Goal: Task Accomplishment & Management: Use online tool/utility

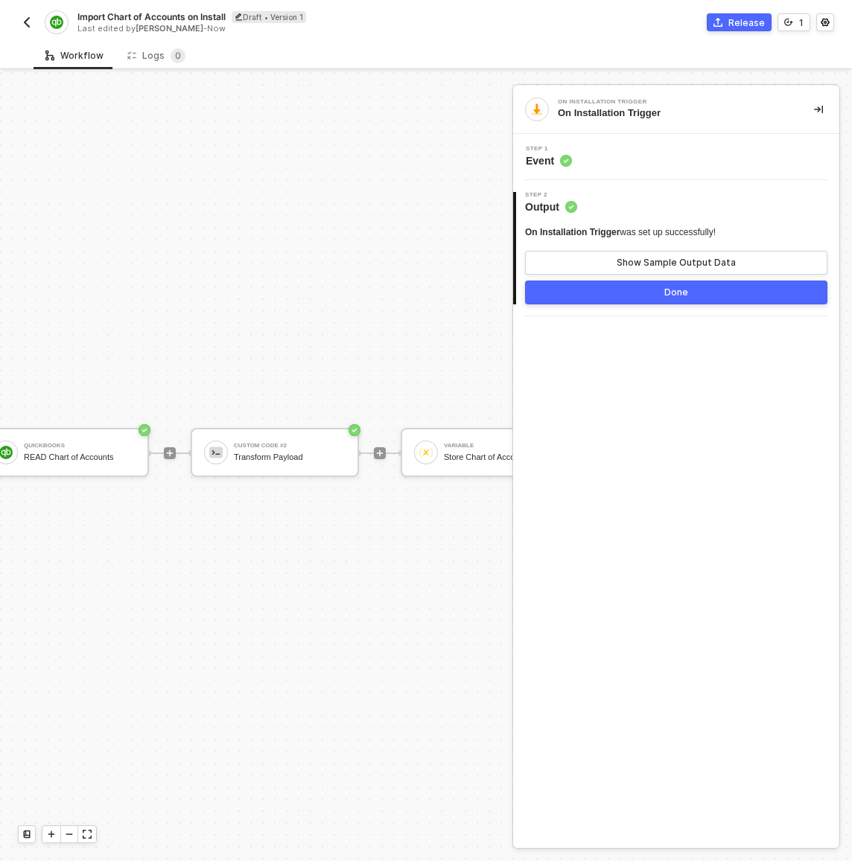
scroll to position [39, 208]
click at [31, 17] on img "button" at bounding box center [27, 22] width 12 height 12
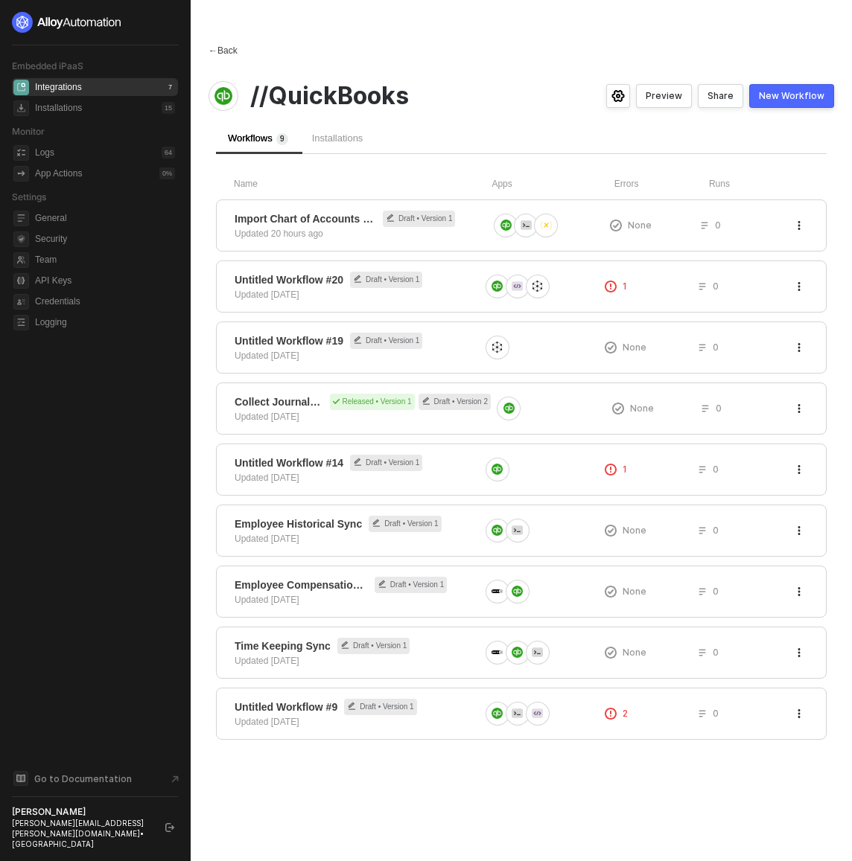
click at [226, 48] on div "← Back" at bounding box center [222, 51] width 29 height 13
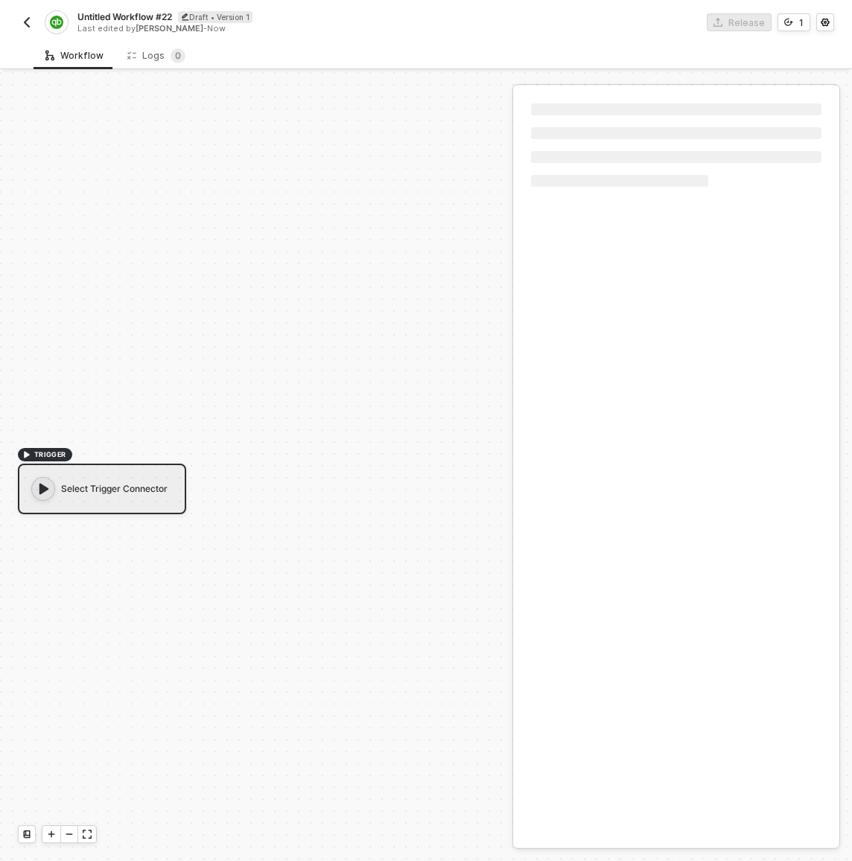
scroll to position [28, 0]
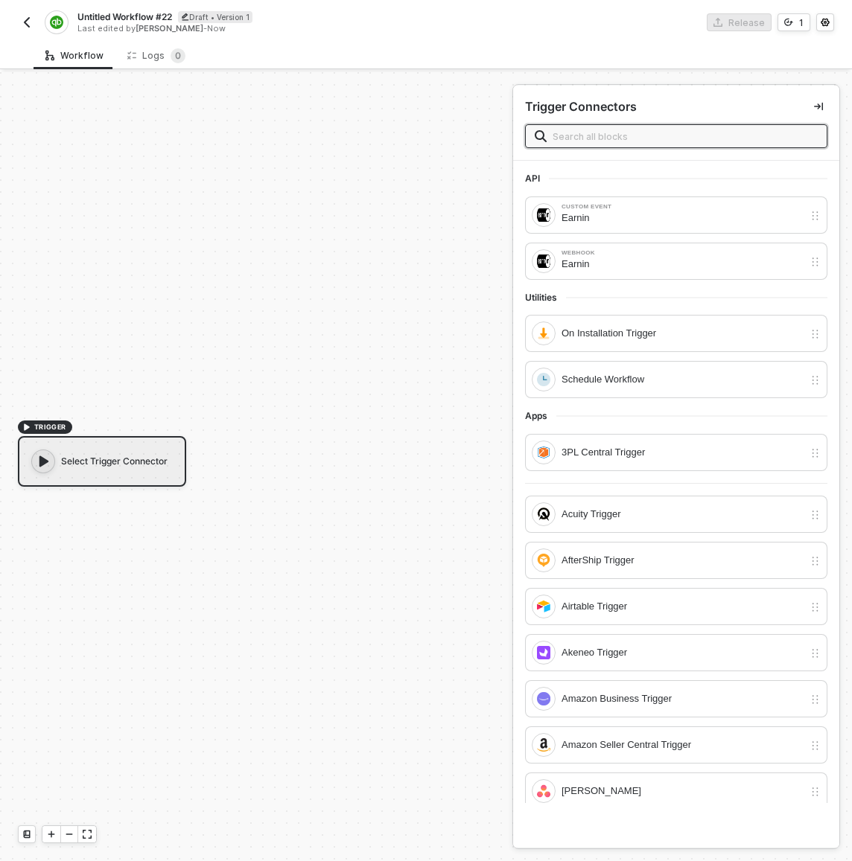
click at [153, 16] on span "Untitled Workflow #22" at bounding box center [124, 16] width 95 height 13
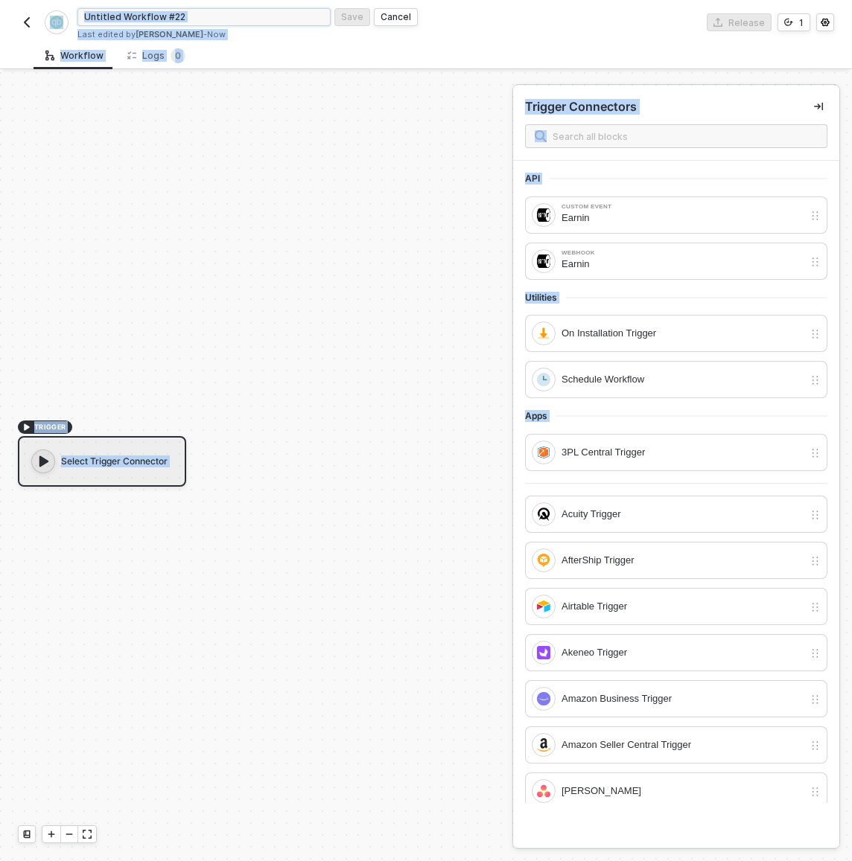
click at [153, 16] on input "Untitled Workflow #22" at bounding box center [203, 17] width 253 height 18
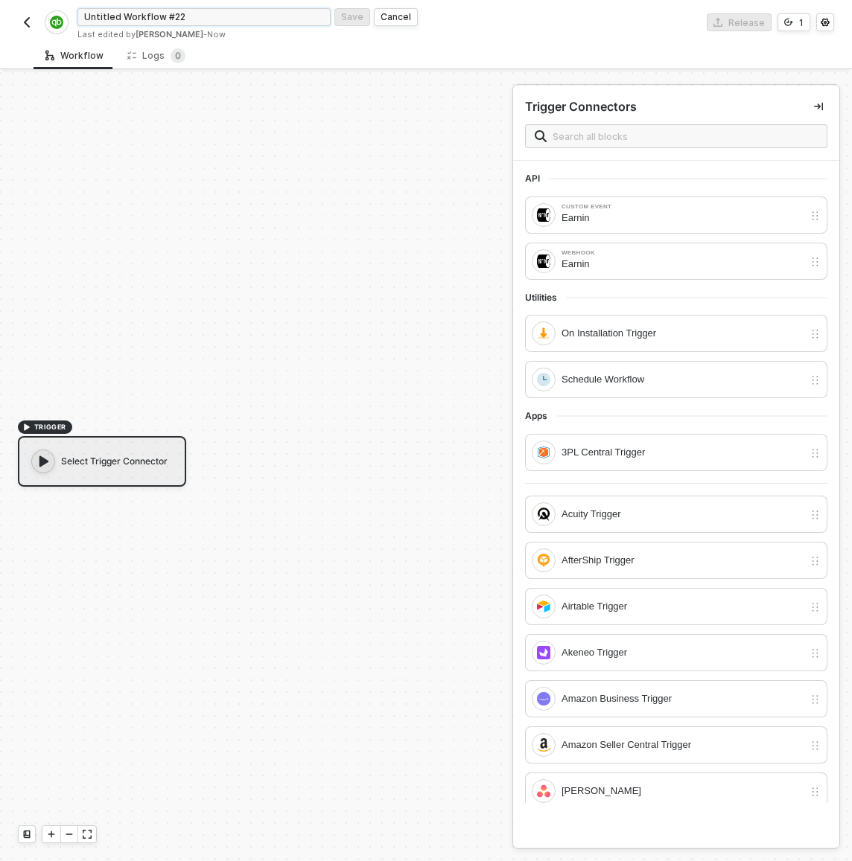
paste input "Enter Your Earnin Company ID"
type input "Enter Your Earnin Company ID"
click at [348, 19] on div "Save" at bounding box center [352, 16] width 22 height 13
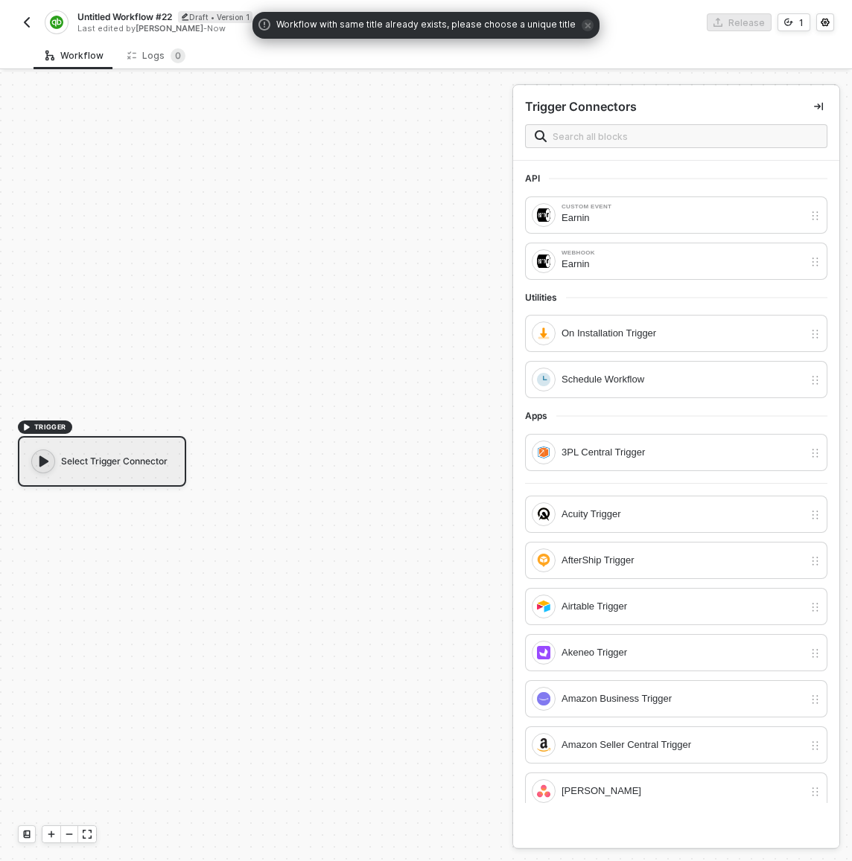
click at [162, 261] on div "TRIGGER Select Trigger Connector" at bounding box center [252, 453] width 505 height 817
click at [124, 239] on div "TRIGGER Select Trigger Connector" at bounding box center [252, 453] width 505 height 817
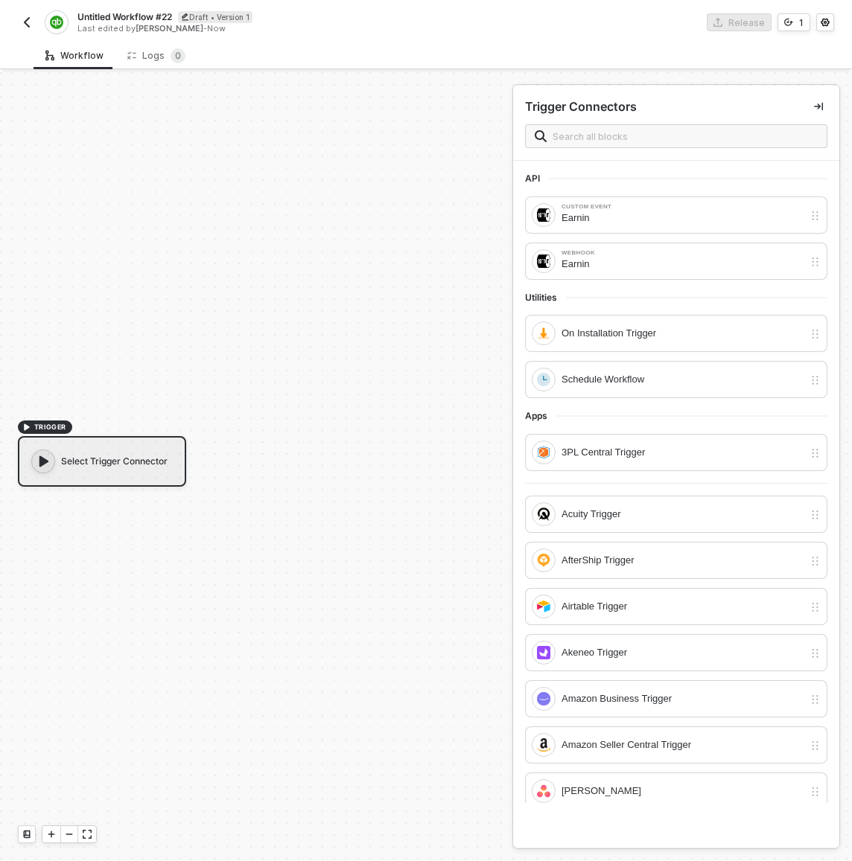
click at [25, 22] on img "button" at bounding box center [27, 22] width 12 height 12
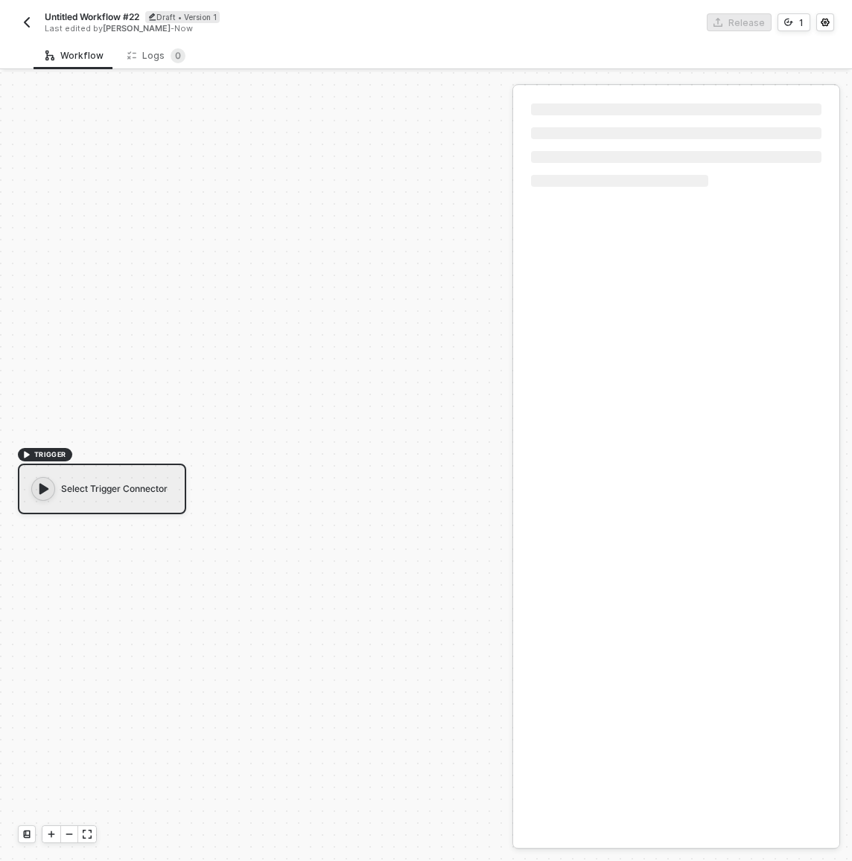
scroll to position [28, 0]
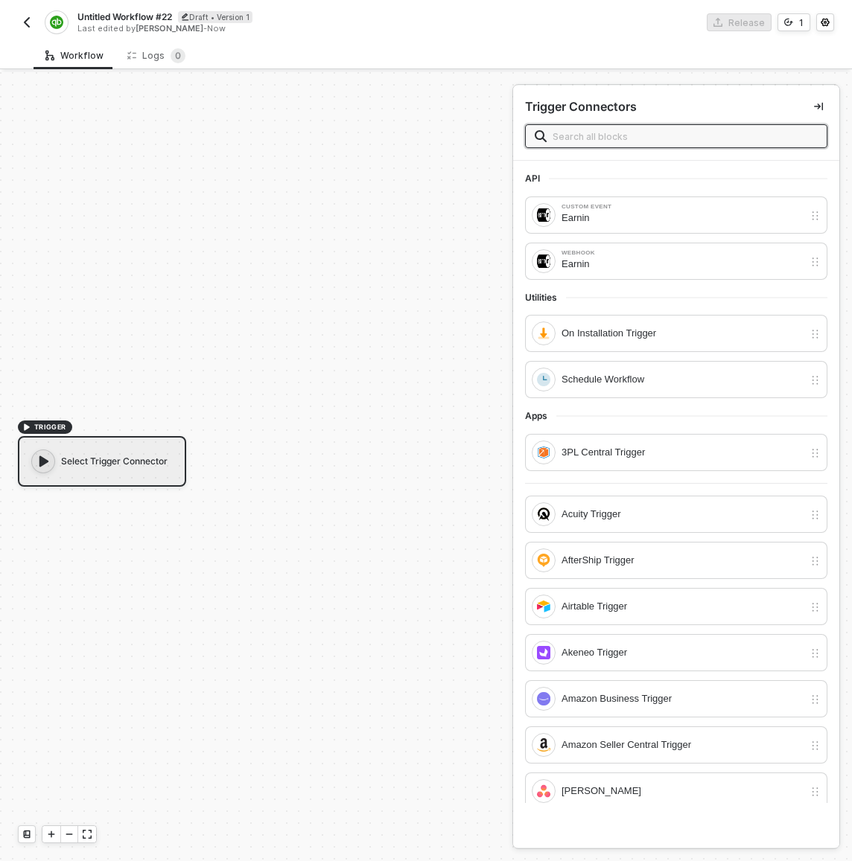
click at [141, 15] on span "Untitled Workflow #22" at bounding box center [124, 16] width 95 height 13
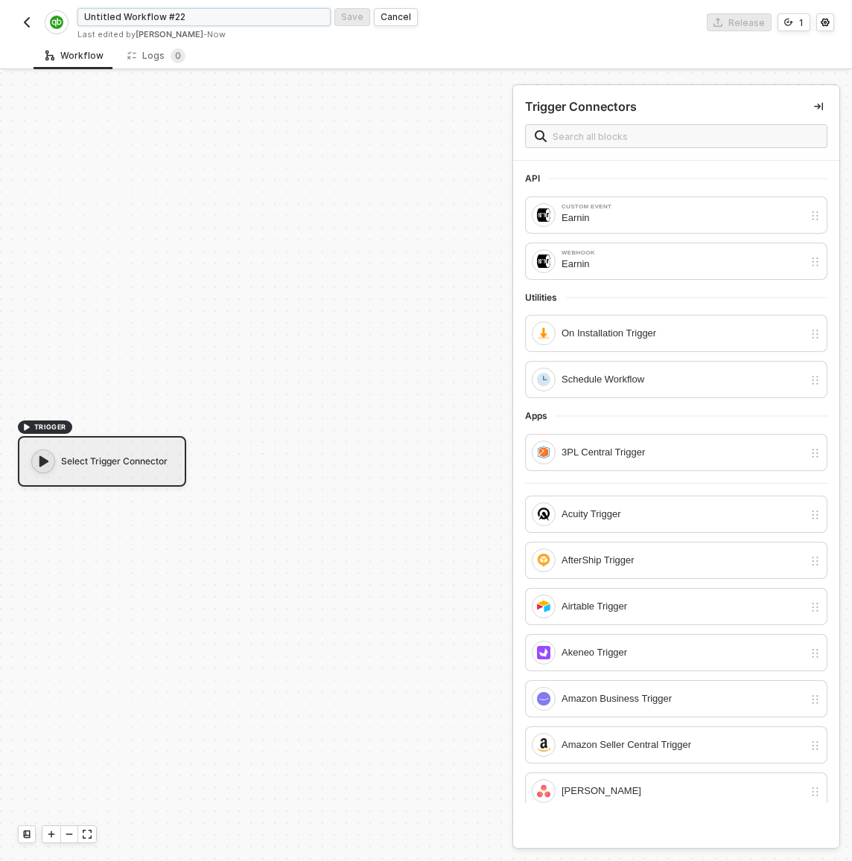
click at [141, 15] on input "Untitled Workflow #22" at bounding box center [203, 17] width 253 height 18
paste input "Enter Your Earnin Company ID"
type input "Enter Your Earnin Company ID"
click button "Save" at bounding box center [352, 17] width 36 height 18
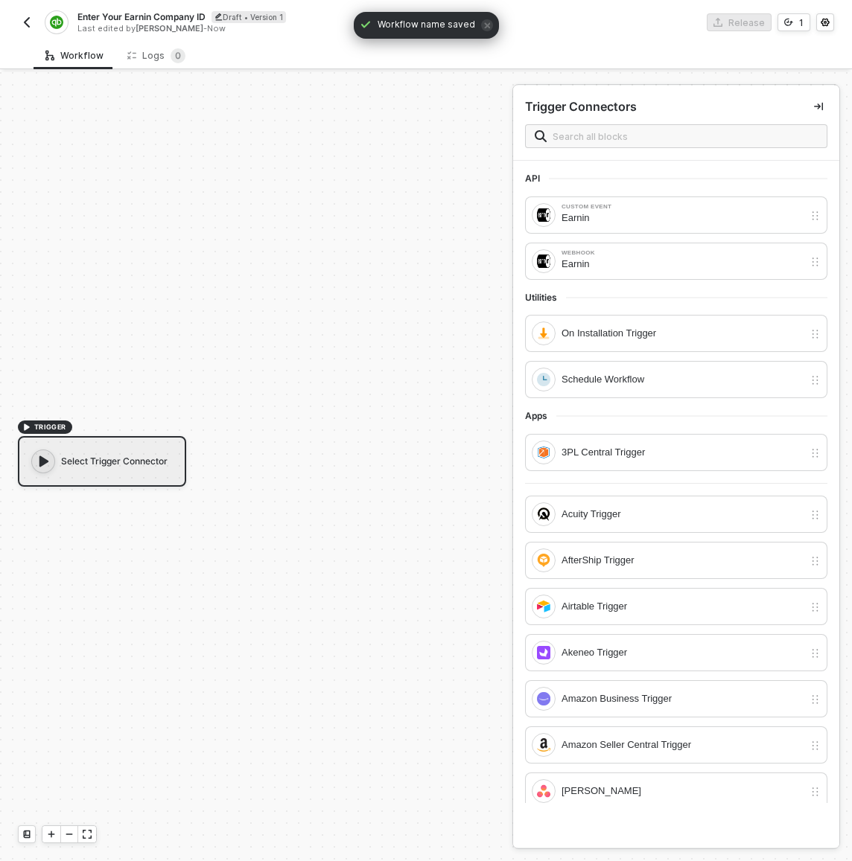
click at [197, 23] on div "Last edited by Paul Callaghan - Now" at bounding box center [250, 28] width 347 height 11
click at [201, 18] on span "Enter Your Earnin Company ID" at bounding box center [141, 16] width 128 height 13
click at [201, 18] on input "Enter Your Earnin Company ID" at bounding box center [203, 17] width 253 height 18
click at [214, 18] on input "Enter Your Earnin Company ID" at bounding box center [203, 17] width 253 height 18
click at [321, 58] on div "Workflow Logs 0" at bounding box center [443, 56] width 818 height 28
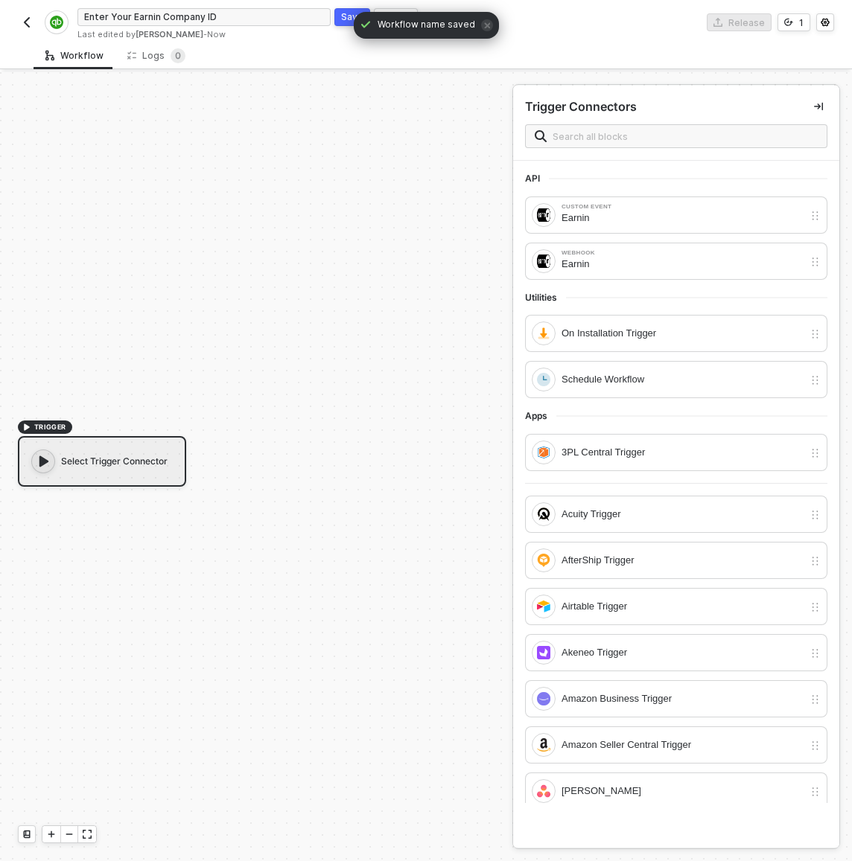
click at [246, 272] on div "TRIGGER Select Trigger Connector" at bounding box center [252, 453] width 505 height 817
click at [352, 17] on div "Save" at bounding box center [352, 16] width 22 height 13
click at [141, 456] on div "Select Trigger Connector" at bounding box center [102, 461] width 168 height 51
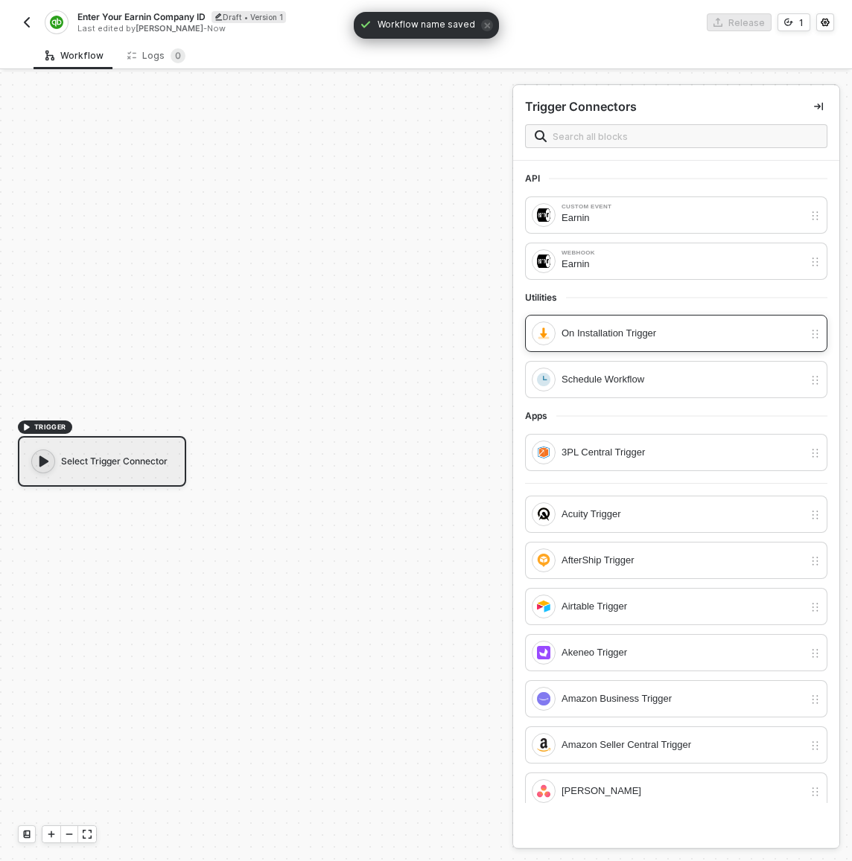
click at [622, 336] on div "On Installation Trigger" at bounding box center [682, 333] width 242 height 16
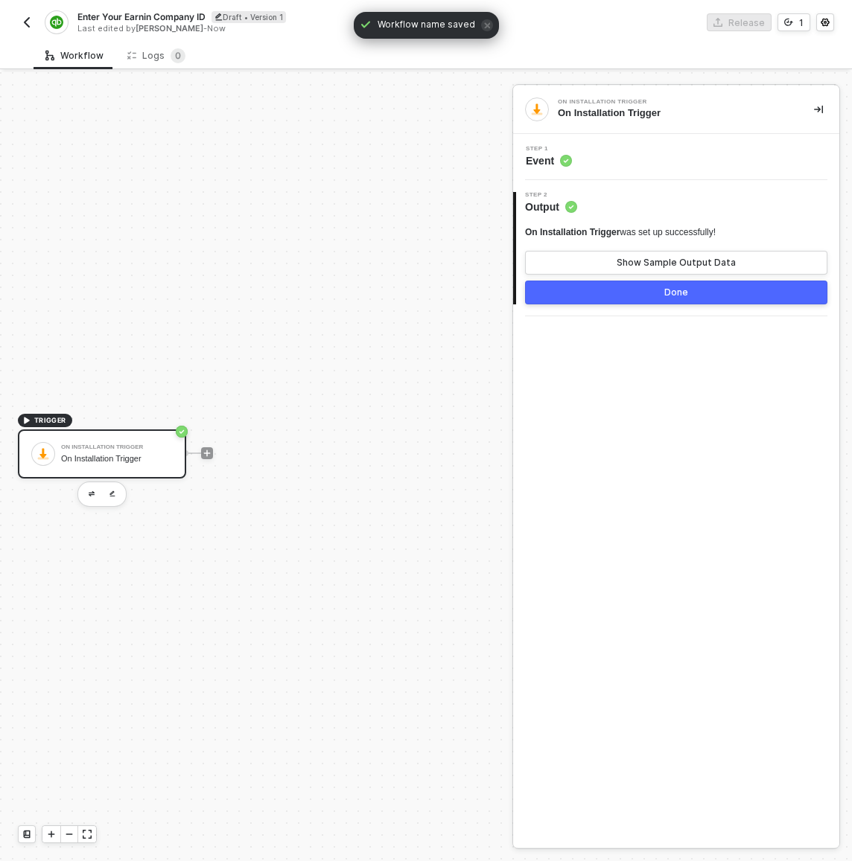
click at [619, 301] on button "Done" at bounding box center [676, 293] width 302 height 24
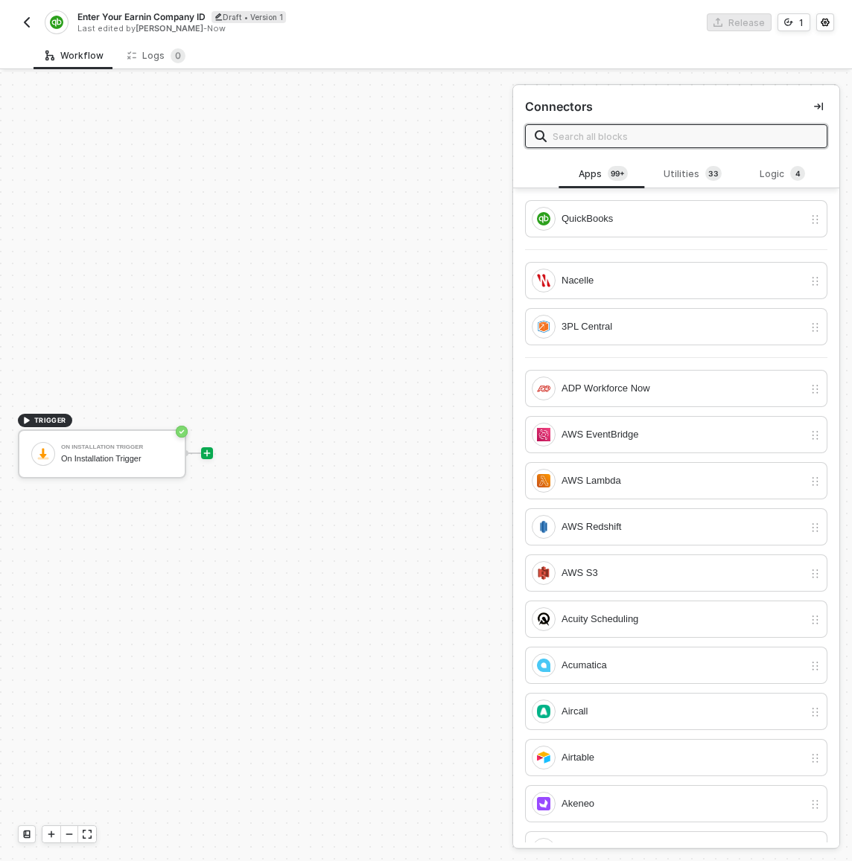
click at [210, 455] on icon "icon-play" at bounding box center [207, 453] width 9 height 9
click at [686, 174] on div "Utilities 3 3" at bounding box center [693, 174] width 66 height 16
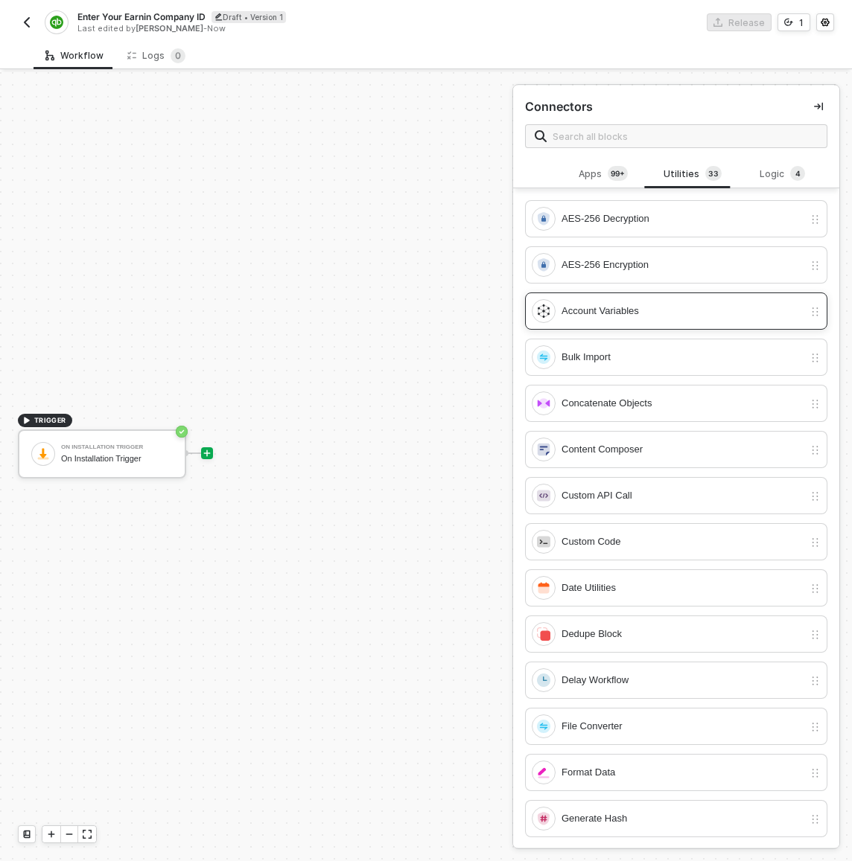
click at [635, 310] on div "Account Variables" at bounding box center [682, 311] width 242 height 16
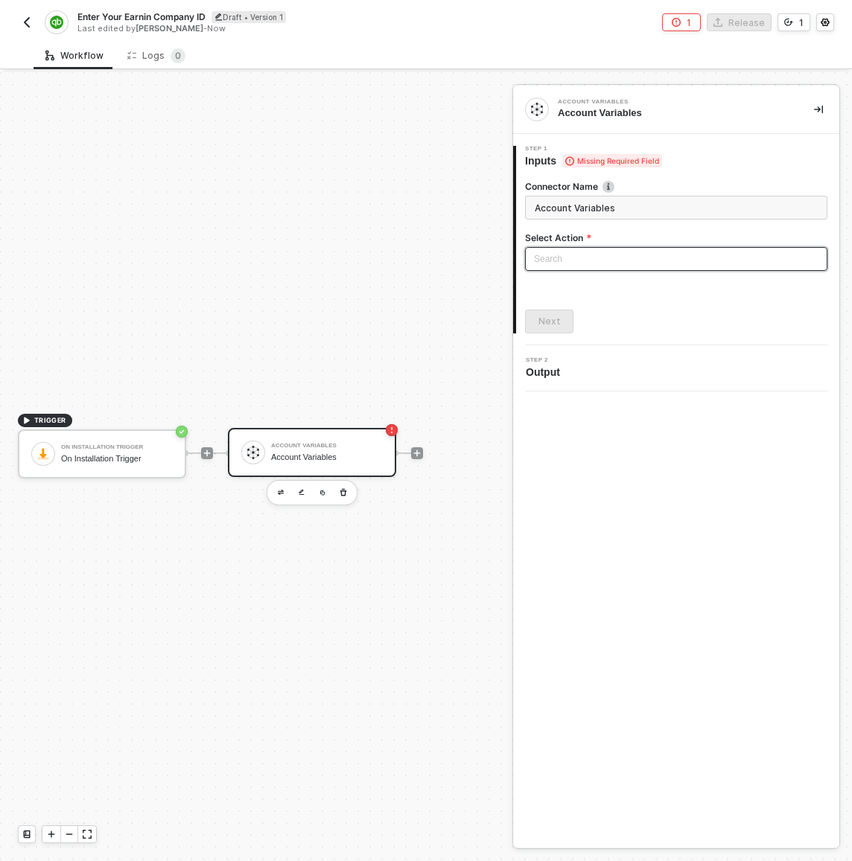
click at [641, 255] on input "search" at bounding box center [676, 259] width 284 height 22
type input "capture"
click at [641, 232] on label "Select Action" at bounding box center [676, 238] width 302 height 13
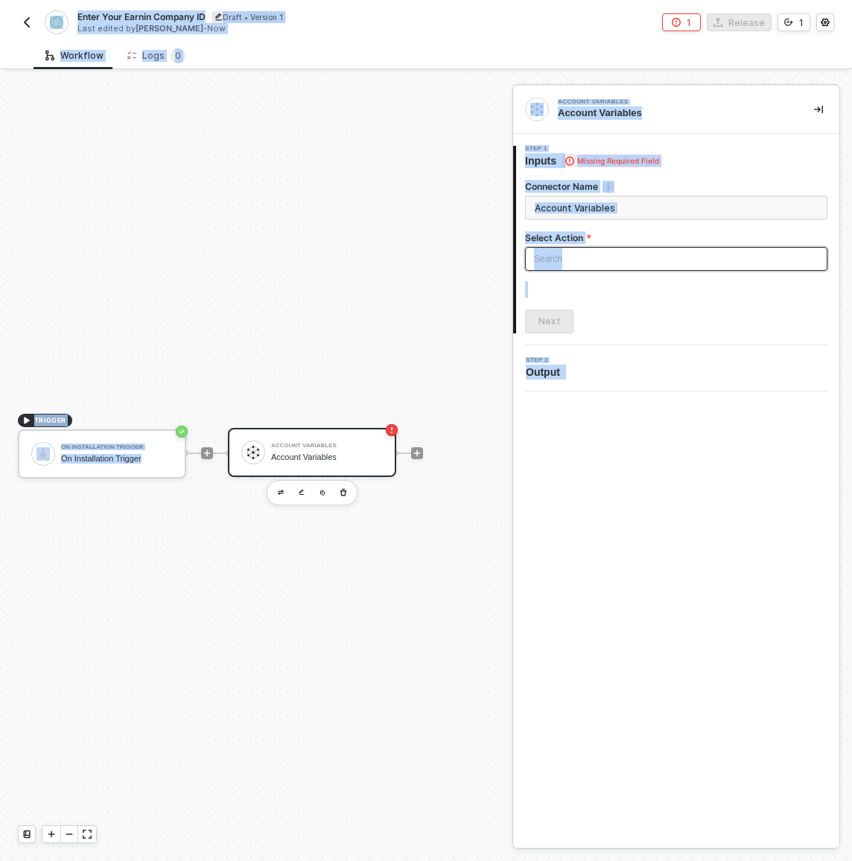
click at [630, 255] on input "search" at bounding box center [676, 259] width 284 height 22
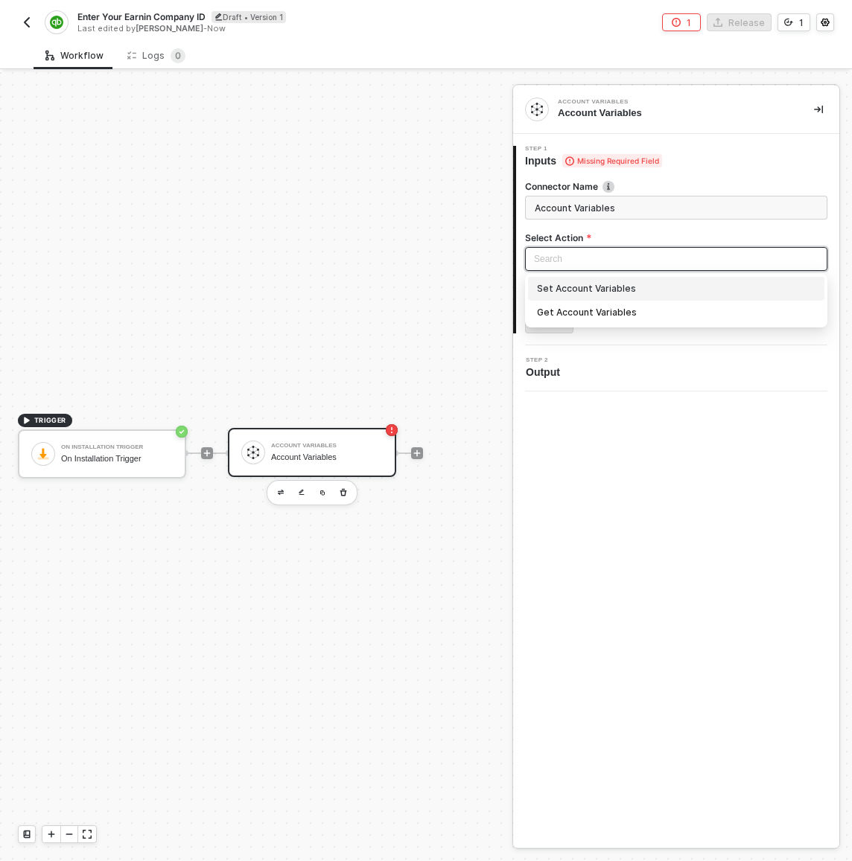
click at [626, 290] on div "Set Account Variables" at bounding box center [676, 289] width 278 height 16
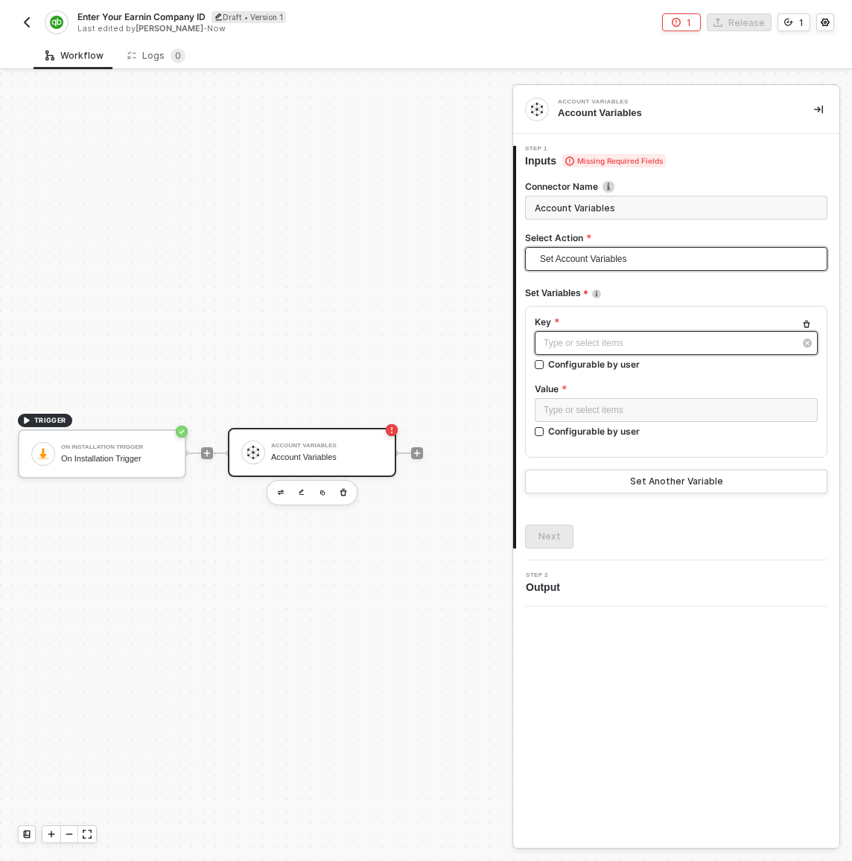
click at [575, 340] on div "Type or select items ﻿" at bounding box center [669, 344] width 250 height 14
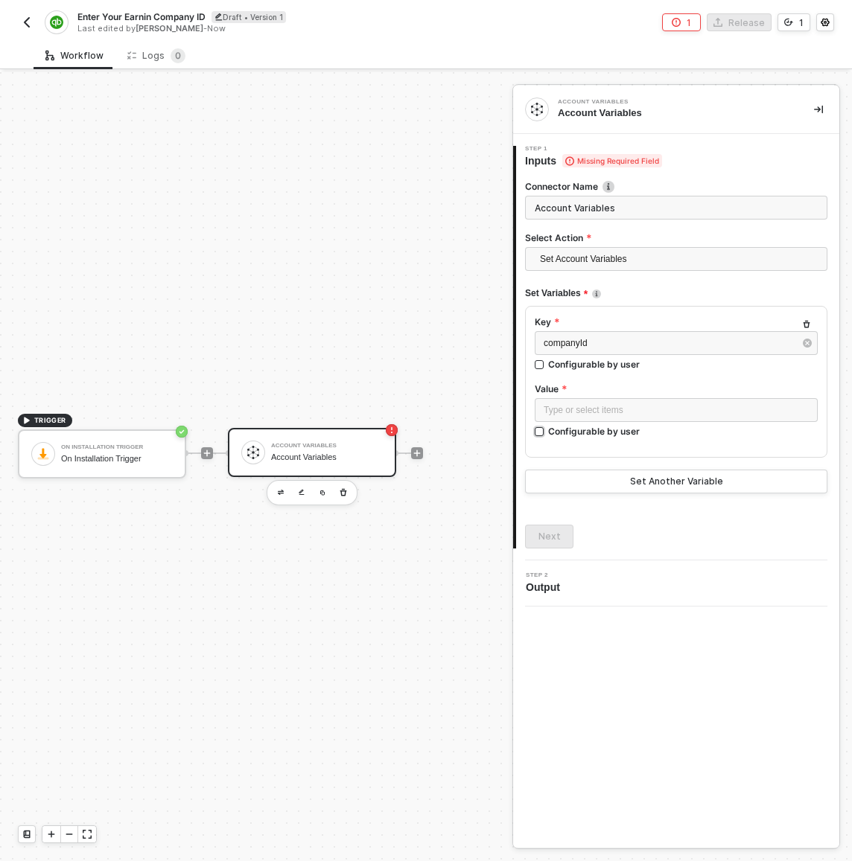
click at [599, 437] on div "Configurable by user" at bounding box center [594, 431] width 92 height 13
click at [545, 437] on input "Configurable by user" at bounding box center [540, 432] width 10 height 10
checkbox input "true"
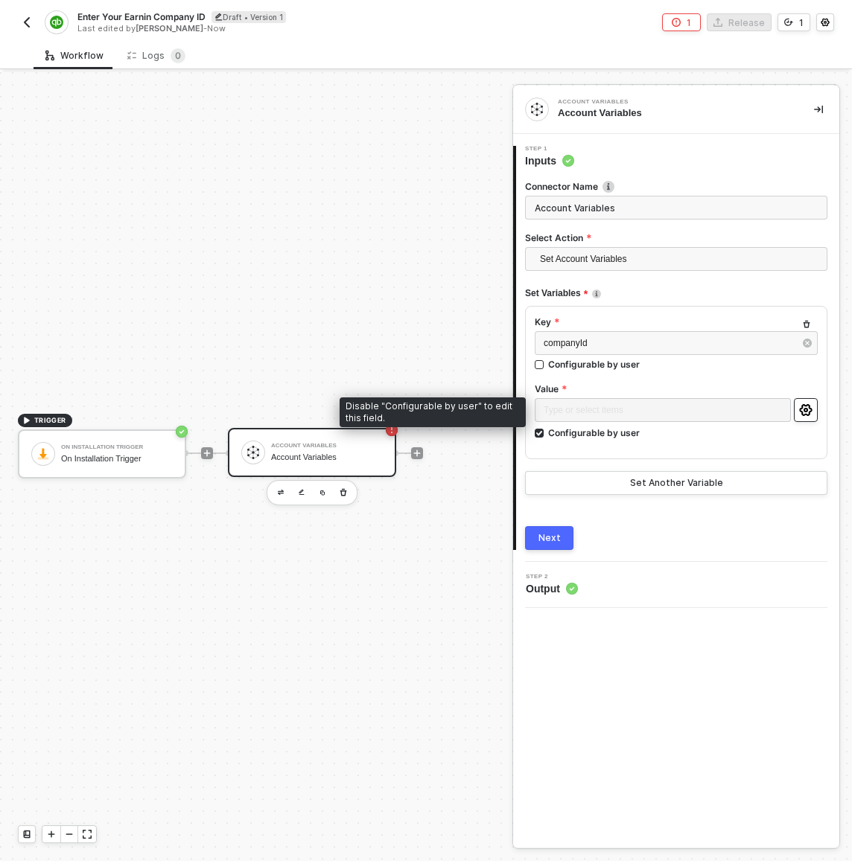
click at [795, 412] on button "button" at bounding box center [806, 410] width 24 height 24
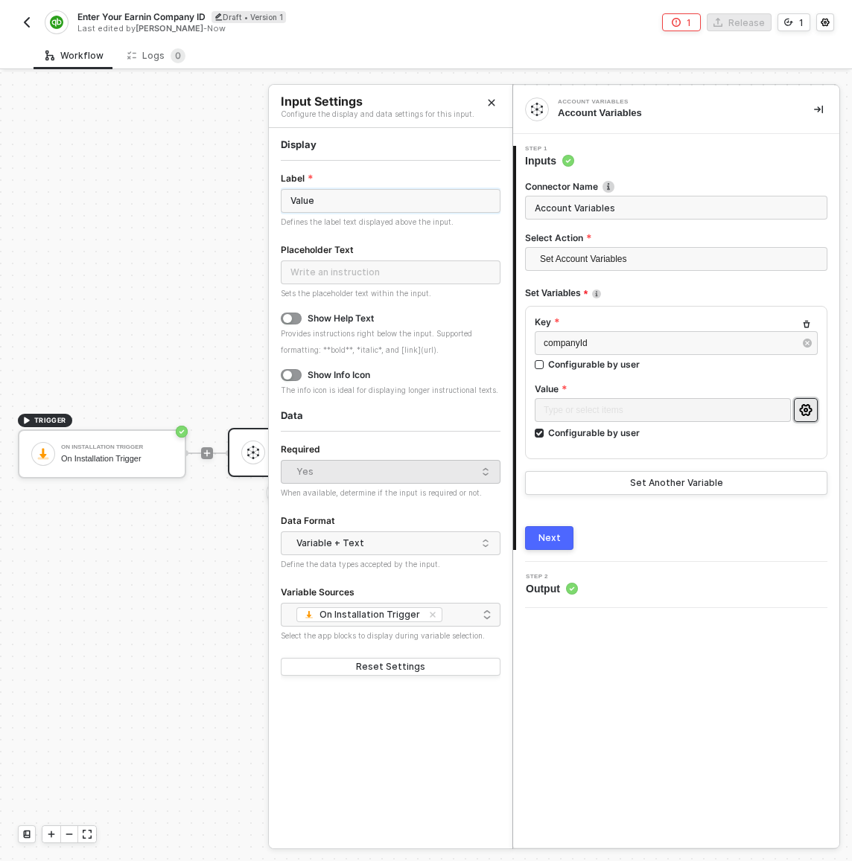
click at [421, 210] on input "Value" at bounding box center [391, 201] width 220 height 24
type input "Earnin Company ID"
click at [573, 536] on div "Next" at bounding box center [676, 538] width 302 height 24
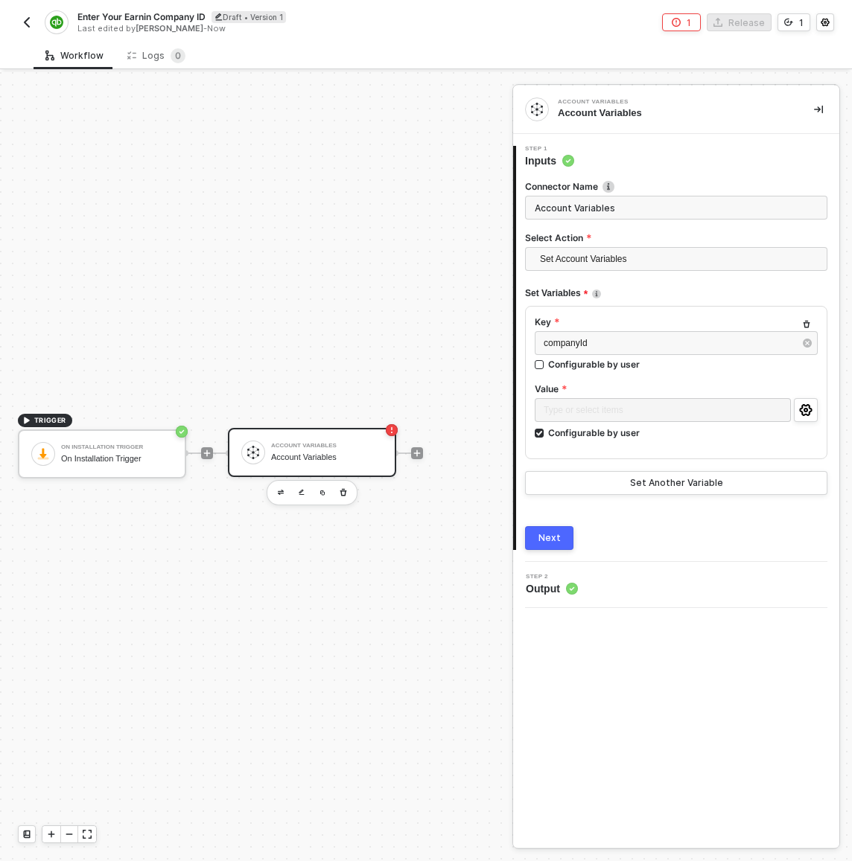
click at [571, 537] on button "Next" at bounding box center [549, 538] width 48 height 24
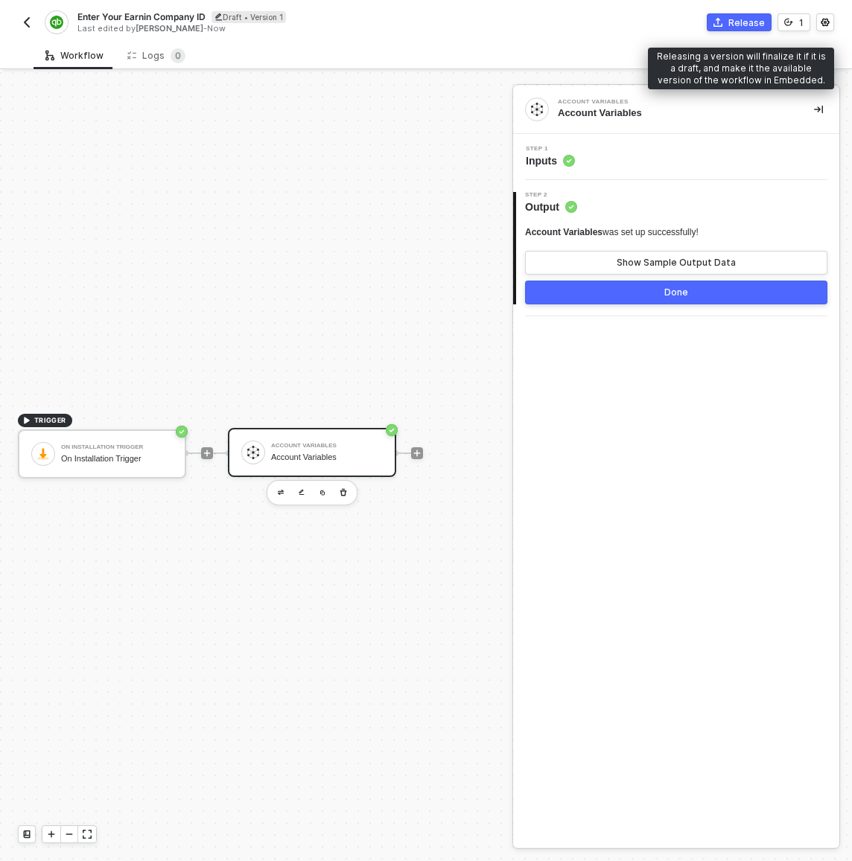
click at [740, 19] on div "Release" at bounding box center [746, 22] width 36 height 13
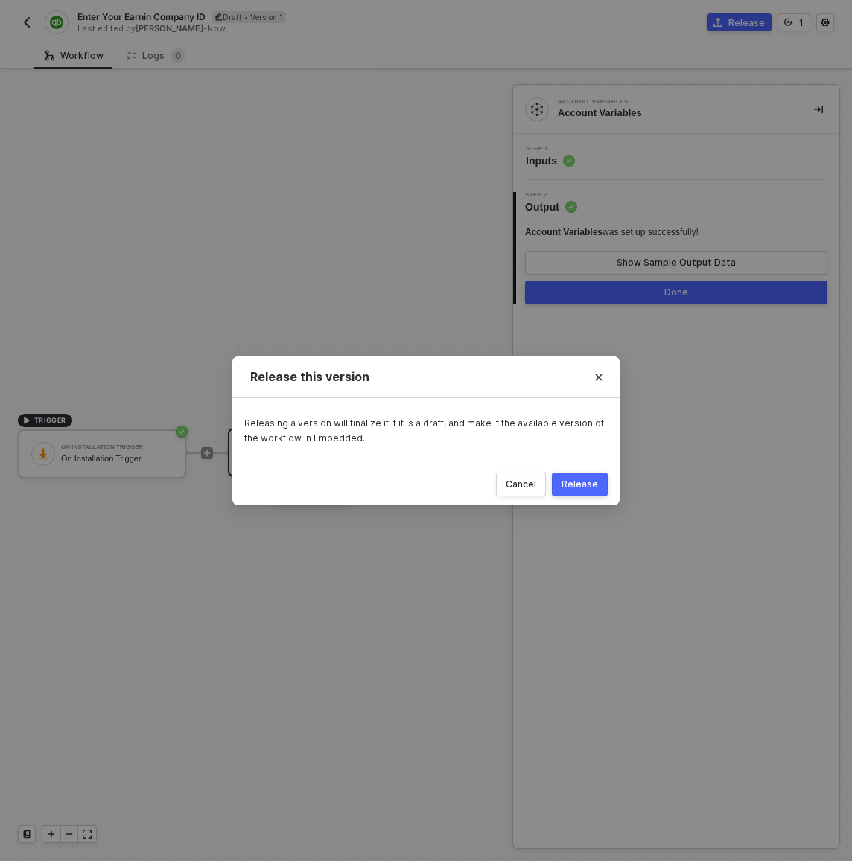
click at [587, 488] on div "Release" at bounding box center [579, 485] width 36 height 12
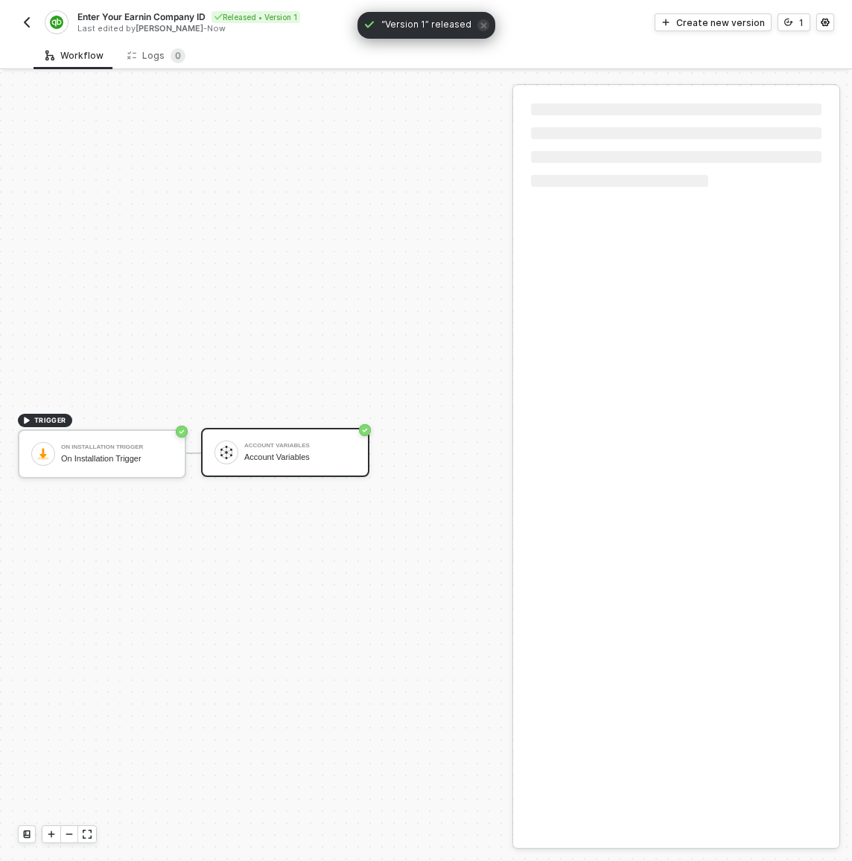
click at [25, 15] on button "button" at bounding box center [27, 22] width 18 height 18
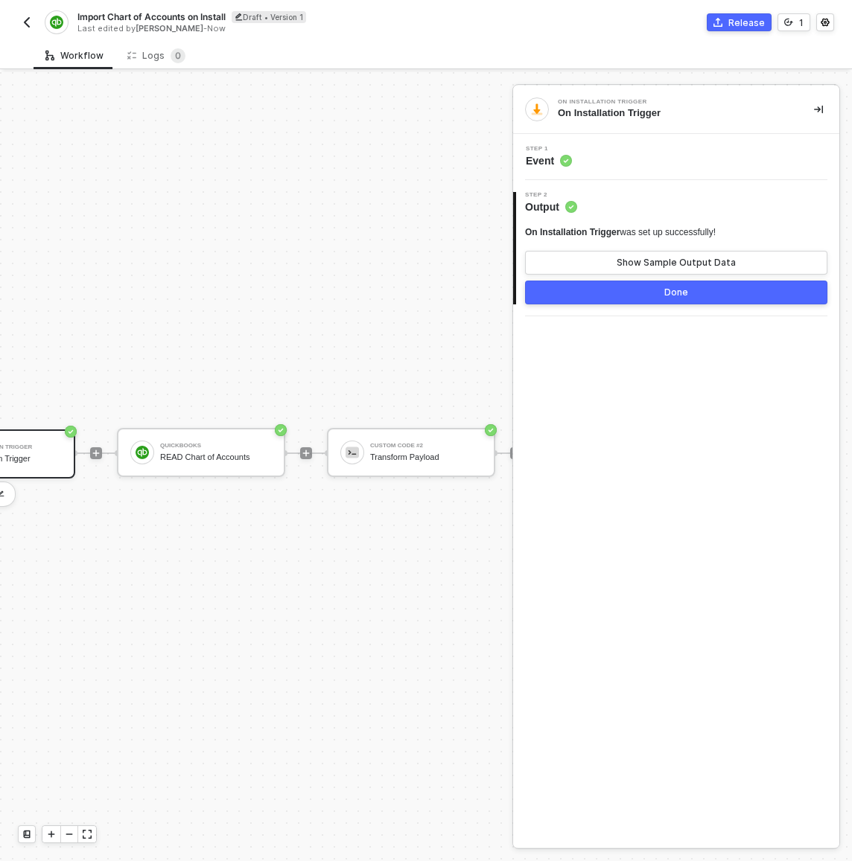
scroll to position [39, 268]
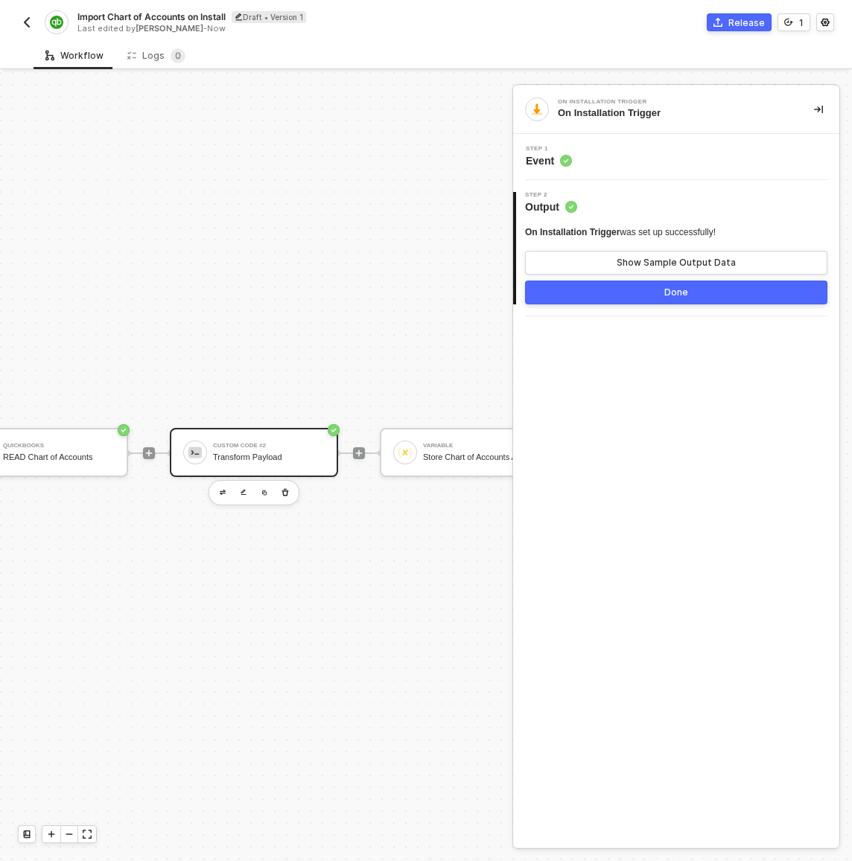
click at [271, 440] on div "Custom Code #2 Transform Payload" at bounding box center [269, 453] width 112 height 28
click at [631, 264] on div "Show Sample Output Data" at bounding box center [675, 263] width 119 height 12
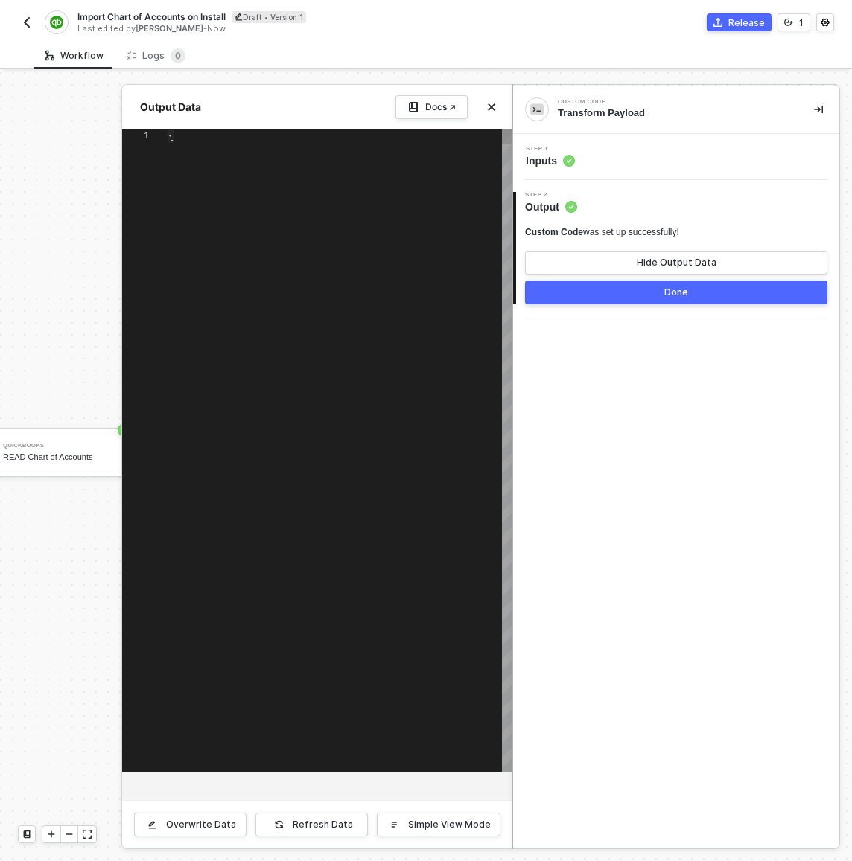
type textarea "{ "data": [ { "FullyQualifiedName": "Accounts Payable (A/P)", "Name": "Accounts…"
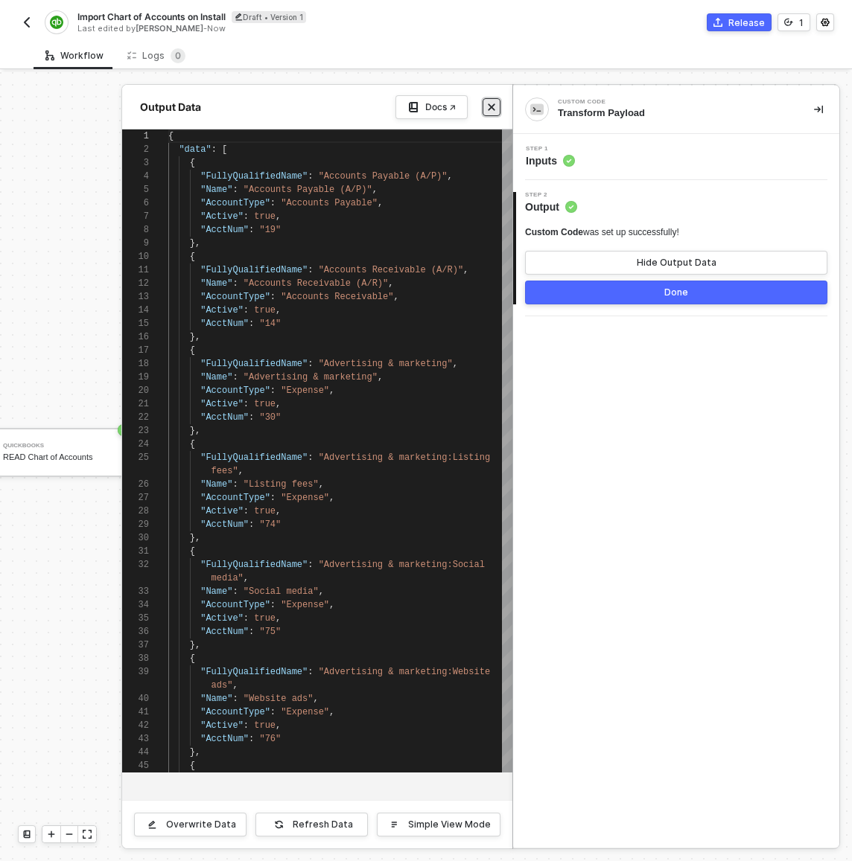
click at [491, 103] on icon "icon-close" at bounding box center [491, 107] width 9 height 9
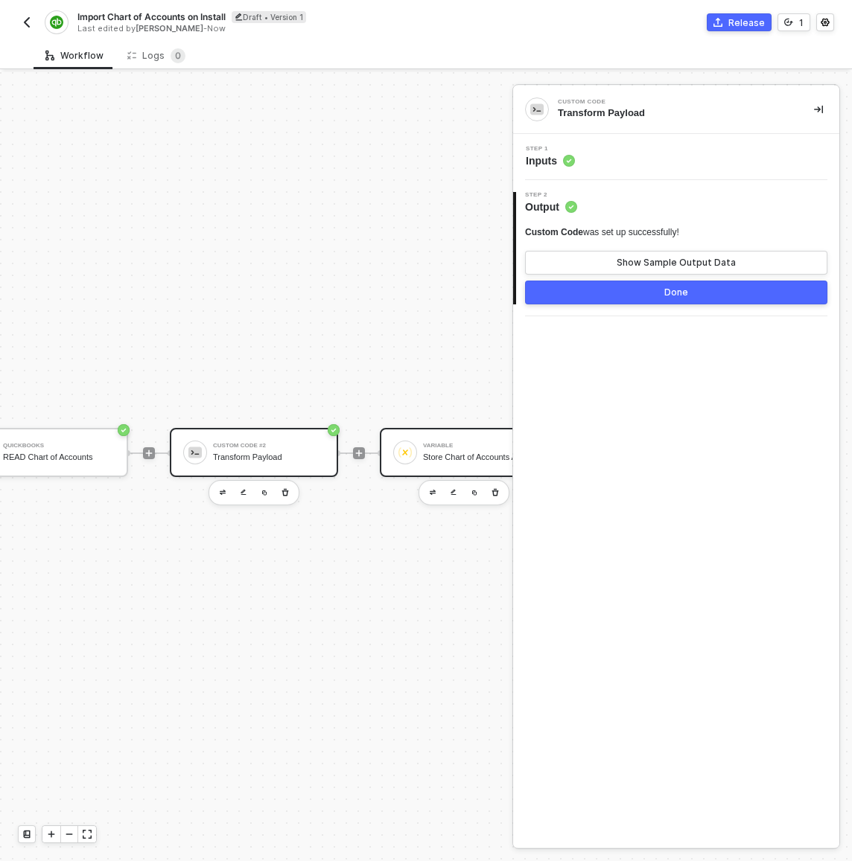
click at [465, 443] on div "Variable" at bounding box center [479, 446] width 112 height 6
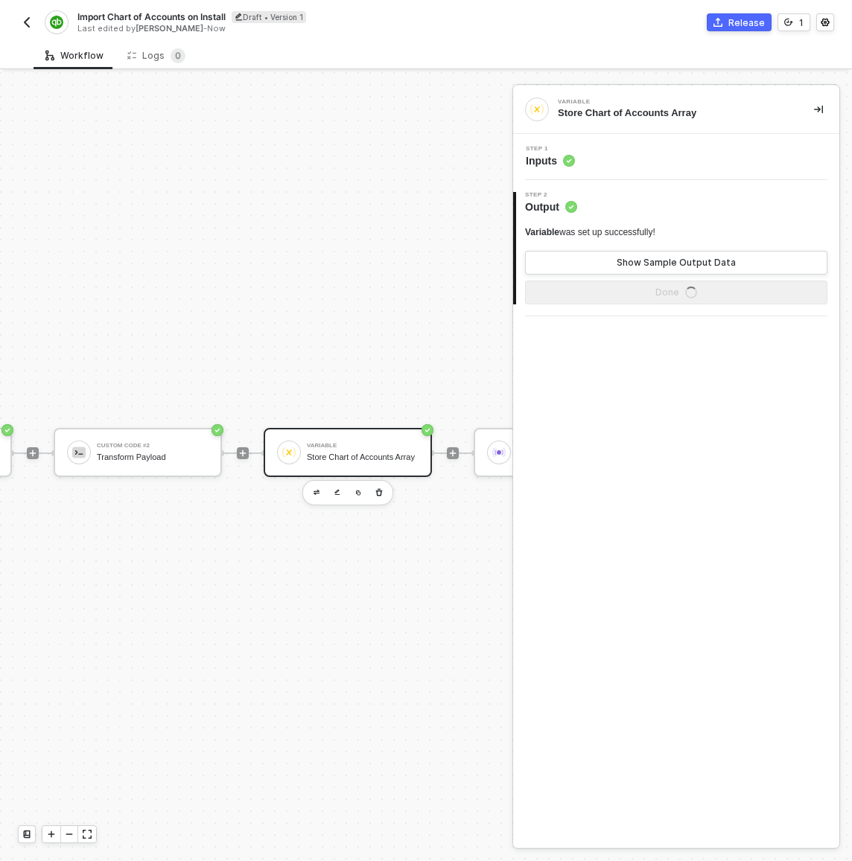
scroll to position [39, 387]
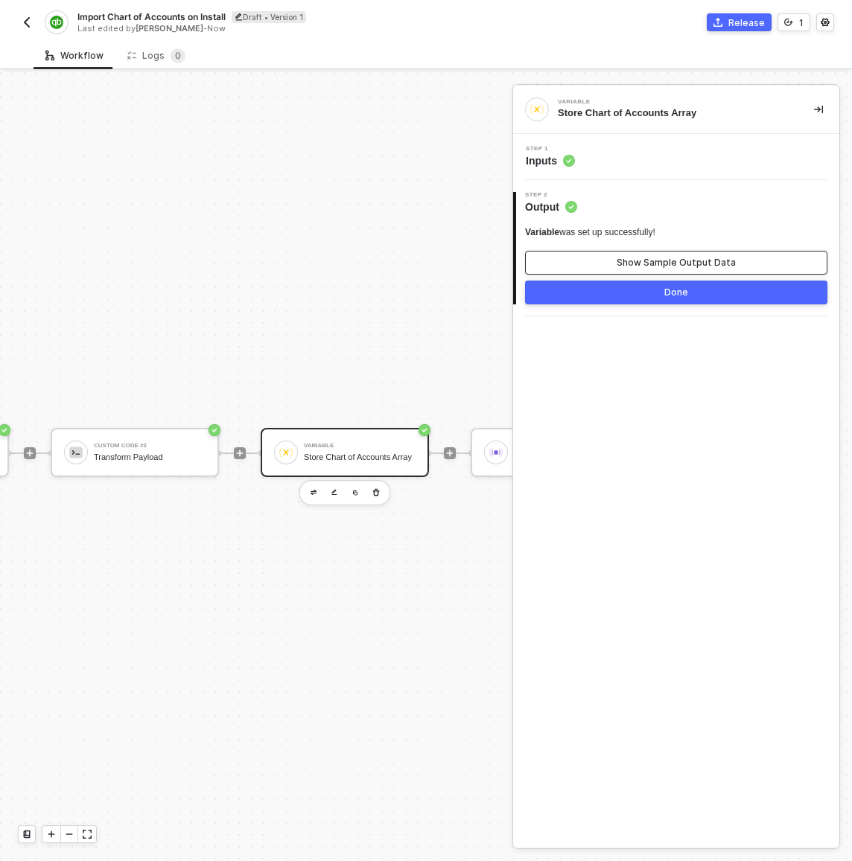
click at [611, 260] on button "Show Sample Output Data" at bounding box center [676, 263] width 302 height 24
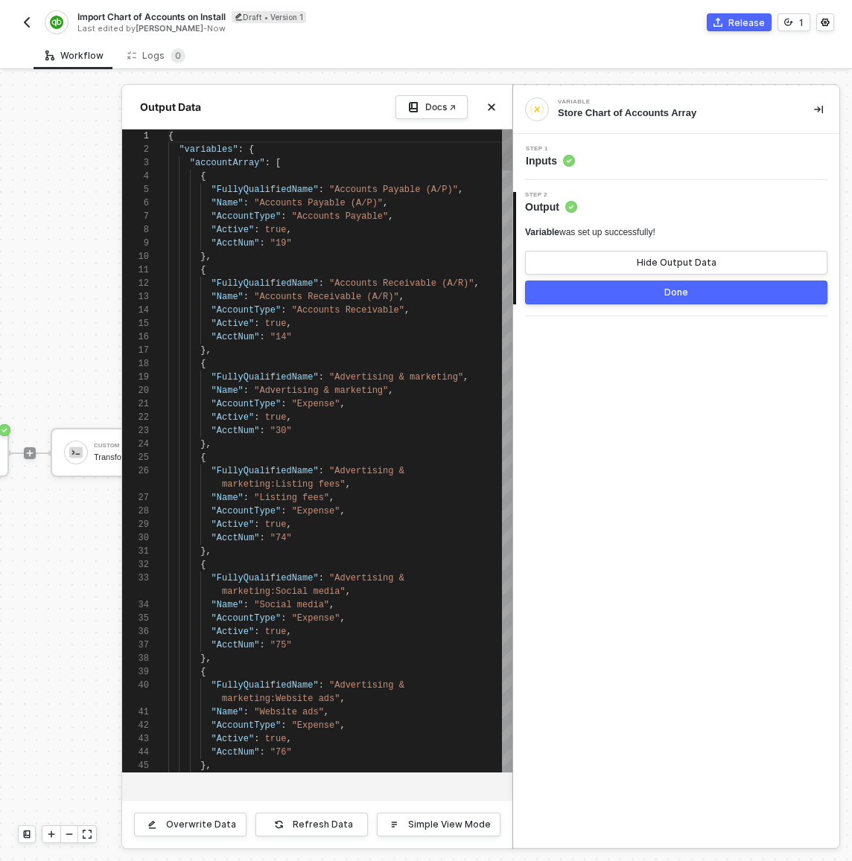
scroll to position [134, 0]
click at [611, 258] on button "Hide Output Data" at bounding box center [676, 263] width 302 height 24
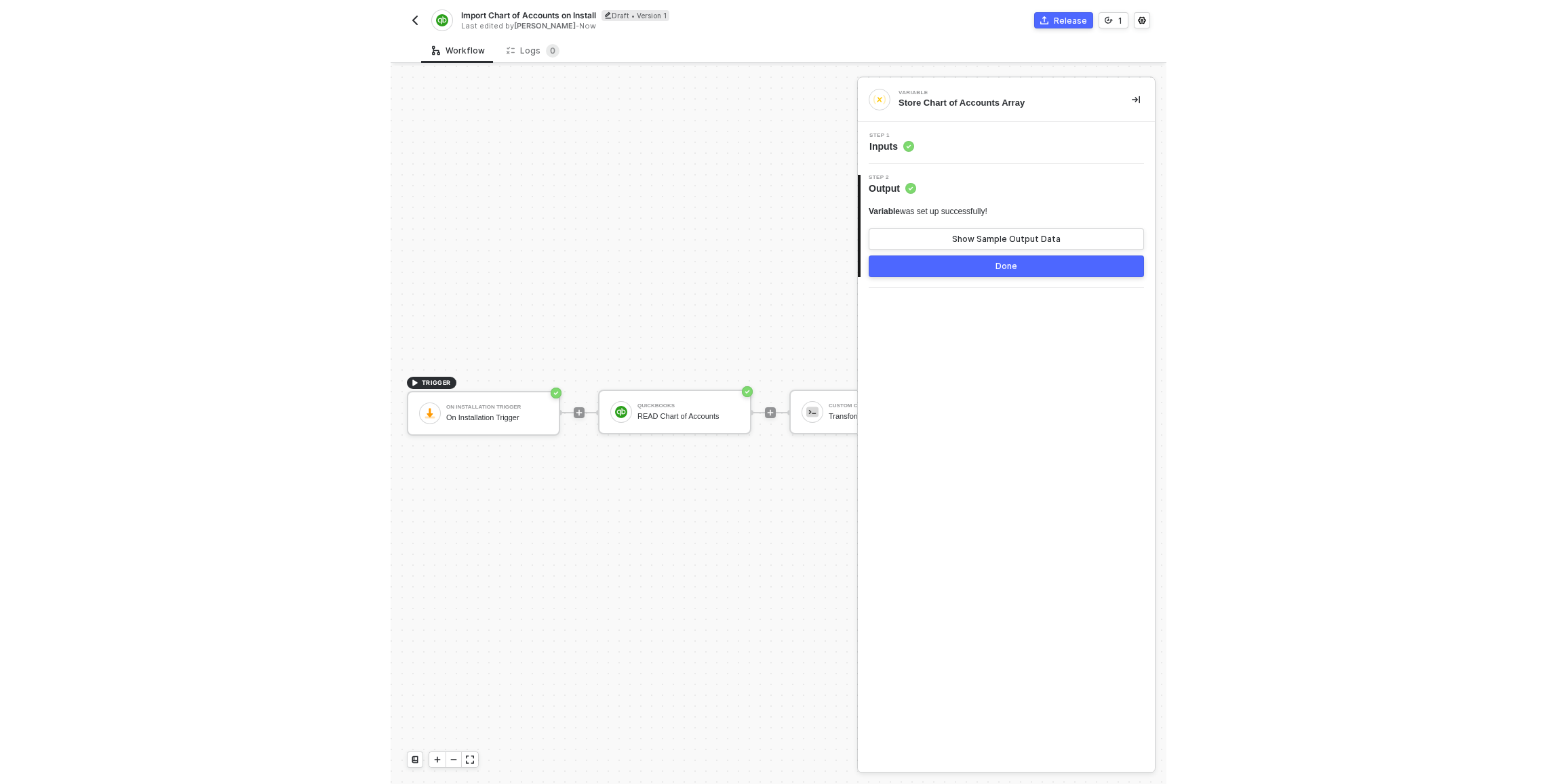
scroll to position [25, 0]
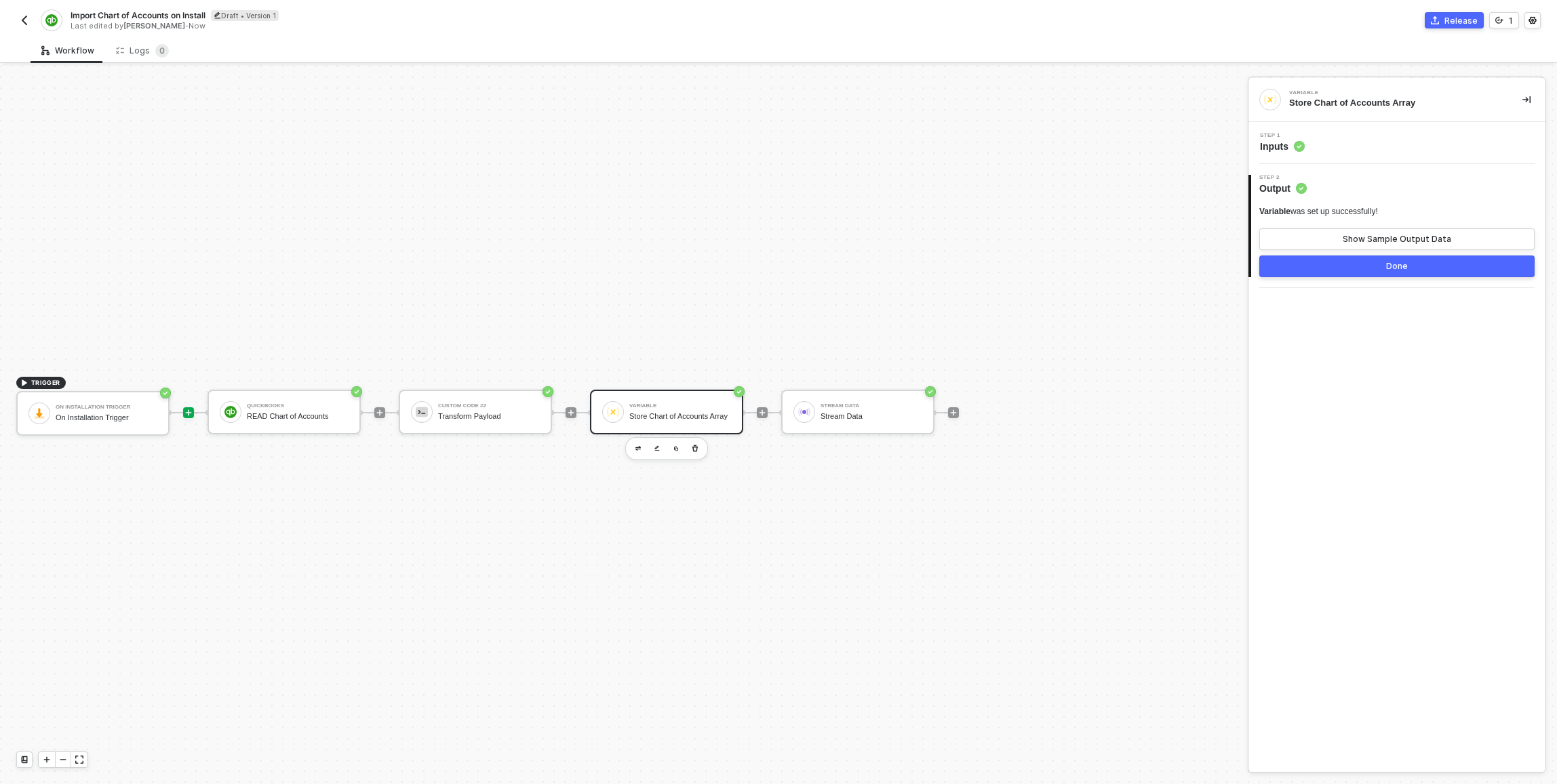
click at [186, 410] on icon "icon-play" at bounding box center [189, 412] width 8 height 8
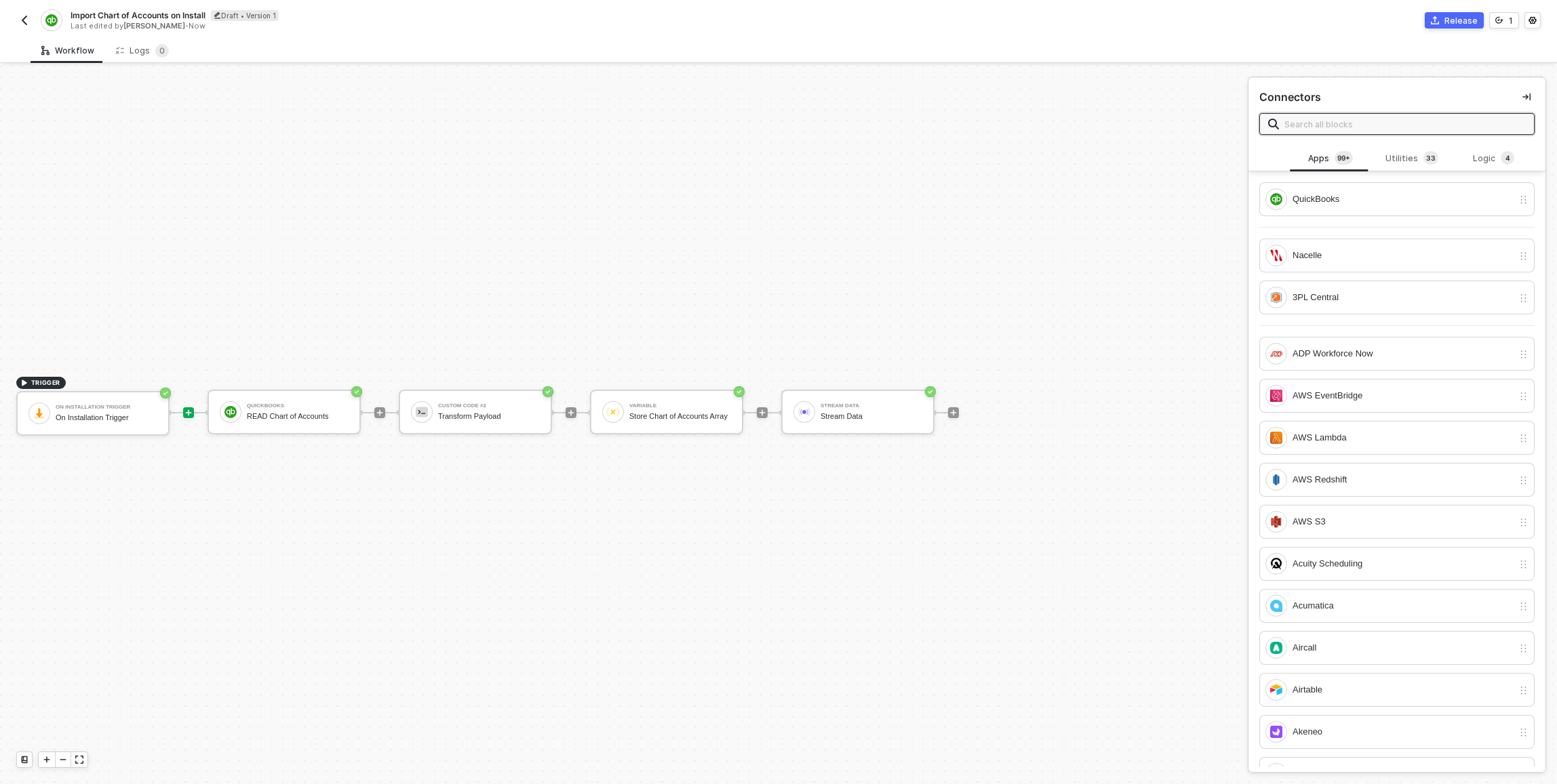
click at [775, 126] on input "text" at bounding box center [1405, 124] width 241 height 15
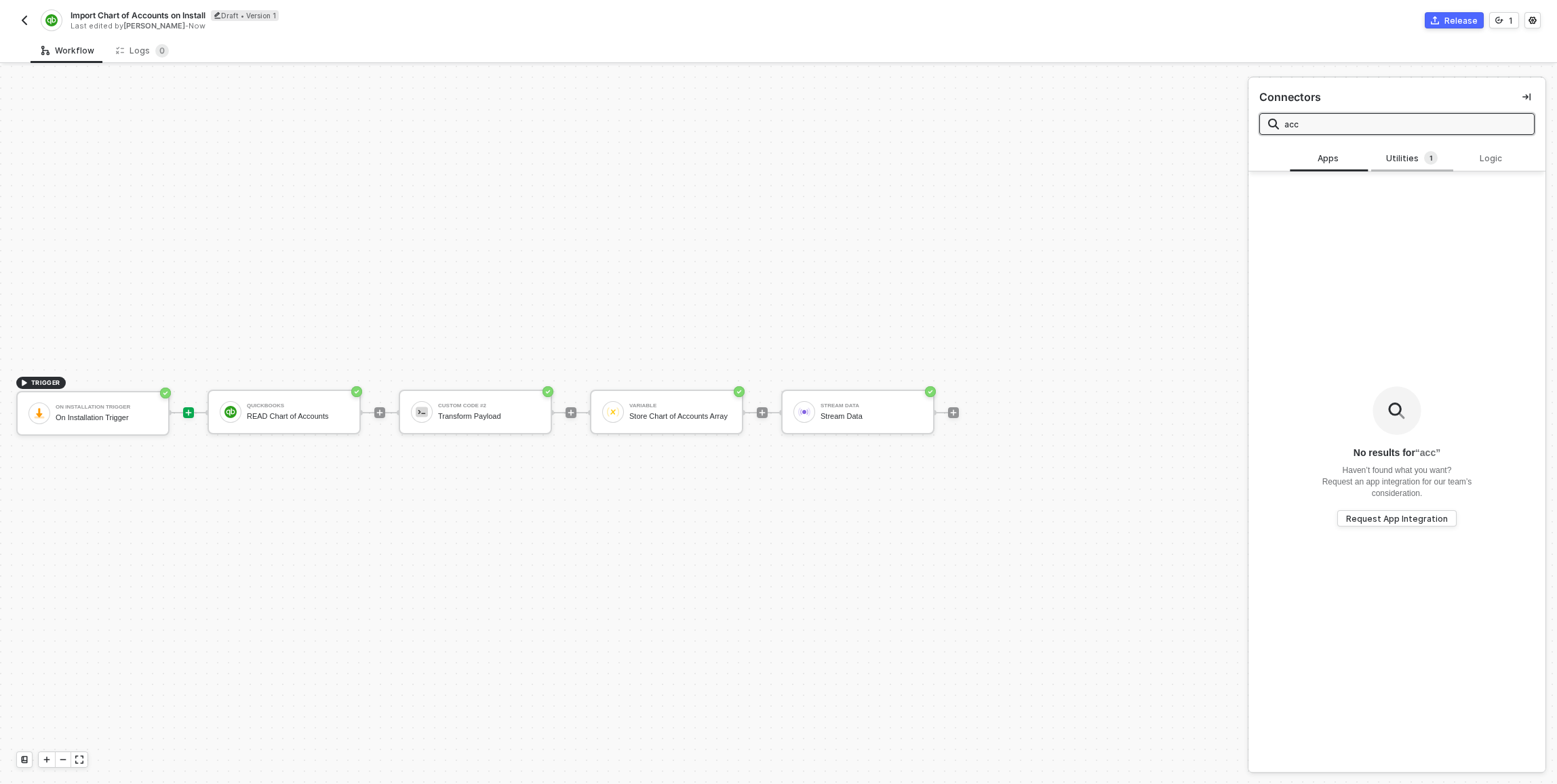
type input "acc"
click at [775, 158] on div "Utilities 1" at bounding box center [1412, 158] width 60 height 15
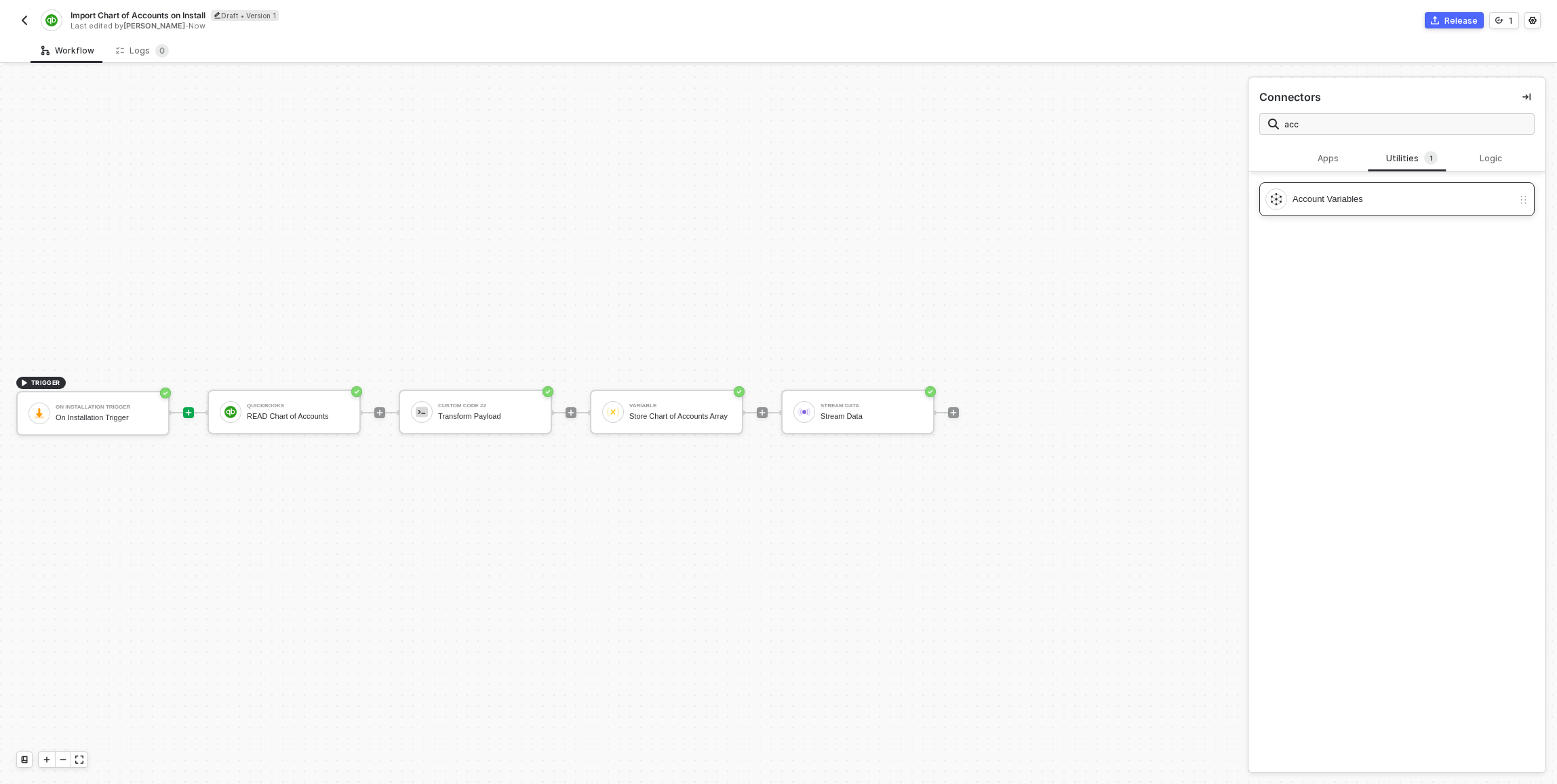
click at [775, 206] on div "Account Variables" at bounding box center [1403, 199] width 220 height 15
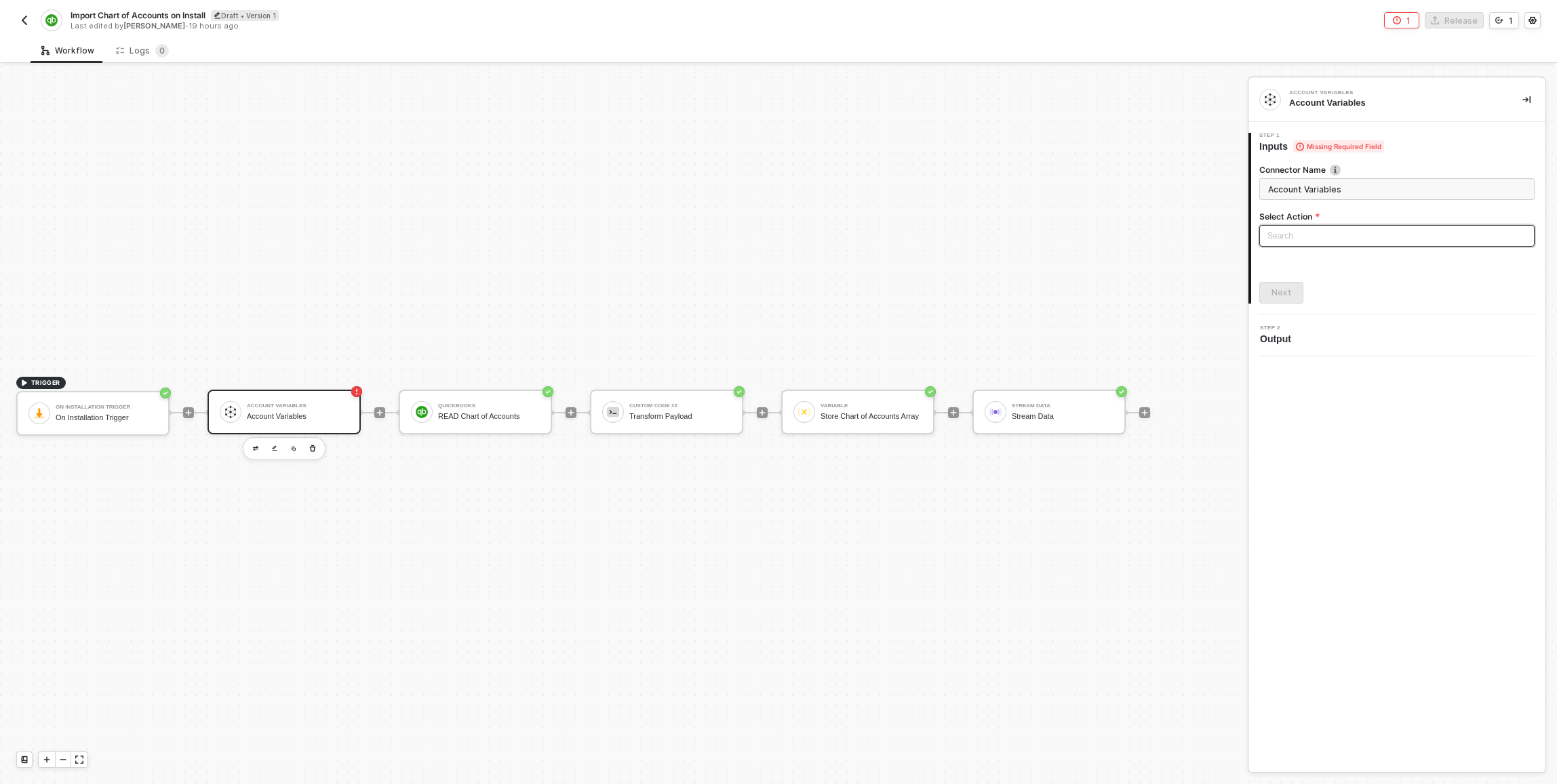
click at [775, 238] on input "search" at bounding box center [1398, 236] width 259 height 20
click at [775, 283] on div "Get Account Variables" at bounding box center [1398, 285] width 253 height 15
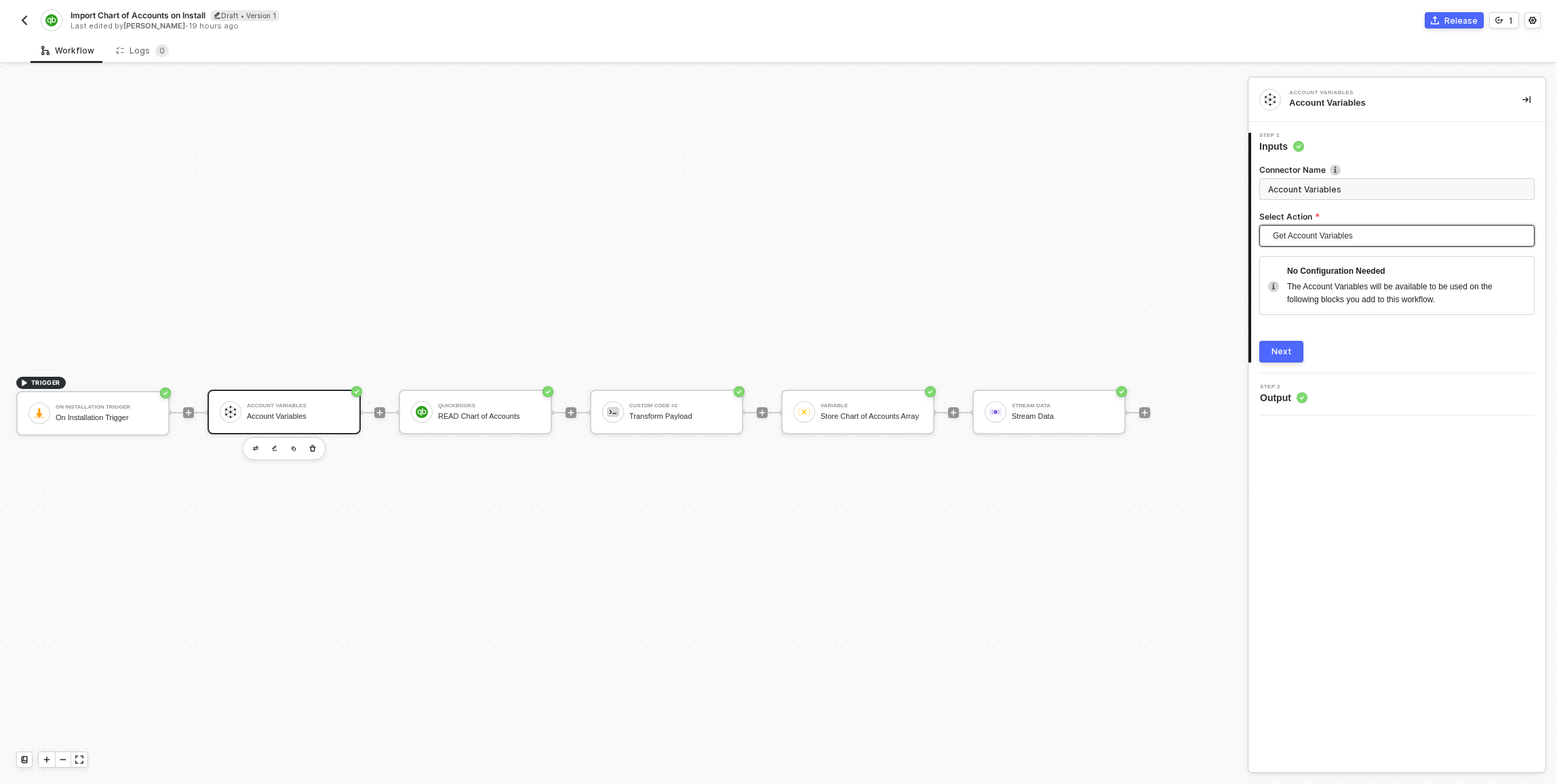
click at [775, 351] on button "Next" at bounding box center [1282, 351] width 44 height 22
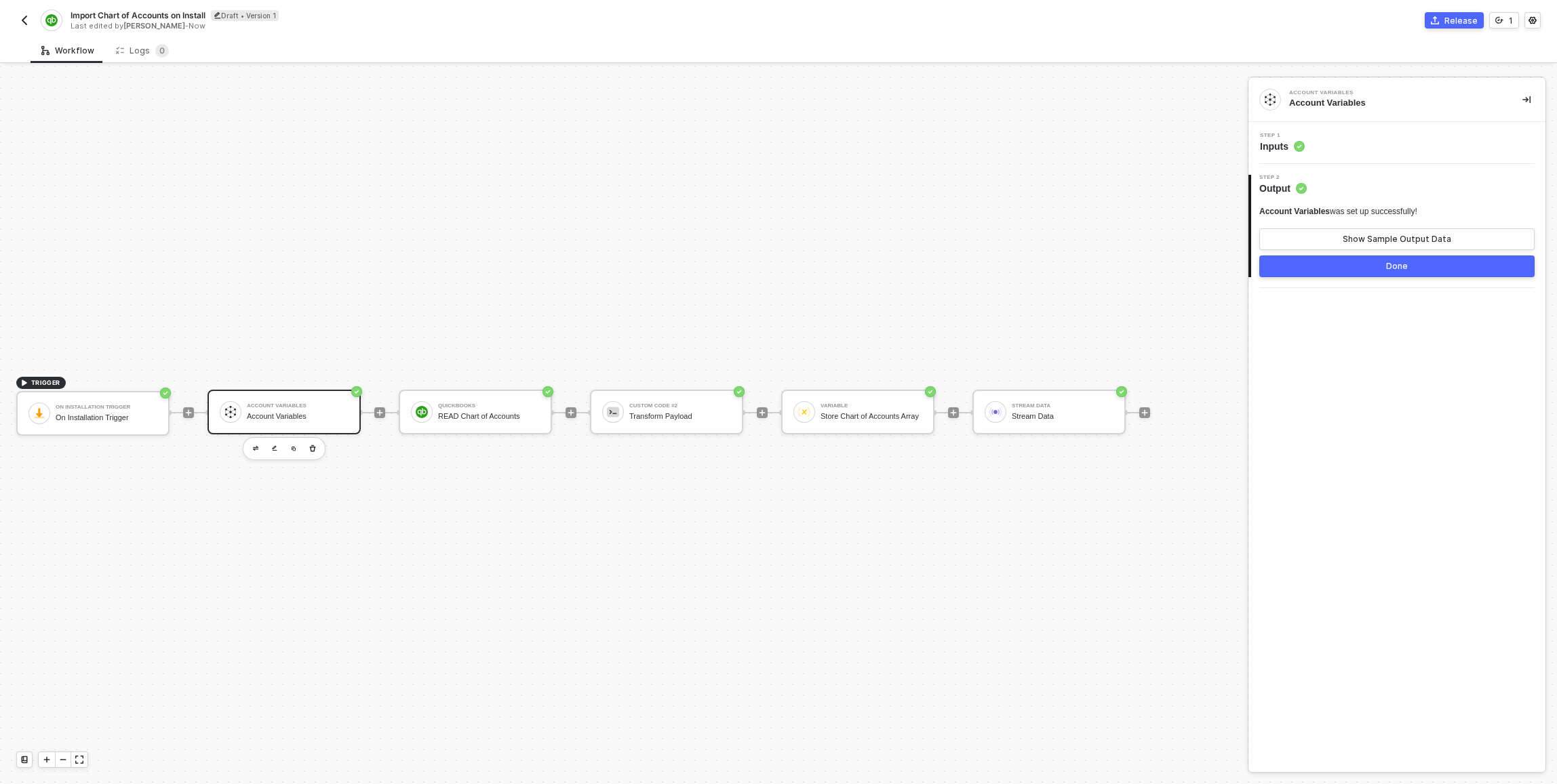
click at [775, 277] on button "Done" at bounding box center [1398, 267] width 275 height 22
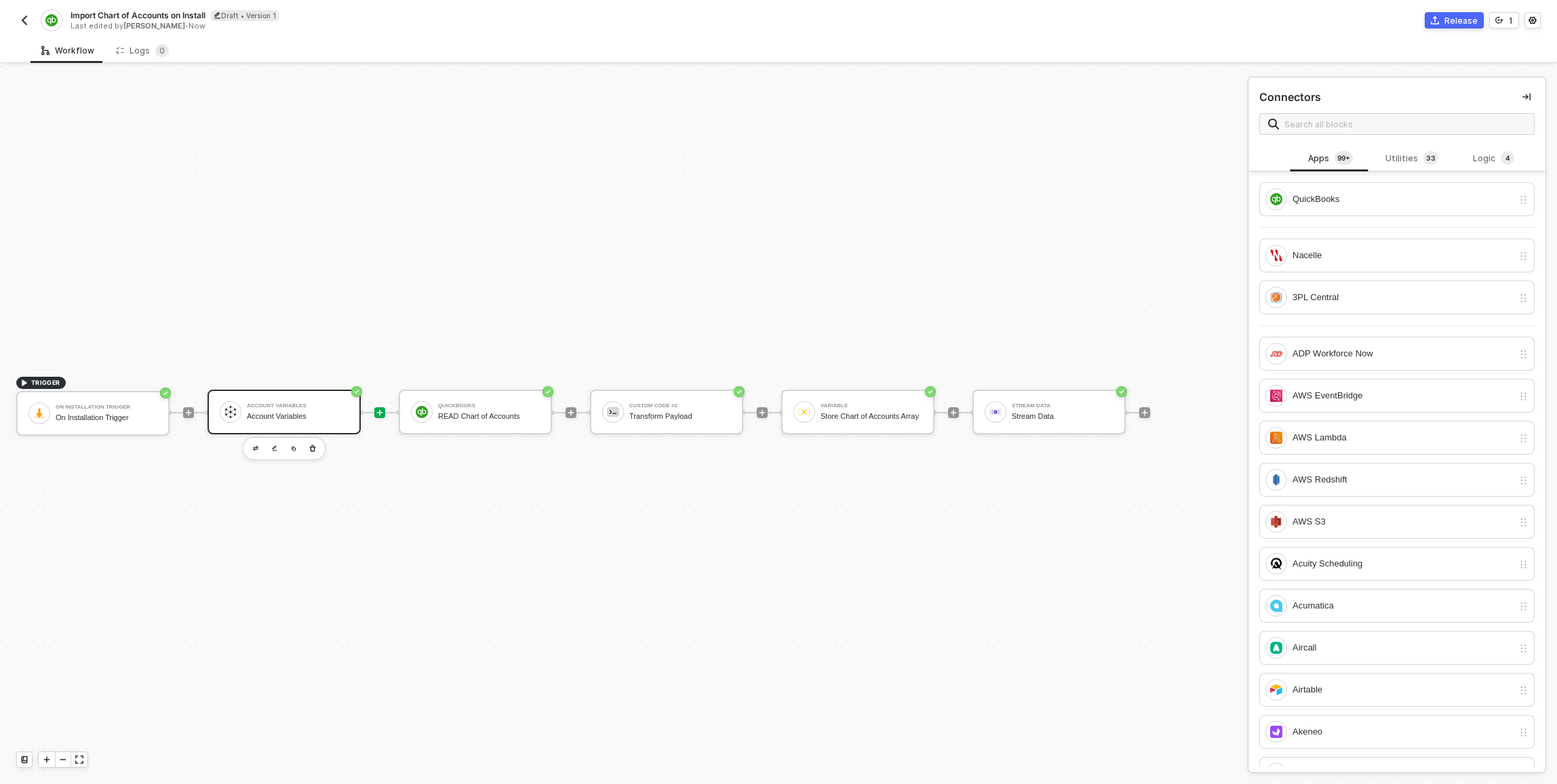
click at [294, 415] on div "Account Variables" at bounding box center [298, 417] width 102 height 9
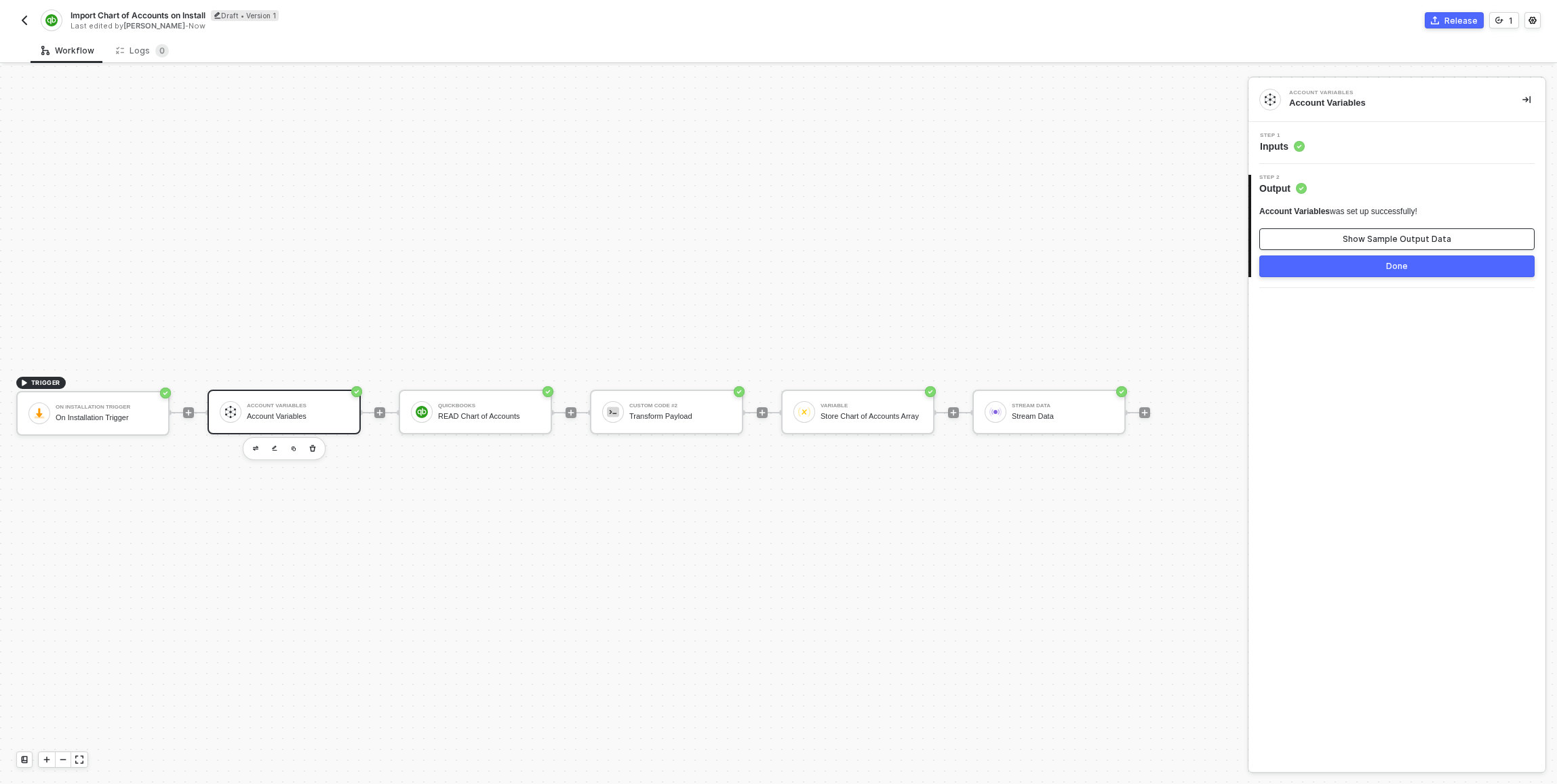
click at [775, 236] on div "Show Sample Output Data" at bounding box center [1397, 239] width 108 height 11
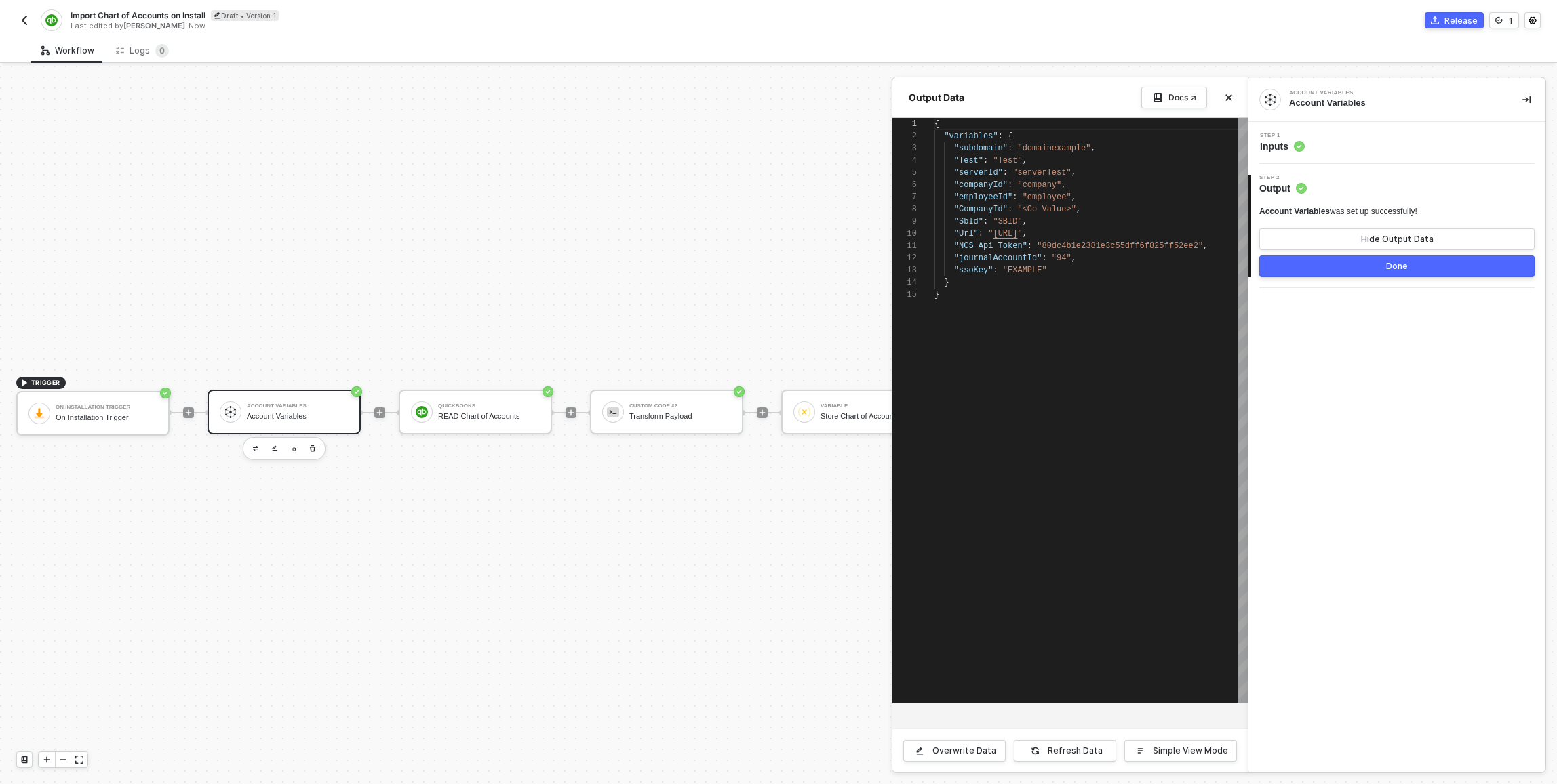
scroll to position [122, 0]
drag, startPoint x: 1411, startPoint y: 272, endPoint x: 1426, endPoint y: 321, distance: 51.2
click at [775, 321] on div "Account Variables Account Variables Step 1 Inputs 2 Step 2 Output Account Varia…" at bounding box center [1398, 425] width 297 height 694
click at [775, 267] on button "Done" at bounding box center [1398, 267] width 275 height 22
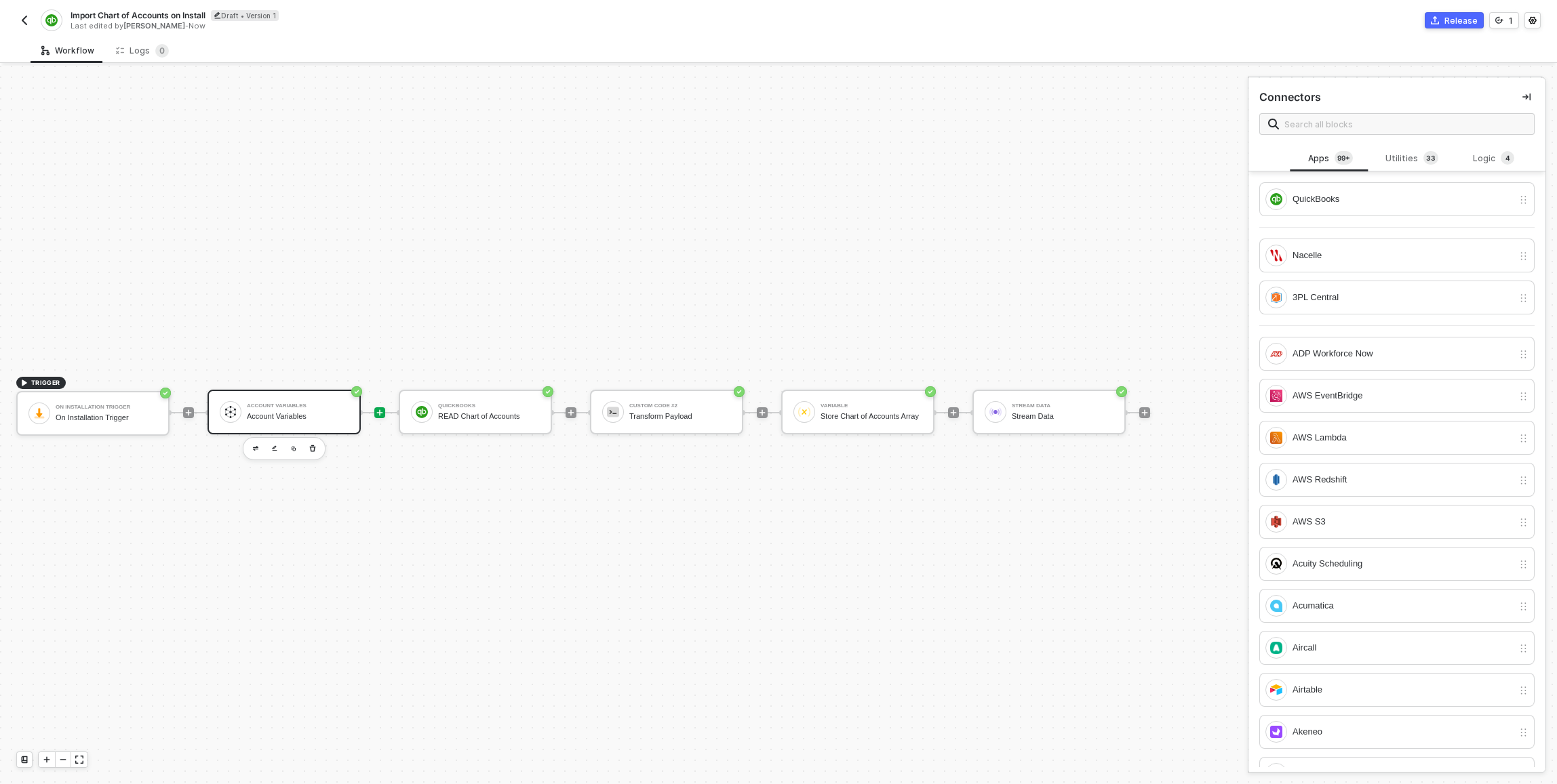
click at [301, 414] on div "Account Variables" at bounding box center [298, 417] width 102 height 9
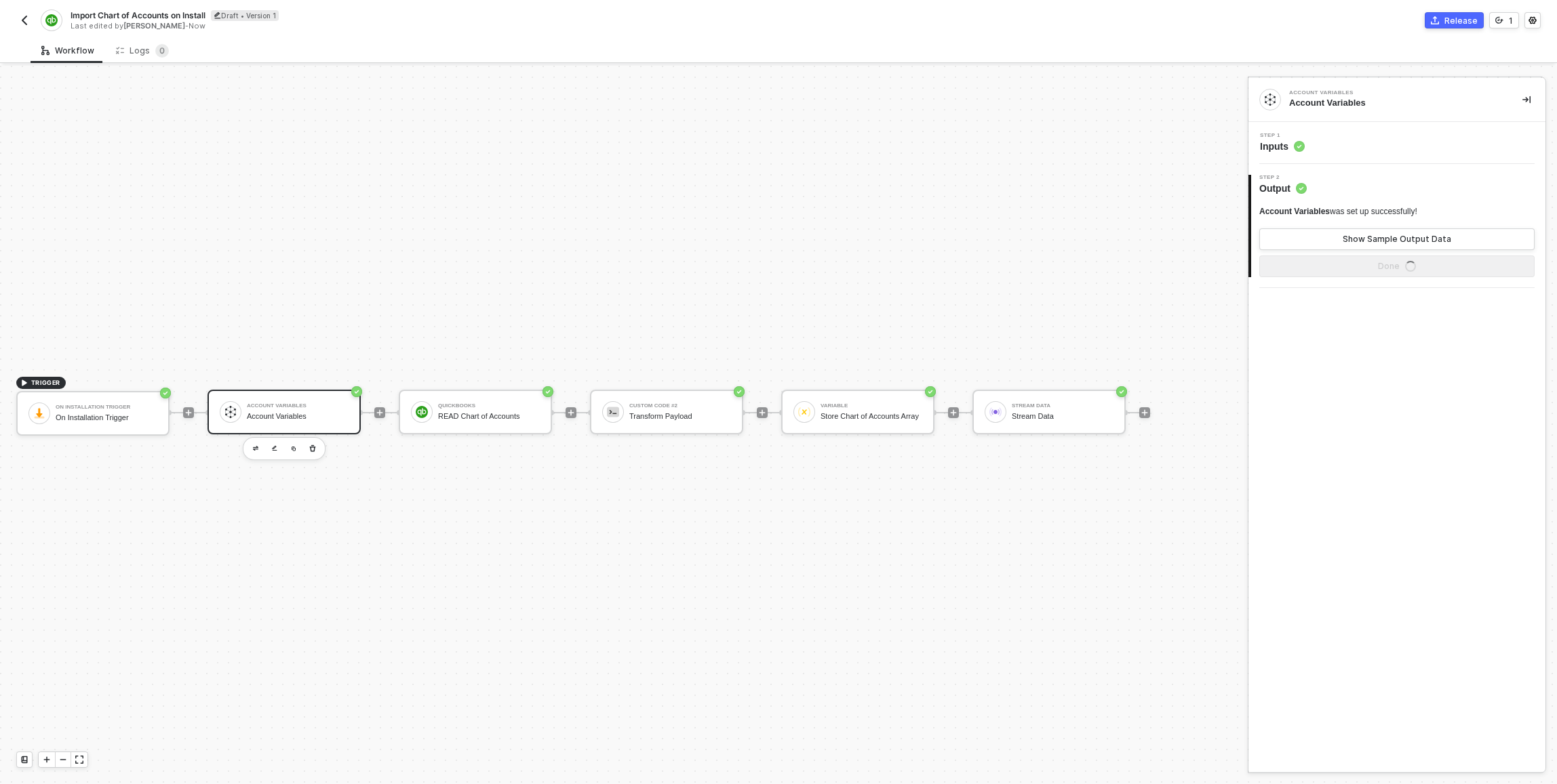
click at [775, 134] on div "Step 1 Inputs" at bounding box center [1398, 143] width 293 height 20
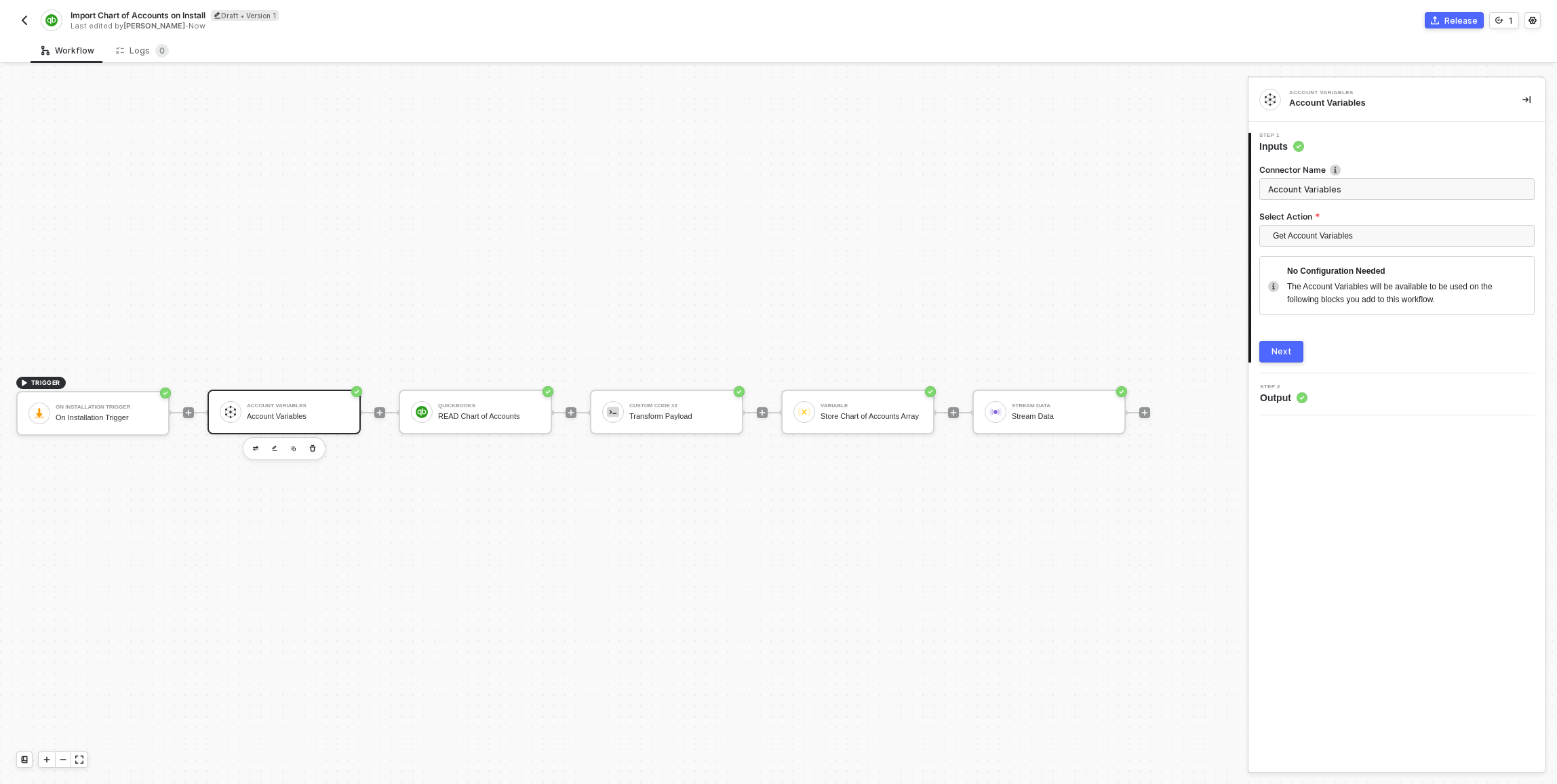
click at [775, 184] on input "Account Variables" at bounding box center [1398, 189] width 275 height 22
type input "READ Account Variables"
click at [775, 341] on button "Next" at bounding box center [1282, 351] width 44 height 22
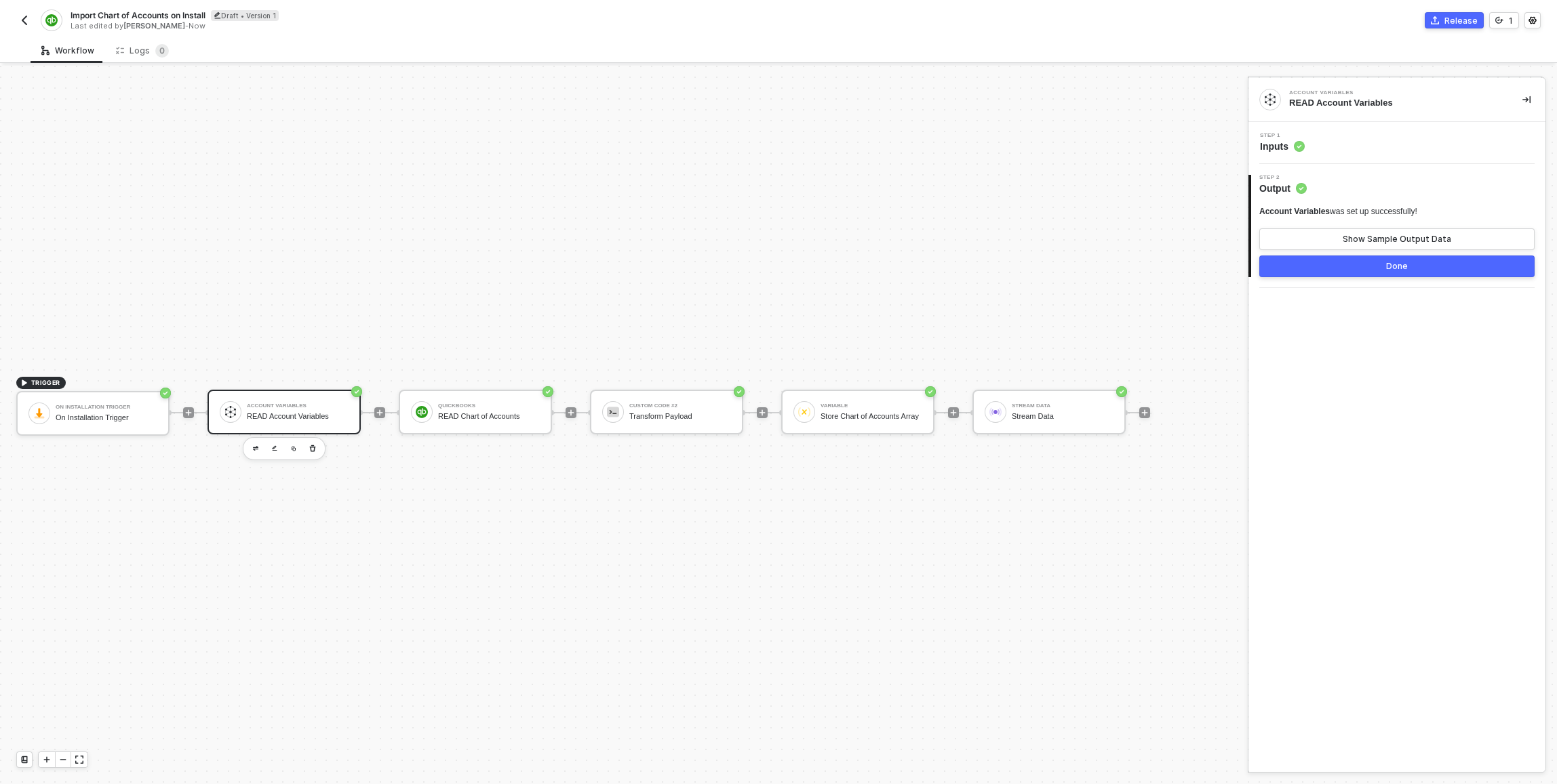
click at [775, 260] on button "Done" at bounding box center [1398, 267] width 275 height 22
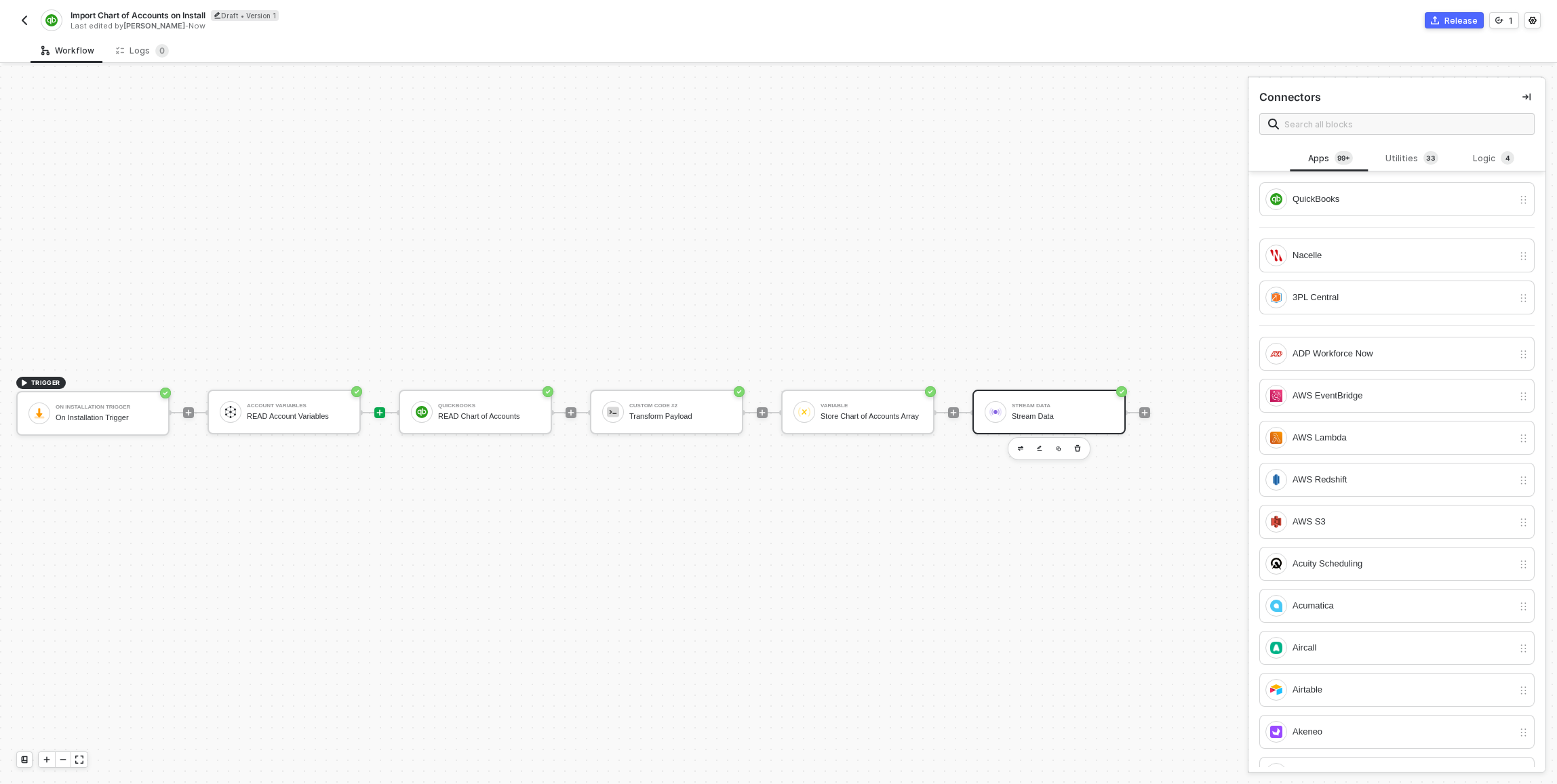
click at [775, 392] on div "Stream Data Stream Data" at bounding box center [1050, 412] width 153 height 45
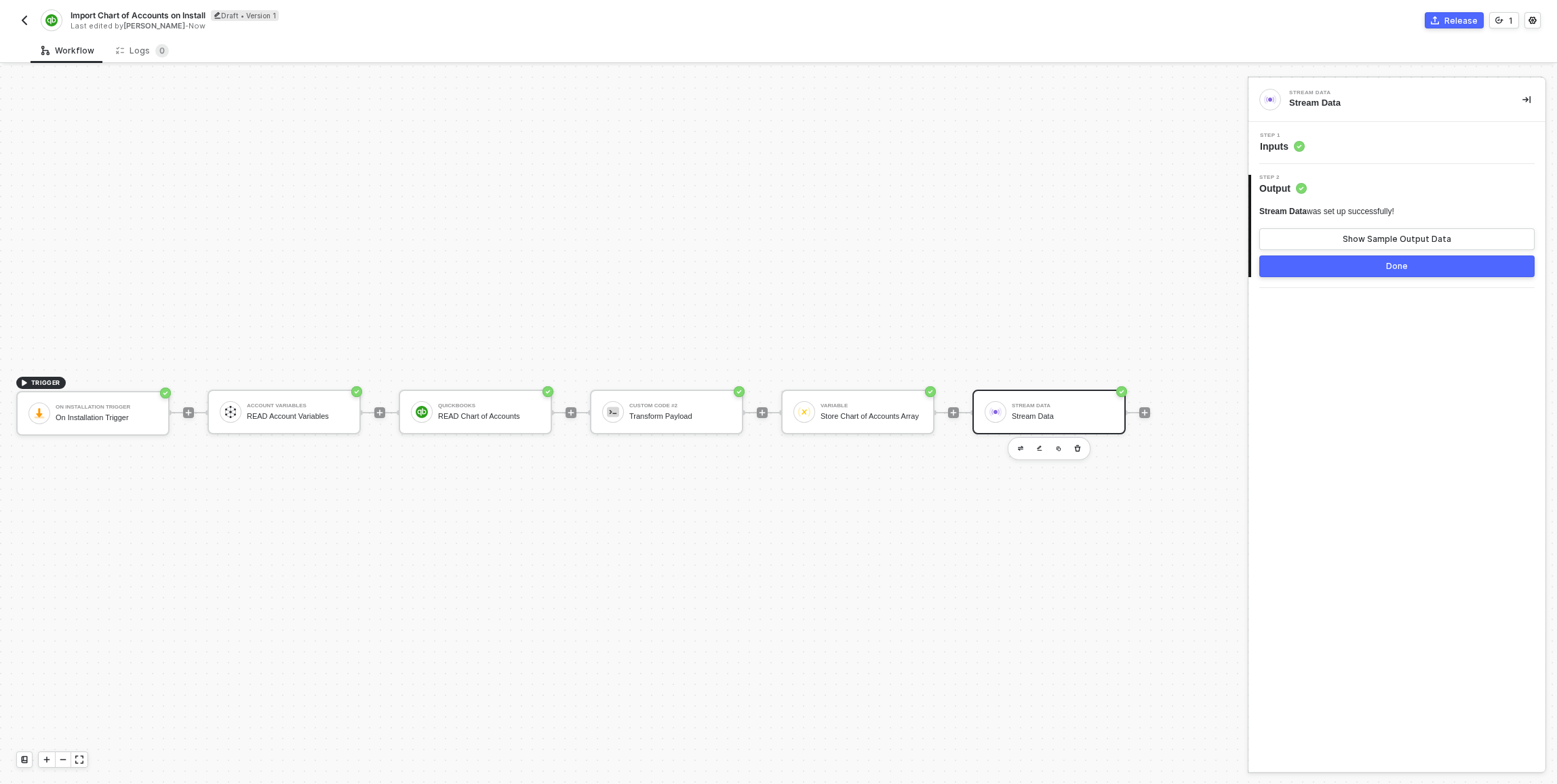
click at [775, 134] on div "Step 1 Inputs" at bounding box center [1398, 143] width 293 height 20
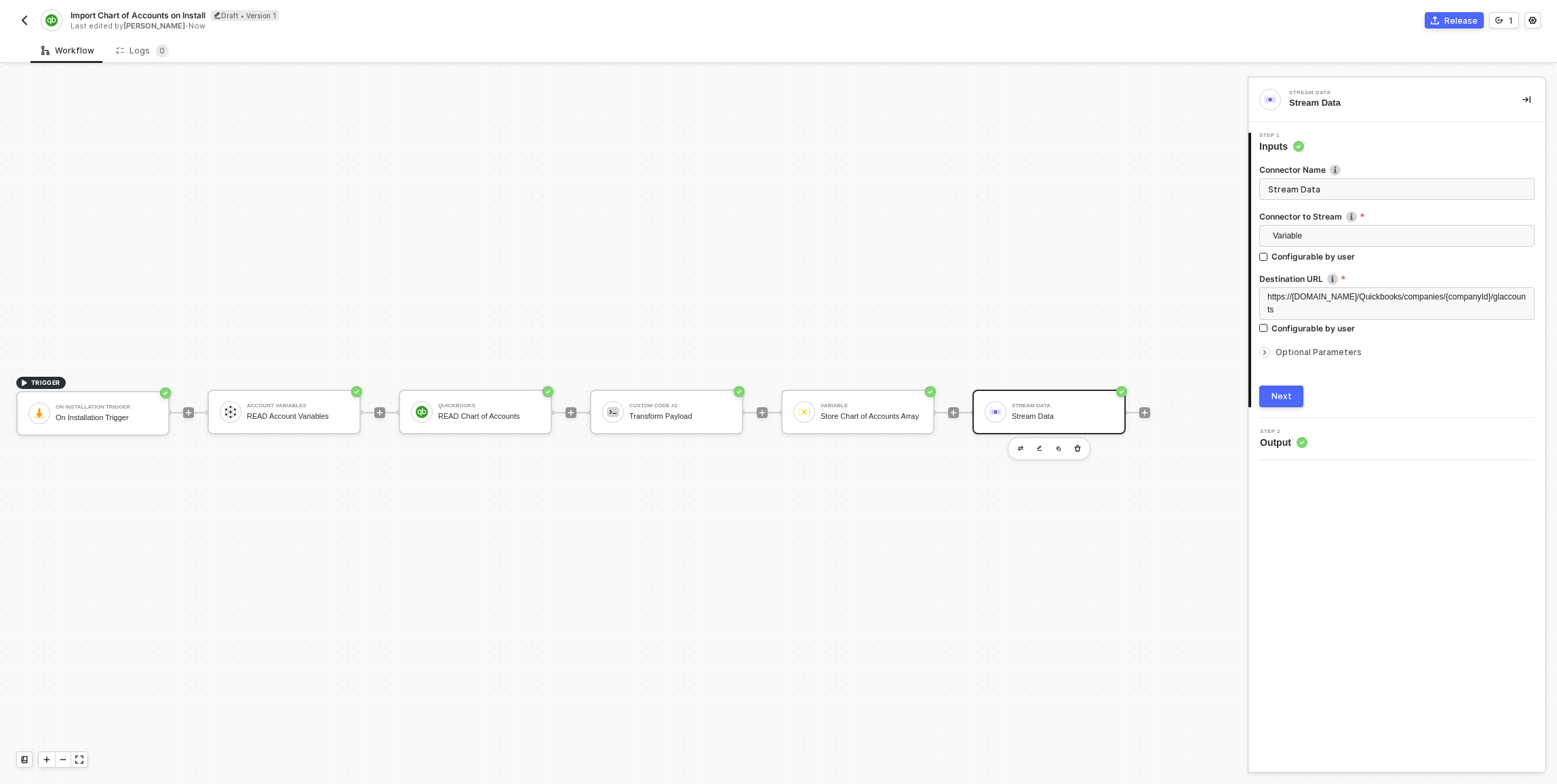
click at [775, 278] on label "Destination URL" at bounding box center [1398, 279] width 275 height 12
click at [775, 290] on div "https://api.example.com/Quickbooks/companies/{companyId}/glaccounts" at bounding box center [1398, 303] width 259 height 25
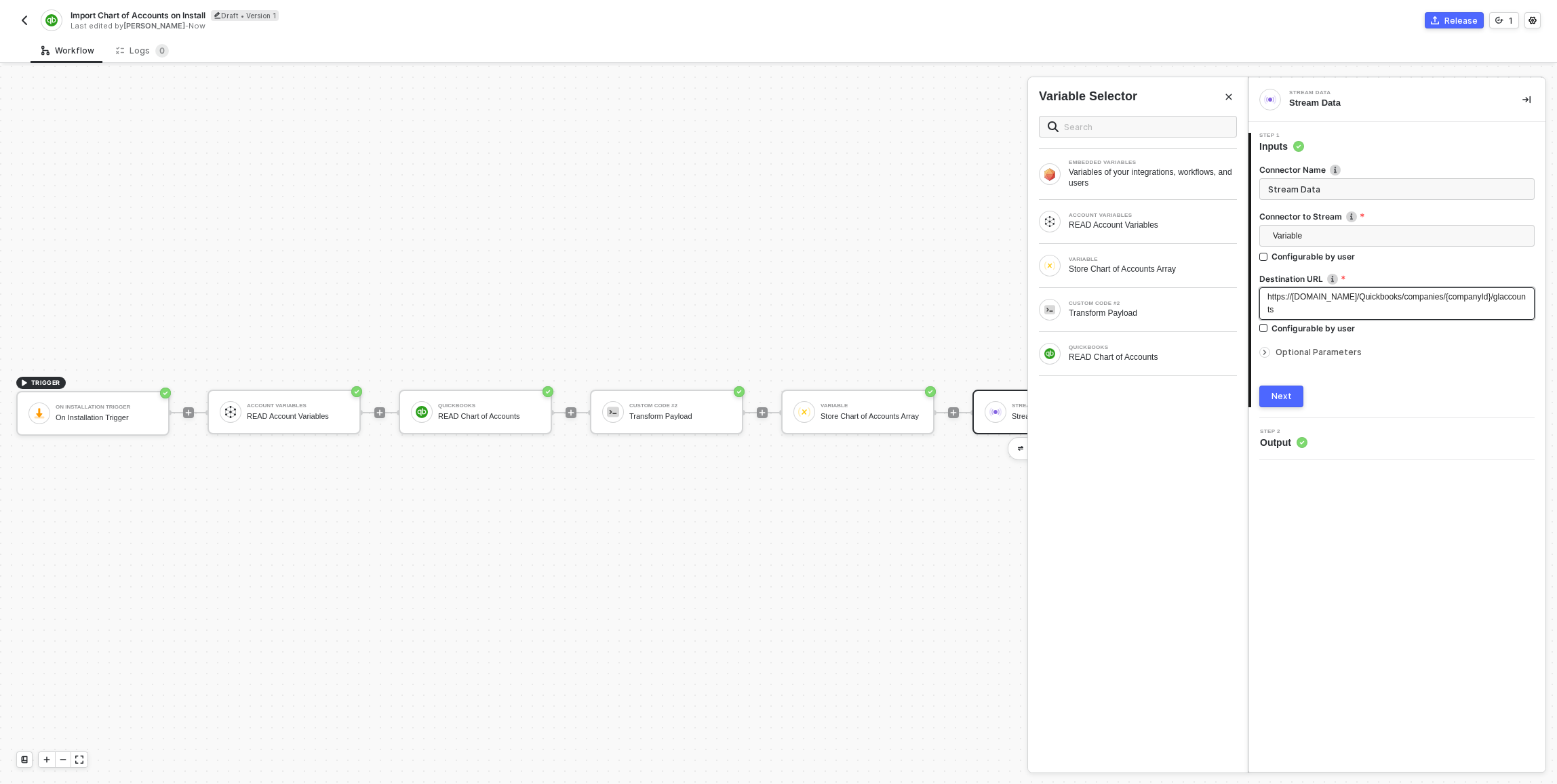
click at [775, 290] on div "https://api.example.com/Quickbooks/companies/{companyId}/glaccounts" at bounding box center [1398, 303] width 259 height 25
click at [775, 296] on span "https://api.example.com/Quickbooks/companies/{companyId}/glaccounts" at bounding box center [1398, 303] width 259 height 23
click at [775, 210] on div "ACCOUNT VARIABLES READ Account Variables" at bounding box center [1138, 222] width 220 height 44
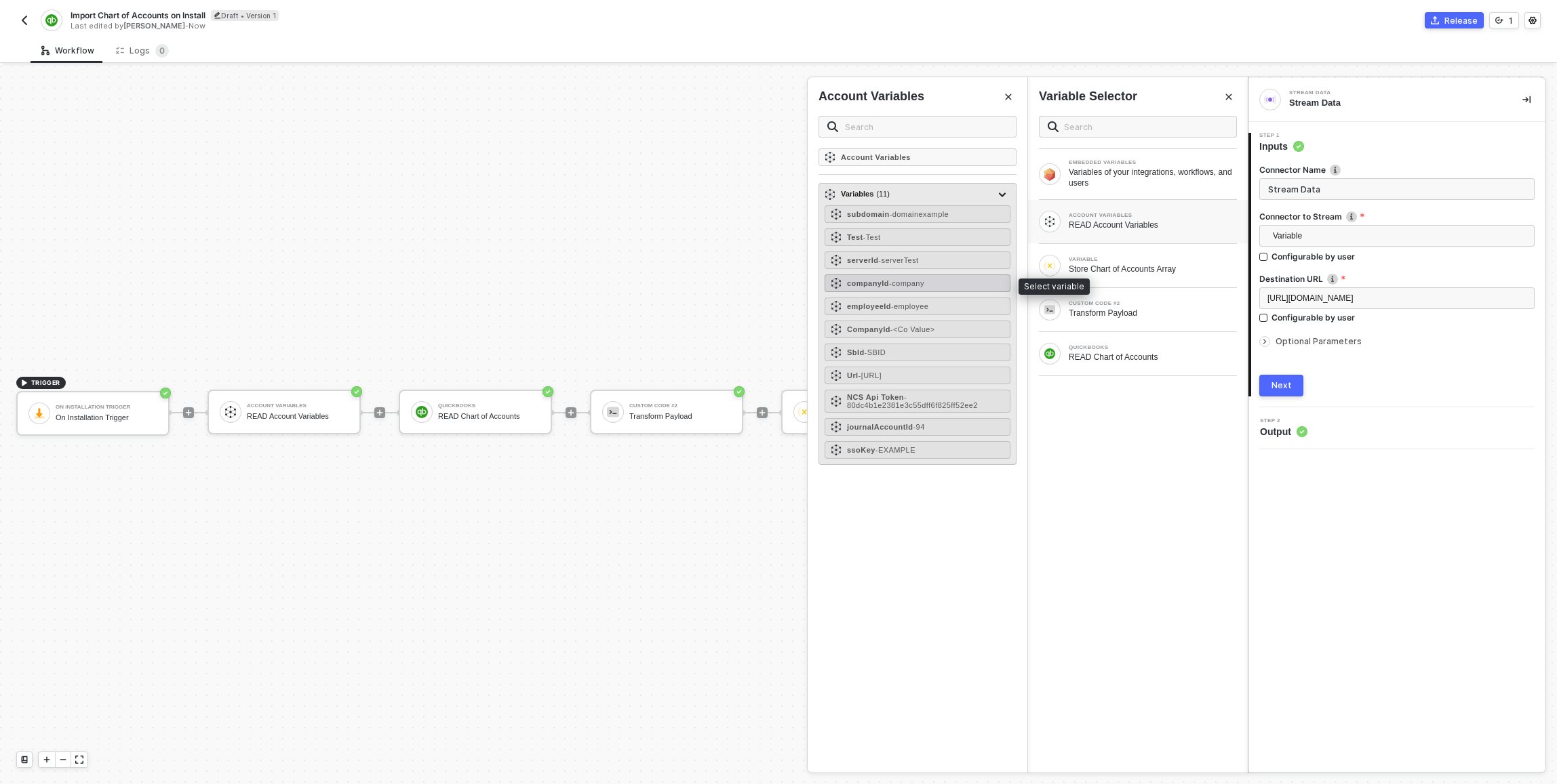
click at [775, 278] on div "companyId - company" at bounding box center [917, 283] width 186 height 17
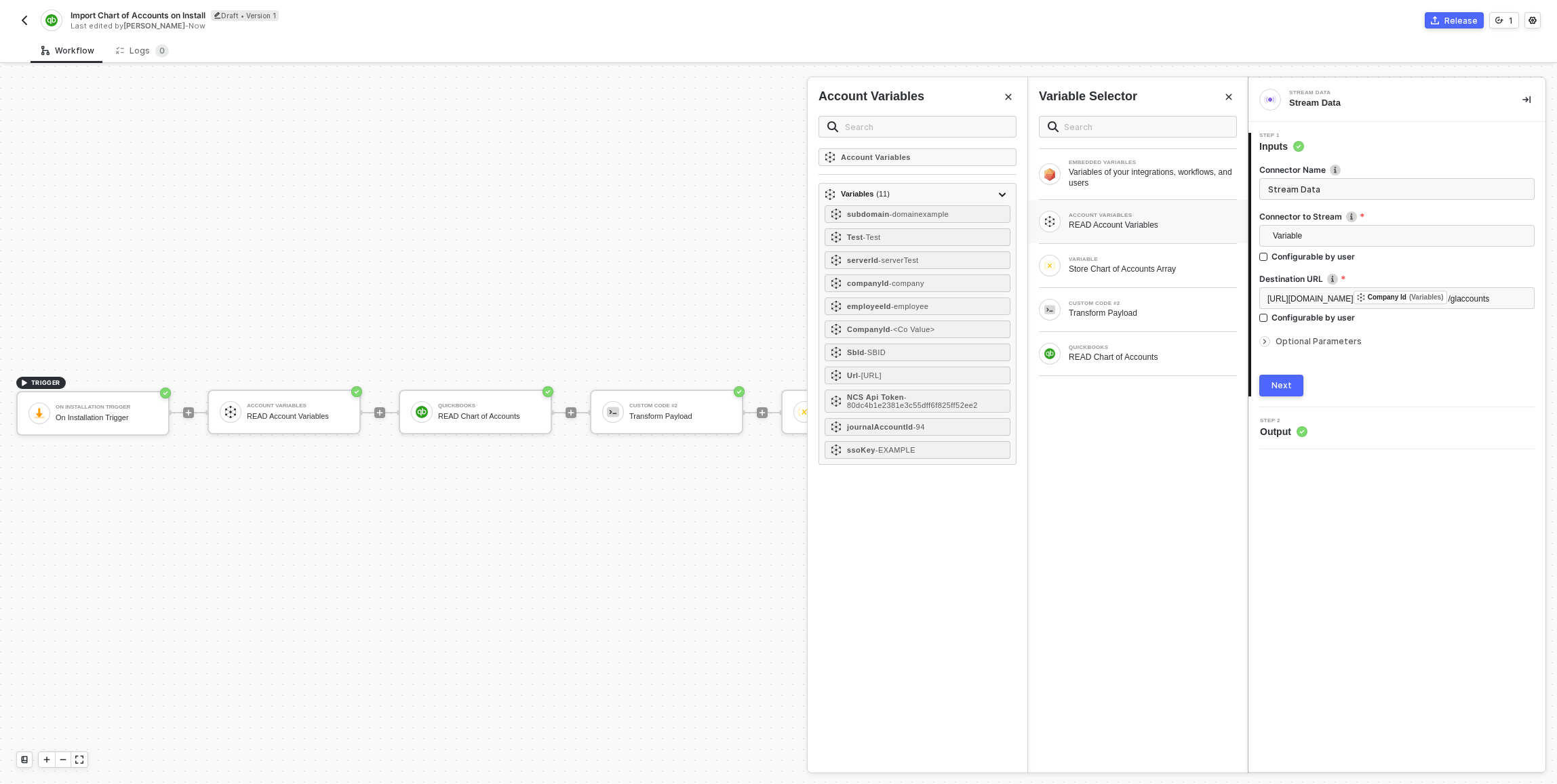
click at [775, 392] on div "Next" at bounding box center [1282, 386] width 20 height 11
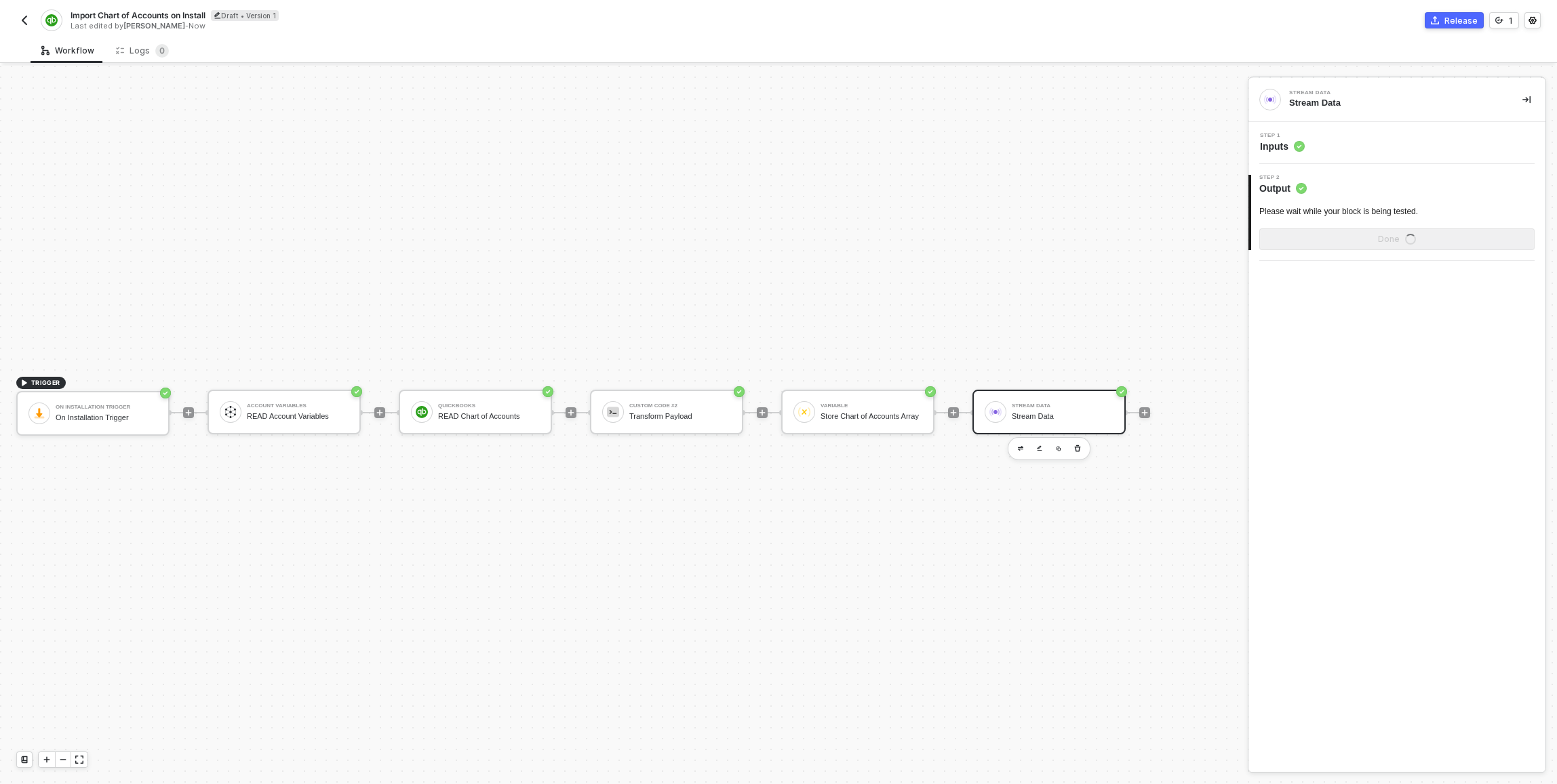
click at [775, 138] on div "Step 1 Inputs" at bounding box center [1398, 143] width 293 height 20
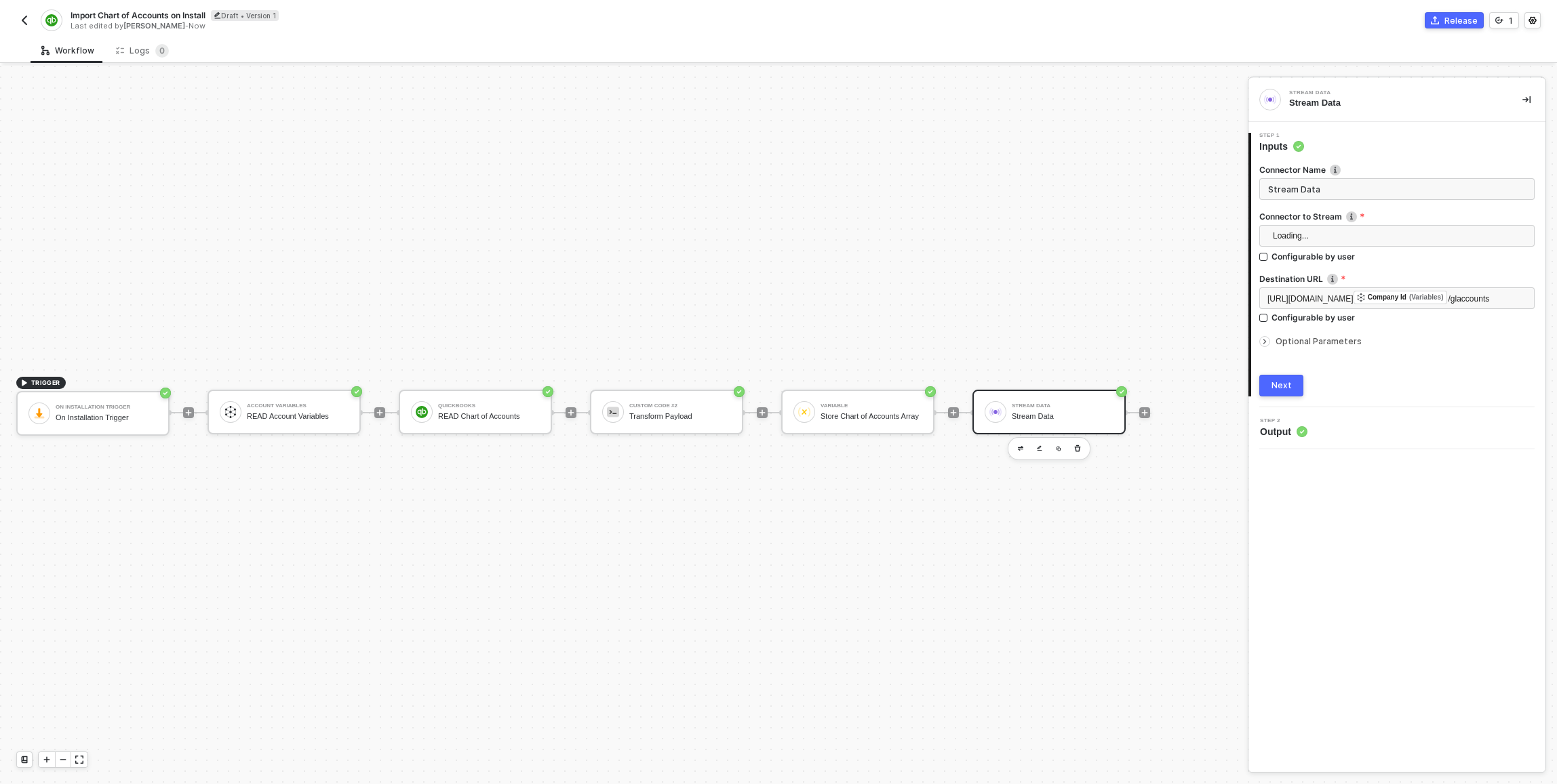
click at [775, 189] on input "Stream Data" at bounding box center [1398, 189] width 275 height 22
type input "Stream Chart of Accounts to Earnin"
click at [775, 392] on div "Next" at bounding box center [1282, 386] width 20 height 11
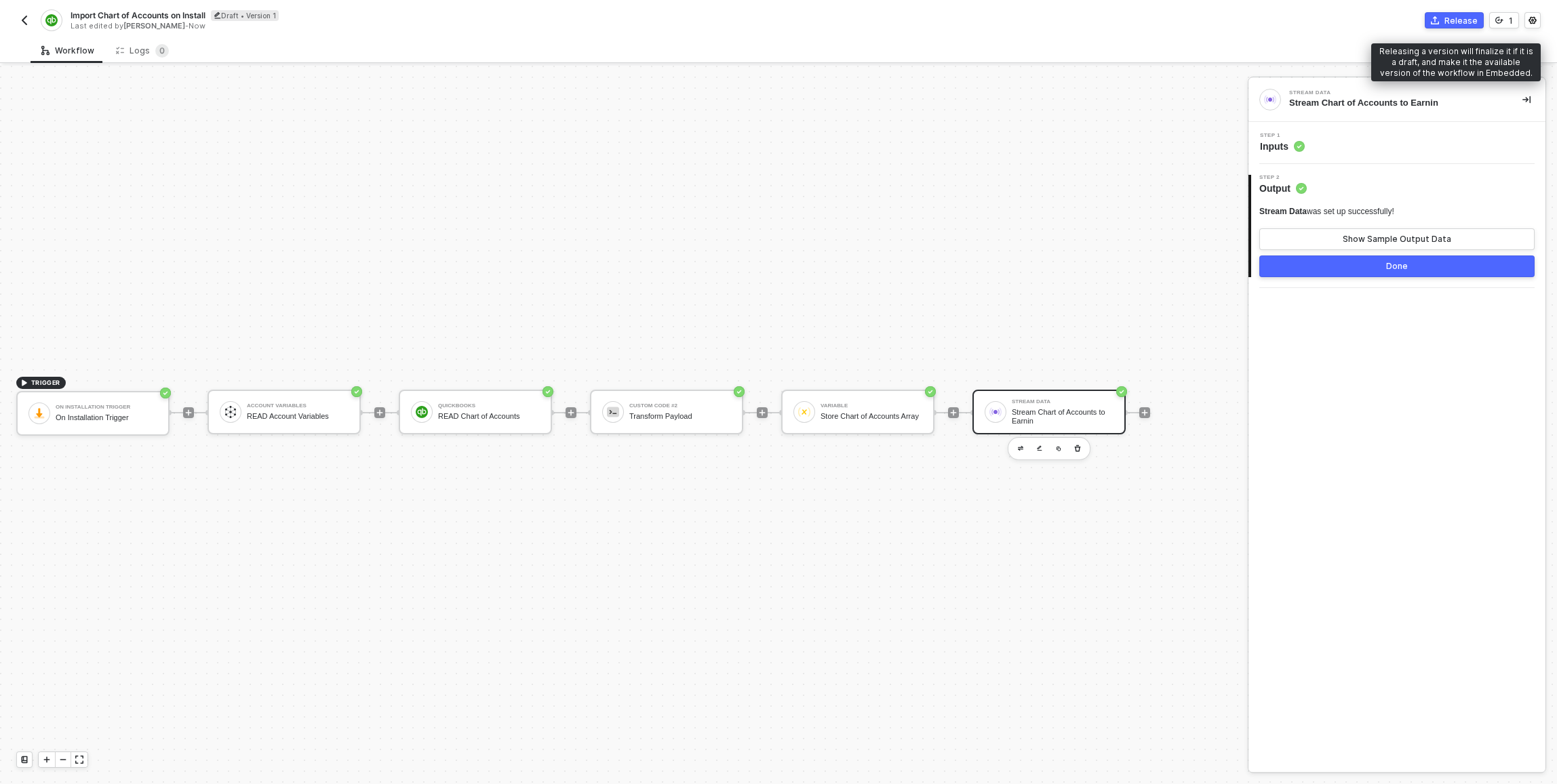
click at [775, 17] on div "Release" at bounding box center [1461, 20] width 33 height 12
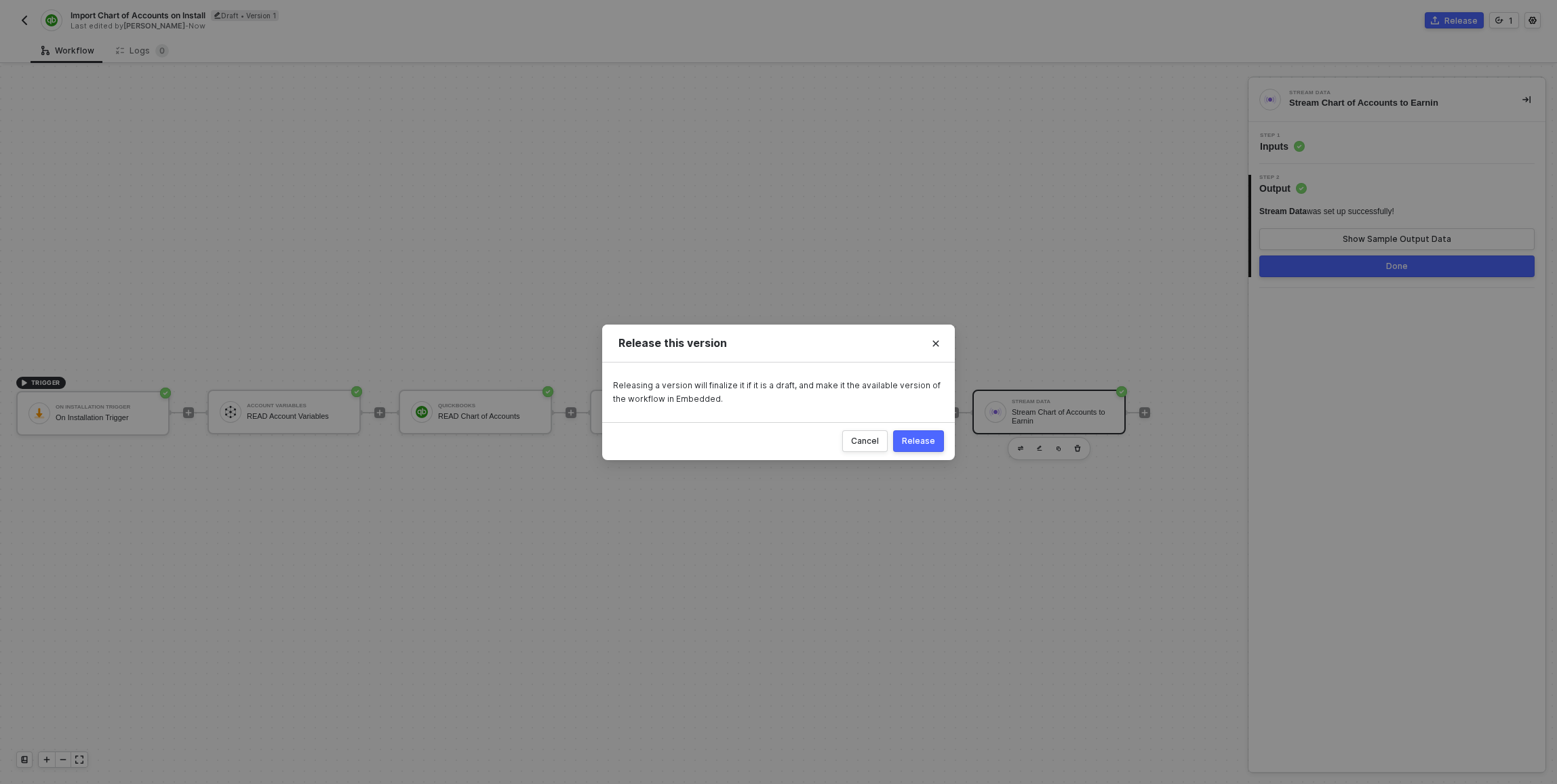
click at [775, 440] on div "Release" at bounding box center [918, 442] width 33 height 11
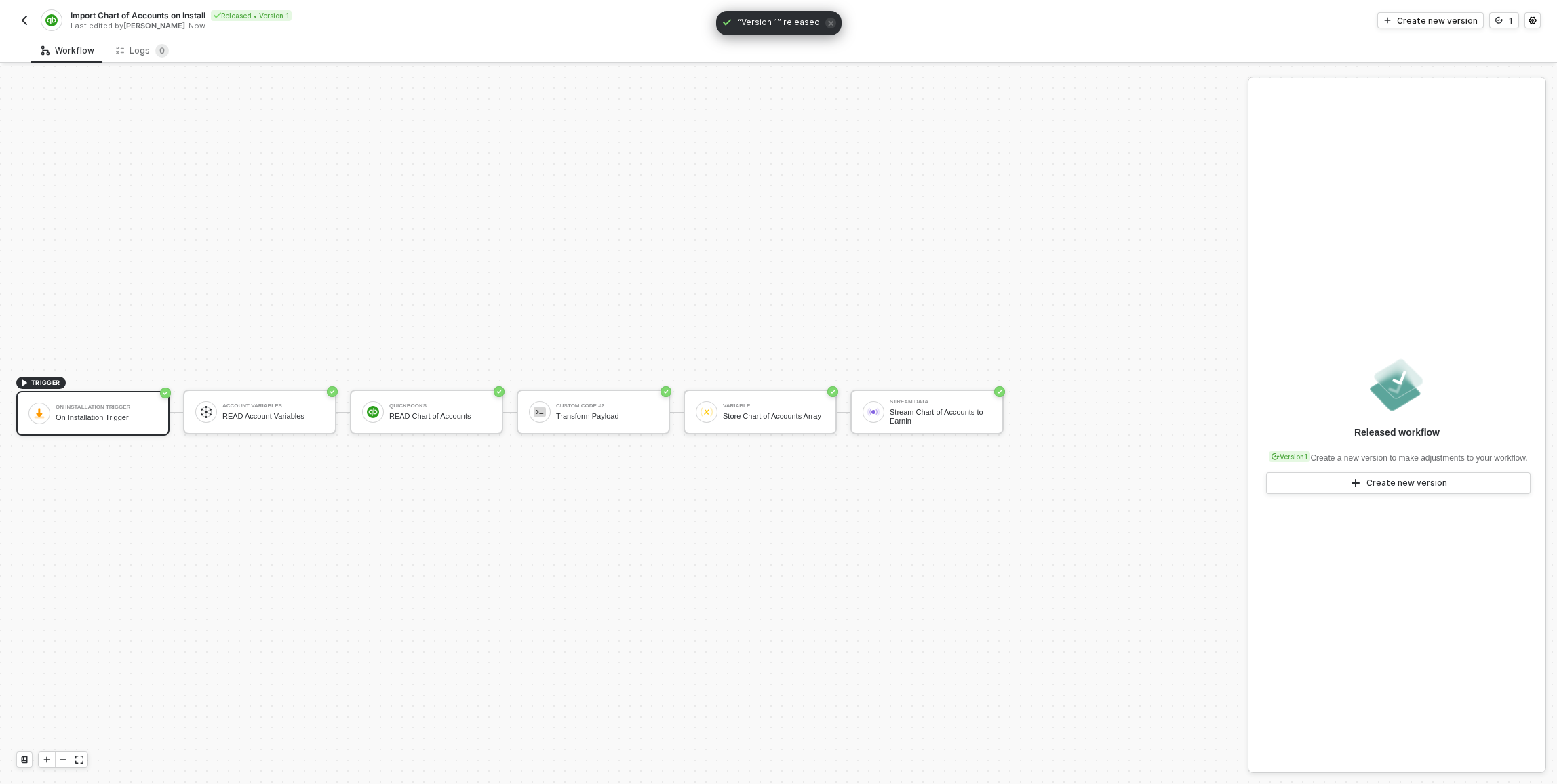
click at [651, 237] on div "TRIGGER On Installation Trigger On Installation Trigger Account Variables READ …" at bounding box center [620, 412] width 1241 height 744
click at [254, 254] on div "TRIGGER On Installation Trigger On Installation Trigger Account Variables READ …" at bounding box center [620, 412] width 1241 height 744
click at [31, 21] on button "button" at bounding box center [25, 20] width 16 height 16
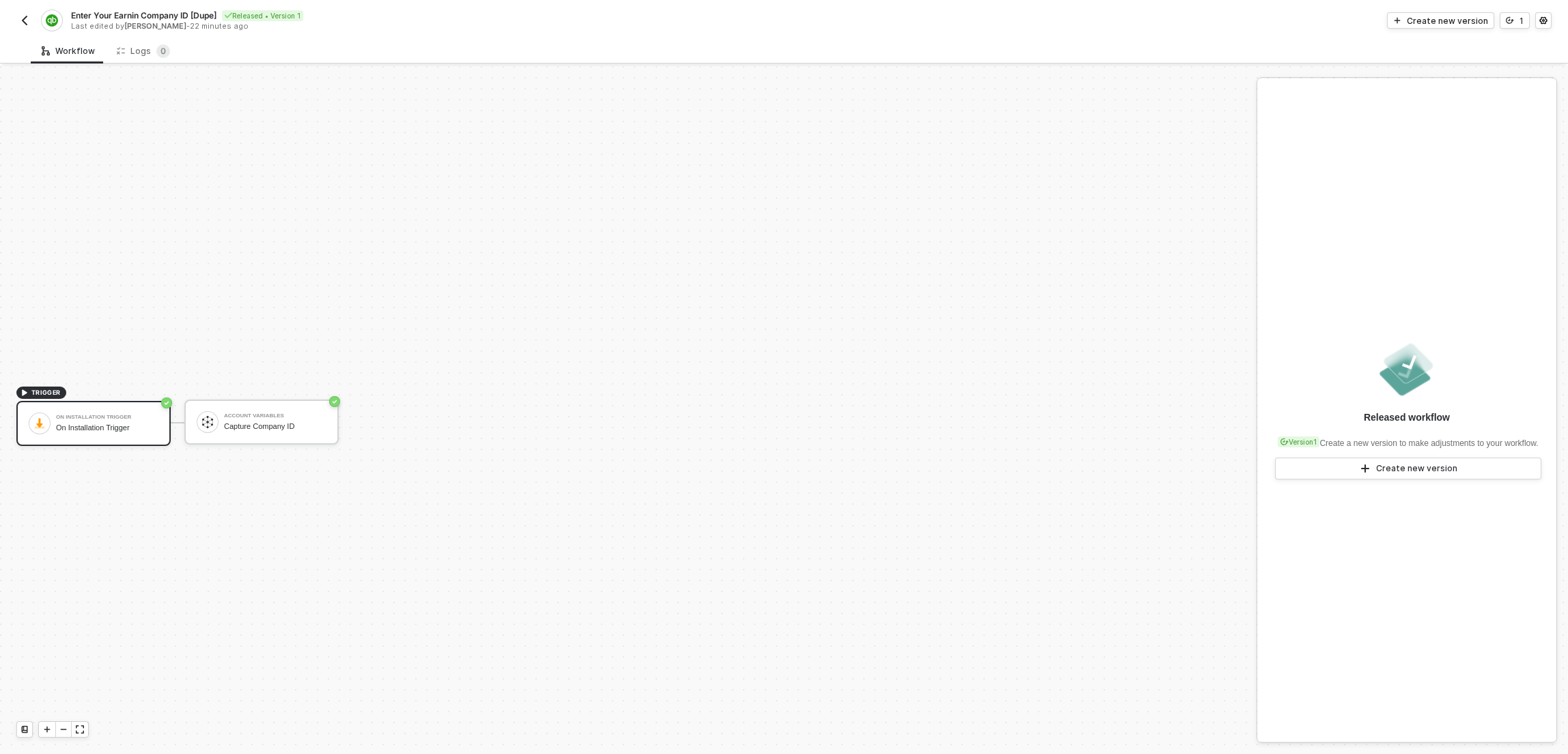
scroll to position [26, 0]
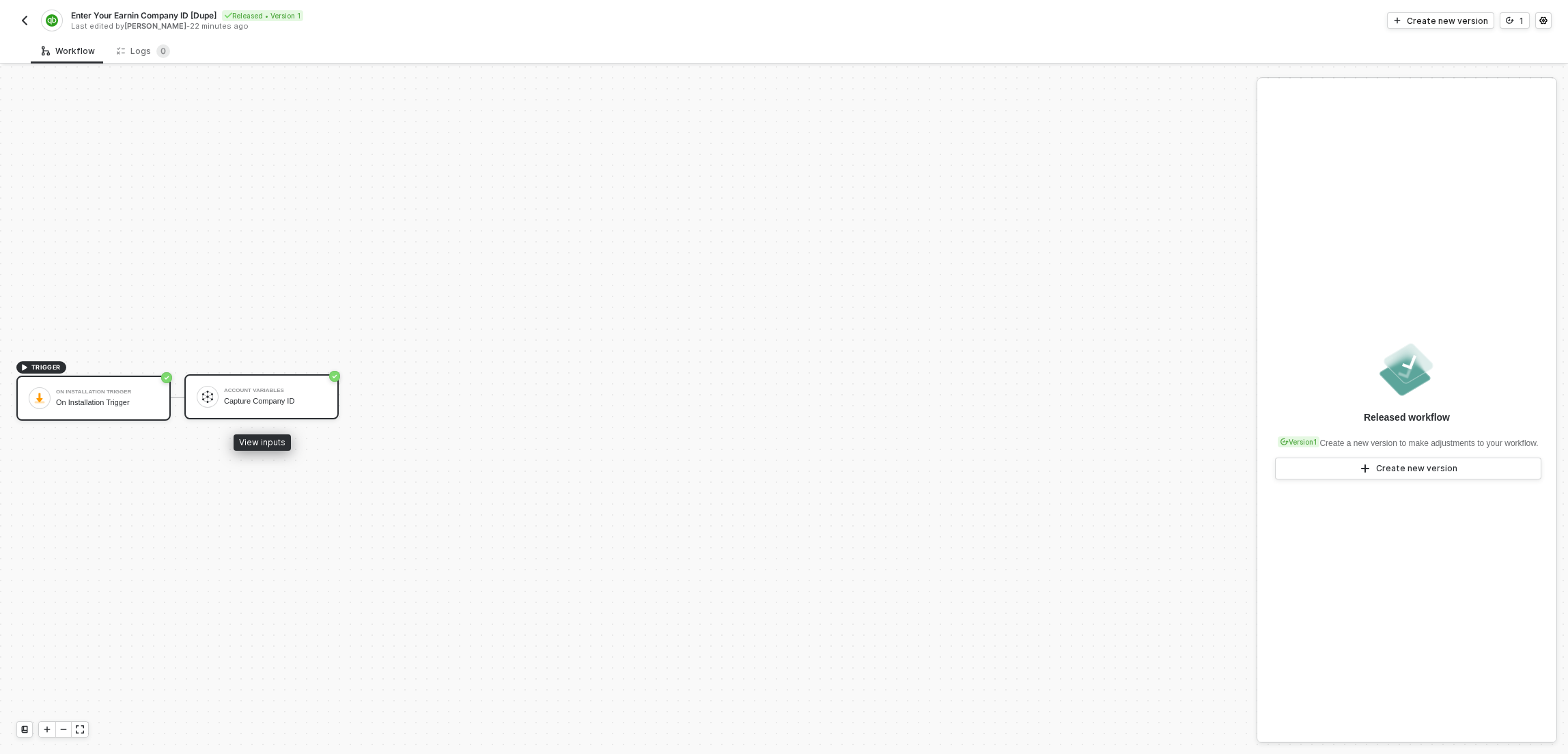
click at [257, 379] on div "Account Variables Capture Company ID" at bounding box center [261, 396] width 154 height 45
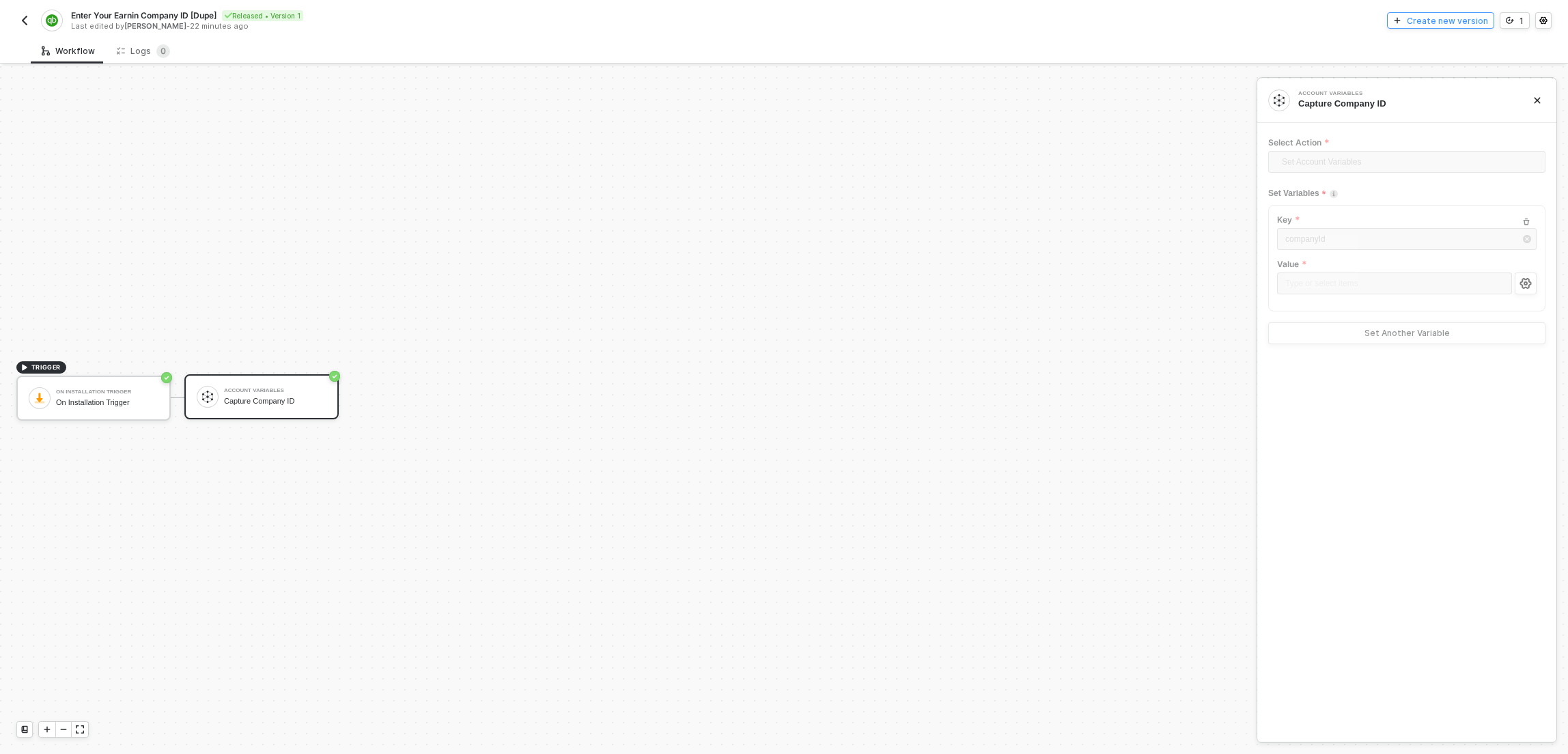
click at [1477, 12] on button "Create new version" at bounding box center [1440, 20] width 107 height 17
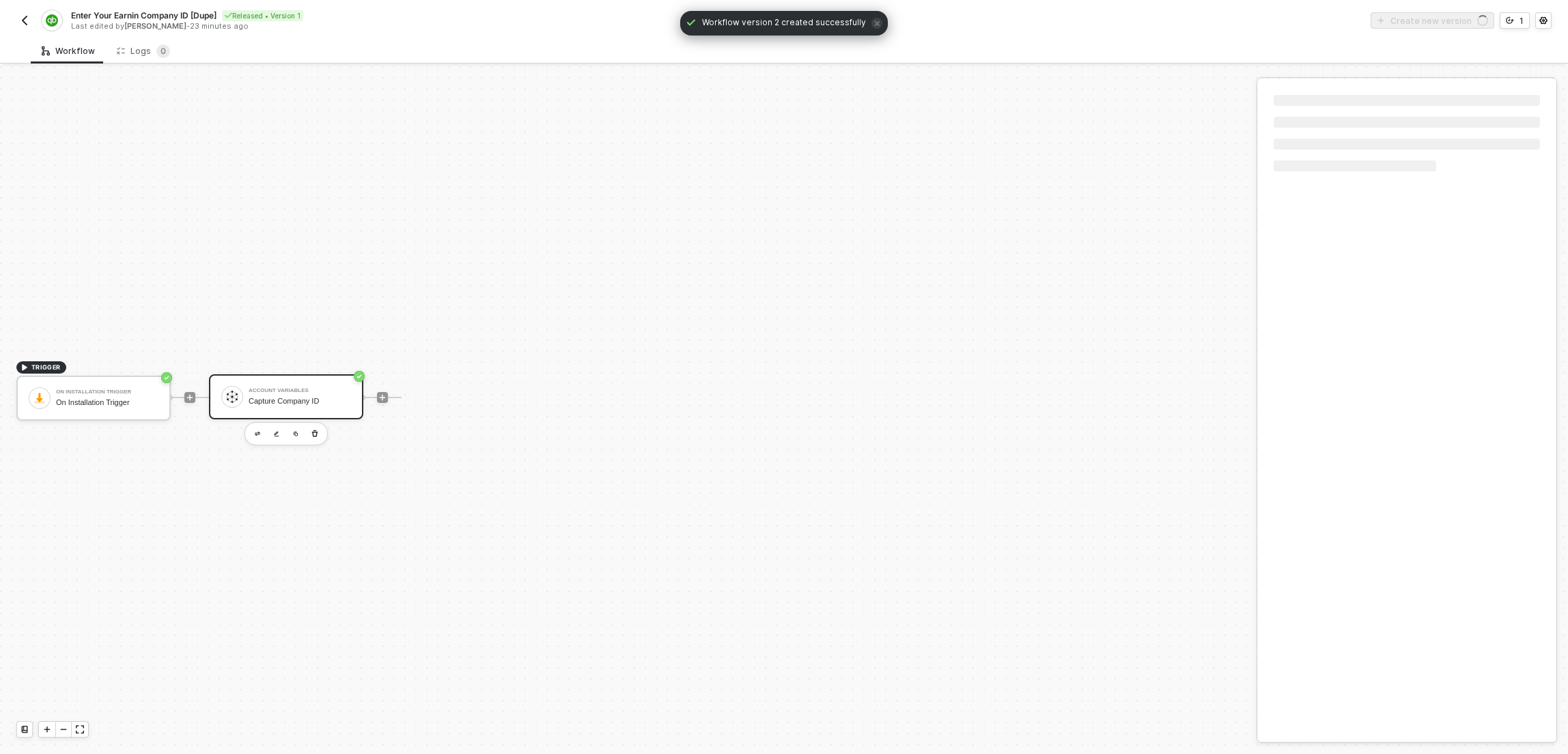
click at [282, 390] on div "Account Variables" at bounding box center [300, 391] width 103 height 6
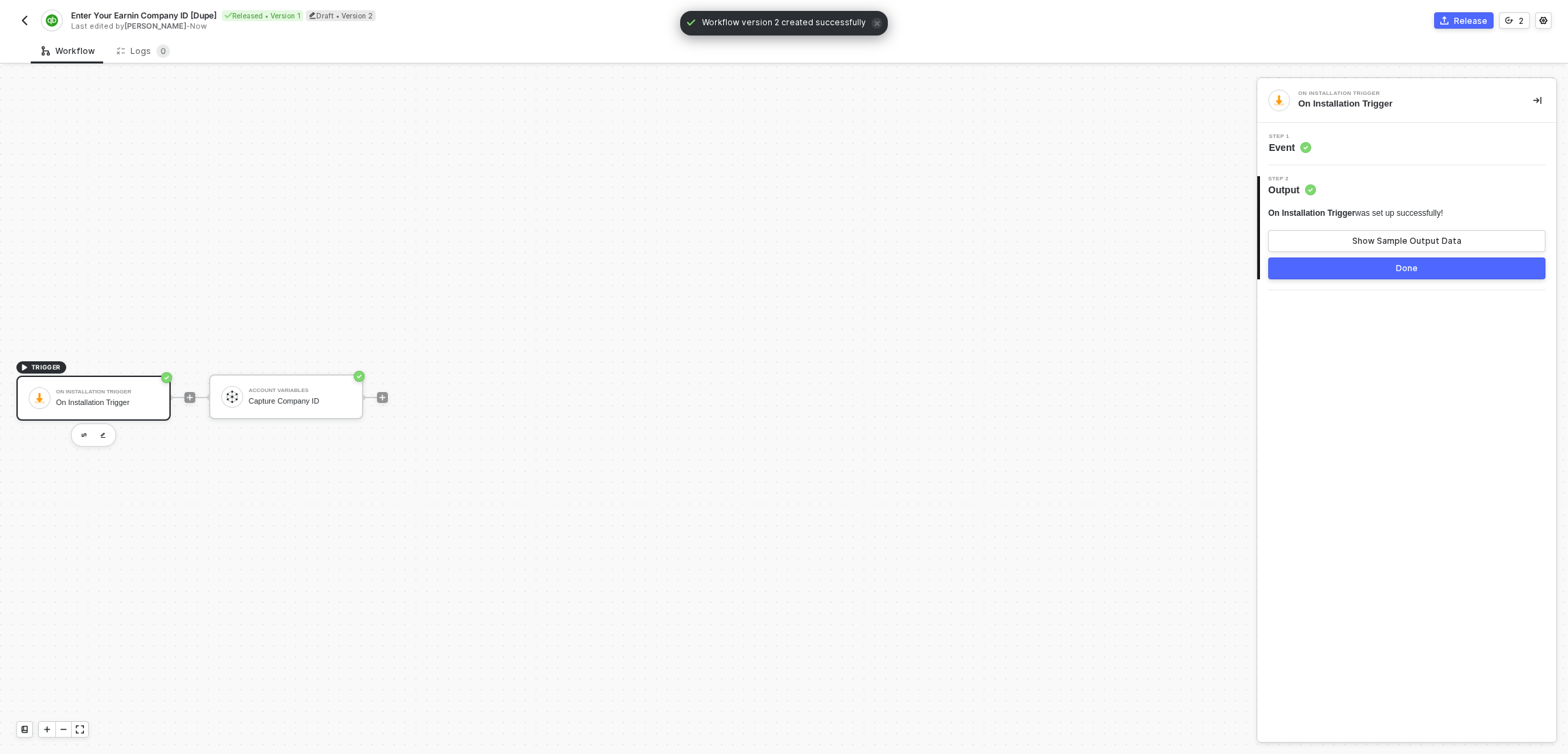
click at [1379, 152] on div "Step 1 Event" at bounding box center [1408, 144] width 295 height 20
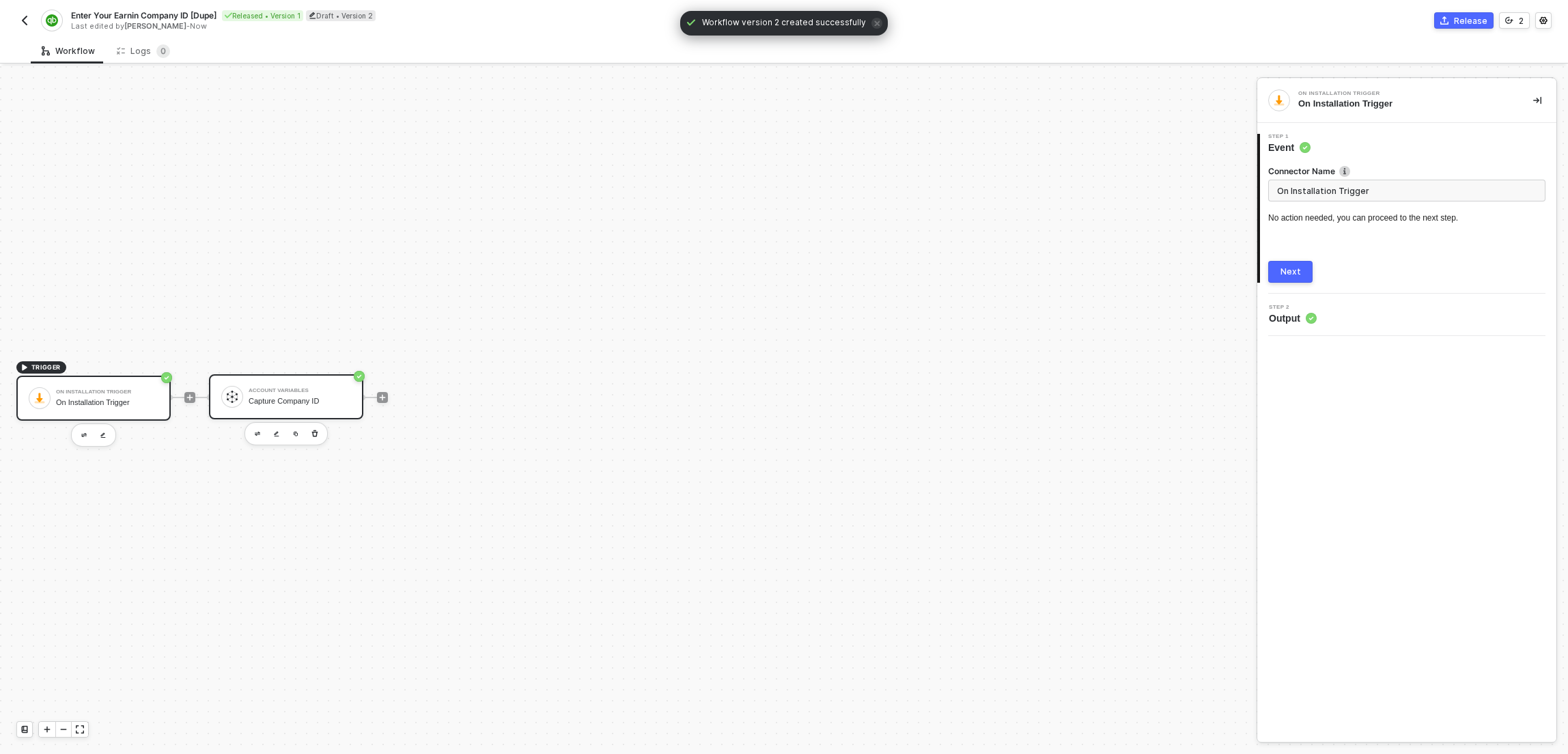
click at [292, 378] on div "Account Variables Capture Company ID" at bounding box center [286, 396] width 154 height 45
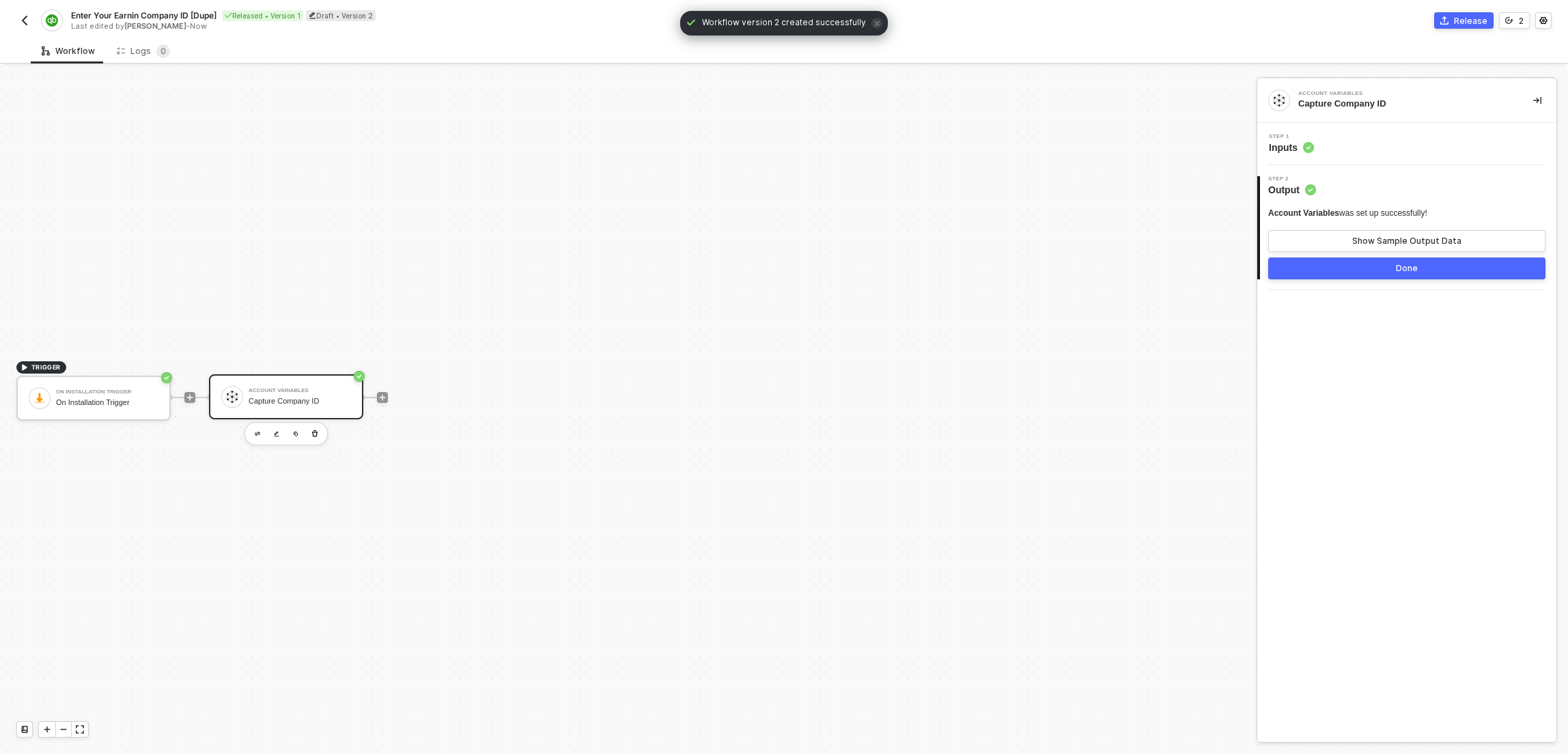
click at [1379, 143] on div "Step 1 Inputs" at bounding box center [1408, 144] width 295 height 20
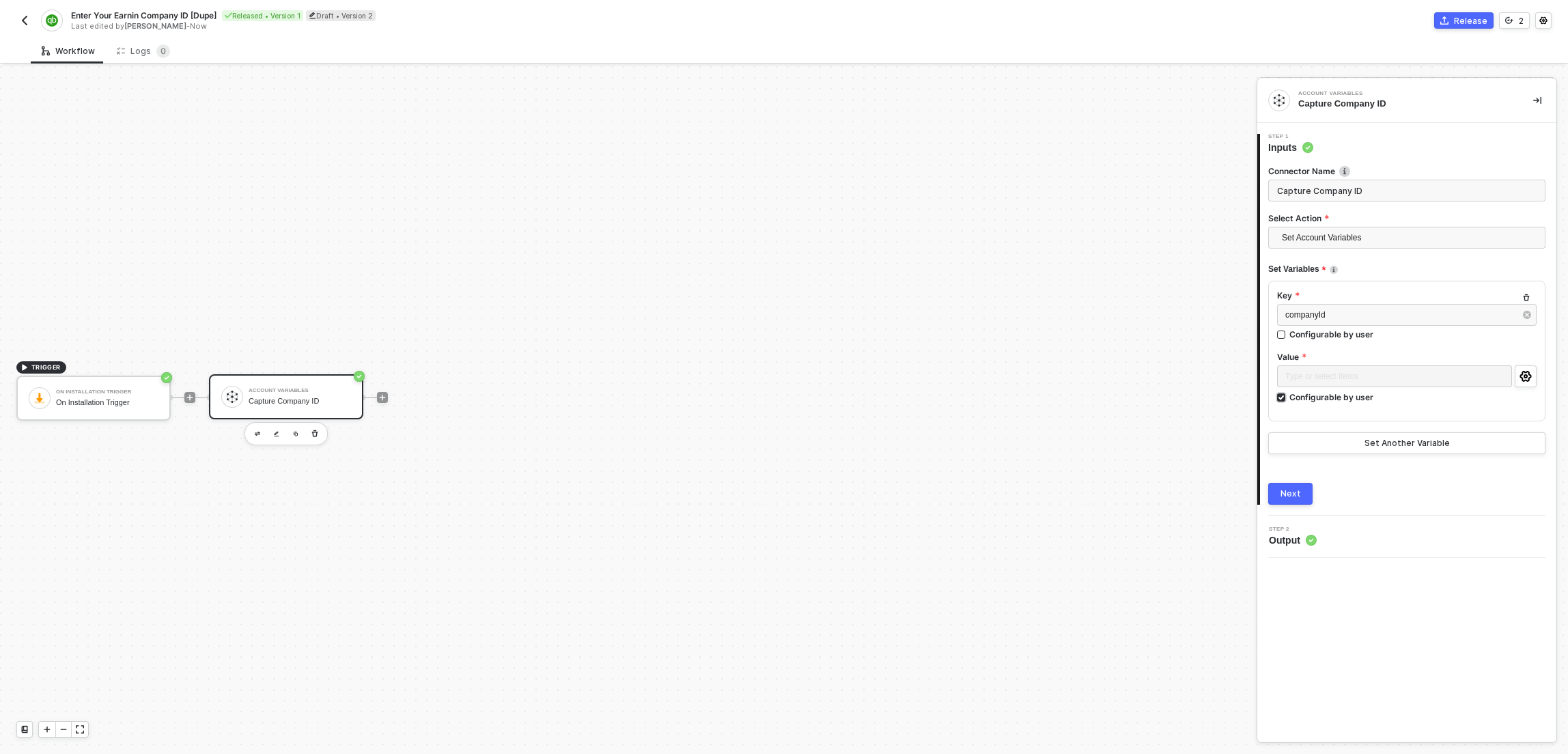
click at [1352, 400] on div "Configurable by user" at bounding box center [1332, 397] width 84 height 12
click at [1287, 400] on input "Configurable by user" at bounding box center [1282, 398] width 9 height 9
click at [1429, 381] on div "Type or select items ﻿" at bounding box center [1407, 377] width 243 height 13
click at [1403, 409] on div at bounding box center [1407, 410] width 260 height 6
click at [1363, 397] on div "Configurable by user" at bounding box center [1332, 395] width 84 height 12
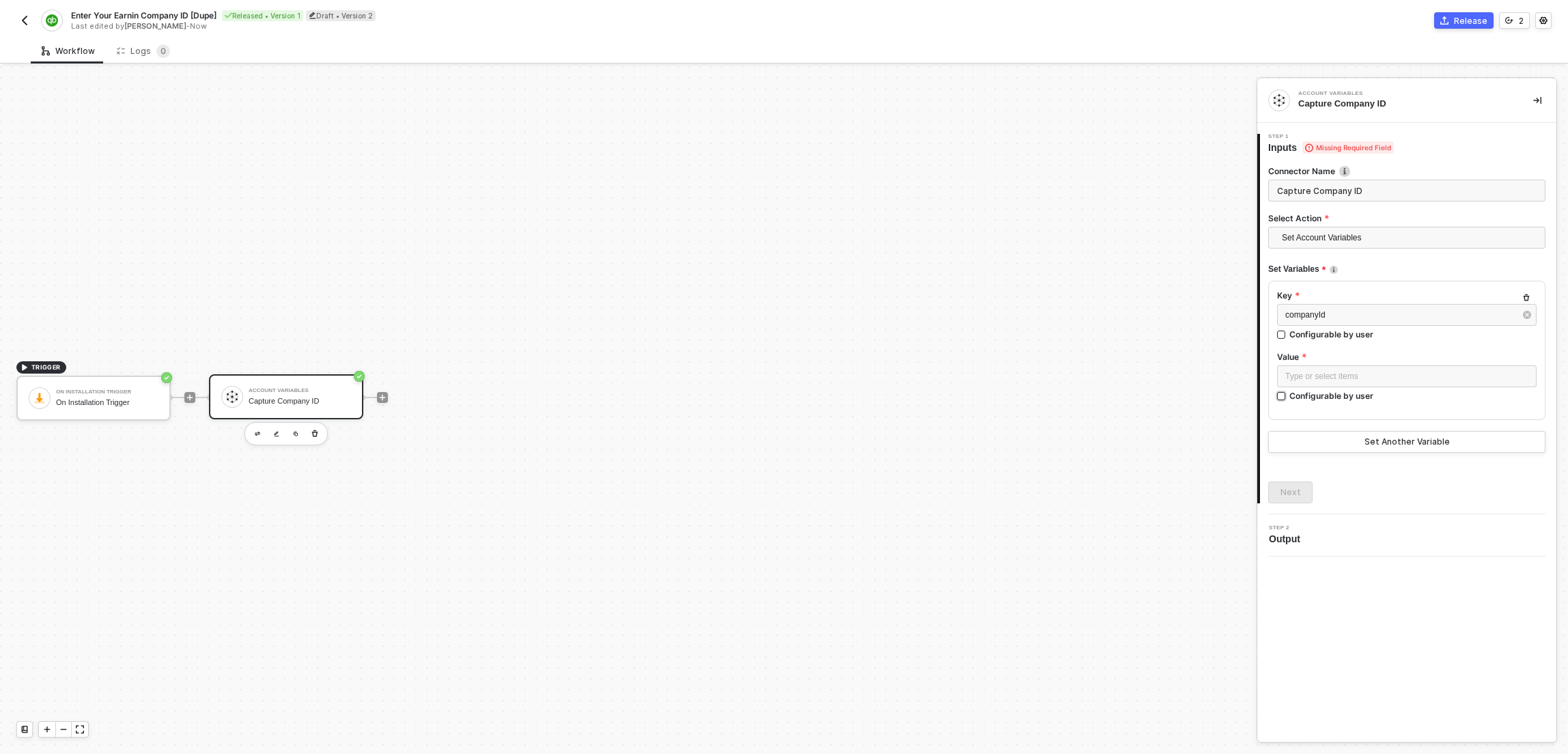
click at [1287, 397] on input "Configurable by user" at bounding box center [1282, 396] width 9 height 9
checkbox input "true"
click at [1070, 266] on div "TRIGGER On Installation Trigger On Installation Trigger Account Variables Captu…" at bounding box center [625, 397] width 1250 height 713
click at [28, 21] on img "button" at bounding box center [25, 20] width 11 height 11
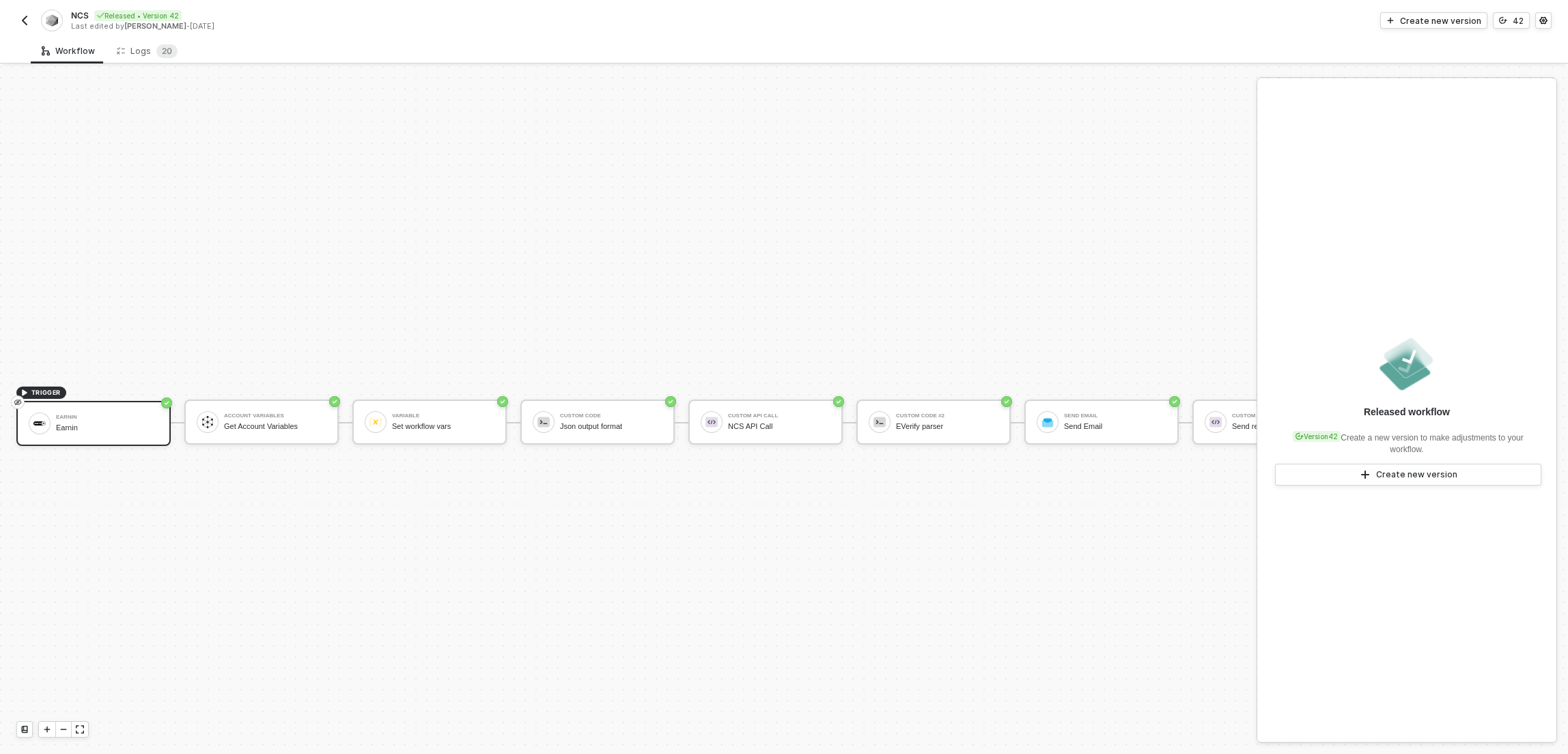
scroll to position [36, 0]
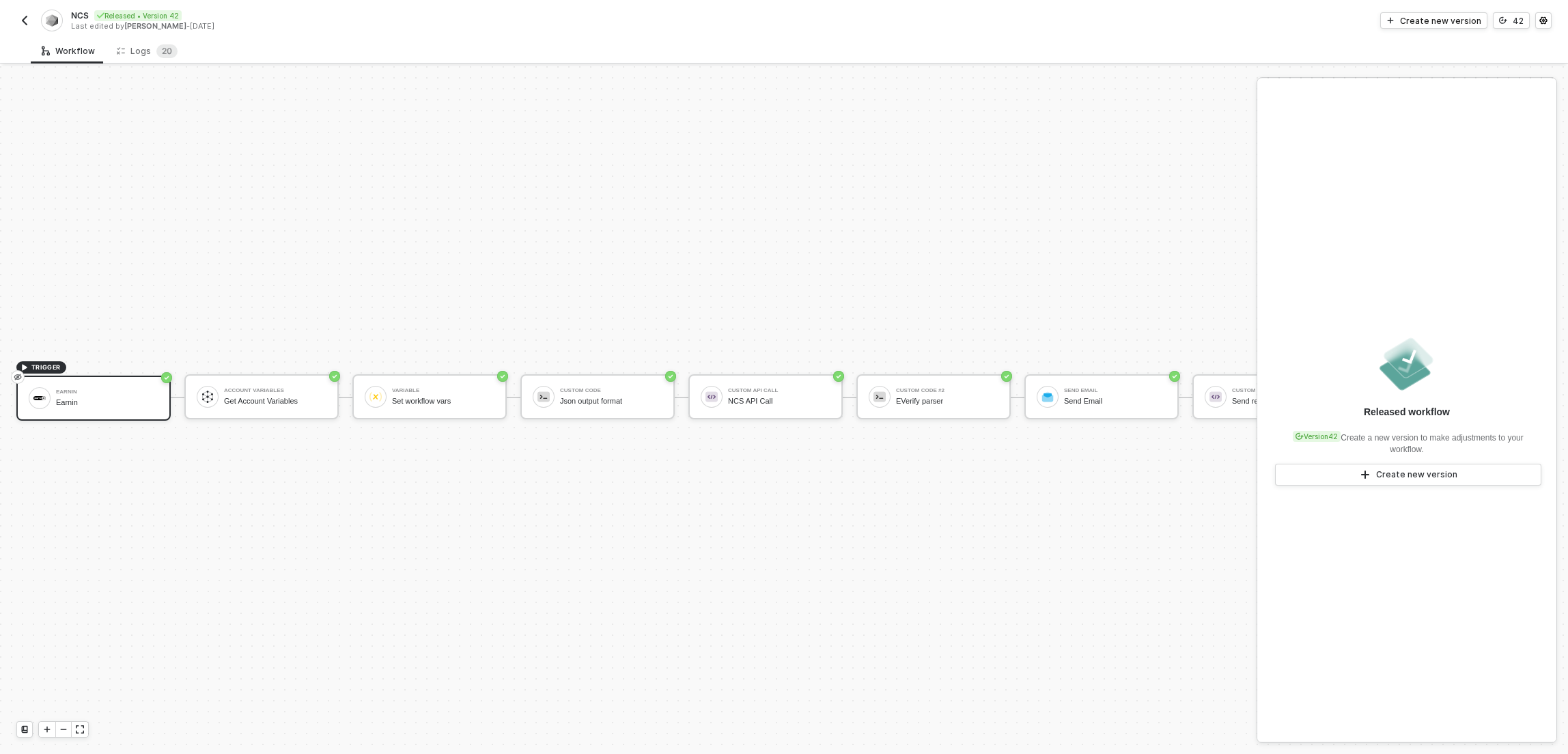
click at [23, 23] on img "button" at bounding box center [25, 20] width 11 height 11
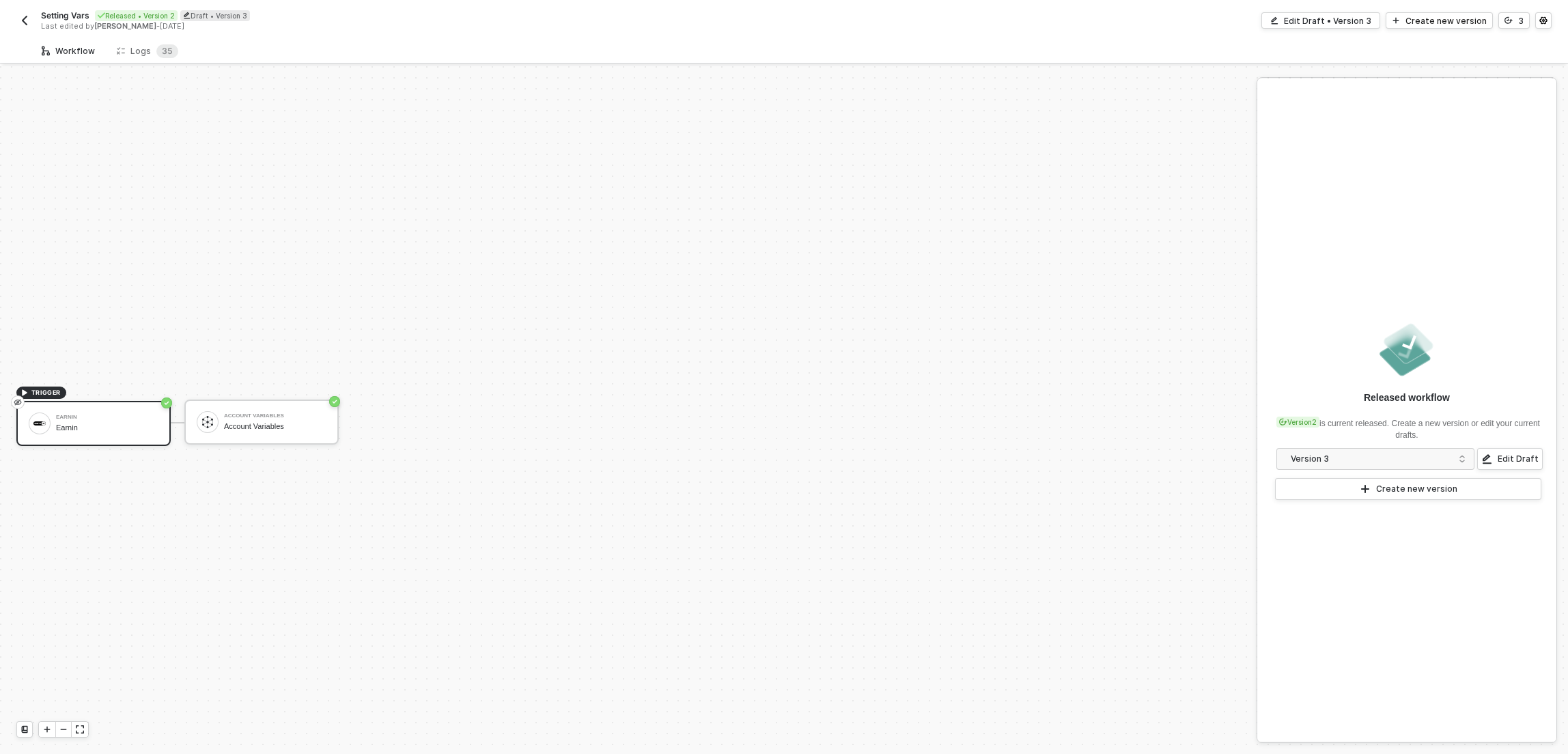
scroll to position [26, 0]
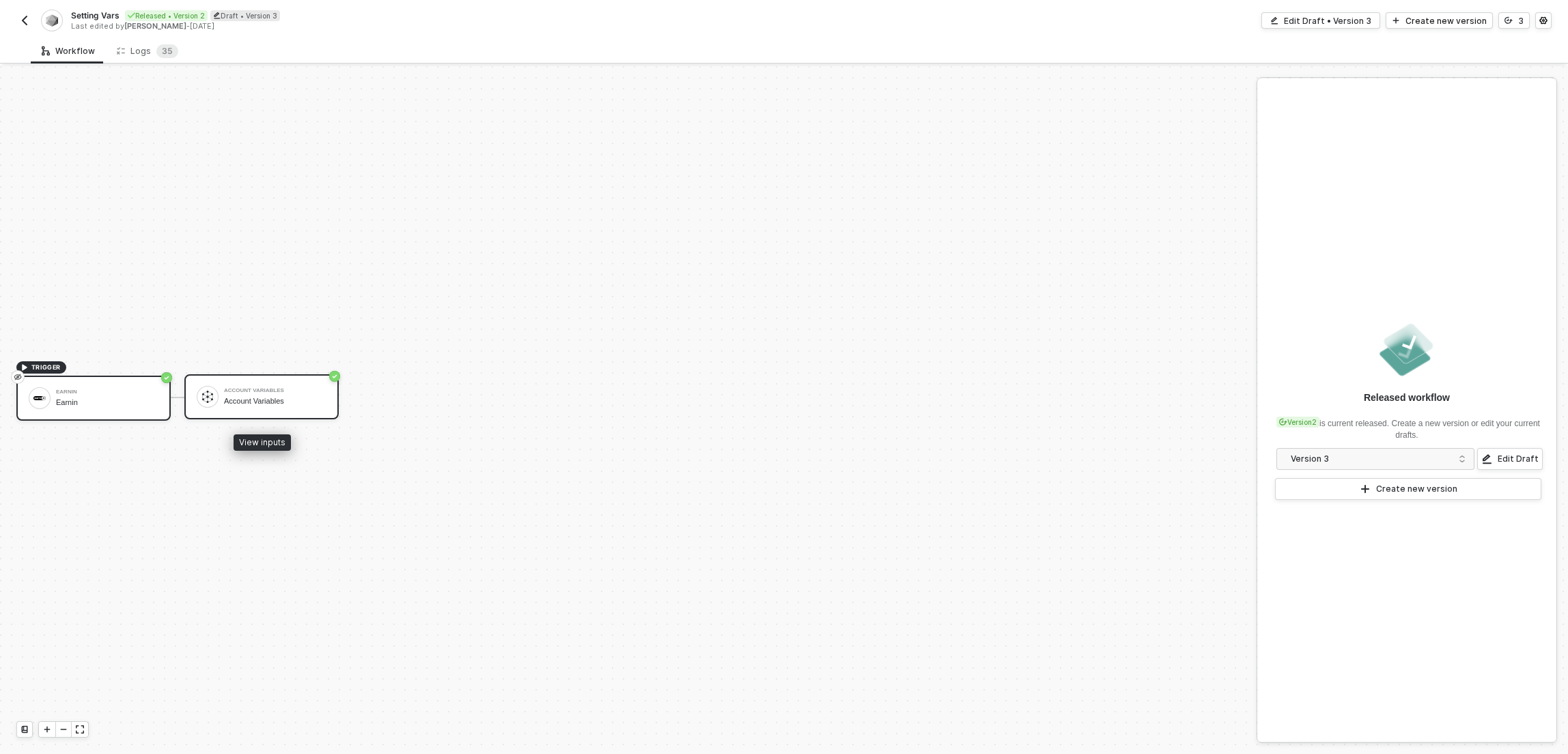
click at [322, 388] on div "Account Variables" at bounding box center [275, 391] width 103 height 6
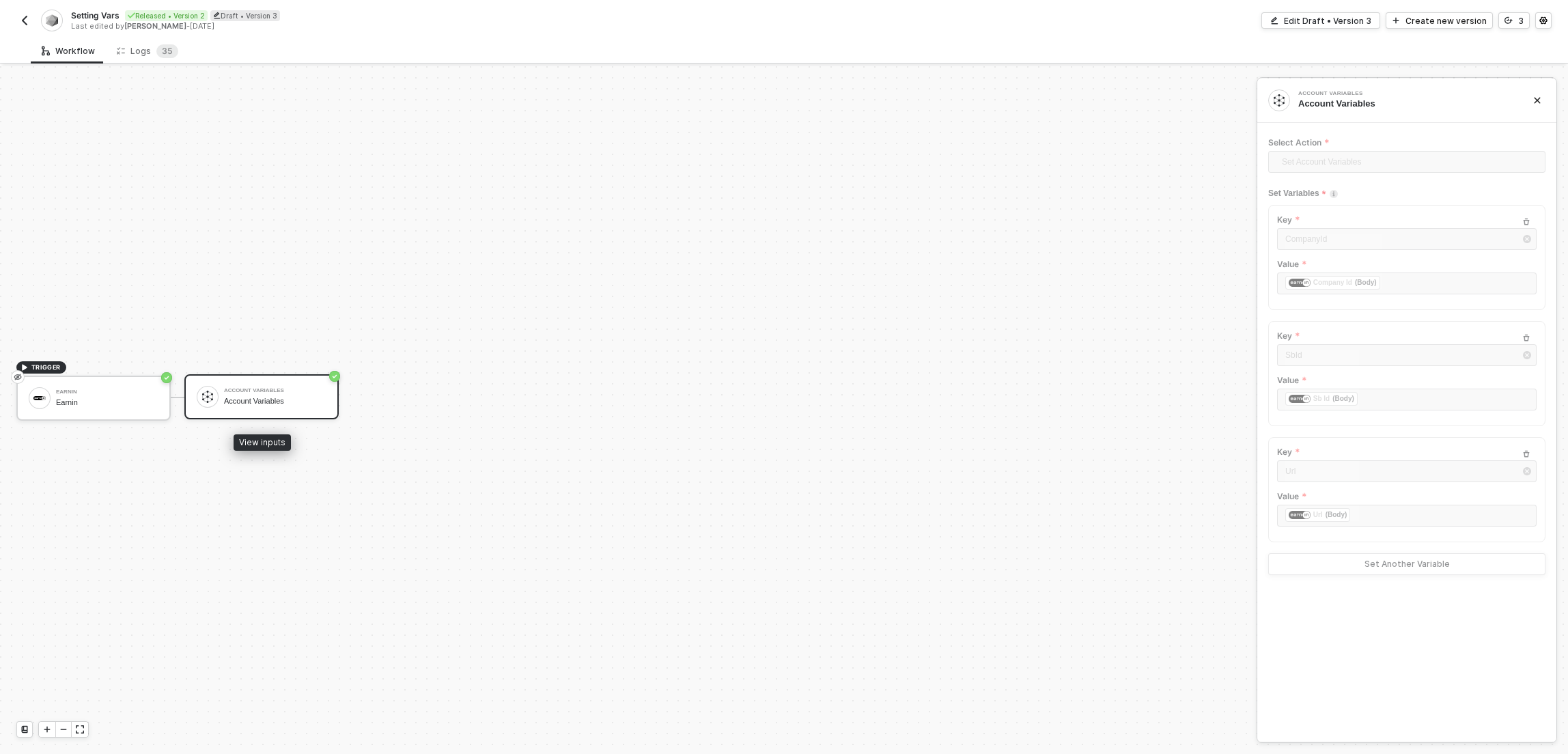
click at [265, 405] on div "Account Variables" at bounding box center [275, 402] width 103 height 9
click at [23, 17] on img "button" at bounding box center [25, 20] width 11 height 11
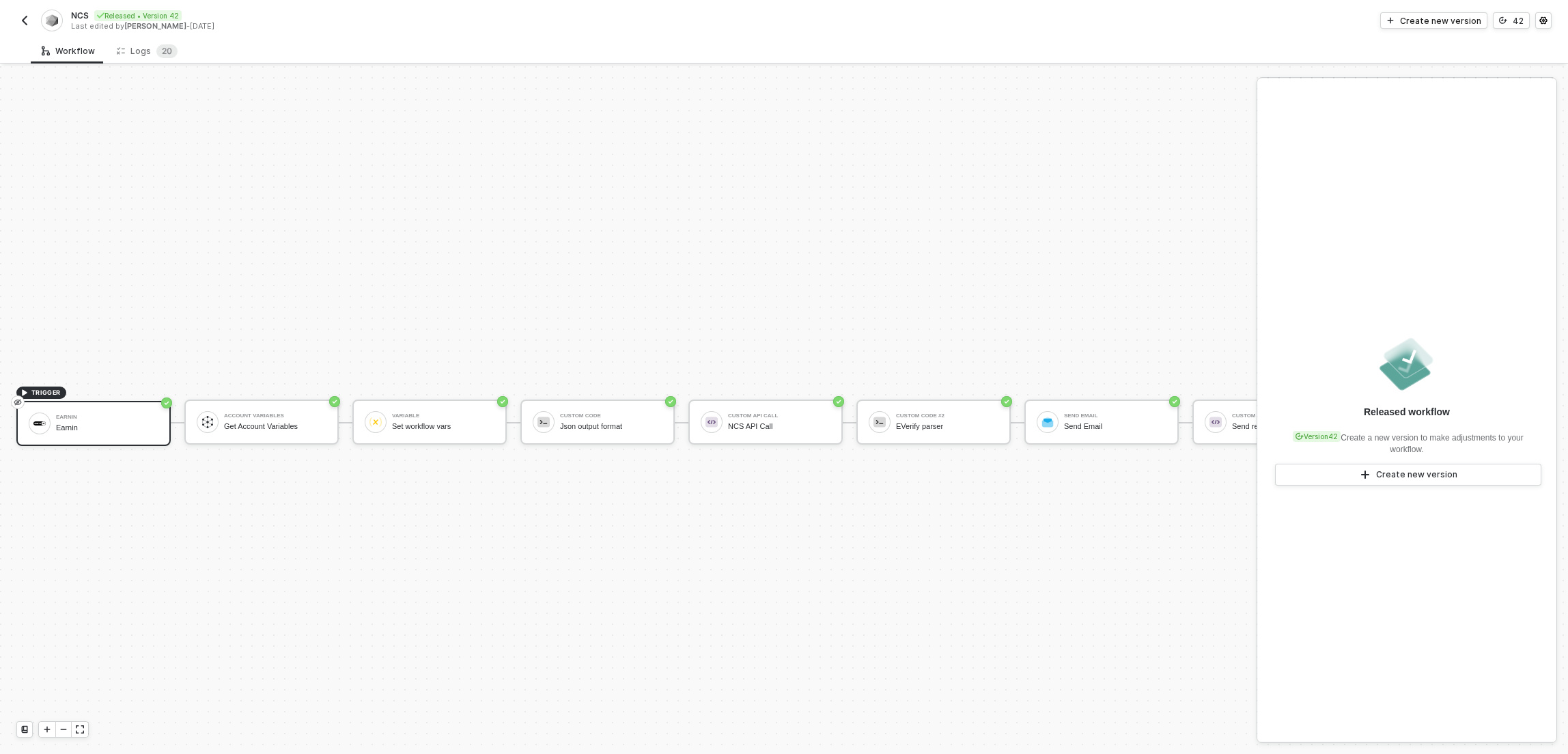
scroll to position [36, 0]
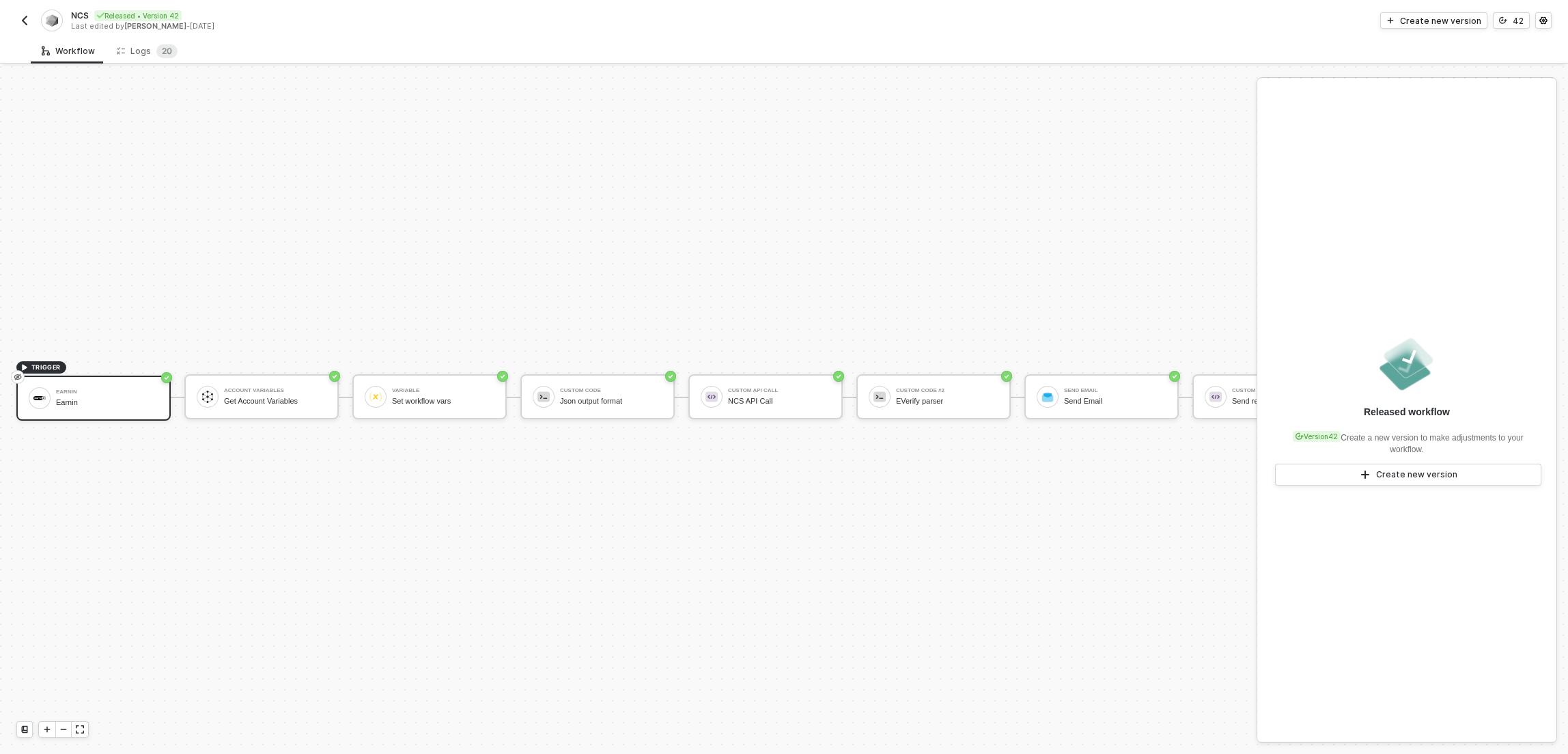
click at [29, 20] on img "button" at bounding box center [25, 20] width 11 height 11
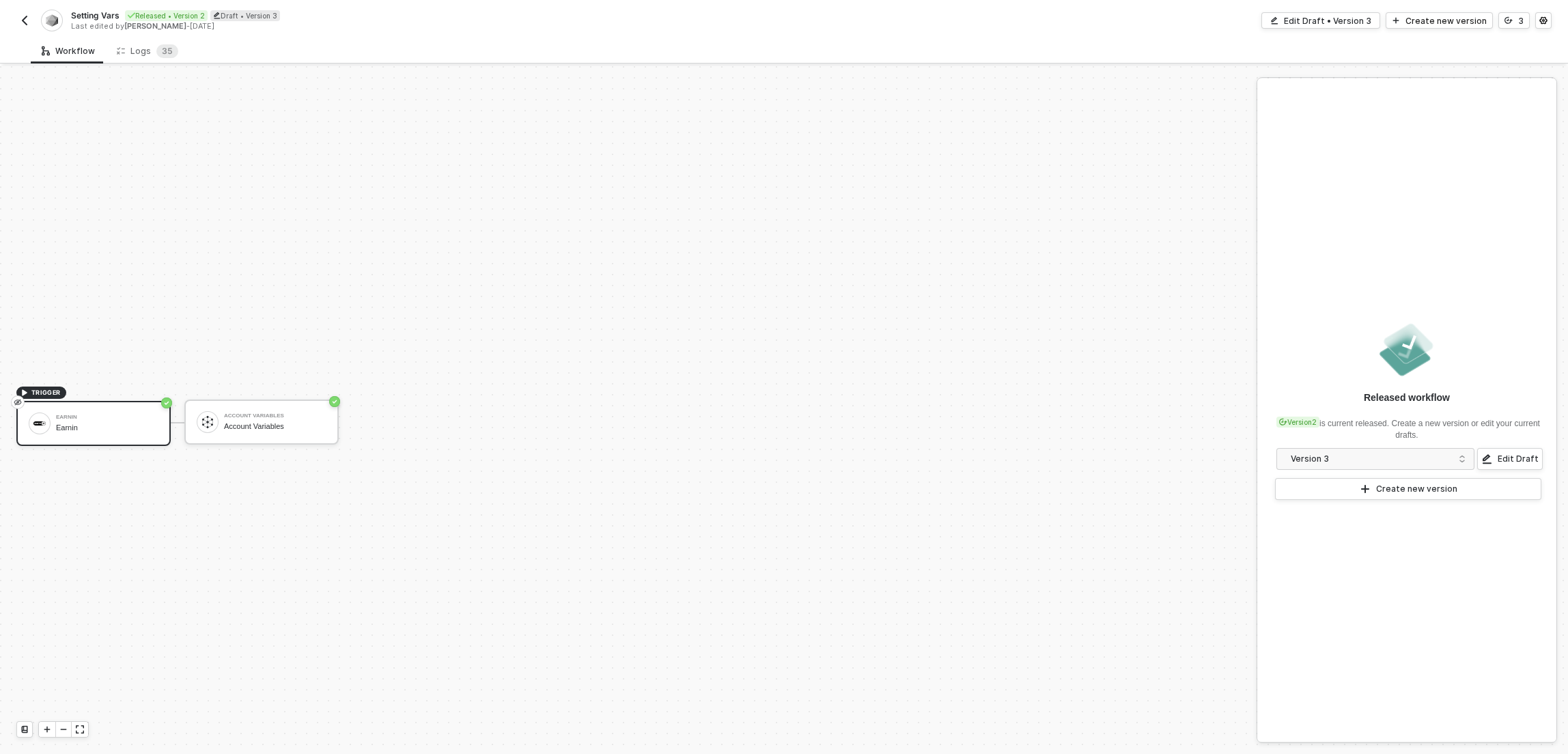
scroll to position [26, 0]
click at [135, 392] on div "Earnin" at bounding box center [107, 392] width 103 height 6
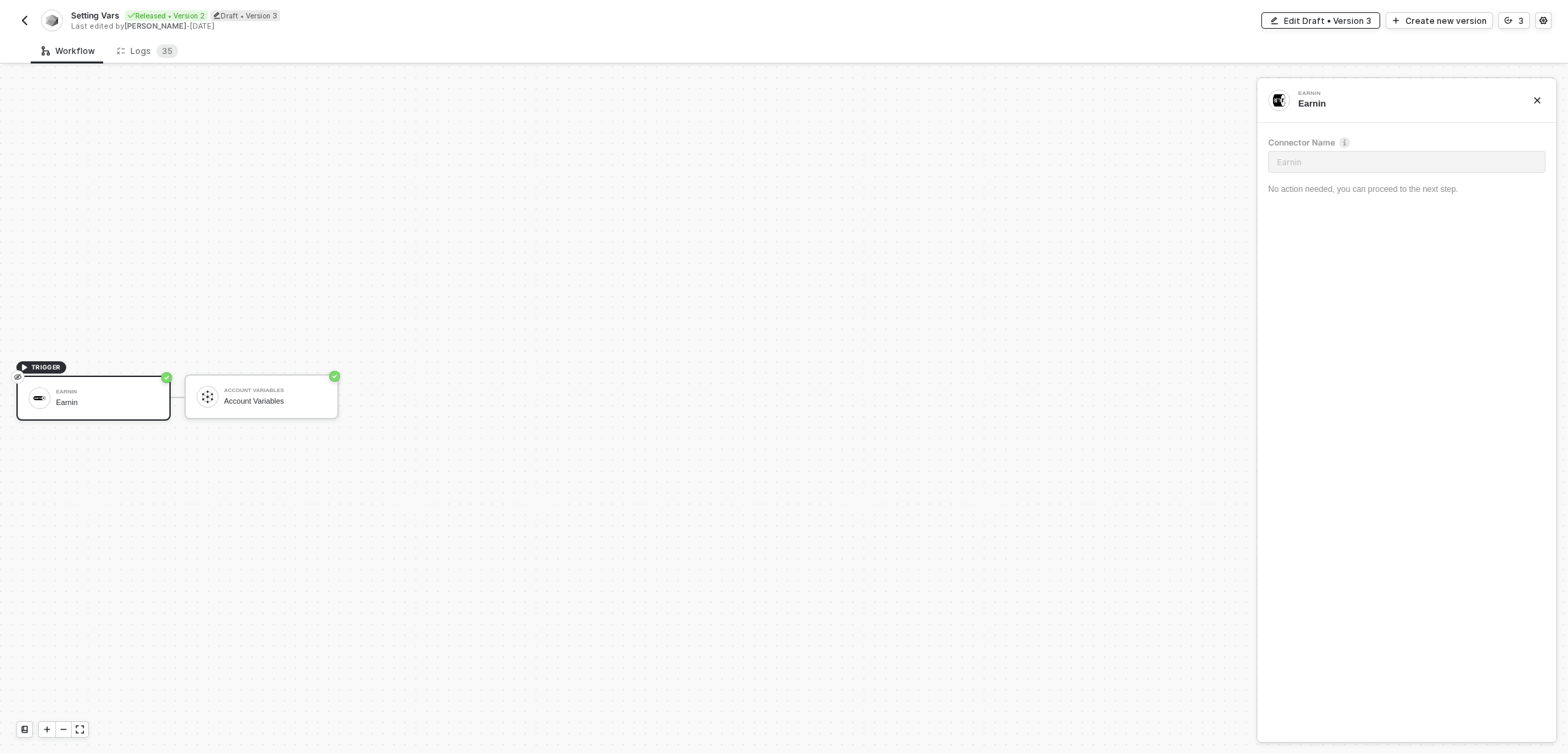
click at [1345, 21] on div "Edit Draft • Version 3" at bounding box center [1328, 20] width 87 height 12
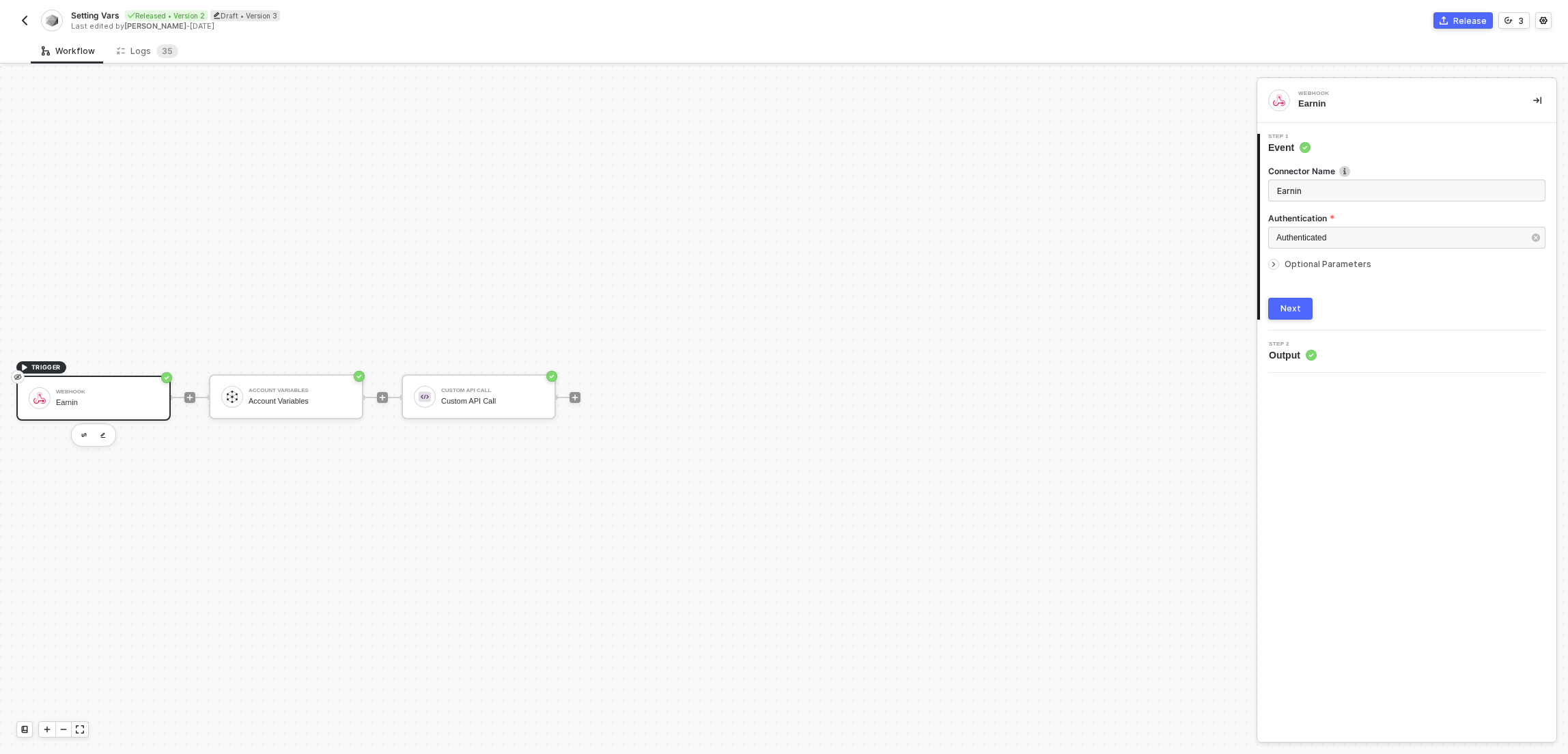
click at [131, 399] on div "Earnin" at bounding box center [107, 403] width 103 height 9
click at [103, 399] on div "Earnin" at bounding box center [107, 403] width 103 height 9
click at [93, 397] on div "Webhook Earnin" at bounding box center [107, 398] width 103 height 26
click at [265, 405] on div "Account Variables" at bounding box center [300, 402] width 103 height 9
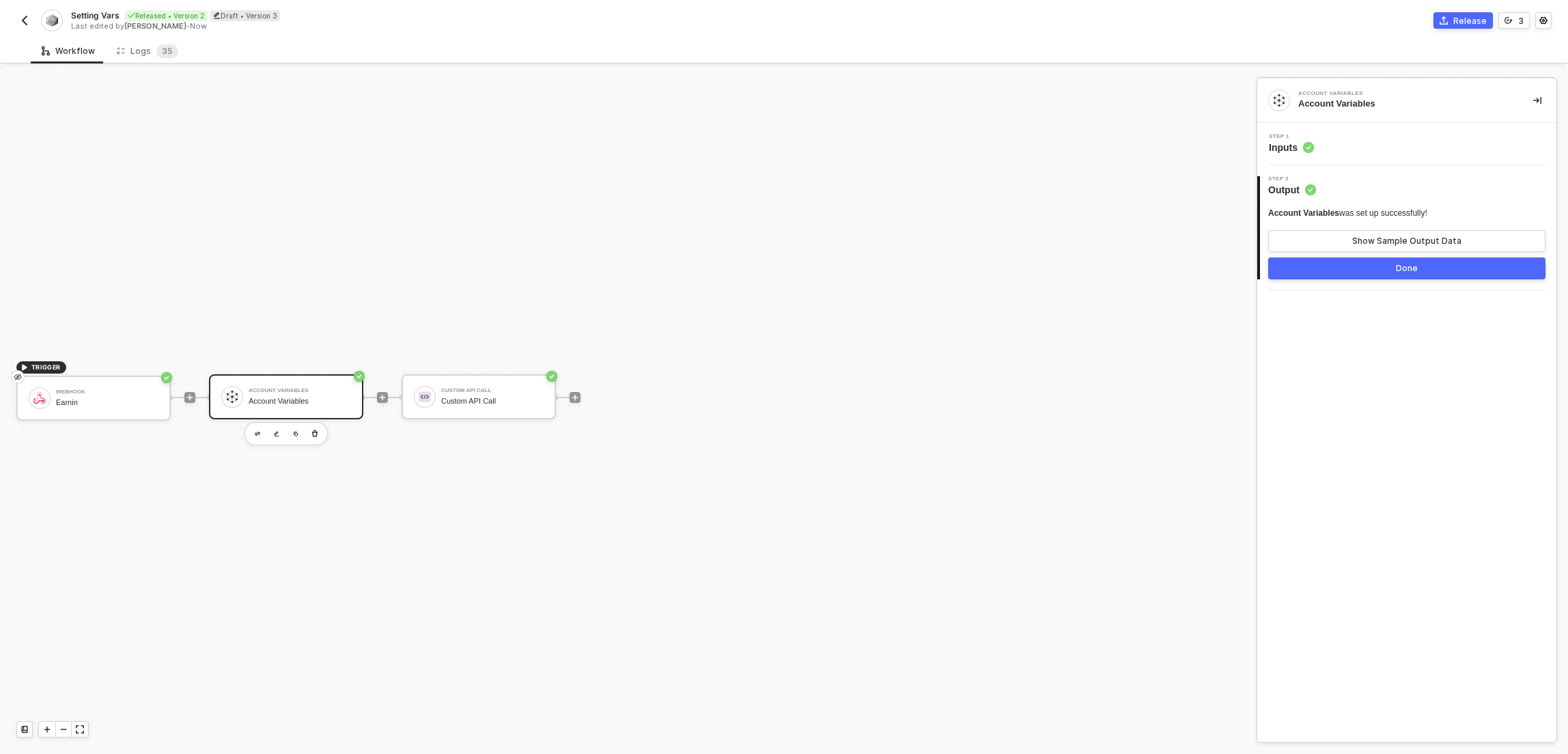
click at [1386, 140] on div "Step 1 Inputs" at bounding box center [1408, 144] width 295 height 20
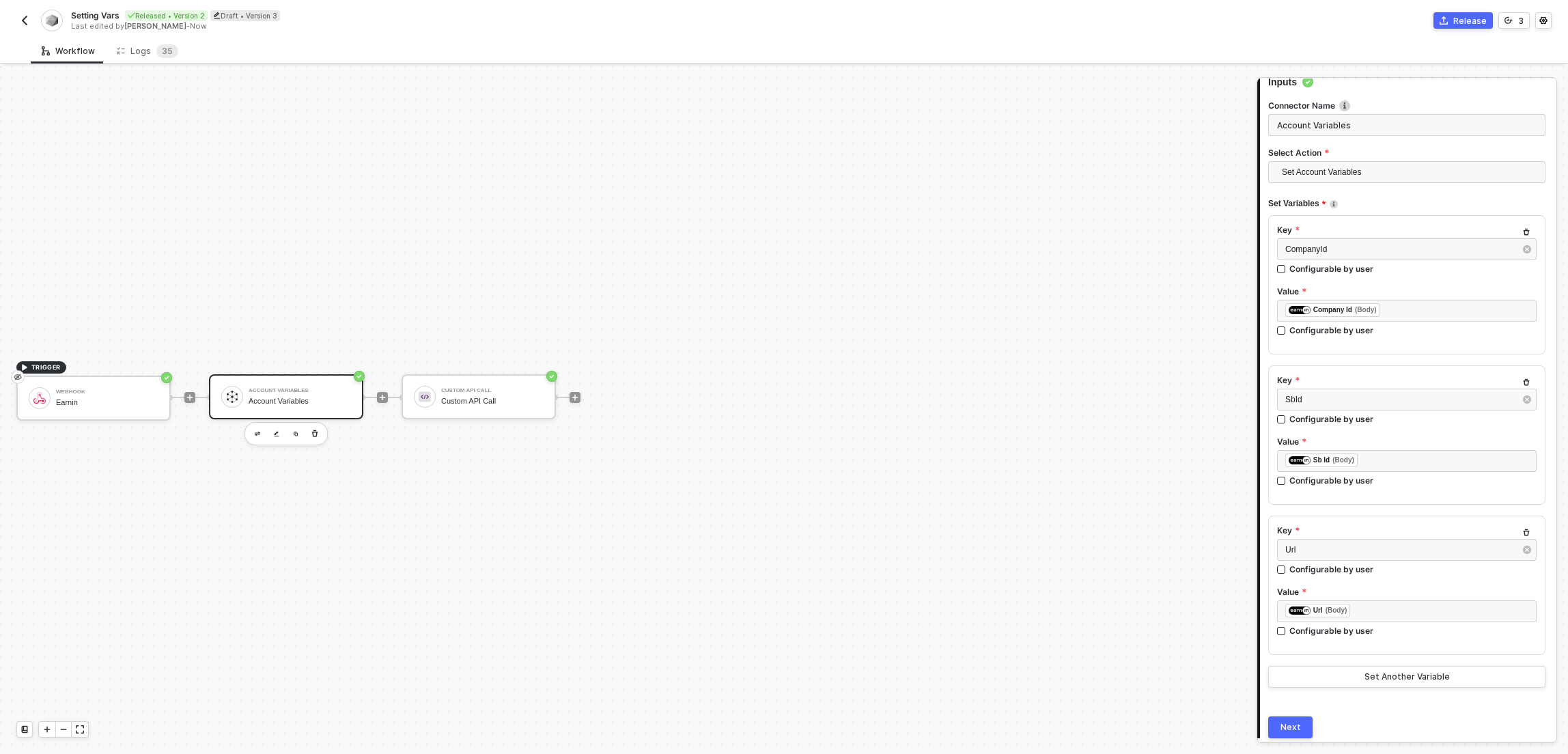
scroll to position [116, 0]
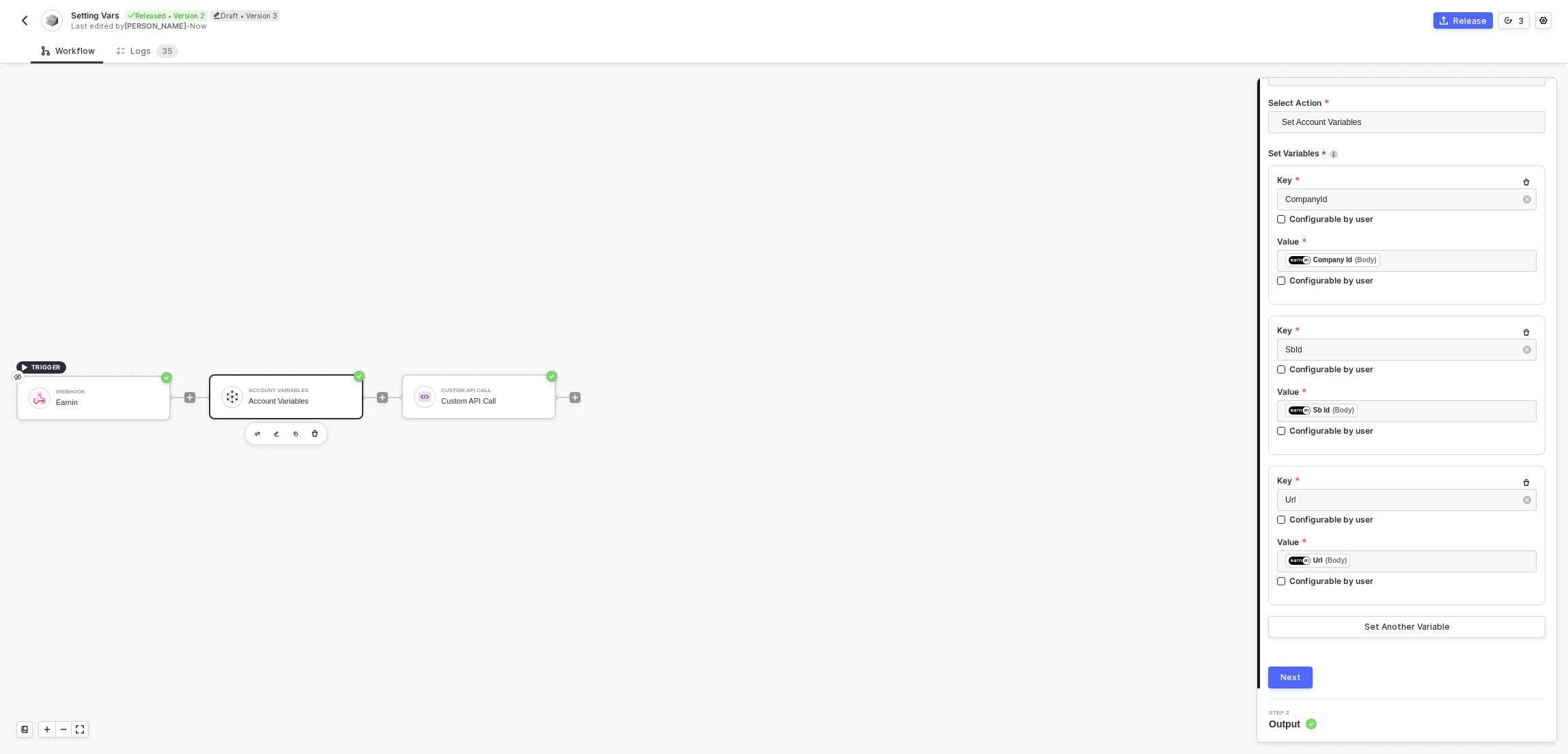
click at [23, 19] on img "button" at bounding box center [25, 20] width 11 height 11
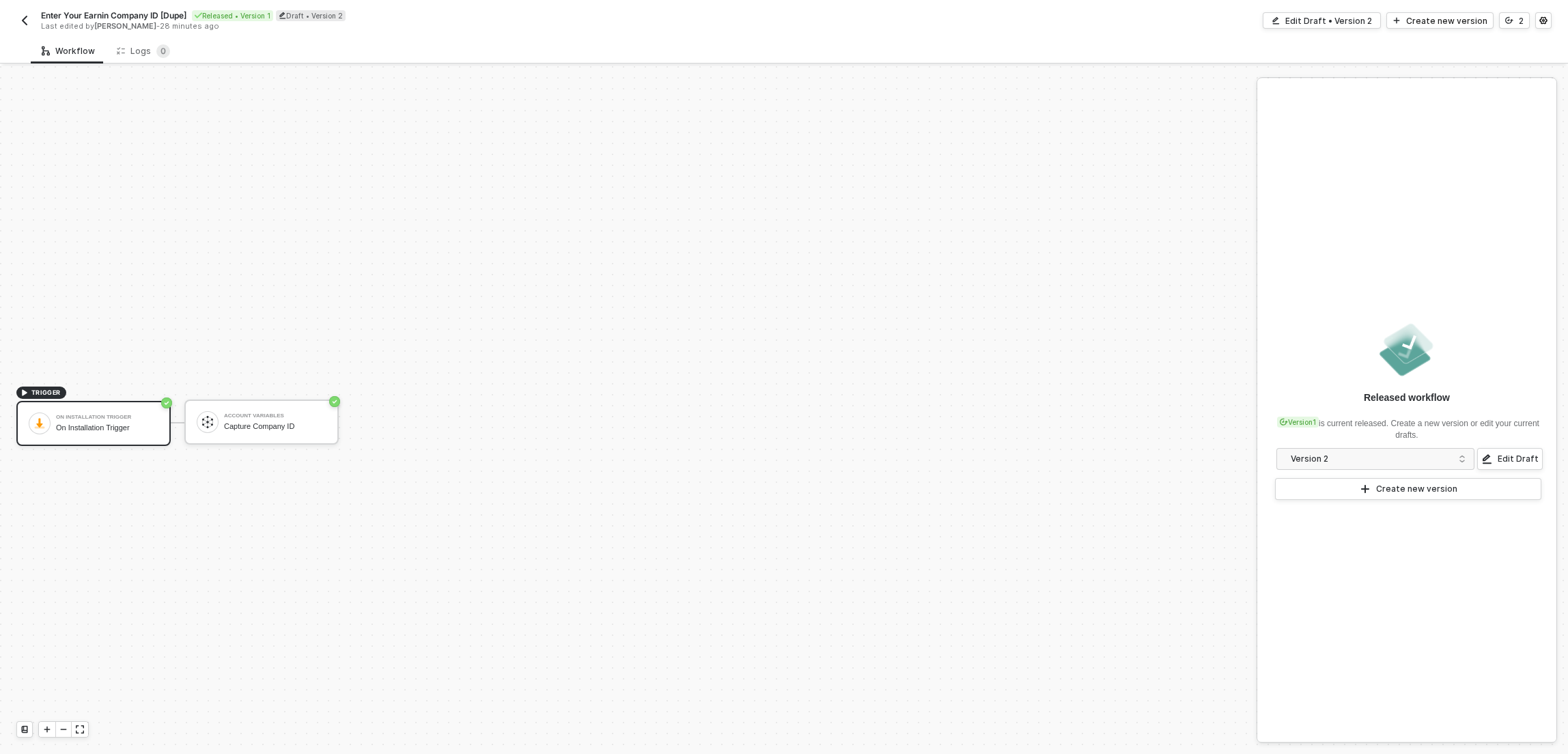
scroll to position [26, 0]
click at [165, 13] on span "Enter Your Earnin Company ID [Dupe]" at bounding box center [143, 15] width 146 height 12
click at [167, 13] on input "Enter Your Earnin Company ID [Dupe]" at bounding box center [186, 16] width 232 height 17
click at [168, 13] on input "Enter Your Earnin Company ID [Dupe]" at bounding box center [186, 16] width 232 height 17
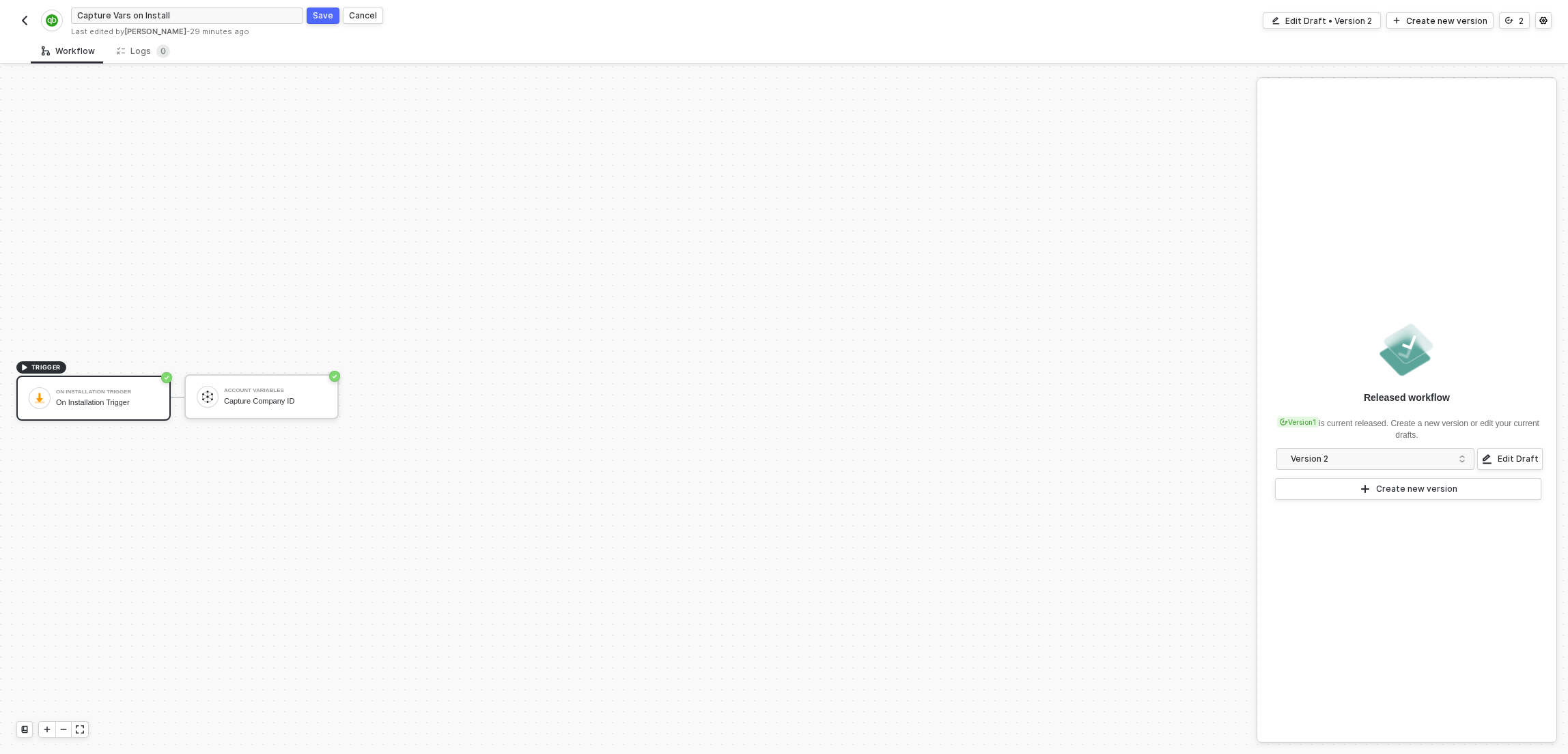
type input "Capture Vars on Install"
click at [339, 25] on form "Capture Vars on Install Save Cancel" at bounding box center [427, 16] width 712 height 22
click at [313, 16] on div "Save" at bounding box center [323, 15] width 20 height 12
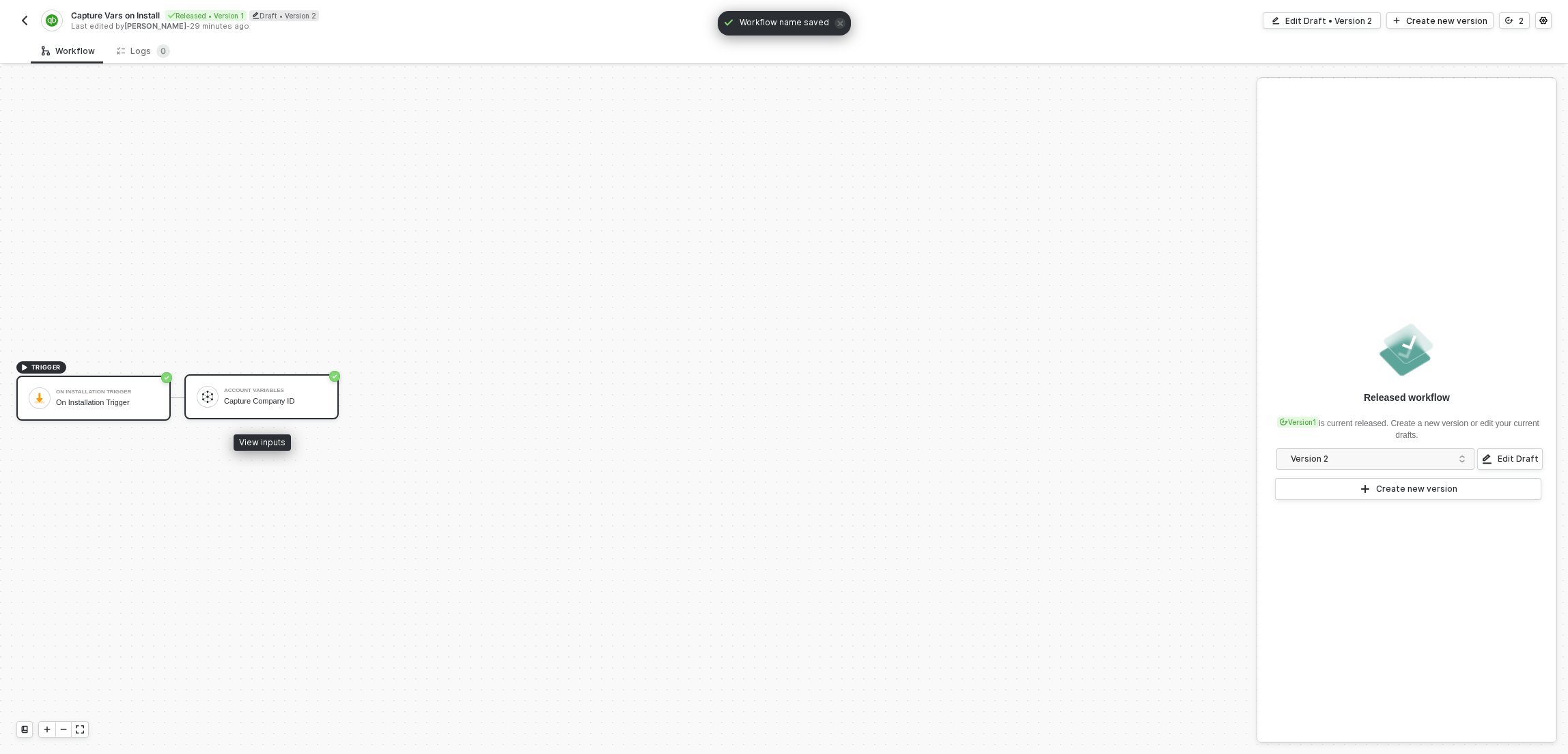
click at [264, 388] on div "Account Variables" at bounding box center [275, 391] width 103 height 6
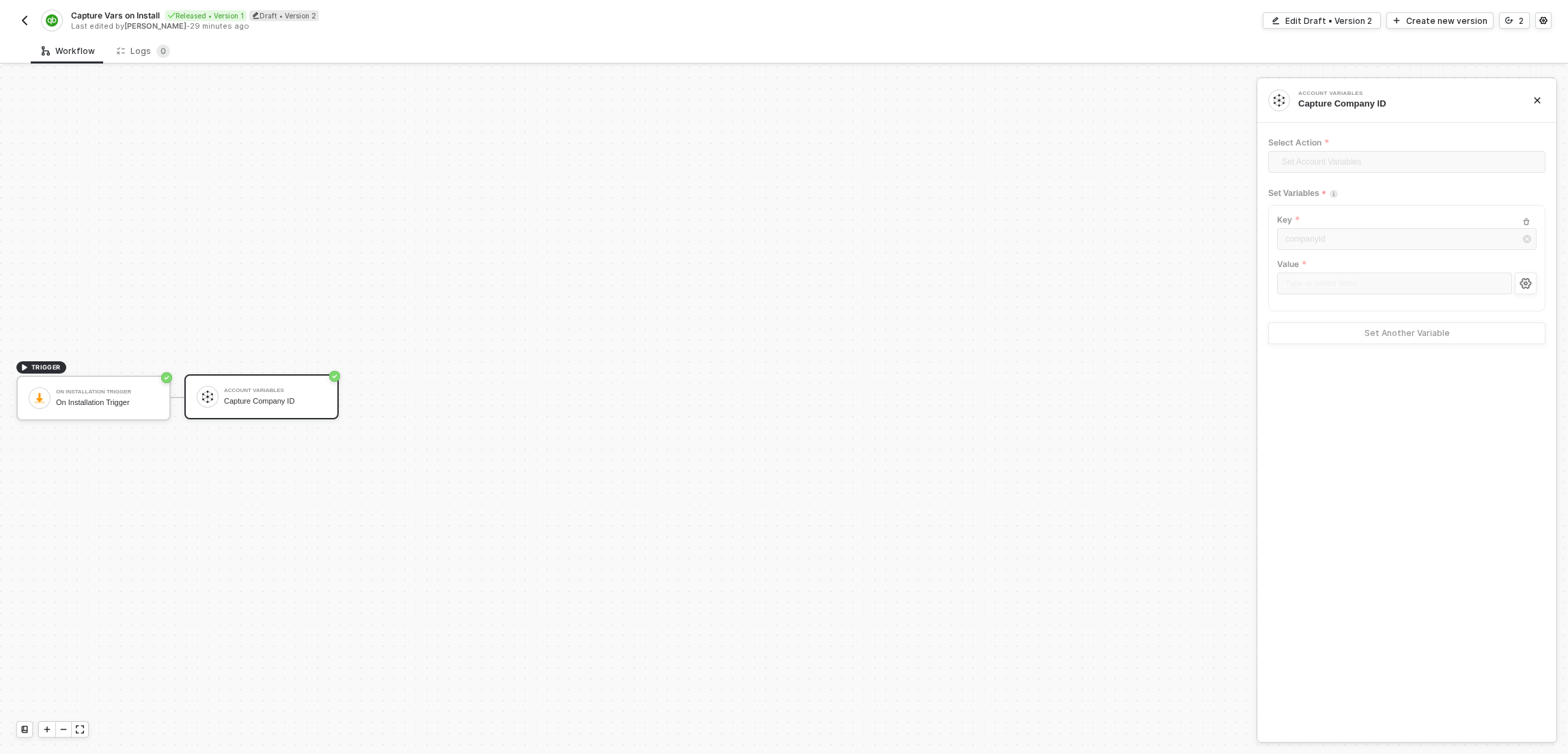
click at [469, 199] on div "TRIGGER On Installation Trigger On Installation Trigger Account Variables Captu…" at bounding box center [625, 397] width 1250 height 713
click at [299, 400] on div "Capture Company ID" at bounding box center [275, 402] width 103 height 9
click at [1535, 100] on icon "icon-close" at bounding box center [1537, 100] width 8 height 8
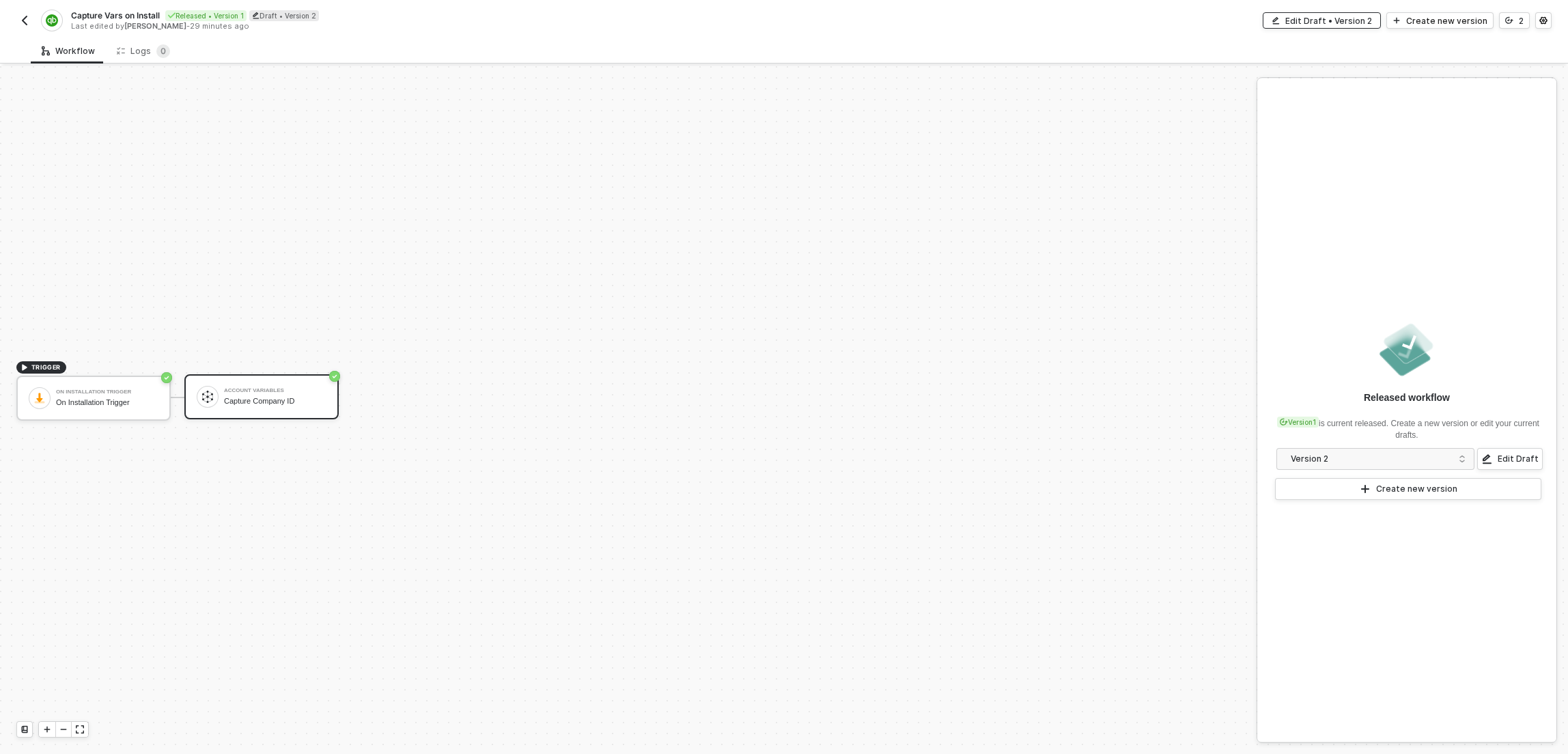
click at [1373, 26] on div "Edit Draft • Version 2" at bounding box center [1329, 20] width 87 height 12
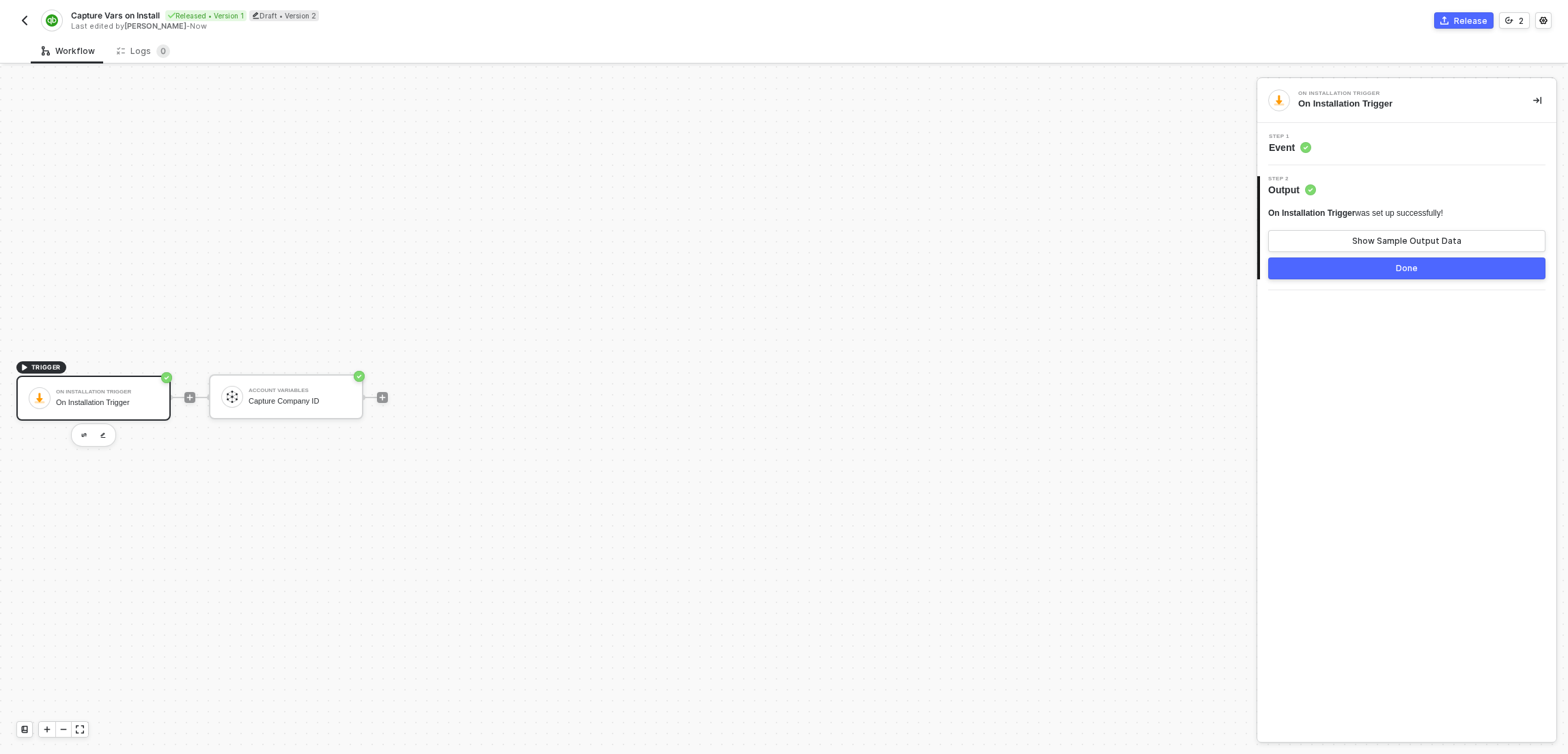
click at [1385, 146] on div "Step 1 Event" at bounding box center [1408, 144] width 295 height 20
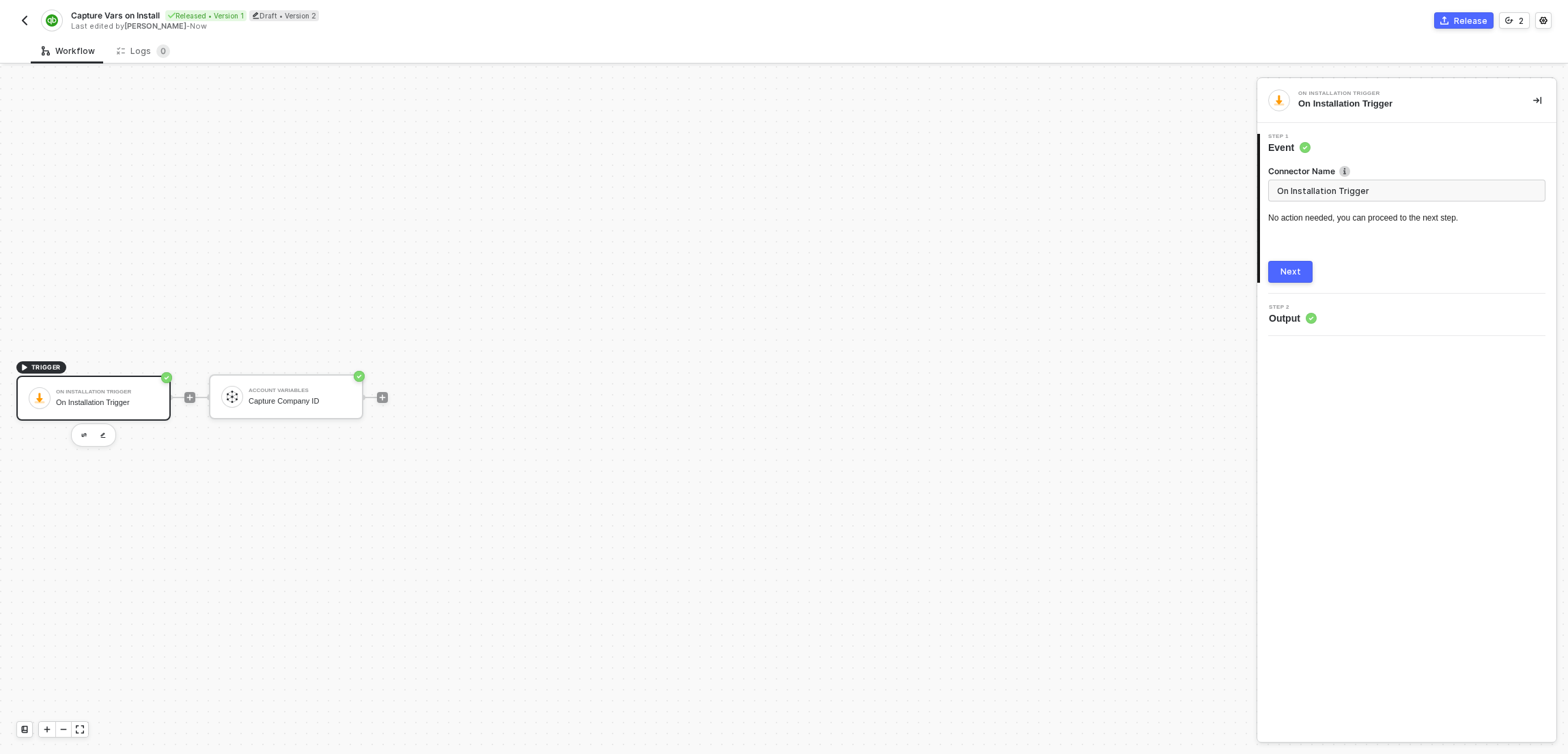
click at [551, 383] on div "TRIGGER On Installation Trigger On Installation Trigger Account Variables Captu…" at bounding box center [625, 397] width 1250 height 713
click at [377, 402] on div at bounding box center [383, 397] width 11 height 11
click at [379, 400] on icon "icon-play" at bounding box center [382, 397] width 8 height 8
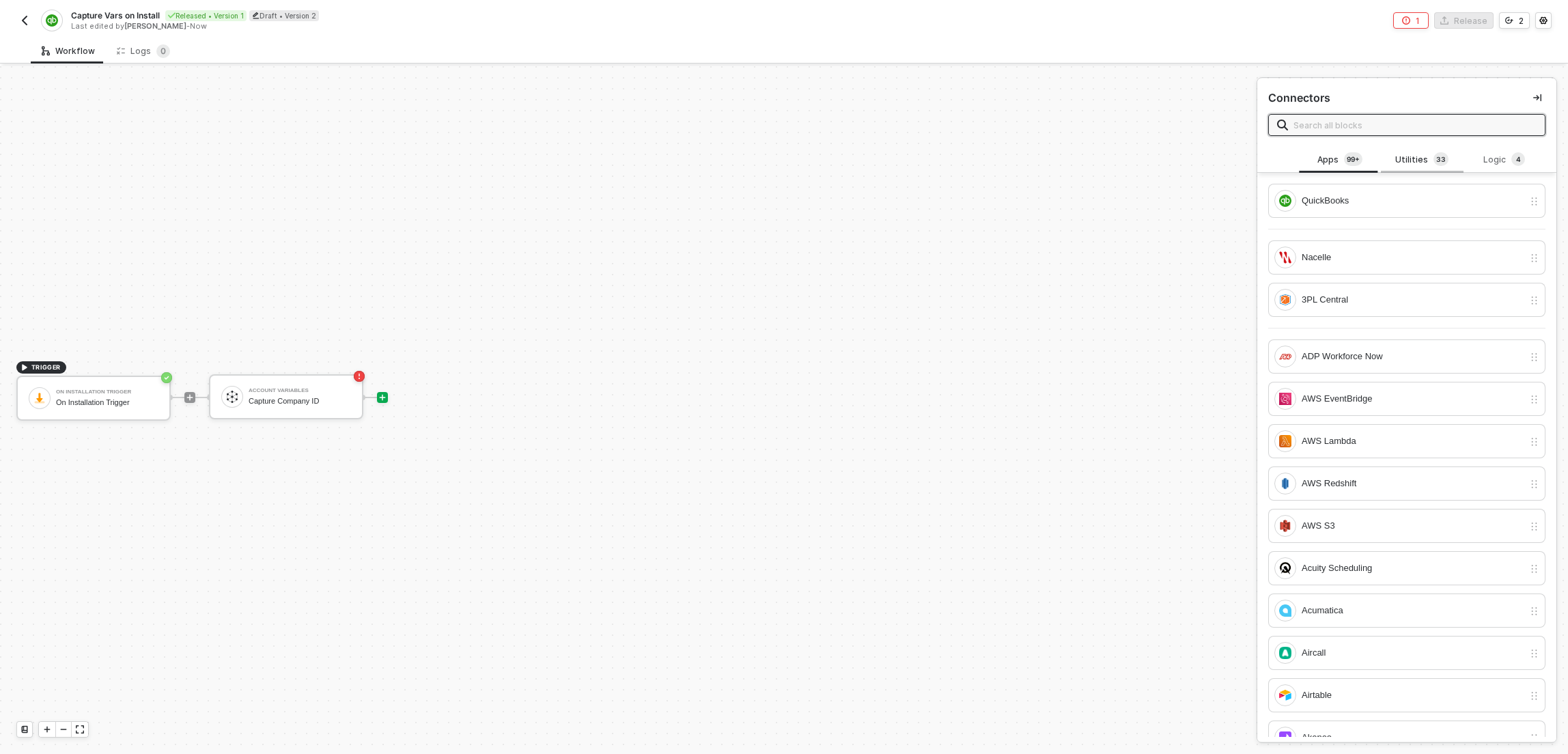
click at [1418, 154] on div "Utilities 3 3" at bounding box center [1422, 160] width 61 height 15
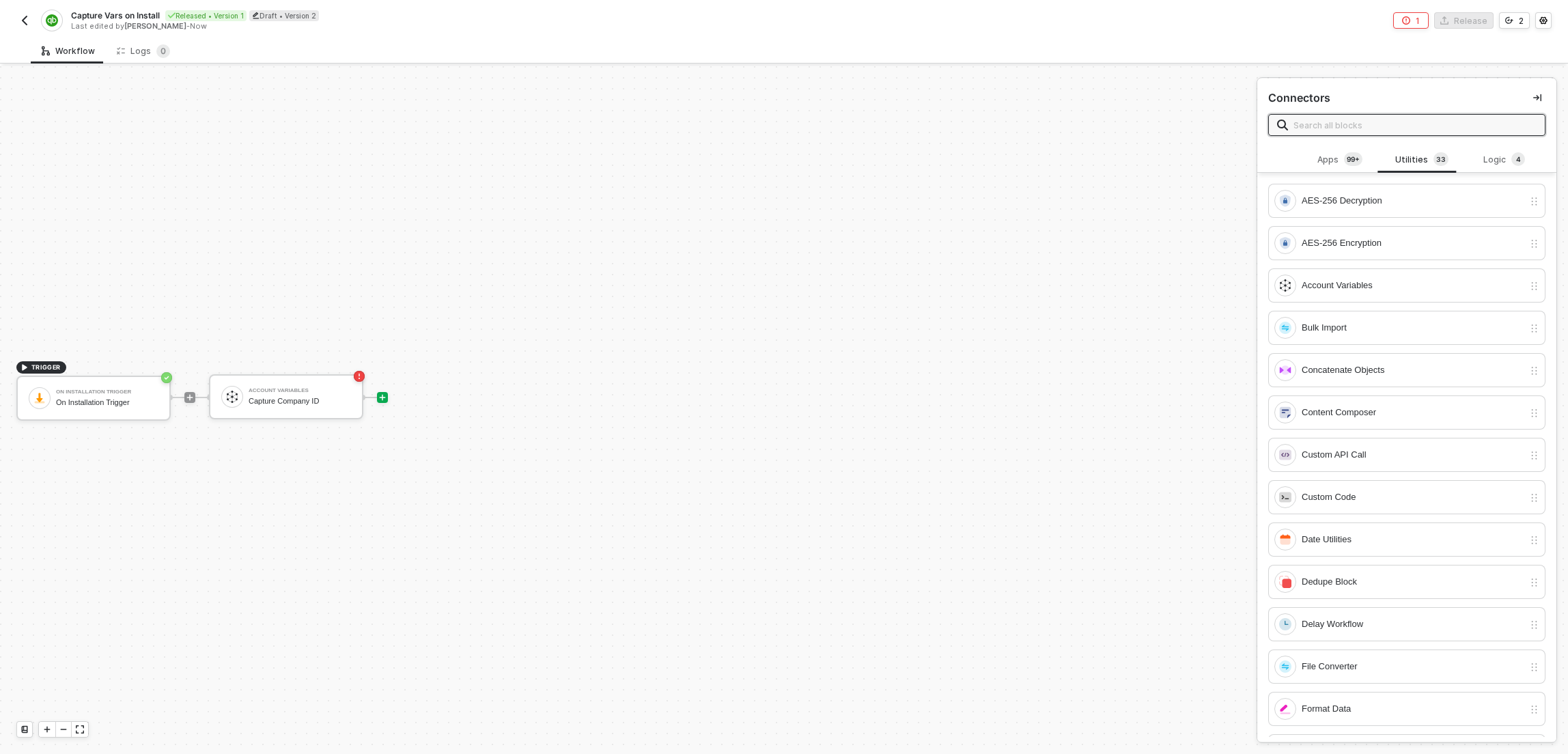
click at [1413, 127] on input "text" at bounding box center [1415, 125] width 243 height 15
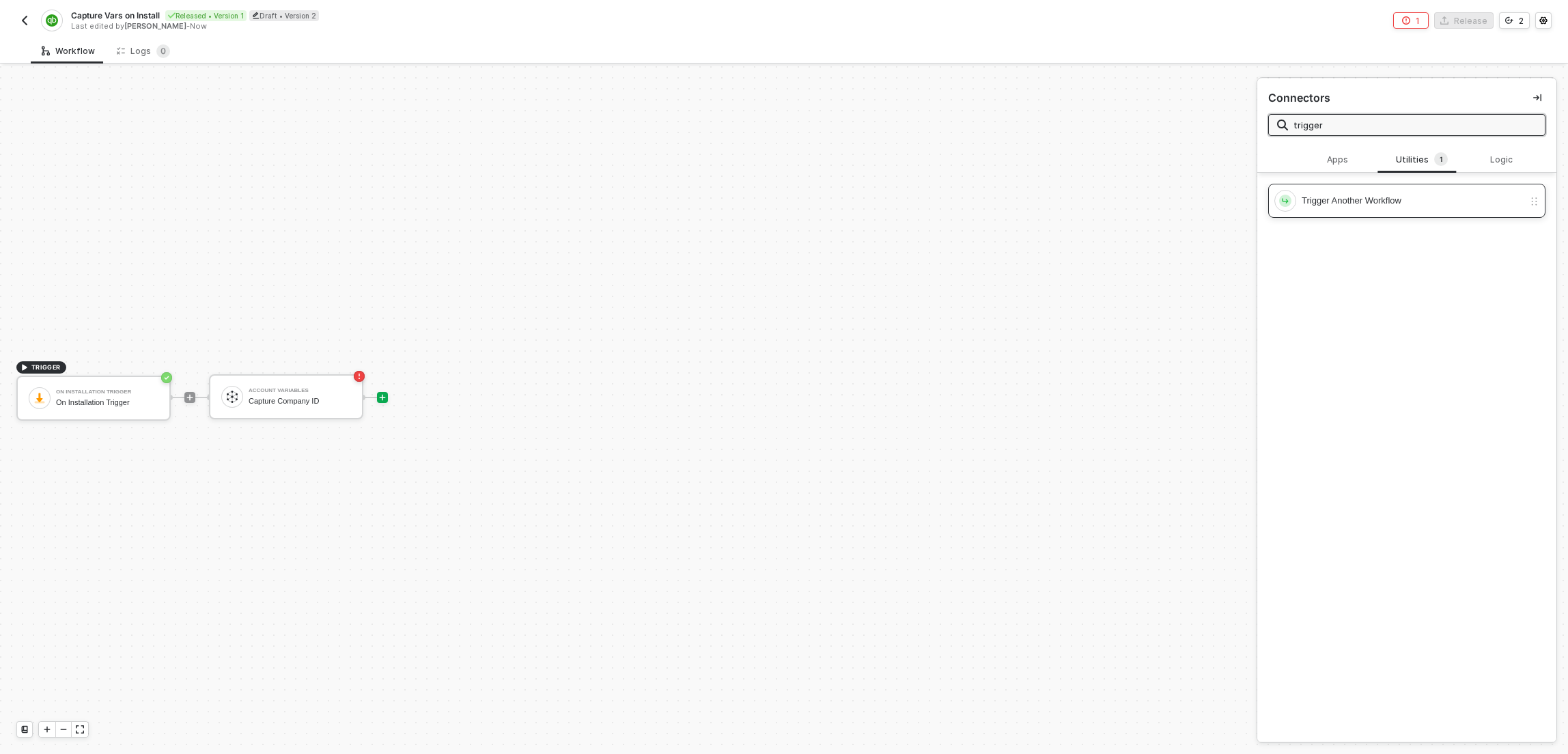
type input "trigger"
click at [1374, 222] on div "Trigger Another Workflow" at bounding box center [1407, 205] width 299 height 42
click at [1372, 210] on div "Trigger Another Workflow" at bounding box center [1399, 201] width 250 height 22
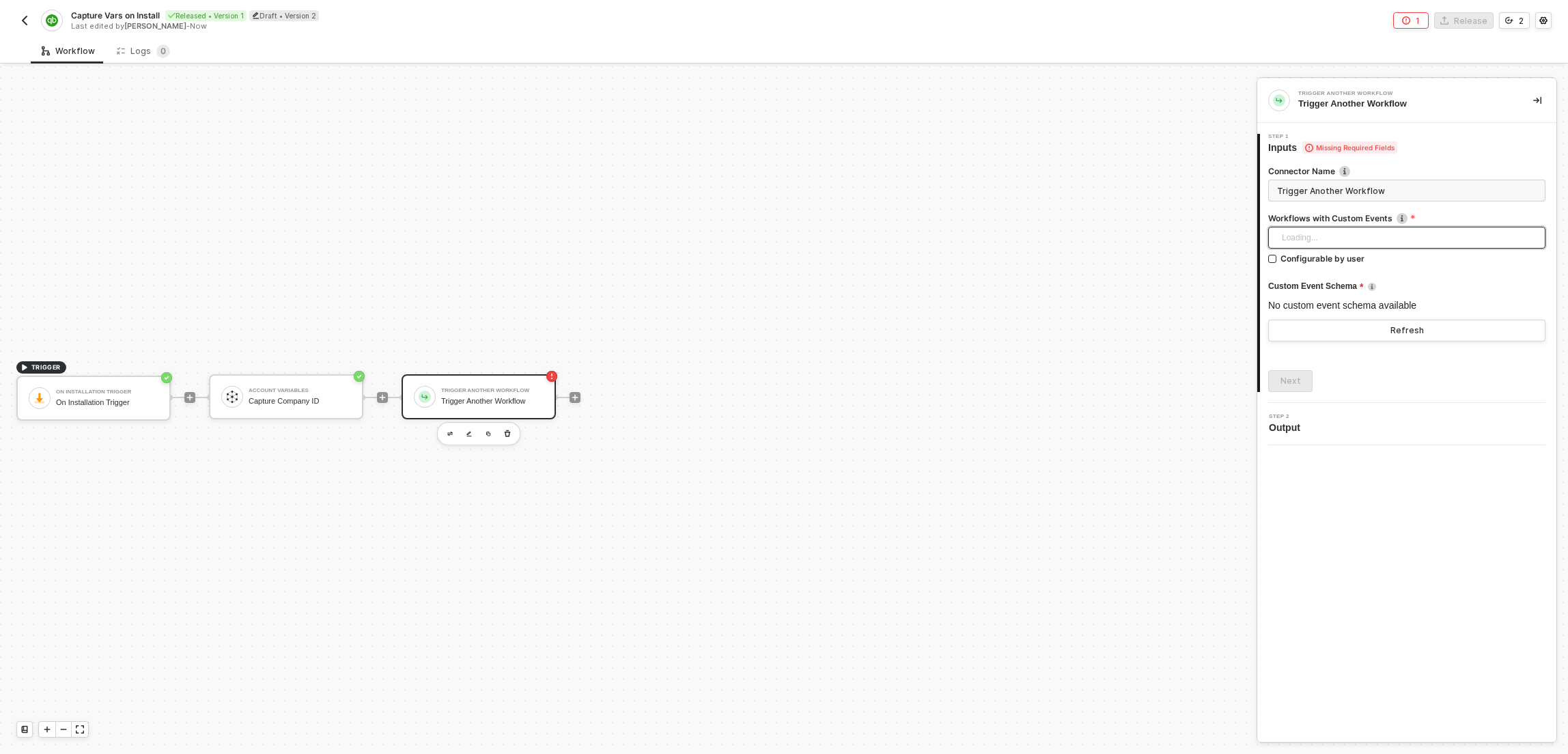
click at [1338, 238] on div "Loading..." at bounding box center [1407, 238] width 277 height 22
click at [1084, 297] on div "TRIGGER On Installation Trigger On Installation Trigger Account Variables Captu…" at bounding box center [625, 397] width 1250 height 713
click at [23, 14] on button "button" at bounding box center [25, 20] width 17 height 17
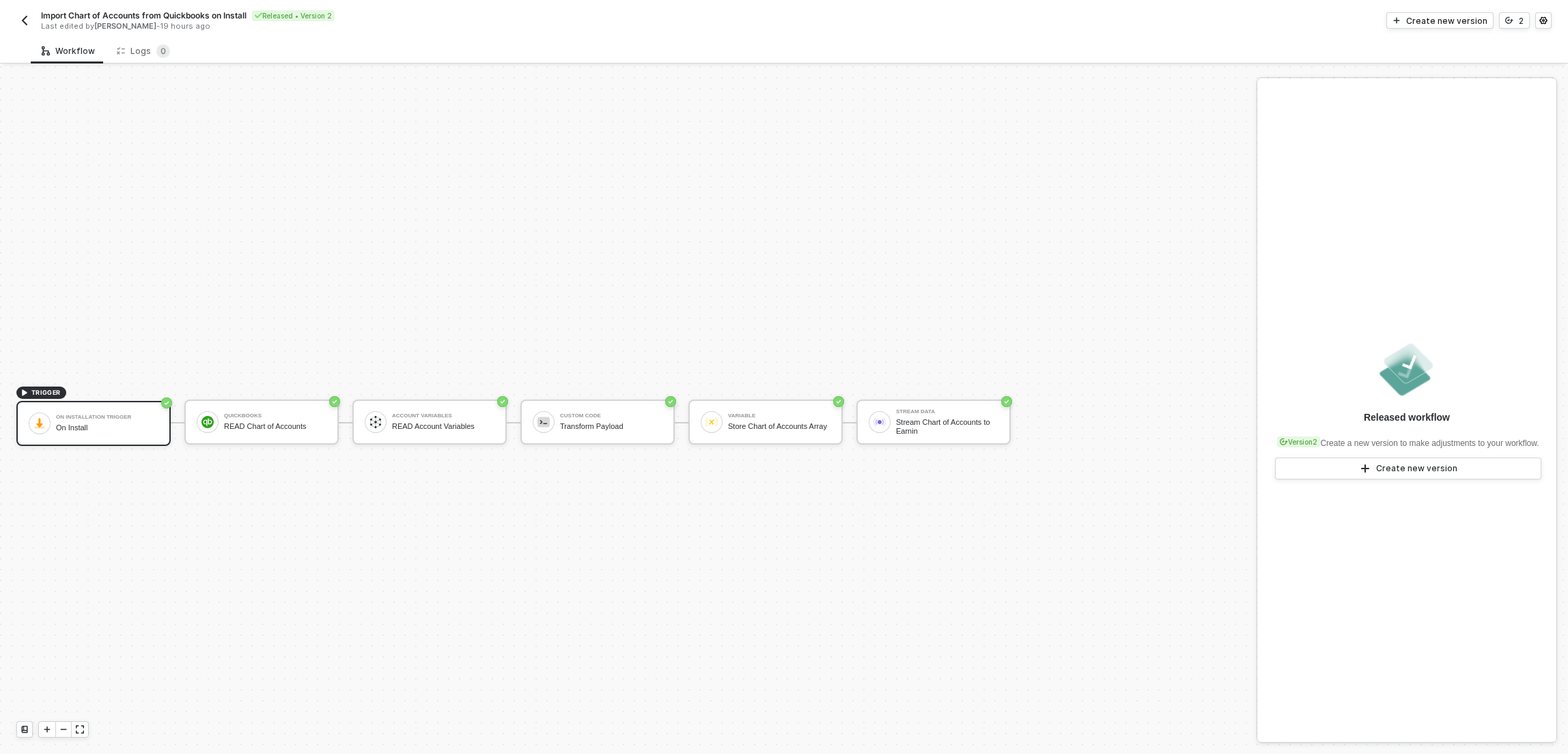
scroll to position [26, 0]
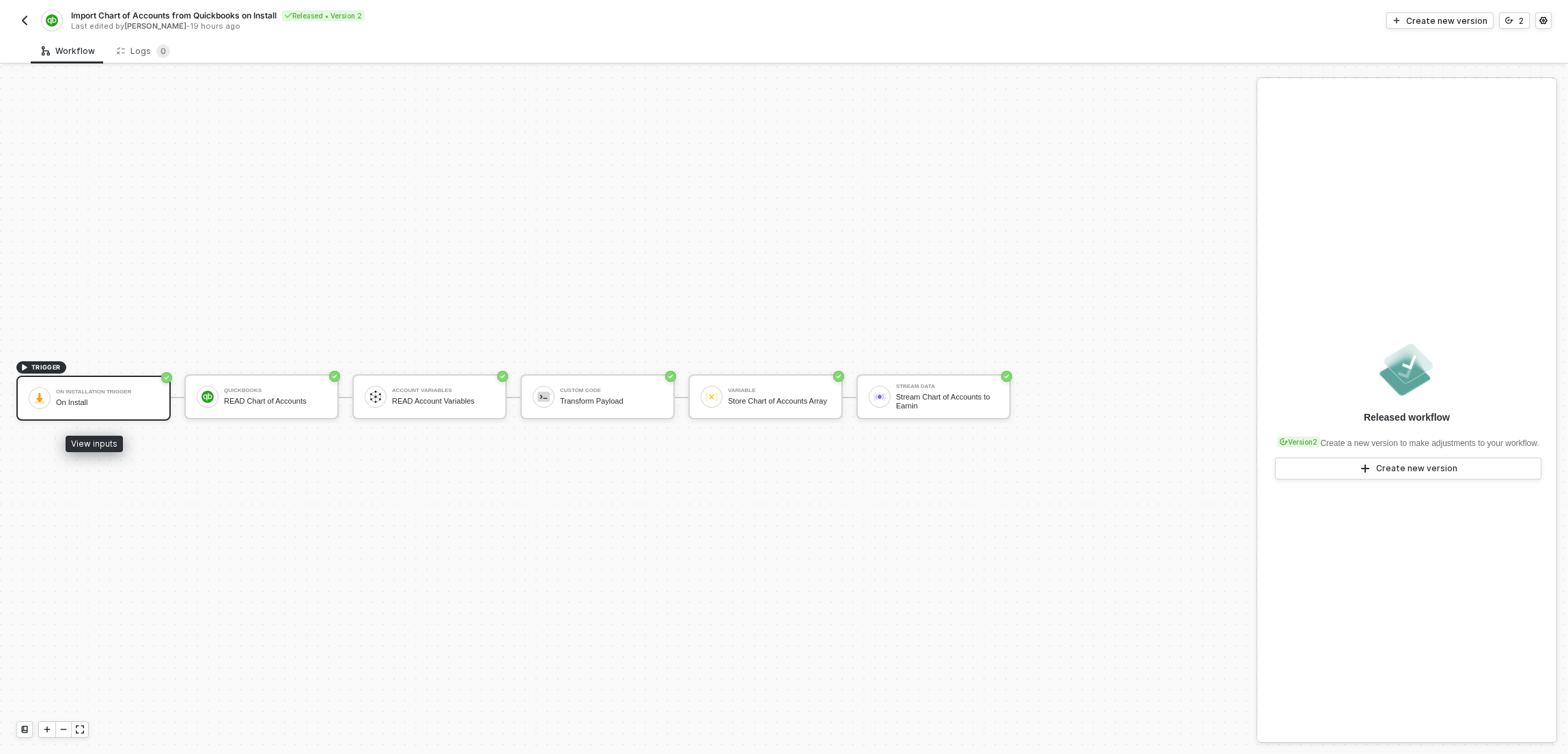
click at [108, 403] on div "On Install" at bounding box center [107, 403] width 103 height 9
click at [112, 392] on div "On Installation Trigger" at bounding box center [107, 392] width 103 height 6
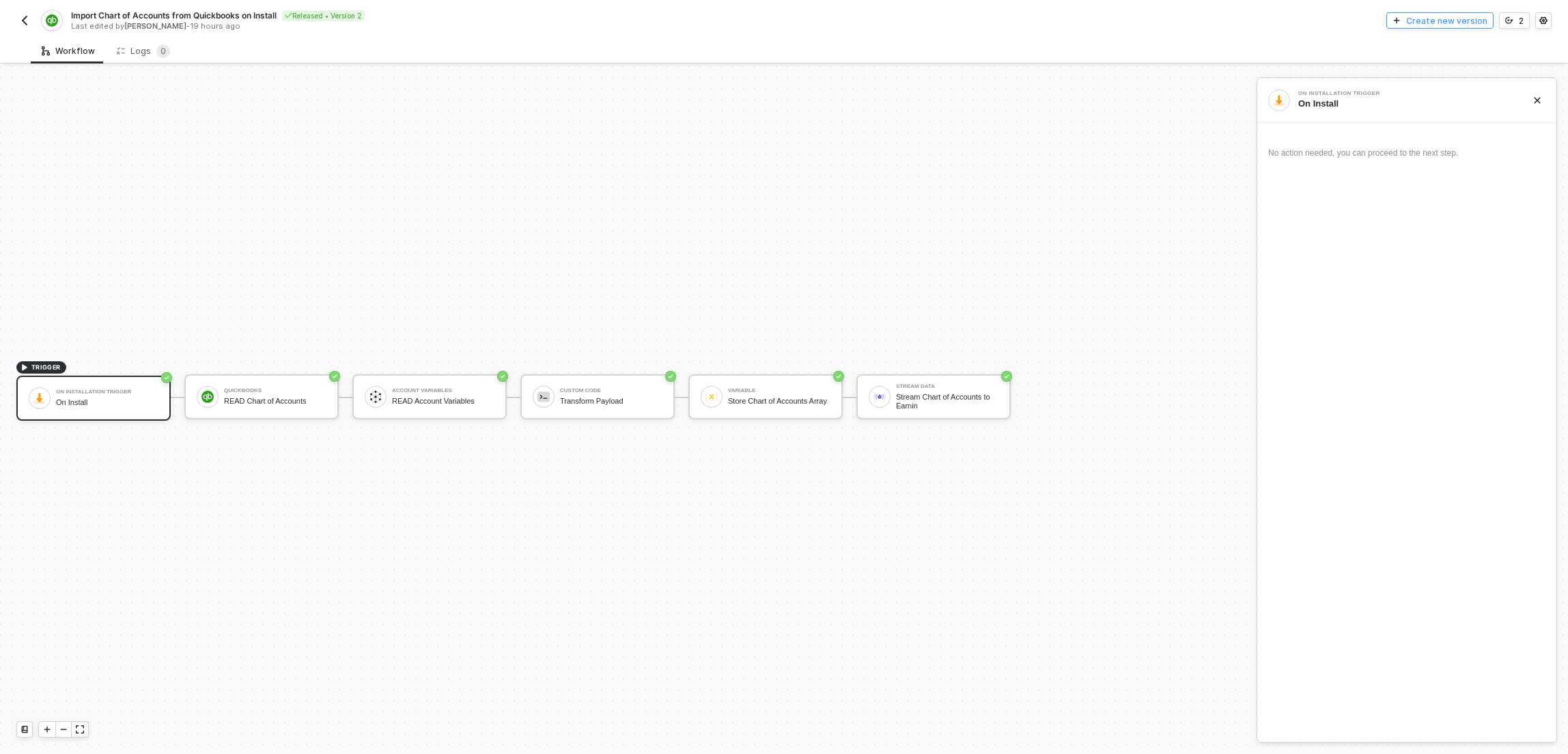
click at [1432, 18] on div "Create new version" at bounding box center [1447, 20] width 82 height 12
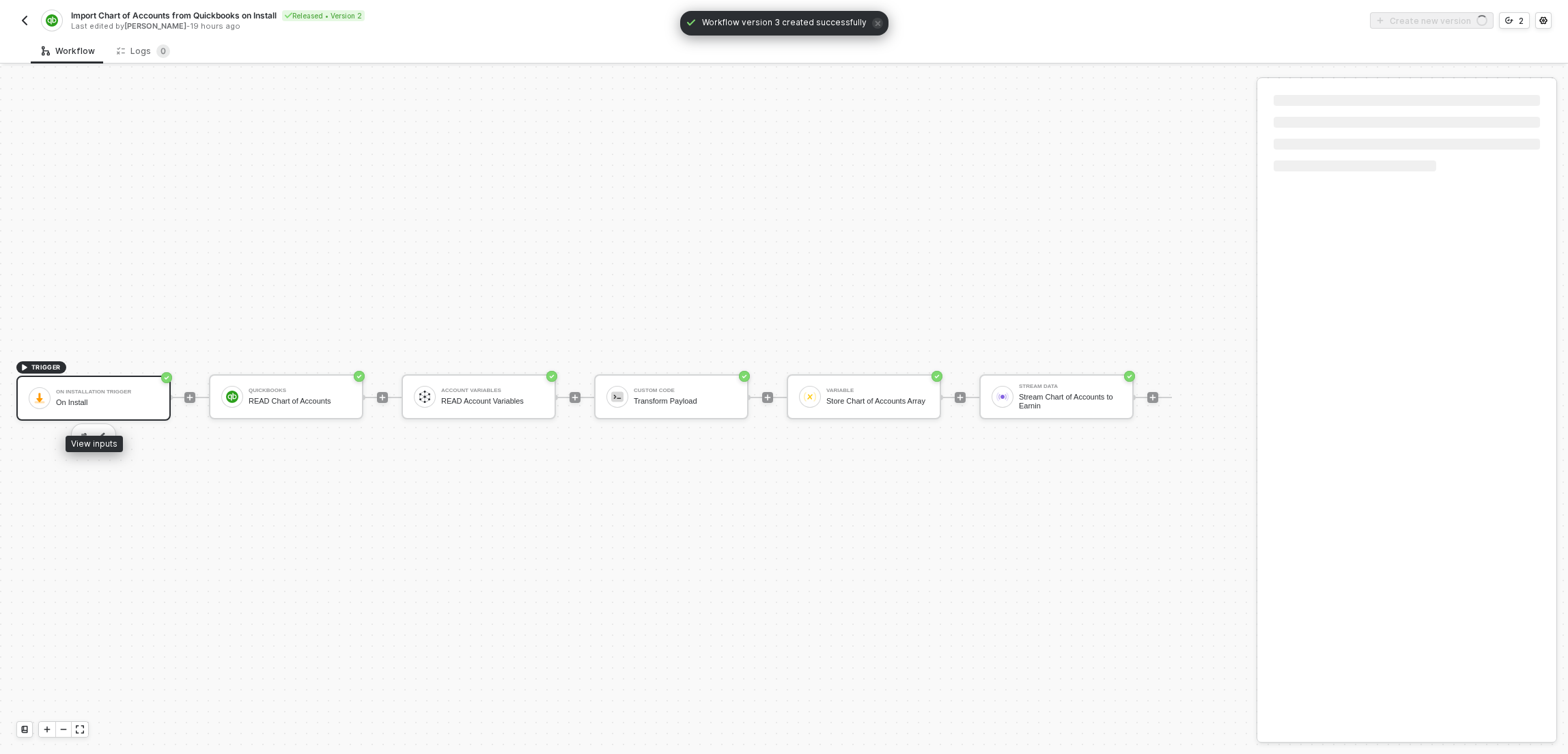
click at [119, 400] on div "On Install" at bounding box center [107, 403] width 103 height 9
click at [87, 435] on button "button" at bounding box center [84, 435] width 17 height 17
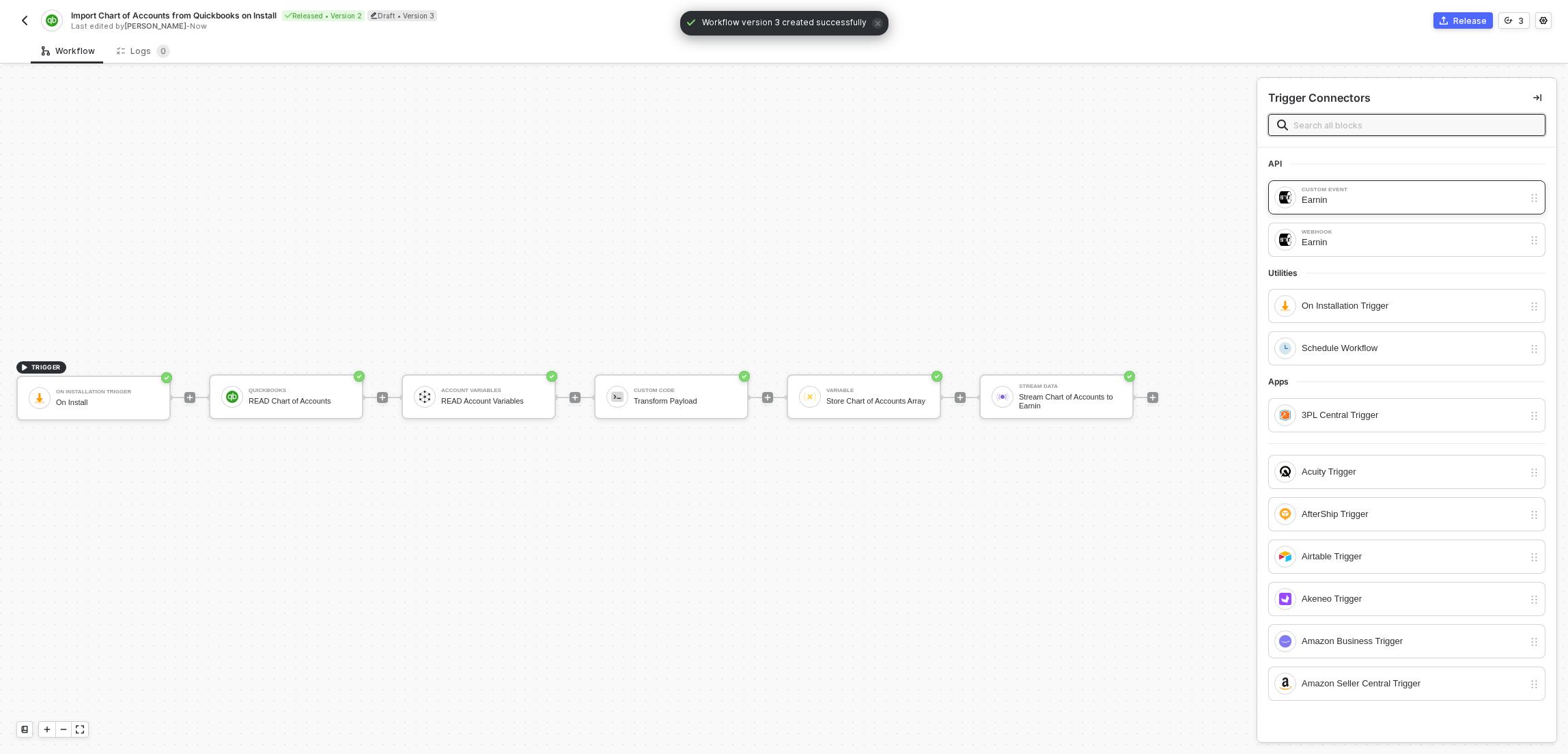
click at [1351, 194] on div "Earnin" at bounding box center [1413, 200] width 222 height 15
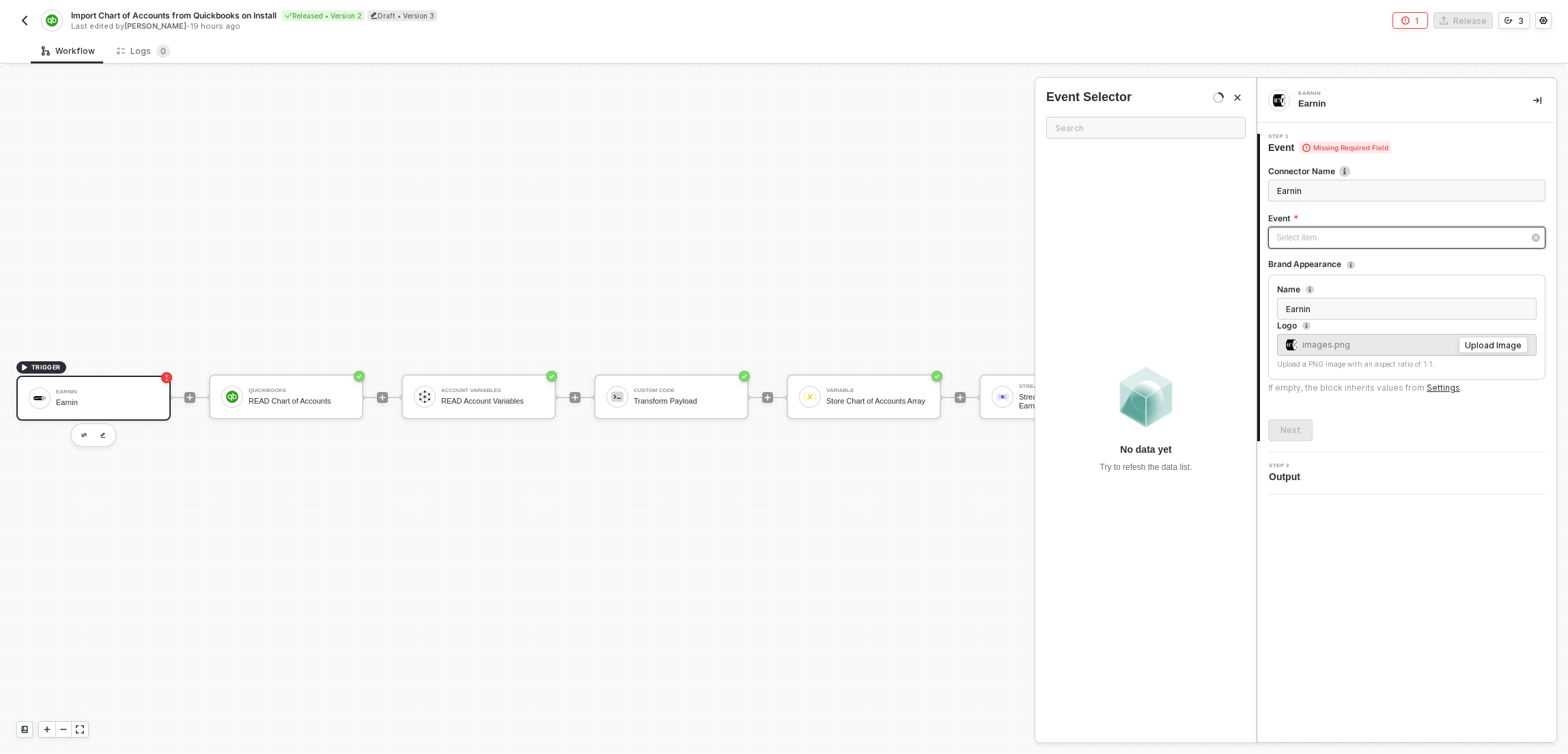
click at [1321, 239] on div "Select item ﻿" at bounding box center [1401, 238] width 248 height 13
click at [277, 386] on div "QuickBooks READ Chart of Accounts" at bounding box center [300, 396] width 103 height 26
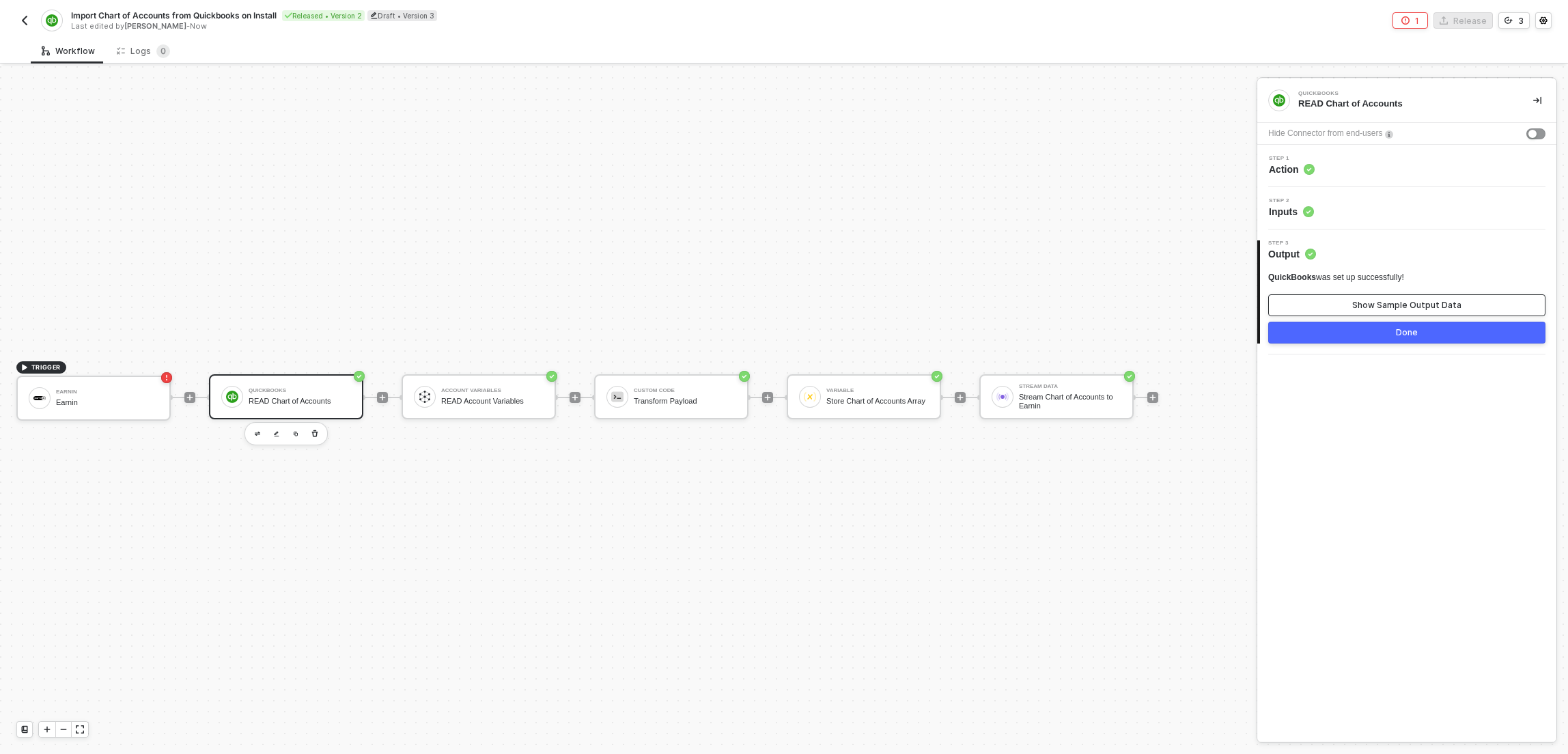
click at [1355, 307] on div "Show Sample Output Data" at bounding box center [1407, 305] width 109 height 11
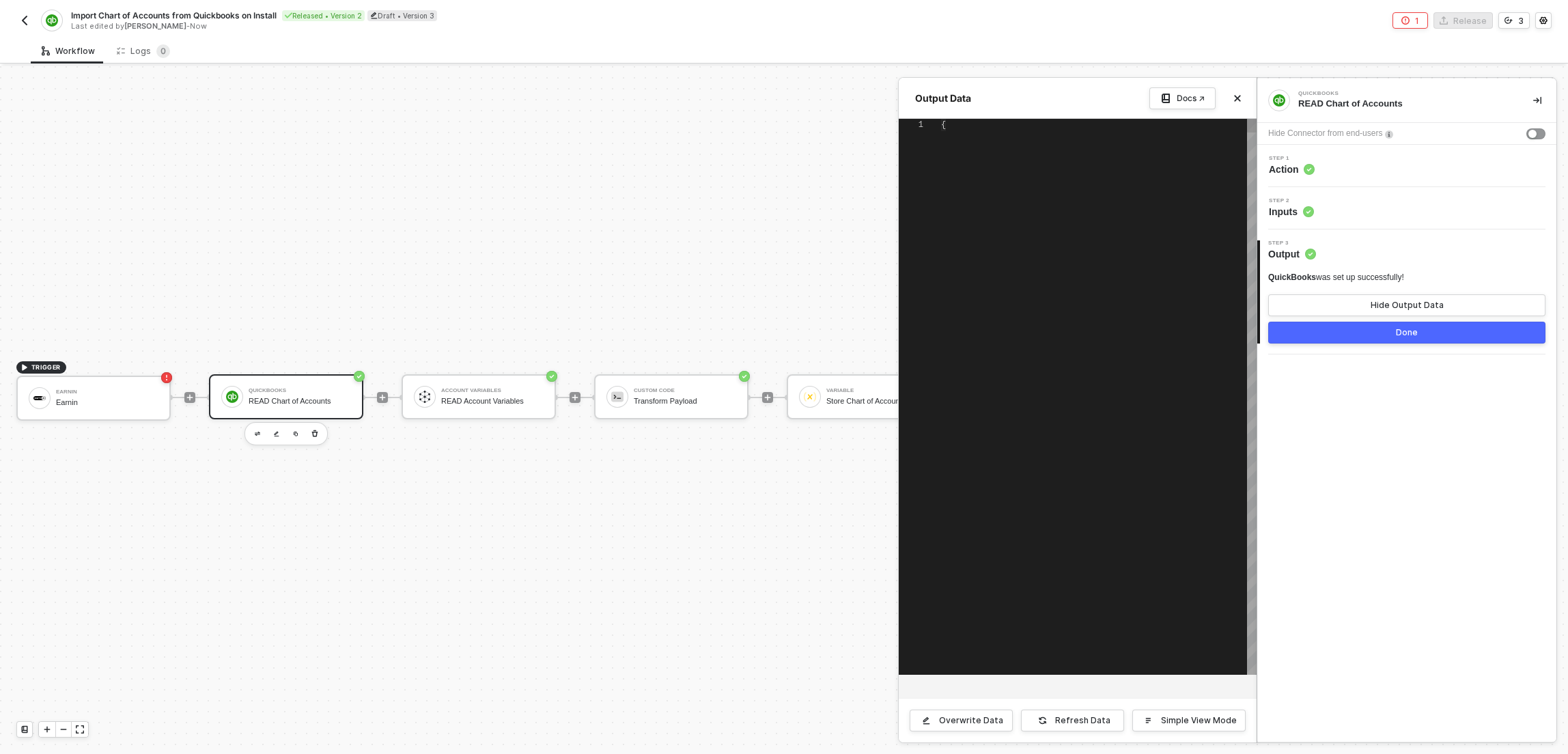
type textarea "{ "data": { "QueryResponse": { "Account": [ { "Name": "Accounts Payable (A/P)",…"
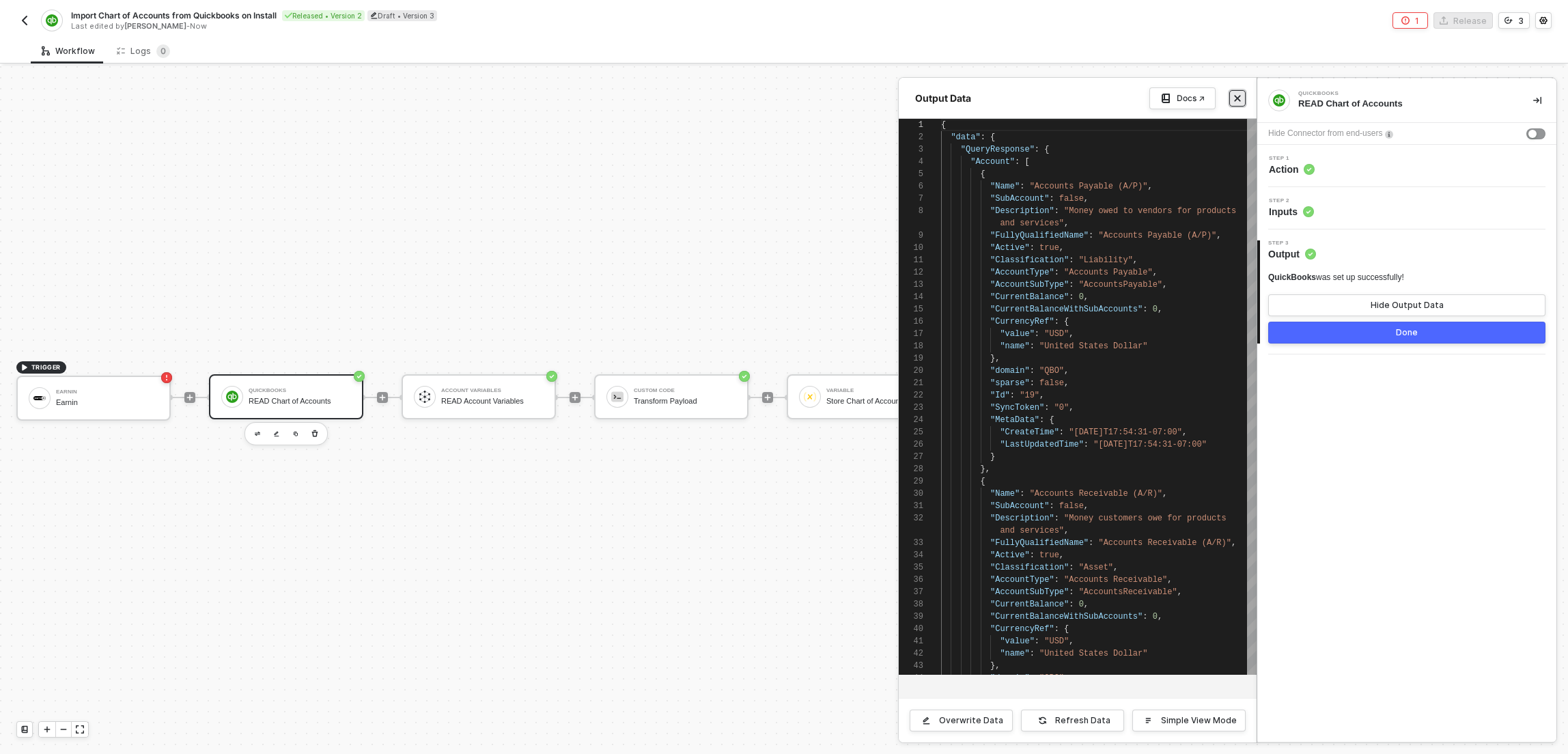
click at [1235, 97] on icon "icon-close" at bounding box center [1238, 98] width 8 height 8
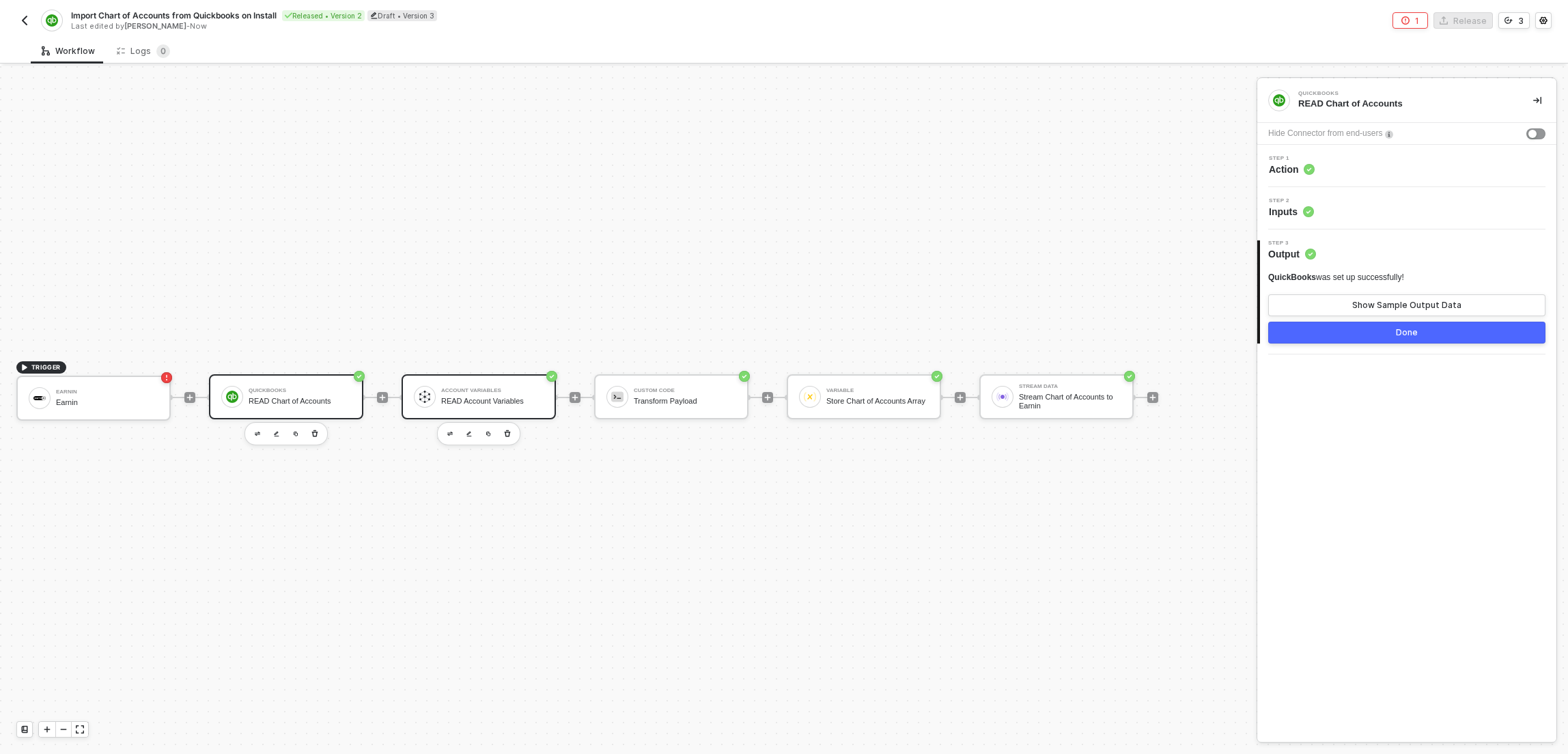
click at [432, 405] on div "Account Variables READ Account Variables" at bounding box center [479, 396] width 154 height 45
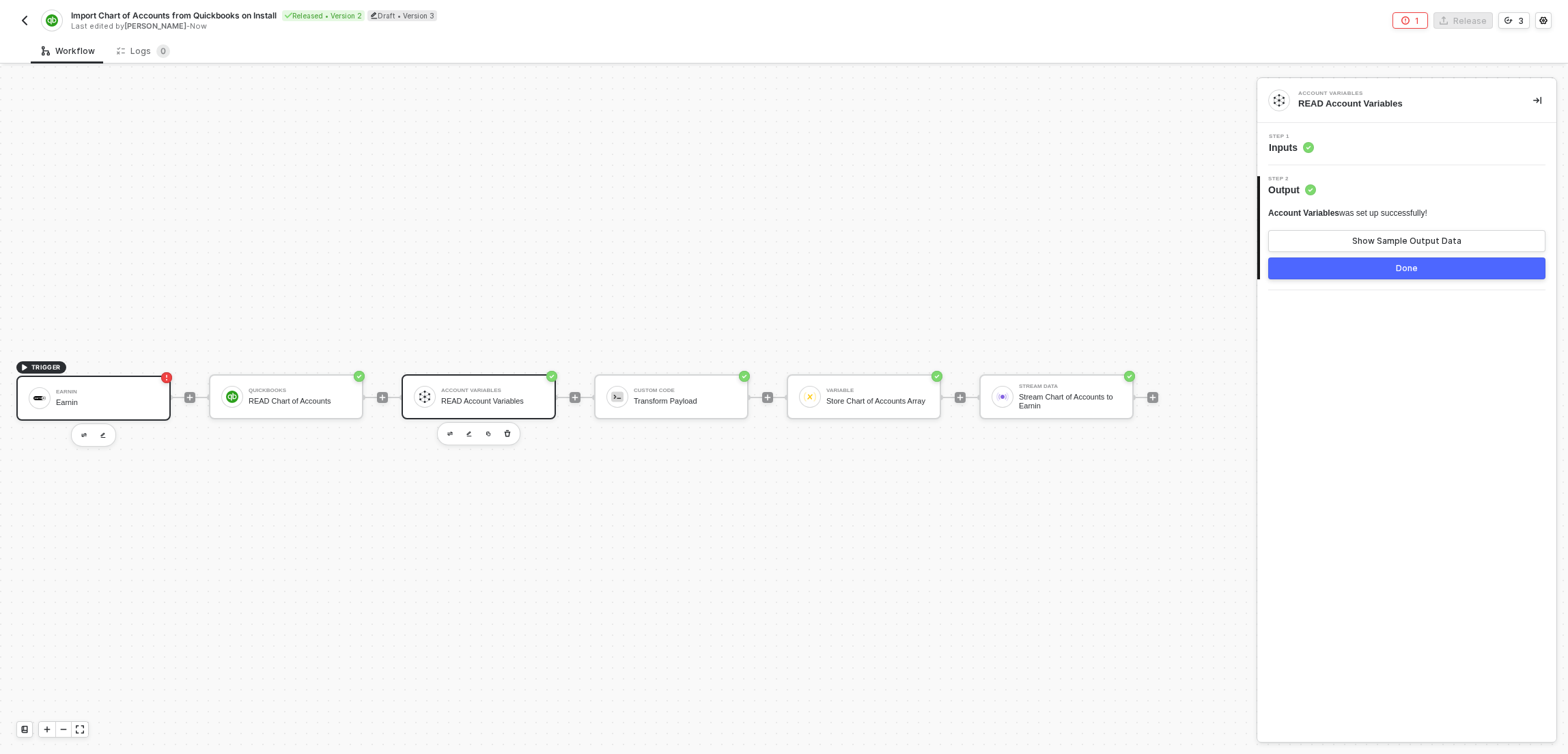
click at [34, 399] on img at bounding box center [39, 398] width 12 height 5
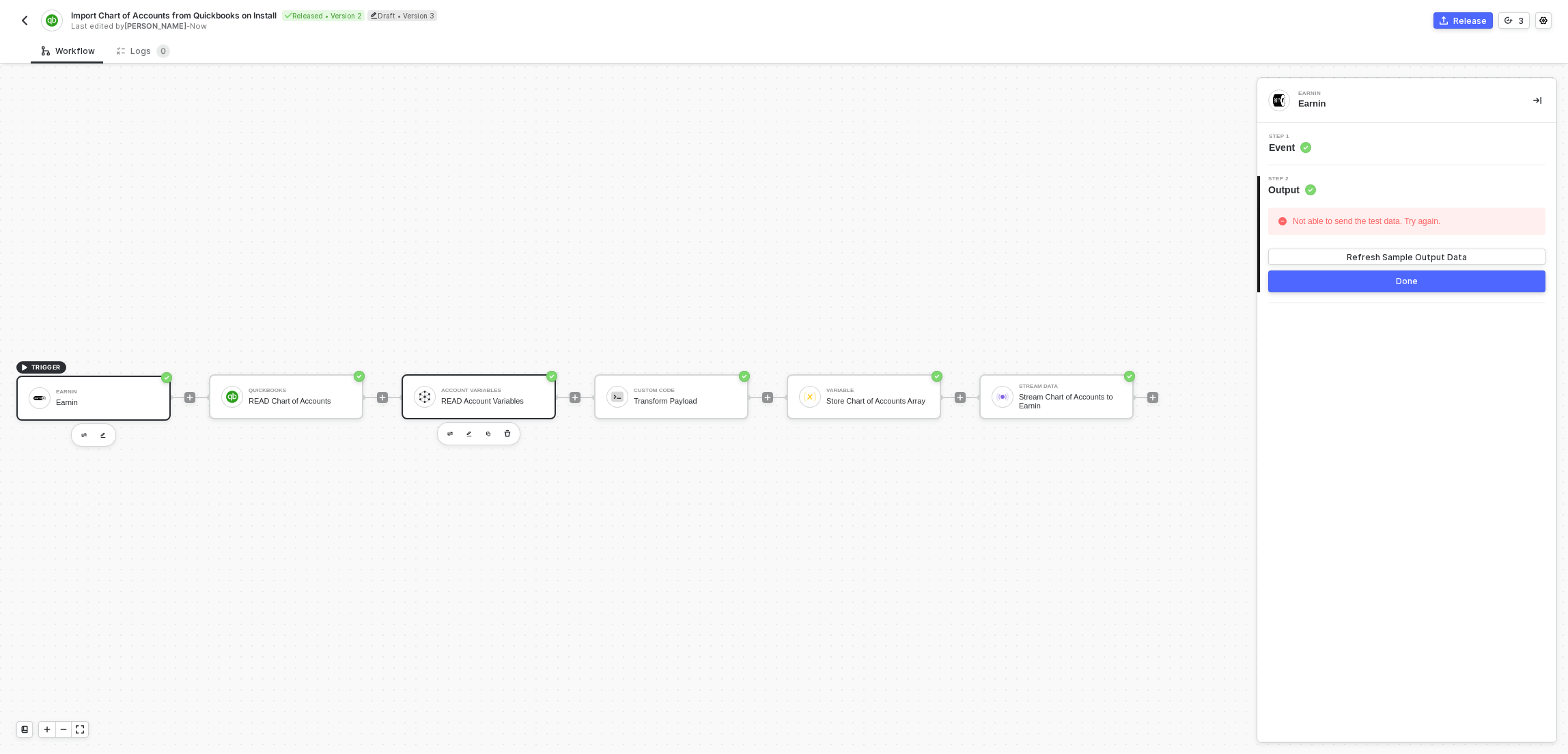
click at [535, 383] on div "Account Variables READ Account Variables" at bounding box center [479, 396] width 154 height 45
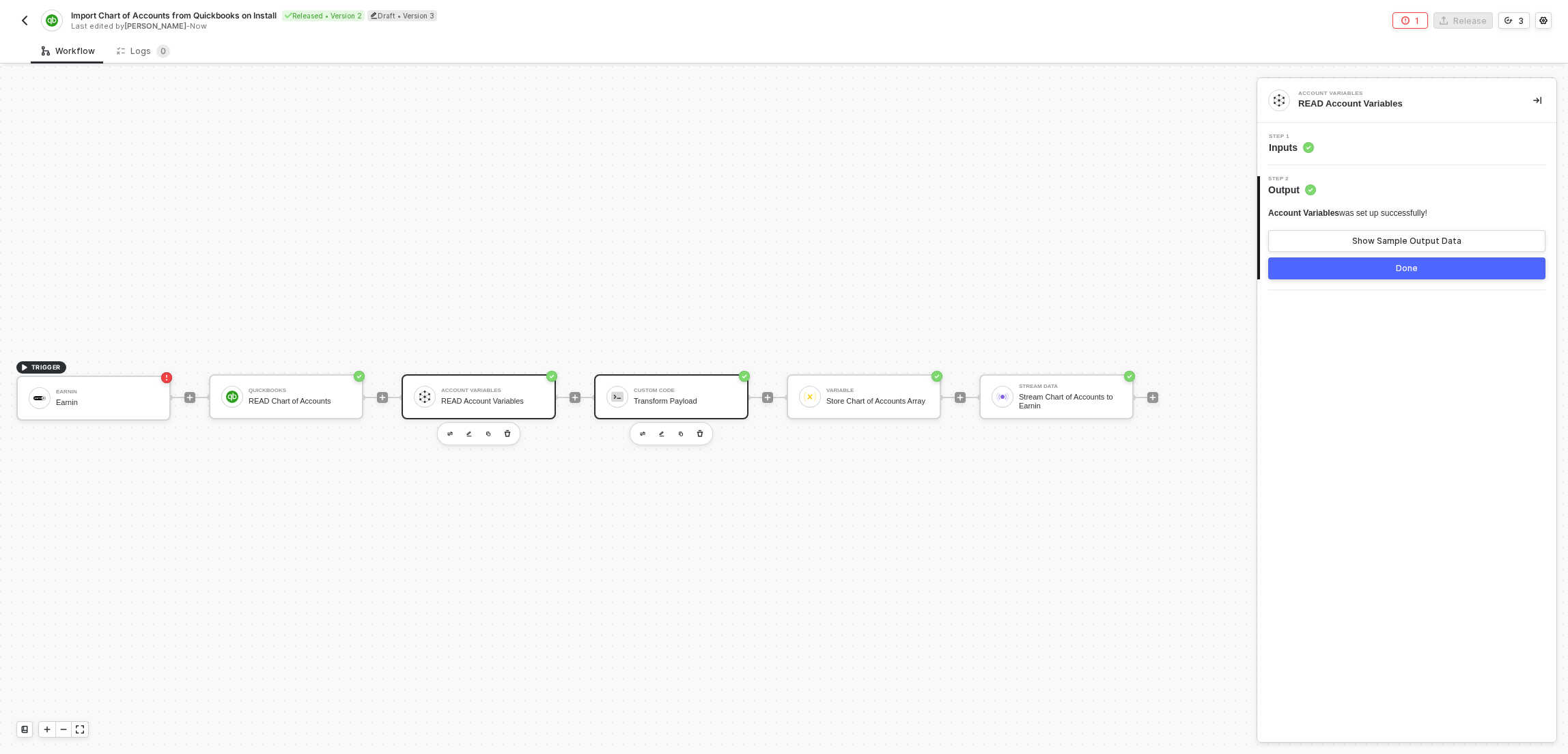
click at [696, 399] on div "Transform Payload" at bounding box center [685, 402] width 103 height 9
click at [1407, 234] on button "Show Sample Output Data" at bounding box center [1407, 241] width 277 height 22
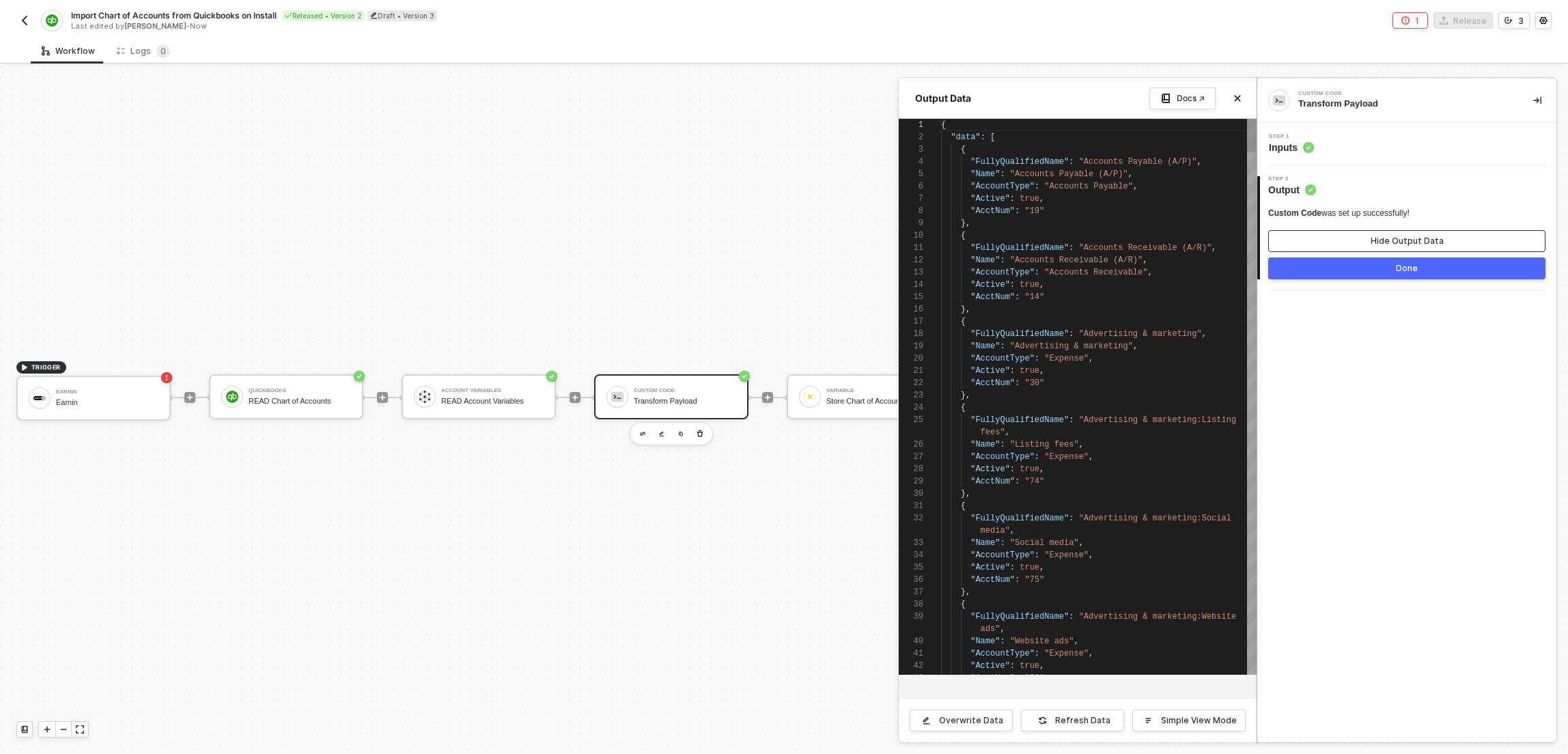
scroll to position [123, 0]
click at [1239, 100] on icon "icon-close" at bounding box center [1238, 98] width 8 height 8
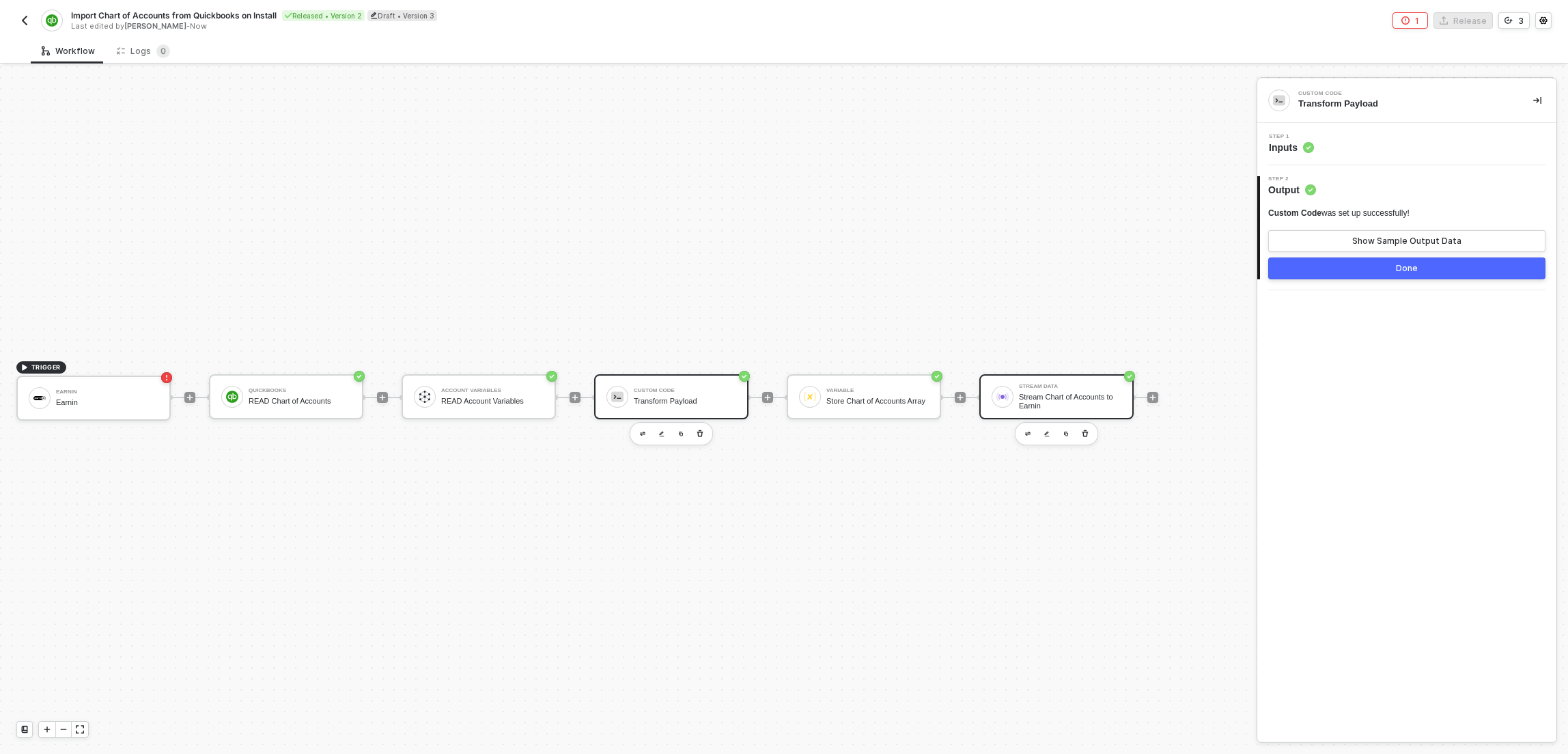
click at [1052, 393] on div "Stream Chart of Accounts to Earnin" at bounding box center [1071, 401] width 103 height 17
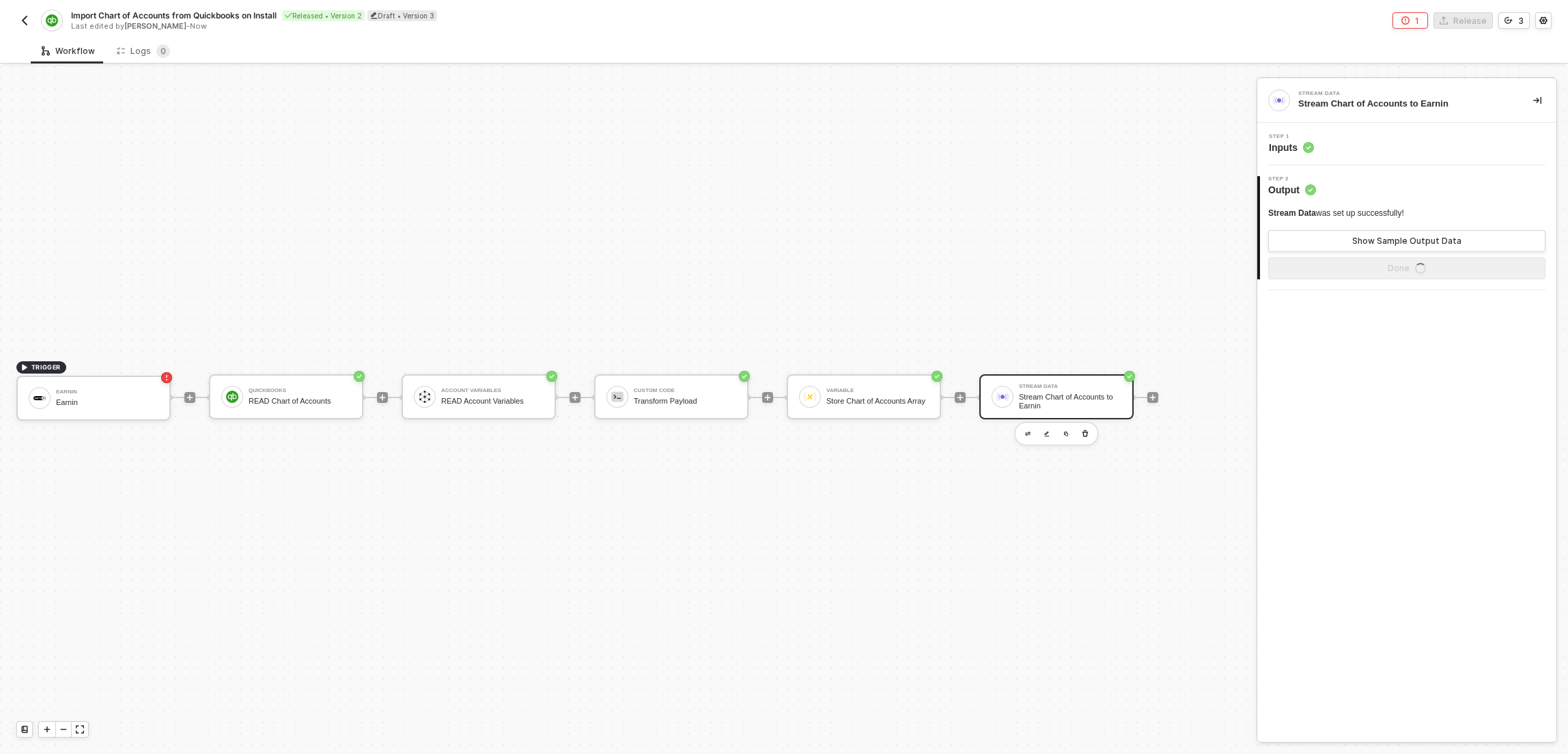
click at [1343, 149] on div "Step 1 Inputs" at bounding box center [1408, 144] width 295 height 20
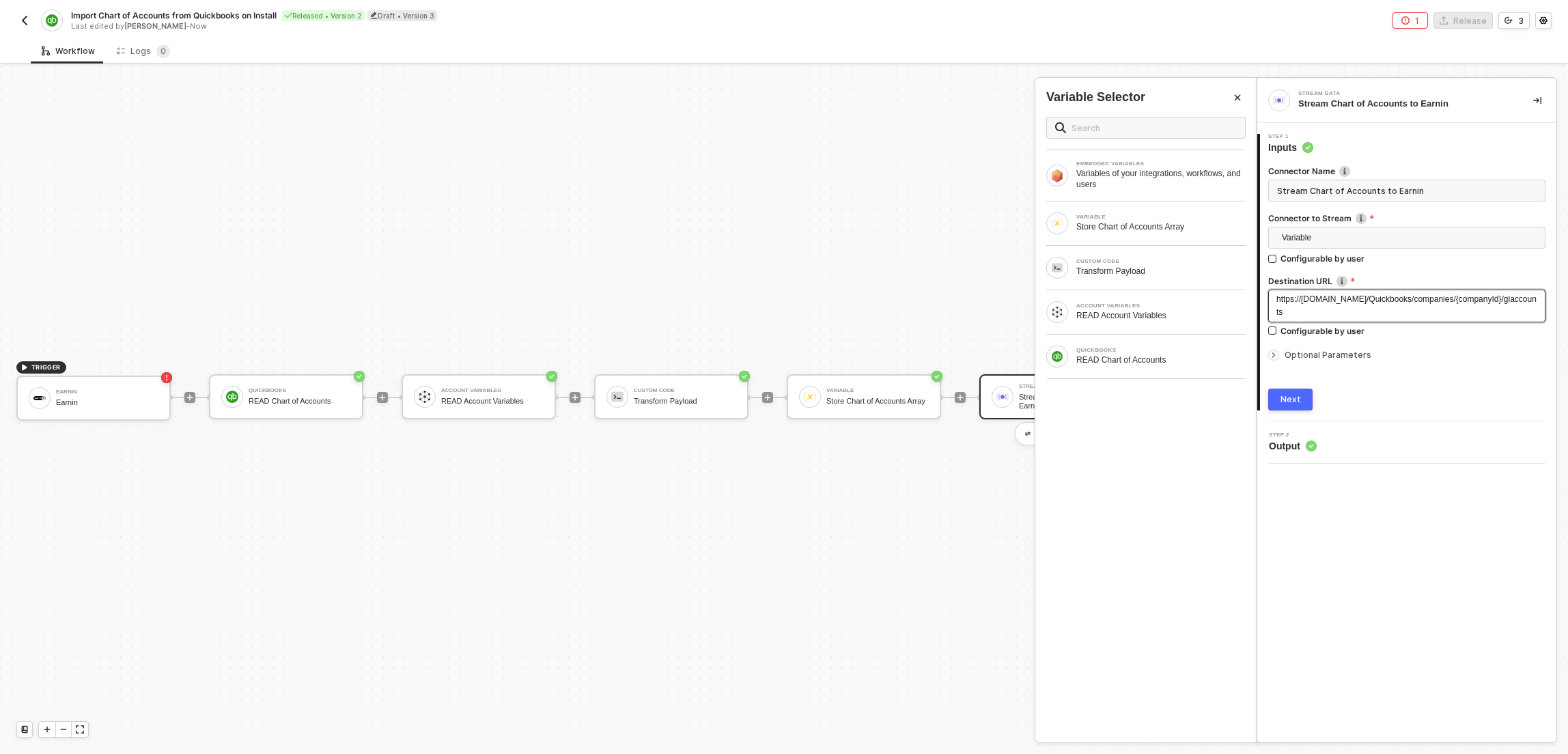
drag, startPoint x: 1504, startPoint y: 301, endPoint x: 1472, endPoint y: 303, distance: 32.1
click at [1472, 303] on span "https://api.earnin.com/Quickbooks/companies/{companyId}/glaccounts" at bounding box center [1407, 305] width 261 height 23
drag, startPoint x: 1456, startPoint y: 301, endPoint x: 1504, endPoint y: 304, distance: 48.1
click at [1504, 304] on div "https://api.earnin.com/Quickbooks/companies/{companyId}/glaccounts" at bounding box center [1407, 305] width 261 height 26
click at [1172, 309] on div "ACCOUNT VARIABLES READ Account Variables" at bounding box center [1161, 312] width 170 height 17
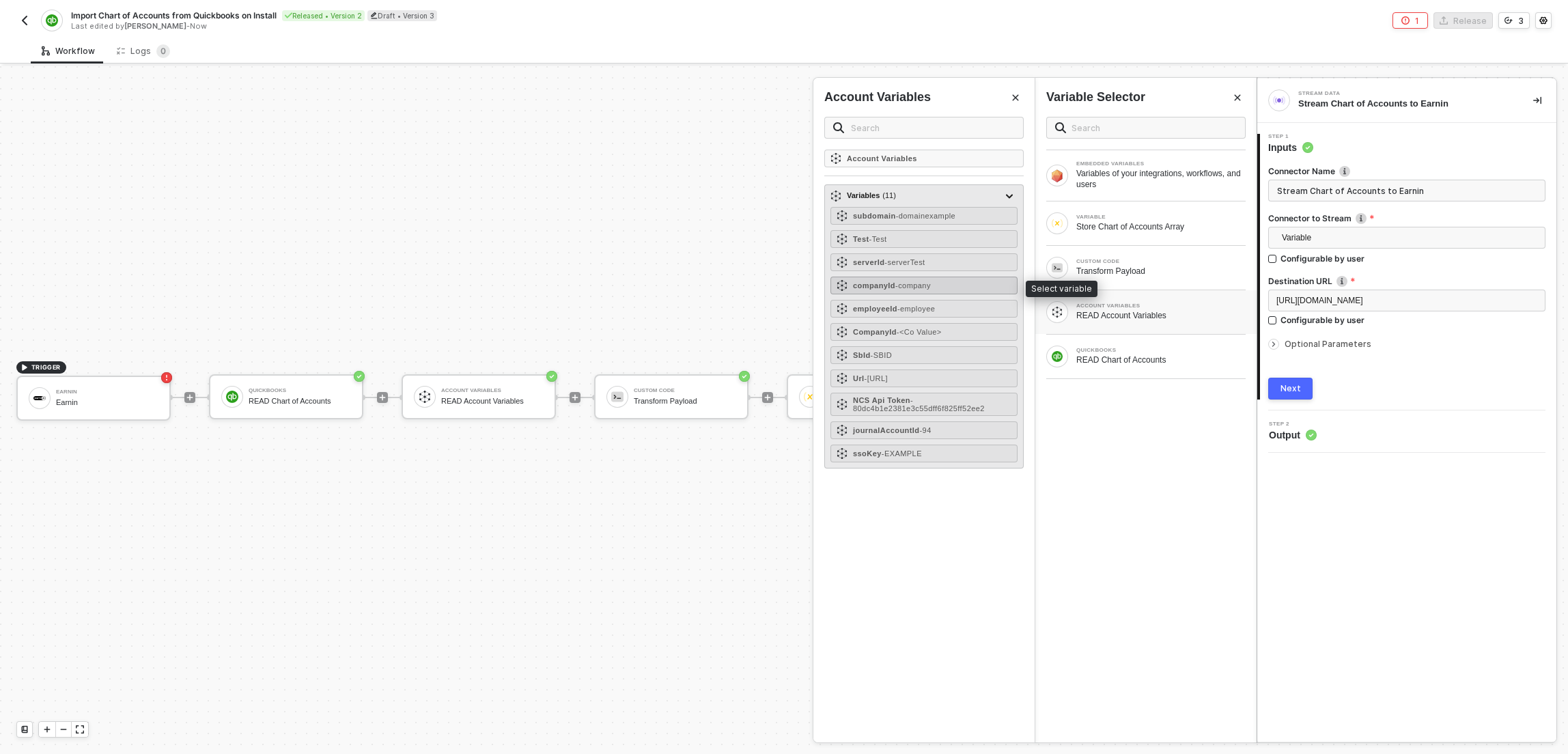
click at [924, 286] on span "- company" at bounding box center [913, 285] width 36 height 8
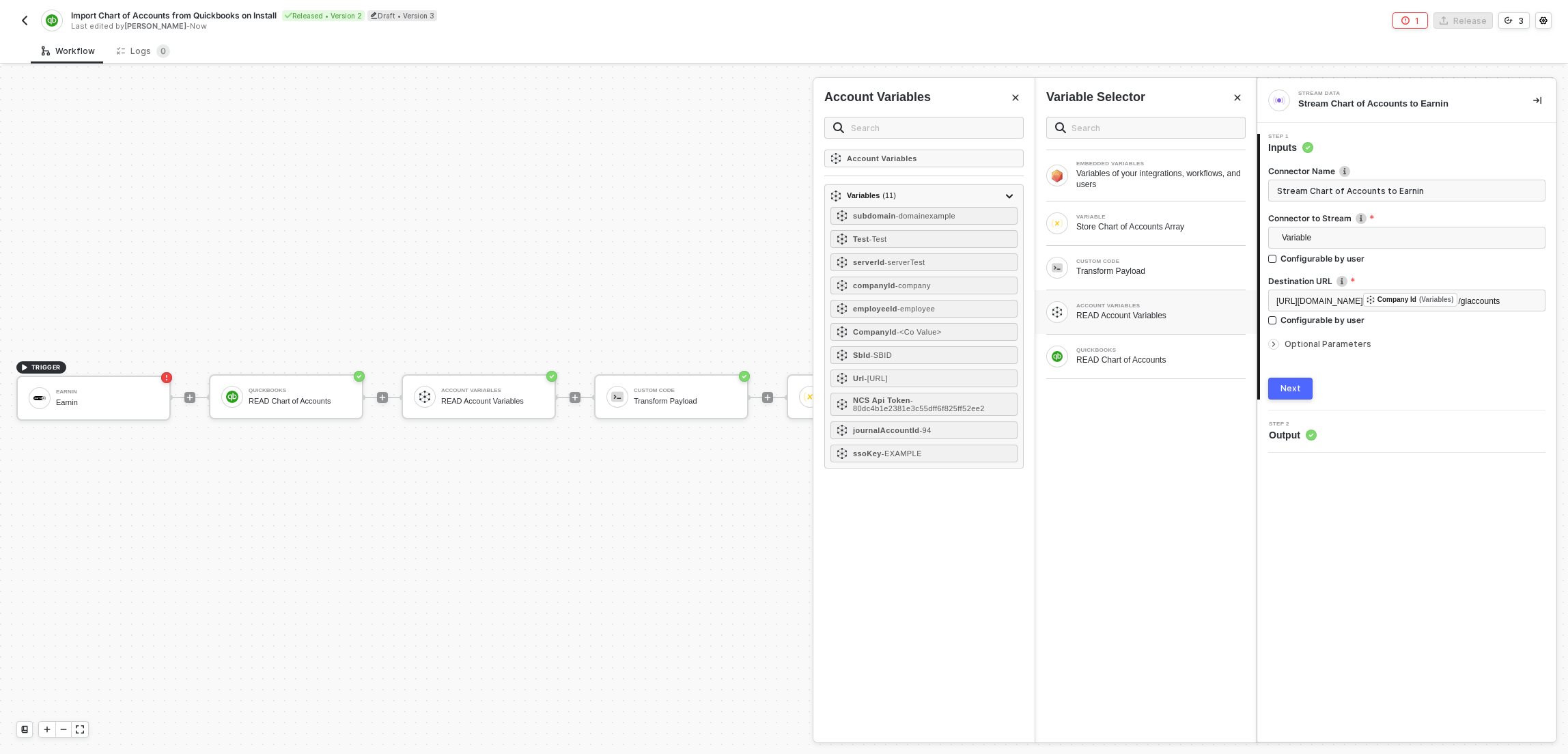
click at [1465, 376] on div "Connector Name Stream Chart of Accounts to Earnin Connector to Stream Variable …" at bounding box center [1407, 276] width 277 height 245
drag, startPoint x: 1362, startPoint y: 298, endPoint x: 1303, endPoint y: 302, distance: 59.1
click at [1303, 302] on span "https://api.earnin.com/Quickbooks/companies/" at bounding box center [1320, 301] width 87 height 9
drag, startPoint x: 1303, startPoint y: 302, endPoint x: 1362, endPoint y: 300, distance: 59.0
click at [1362, 300] on span "https://api.earnin.com/Quickbooks/companies/" at bounding box center [1320, 301] width 87 height 9
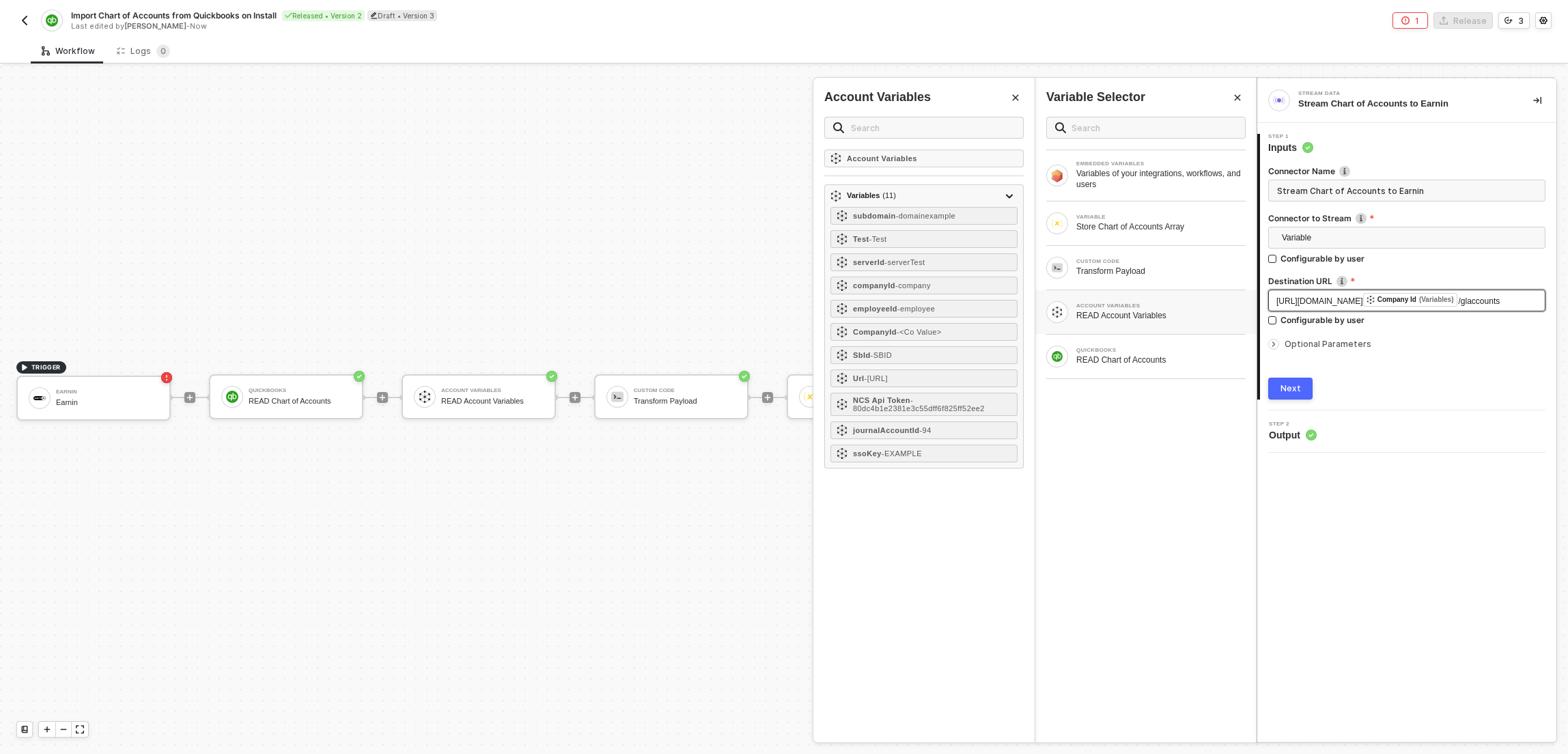
click at [1363, 296] on span "https://api.earnin.com/Quickbooks/companies/" at bounding box center [1320, 301] width 87 height 9
click at [1293, 394] on div "Next" at bounding box center [1291, 389] width 20 height 11
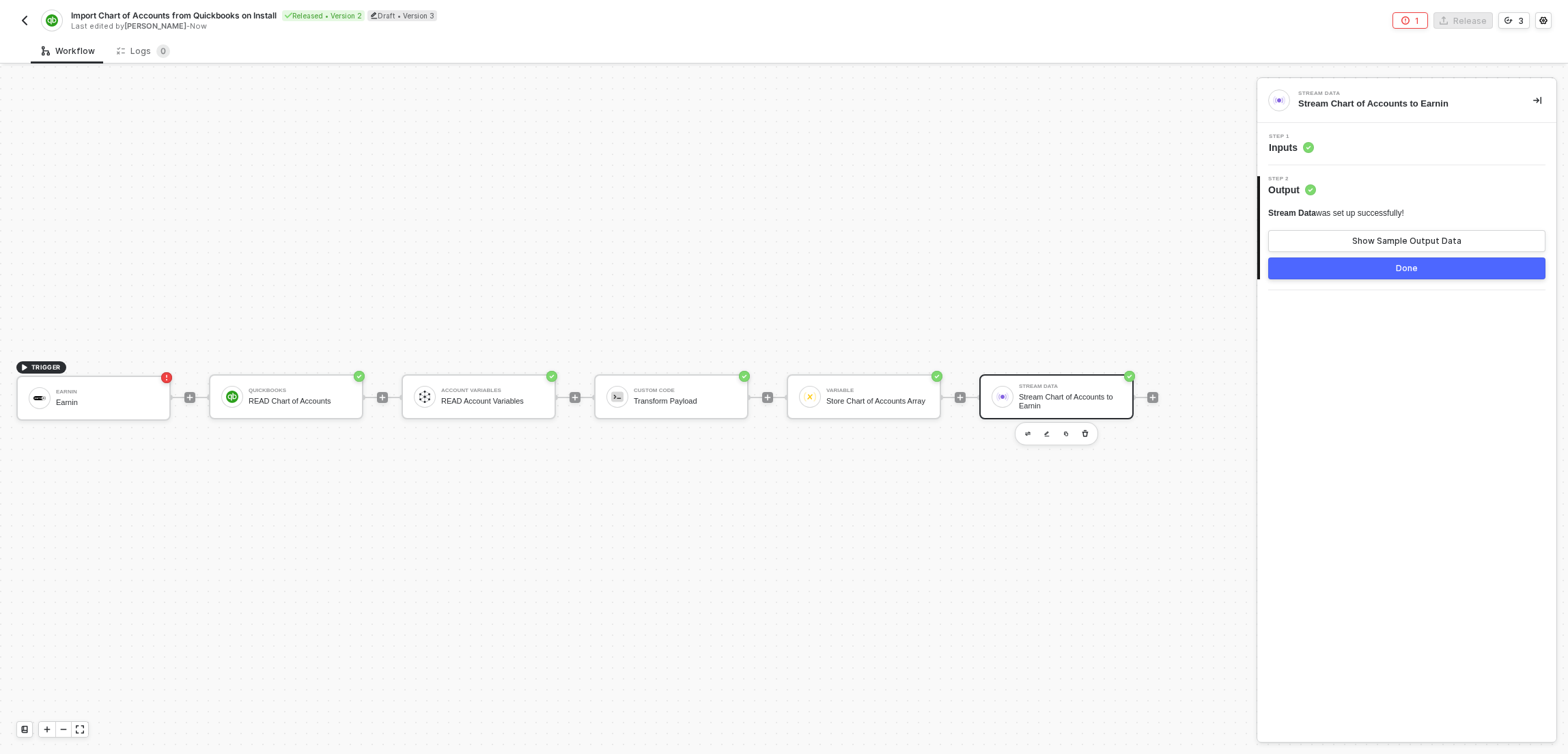
click at [249, 313] on div "TRIGGER Earnin Earnin QuickBooks READ Chart of Accounts Account Variables READ …" at bounding box center [625, 397] width 1250 height 713
click at [1103, 369] on div at bounding box center [1153, 397] width 182 height 106
click at [1105, 394] on div "Stream Chart of Accounts to Earnin" at bounding box center [1071, 401] width 103 height 17
click at [1368, 145] on div "Step 1 Inputs" at bounding box center [1408, 144] width 295 height 20
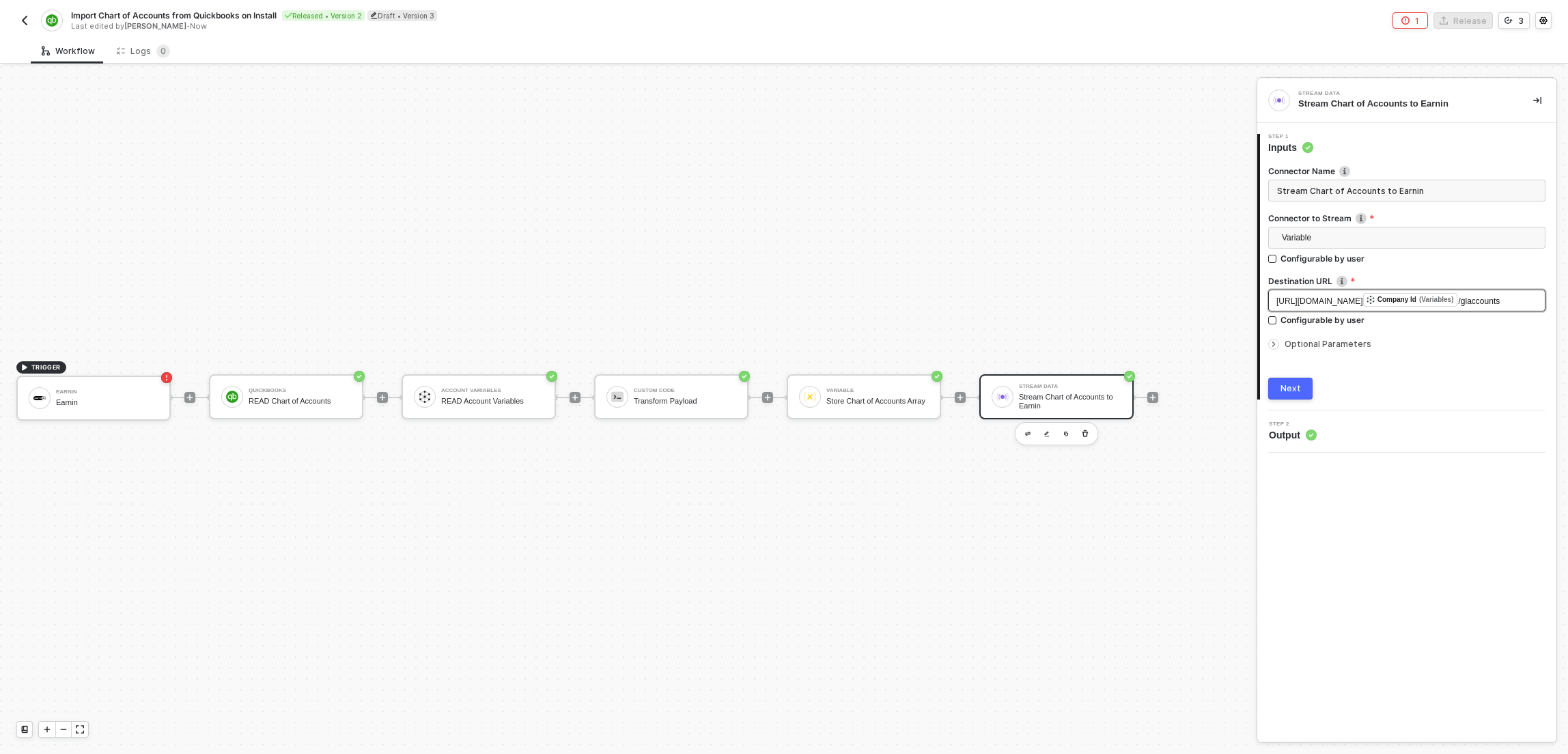
click at [1308, 299] on span "https://api.earnin.com/Quickbooks/companies/" at bounding box center [1320, 301] width 87 height 9
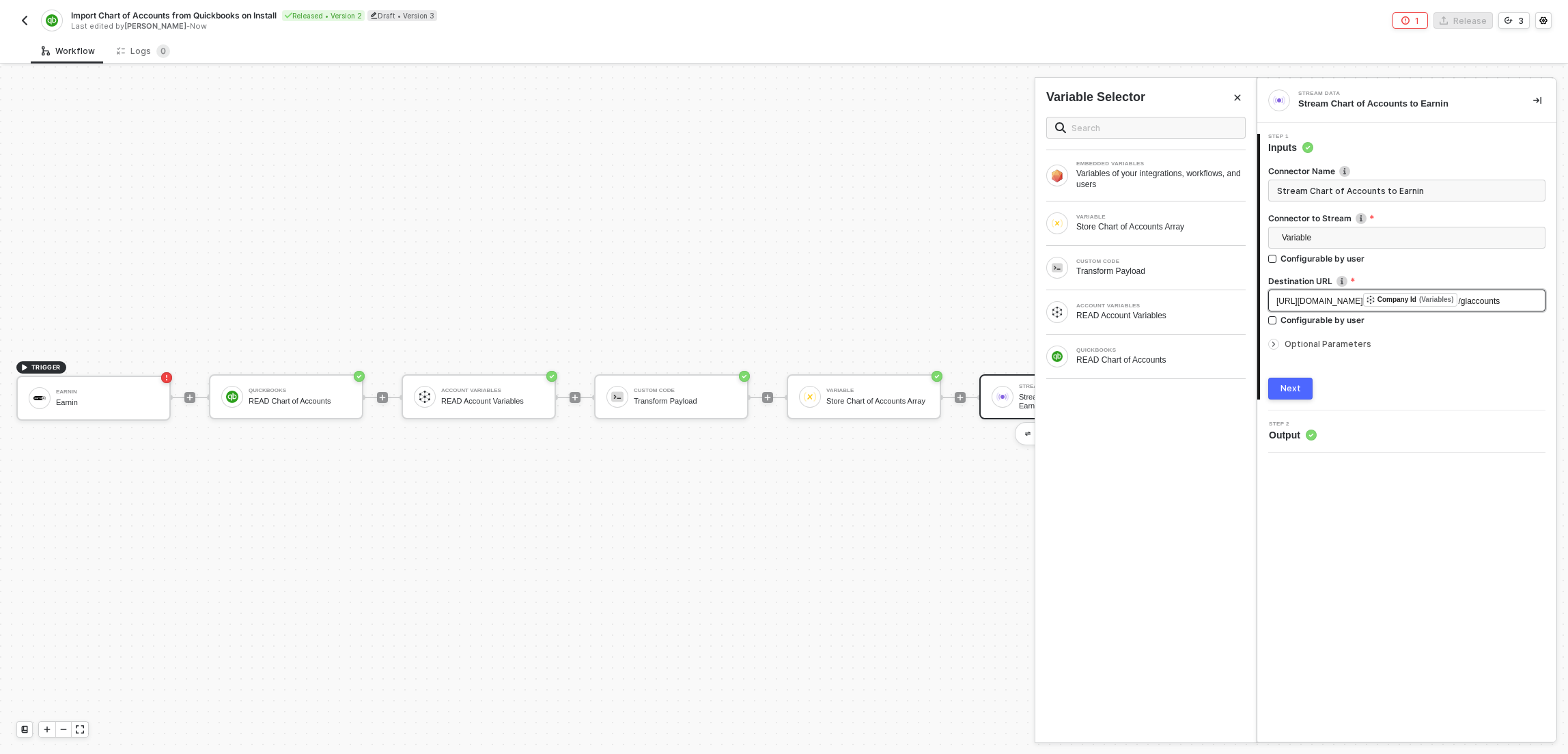
click at [1357, 296] on span "https://api.earnin.com/Quickbooks/companies/" at bounding box center [1320, 301] width 87 height 9
click at [1358, 298] on span "https://api.earnin.com/Quickbooks/companies/" at bounding box center [1320, 301] width 87 height 9
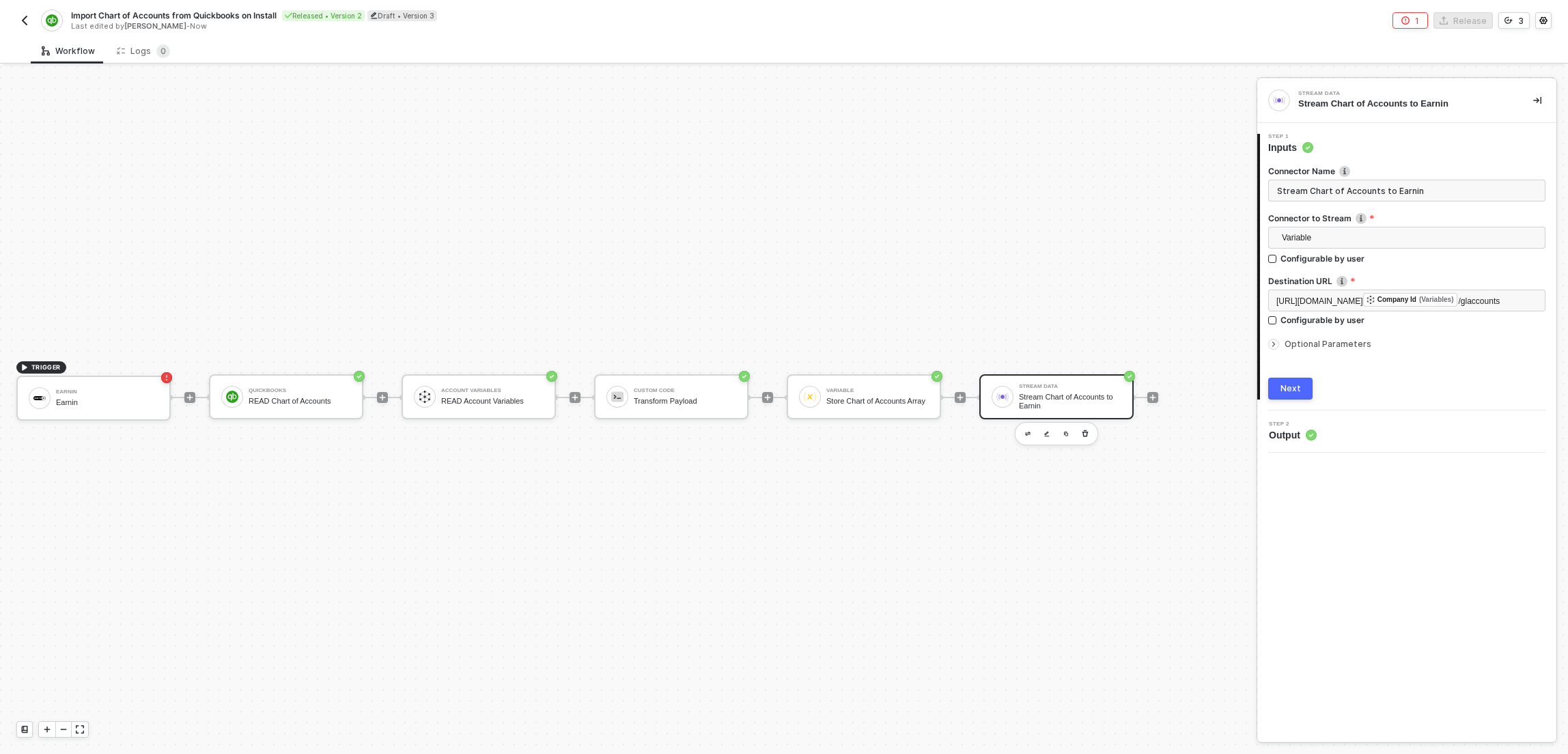
click at [28, 17] on img "button" at bounding box center [25, 20] width 11 height 11
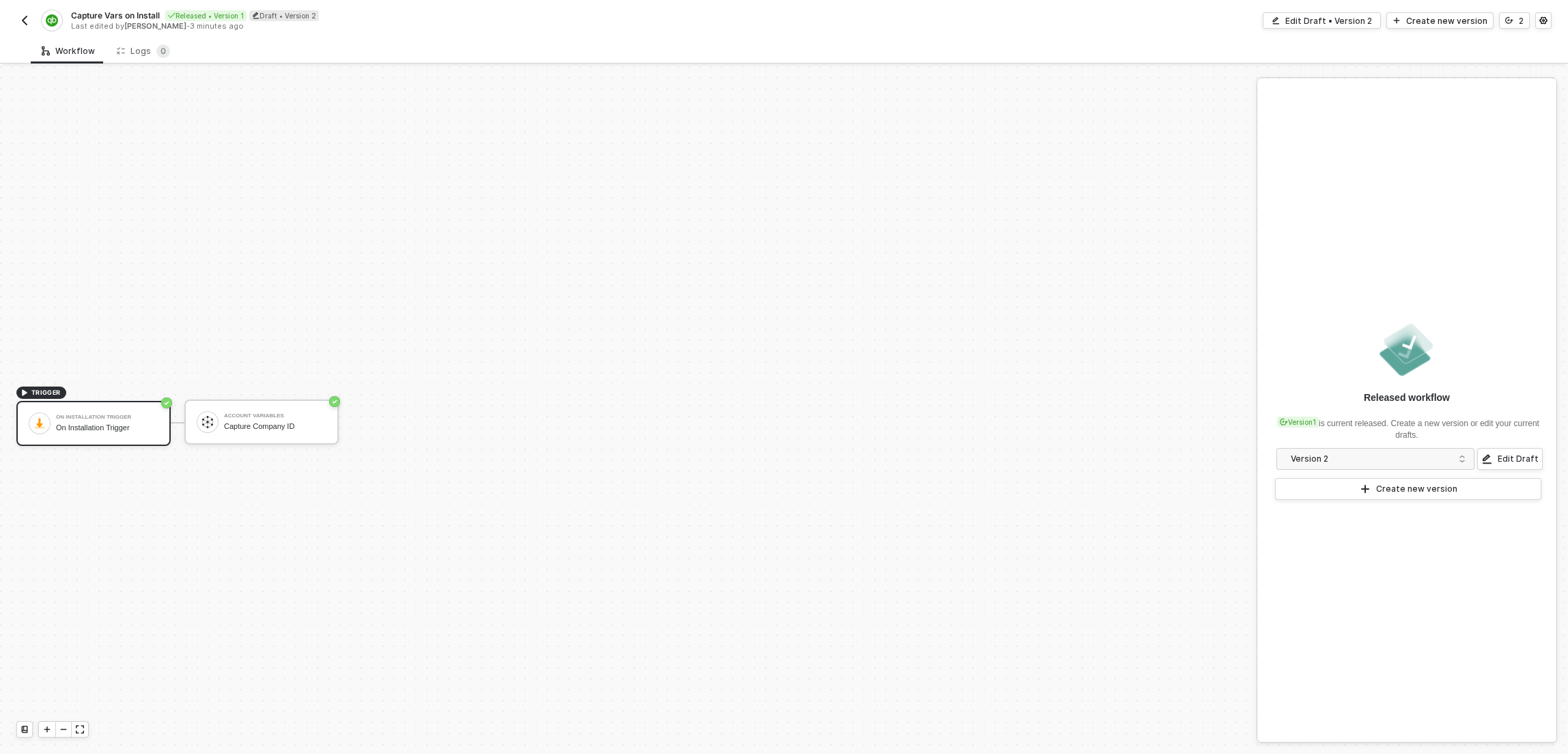
scroll to position [26, 0]
click at [136, 397] on div "On Installation Trigger On Installation Trigger" at bounding box center [107, 398] width 103 height 26
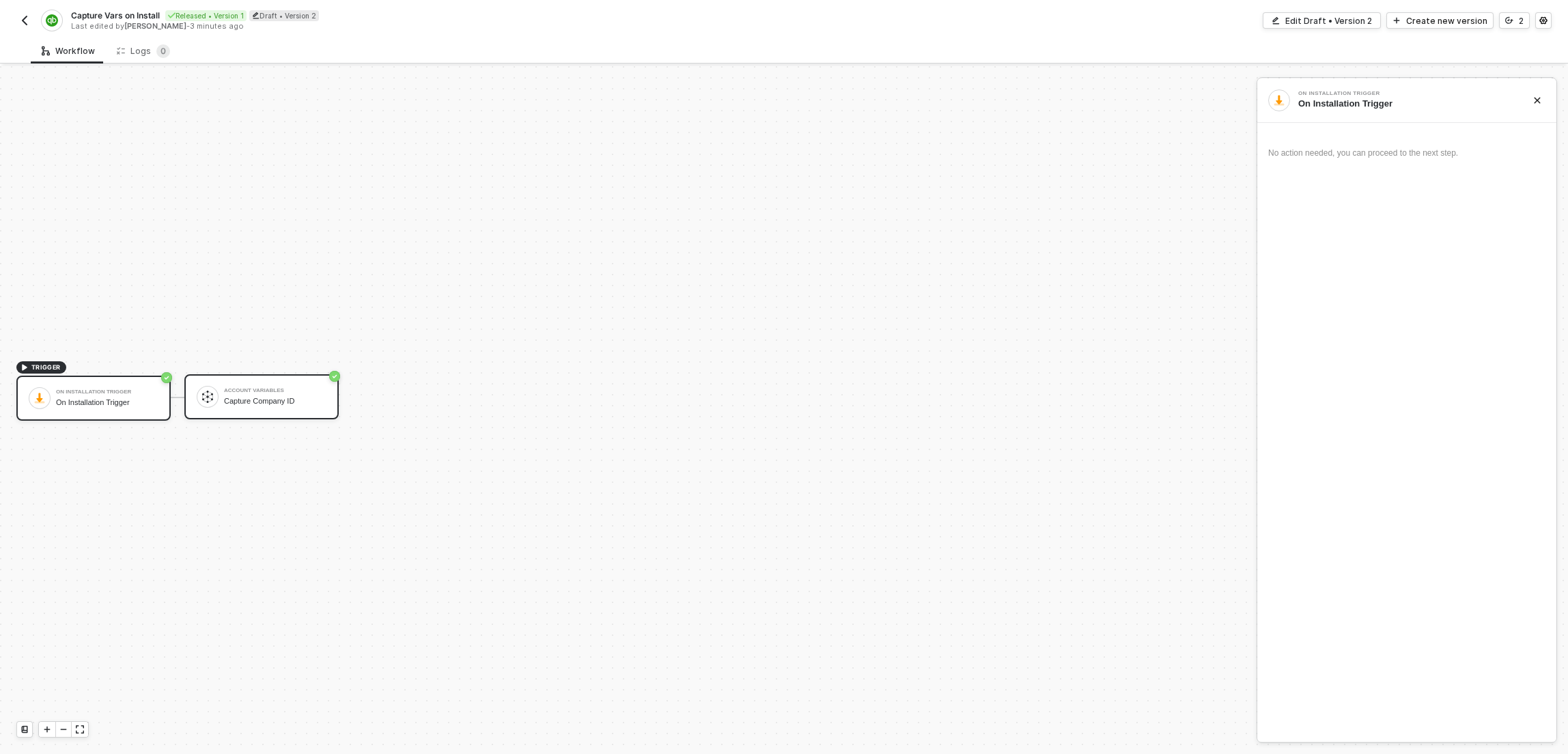
click at [259, 392] on div "Account Variables" at bounding box center [275, 391] width 103 height 6
click at [271, 345] on div "TRIGGER On Installation Trigger On Installation Trigger Account Variables Captu…" at bounding box center [625, 397] width 1250 height 713
click at [245, 400] on div "Capture Company ID" at bounding box center [275, 402] width 103 height 9
click at [206, 400] on img at bounding box center [207, 396] width 12 height 12
click at [28, 21] on img "button" at bounding box center [25, 20] width 11 height 11
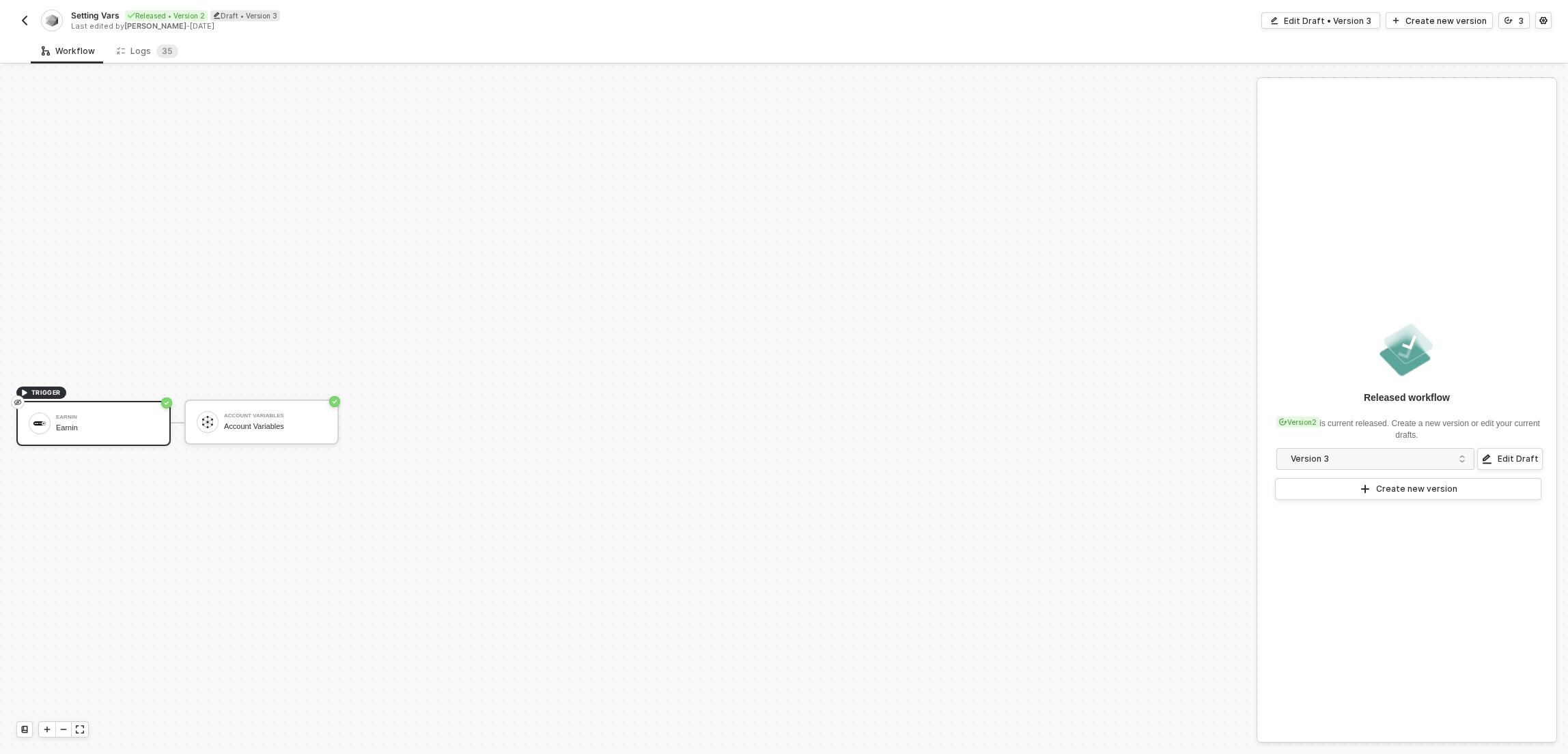
scroll to position [26, 0]
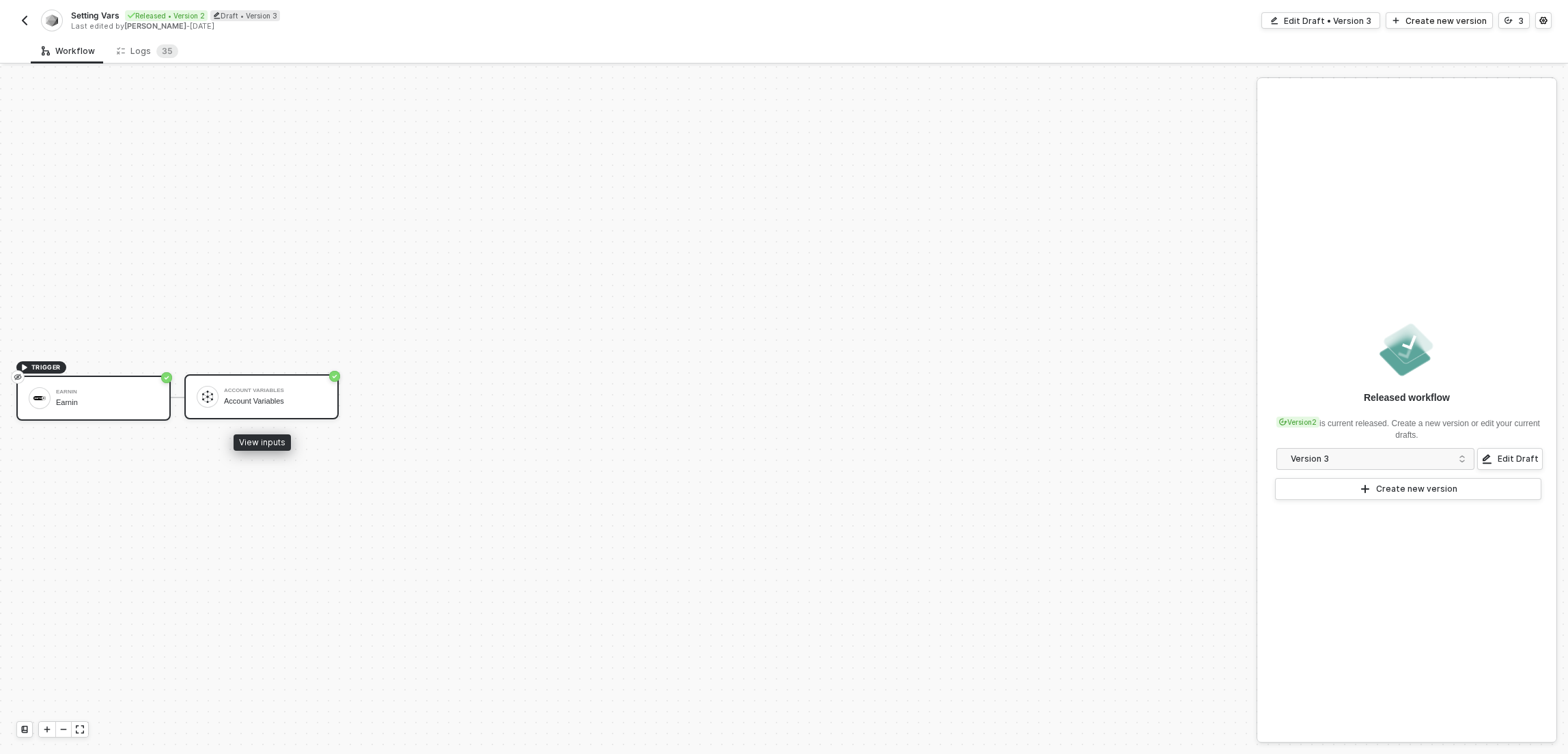
click at [298, 379] on div "Account Variables Account Variables" at bounding box center [261, 396] width 154 height 45
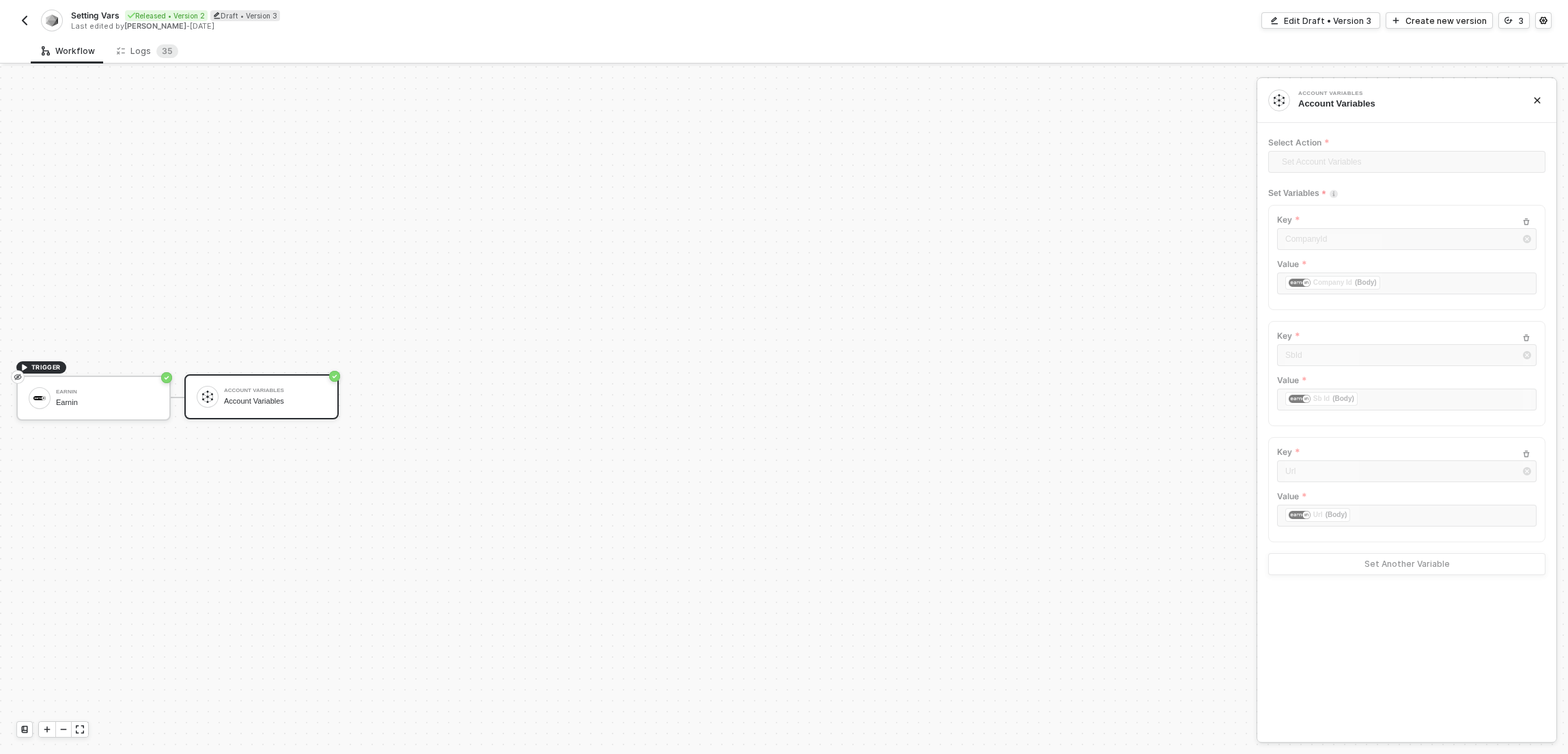
click at [23, 17] on img "button" at bounding box center [25, 20] width 11 height 11
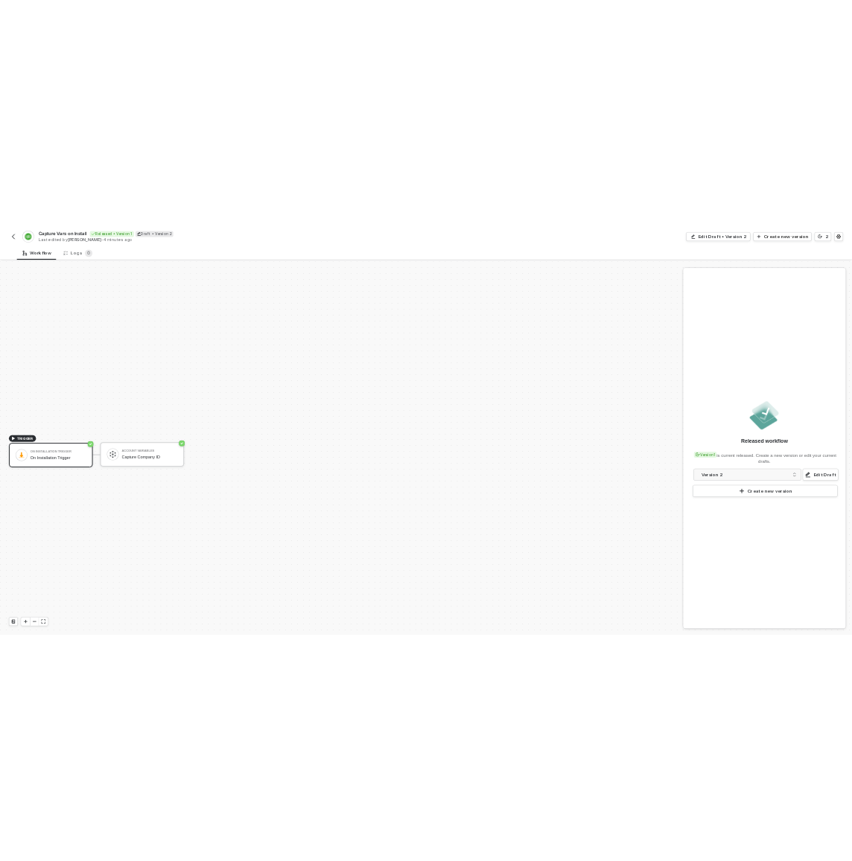
scroll to position [28, 0]
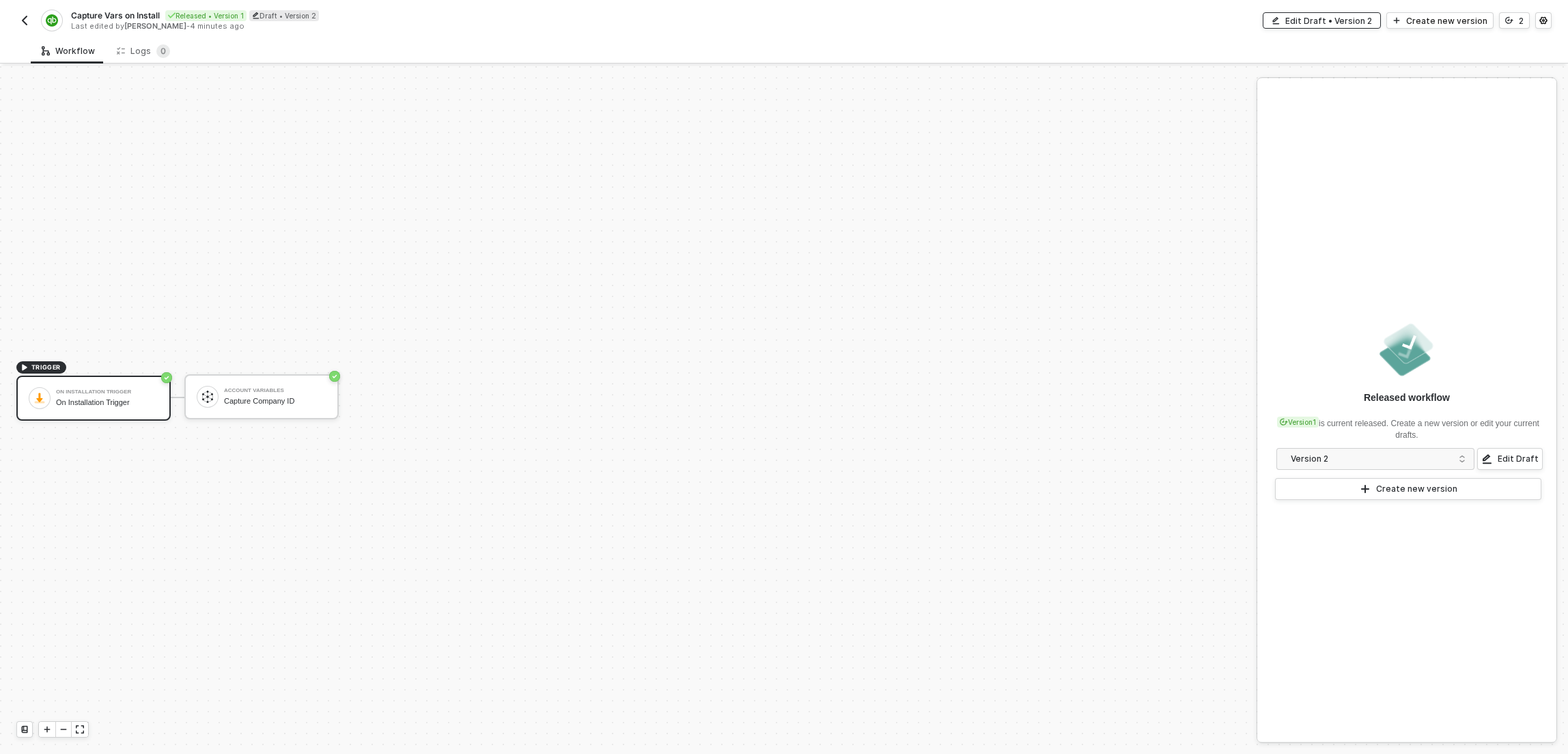
click at [1343, 18] on div "Edit Draft • Version 2" at bounding box center [1329, 20] width 87 height 12
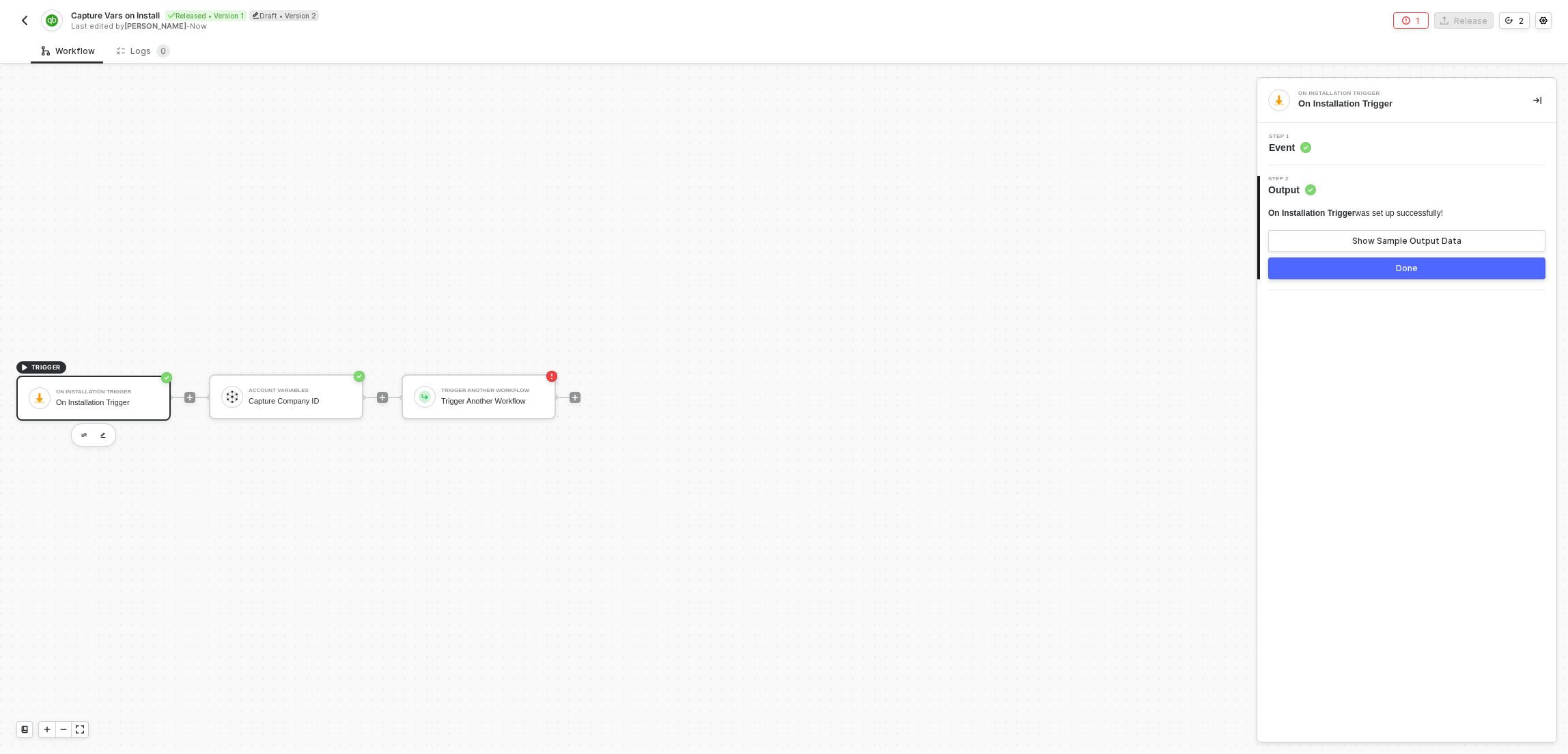
click at [371, 613] on div "TRIGGER On Installation Trigger On Installation Trigger Account Variables Captu…" at bounding box center [625, 397] width 1250 height 713
click at [381, 398] on icon "icon-play" at bounding box center [382, 397] width 8 height 8
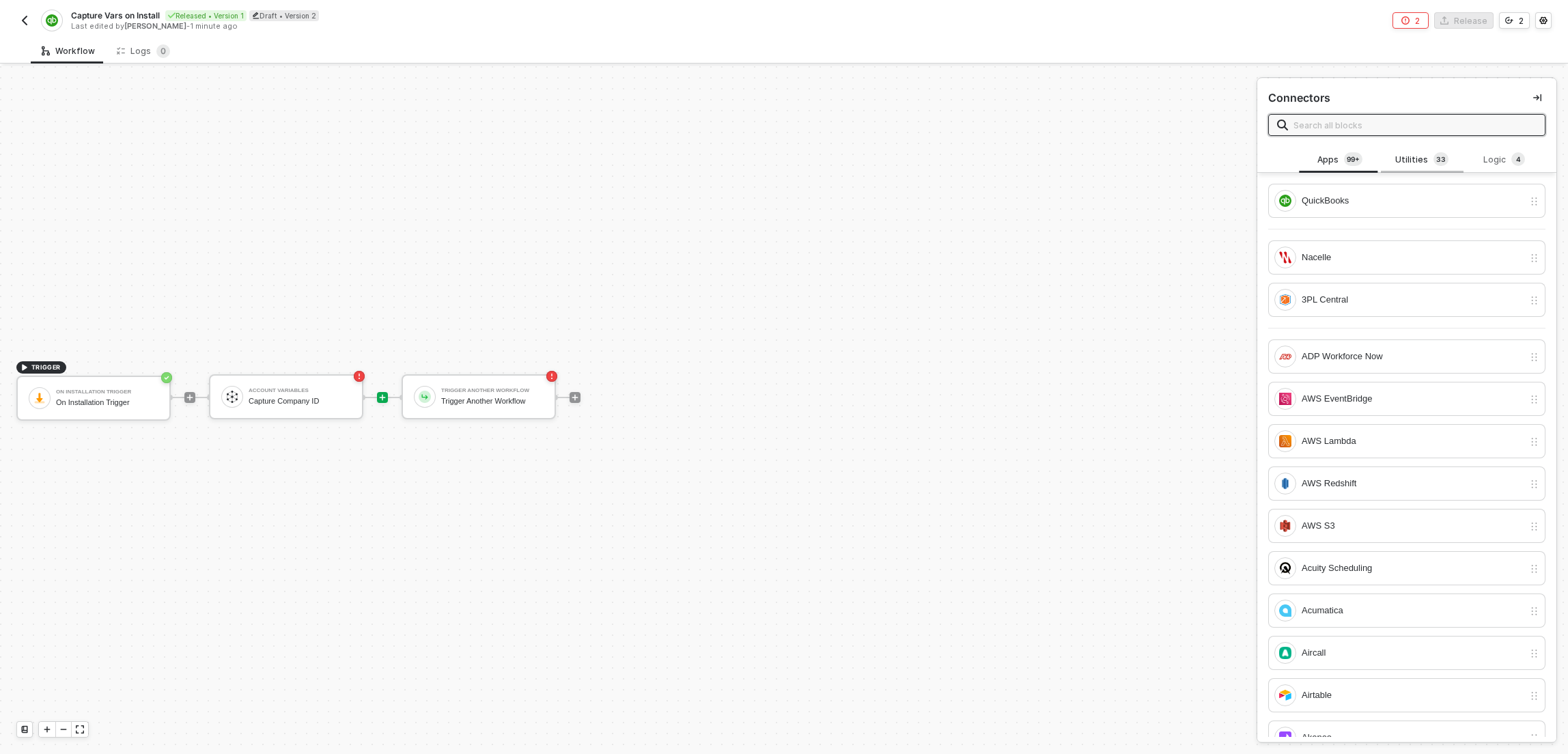
click at [1416, 170] on div "Utilities 3 3" at bounding box center [1421, 160] width 82 height 26
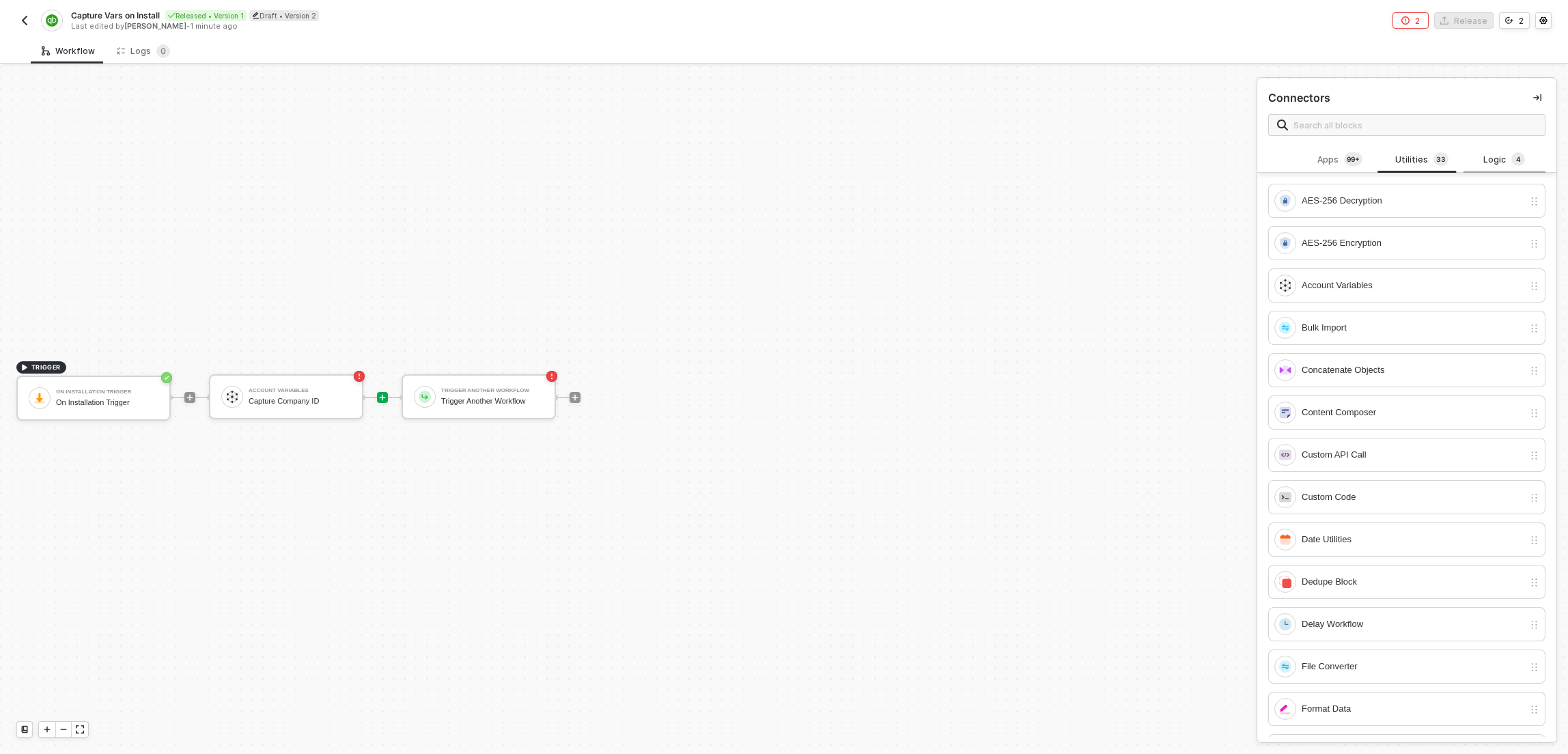
click at [1491, 154] on div "Logic 4" at bounding box center [1505, 160] width 61 height 15
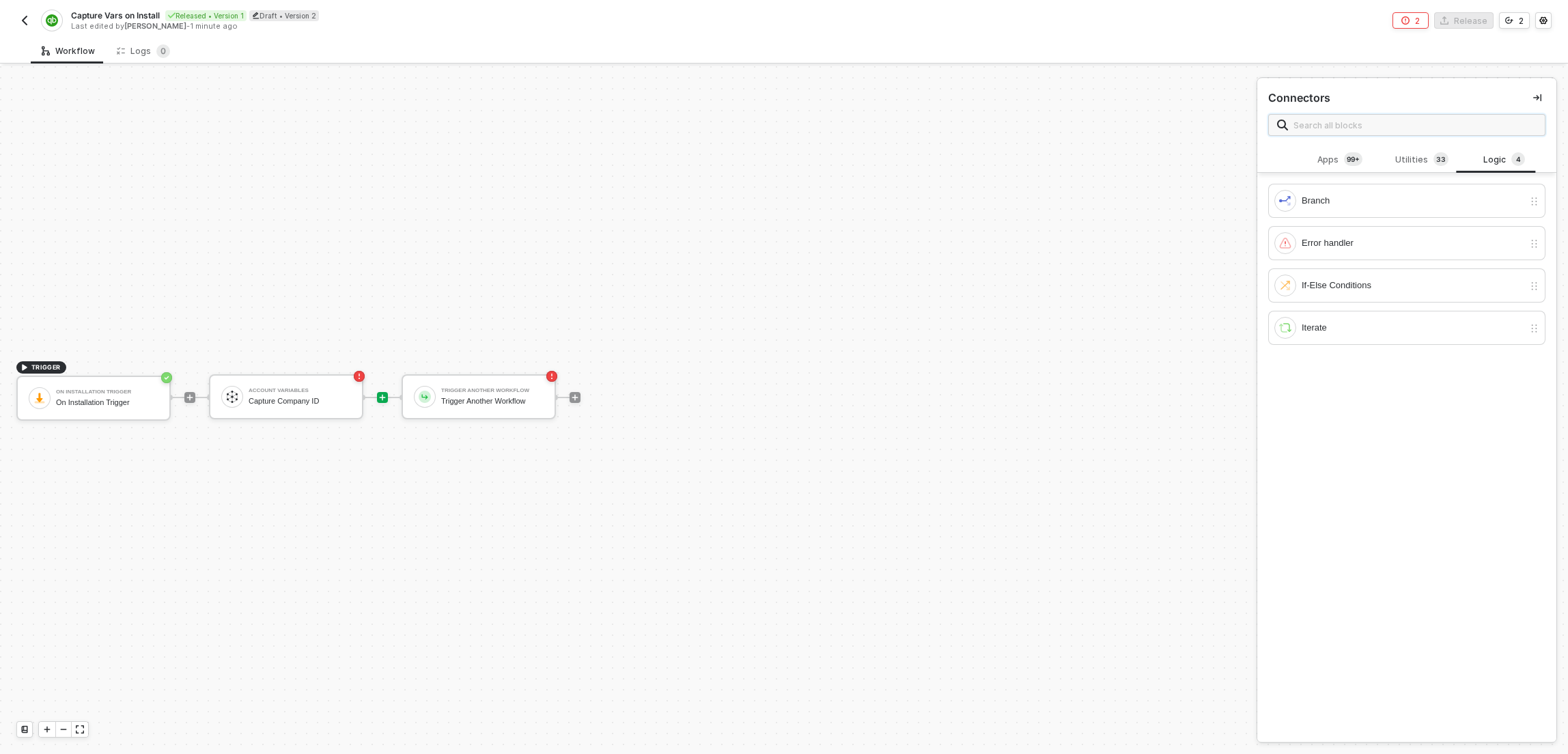
click at [1456, 129] on input "text" at bounding box center [1415, 125] width 243 height 15
click at [1372, 279] on div "If-Else Conditions" at bounding box center [1413, 285] width 222 height 15
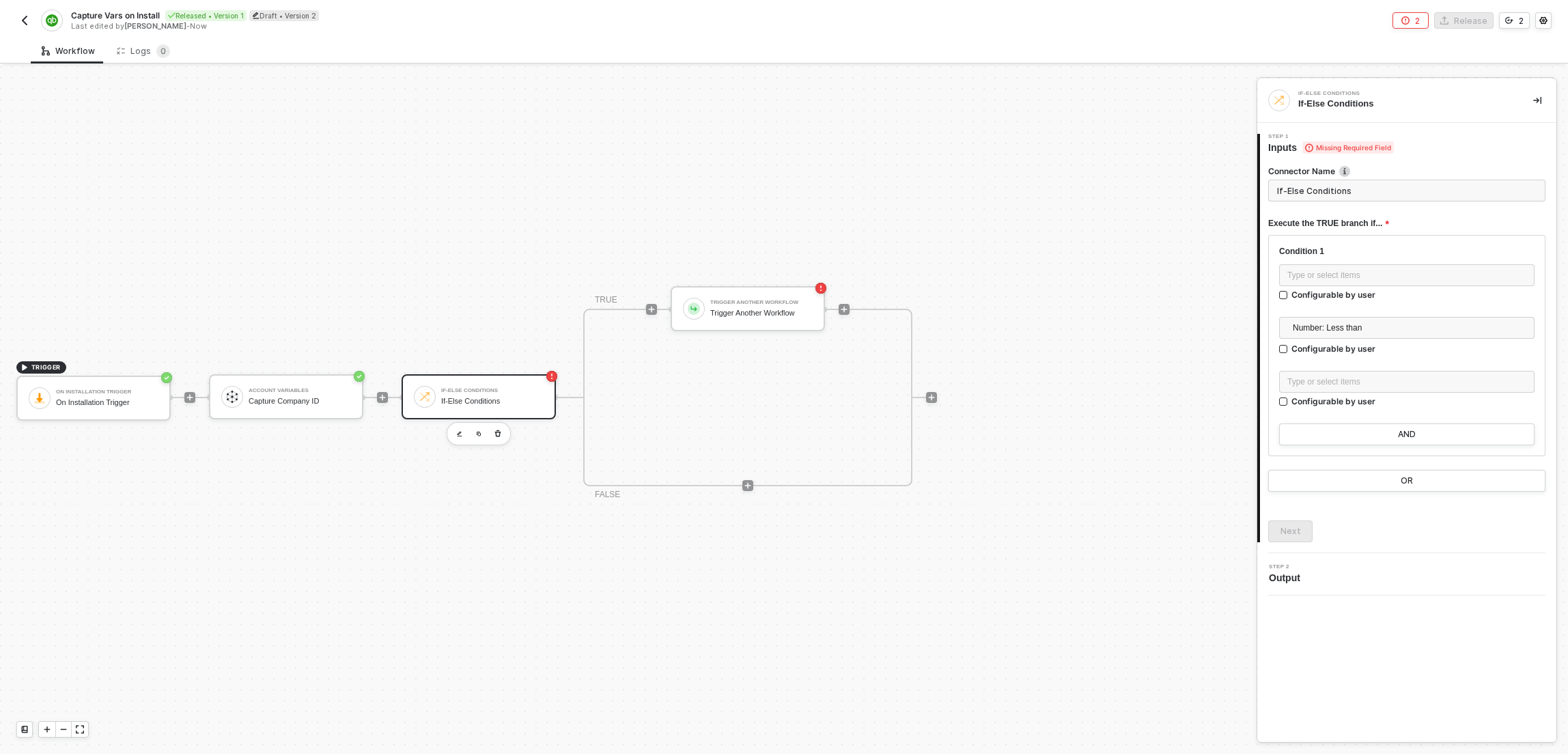
click at [441, 397] on div "If-Else Conditions" at bounding box center [493, 402] width 103 height 9
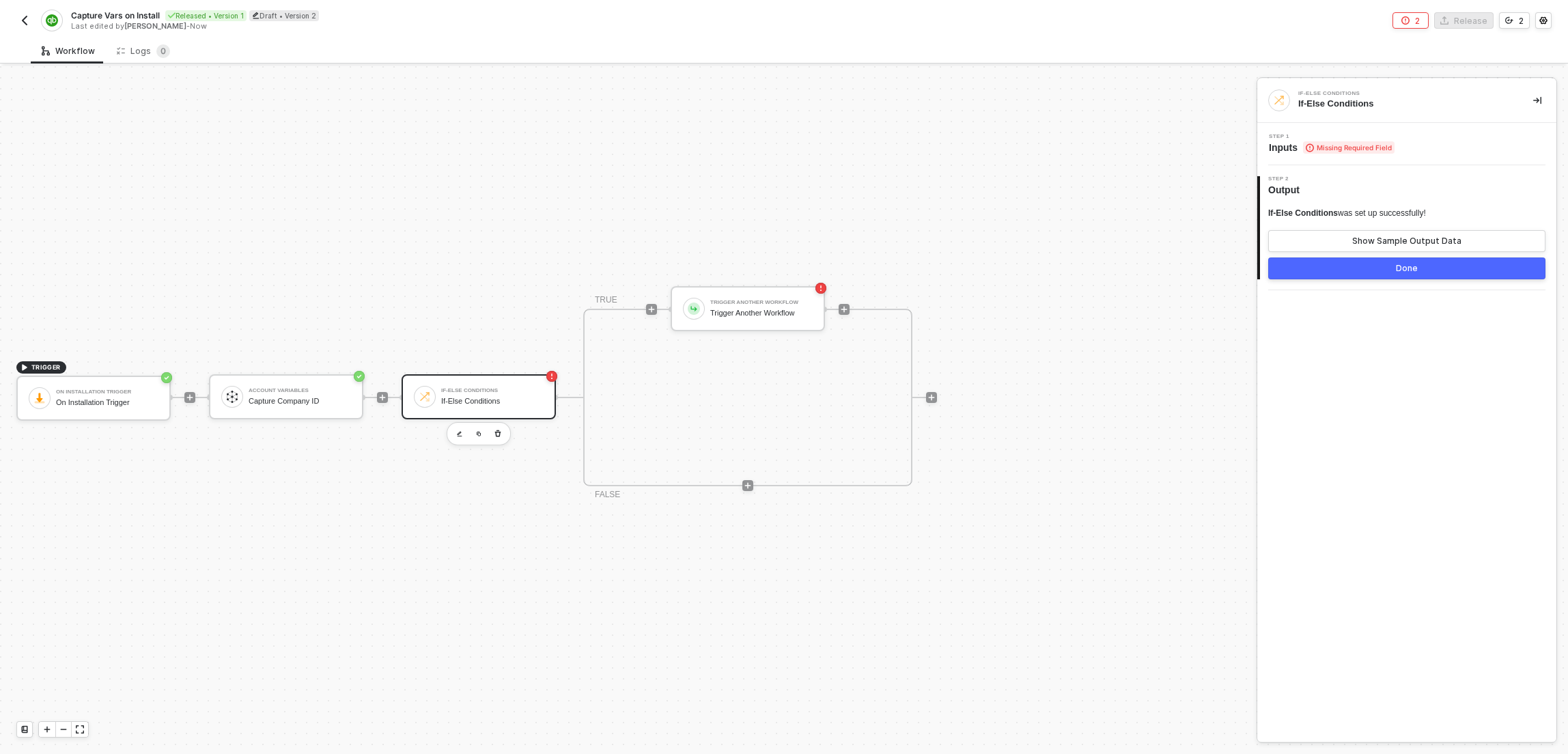
click at [530, 387] on div "If-Else Conditions If-Else Conditions" at bounding box center [493, 396] width 103 height 26
click at [1437, 132] on div "Step 1 Inputs Missing Required Field" at bounding box center [1407, 144] width 299 height 42
click at [1440, 140] on div "Step 1 Inputs Missing Required Field" at bounding box center [1408, 144] width 295 height 20
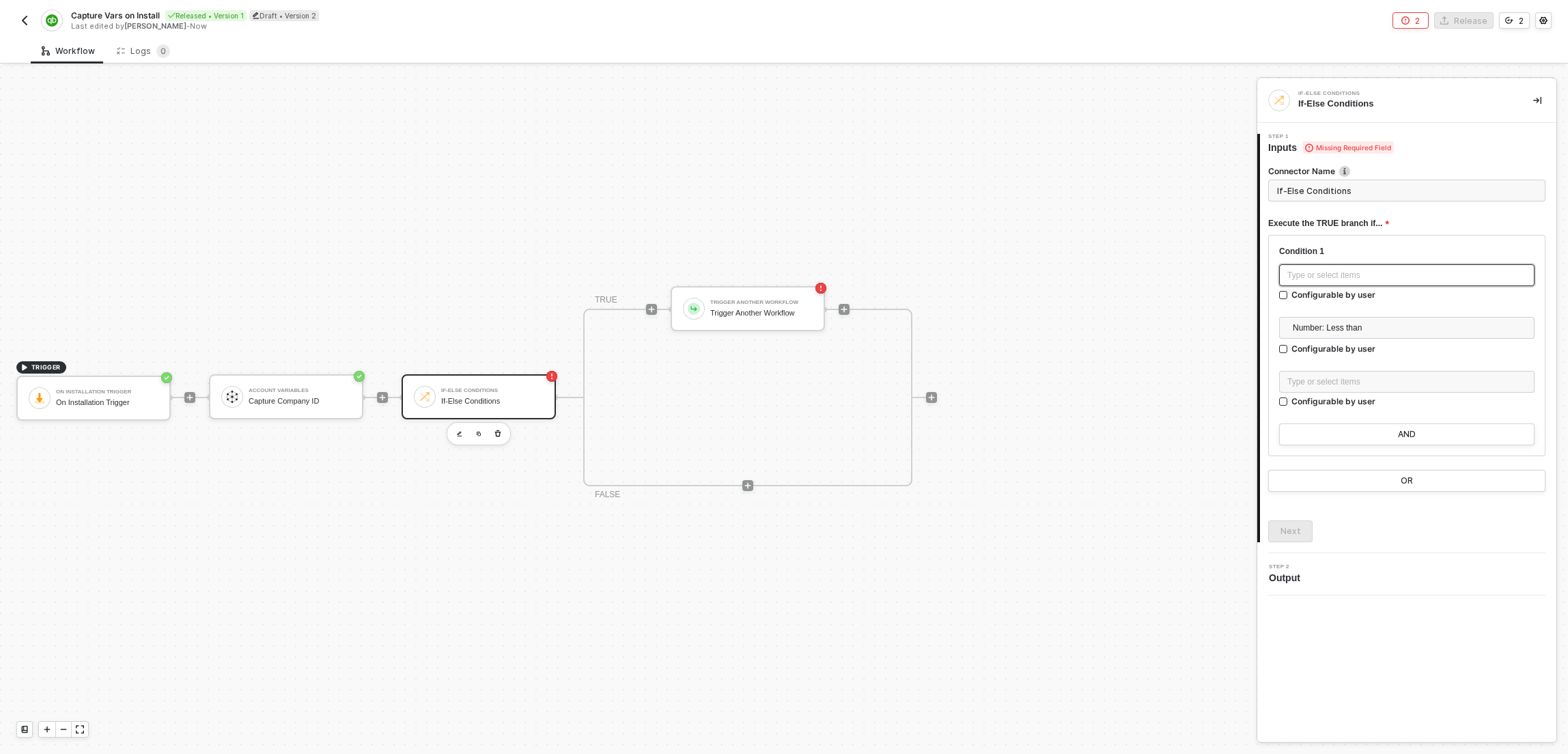
click at [1302, 273] on div "Type or select items ﻿" at bounding box center [1407, 275] width 239 height 13
click at [1173, 214] on div "ACCOUNT VARIABLES Capture Company ID" at bounding box center [1146, 224] width 199 height 22
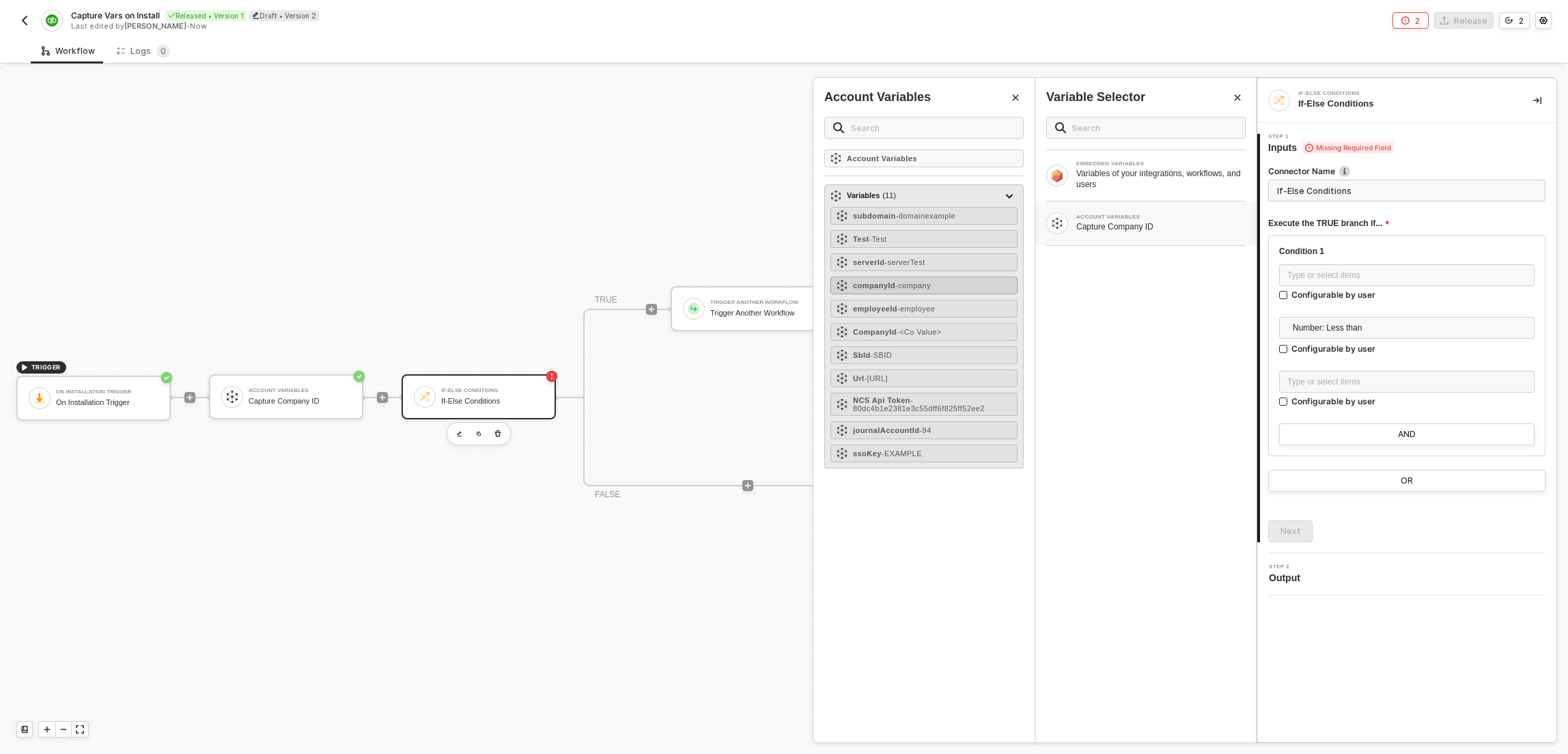
click at [907, 283] on span "- company" at bounding box center [913, 285] width 36 height 8
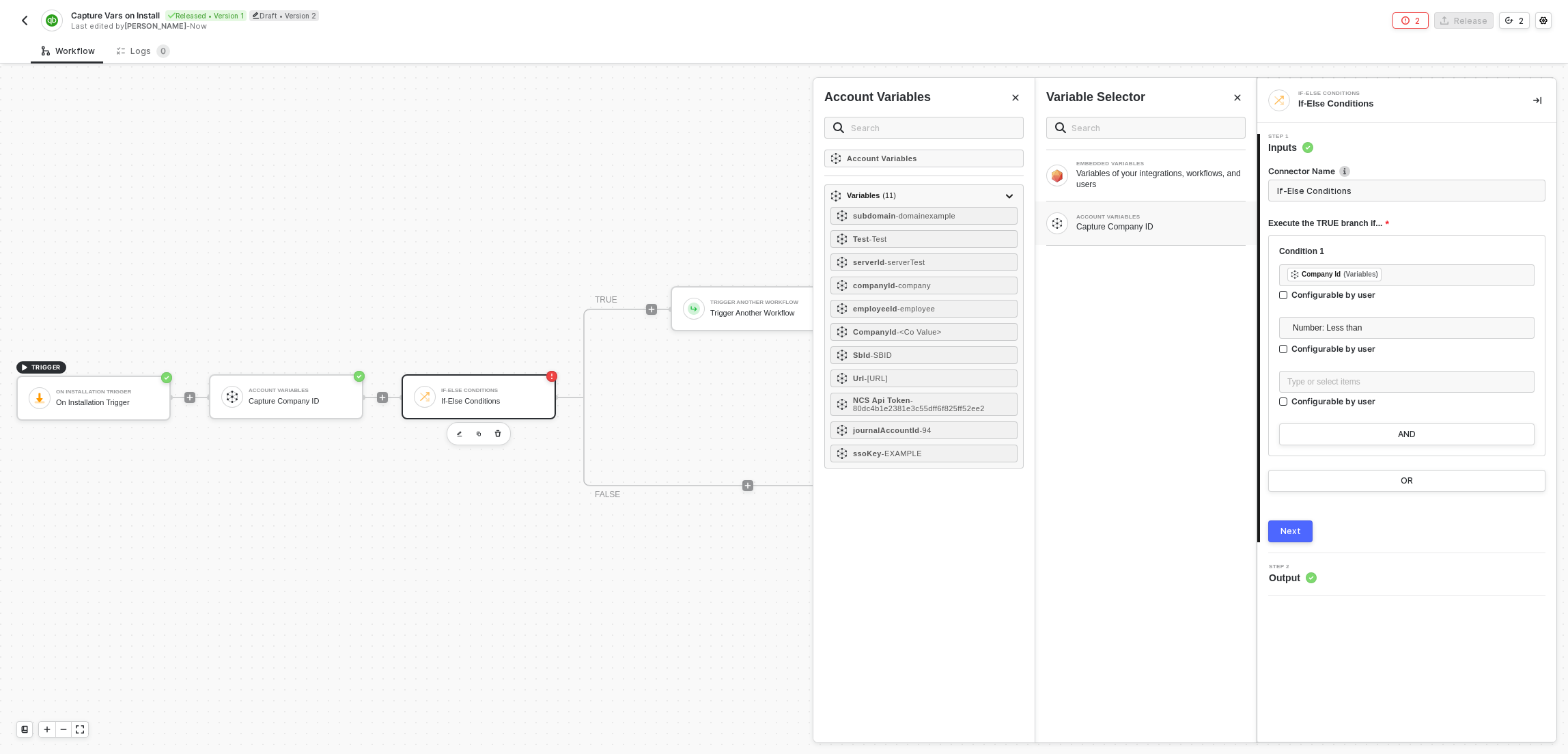
click at [1334, 309] on div at bounding box center [1407, 312] width 255 height 11
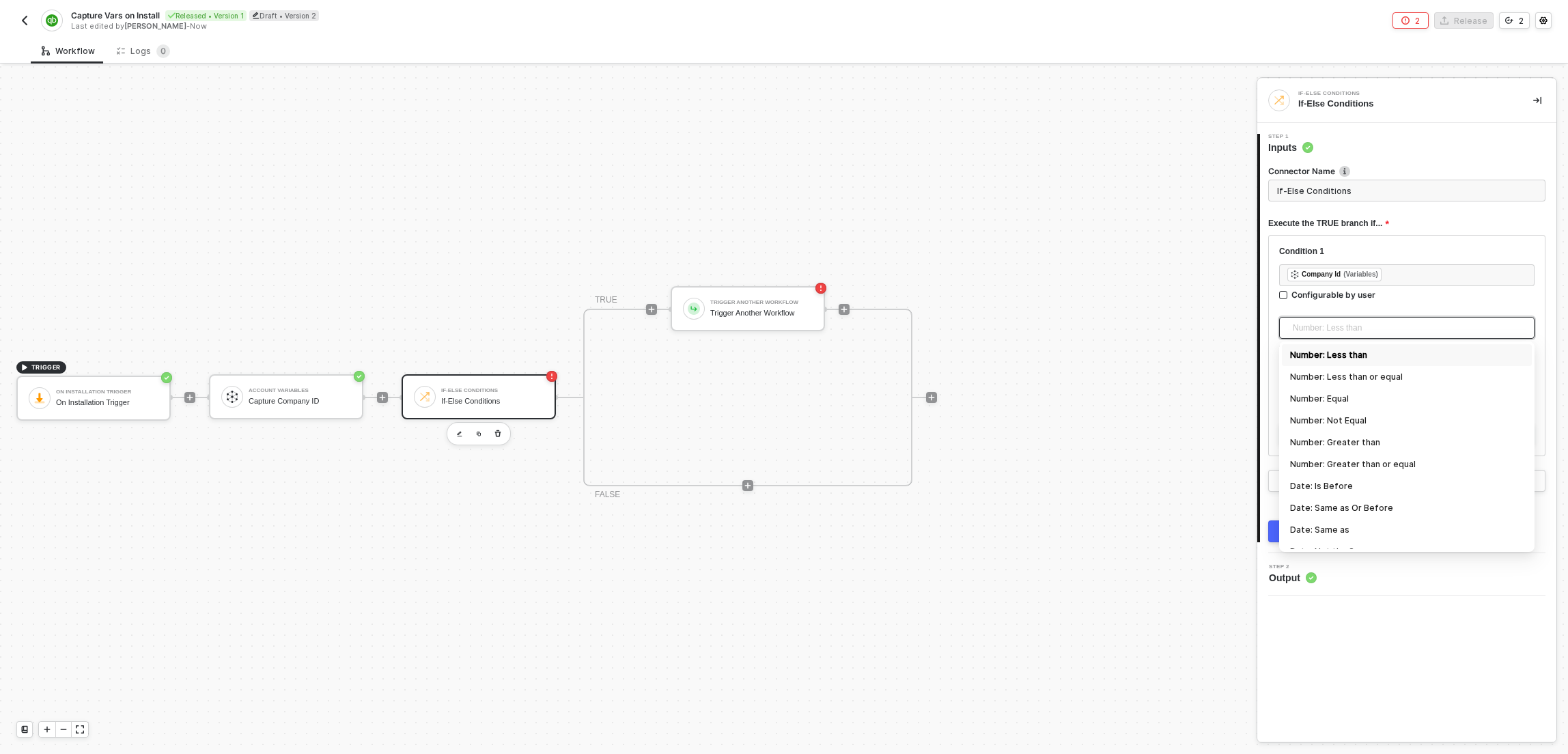
click at [1340, 325] on span "Number: Less than" at bounding box center [1409, 327] width 234 height 20
type input "is not"
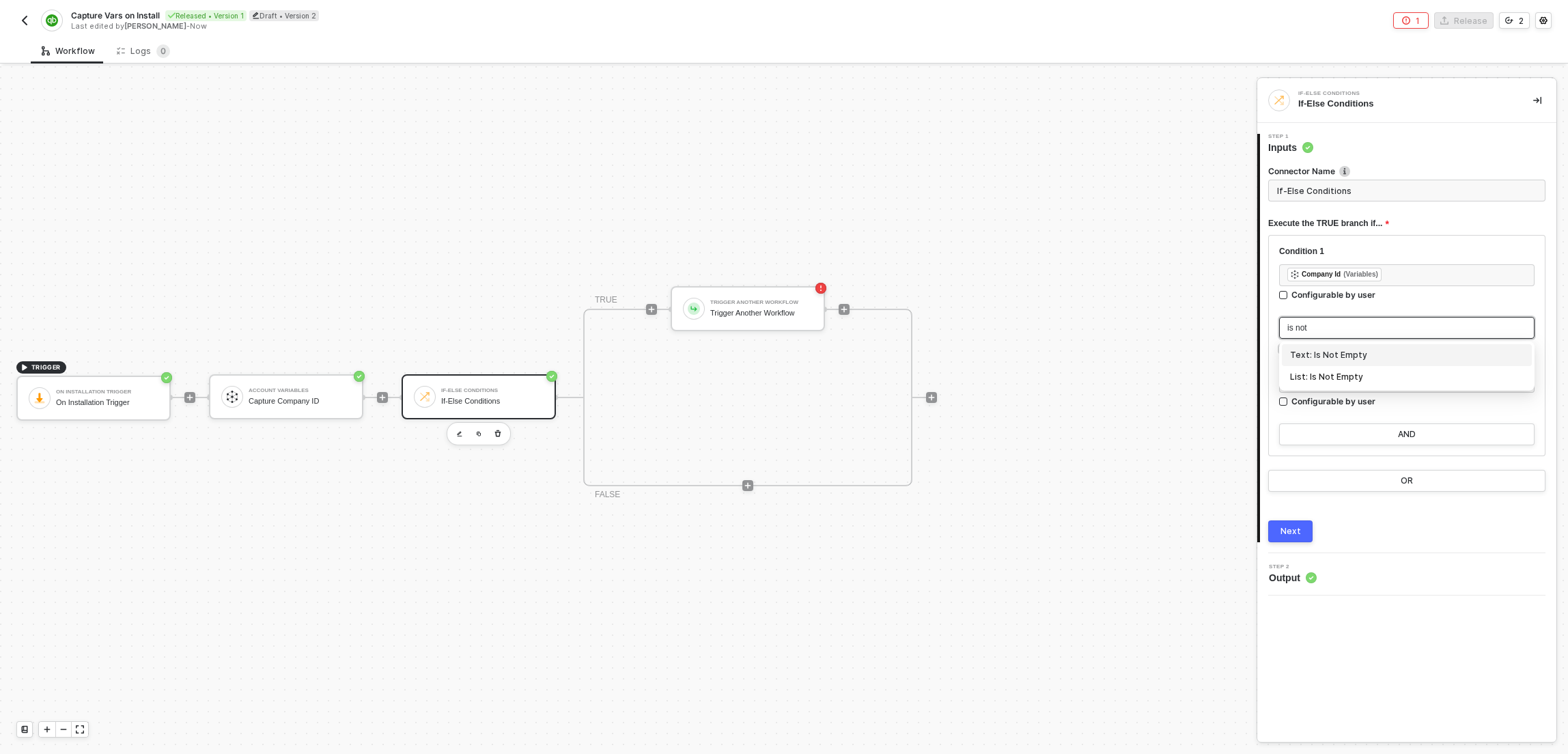
click at [1344, 350] on div "Text: Is Not Empty" at bounding box center [1407, 355] width 234 height 15
click at [1072, 362] on div "TRIGGER On Installation Trigger On Installation Trigger Account Variables Captu…" at bounding box center [625, 397] width 1250 height 713
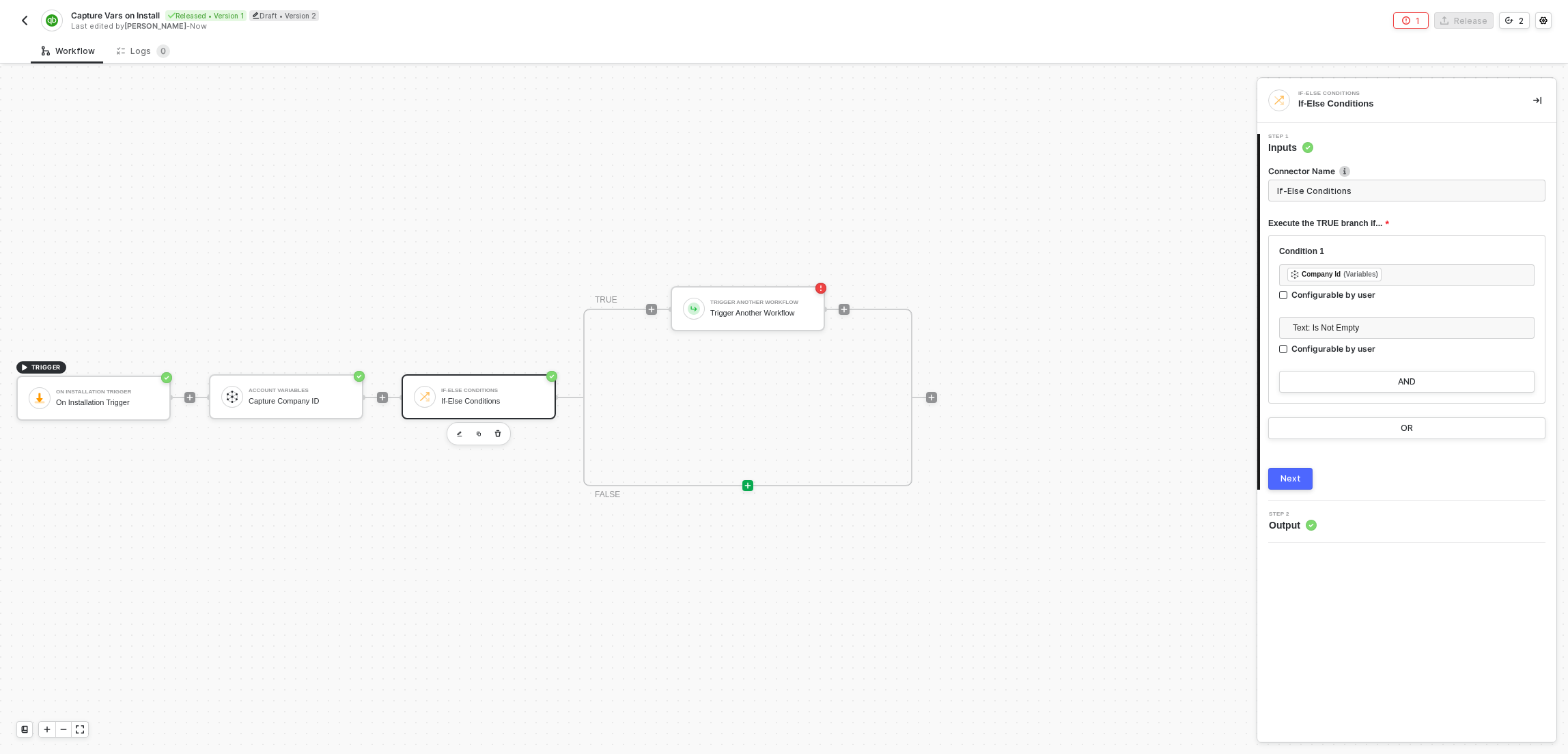
click at [748, 482] on icon "icon-play" at bounding box center [748, 485] width 8 height 8
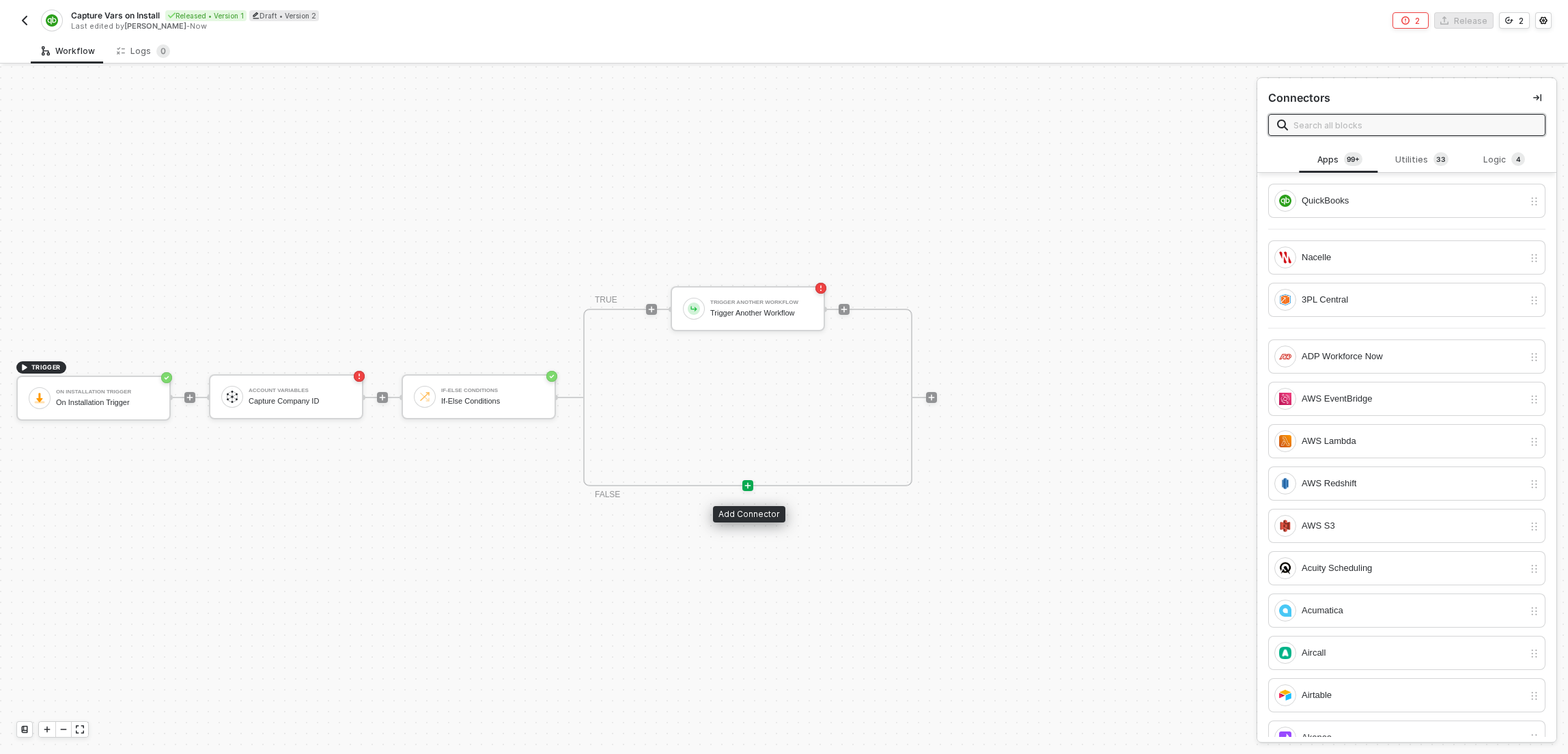
drag, startPoint x: 748, startPoint y: 488, endPoint x: 833, endPoint y: 451, distance: 92.7
click at [748, 487] on icon "icon-play" at bounding box center [748, 485] width 6 height 6
click at [1437, 161] on span "3" at bounding box center [1439, 160] width 5 height 11
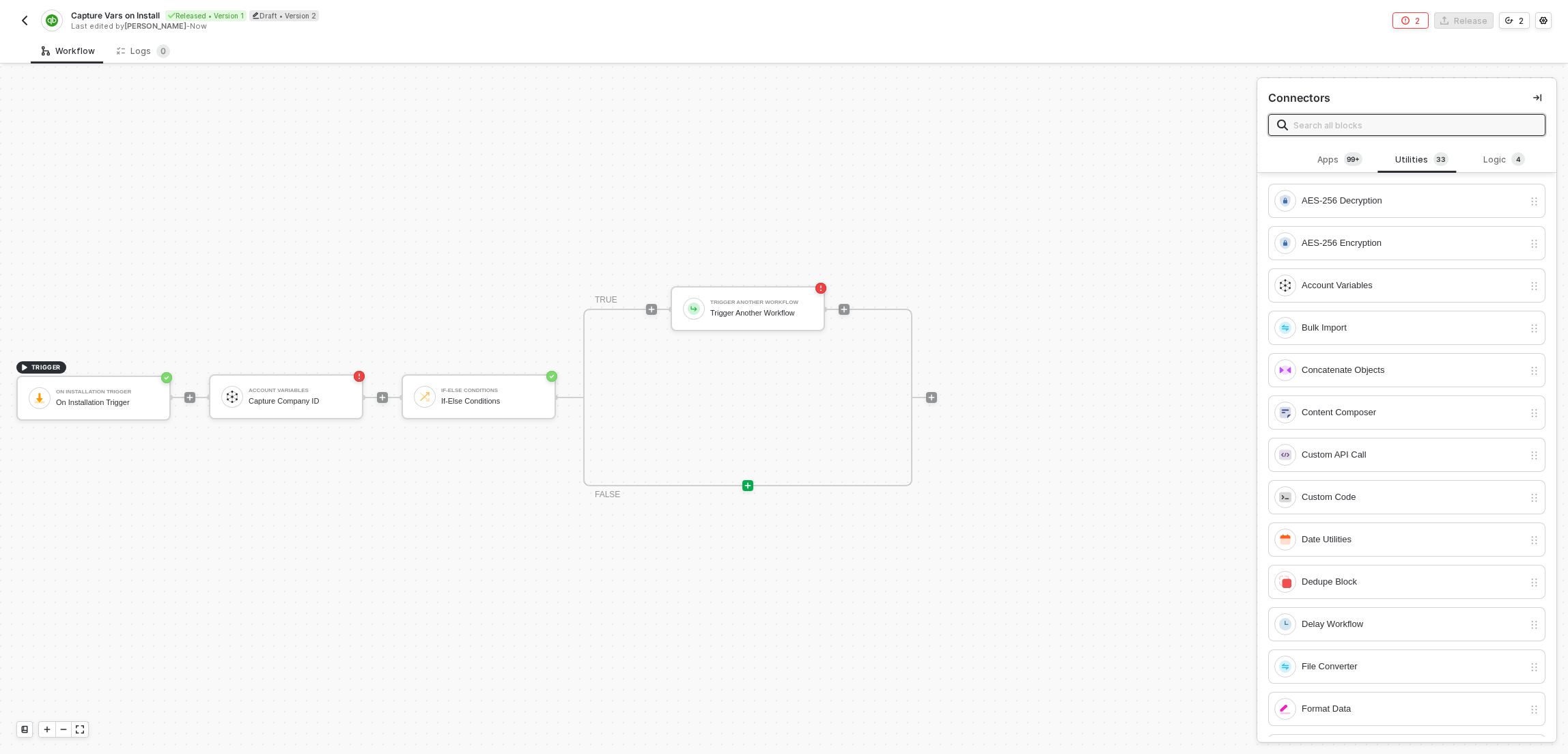
click at [1418, 124] on input "text" at bounding box center [1415, 125] width 243 height 15
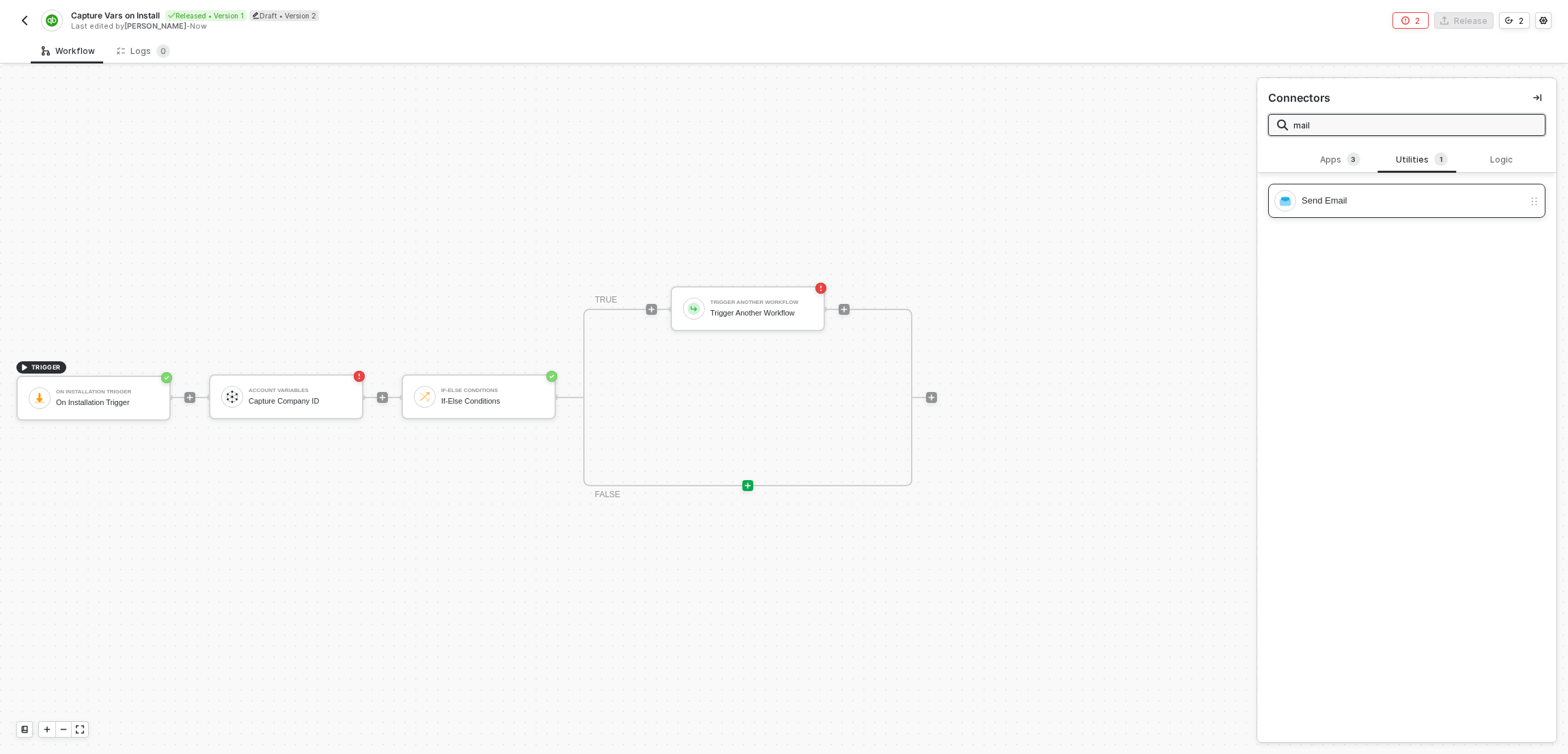
type input "mail"
click at [1398, 214] on div "Send Email" at bounding box center [1407, 200] width 277 height 34
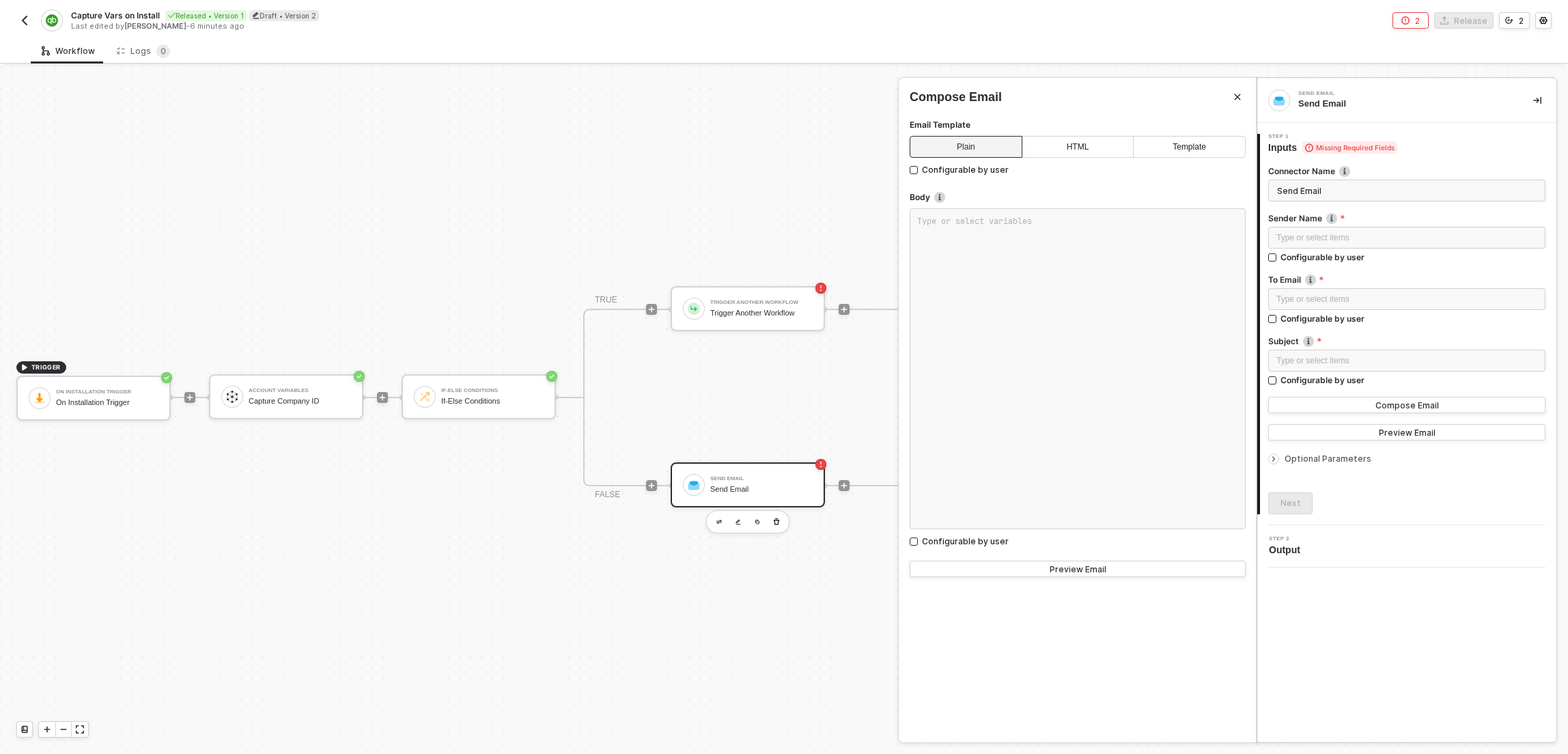
click at [670, 383] on div at bounding box center [784, 410] width 1568 height 688
click at [843, 488] on icon "icon-play" at bounding box center [844, 485] width 8 height 8
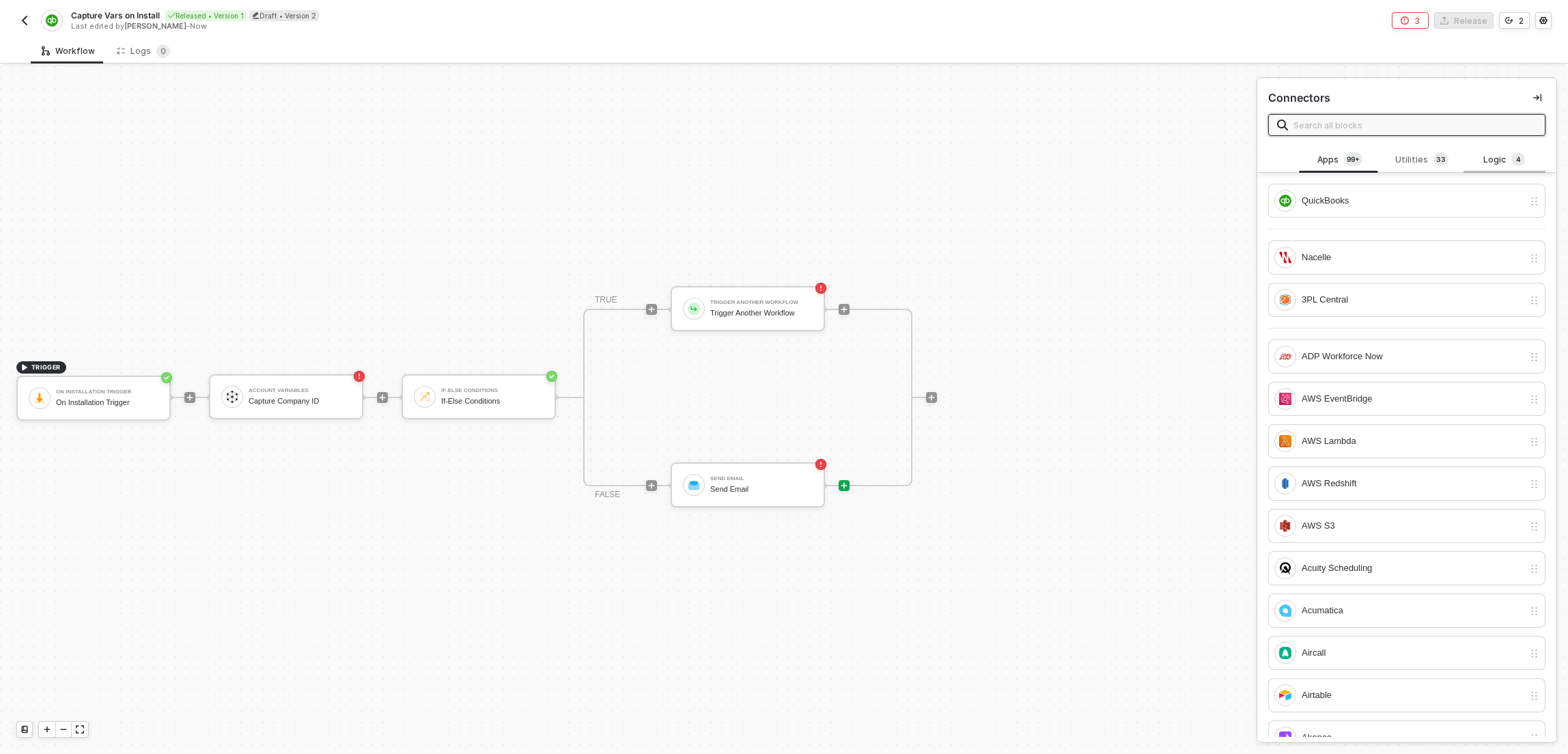
click at [1485, 153] on div "Logic 4" at bounding box center [1505, 160] width 61 height 15
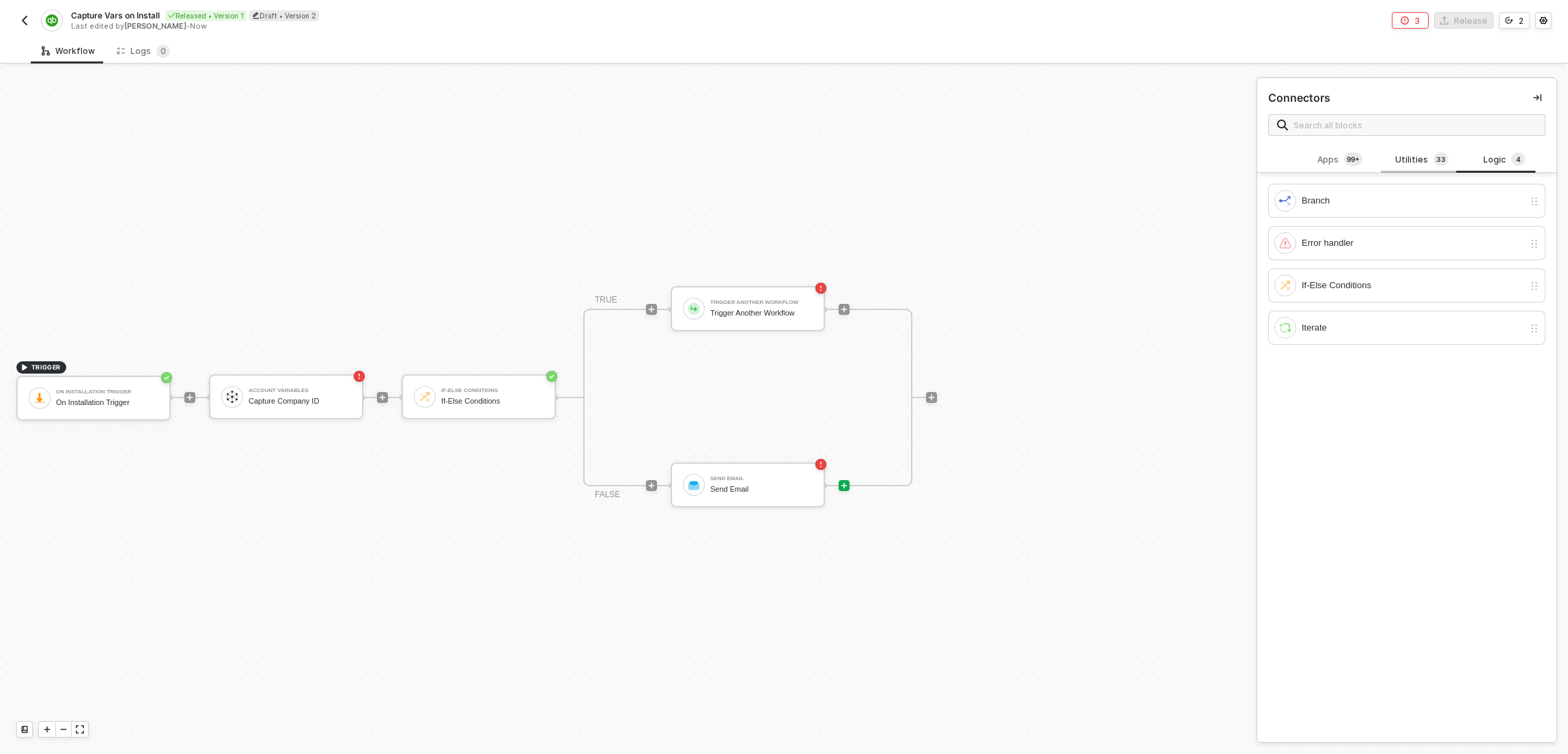
click at [1421, 154] on div "Utilities 3 3" at bounding box center [1422, 160] width 61 height 15
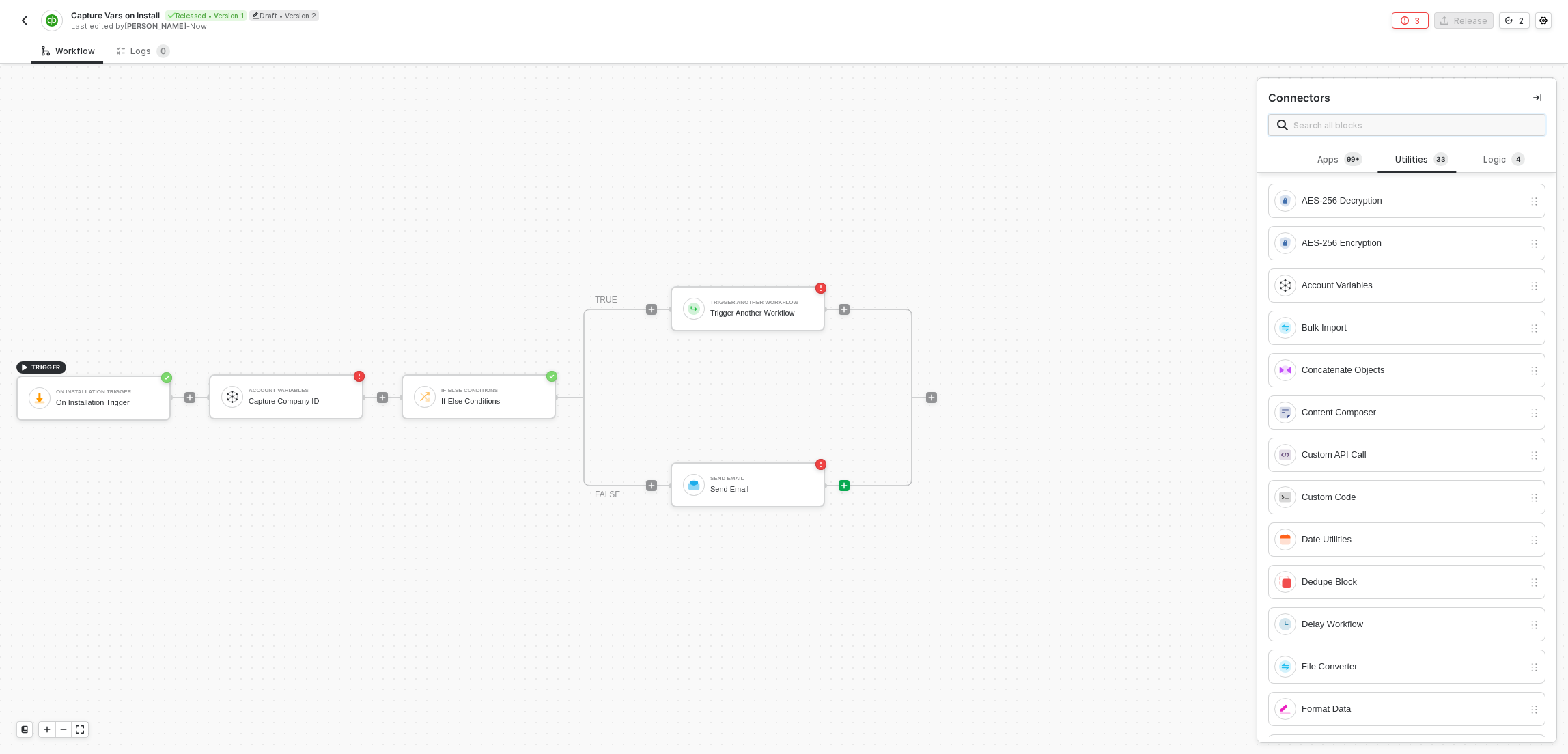
click at [1411, 123] on input "text" at bounding box center [1415, 125] width 243 height 15
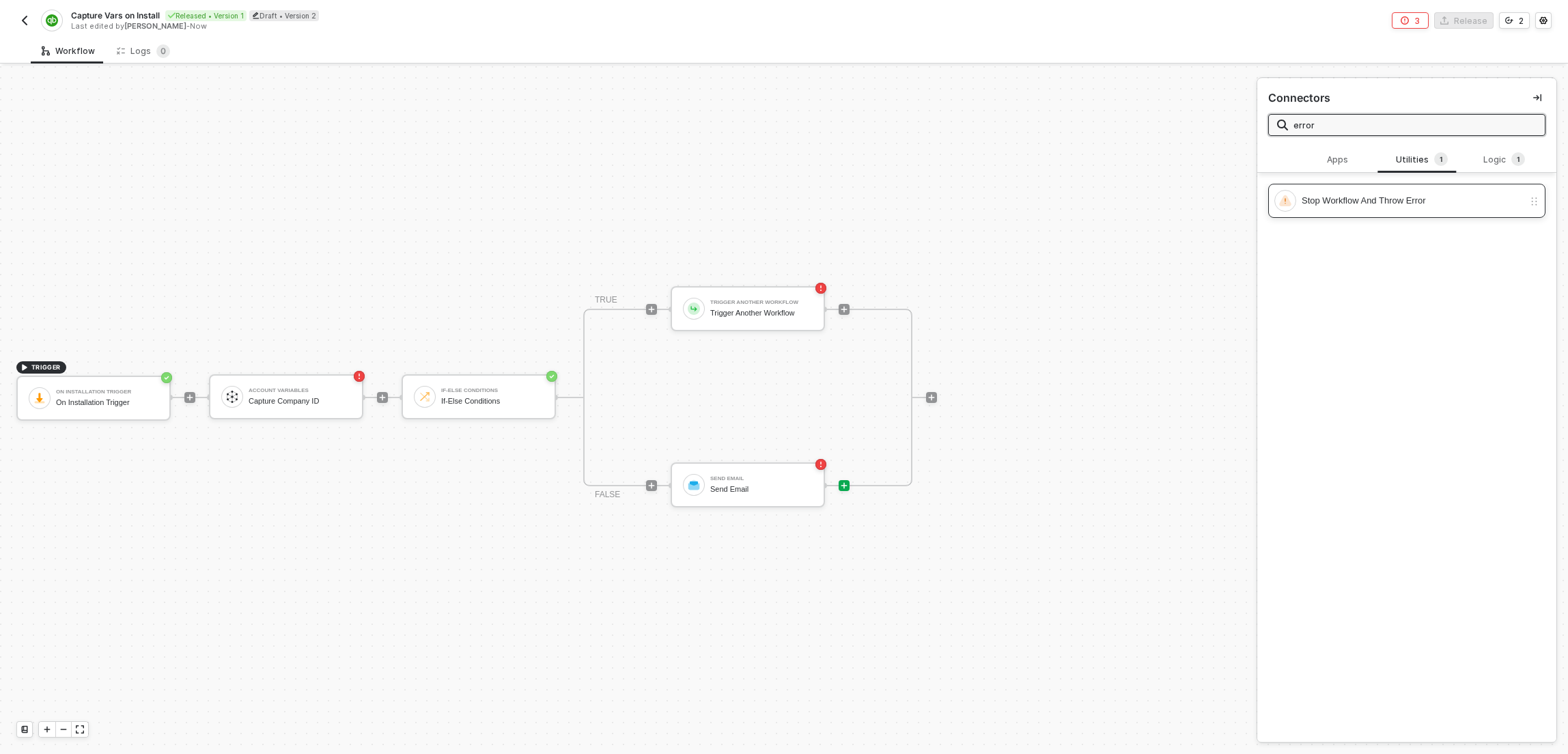
type input "error"
click at [1391, 198] on div "Stop Workflow And Throw Error" at bounding box center [1413, 201] width 222 height 15
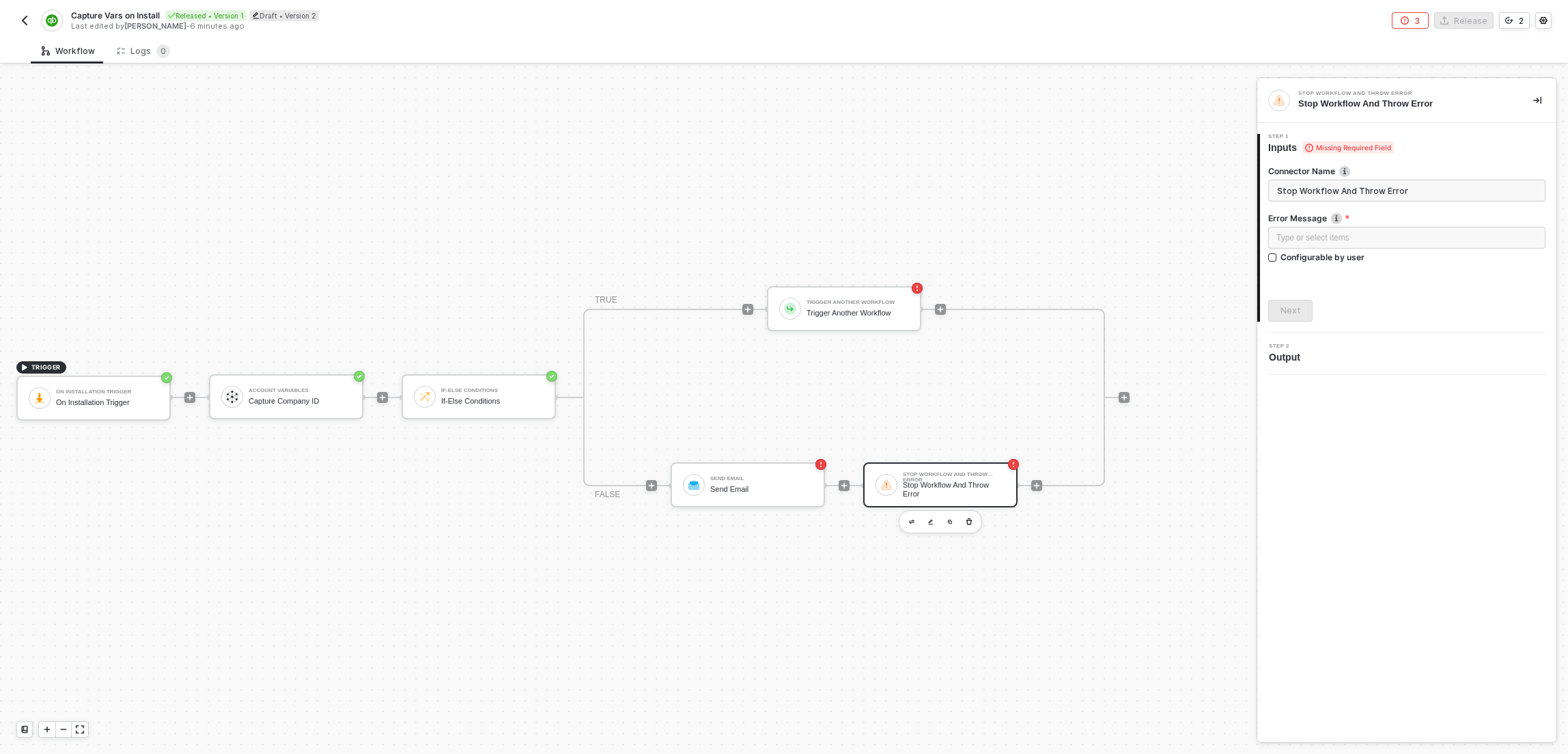
click at [1133, 242] on div "TRIGGER On Installation Trigger On Installation Trigger Account Variables Captu…" at bounding box center [625, 397] width 1250 height 713
click at [1338, 239] on div "Type or select items ﻿" at bounding box center [1407, 238] width 261 height 13
click at [1167, 28] on div "3 Release 2" at bounding box center [1168, 20] width 768 height 17
click at [983, 486] on div "Stop Workflow And Throw Error" at bounding box center [954, 489] width 103 height 17
click at [727, 485] on div "Send Email" at bounding box center [762, 490] width 103 height 9
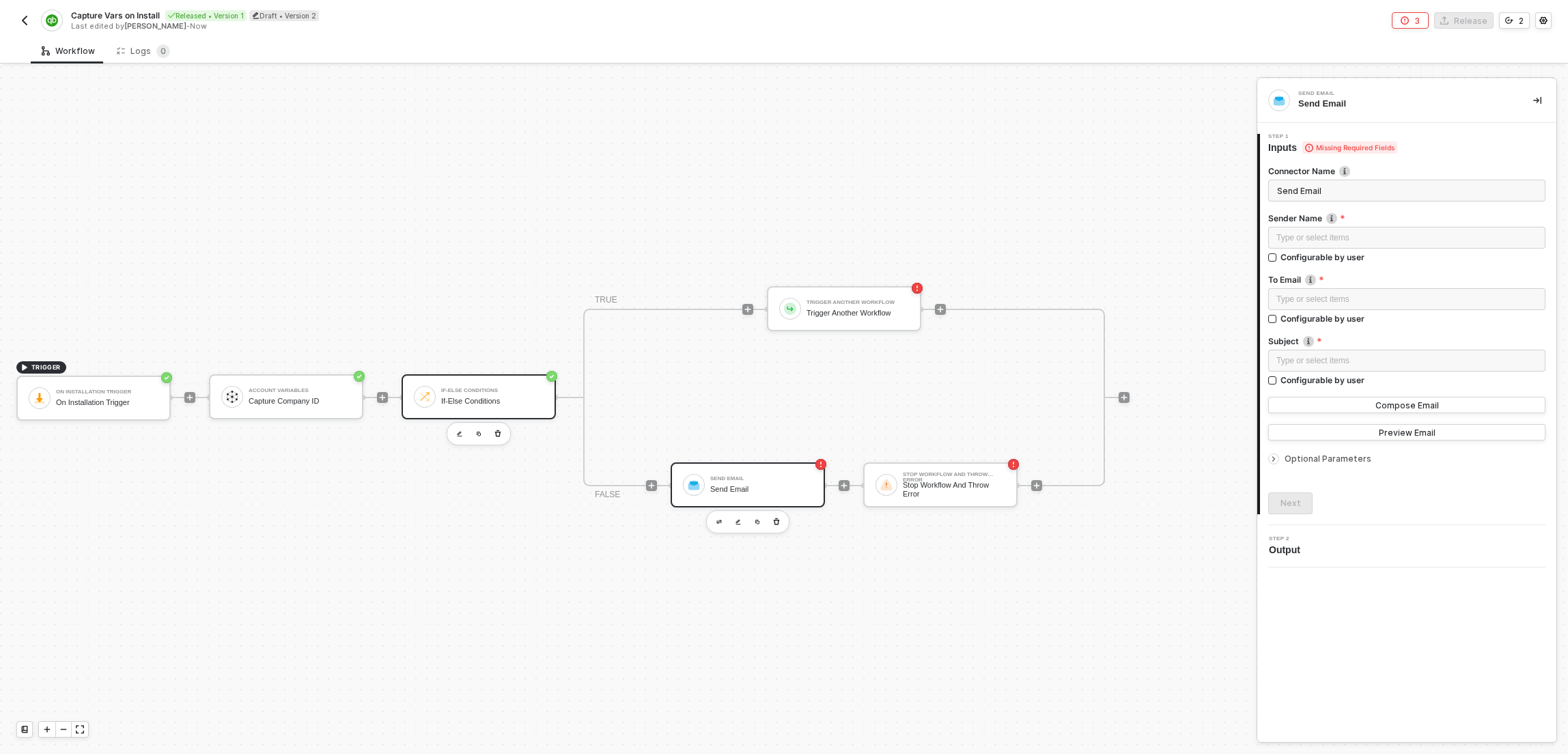
click at [467, 408] on div "If-Else Conditions If-Else Conditions" at bounding box center [493, 396] width 103 height 26
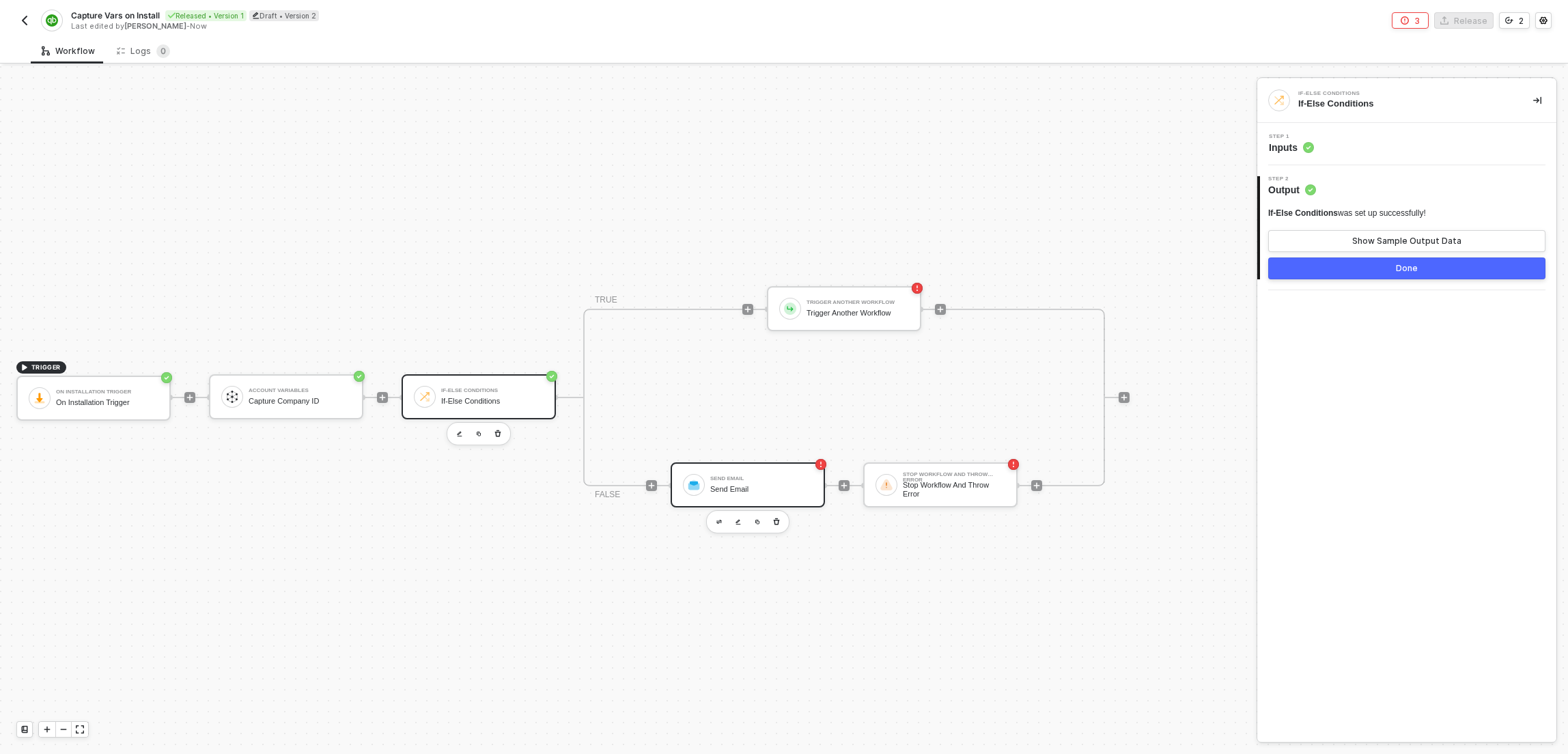
click at [789, 489] on div "Send Email" at bounding box center [762, 490] width 103 height 9
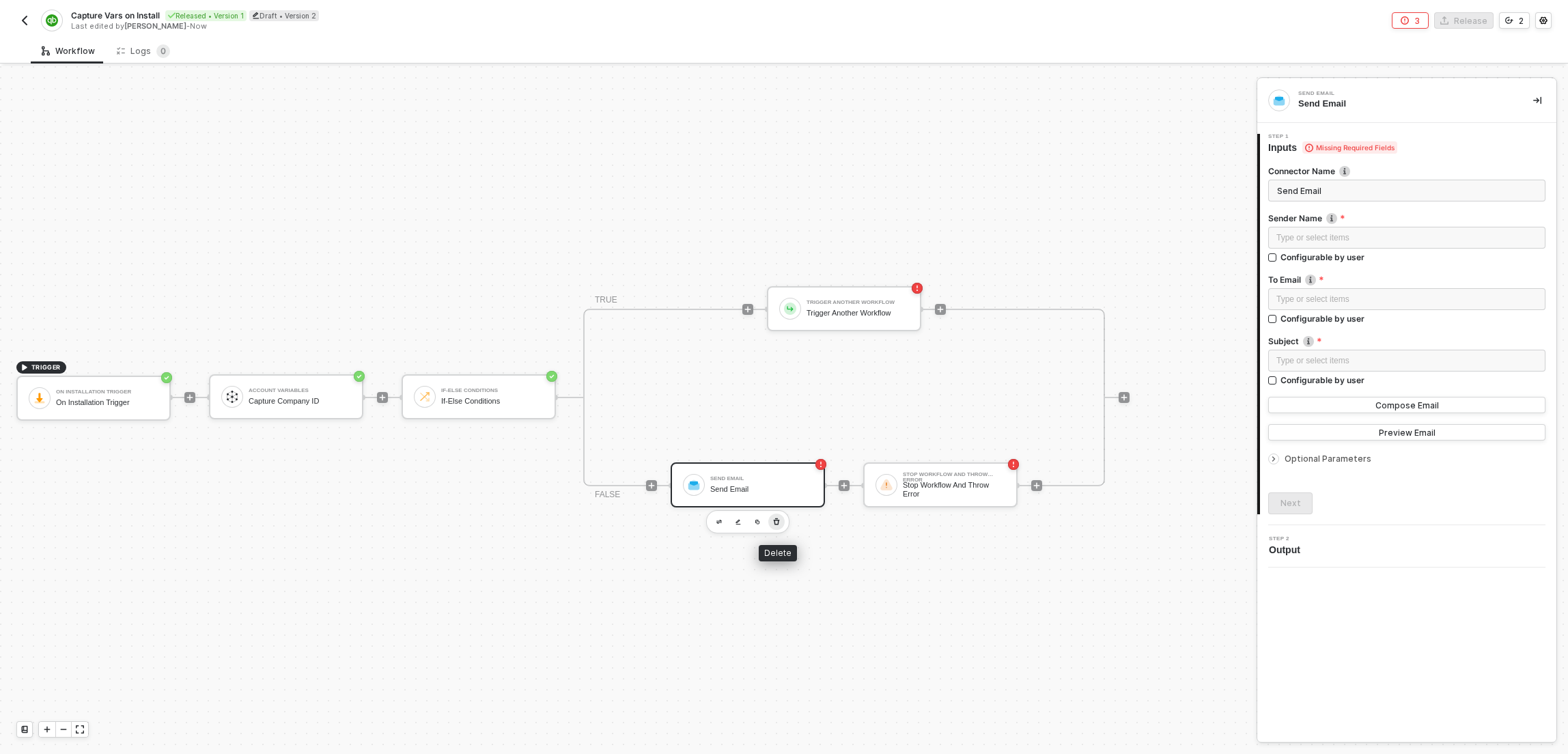
click at [780, 522] on icon "button" at bounding box center [776, 522] width 8 height 11
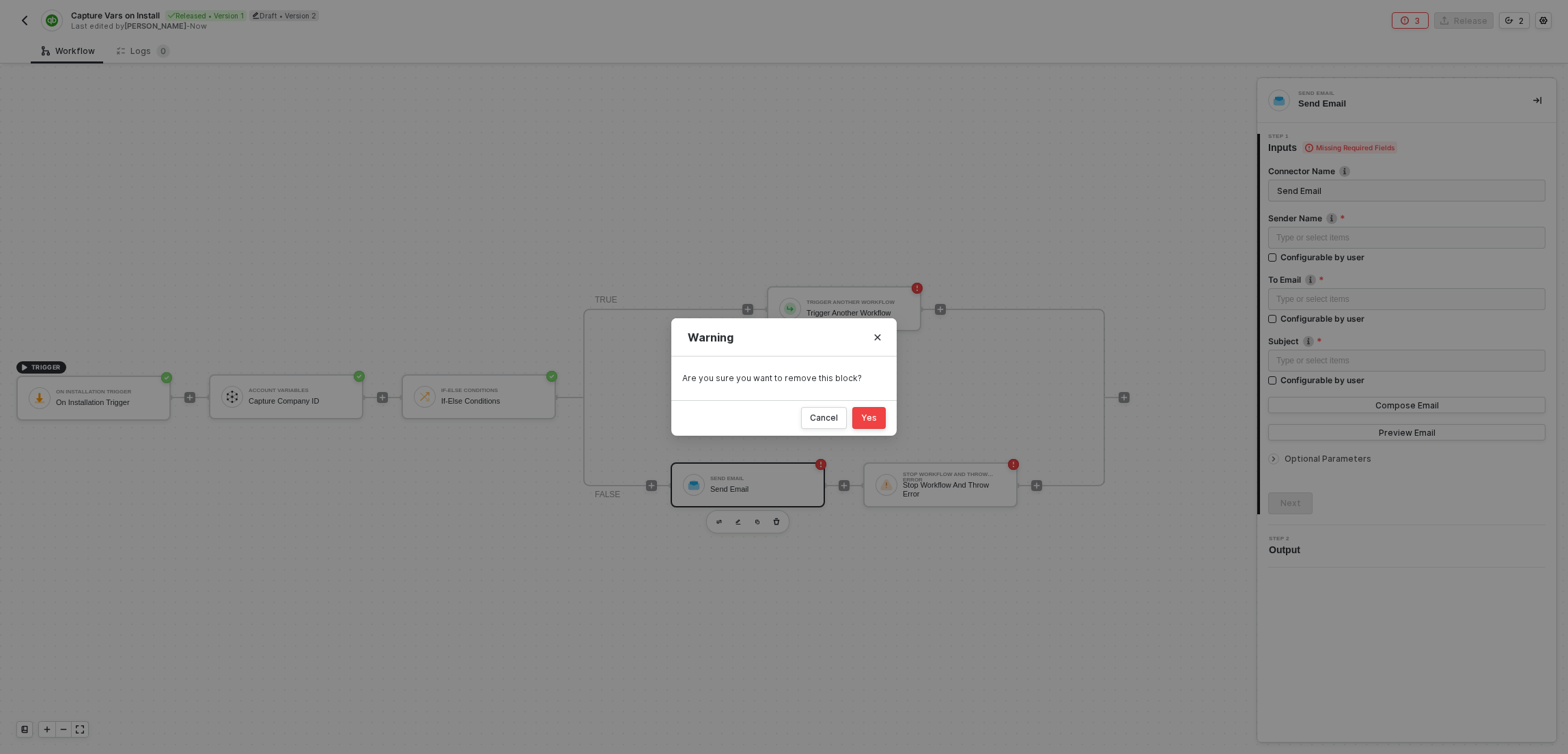
click at [880, 422] on button "Yes" at bounding box center [869, 418] width 33 height 22
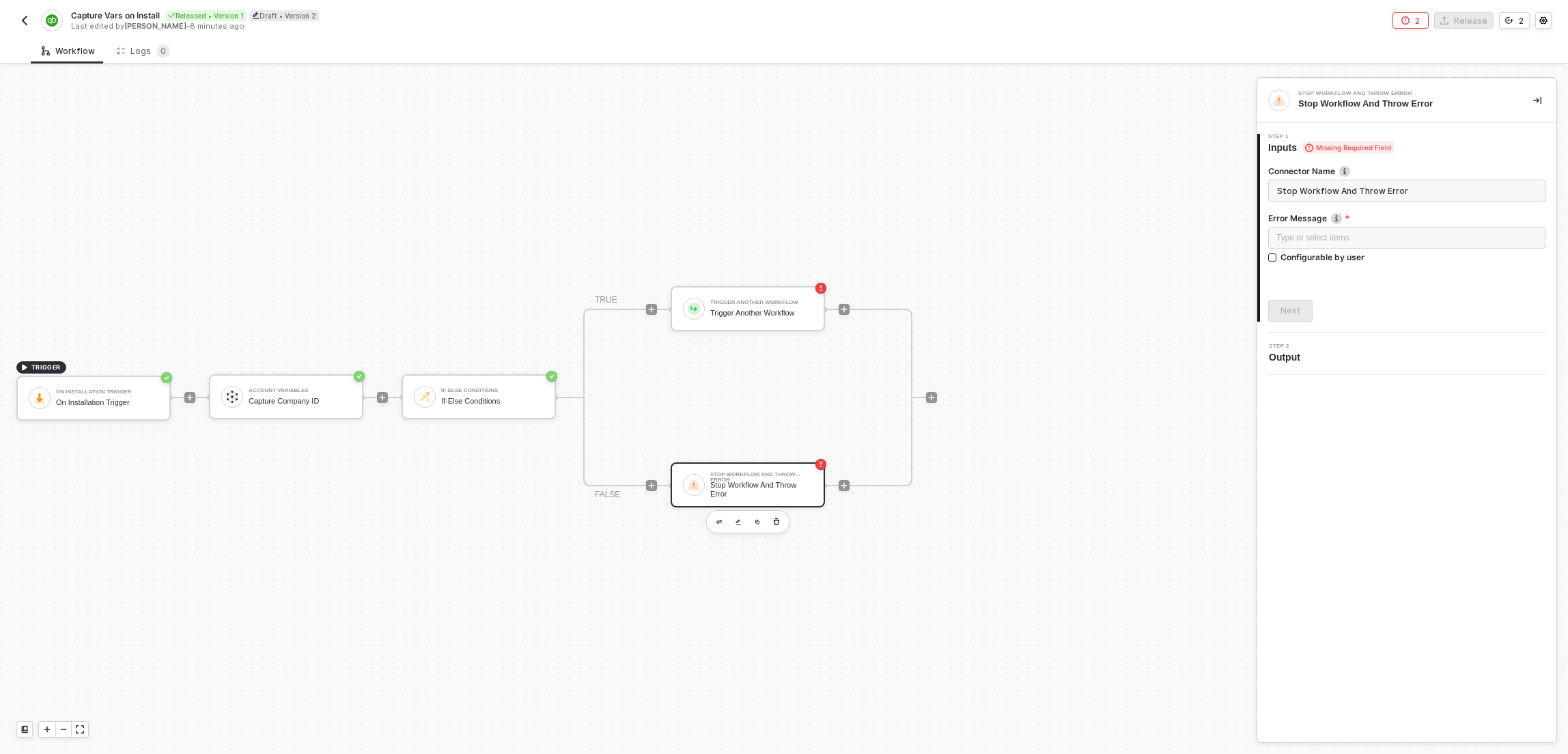
click at [1038, 239] on div "TRIGGER On Installation Trigger On Installation Trigger Account Variables Captu…" at bounding box center [625, 397] width 1250 height 713
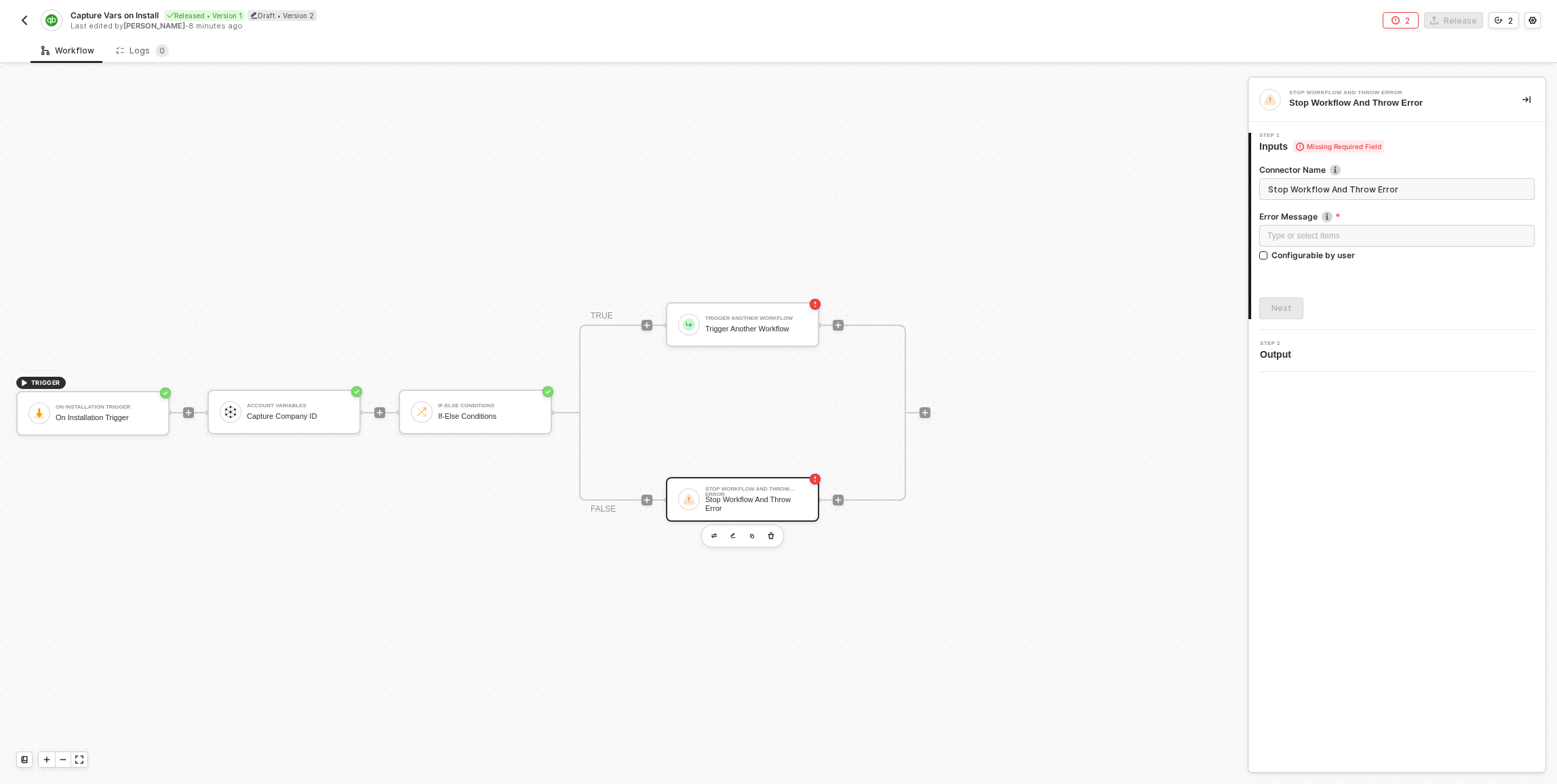
click at [469, 223] on div "TRIGGER On Installation Trigger On Installation Trigger Account Variables Captu…" at bounding box center [620, 412] width 1241 height 744
click at [267, 403] on div "Account Variables" at bounding box center [298, 406] width 102 height 5
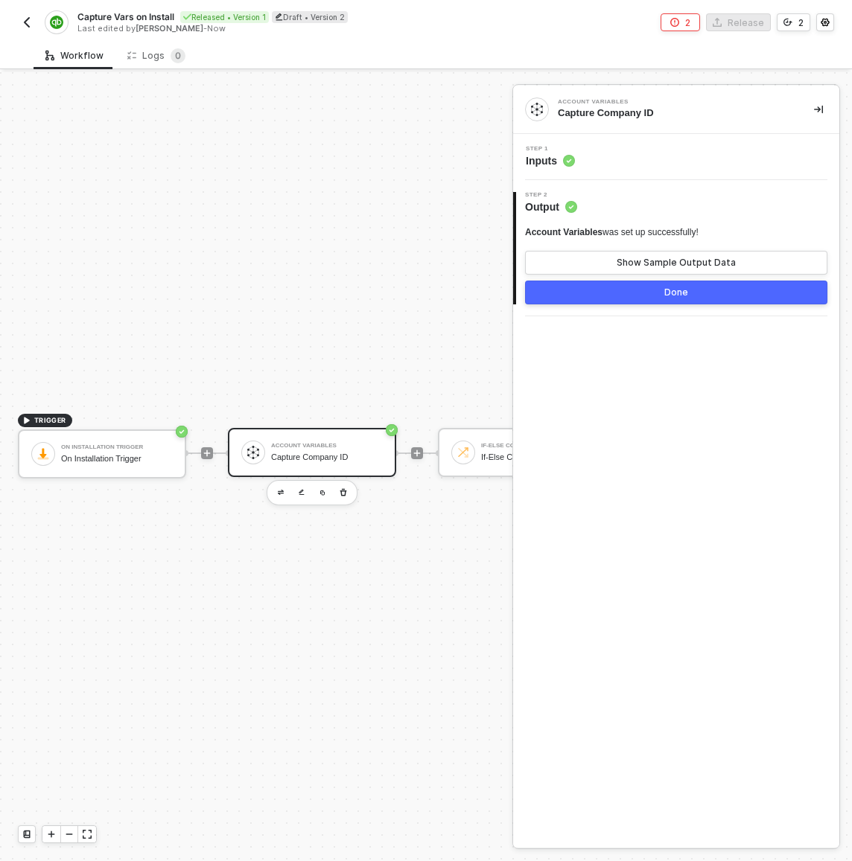
click at [343, 469] on div "Account Variables Capture Company ID" at bounding box center [312, 452] width 168 height 49
click at [607, 162] on div "Step 1 Inputs" at bounding box center [678, 157] width 322 height 22
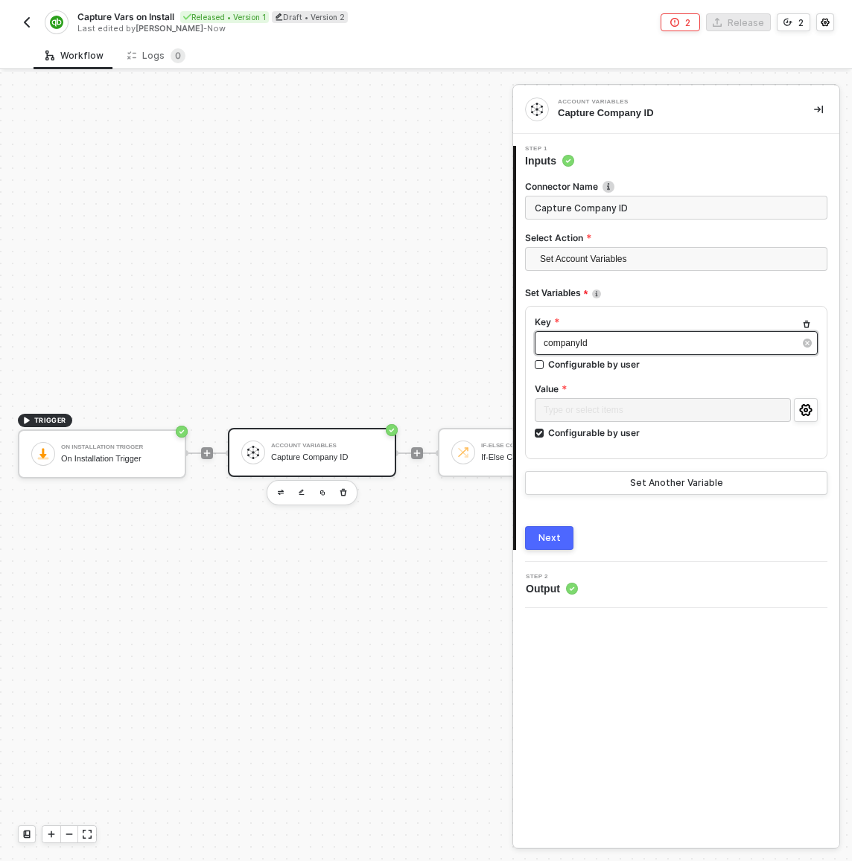
click at [598, 351] on div "companyId" at bounding box center [676, 343] width 283 height 24
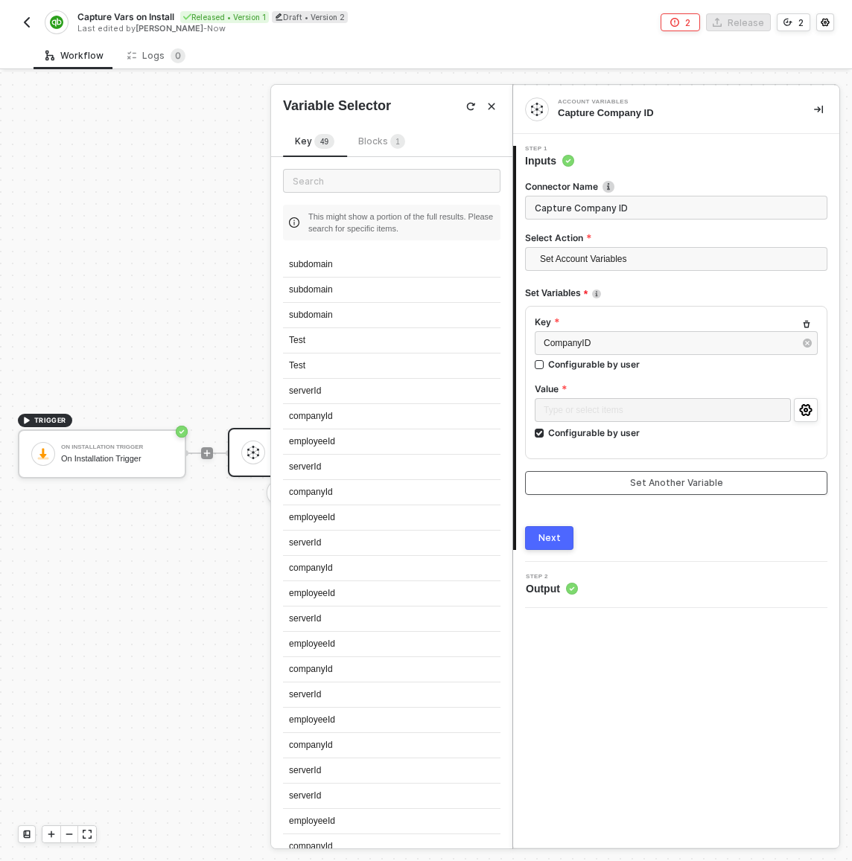
click at [687, 474] on button "Set Another Variable" at bounding box center [676, 483] width 302 height 24
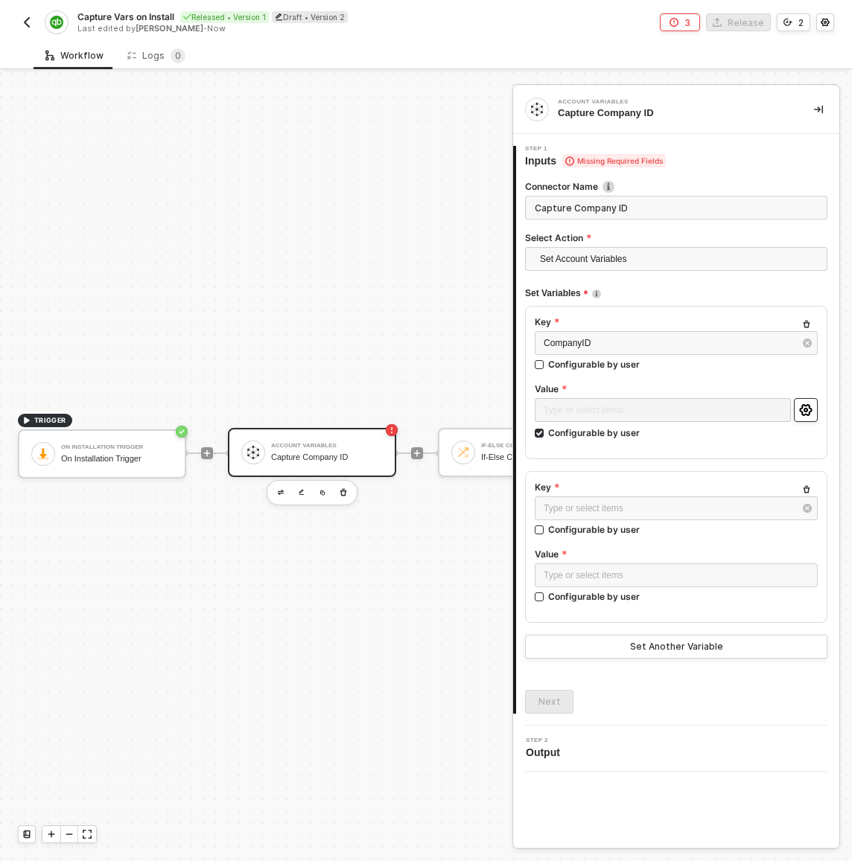
click at [798, 412] on button "button" at bounding box center [806, 410] width 24 height 24
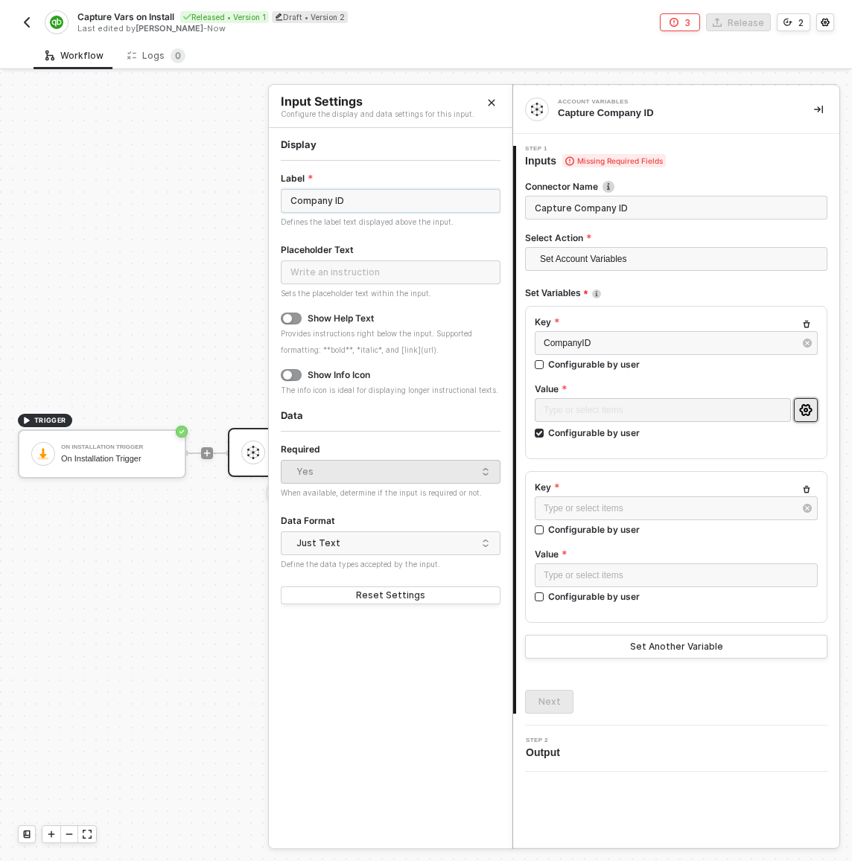
click at [441, 203] on input "Company ID" at bounding box center [391, 201] width 220 height 24
type input "="
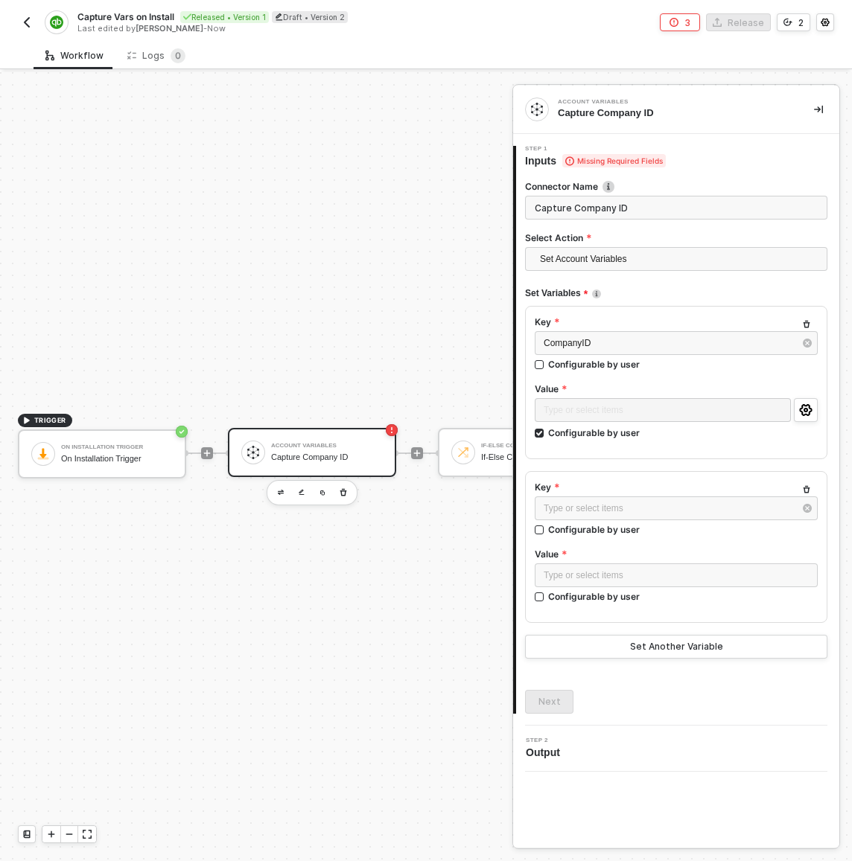
click at [692, 453] on div "Key CompanyID Configurable by user Value Type or select items ﻿ Configurable by…" at bounding box center [676, 382] width 302 height 153
click at [807, 417] on button "button" at bounding box center [806, 410] width 24 height 24
click at [809, 321] on icon "button" at bounding box center [806, 324] width 9 height 9
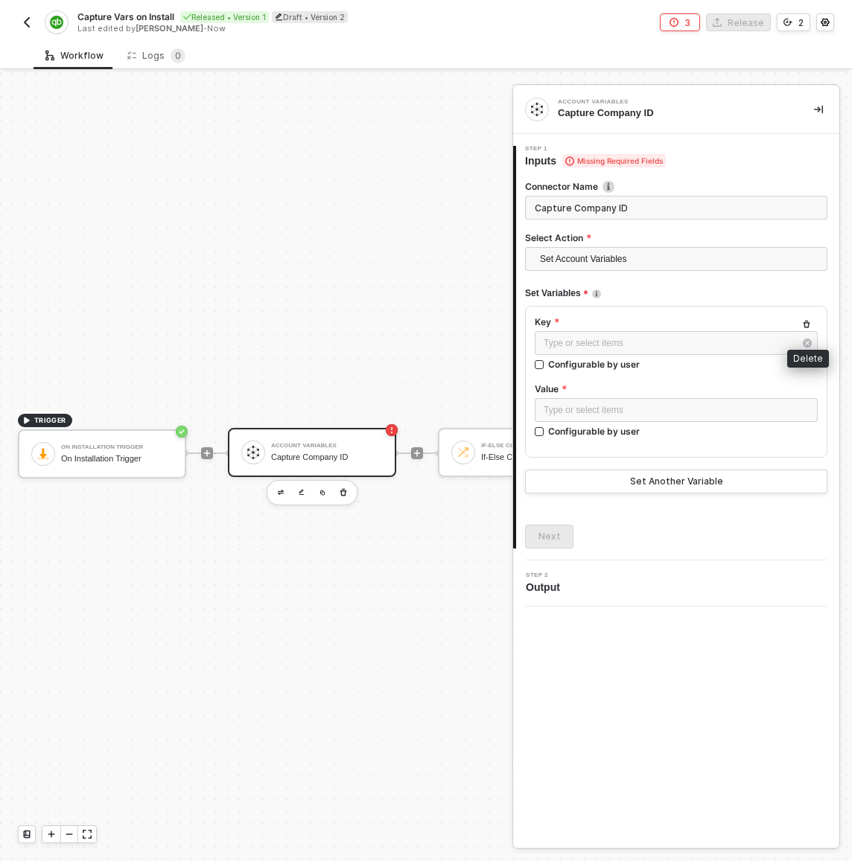
click at [809, 321] on icon "button" at bounding box center [806, 324] width 9 height 9
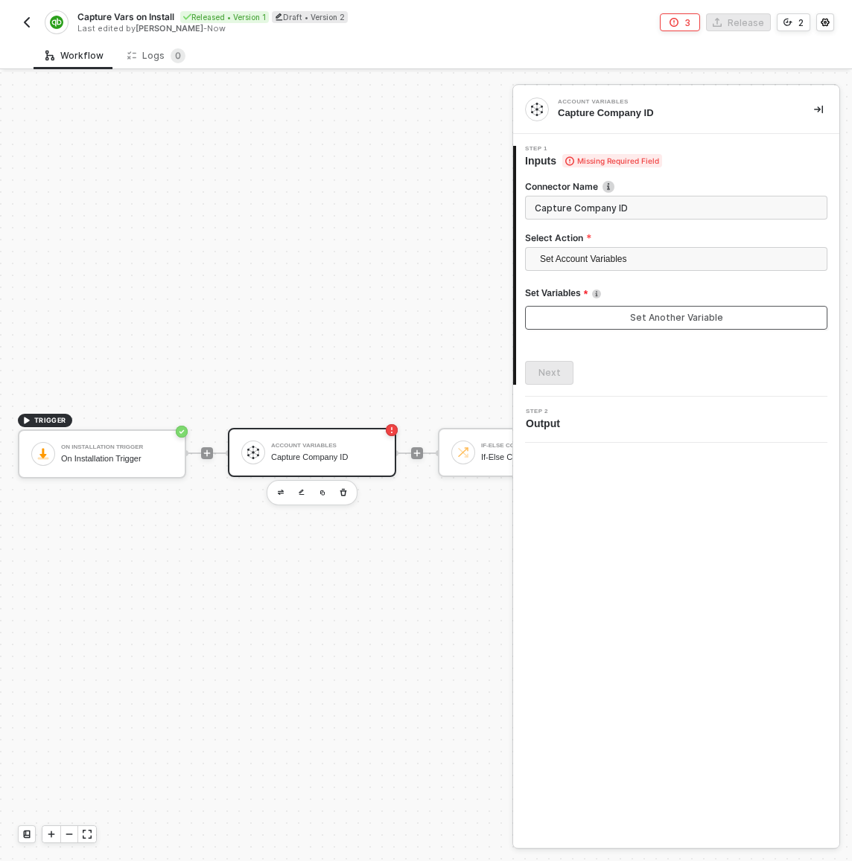
click at [678, 316] on div "Set Another Variable" at bounding box center [676, 318] width 93 height 12
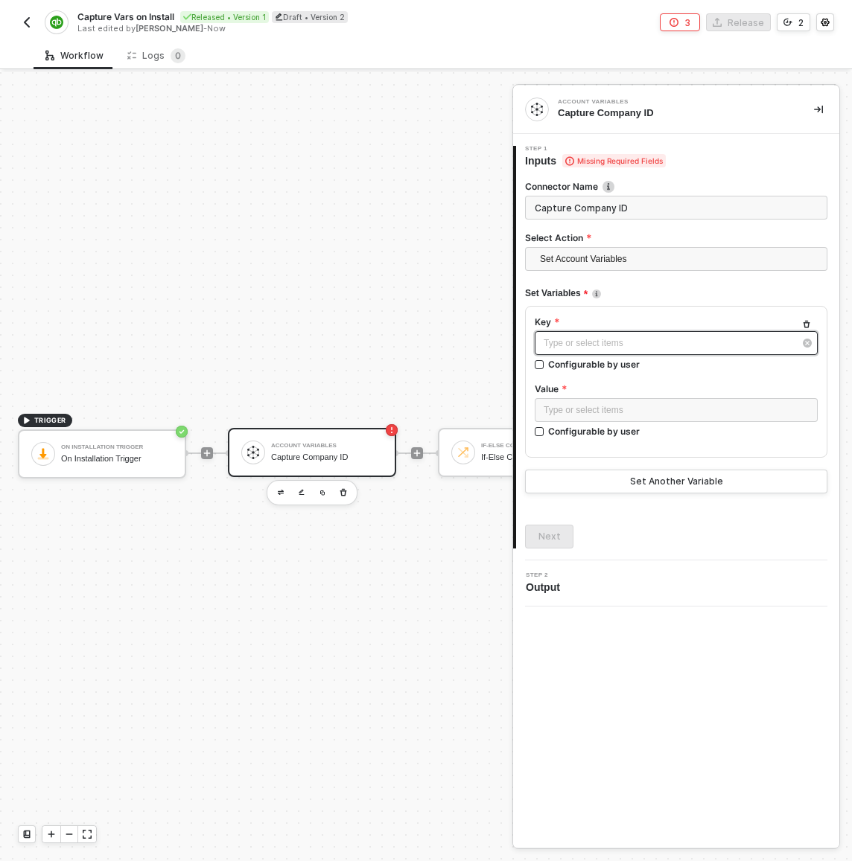
click at [678, 350] on div "Type or select items ﻿" at bounding box center [669, 344] width 250 height 14
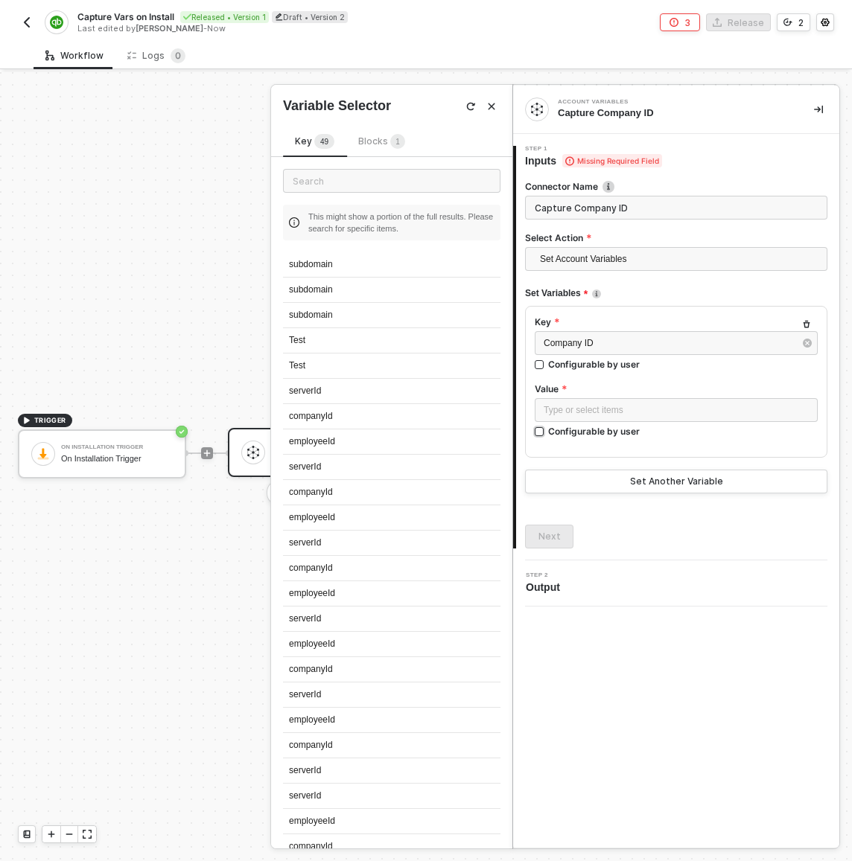
click at [579, 433] on div "Configurable by user" at bounding box center [594, 431] width 92 height 13
click at [545, 433] on input "Configurable by user" at bounding box center [540, 432] width 10 height 10
checkbox input "true"
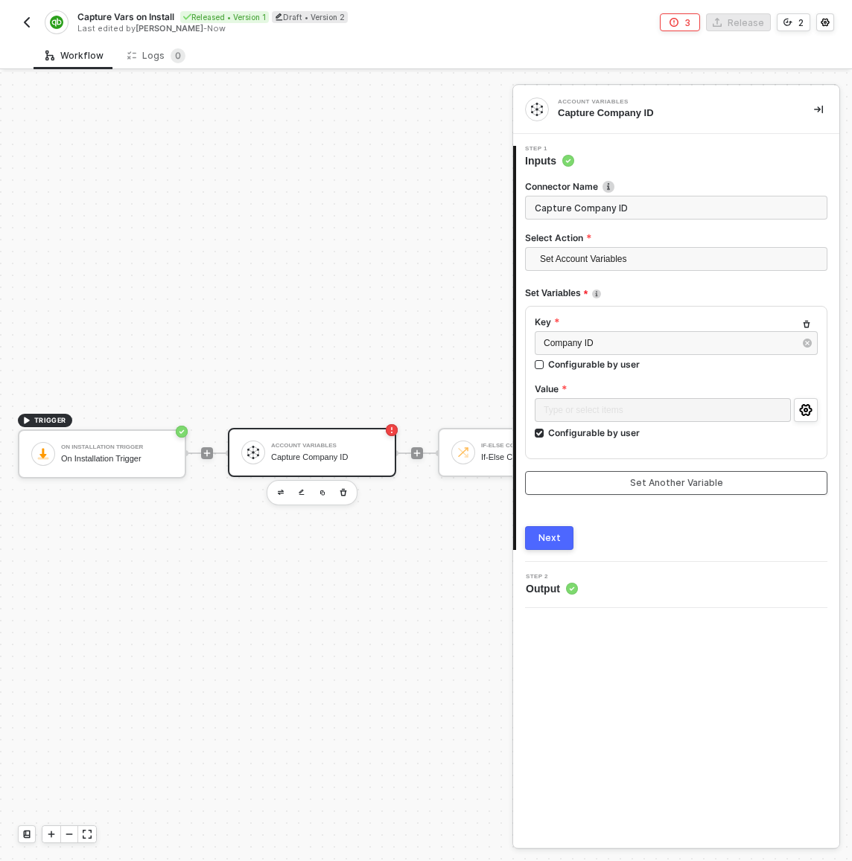
click at [593, 474] on button "Set Another Variable" at bounding box center [676, 483] width 302 height 24
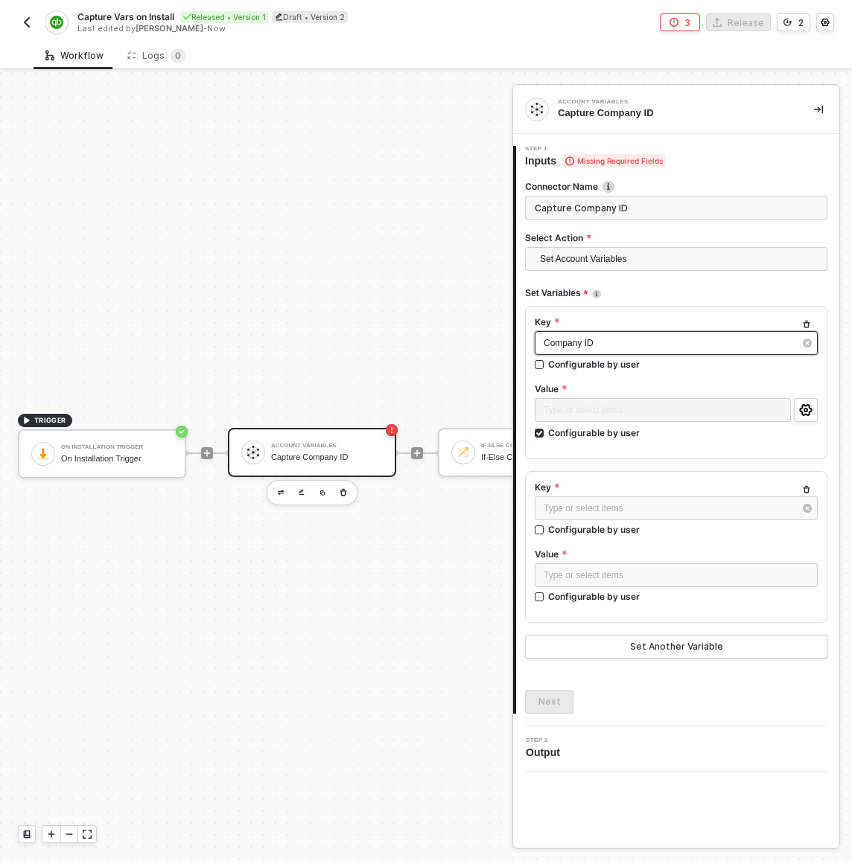
click at [604, 348] on div "Company ID" at bounding box center [669, 344] width 250 height 14
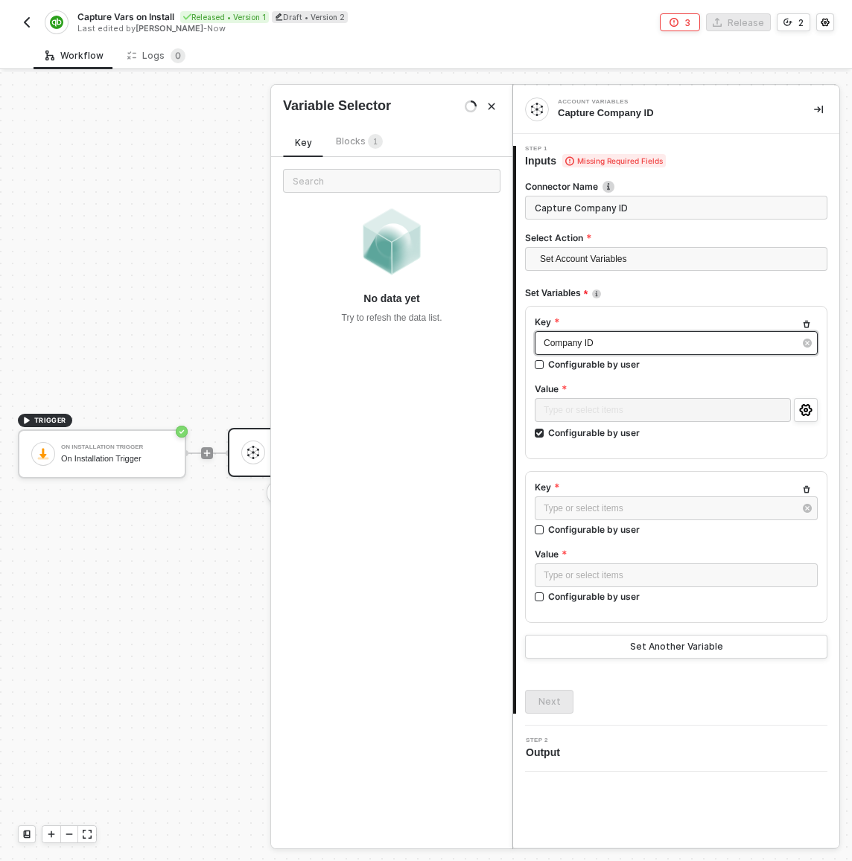
click at [604, 348] on div "Company ID" at bounding box center [669, 344] width 250 height 14
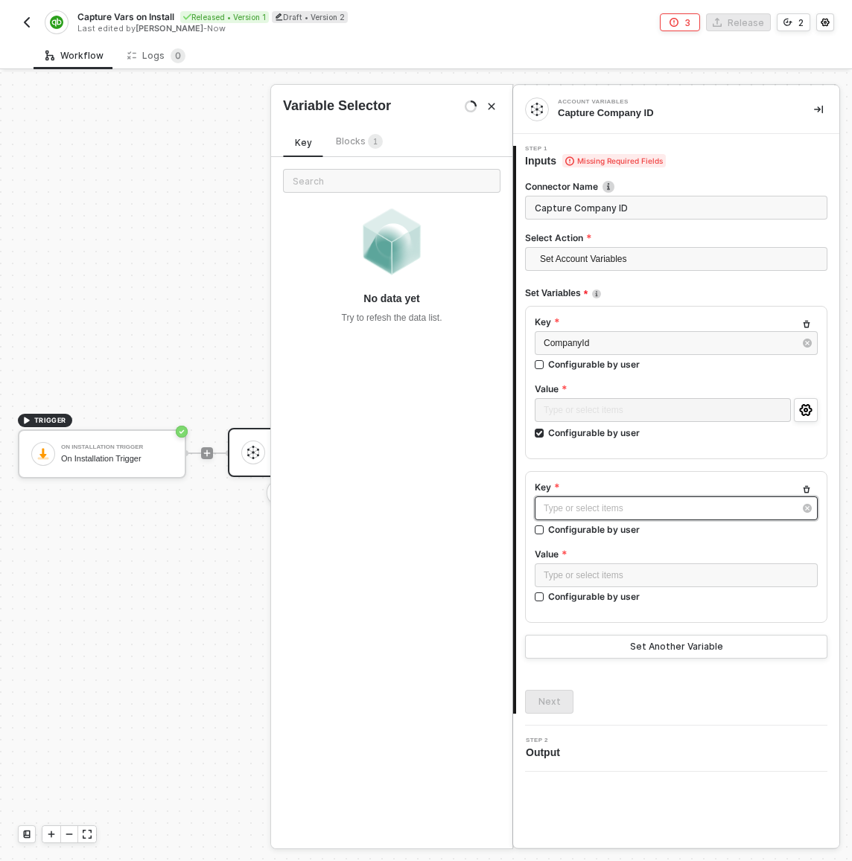
click at [587, 503] on div "Type or select items ﻿" at bounding box center [669, 509] width 250 height 14
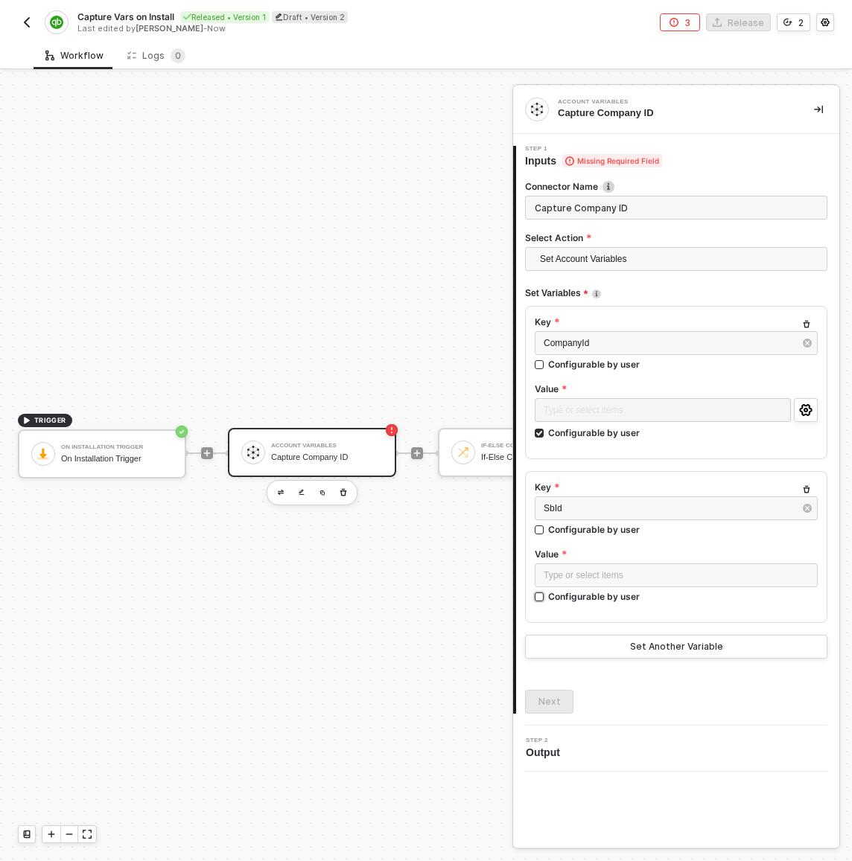
click at [574, 597] on div "Configurable by user" at bounding box center [594, 596] width 92 height 13
click at [545, 597] on input "Configurable by user" at bounding box center [540, 598] width 10 height 10
checkbox input "true"
click at [585, 644] on button "Set Another Variable" at bounding box center [676, 649] width 302 height 24
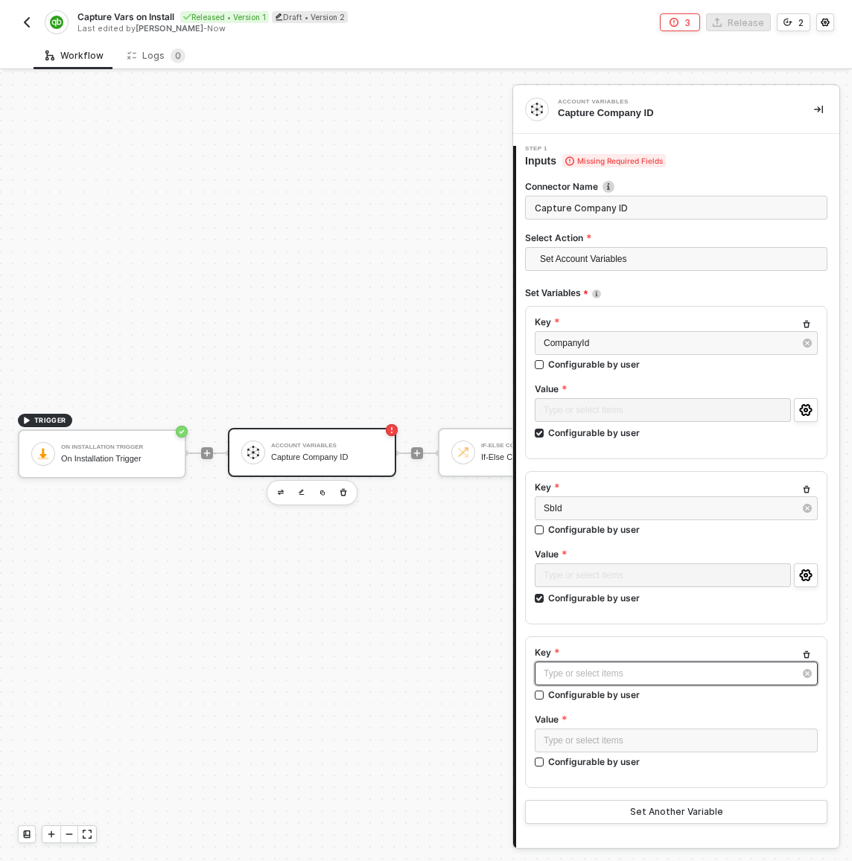
click at [581, 675] on div "Type or select items ﻿" at bounding box center [669, 674] width 250 height 14
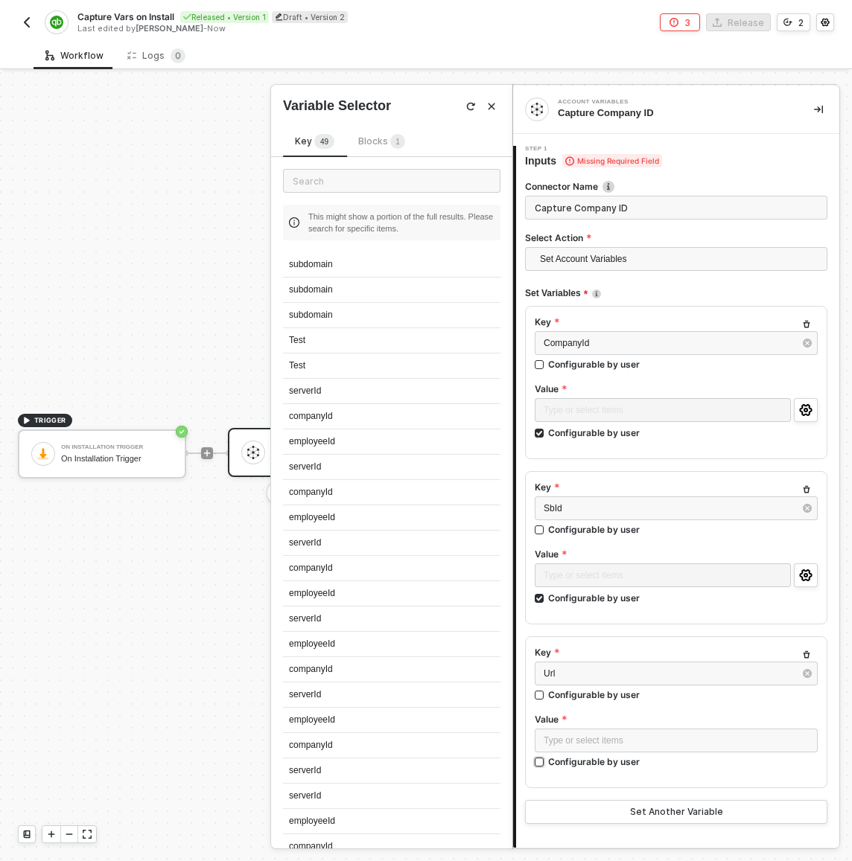
click at [541, 763] on input "Configurable by user" at bounding box center [540, 763] width 10 height 10
checkbox input "true"
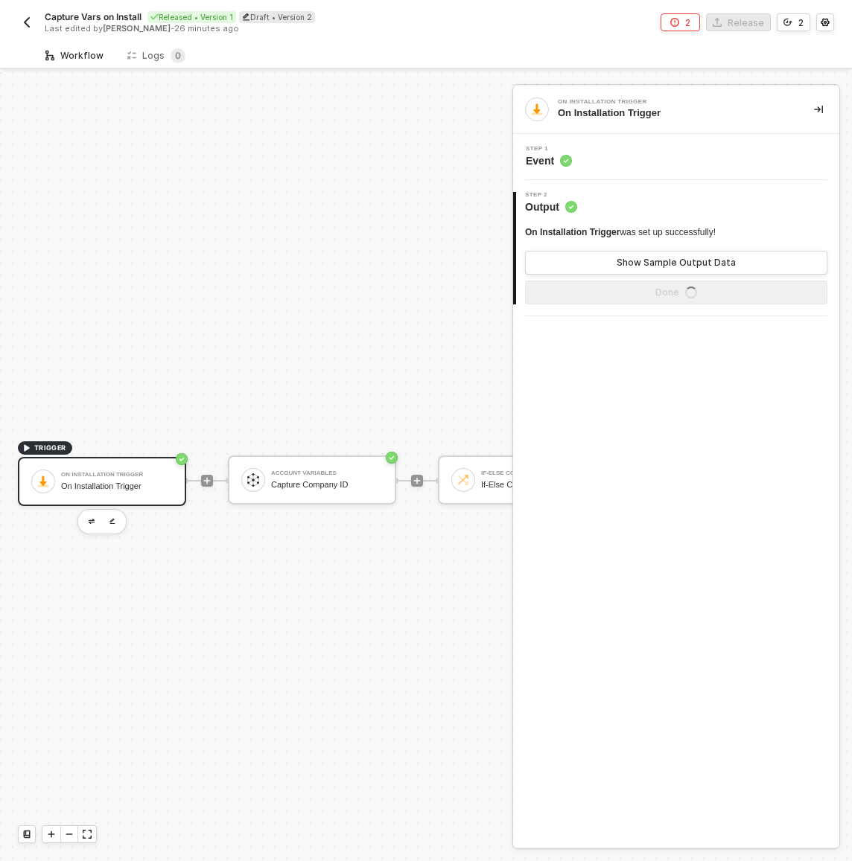
scroll to position [39, 0]
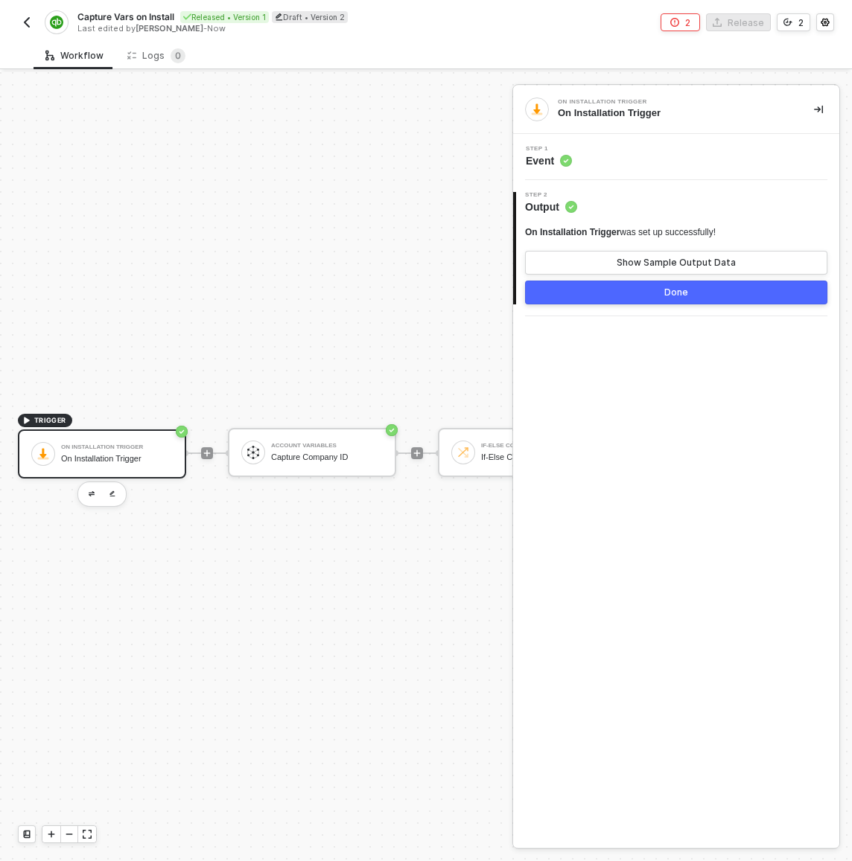
click at [255, 289] on div "TRIGGER On Installation Trigger On Installation Trigger Account Variables Captu…" at bounding box center [510, 453] width 1021 height 817
click at [187, 277] on div "TRIGGER On Installation Trigger On Installation Trigger Account Variables Captu…" at bounding box center [510, 453] width 1021 height 817
click at [238, 359] on div "TRIGGER On Installation Trigger On Installation Trigger Account Variables Captu…" at bounding box center [510, 453] width 1021 height 817
click at [455, 54] on div "Workflow Logs 0" at bounding box center [443, 56] width 818 height 28
click at [205, 265] on div "TRIGGER On Installation Trigger On Installation Trigger Account Variables Captu…" at bounding box center [510, 453] width 1021 height 817
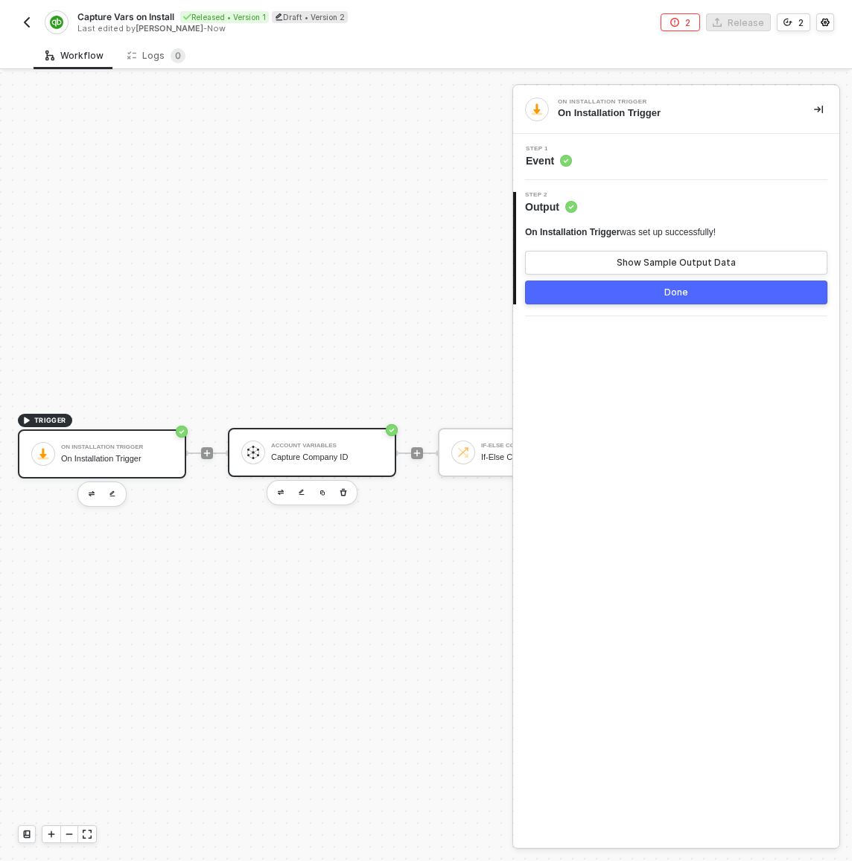
click at [285, 455] on div "Account Variables Capture Company ID" at bounding box center [312, 452] width 168 height 49
click at [660, 154] on div "Step 1 Inputs" at bounding box center [678, 157] width 322 height 22
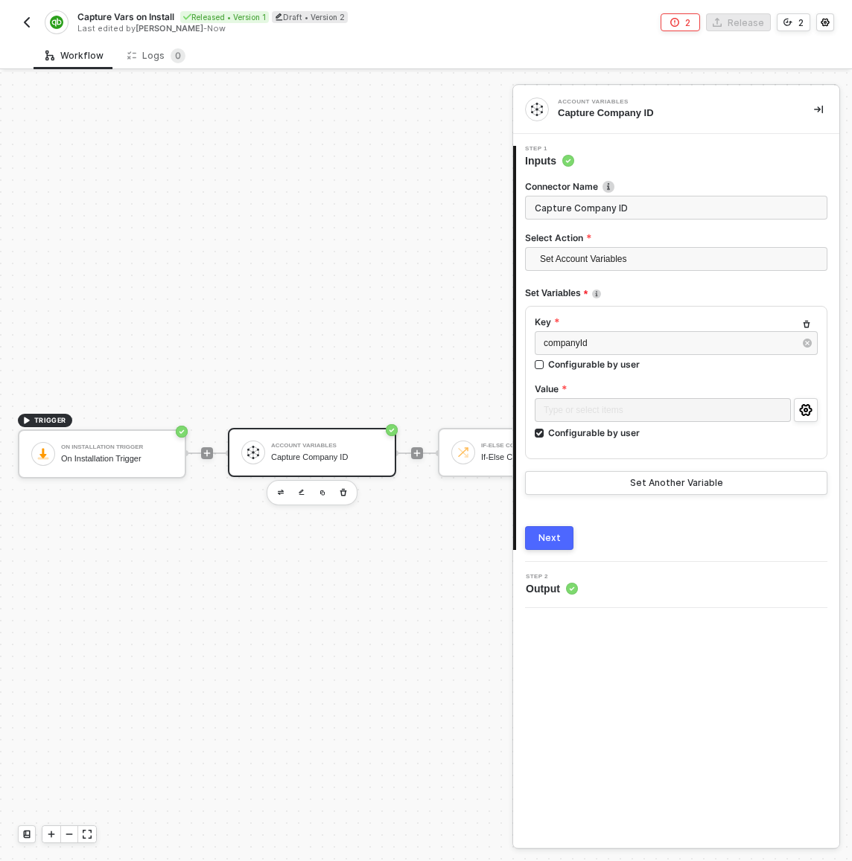
click at [31, 16] on button "button" at bounding box center [27, 22] width 18 height 18
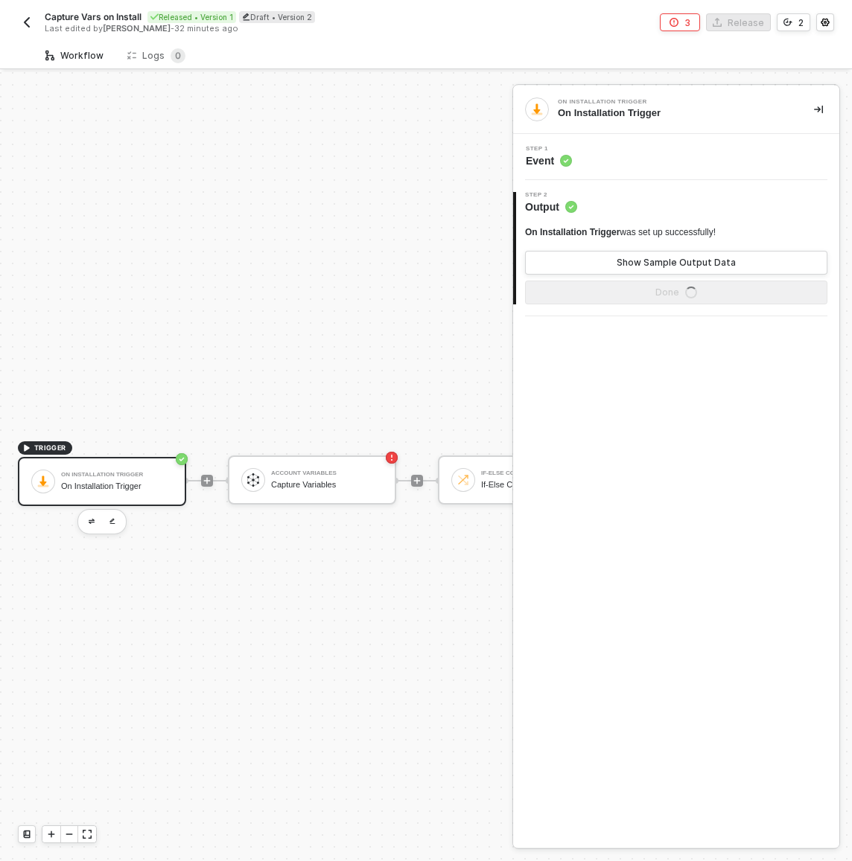
scroll to position [39, 0]
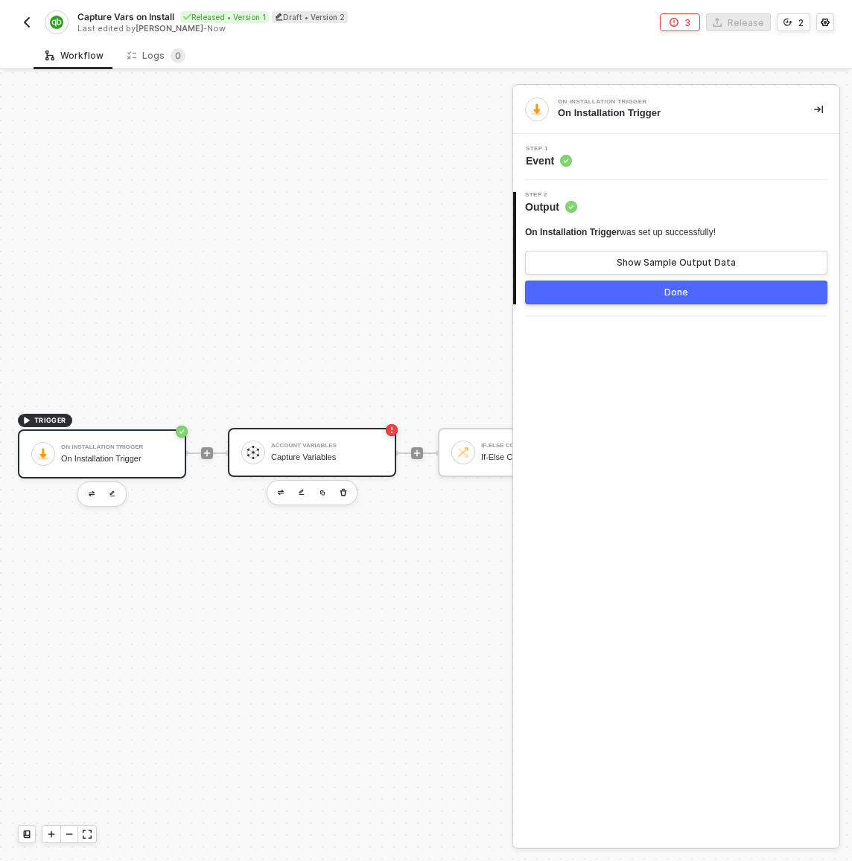
click at [270, 456] on div "Account Variables Capture Variables" at bounding box center [312, 452] width 168 height 49
click at [669, 21] on button "3" at bounding box center [680, 22] width 40 height 18
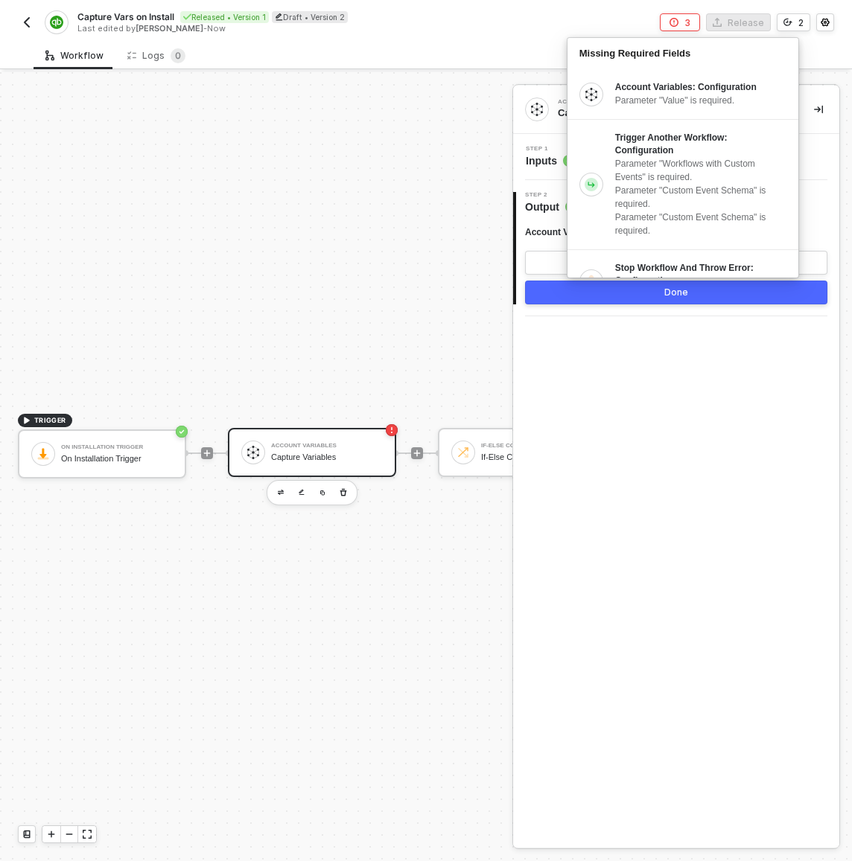
click at [338, 453] on div "Capture Variables" at bounding box center [327, 458] width 112 height 10
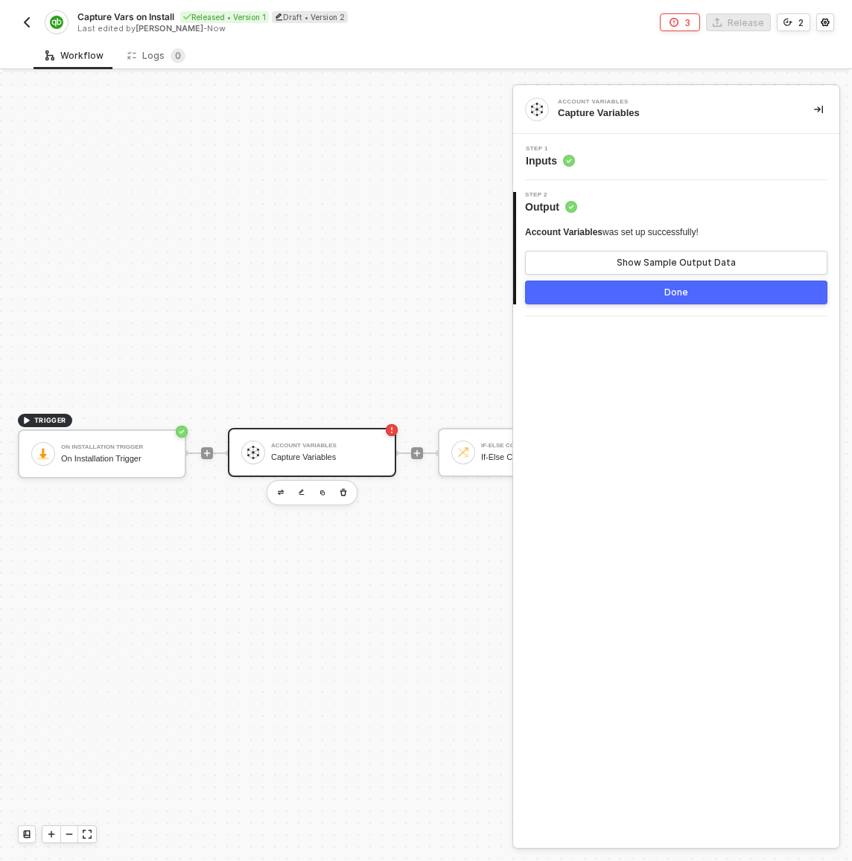
click at [642, 144] on div "Step 1 Inputs" at bounding box center [676, 157] width 326 height 46
click at [641, 159] on div "Step 1 Inputs" at bounding box center [678, 157] width 322 height 22
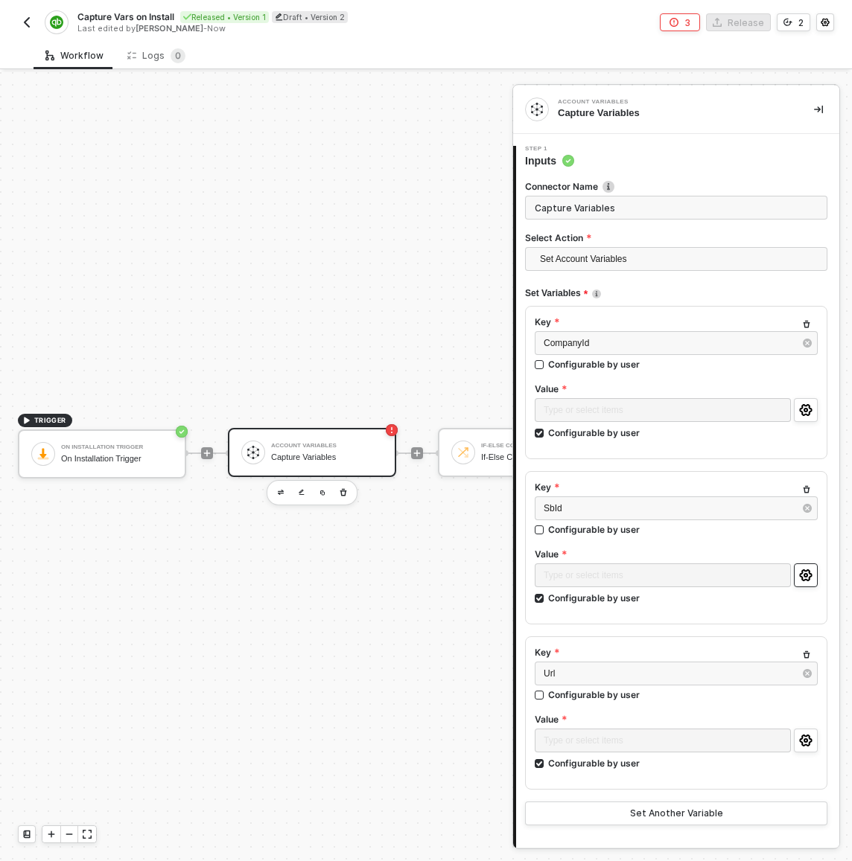
click at [799, 573] on icon "icon-settings" at bounding box center [805, 576] width 13 height 12
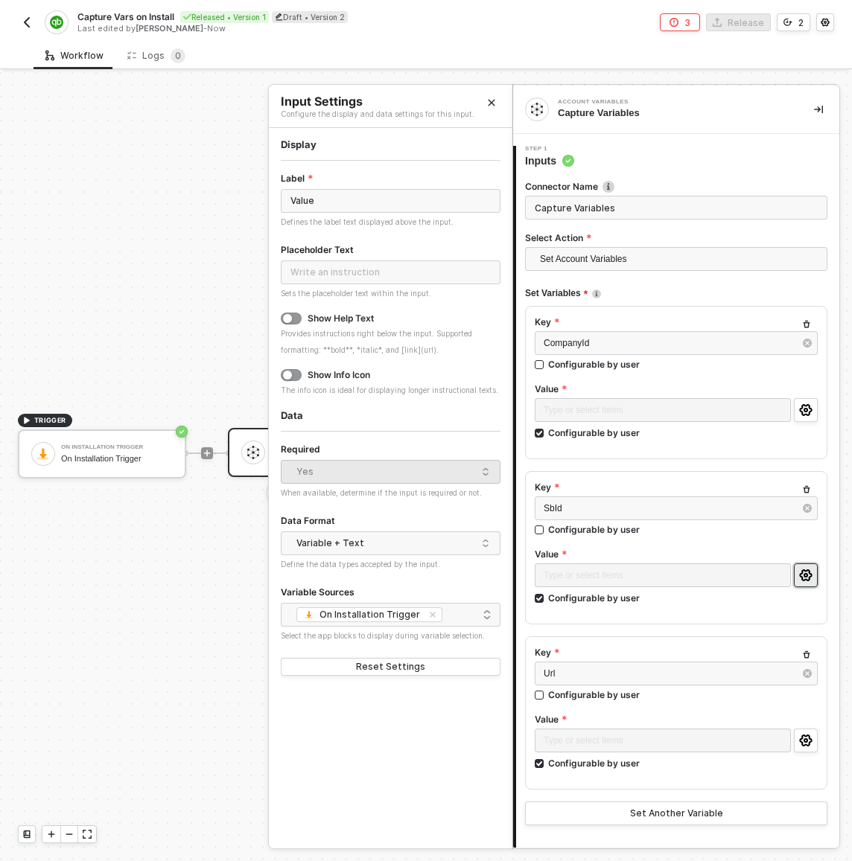
click at [799, 579] on icon "icon-settings" at bounding box center [805, 576] width 13 height 12
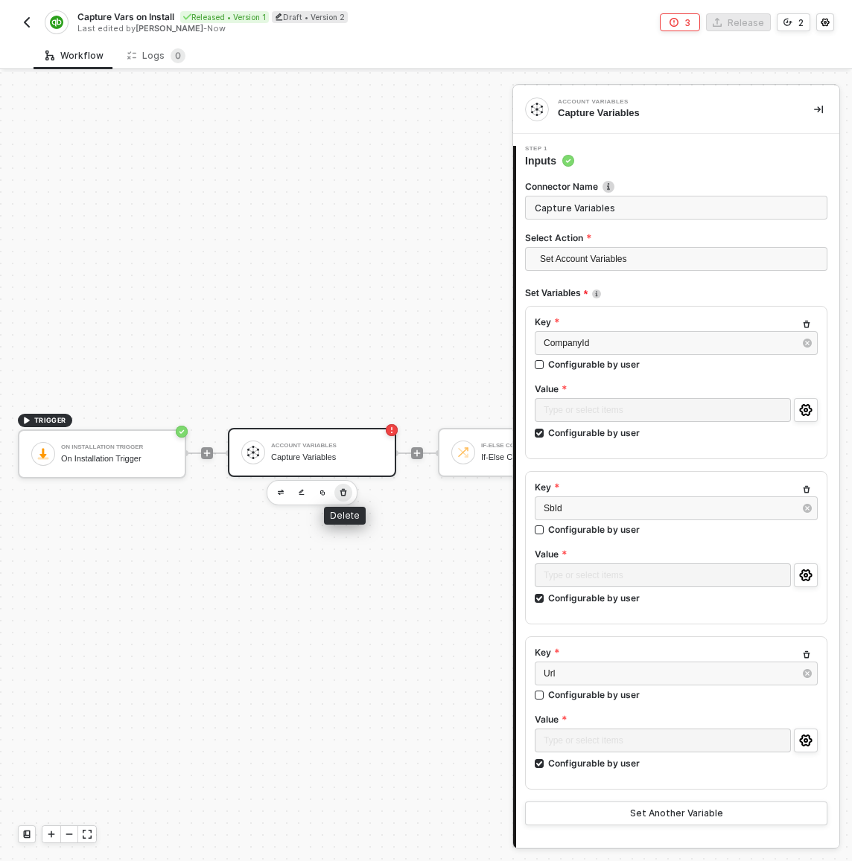
click at [342, 487] on icon "button" at bounding box center [343, 493] width 9 height 12
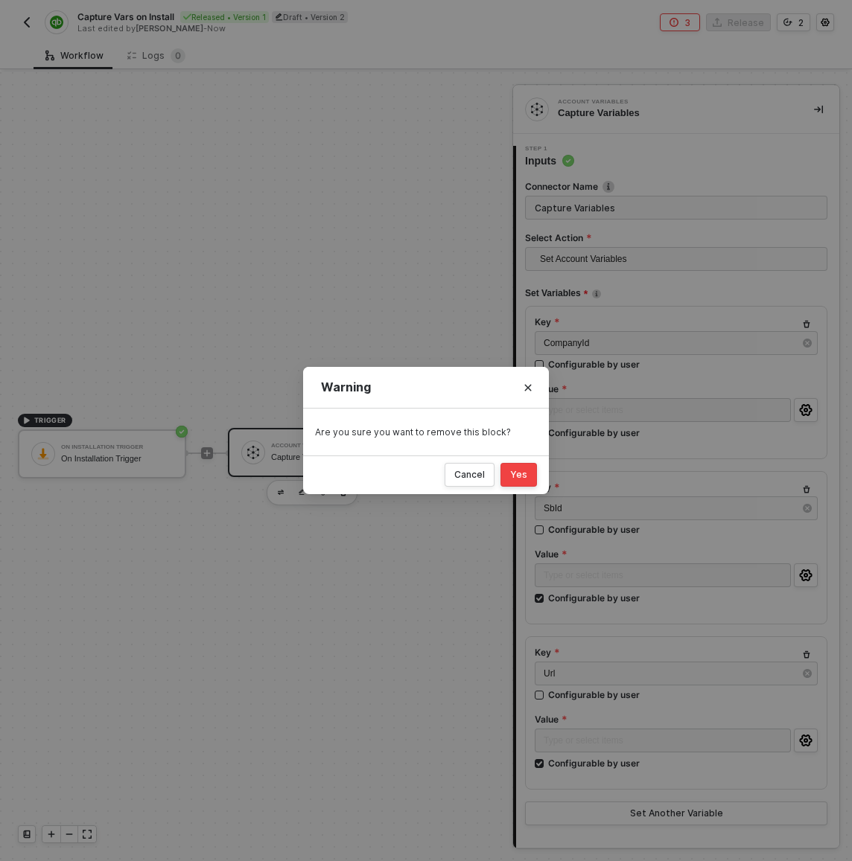
click at [522, 475] on div "Yes" at bounding box center [518, 475] width 17 height 12
checkbox input "false"
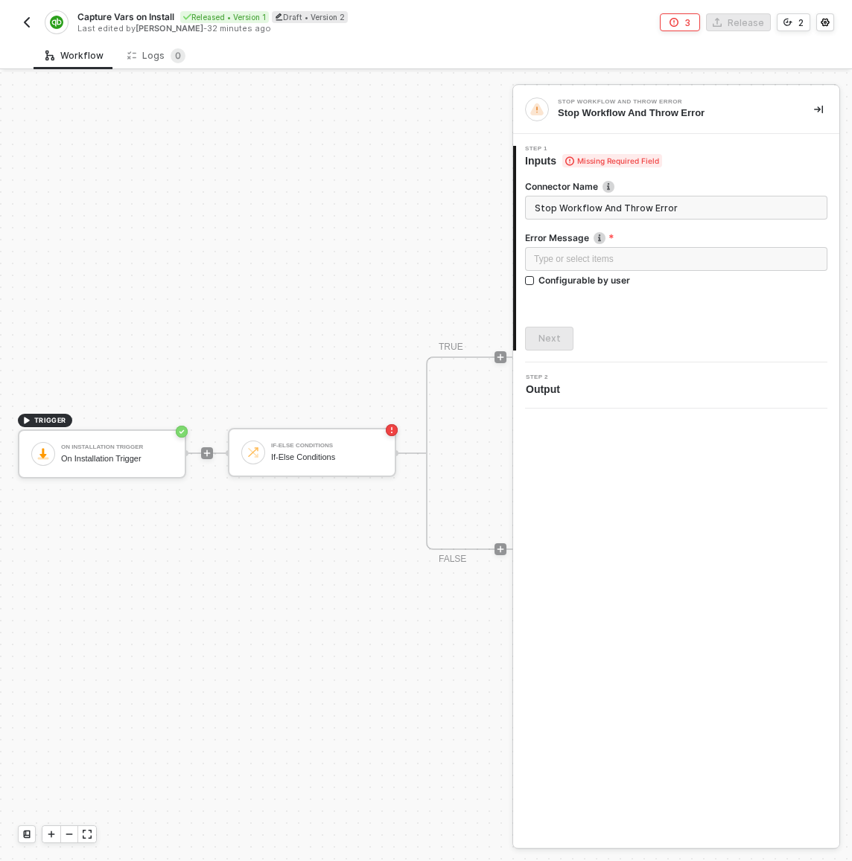
click at [290, 351] on div "TRIGGER On Installation Trigger On Installation Trigger If-Else Conditions If-E…" at bounding box center [406, 453] width 812 height 817
click at [204, 449] on icon "icon-play" at bounding box center [207, 453] width 9 height 9
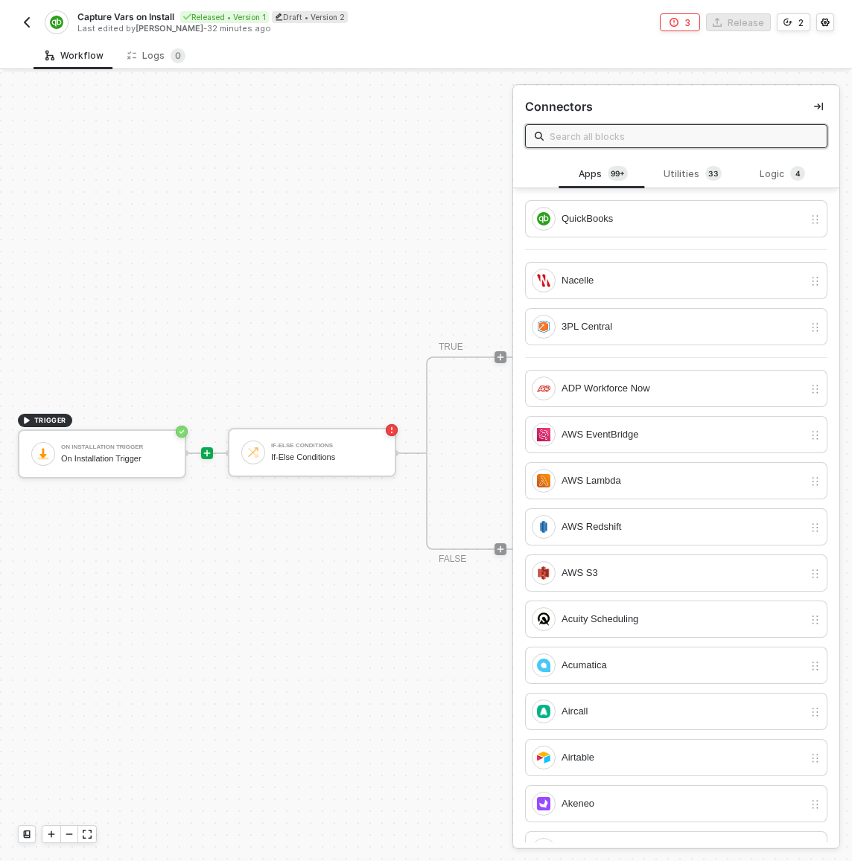
click at [622, 141] on input "text" at bounding box center [683, 136] width 268 height 16
click at [716, 171] on div "Utilities 3 3" at bounding box center [693, 174] width 66 height 16
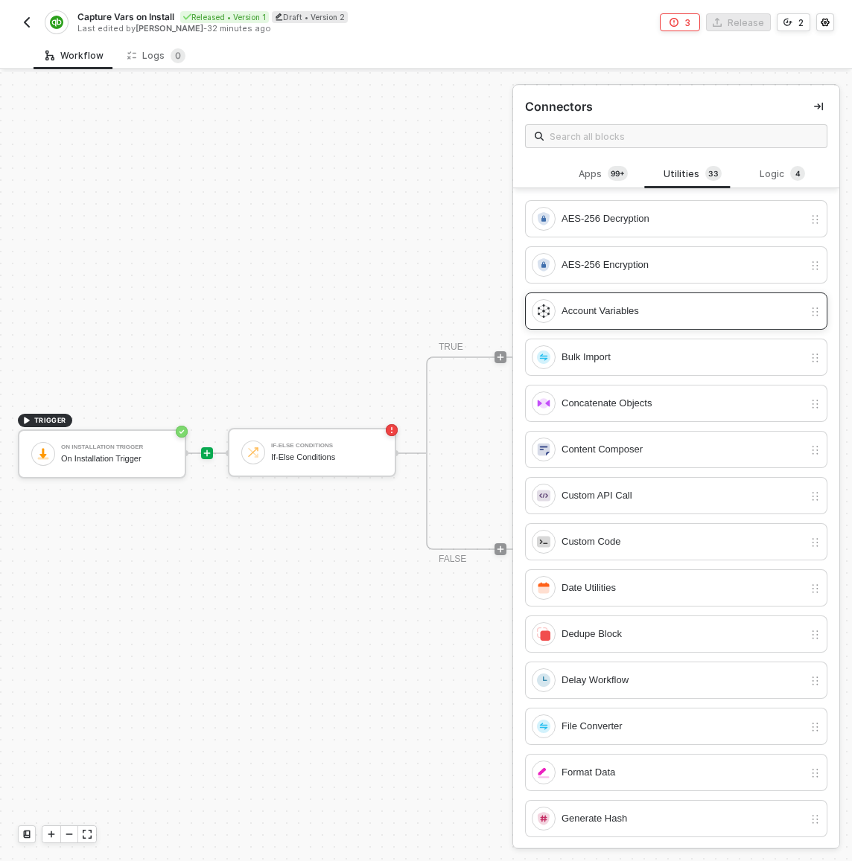
click at [586, 299] on div "Account Variables" at bounding box center [668, 311] width 272 height 24
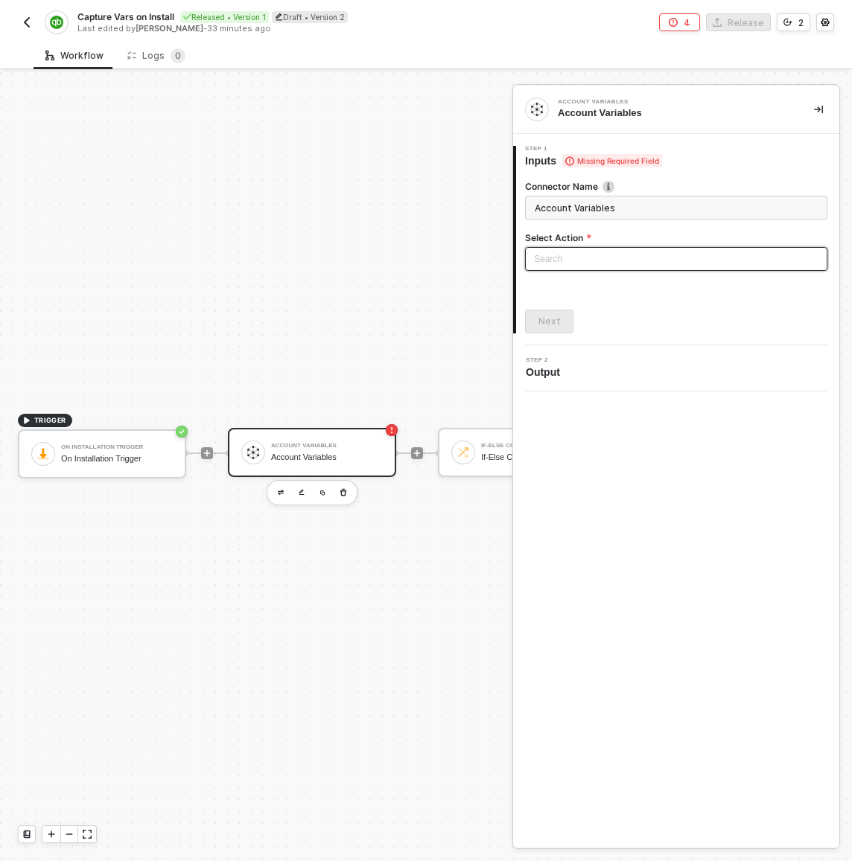
click at [564, 258] on input "search" at bounding box center [676, 259] width 284 height 22
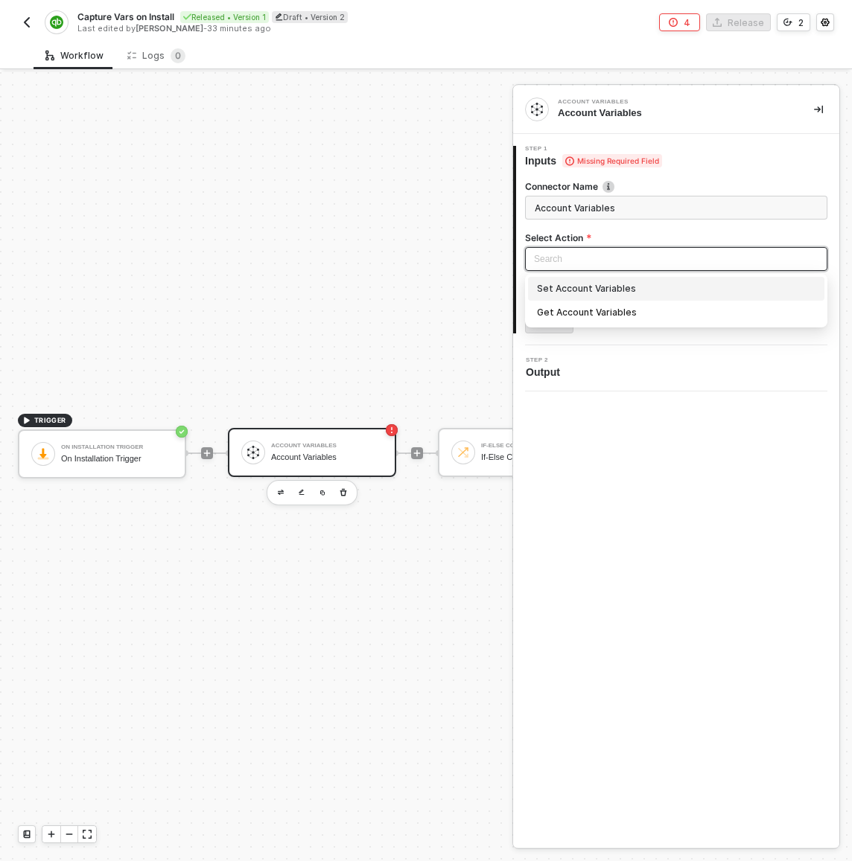
click at [570, 290] on div "Set Account Variables" at bounding box center [676, 289] width 278 height 16
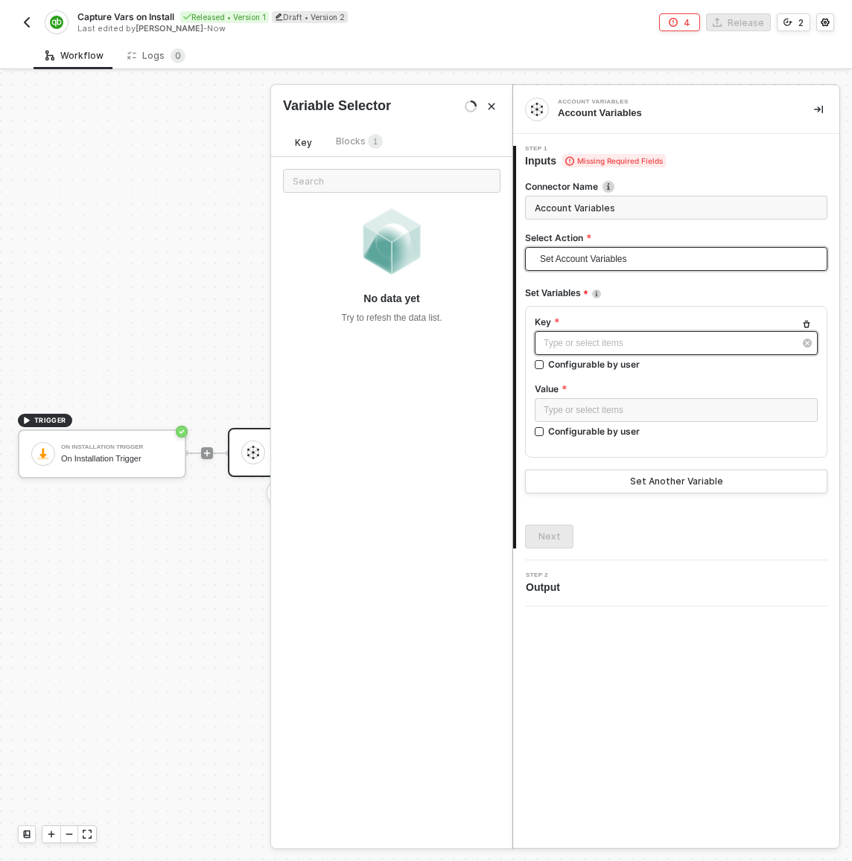
click at [555, 337] on div "Type or select items ﻿" at bounding box center [669, 344] width 250 height 14
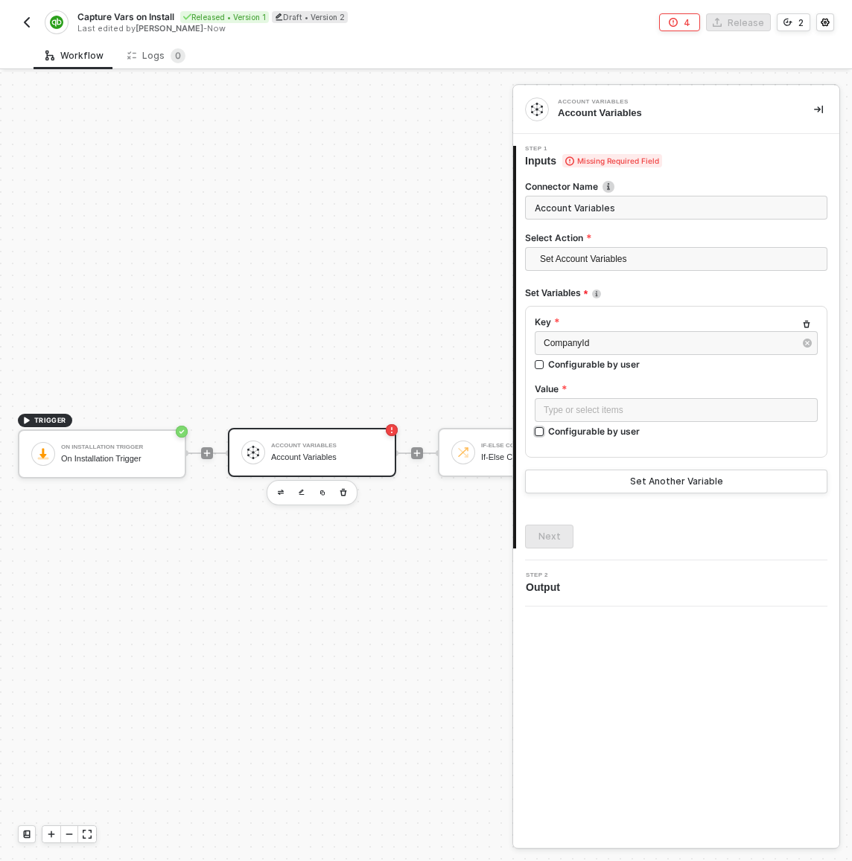
click at [536, 430] on input "Configurable by user" at bounding box center [540, 432] width 10 height 10
click at [610, 482] on button "Set Another Variable" at bounding box center [676, 483] width 302 height 24
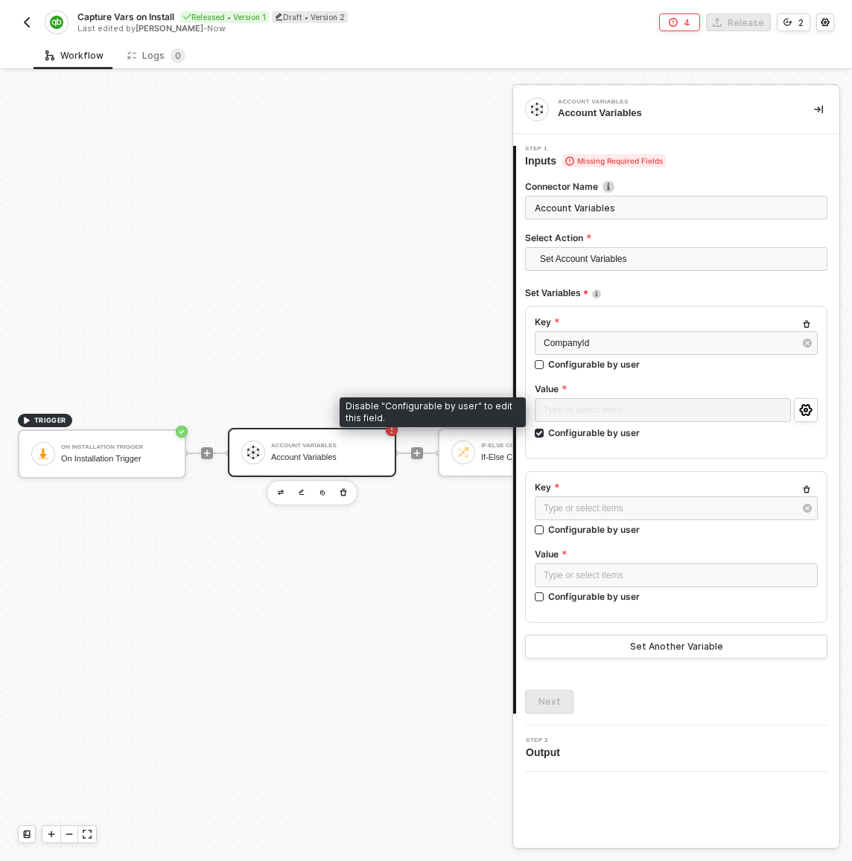
click at [643, 407] on div "Type or select items ﻿" at bounding box center [663, 411] width 256 height 27
click at [613, 430] on div "Configurable by user" at bounding box center [594, 433] width 92 height 13
click at [545, 430] on input "Configurable by user" at bounding box center [540, 434] width 10 height 10
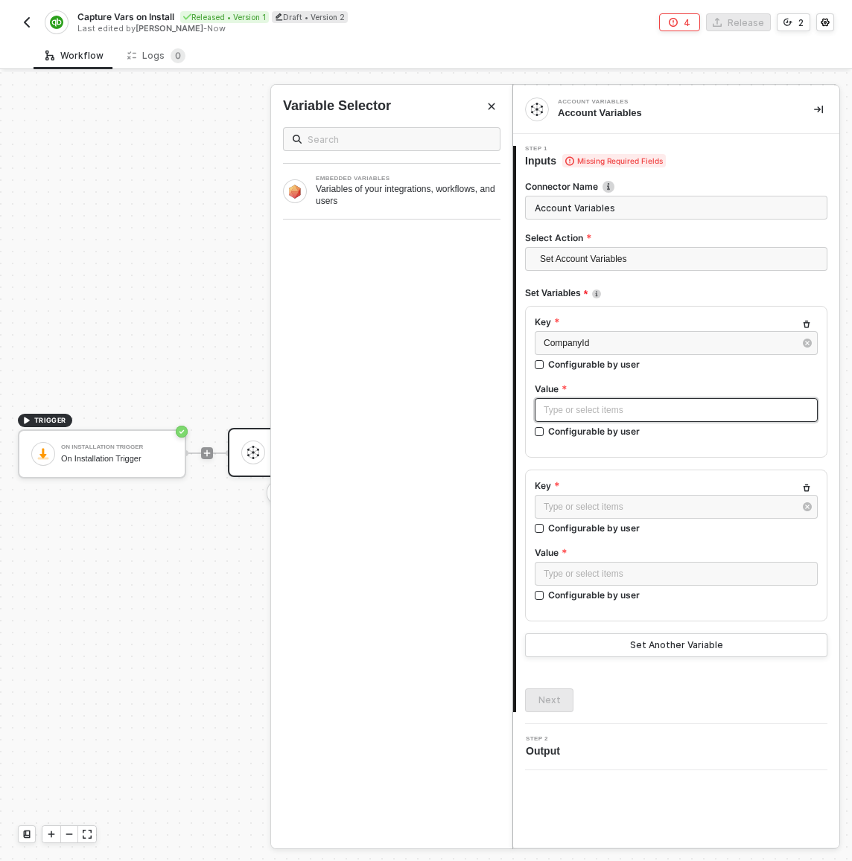
click at [613, 412] on div "Type or select items ﻿" at bounding box center [676, 411] width 265 height 14
click at [613, 425] on div "Configurable by user" at bounding box center [594, 431] width 92 height 13
click at [545, 427] on input "Configurable by user" at bounding box center [540, 432] width 10 height 10
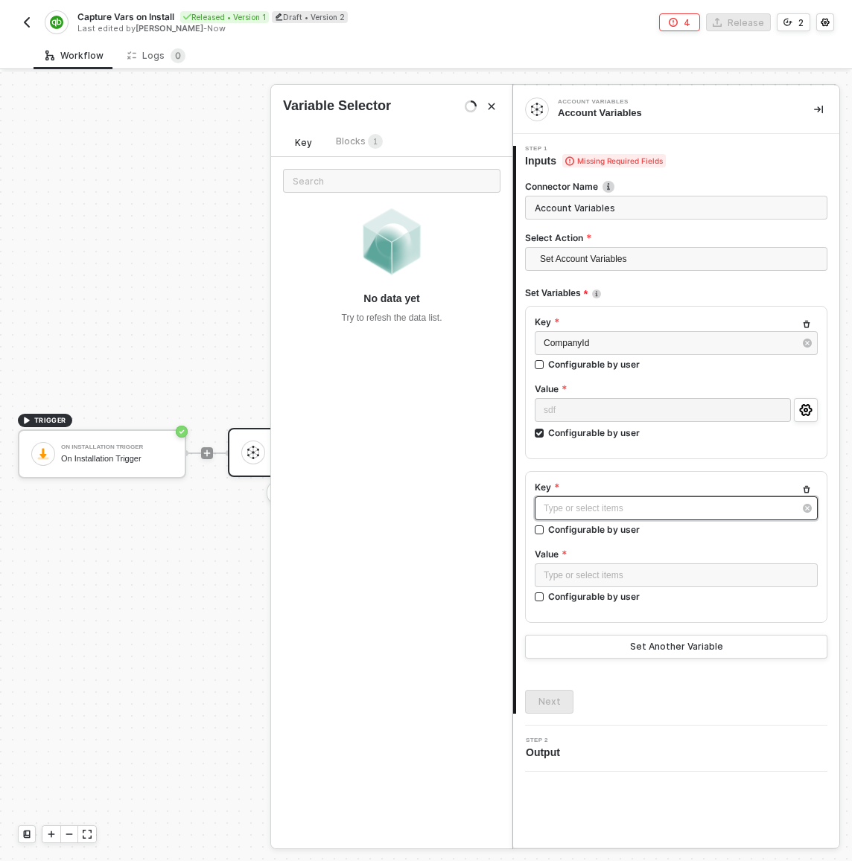
click at [621, 517] on div "Type or select items ﻿" at bounding box center [676, 509] width 283 height 24
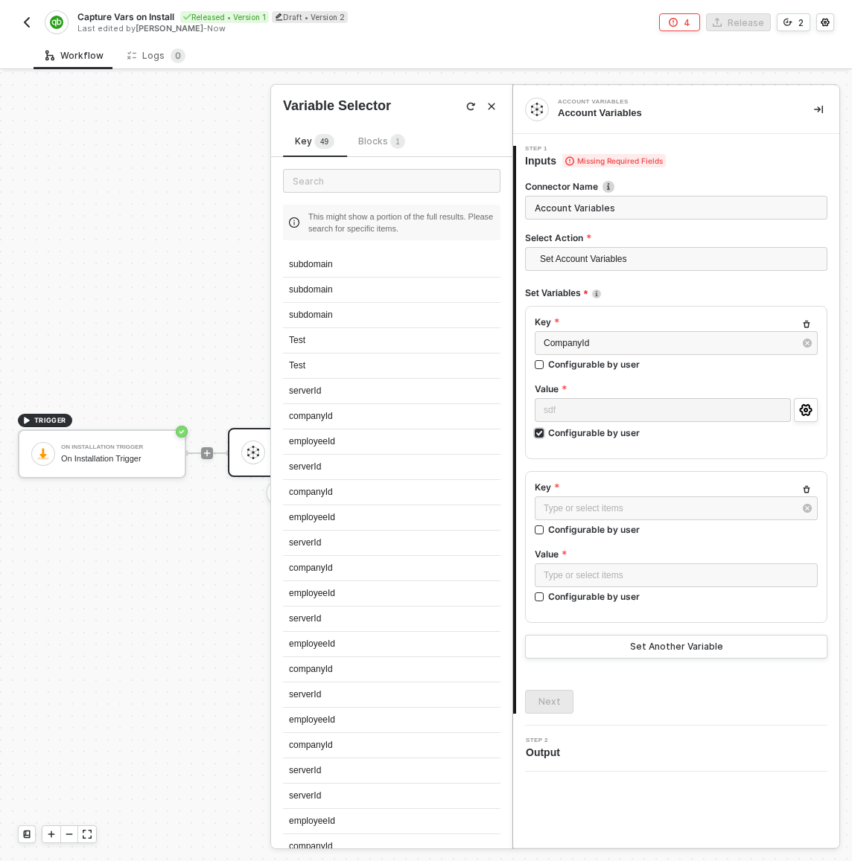
click at [582, 434] on div "Configurable by user" at bounding box center [594, 433] width 92 height 13
click at [545, 434] on input "Configurable by user" at bounding box center [540, 434] width 10 height 10
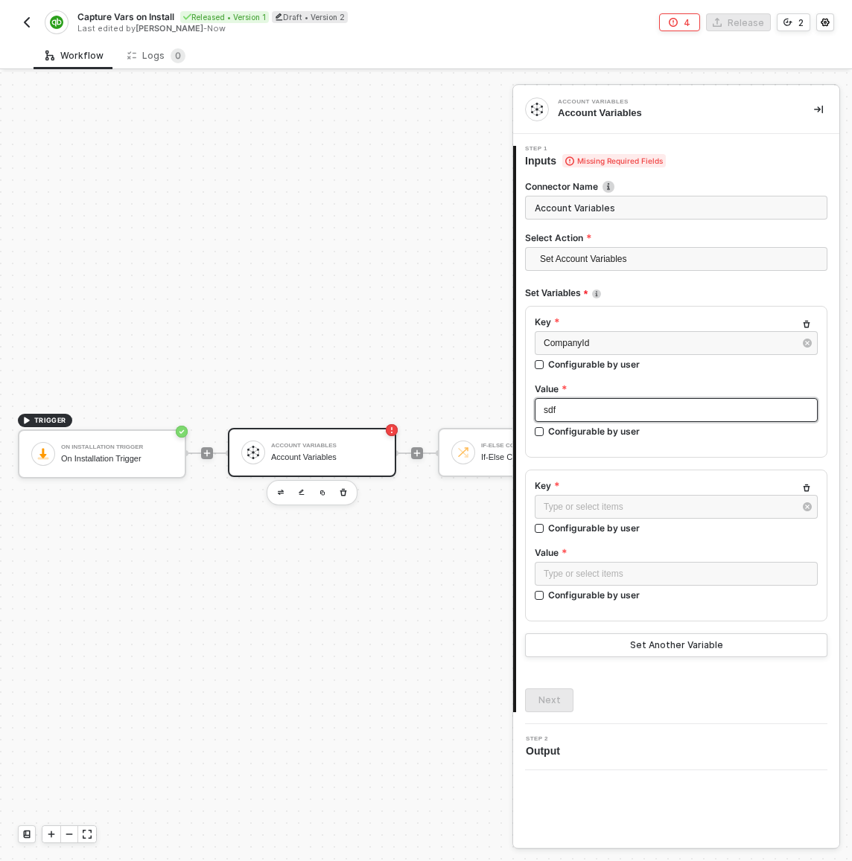
click at [571, 409] on div "sdf" at bounding box center [676, 411] width 265 height 14
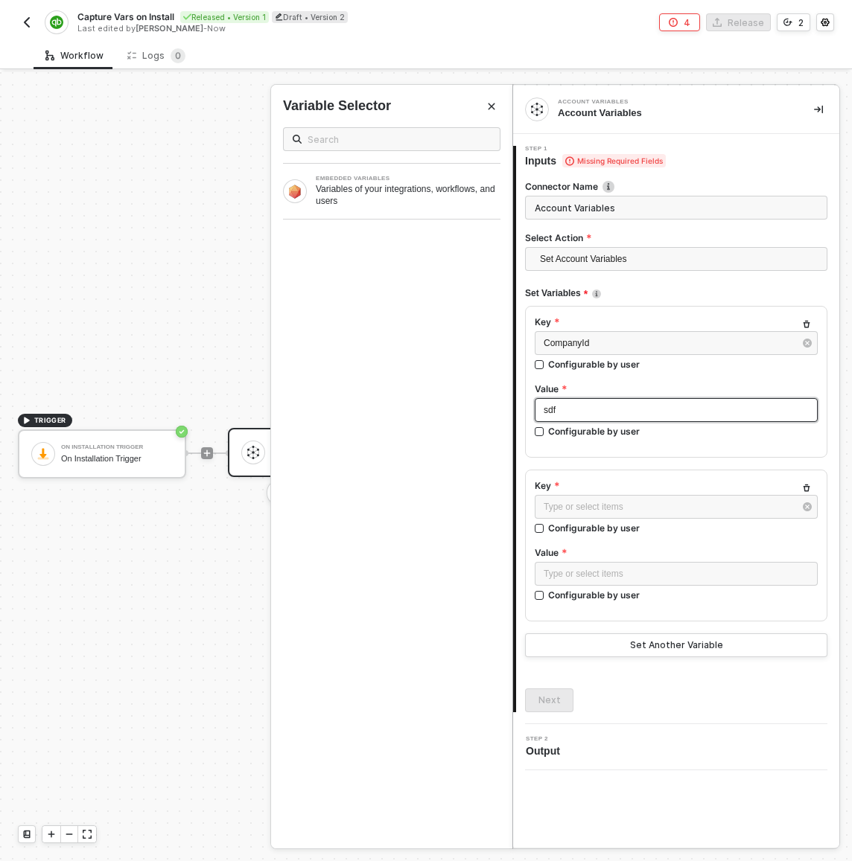
click at [571, 409] on div "sdf" at bounding box center [676, 411] width 265 height 14
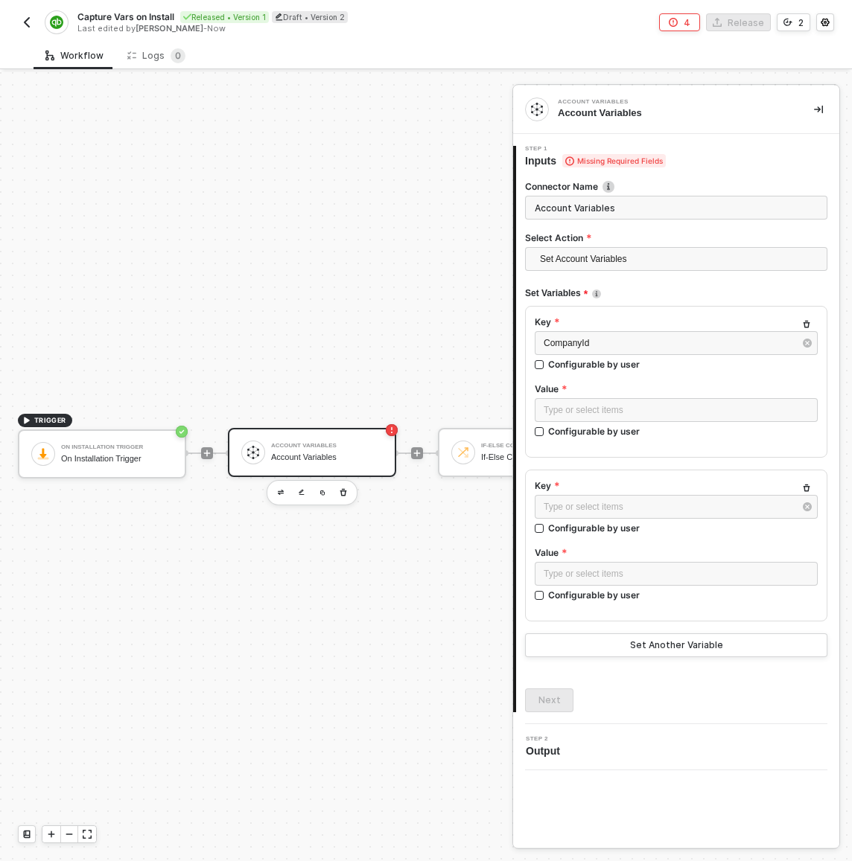
click at [590, 439] on div "Type or select items ﻿ Configurable by user" at bounding box center [676, 420] width 283 height 45
click at [582, 431] on div "Configurable by user" at bounding box center [594, 431] width 92 height 13
click at [545, 431] on input "Configurable by user" at bounding box center [540, 432] width 10 height 10
checkbox input "true"
click at [596, 528] on div "Configurable by user" at bounding box center [594, 529] width 92 height 13
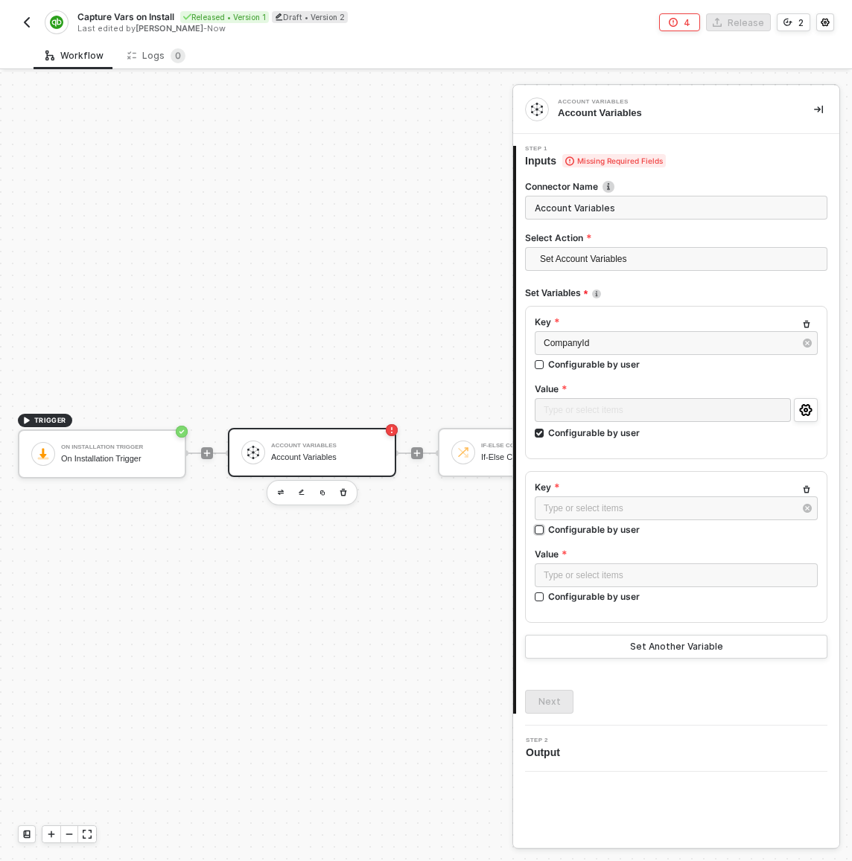
click at [545, 528] on input "Configurable by user" at bounding box center [540, 531] width 10 height 10
click at [589, 512] on div "Type or select items ﻿" at bounding box center [663, 510] width 256 height 27
click at [588, 525] on div "Configurable by user" at bounding box center [594, 531] width 92 height 13
click at [545, 527] on input "Configurable by user" at bounding box center [540, 532] width 10 height 10
checkbox input "false"
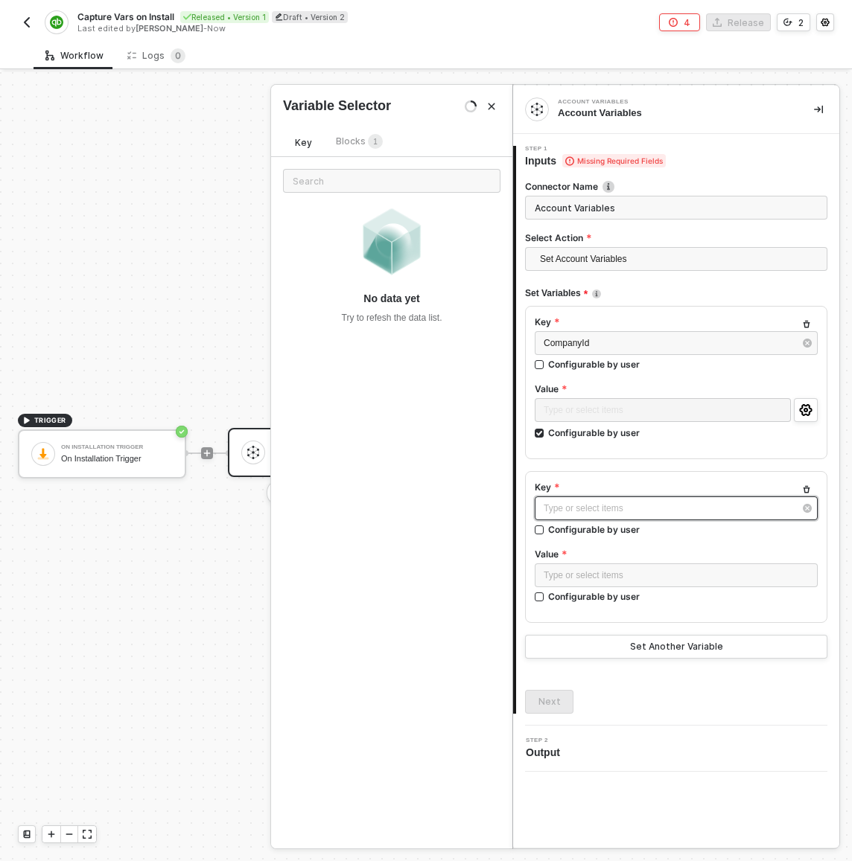
click at [588, 508] on div "Type or select items ﻿" at bounding box center [669, 509] width 250 height 14
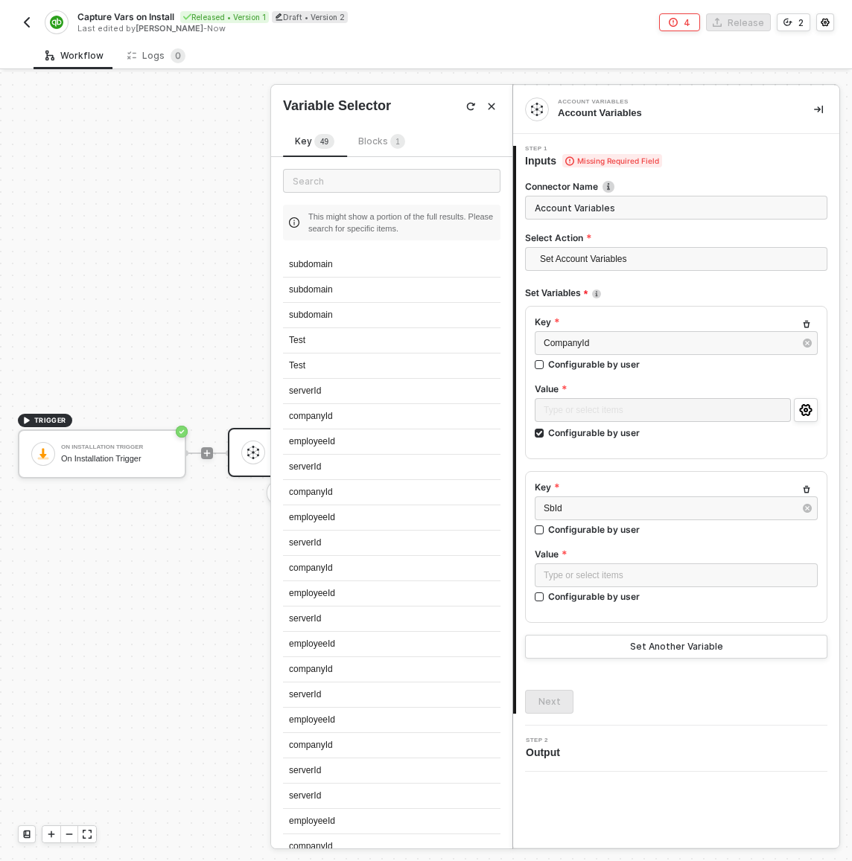
click at [584, 591] on div "Configurable by user" at bounding box center [594, 596] width 92 height 13
click at [545, 593] on input "Configurable by user" at bounding box center [540, 598] width 10 height 10
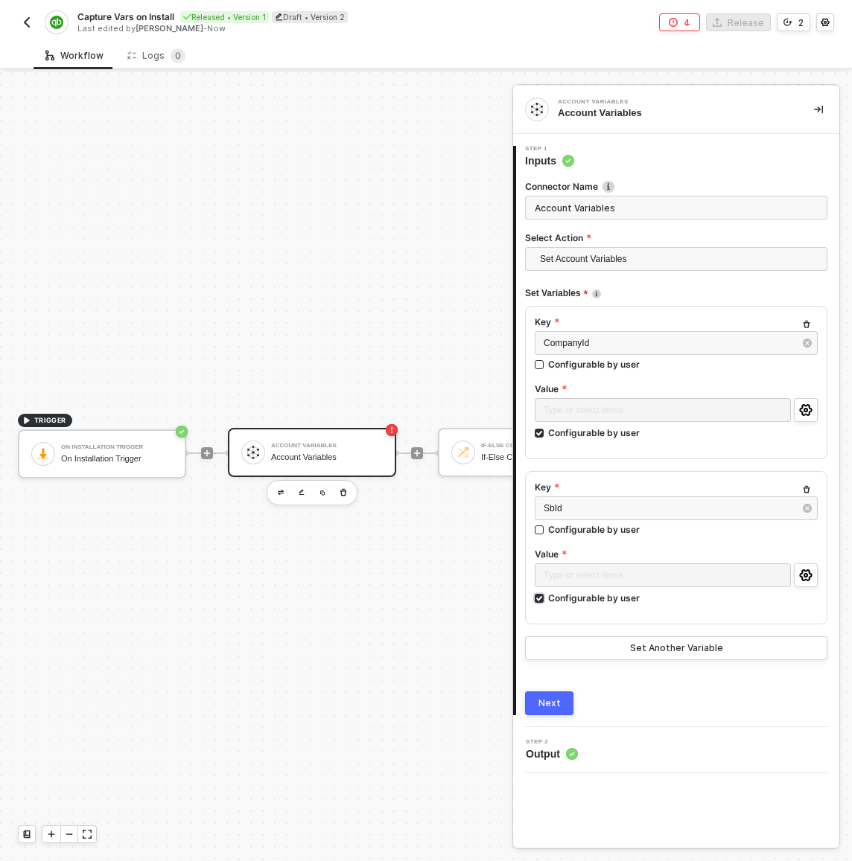
click at [587, 596] on div "Configurable by user" at bounding box center [594, 598] width 92 height 13
click at [545, 596] on input "Configurable by user" at bounding box center [540, 599] width 10 height 10
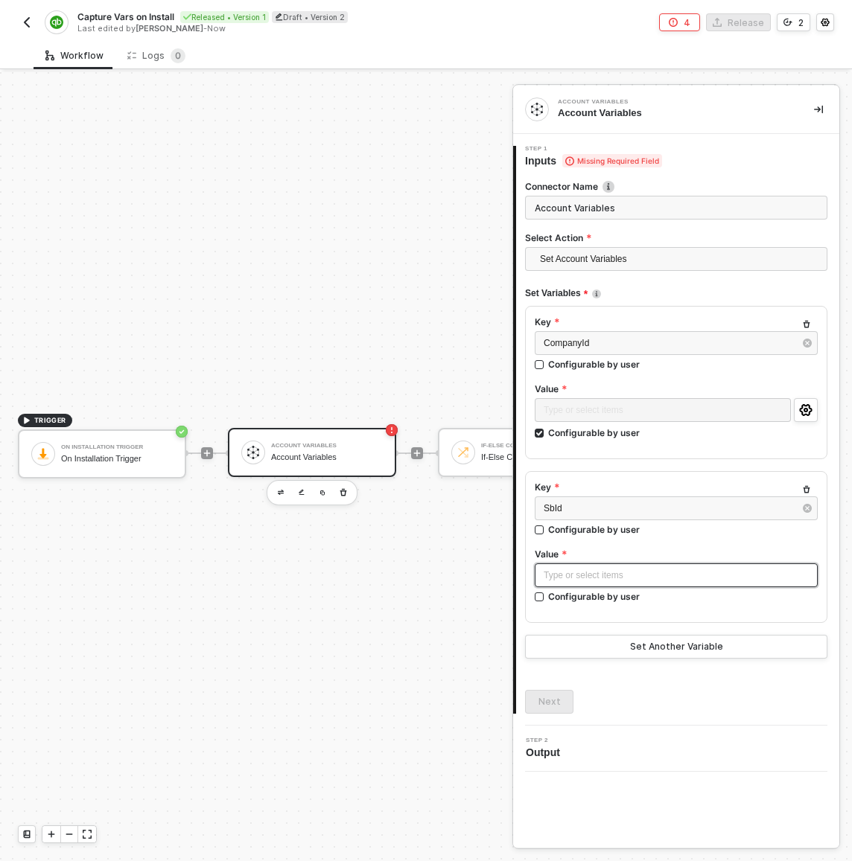
click at [579, 574] on div "Type or select items ﻿" at bounding box center [676, 576] width 265 height 14
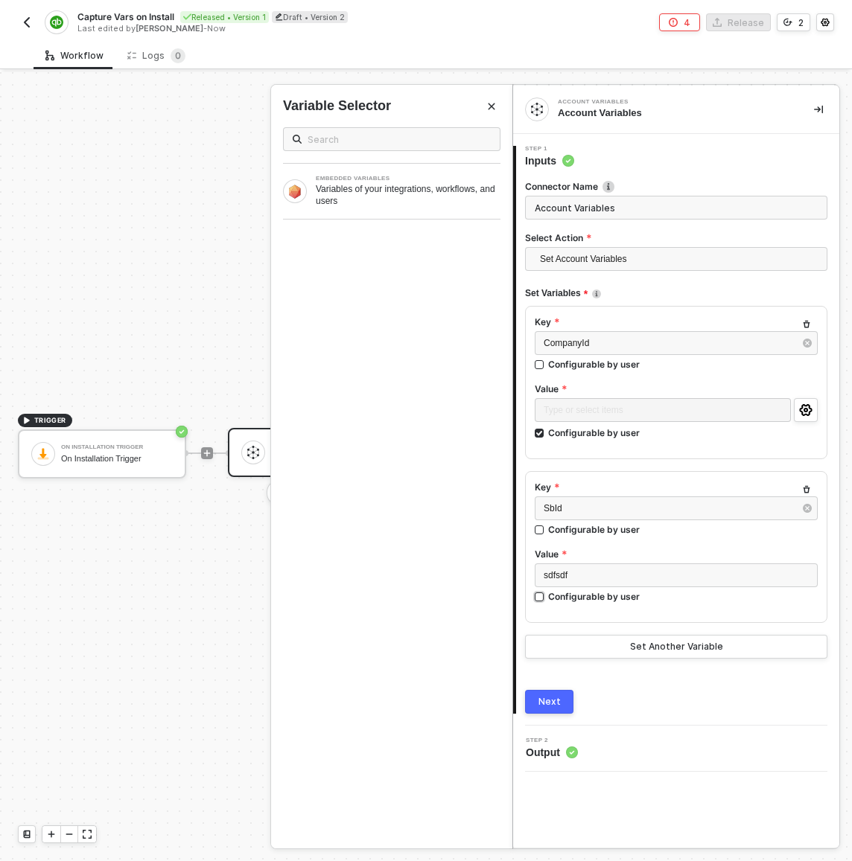
click at [581, 592] on div "Configurable by user" at bounding box center [594, 596] width 92 height 13
click at [545, 593] on input "Configurable by user" at bounding box center [540, 598] width 10 height 10
checkbox input "true"
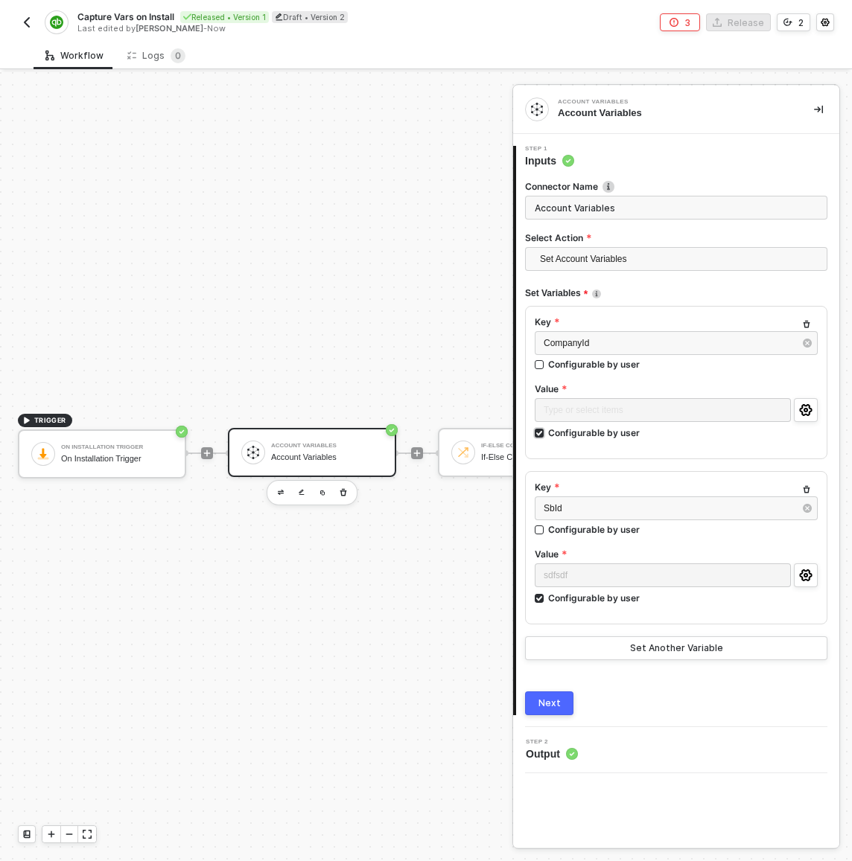
click at [603, 434] on div "Configurable by user" at bounding box center [594, 433] width 92 height 13
click at [545, 434] on input "Configurable by user" at bounding box center [540, 434] width 10 height 10
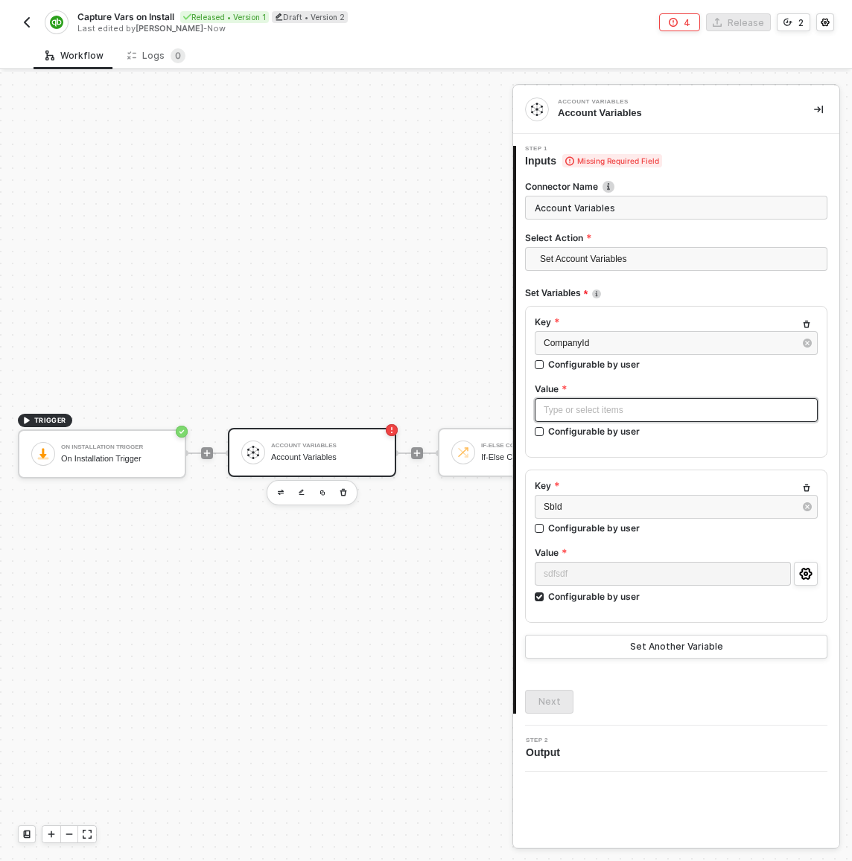
click at [601, 411] on div "Type or select items ﻿" at bounding box center [676, 411] width 265 height 14
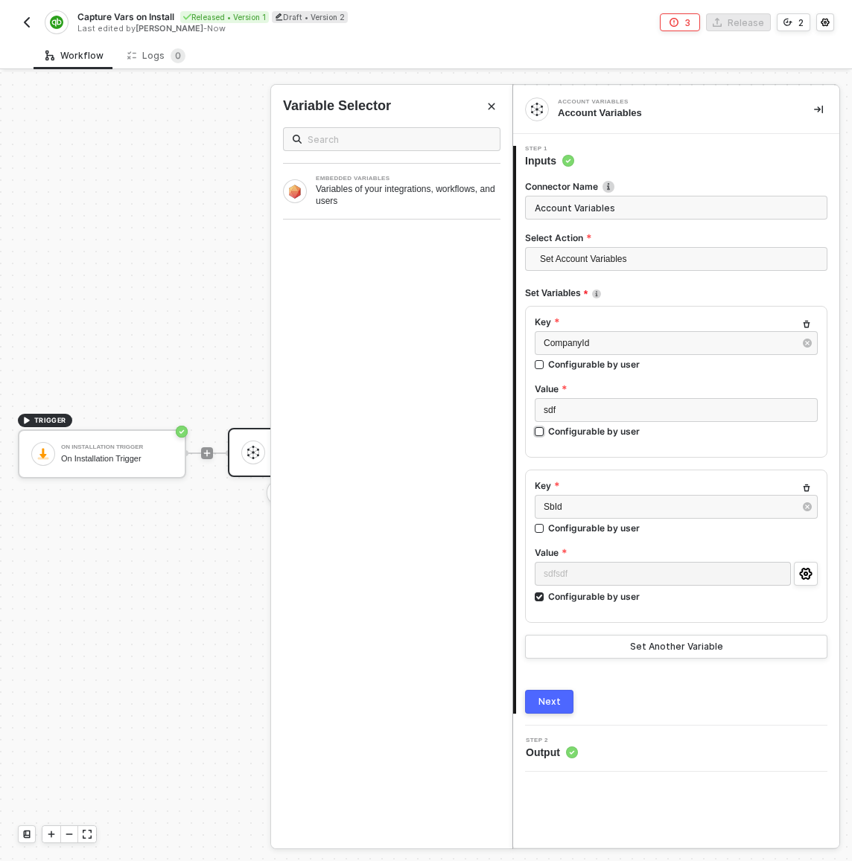
click at [598, 434] on div "Configurable by user" at bounding box center [594, 431] width 92 height 13
click at [545, 434] on input "Configurable by user" at bounding box center [540, 432] width 10 height 10
checkbox input "true"
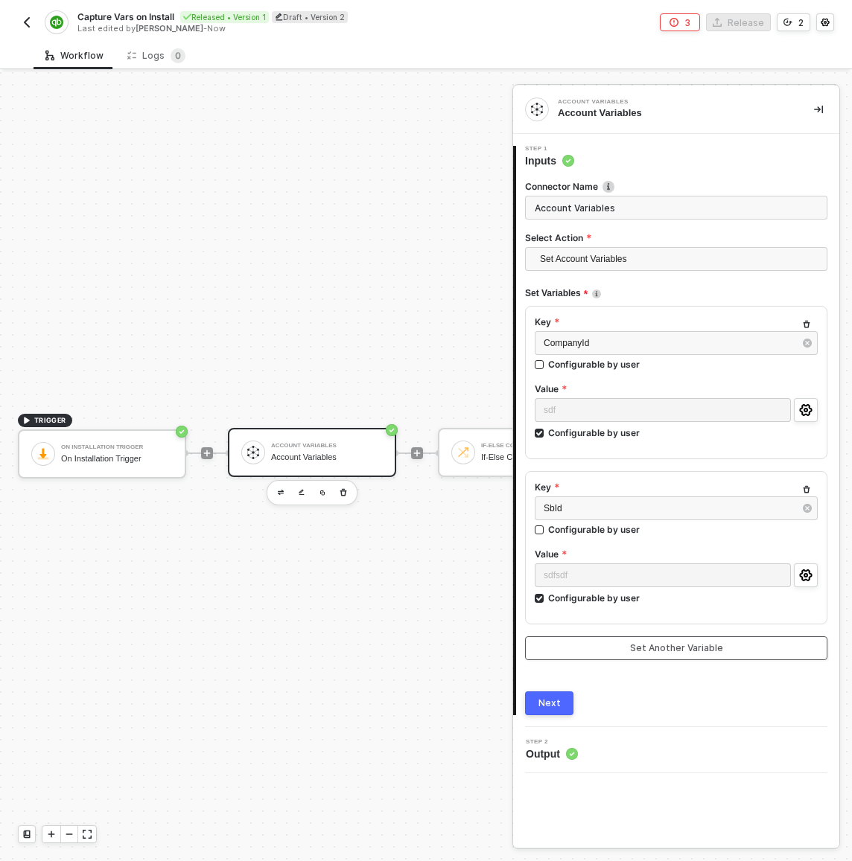
click at [657, 644] on div "Set Another Variable" at bounding box center [676, 649] width 93 height 12
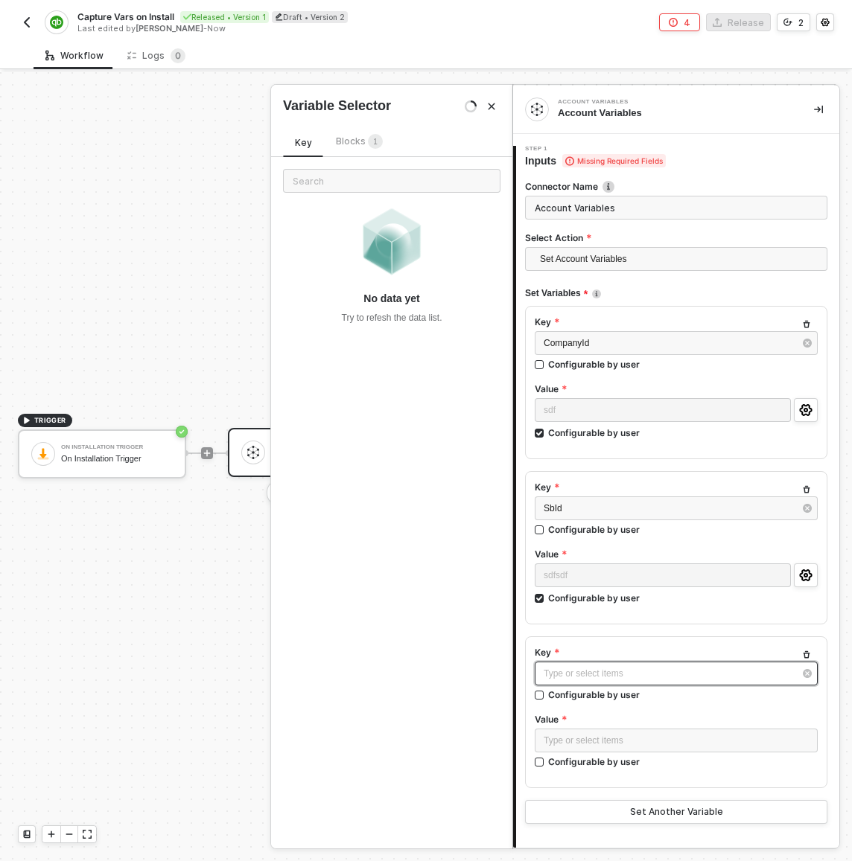
drag, startPoint x: 585, startPoint y: 674, endPoint x: 596, endPoint y: 674, distance: 10.4
click at [586, 674] on div "Type or select items ﻿" at bounding box center [669, 674] width 250 height 14
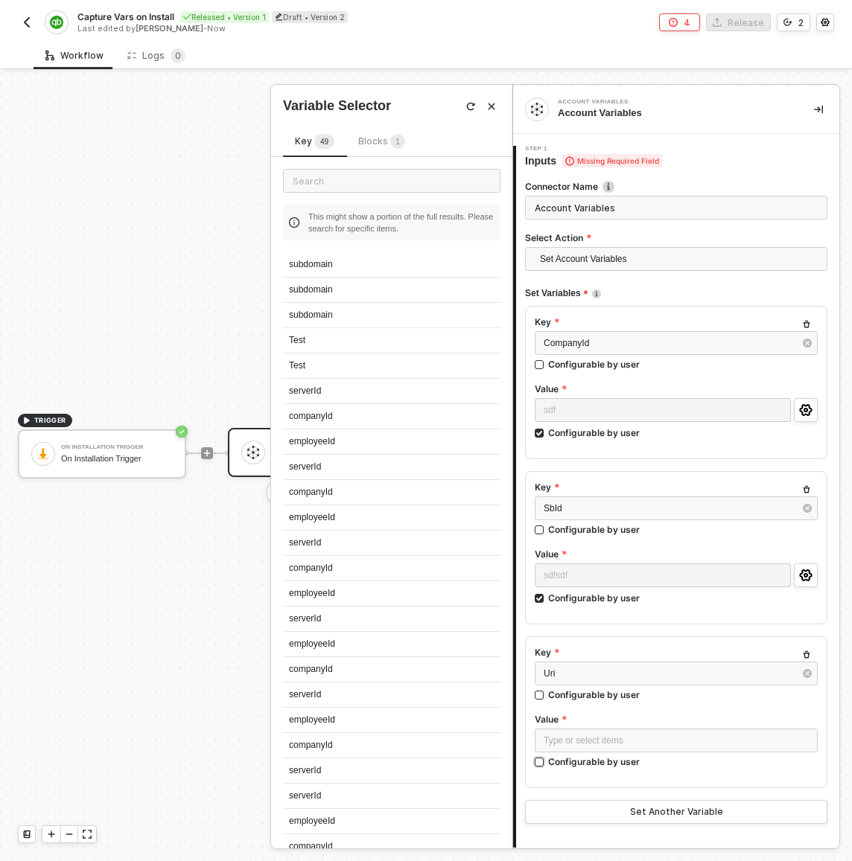
click at [556, 757] on div "Configurable by user" at bounding box center [594, 762] width 92 height 13
click at [545, 758] on input "Configurable by user" at bounding box center [540, 763] width 10 height 10
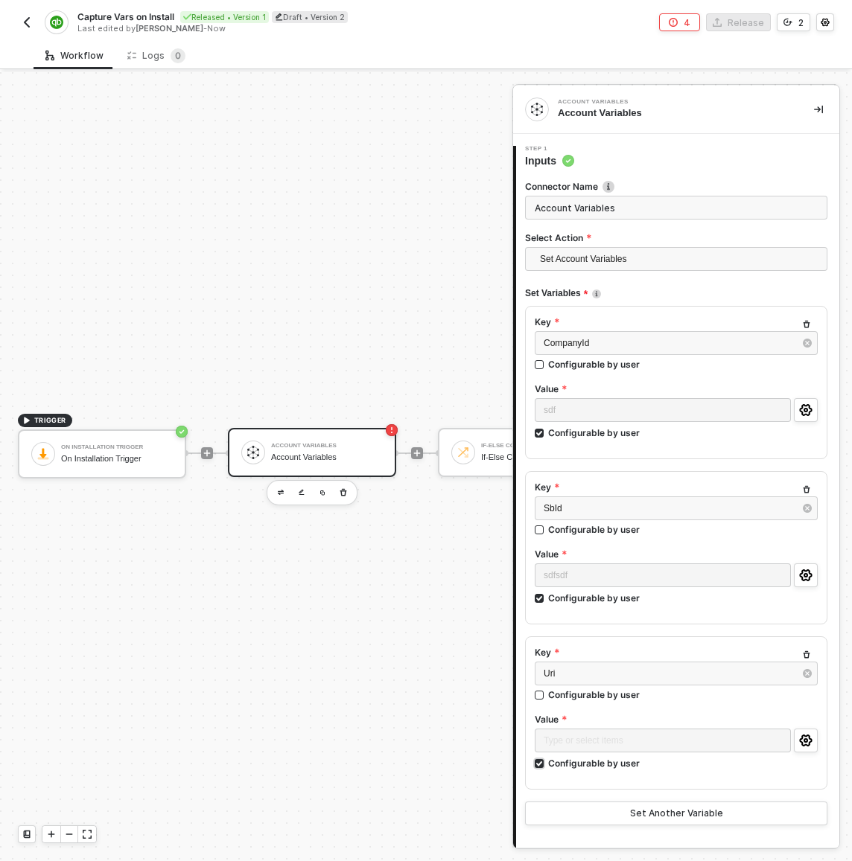
drag, startPoint x: 579, startPoint y: 769, endPoint x: 577, endPoint y: 760, distance: 9.1
click at [578, 768] on div "Configurable by user" at bounding box center [594, 763] width 92 height 13
click at [545, 768] on input "Configurable by user" at bounding box center [540, 764] width 10 height 10
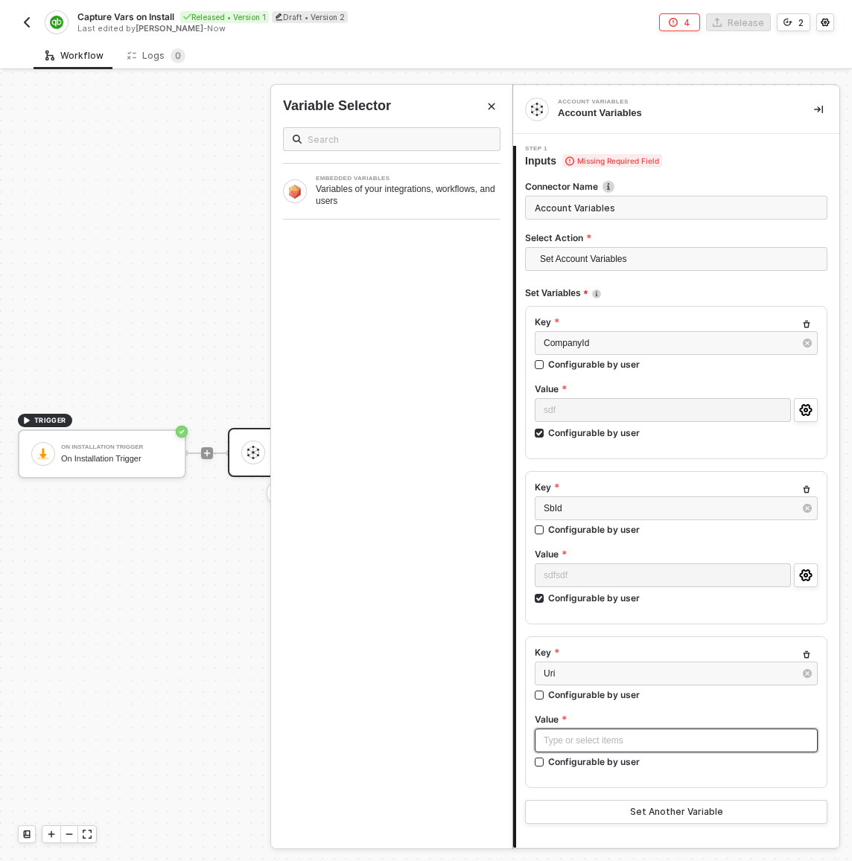
click at [576, 739] on div "Type or select items ﻿" at bounding box center [676, 741] width 265 height 14
click at [576, 761] on div "Configurable by user" at bounding box center [594, 762] width 92 height 13
click at [545, 761] on input "Configurable by user" at bounding box center [540, 763] width 10 height 10
checkbox input "true"
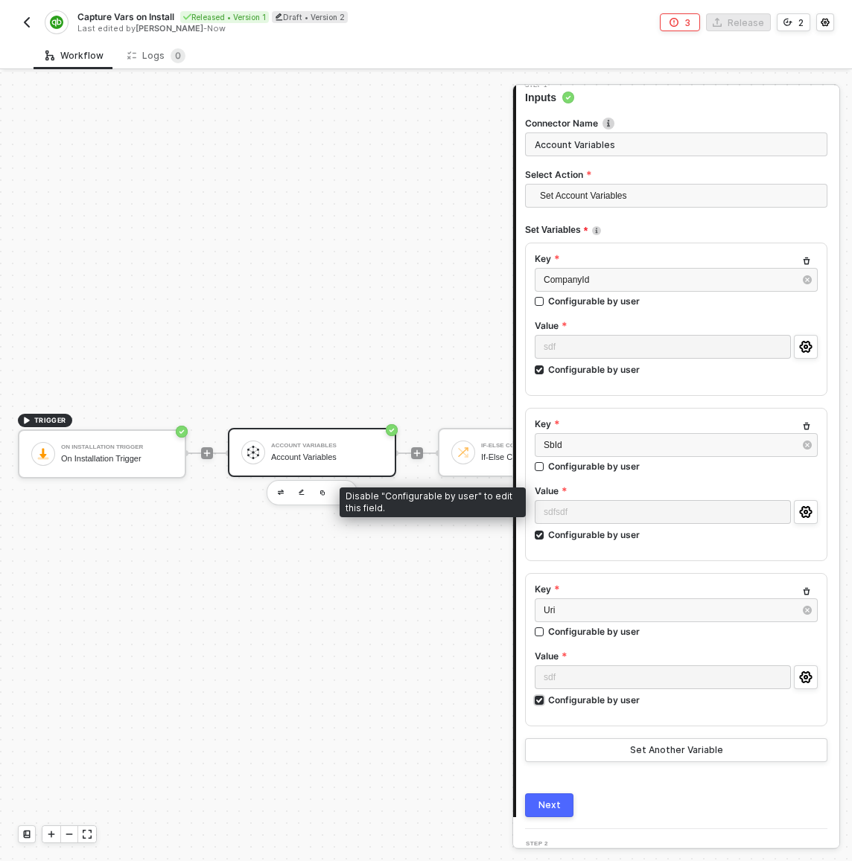
scroll to position [91, 0]
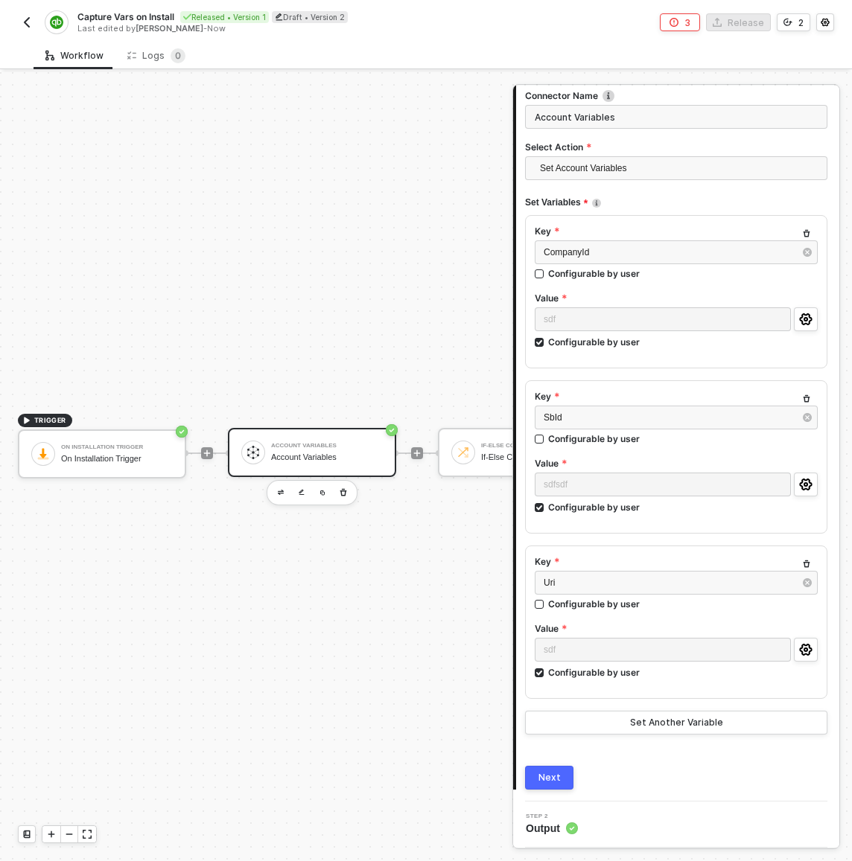
click at [543, 788] on button "Next" at bounding box center [549, 778] width 48 height 24
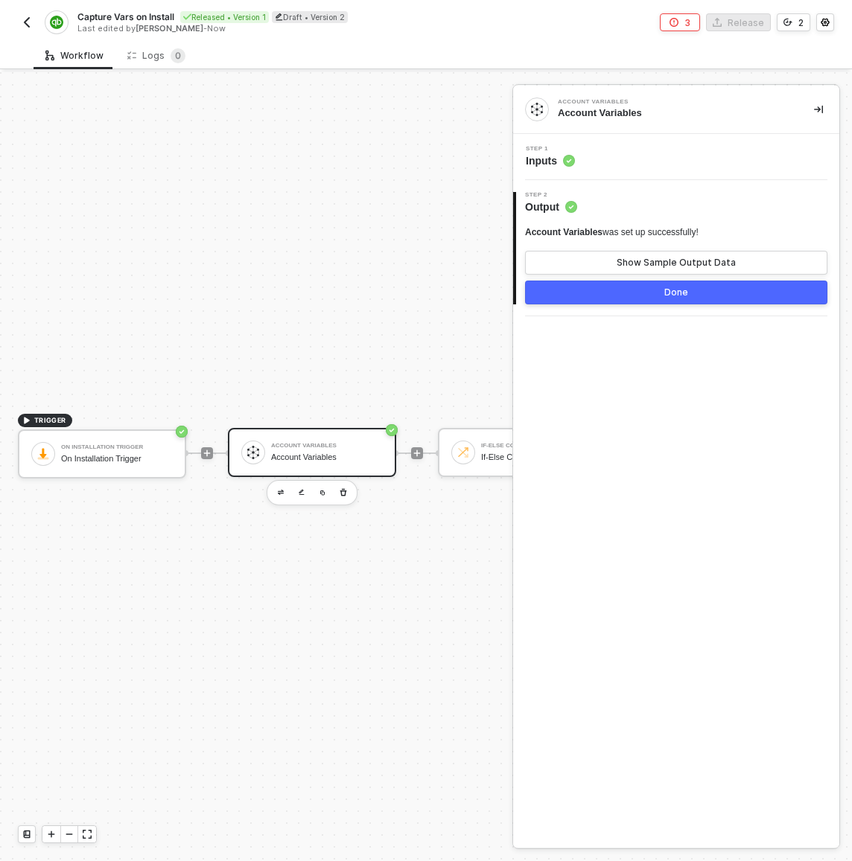
click at [347, 184] on div "TRIGGER On Installation Trigger On Installation Trigger Account Variables Accou…" at bounding box center [510, 453] width 1021 height 817
click at [344, 450] on div "Account Variables Account Variables" at bounding box center [327, 453] width 112 height 28
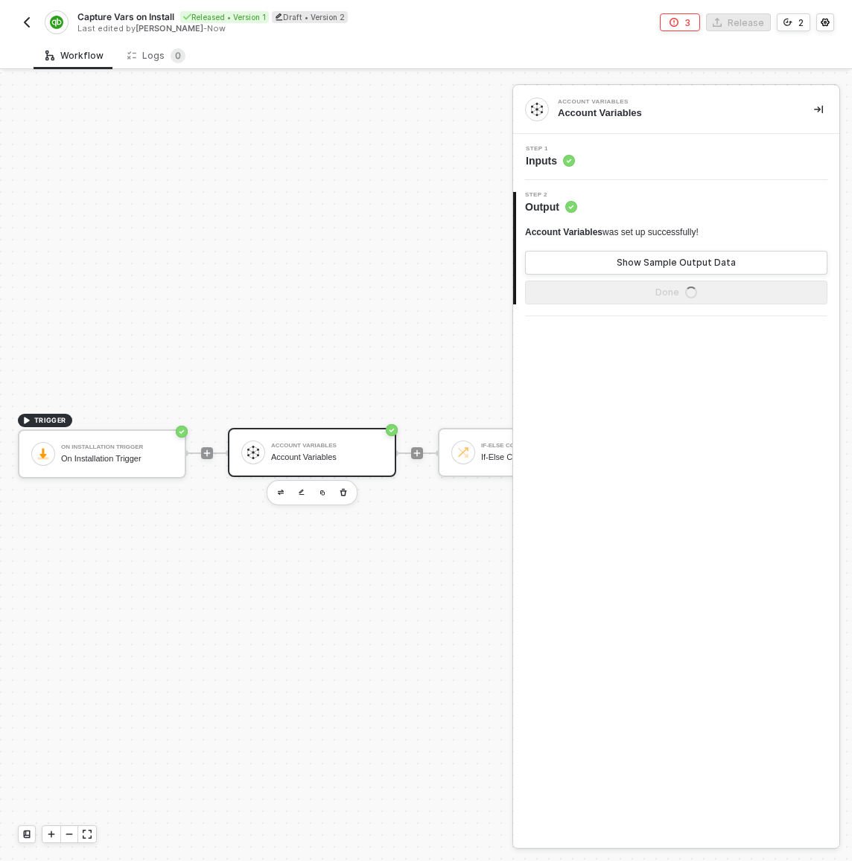
click at [651, 158] on div "Step 1 Inputs" at bounding box center [678, 157] width 322 height 22
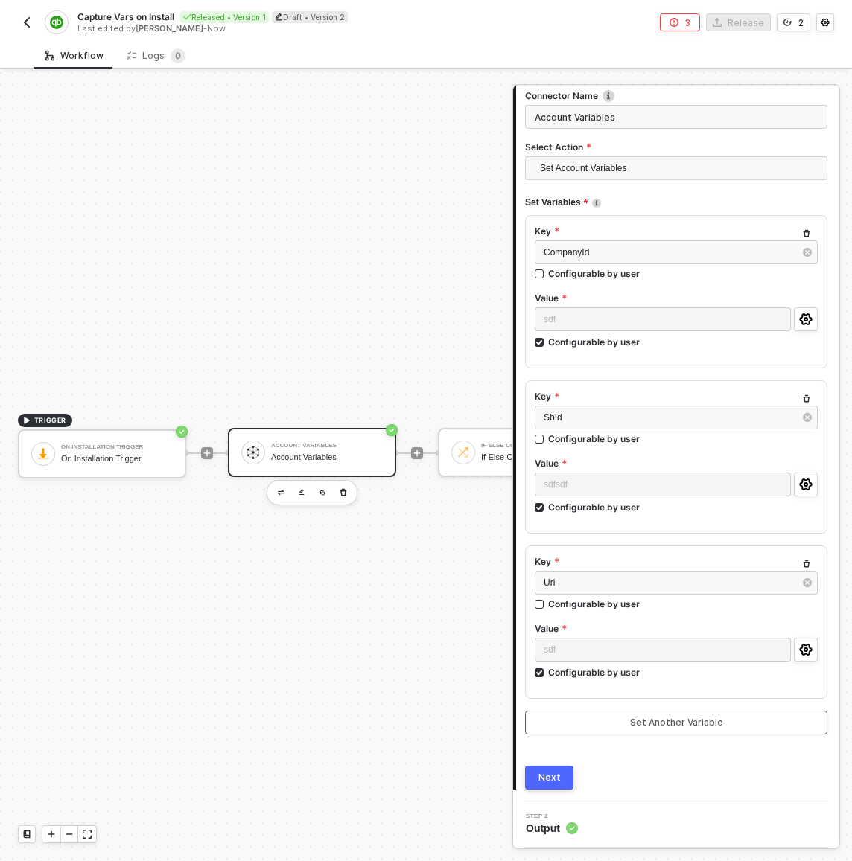
click at [610, 724] on button "Set Another Variable" at bounding box center [676, 723] width 302 height 24
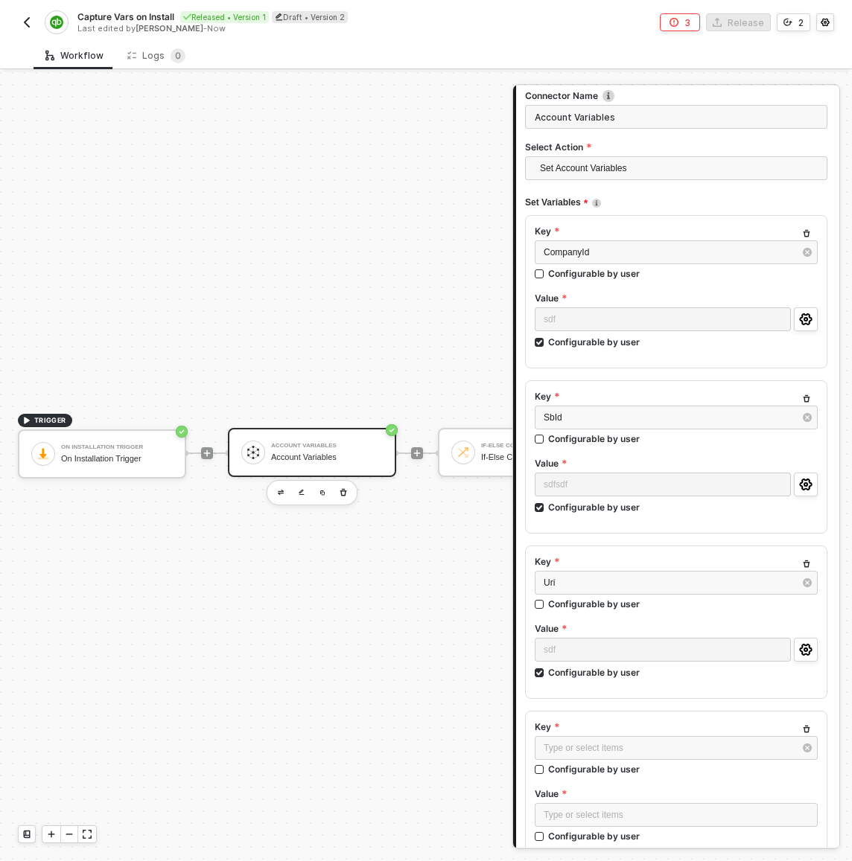
scroll to position [255, 0]
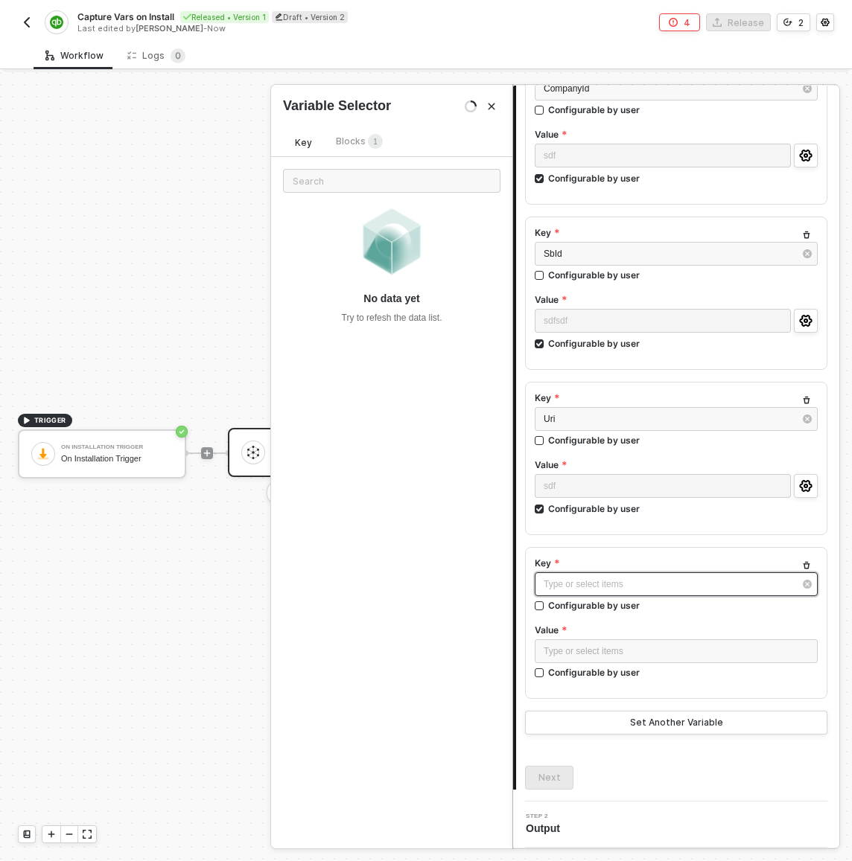
click at [600, 582] on div "Type or select items ﻿" at bounding box center [669, 585] width 250 height 14
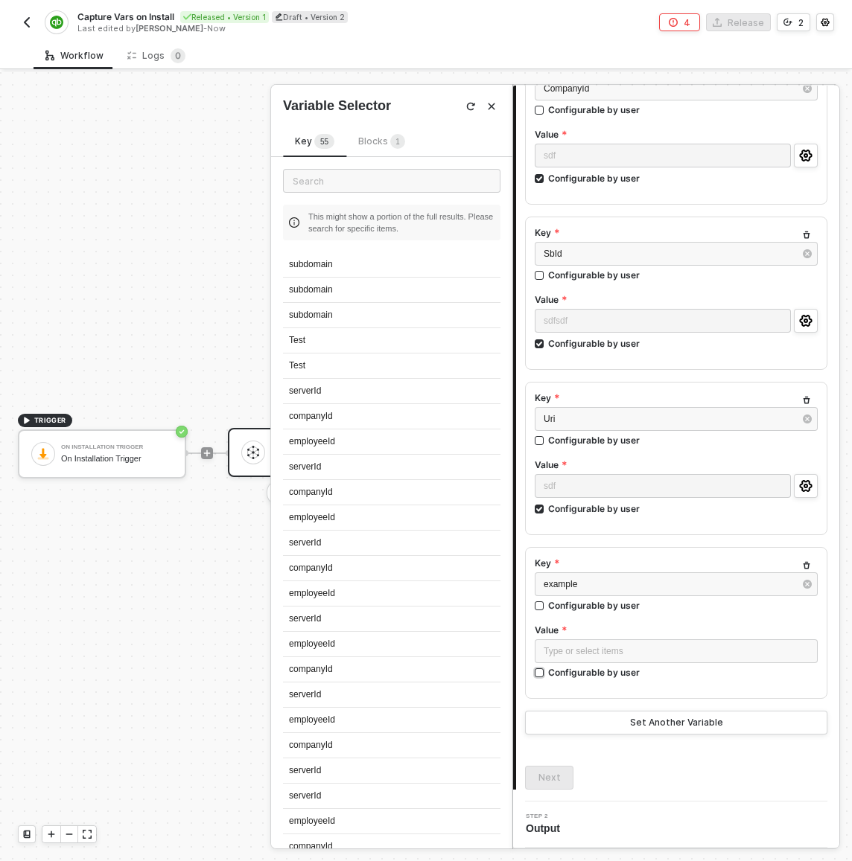
click at [614, 670] on div "Configurable by user" at bounding box center [594, 672] width 92 height 13
click at [545, 670] on input "Configurable by user" at bounding box center [540, 674] width 10 height 10
checkbox input "true"
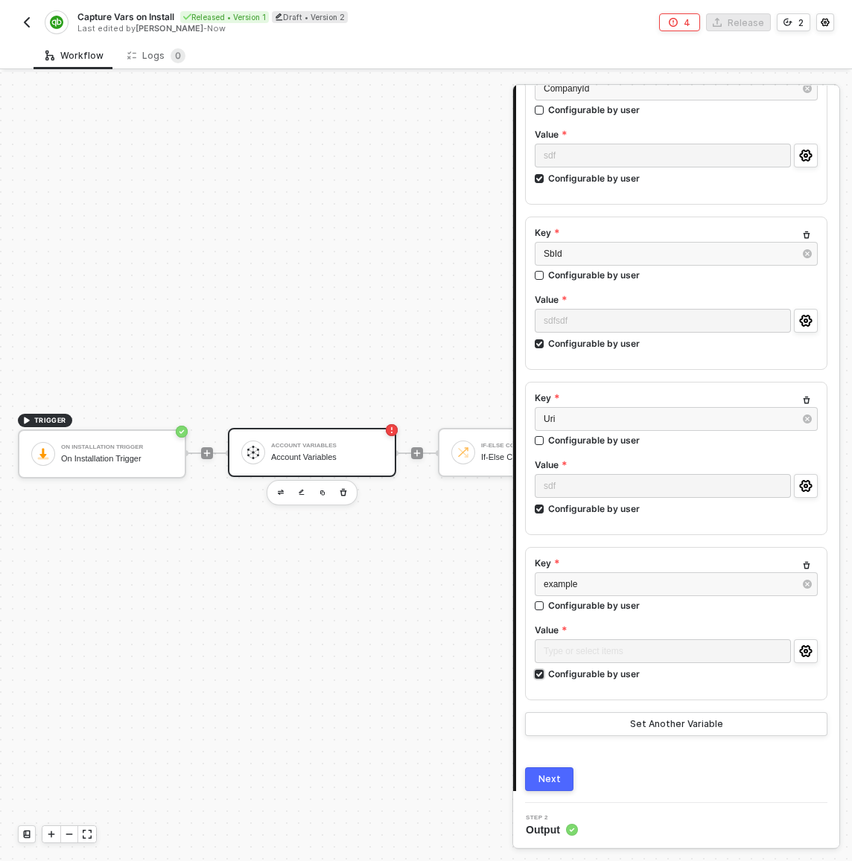
scroll to position [256, 0]
click at [689, 19] on div "4" at bounding box center [686, 22] width 7 height 13
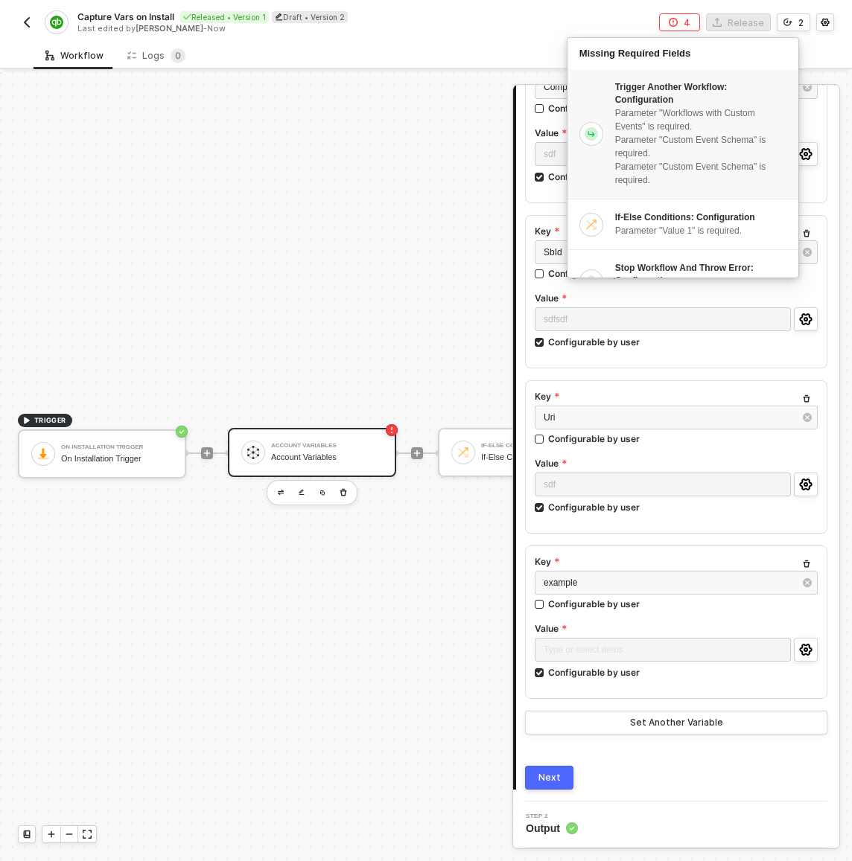
scroll to position [100, 0]
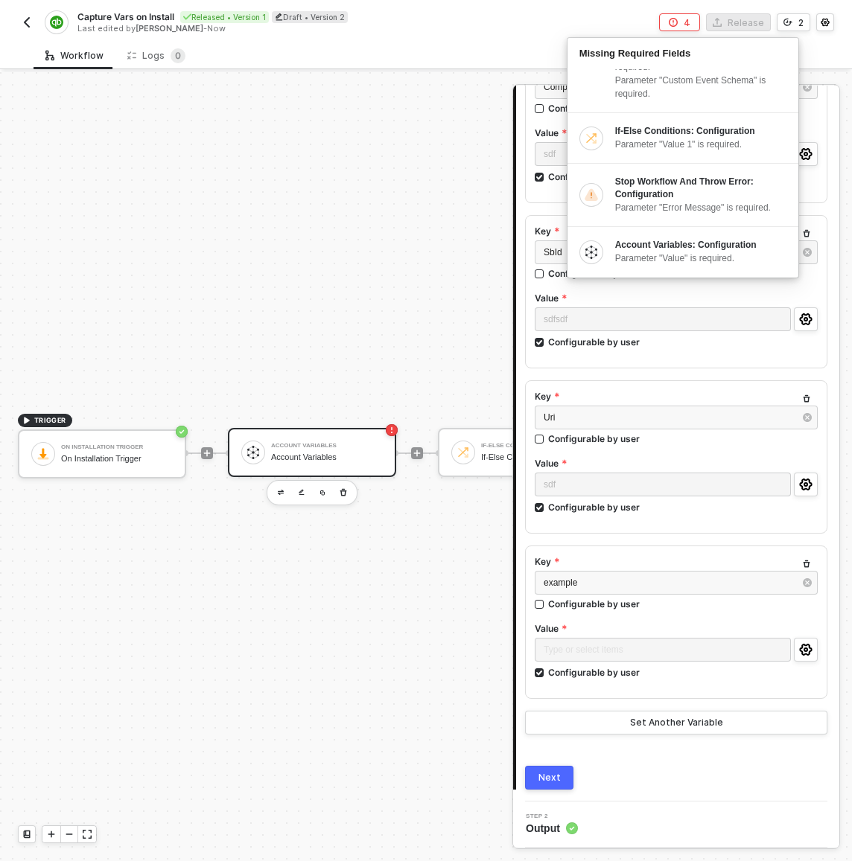
click at [386, 449] on div "Account Variables Account Variables" at bounding box center [312, 452] width 168 height 49
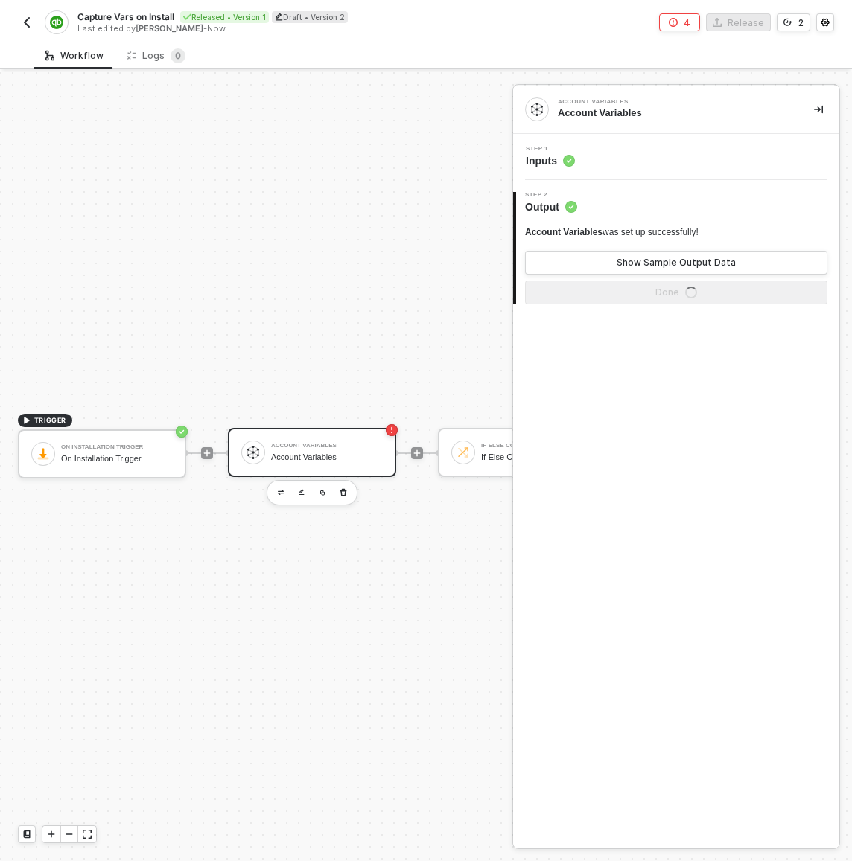
click at [458, 486] on div at bounding box center [417, 453] width 198 height 116
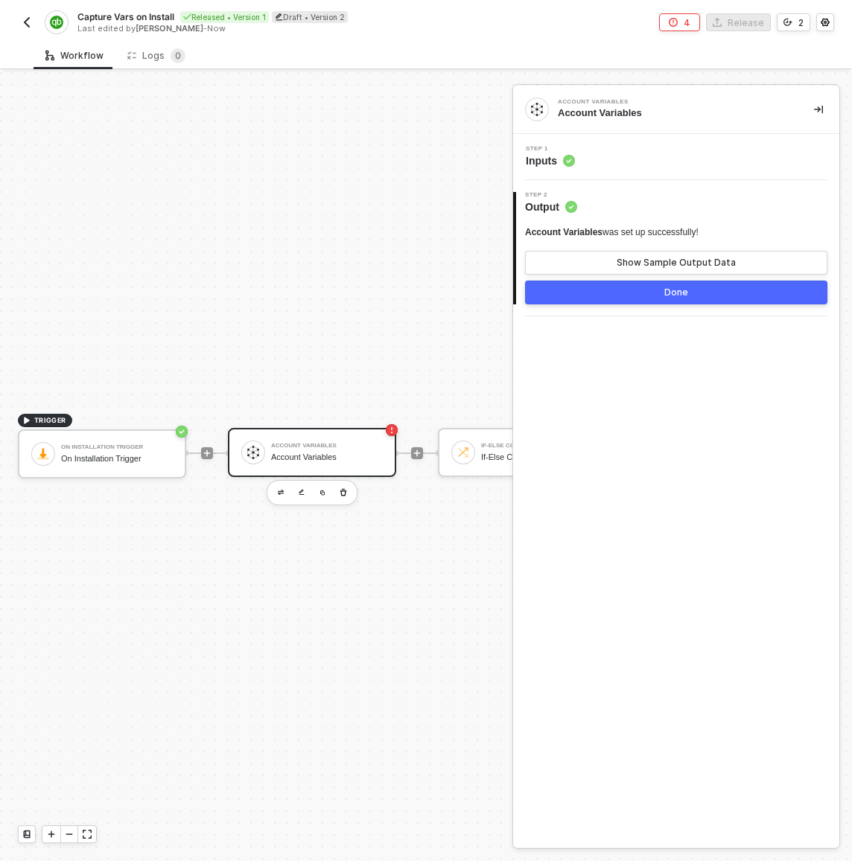
click at [352, 453] on div "Account Variables" at bounding box center [327, 458] width 112 height 10
click at [599, 160] on div "Step 1 Inputs" at bounding box center [678, 157] width 322 height 22
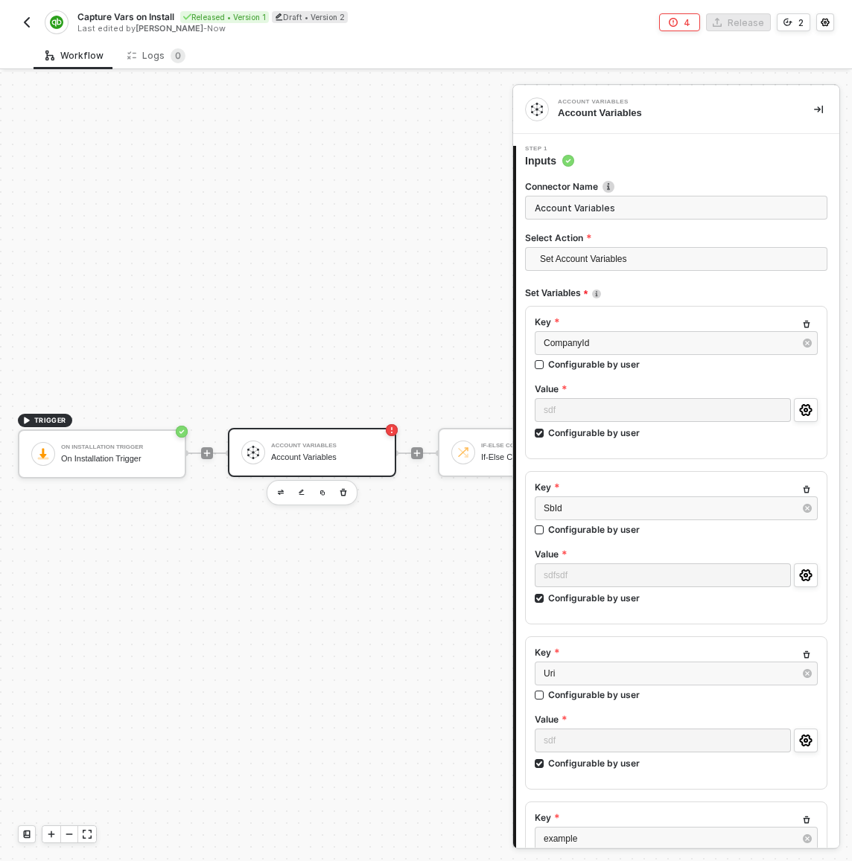
scroll to position [256, 0]
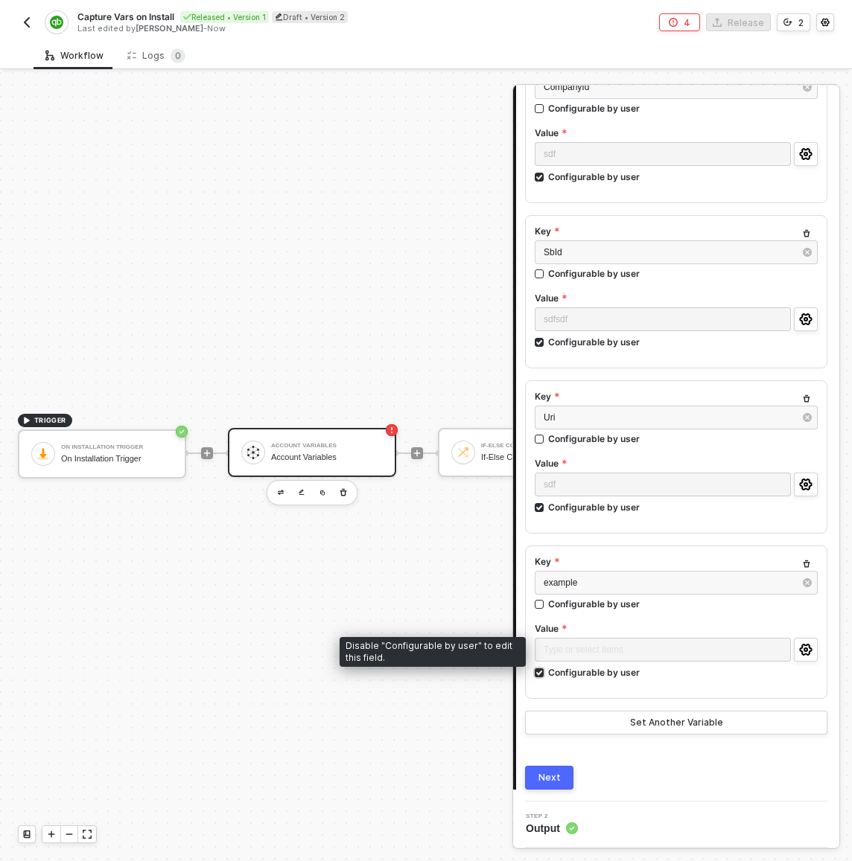
click at [569, 669] on div "Configurable by user" at bounding box center [594, 672] width 92 height 13
click at [545, 669] on input "Configurable by user" at bounding box center [540, 674] width 10 height 10
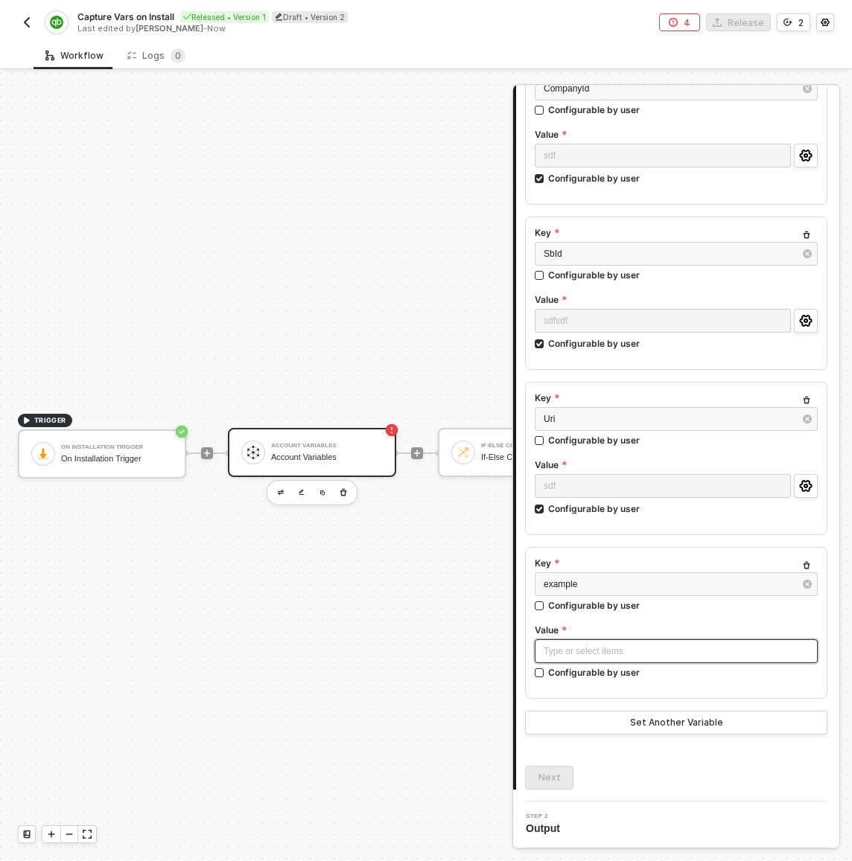
scroll to position [255, 0]
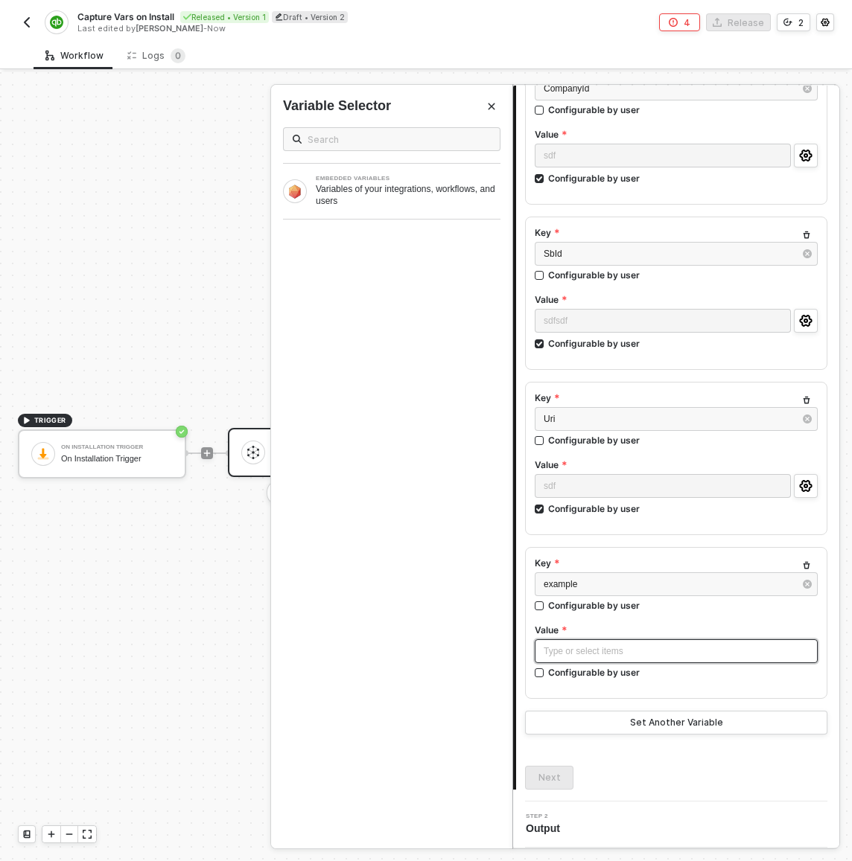
click at [573, 652] on div "Type or select items ﻿" at bounding box center [676, 652] width 265 height 14
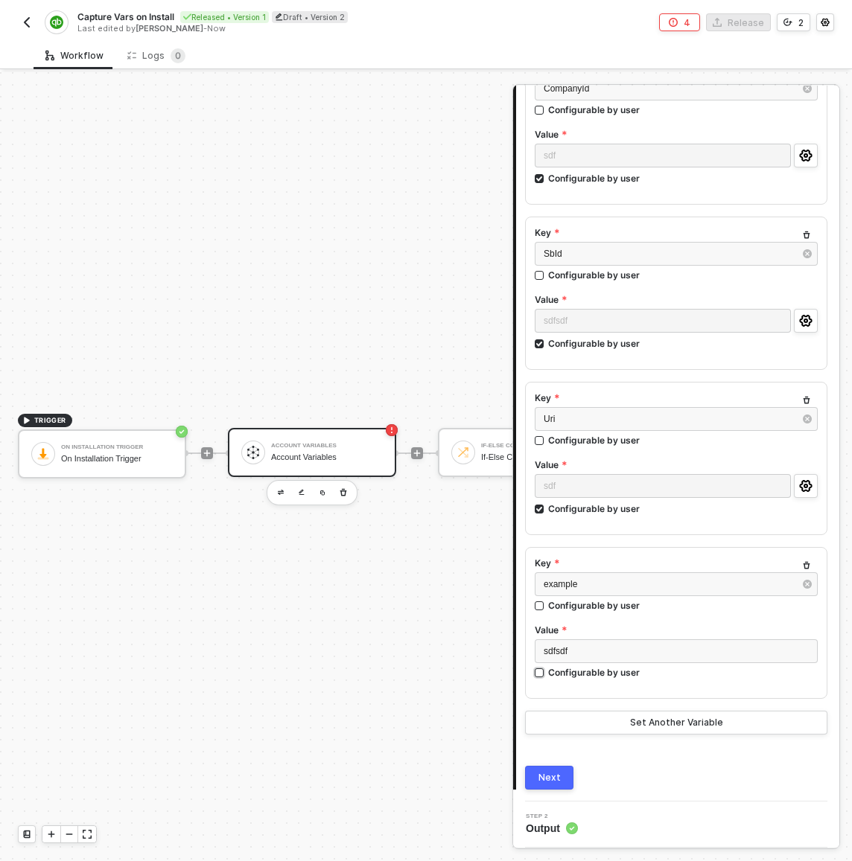
click at [575, 669] on div "Configurable by user" at bounding box center [594, 672] width 92 height 13
click at [545, 669] on input "Configurable by user" at bounding box center [540, 674] width 10 height 10
checkbox input "true"
click at [543, 774] on div "Next" at bounding box center [549, 778] width 22 height 12
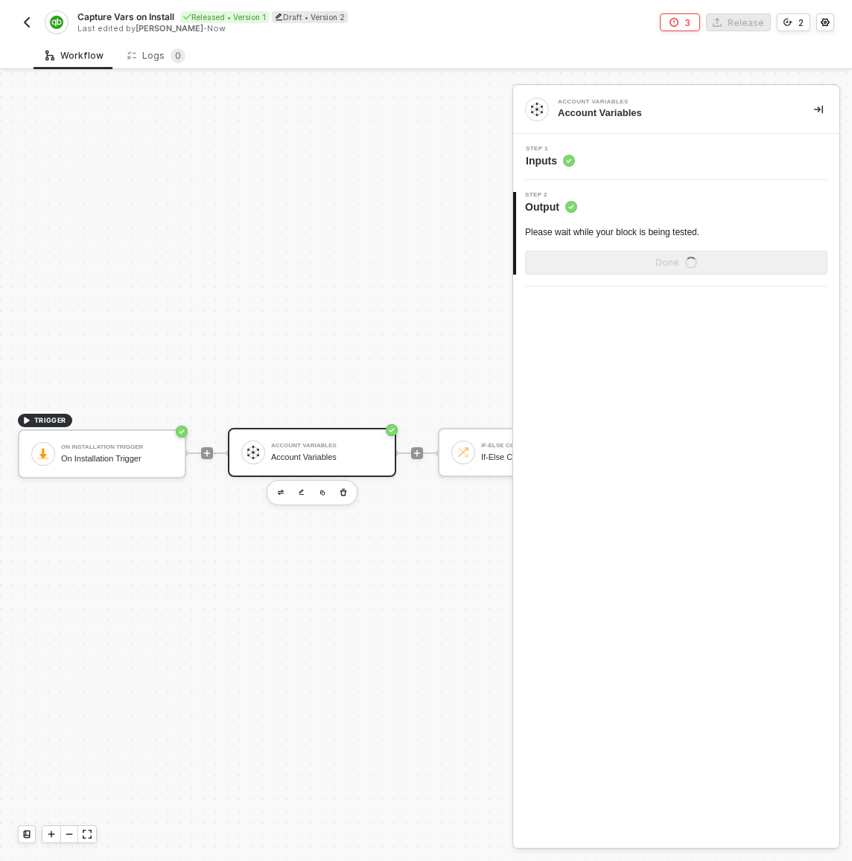
scroll to position [0, 0]
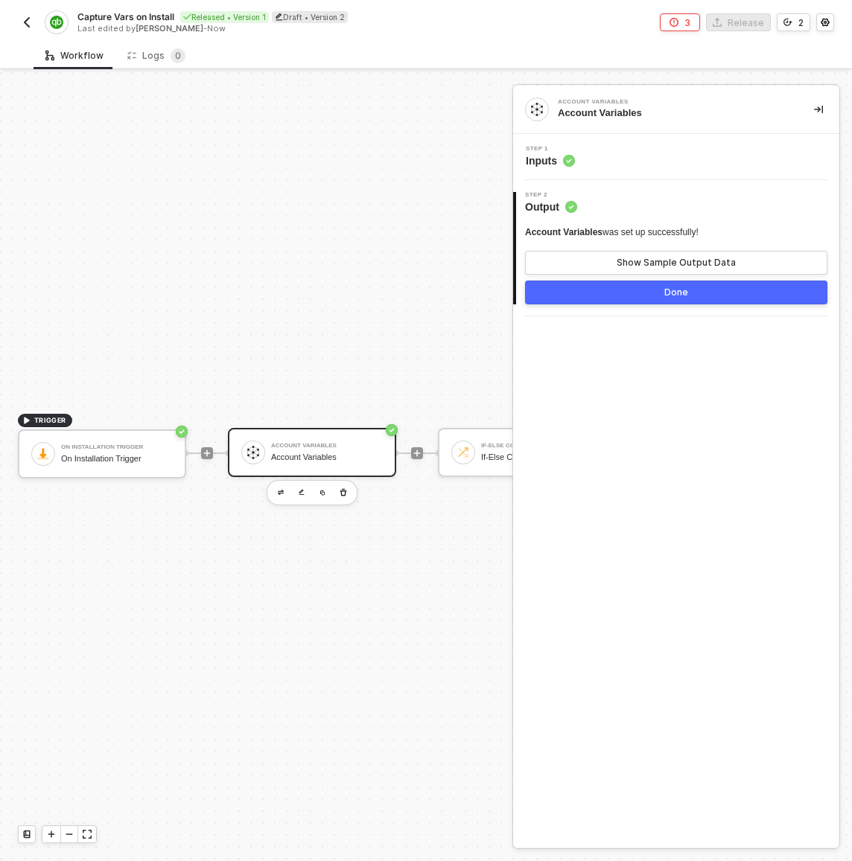
drag, startPoint x: 484, startPoint y: 619, endPoint x: 436, endPoint y: 579, distance: 62.4
click at [484, 619] on div "TRIGGER On Installation Trigger On Installation Trigger Account Variables Accou…" at bounding box center [510, 453] width 1021 height 817
click at [430, 241] on div "TRIGGER On Installation Trigger On Installation Trigger Account Variables Accou…" at bounding box center [510, 453] width 1021 height 817
click at [316, 188] on div "TRIGGER On Installation Trigger On Installation Trigger Account Variables Accou…" at bounding box center [510, 453] width 1021 height 817
click at [337, 450] on div "Account Variables Account Variables" at bounding box center [327, 453] width 112 height 28
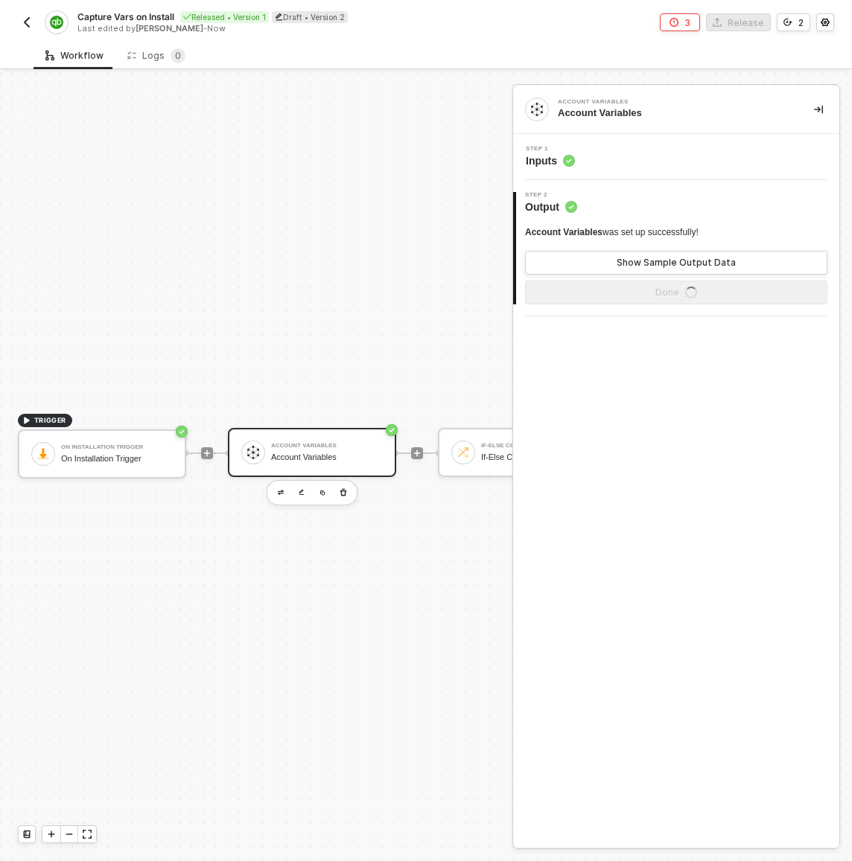
click at [593, 148] on div "Step 1 Inputs" at bounding box center [678, 157] width 322 height 22
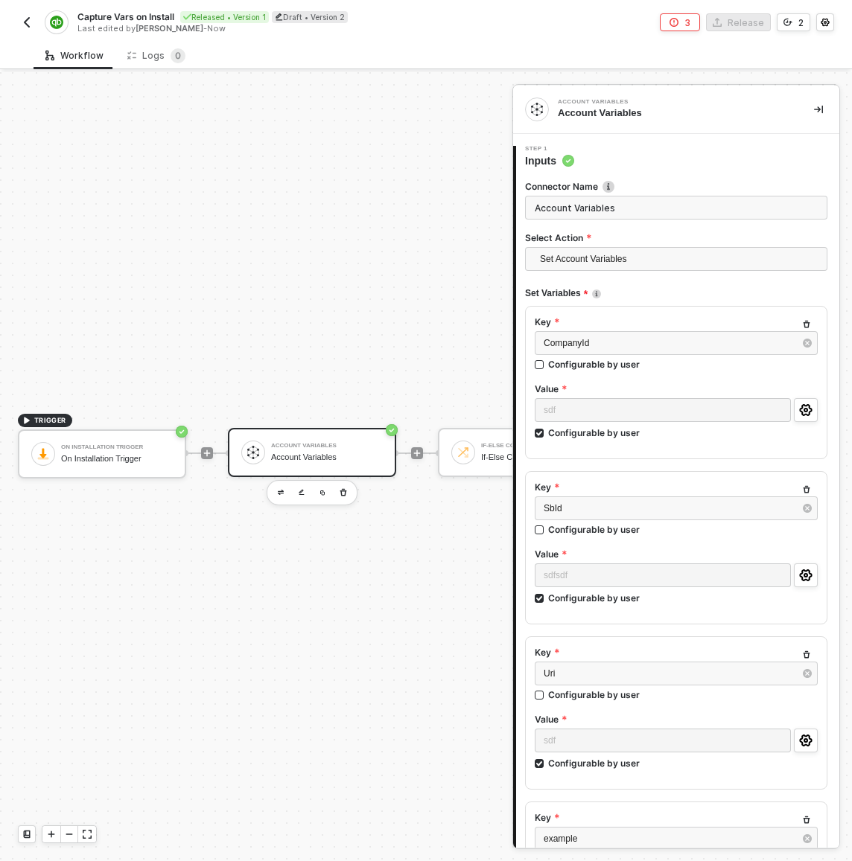
scroll to position [256, 0]
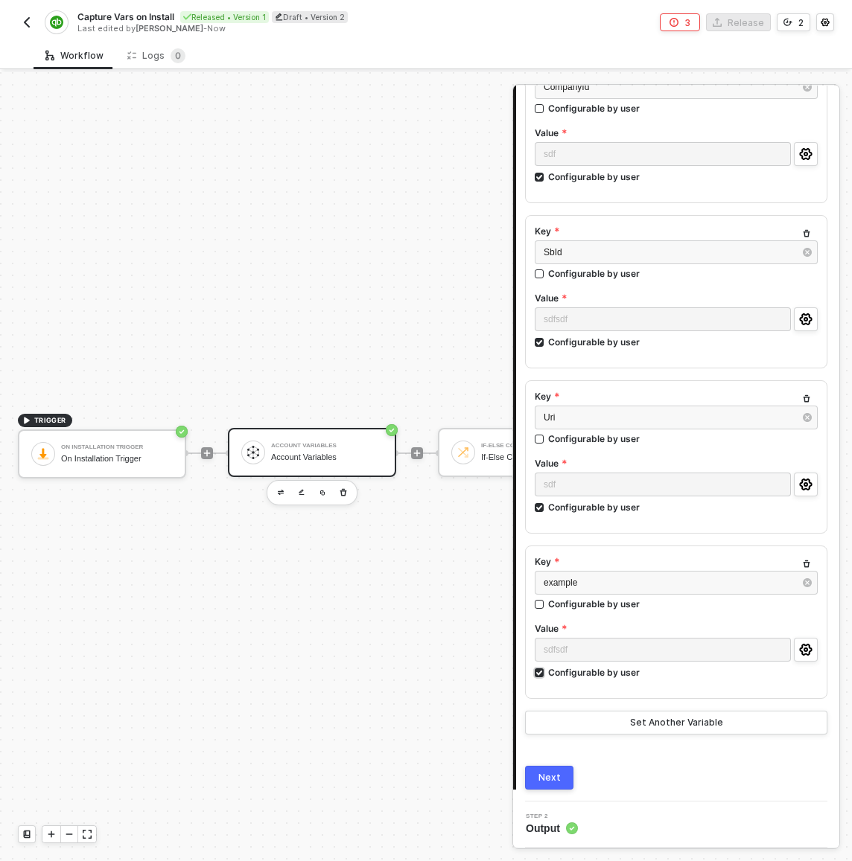
click at [549, 675] on div "Configurable by user" at bounding box center [594, 672] width 92 height 13
click at [545, 675] on input "Configurable by user" at bounding box center [540, 674] width 10 height 10
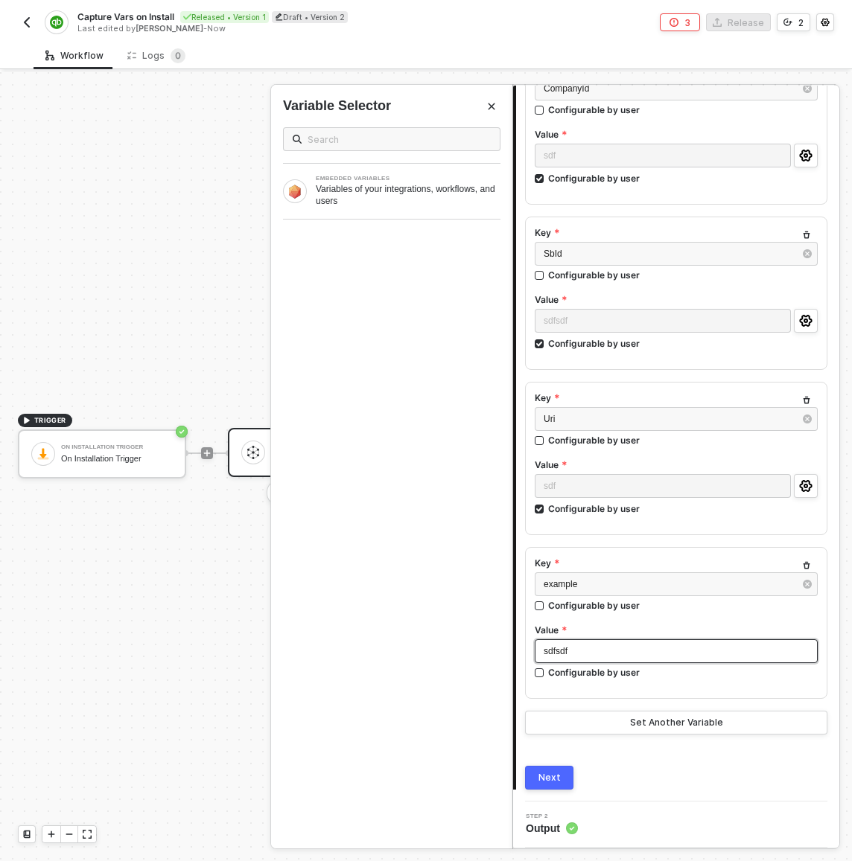
click at [599, 654] on div "sdfsdf" at bounding box center [676, 652] width 265 height 14
click at [576, 677] on div "Configurable by user" at bounding box center [594, 672] width 92 height 13
click at [545, 677] on input "Configurable by user" at bounding box center [540, 674] width 10 height 10
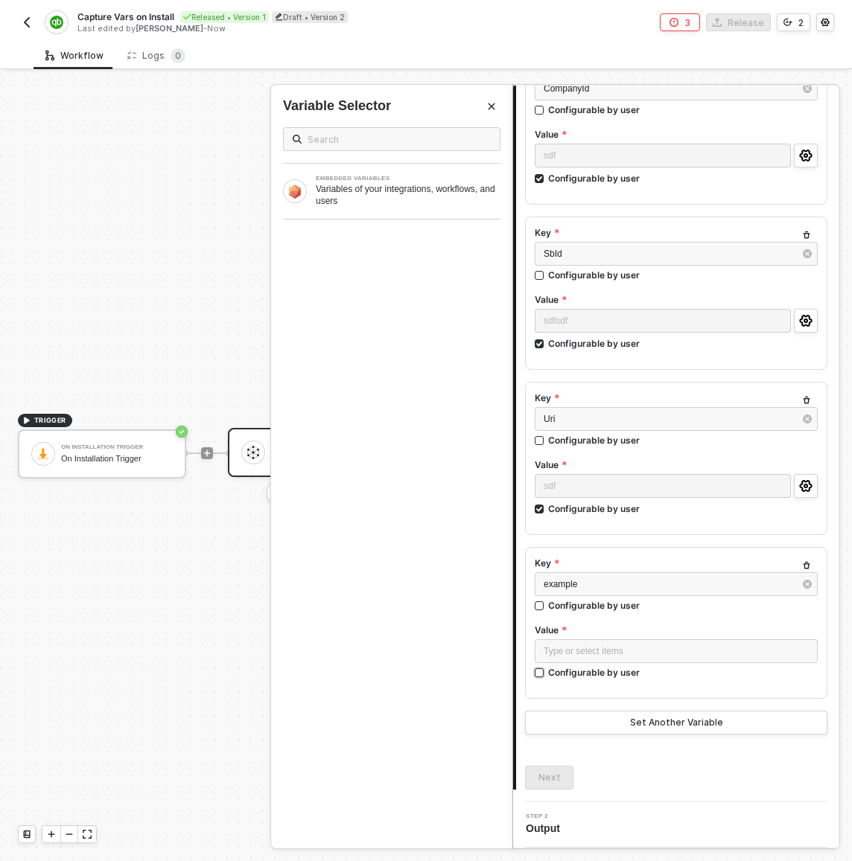
checkbox input "true"
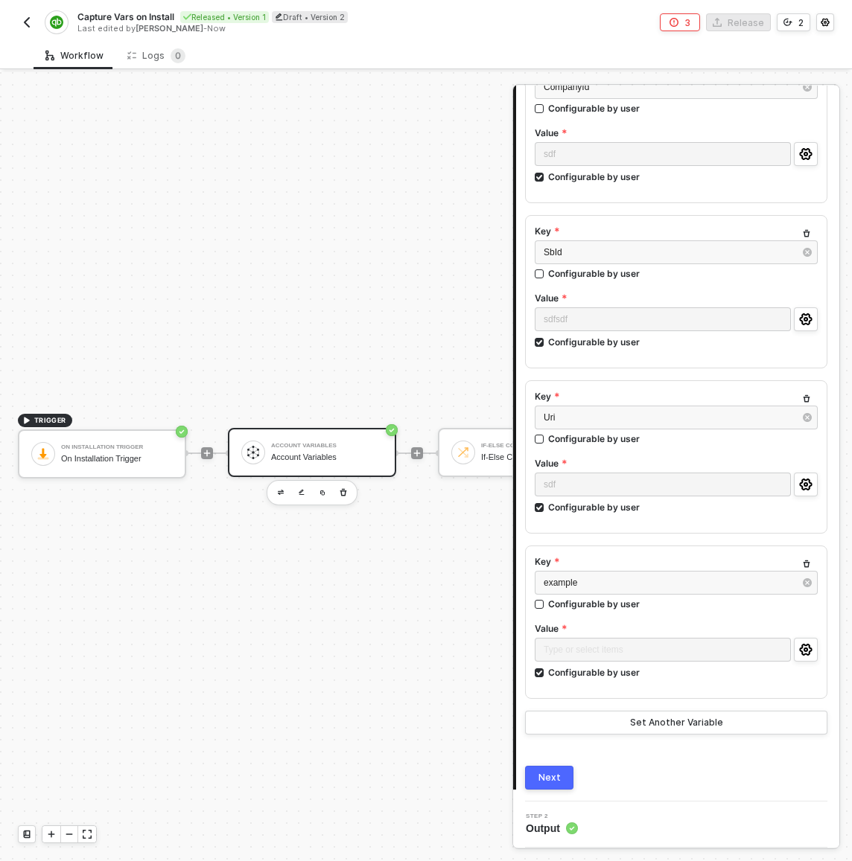
click at [541, 785] on button "Next" at bounding box center [549, 778] width 48 height 24
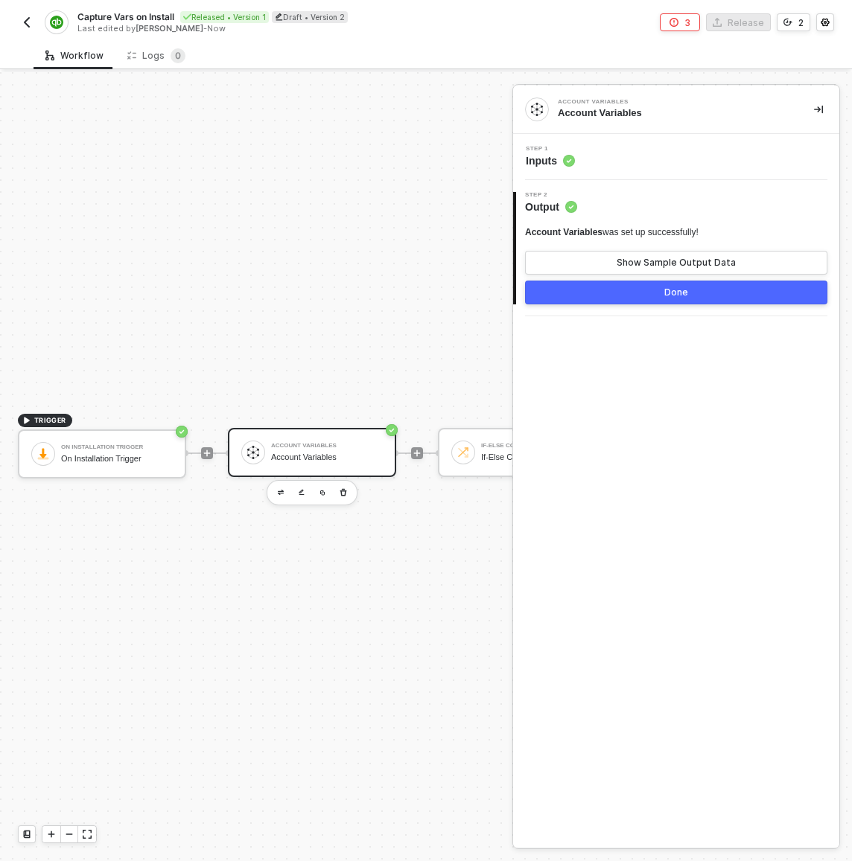
click at [618, 155] on div "Step 1 Inputs" at bounding box center [678, 157] width 322 height 22
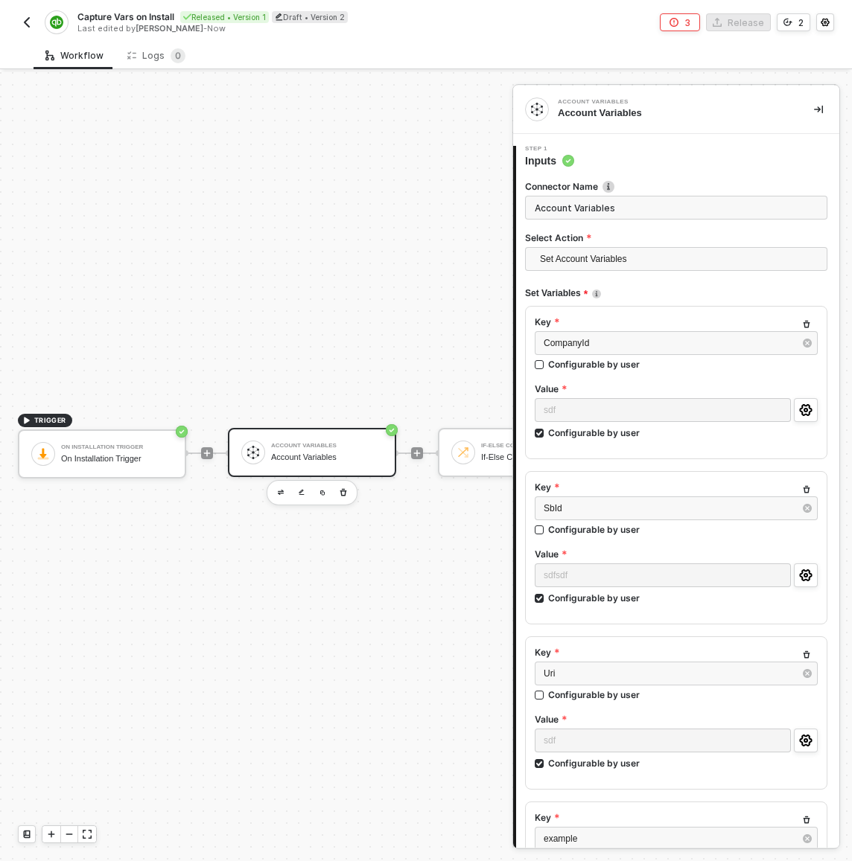
scroll to position [256, 0]
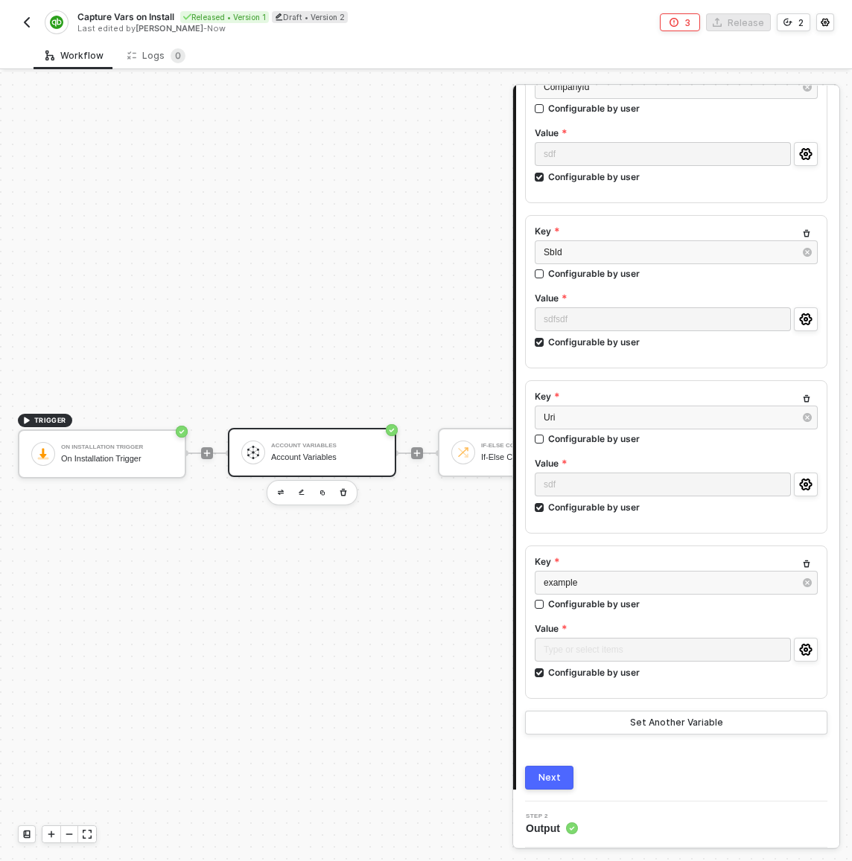
click at [802, 566] on icon "button" at bounding box center [806, 564] width 9 height 9
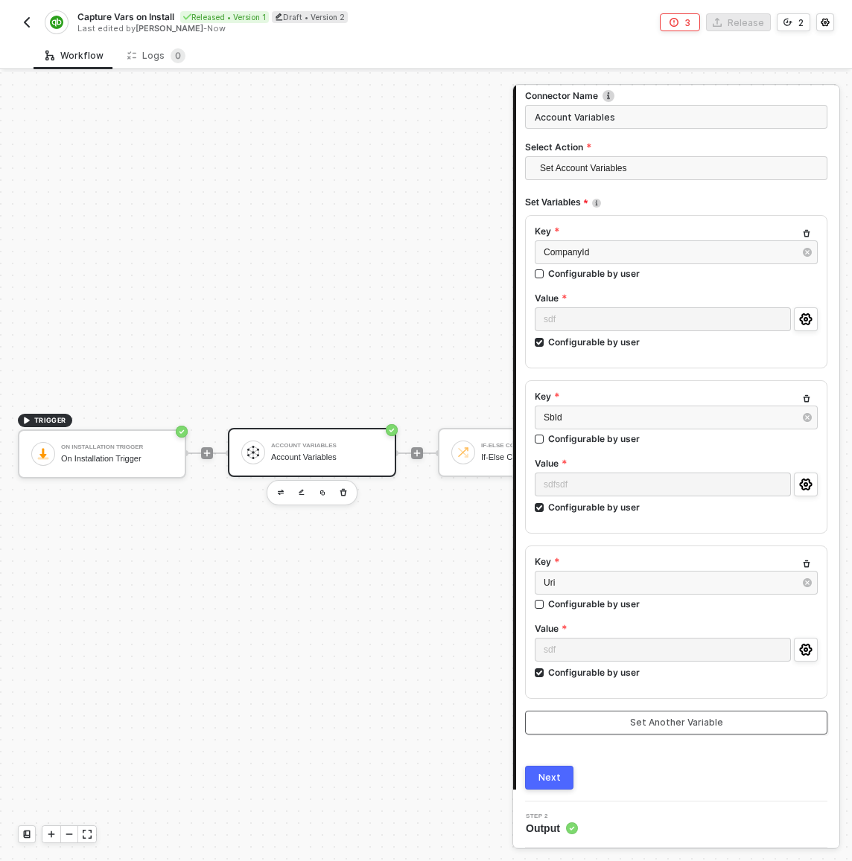
click at [626, 716] on button "Set Another Variable" at bounding box center [676, 723] width 302 height 24
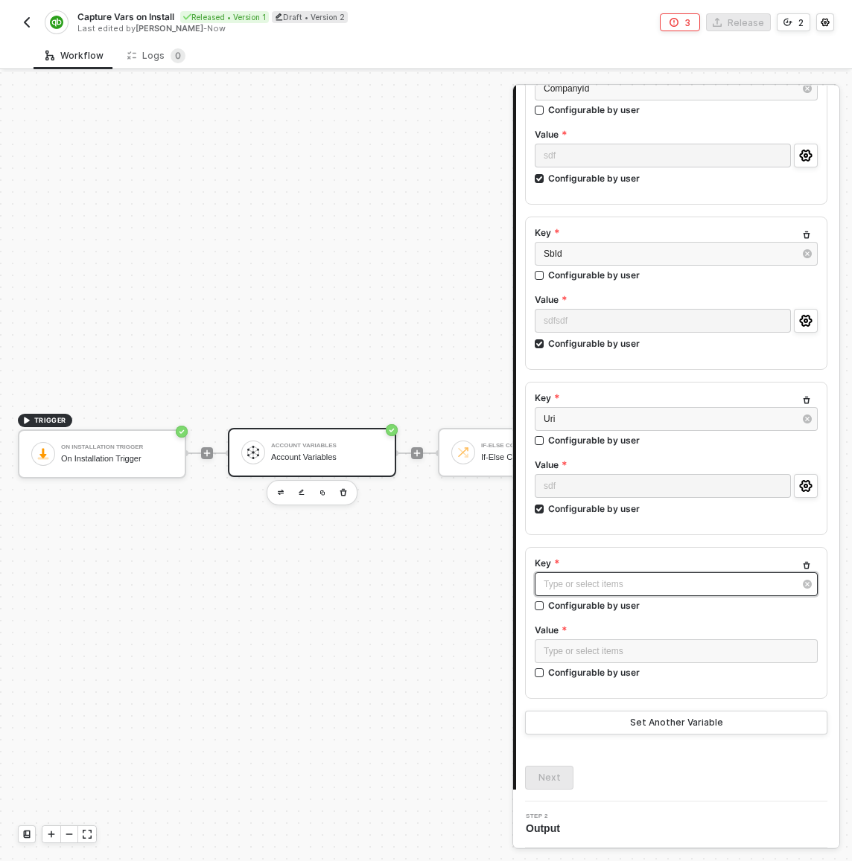
click at [599, 581] on div "Type or select items ﻿" at bounding box center [669, 585] width 250 height 14
click at [548, 673] on div "Configurable by user" at bounding box center [594, 672] width 92 height 13
click at [545, 673] on input "Configurable by user" at bounding box center [540, 674] width 10 height 10
checkbox input "true"
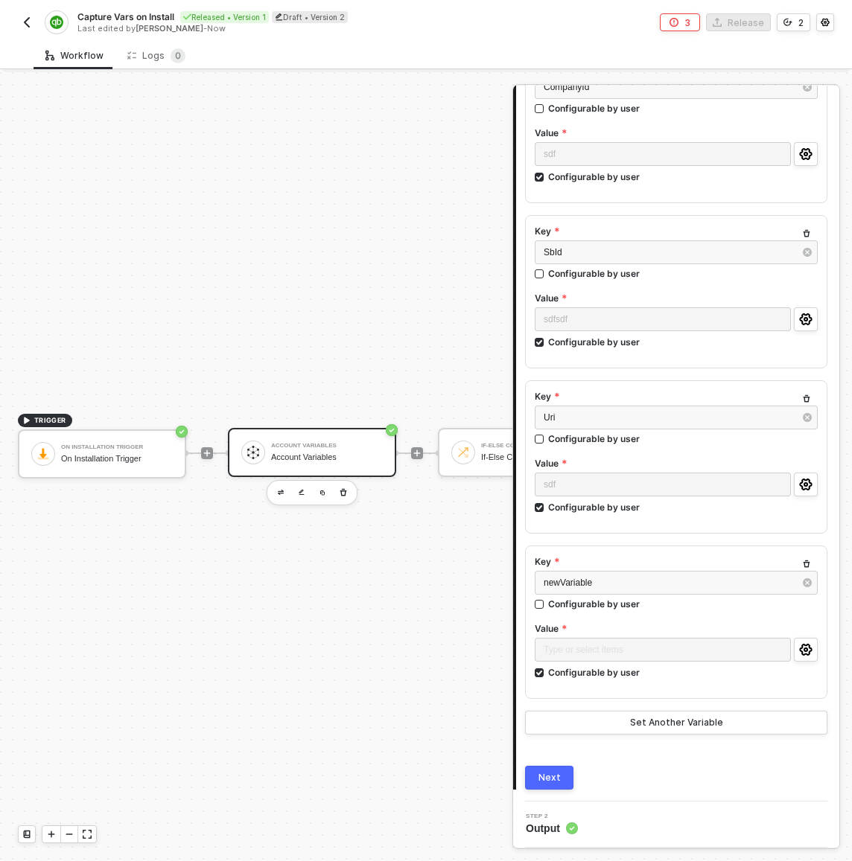
click at [564, 775] on button "Next" at bounding box center [549, 778] width 48 height 24
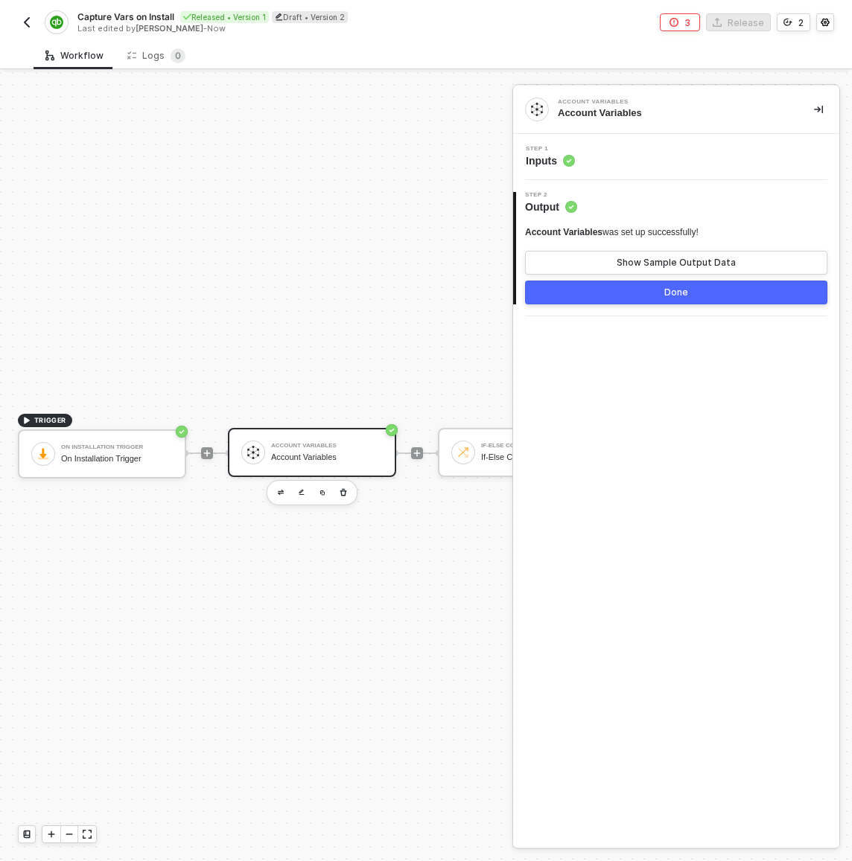
click at [606, 153] on div "Step 1 Inputs" at bounding box center [678, 157] width 322 height 22
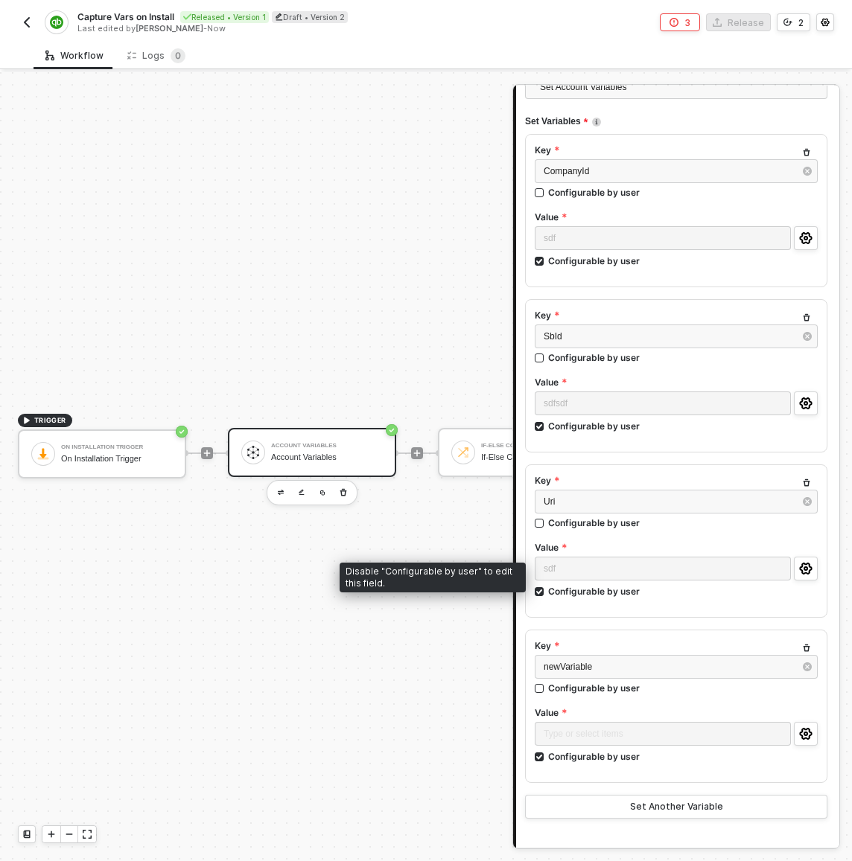
scroll to position [213, 0]
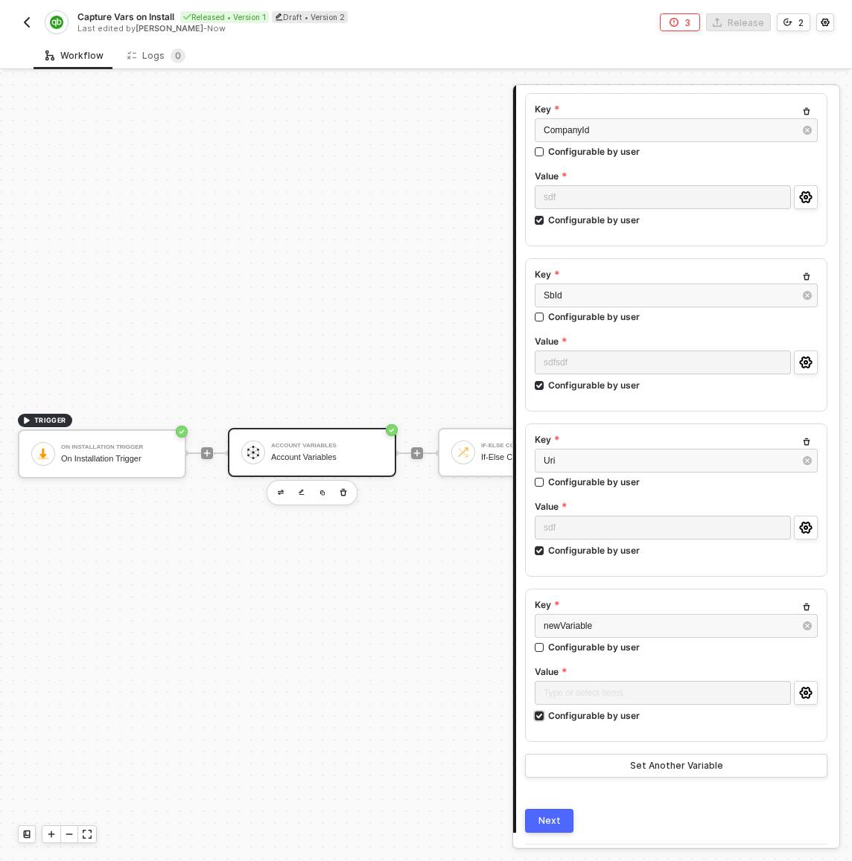
click at [590, 718] on div "Configurable by user" at bounding box center [594, 716] width 92 height 13
click at [545, 718] on input "Configurable by user" at bounding box center [540, 717] width 10 height 10
click at [592, 717] on div "Configurable by user" at bounding box center [594, 716] width 92 height 13
click at [545, 717] on input "Configurable by user" at bounding box center [540, 717] width 10 height 10
checkbox input "true"
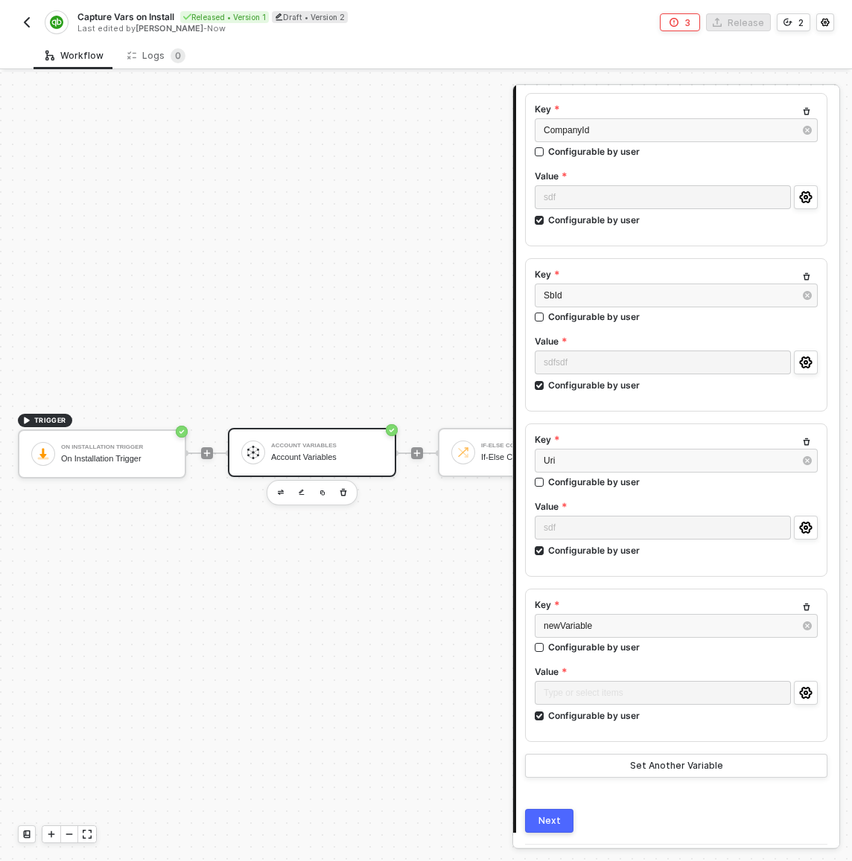
click at [567, 830] on button "Next" at bounding box center [549, 821] width 48 height 24
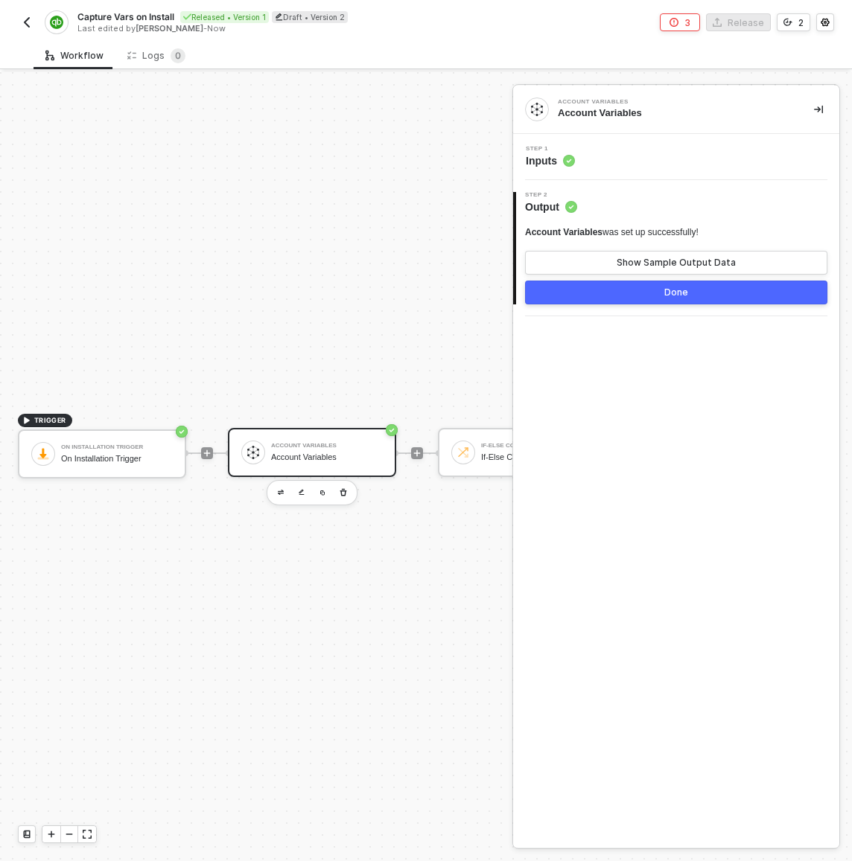
click at [338, 453] on div "Account Variables" at bounding box center [327, 458] width 112 height 10
click at [286, 457] on div "Account Variables Account Variables" at bounding box center [312, 452] width 168 height 49
click at [627, 156] on div "Step 1 Inputs" at bounding box center [678, 157] width 322 height 22
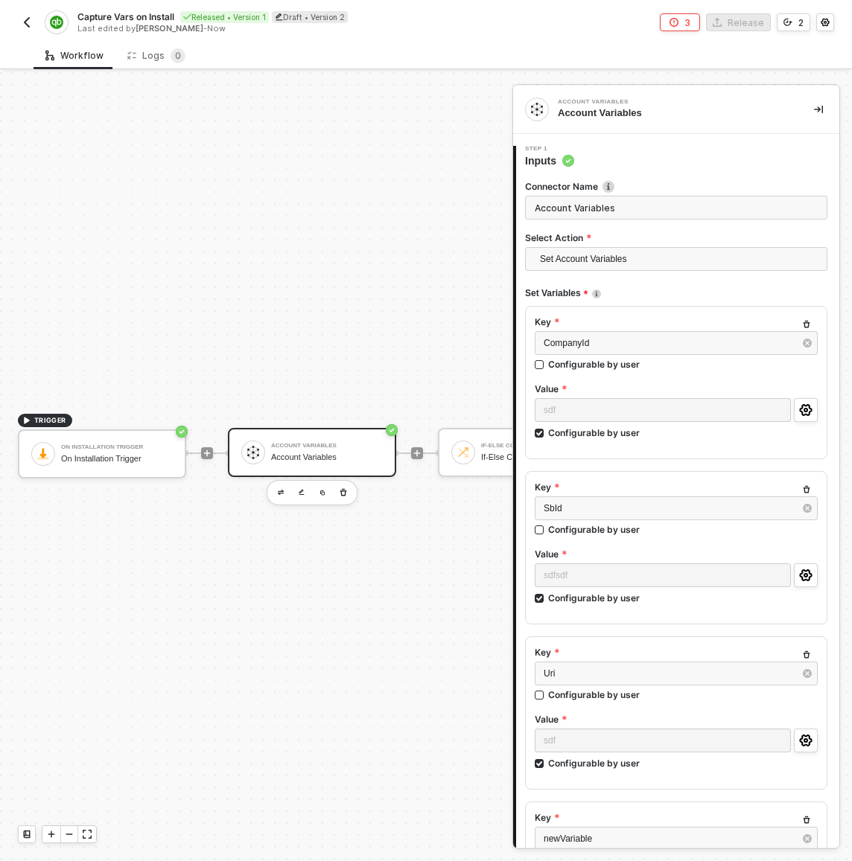
scroll to position [256, 0]
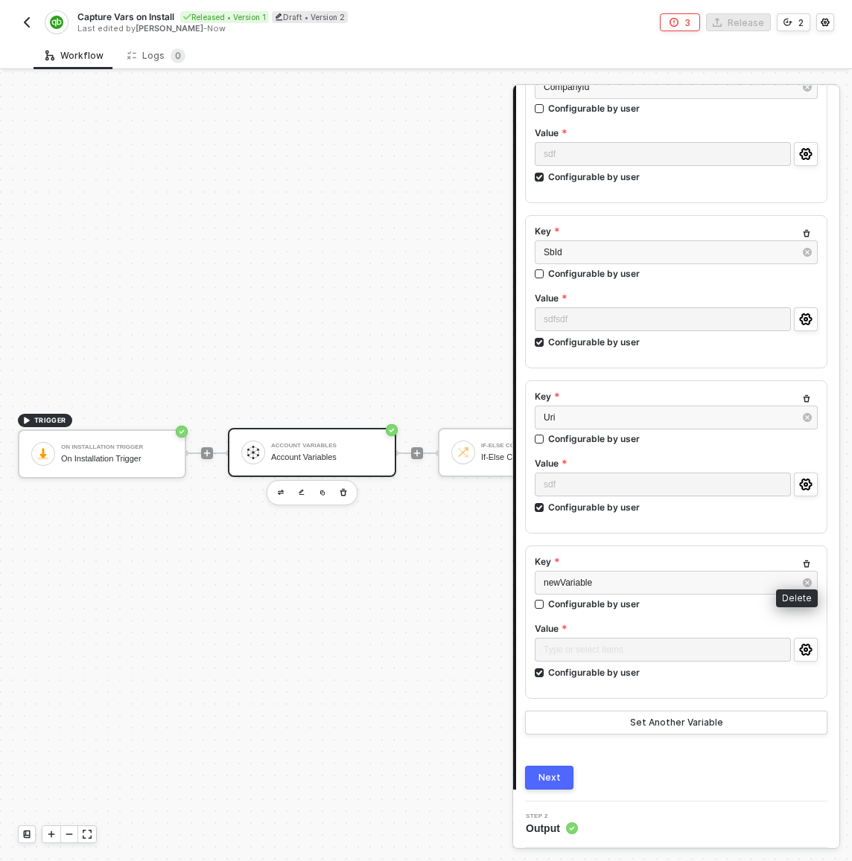
click at [802, 562] on icon "button" at bounding box center [806, 564] width 9 height 9
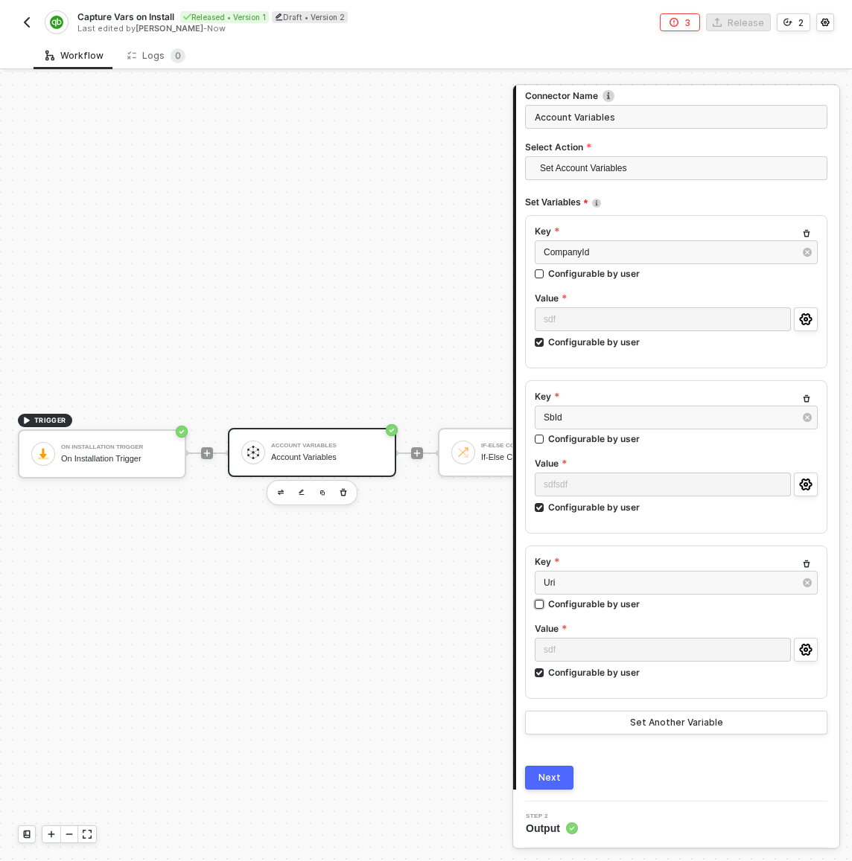
scroll to position [91, 0]
click at [546, 772] on div "Next" at bounding box center [549, 778] width 22 height 12
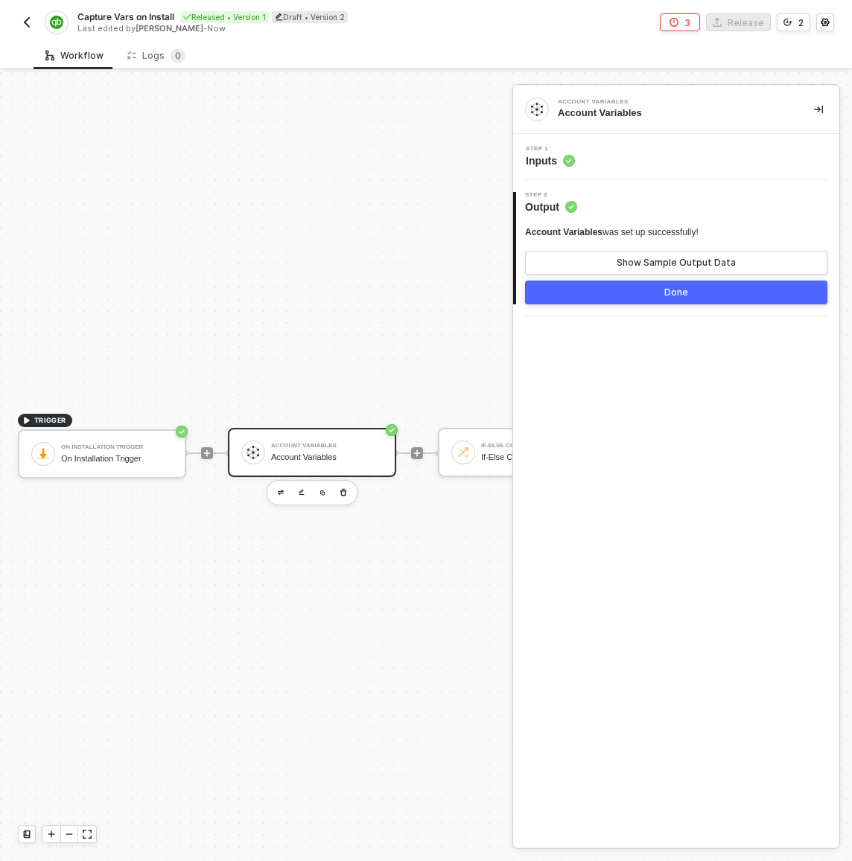
scroll to position [39, 268]
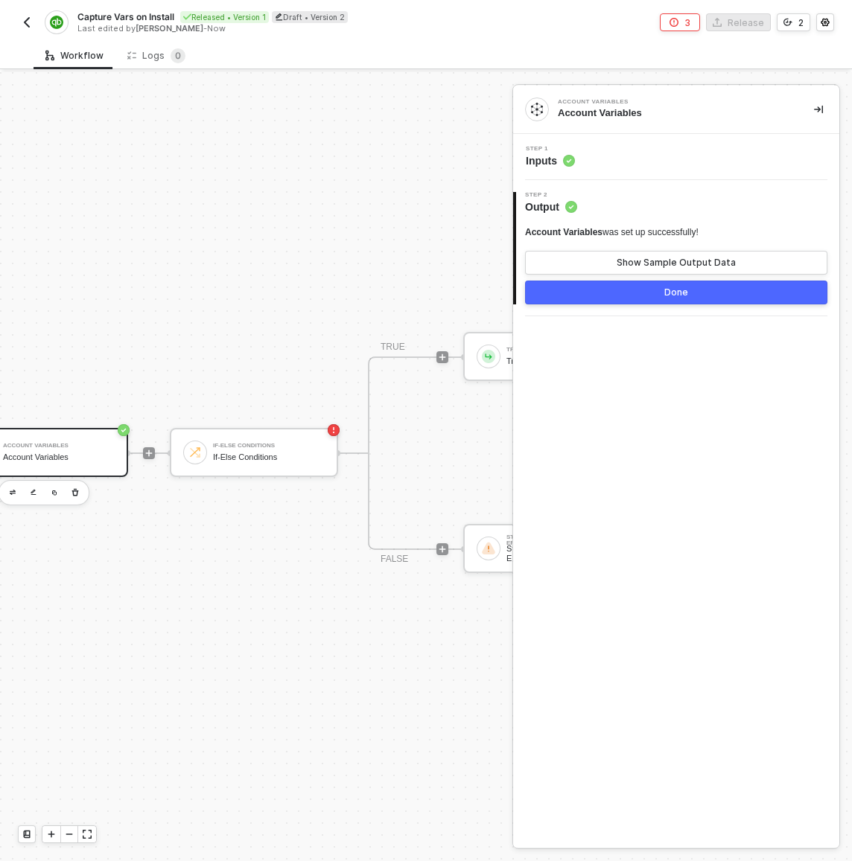
click at [665, 293] on div "Done" at bounding box center [676, 293] width 24 height 12
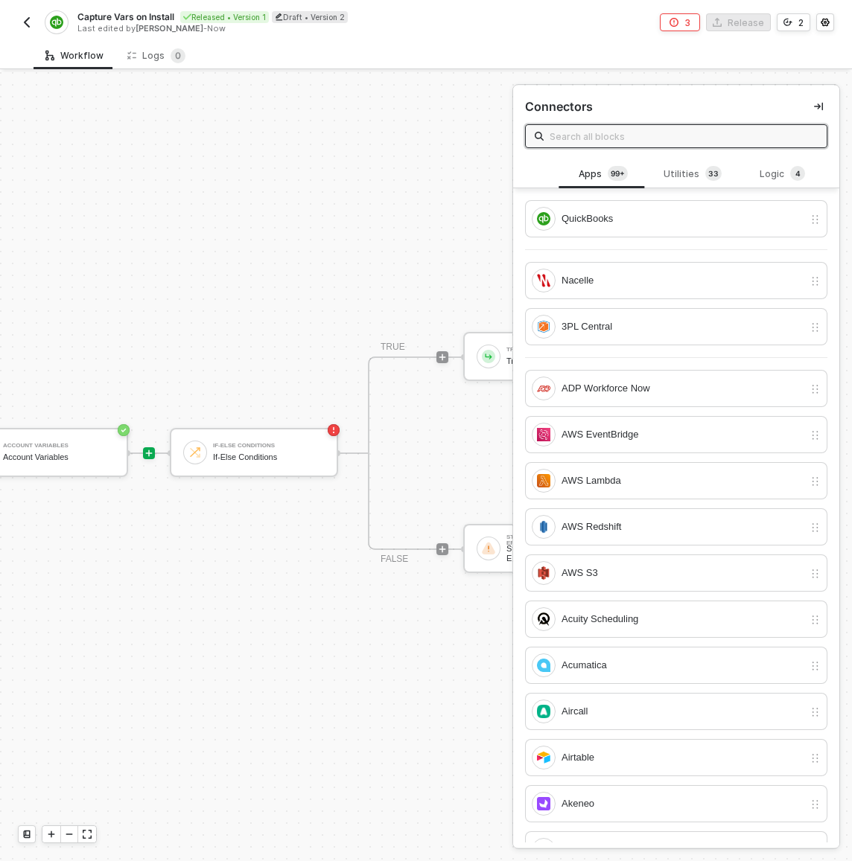
click at [23, 18] on img "button" at bounding box center [27, 22] width 12 height 12
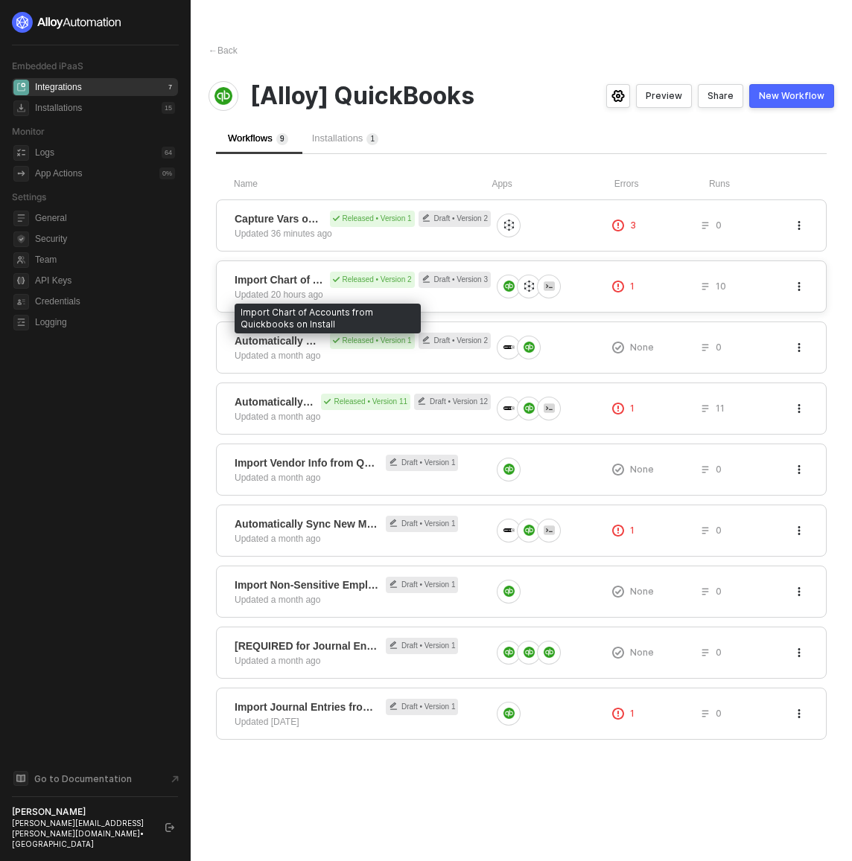
click at [276, 274] on span "Import Chart of Accounts from Quickbooks on Install" at bounding box center [279, 279] width 89 height 15
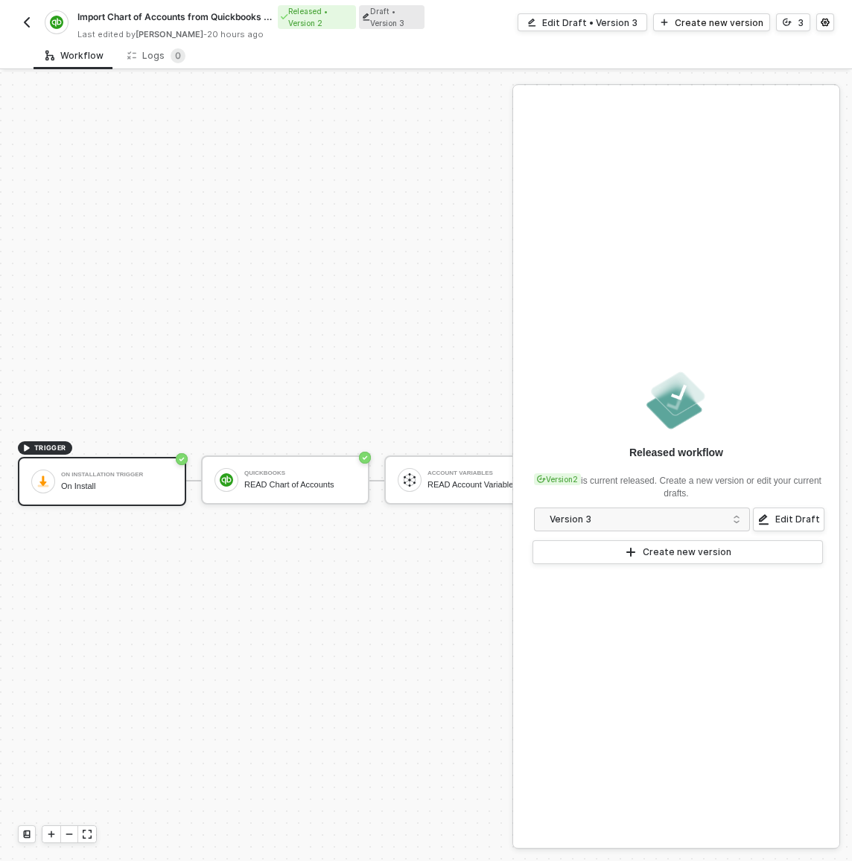
scroll to position [39, 0]
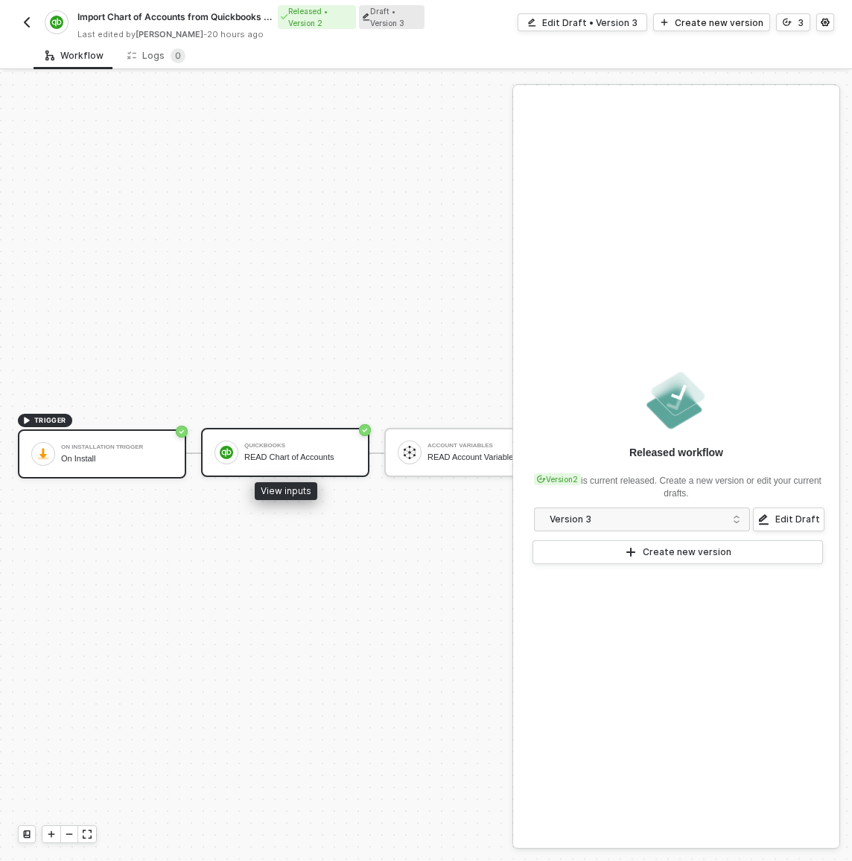
click at [243, 439] on div "QuickBooks READ Chart of Accounts" at bounding box center [297, 453] width 118 height 28
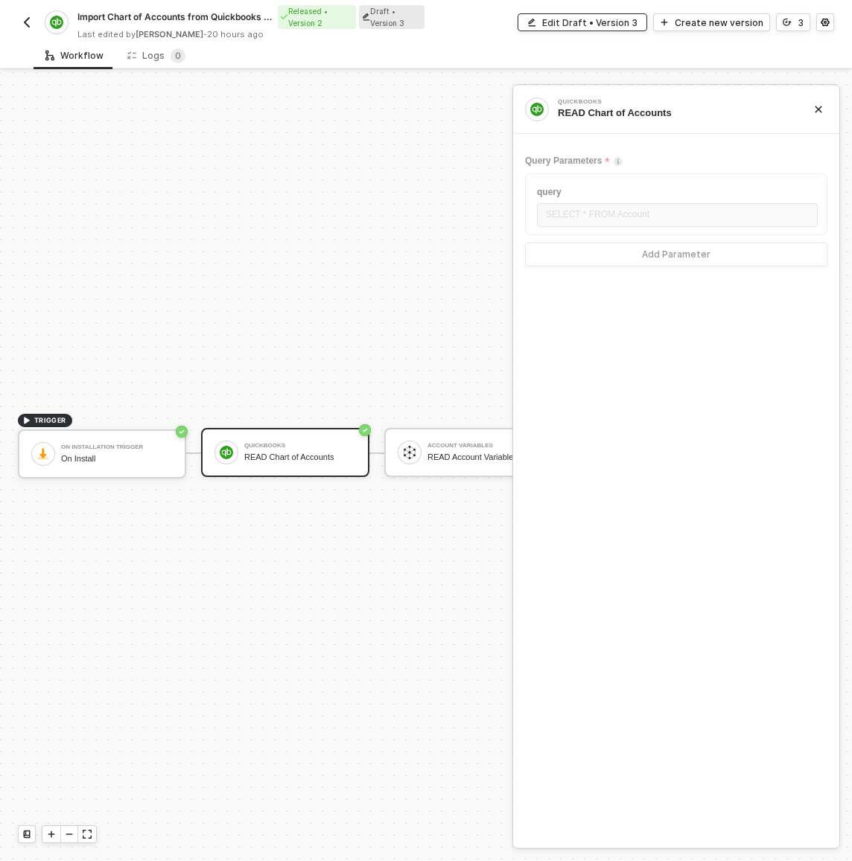
click at [613, 17] on div "Edit Draft • Version 3" at bounding box center [589, 22] width 95 height 13
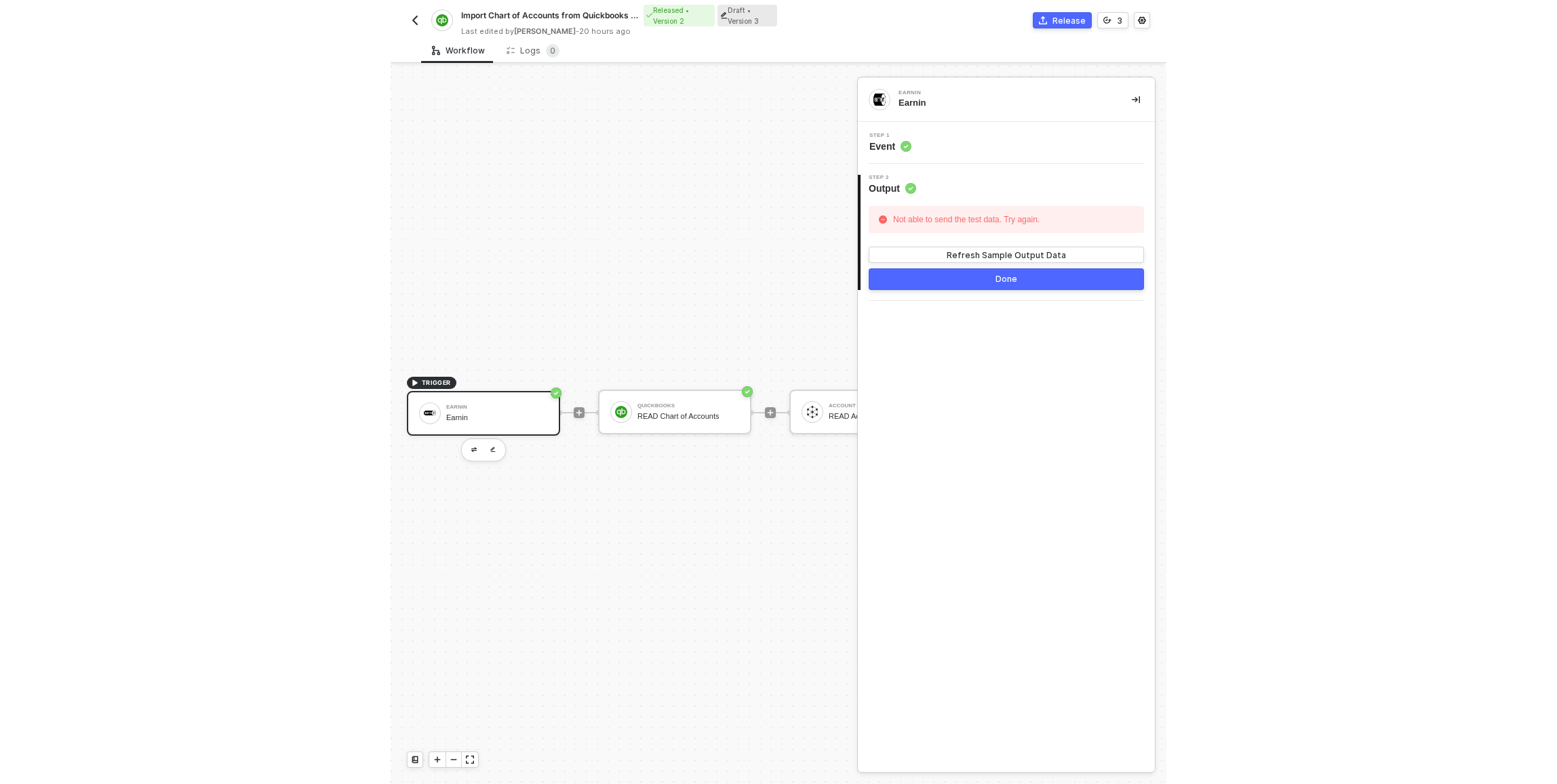
scroll to position [25, 0]
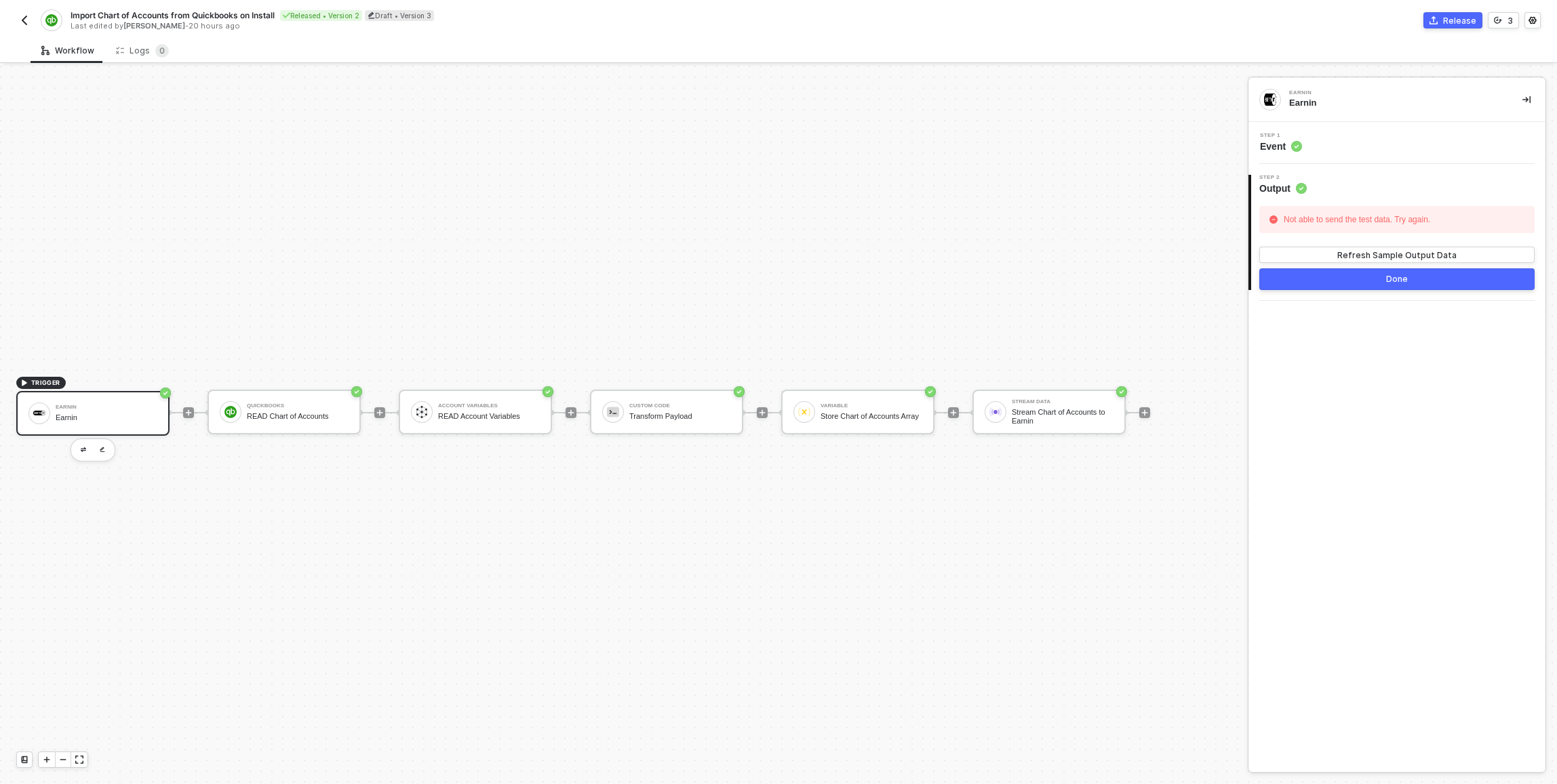
click at [410, 312] on div "TRIGGER Earnin Earnin QuickBooks READ Chart of Accounts Account Variables READ …" at bounding box center [620, 412] width 1241 height 744
click at [143, 416] on div "Earnin" at bounding box center [107, 418] width 102 height 9
click at [775, 142] on div "Step 1 Event" at bounding box center [1398, 143] width 293 height 20
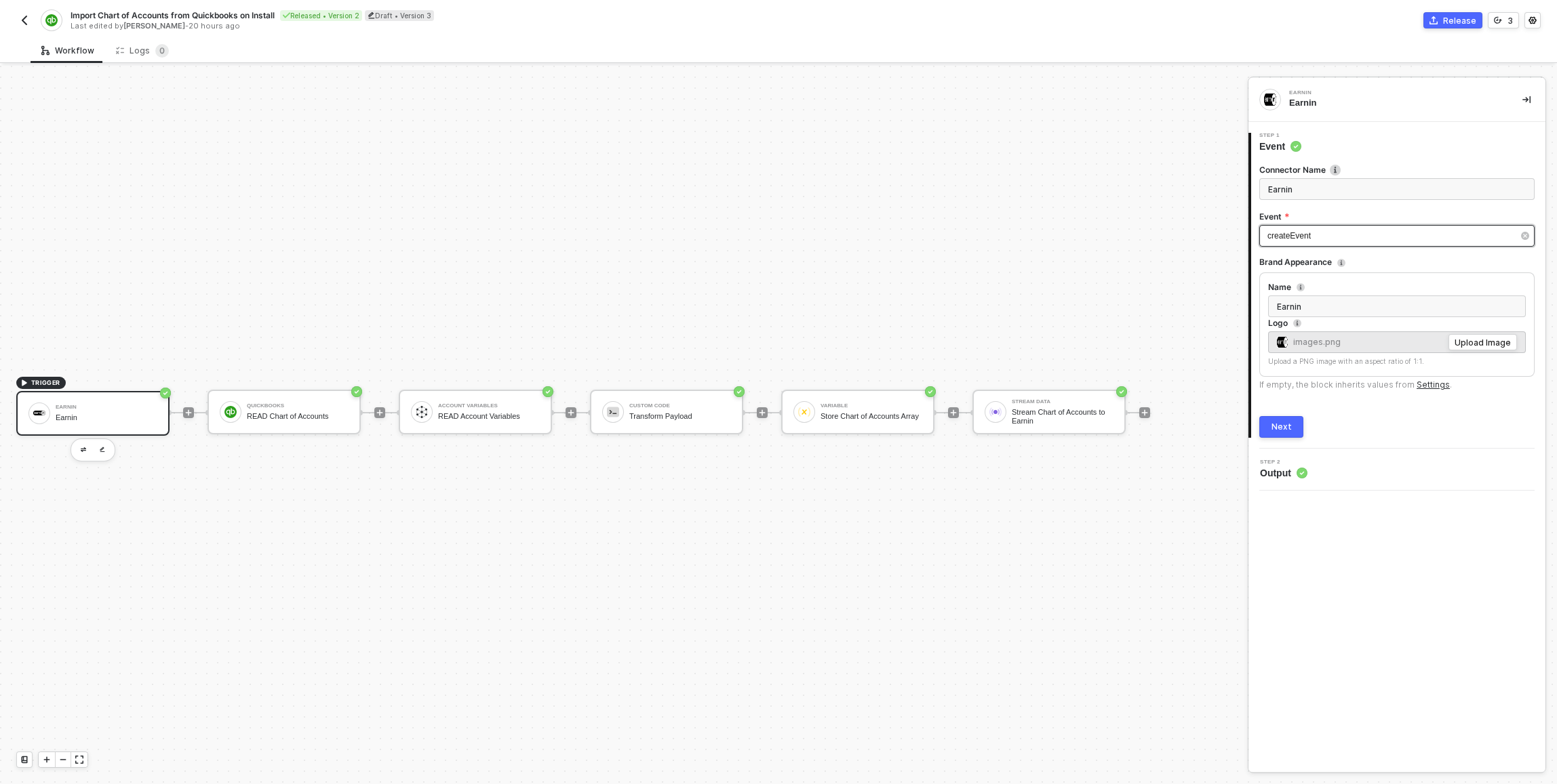
type input "Trigger workflow when create a new event"
click at [775, 229] on div "createEvent" at bounding box center [1391, 236] width 246 height 13
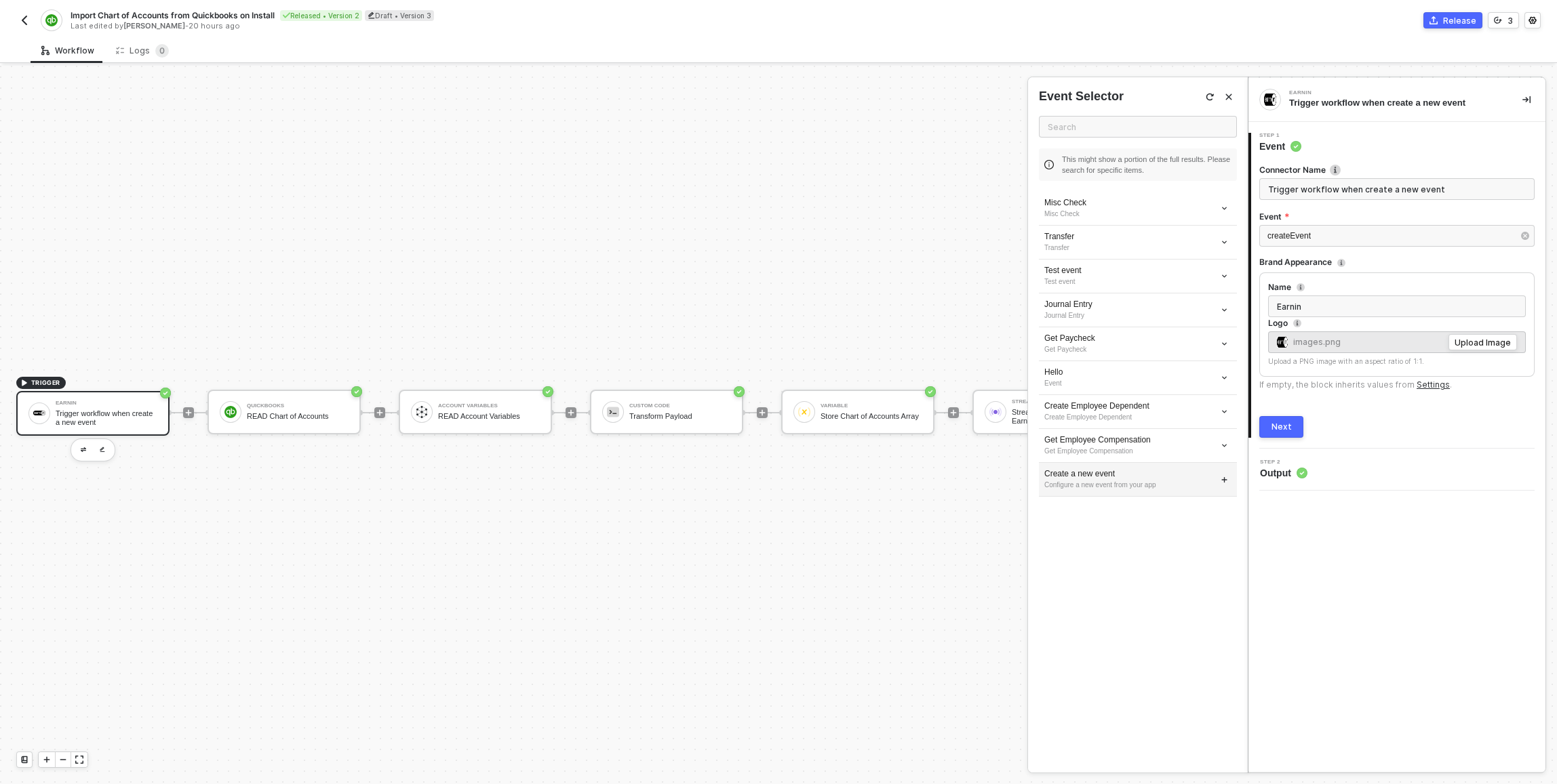
click at [775, 484] on div "Configure a new event from your app" at bounding box center [1138, 485] width 187 height 11
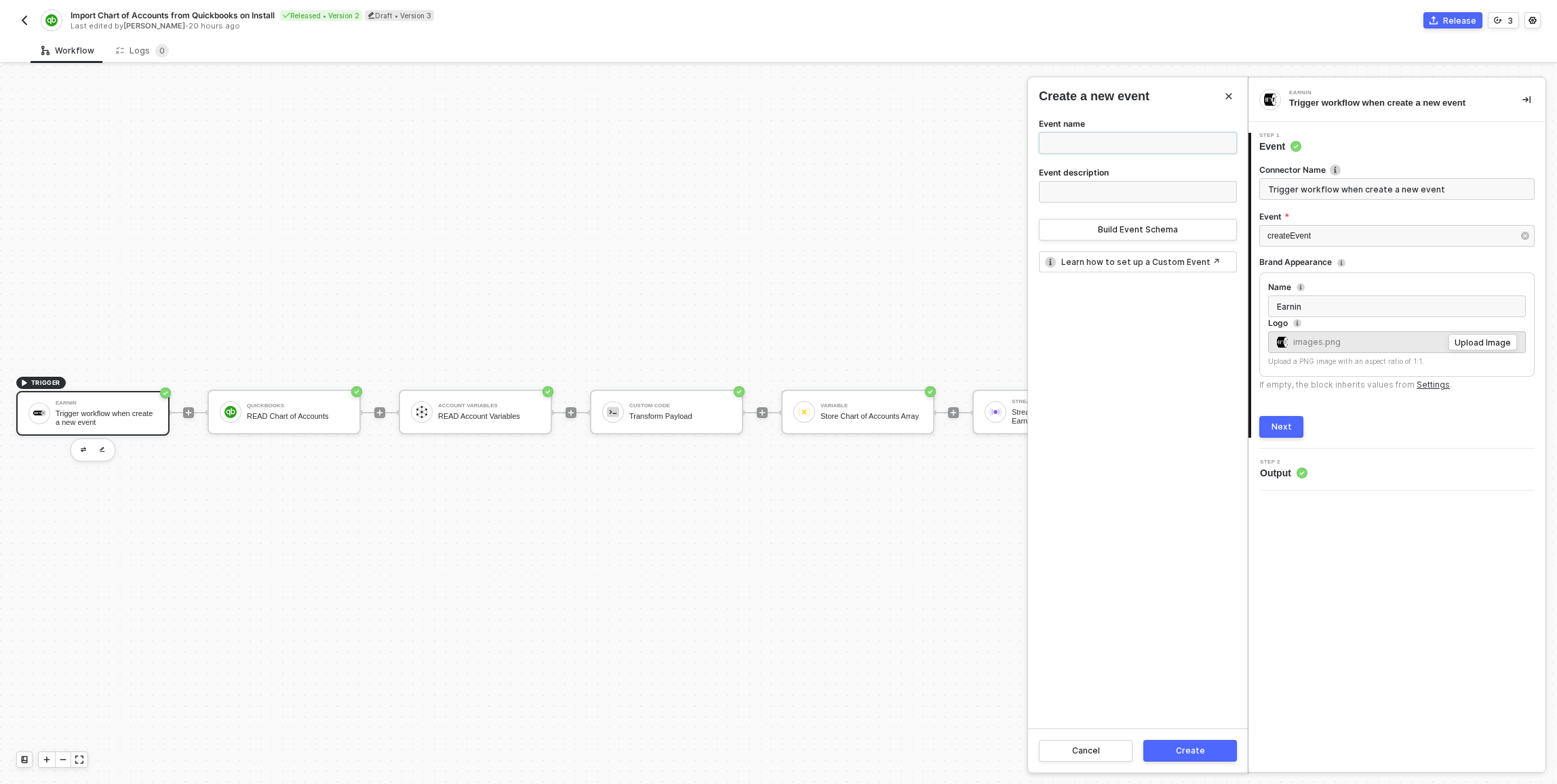
click at [775, 133] on input "Event name" at bounding box center [1138, 143] width 198 height 22
type input "h"
type input "Trigger Historic Sync"
click at [775, 231] on button "Build Event Schema" at bounding box center [1138, 229] width 198 height 22
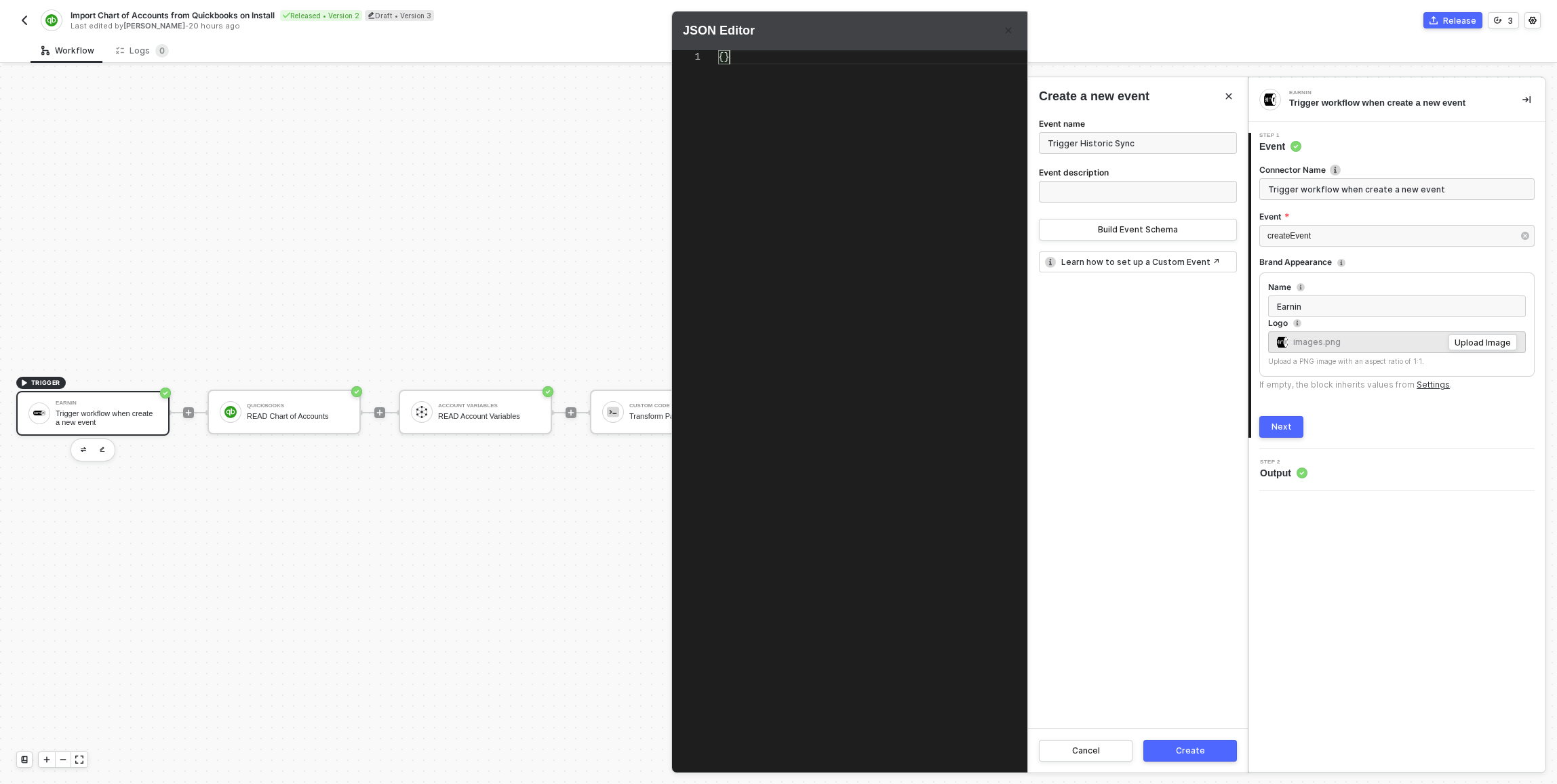
scroll to position [0, 11]
click at [775, 114] on div "{}" at bounding box center [898, 392] width 361 height 683
type textarea "{ "CompanyId": "123abc", "SbId": "exampleId", "Url": "[DOMAIN_NAME]" }"
click at [775, 751] on div "Create" at bounding box center [1191, 751] width 29 height 11
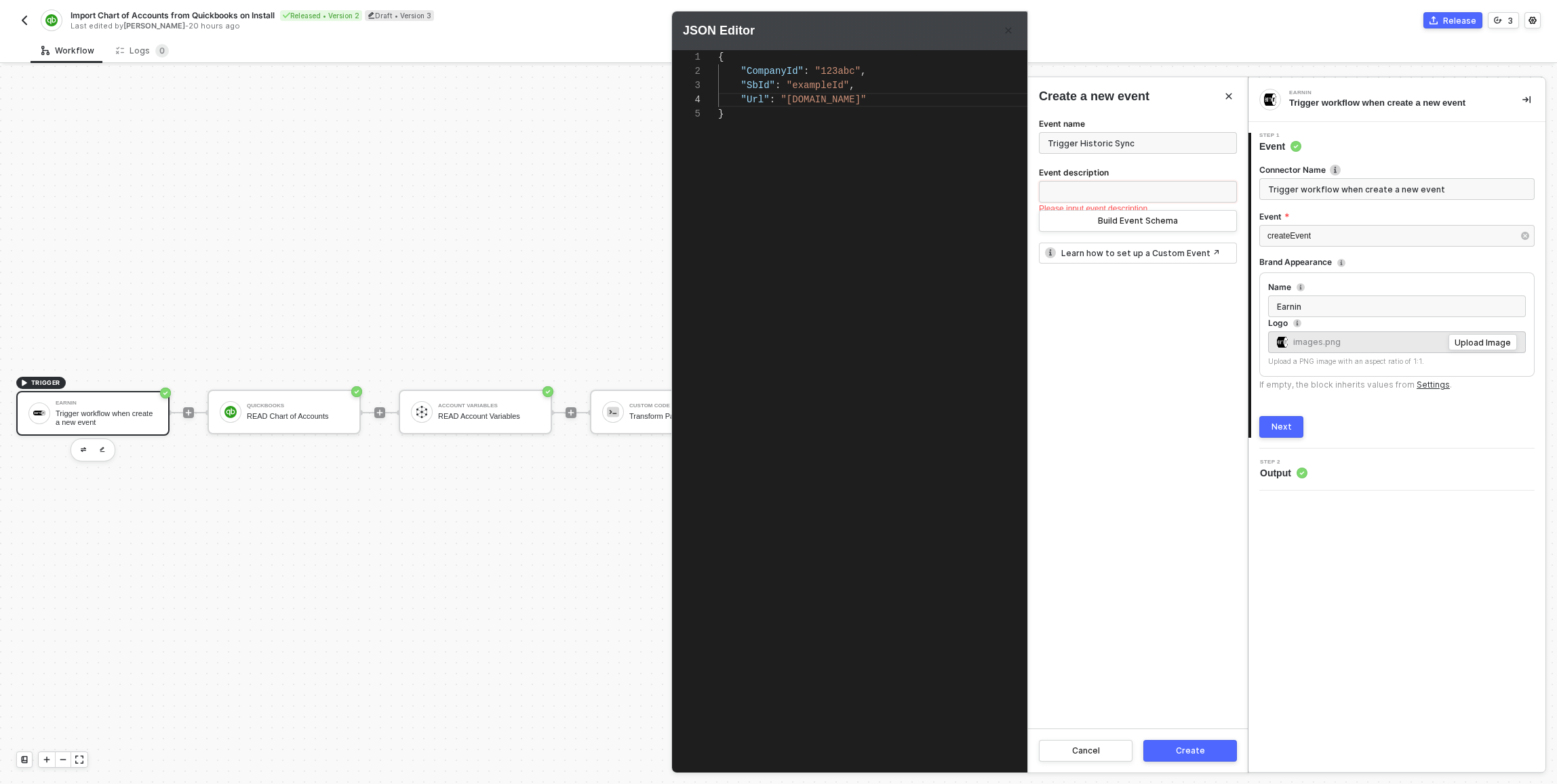
click at [775, 192] on input "Event description" at bounding box center [1138, 192] width 198 height 22
click at [775, 143] on input "Trigger Historic Sync" at bounding box center [1138, 143] width 198 height 22
click at [775, 194] on input "Event description" at bounding box center [1138, 192] width 198 height 22
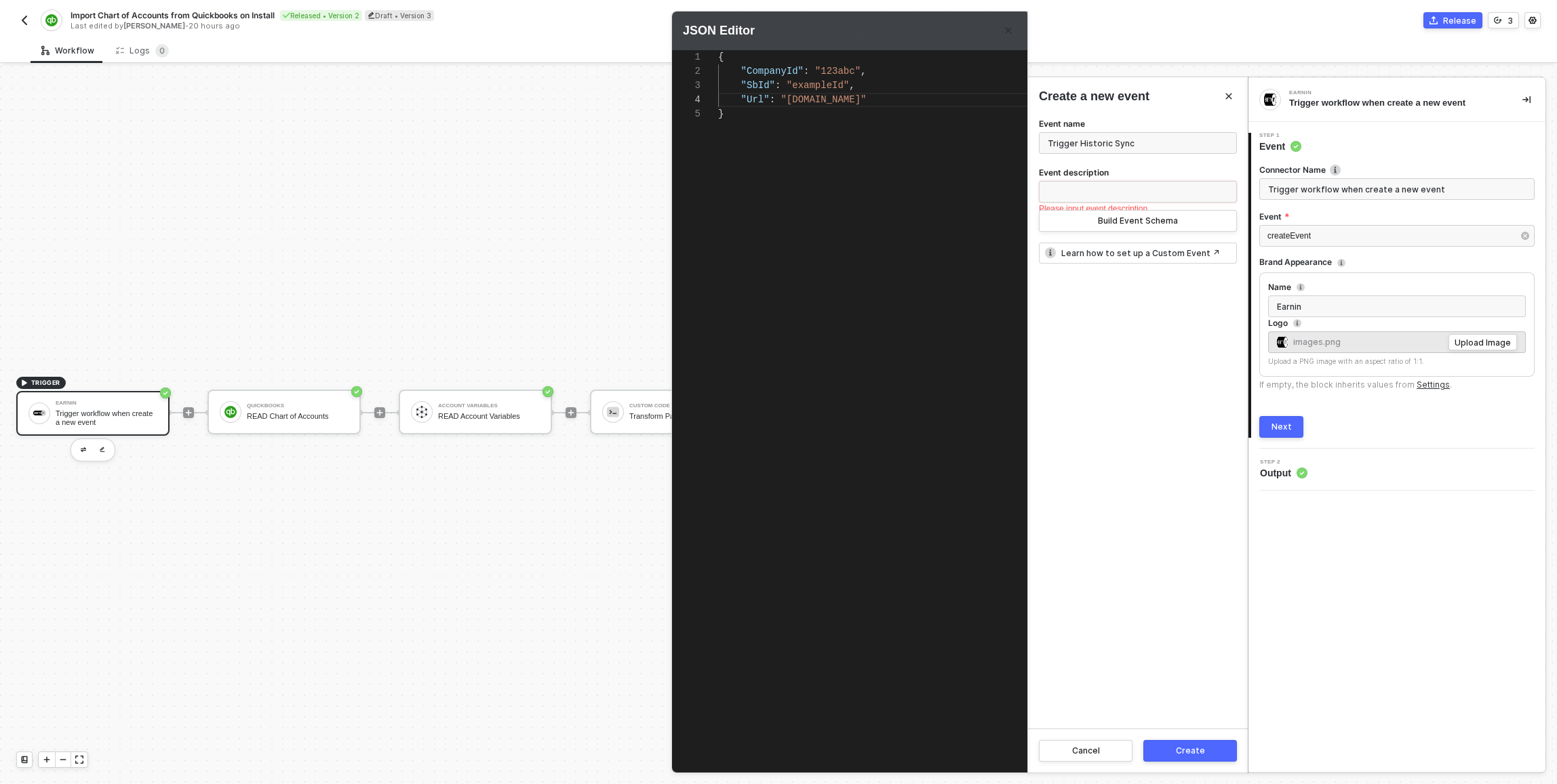
paste input "Trigger Historic Sync"
type input "Trigger Historic Sync"
click at [775, 753] on div "Create" at bounding box center [1191, 751] width 29 height 11
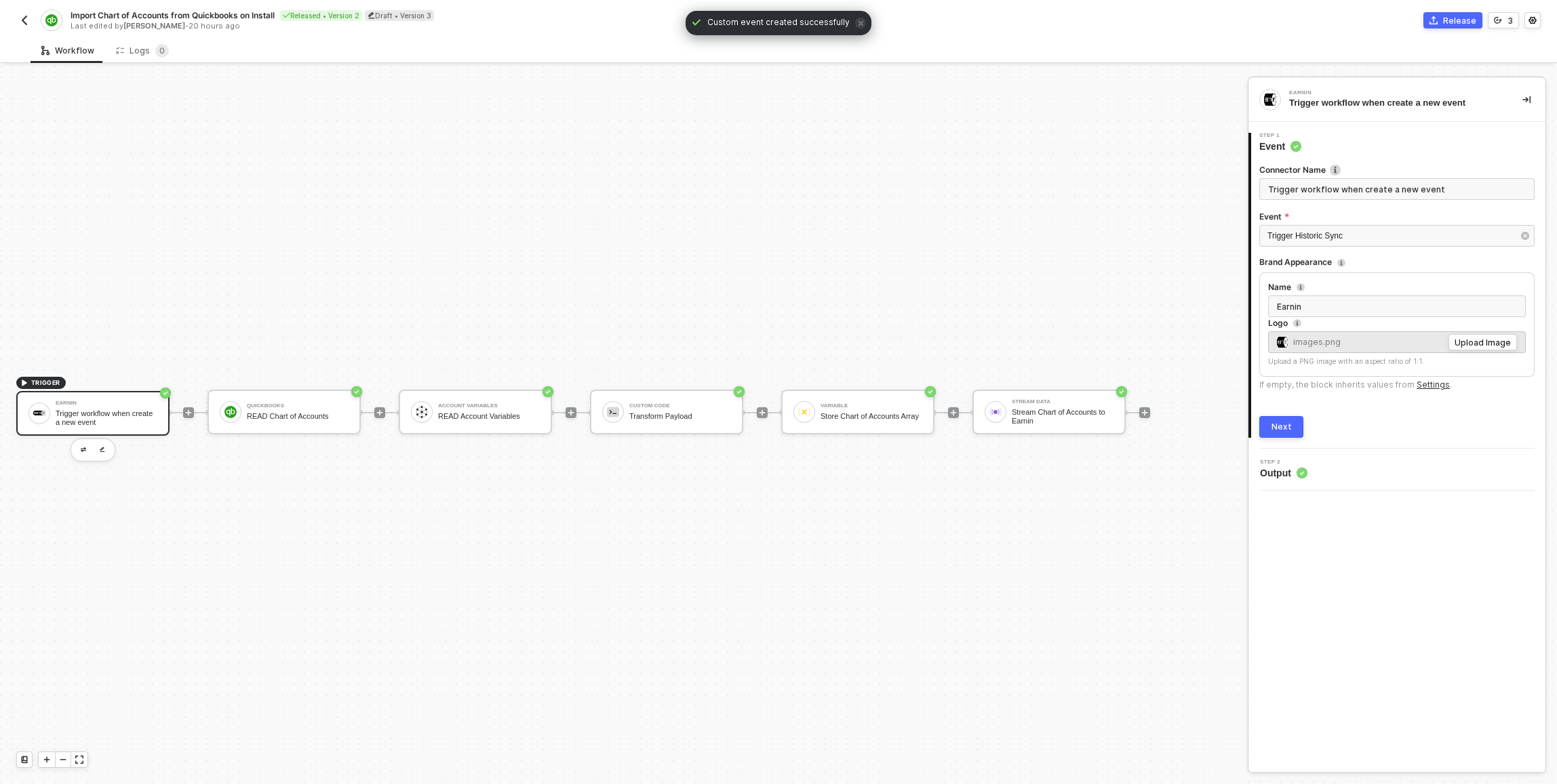
click at [87, 410] on div "Trigger workflow when create a new event" at bounding box center [107, 418] width 102 height 17
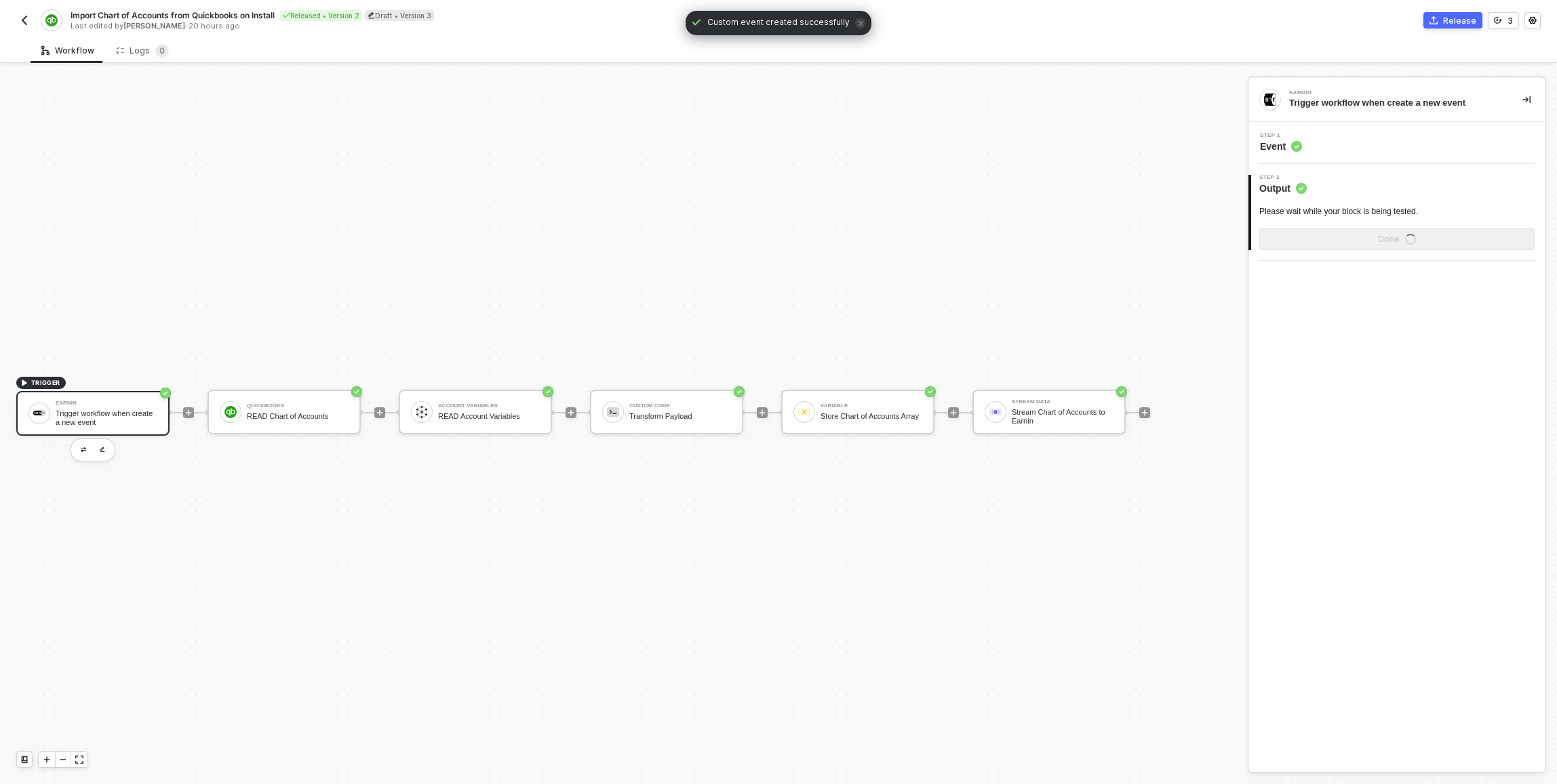
click at [775, 151] on div "Step 1 Event" at bounding box center [1398, 143] width 293 height 20
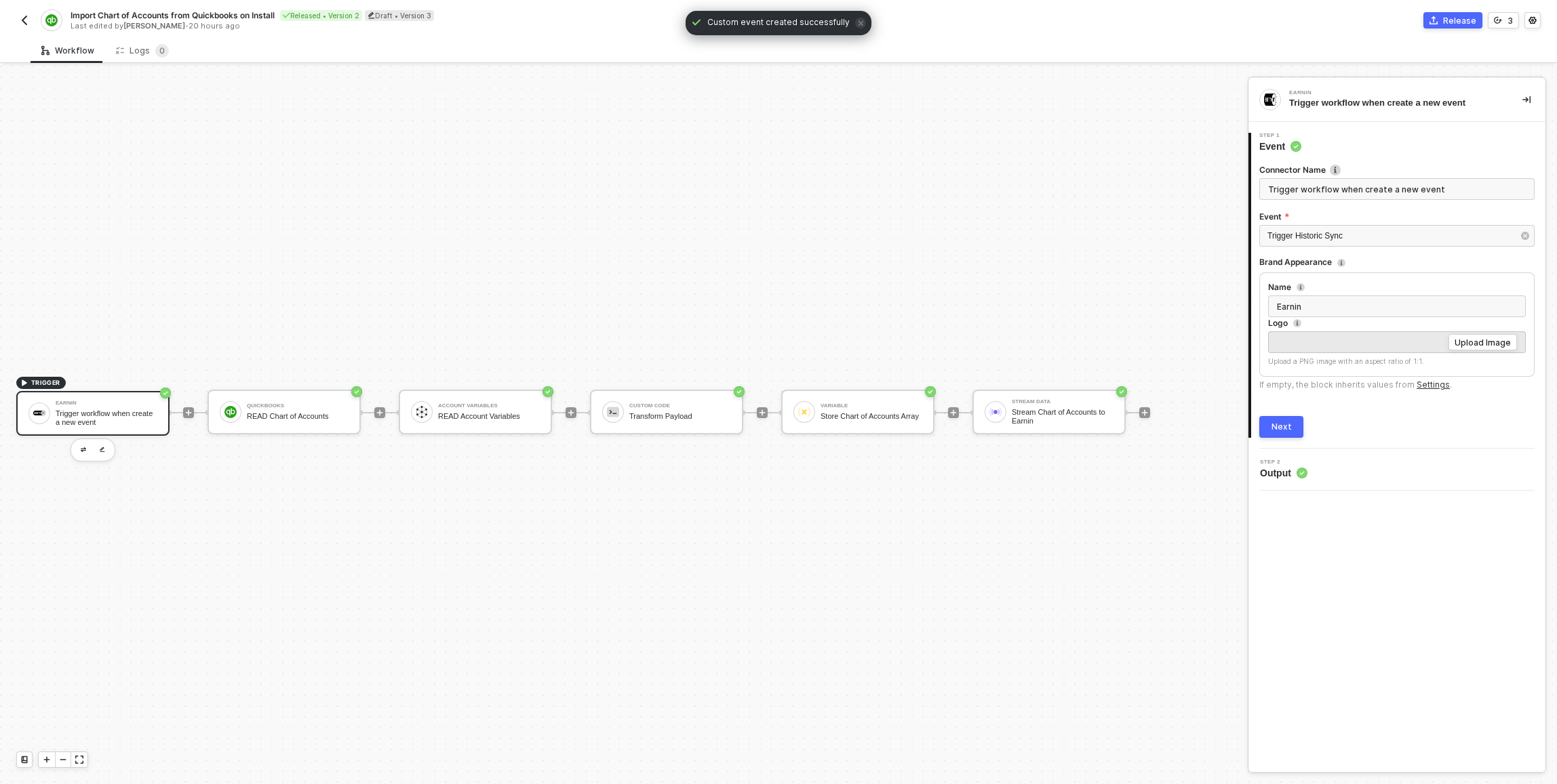
click at [775, 187] on input "Trigger workflow when create a new event" at bounding box center [1398, 189] width 275 height 22
type input "Trigger Chart of Accounts Sync"
click at [775, 432] on div "Next" at bounding box center [1282, 427] width 20 height 11
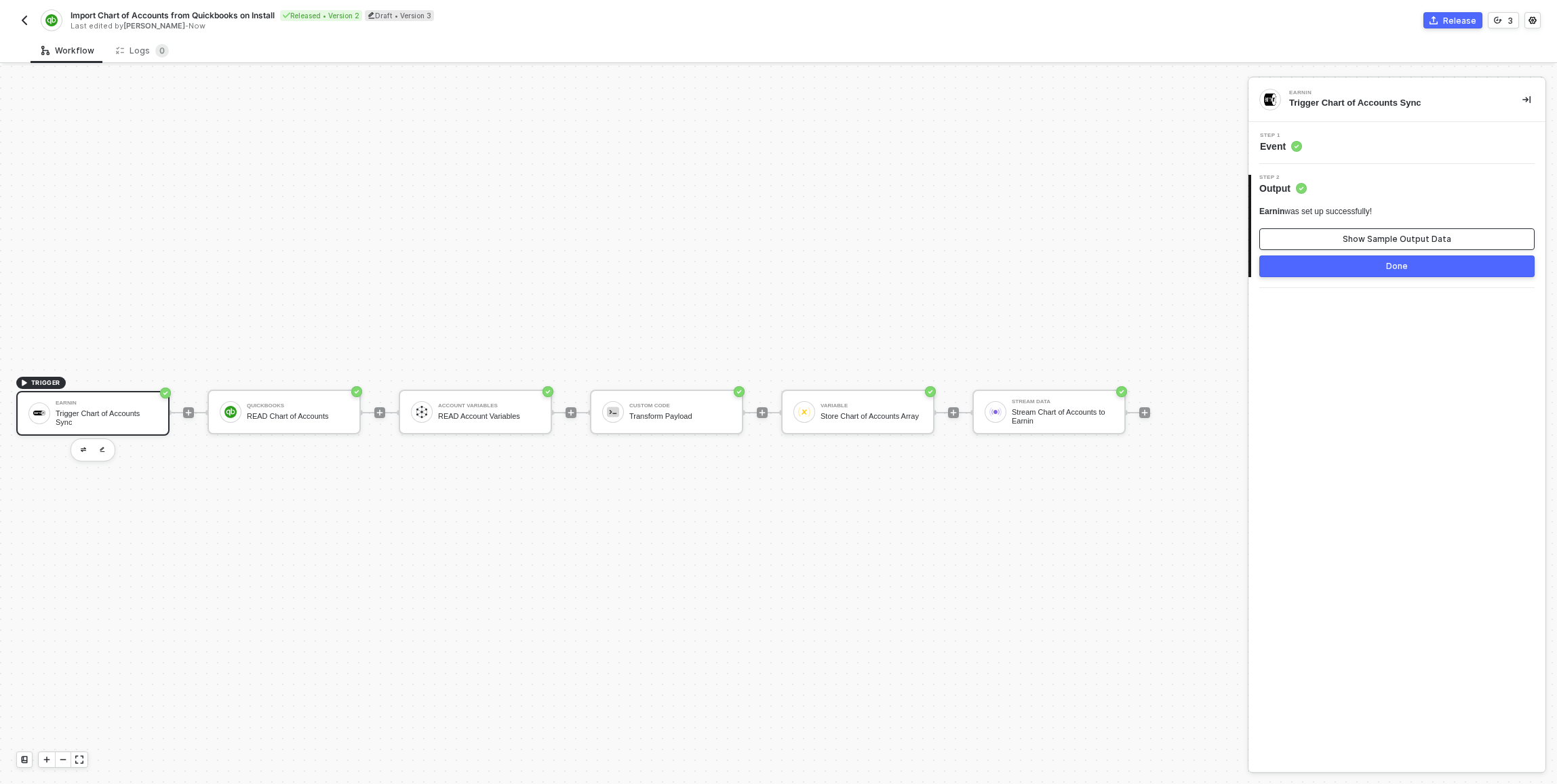
click at [775, 241] on button "Show Sample Output Data" at bounding box center [1398, 239] width 275 height 22
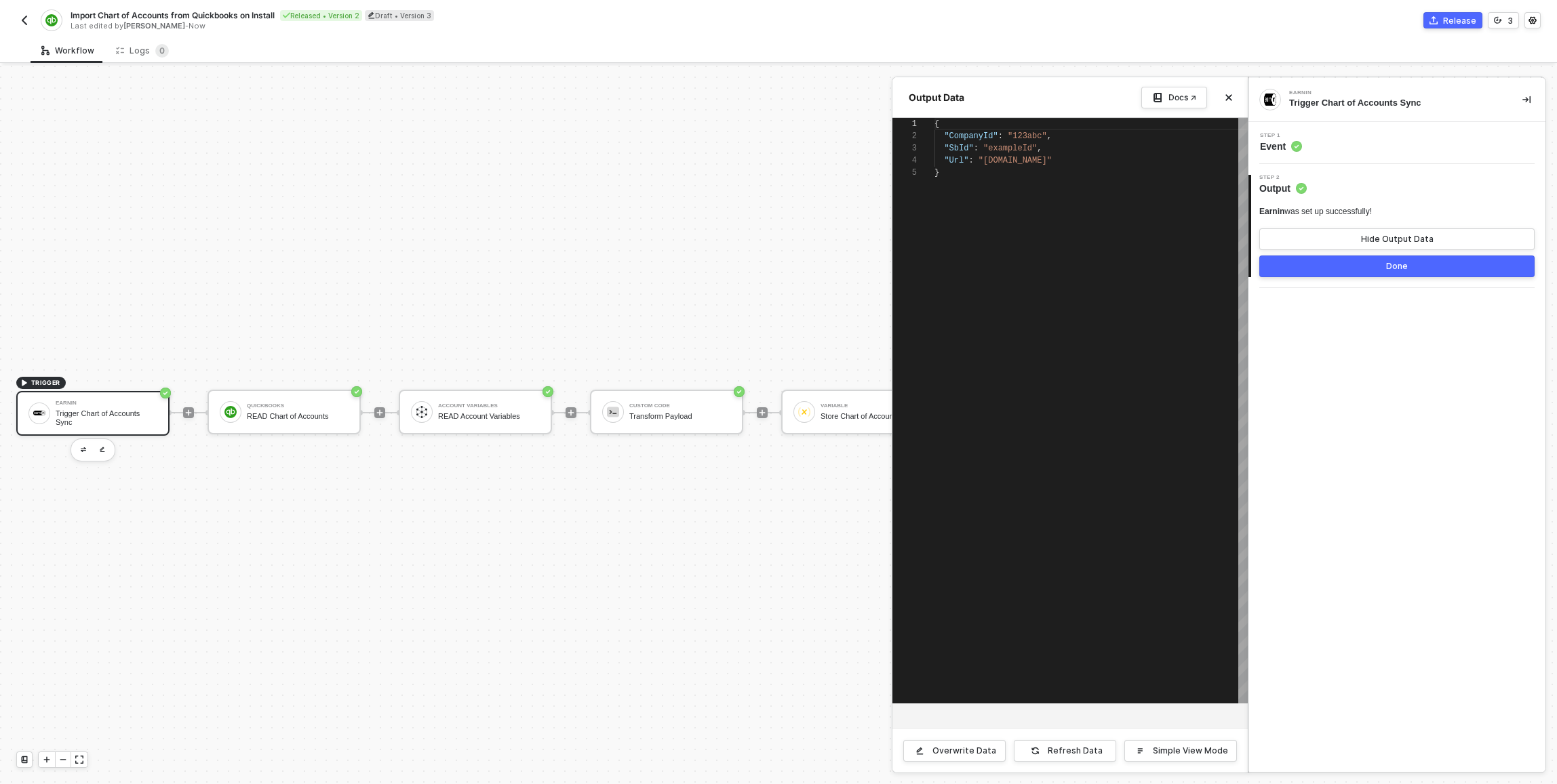
scroll to position [49, 0]
click at [775, 270] on button "Done" at bounding box center [1398, 267] width 275 height 22
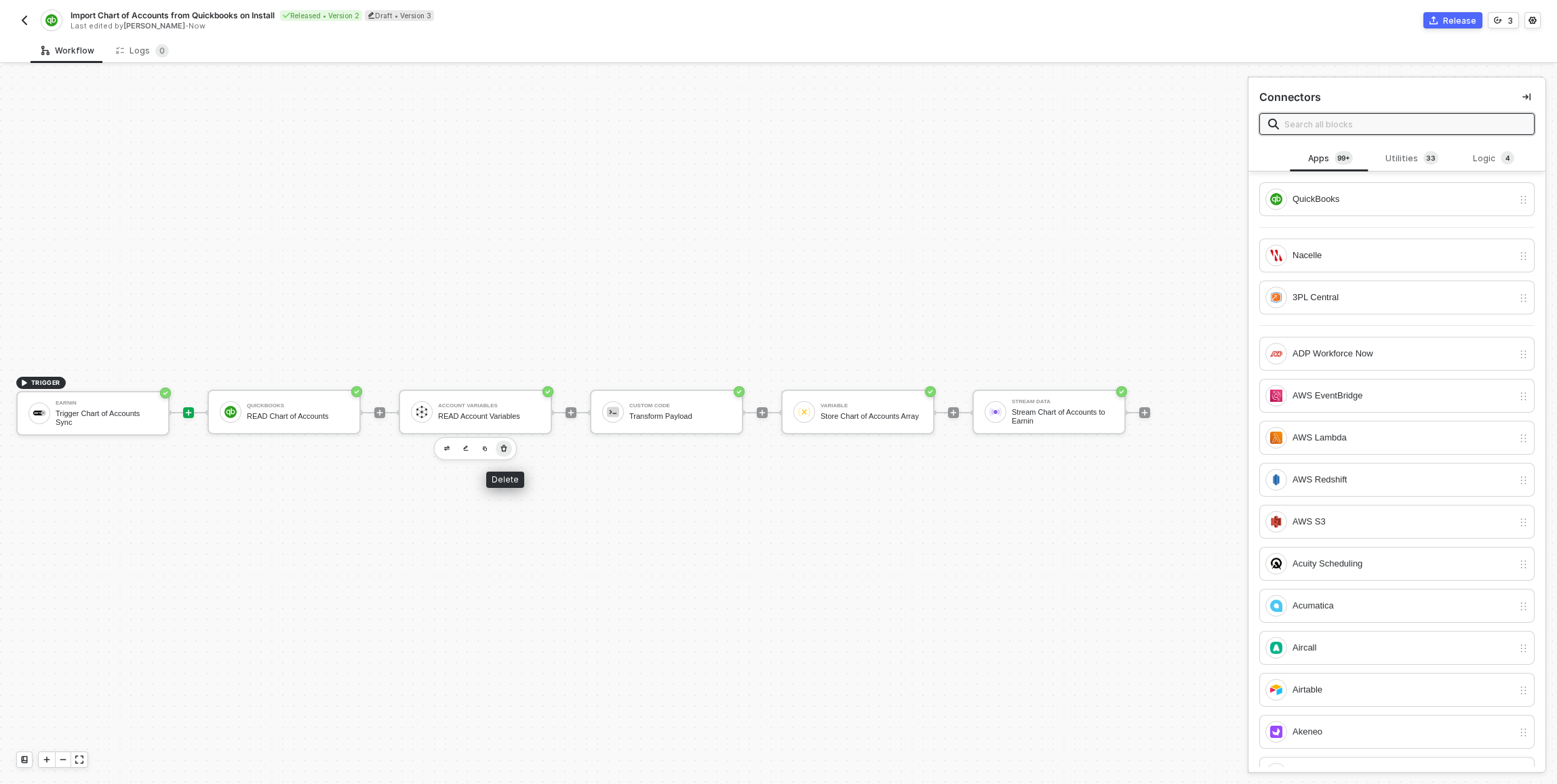
click at [505, 451] on icon "button" at bounding box center [504, 447] width 6 height 6
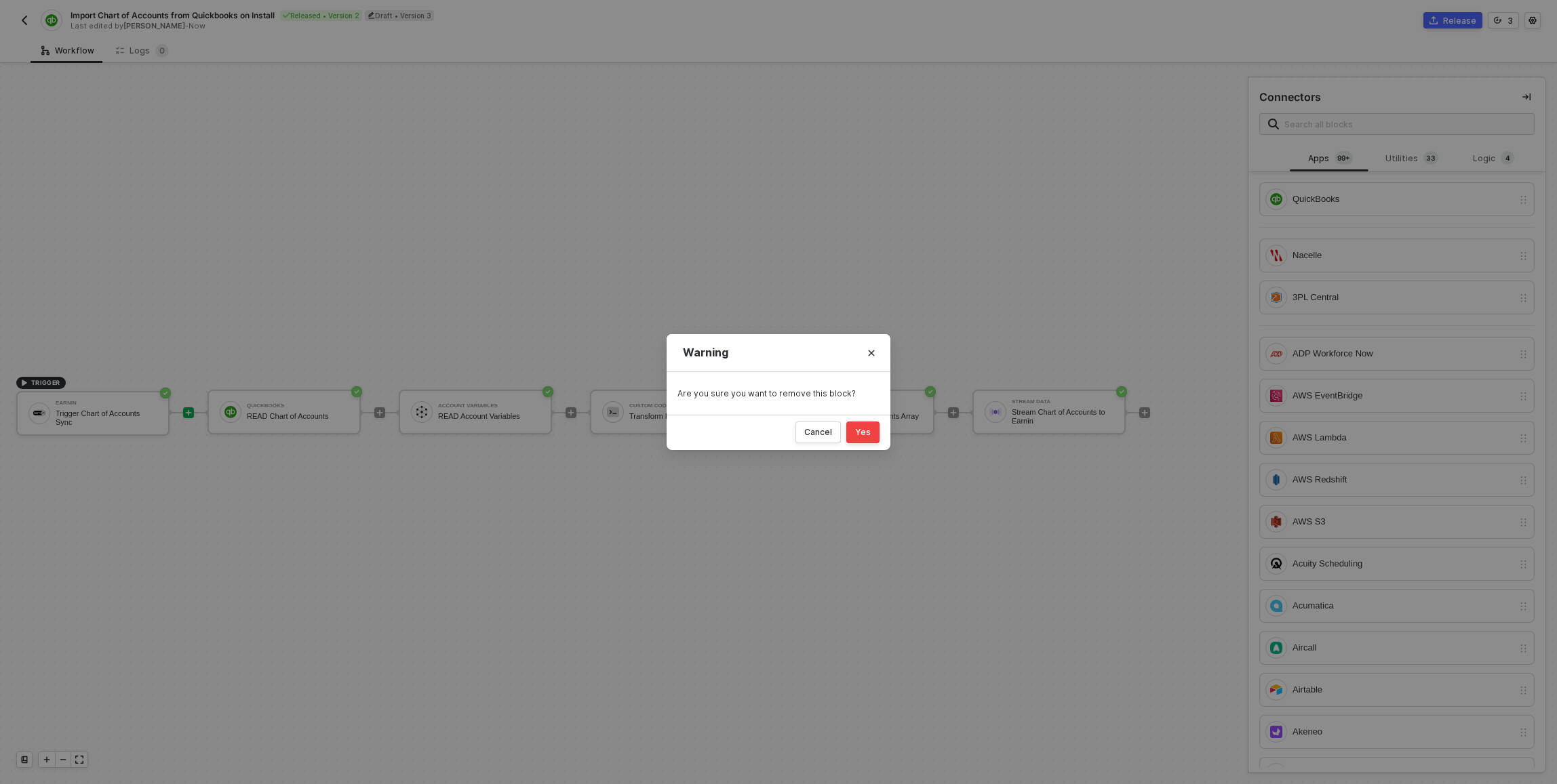
click at [775, 436] on div "Yes" at bounding box center [863, 433] width 15 height 11
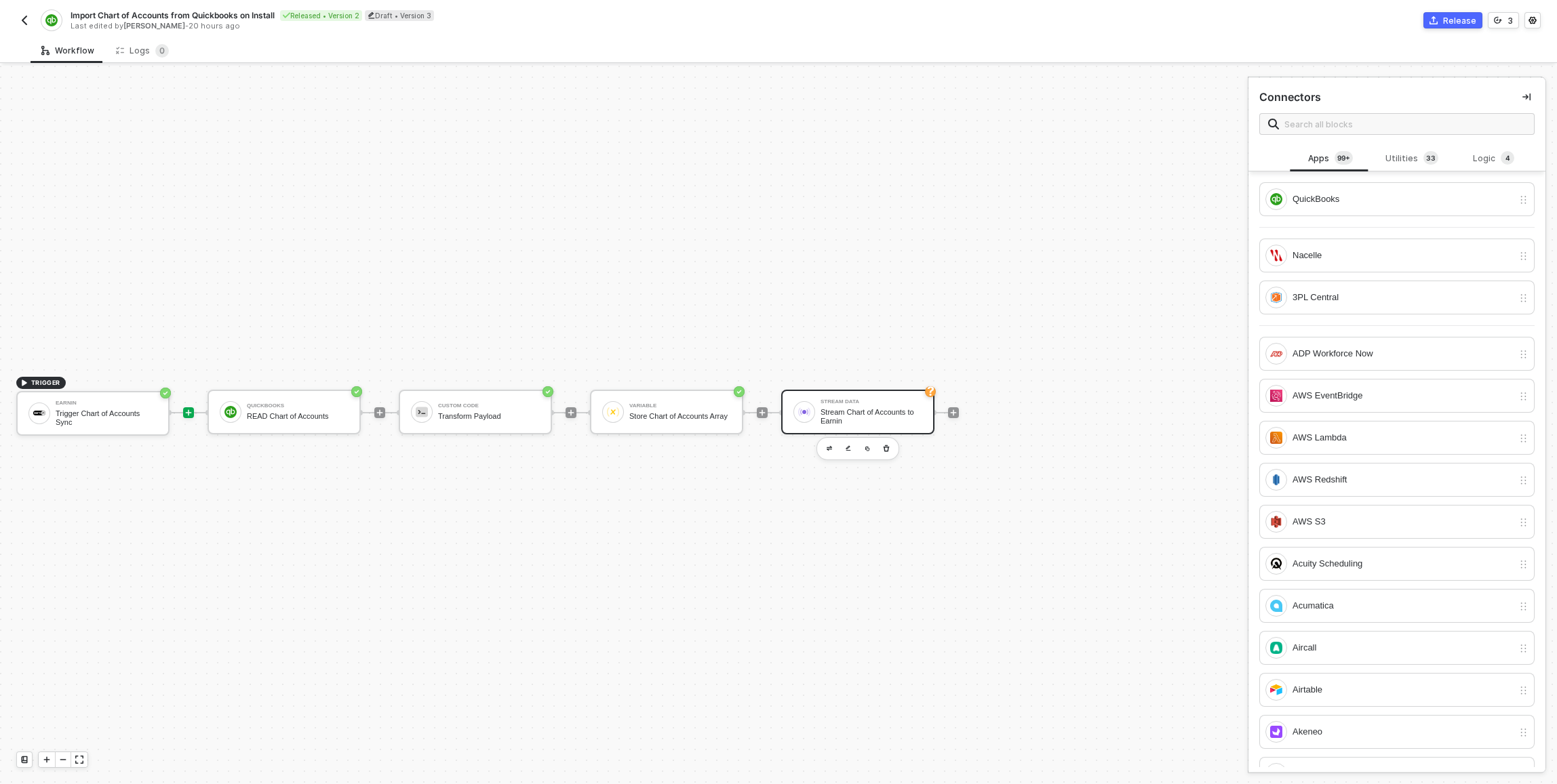
click at [775, 405] on div "Stream Data Stream Chart of Accounts to Earnin" at bounding box center [872, 412] width 102 height 25
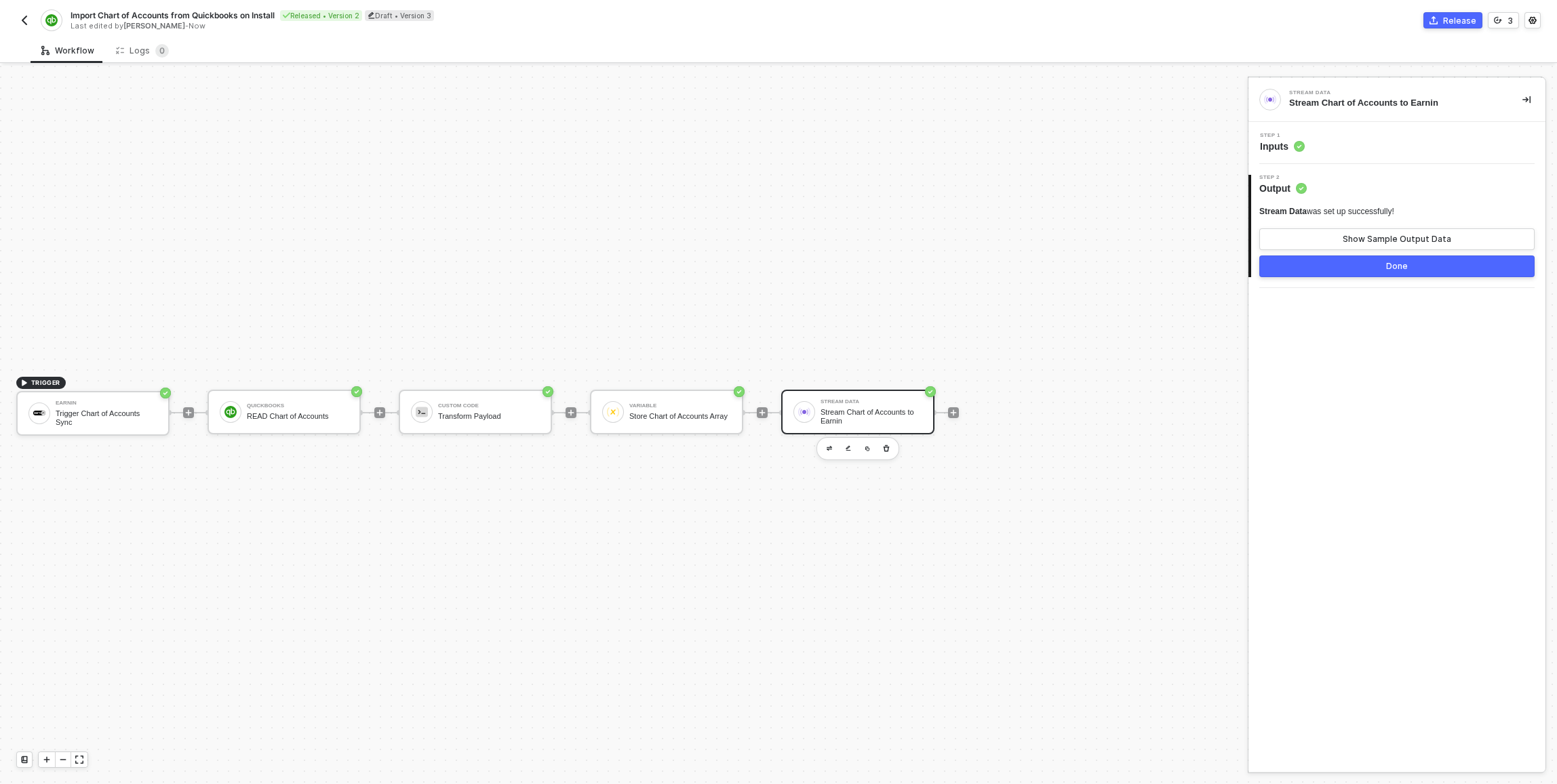
click at [775, 134] on div "Step 1 Inputs" at bounding box center [1398, 143] width 293 height 20
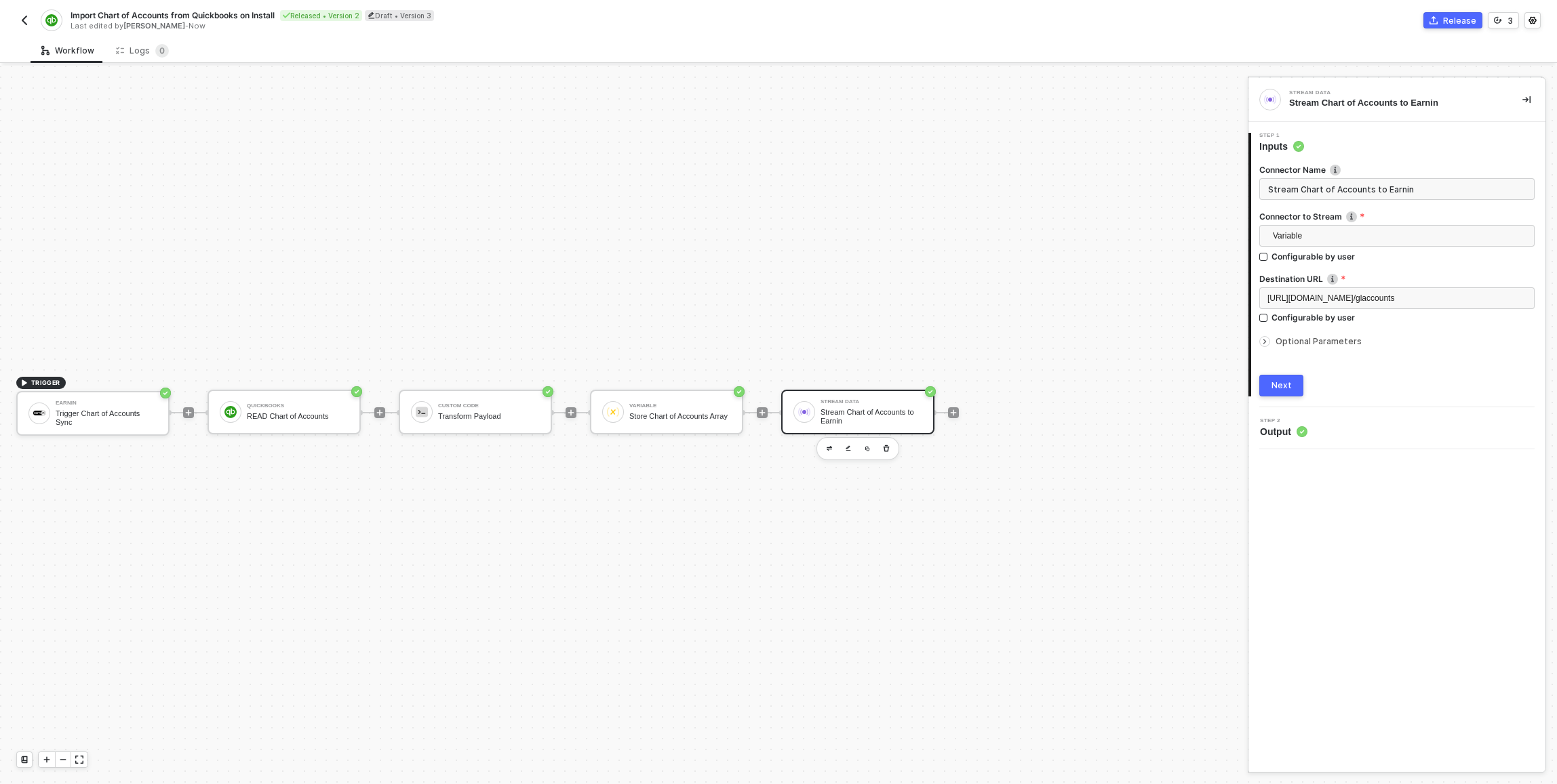
click at [775, 310] on div "[URL][DOMAIN_NAME] /glaccounts" at bounding box center [1398, 300] width 275 height 25
drag, startPoint x: 1350, startPoint y: 300, endPoint x: 1331, endPoint y: 301, distance: 19.0
click at [775, 301] on span "[URL][DOMAIN_NAME]" at bounding box center [1311, 298] width 87 height 9
drag, startPoint x: 1296, startPoint y: 300, endPoint x: 1351, endPoint y: 300, distance: 55.0
click at [775, 300] on span "[URL][DOMAIN_NAME]" at bounding box center [1311, 298] width 87 height 9
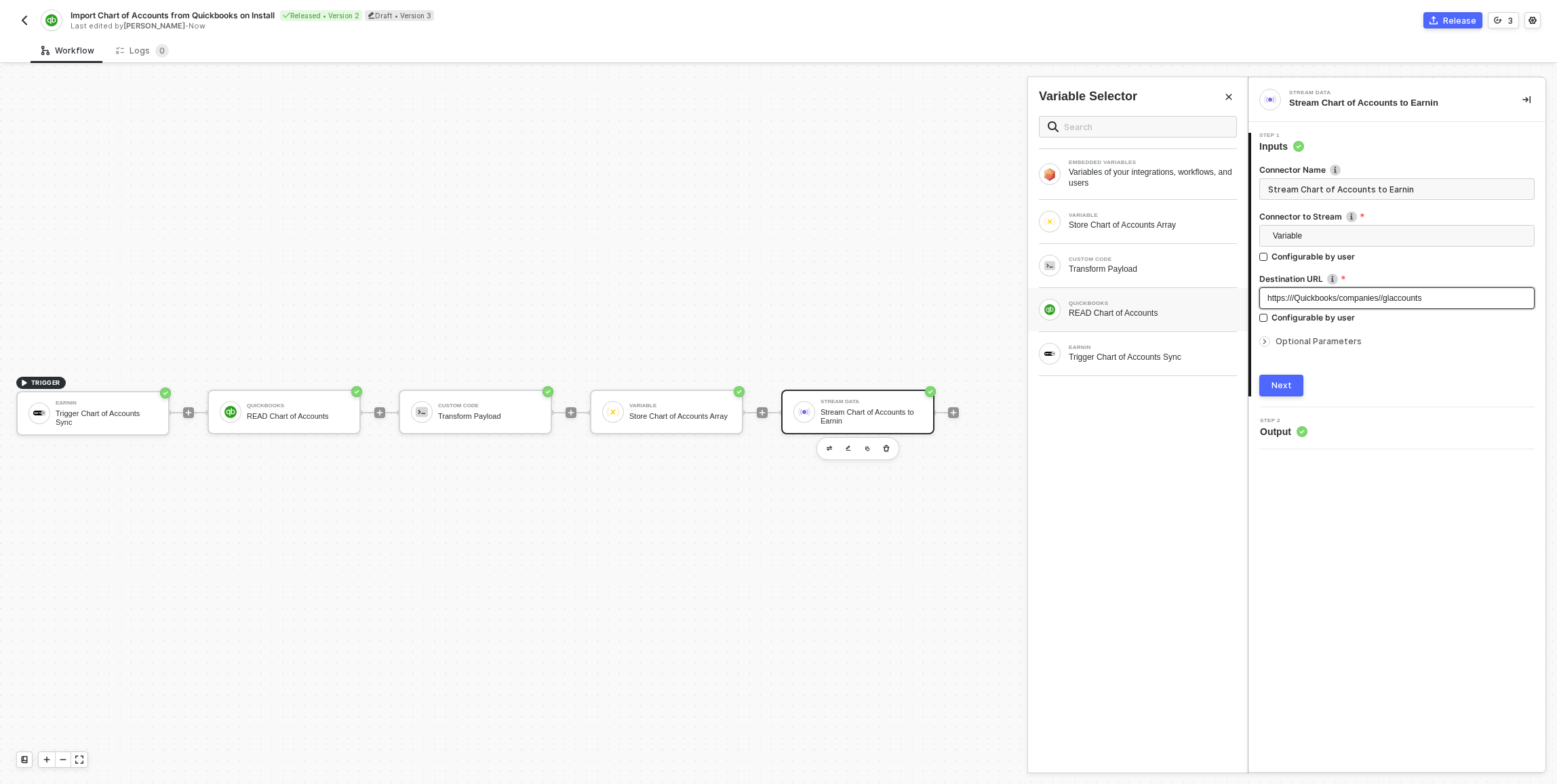
click at [775, 304] on div "QUICKBOOKS" at bounding box center [1152, 304] width 169 height 5
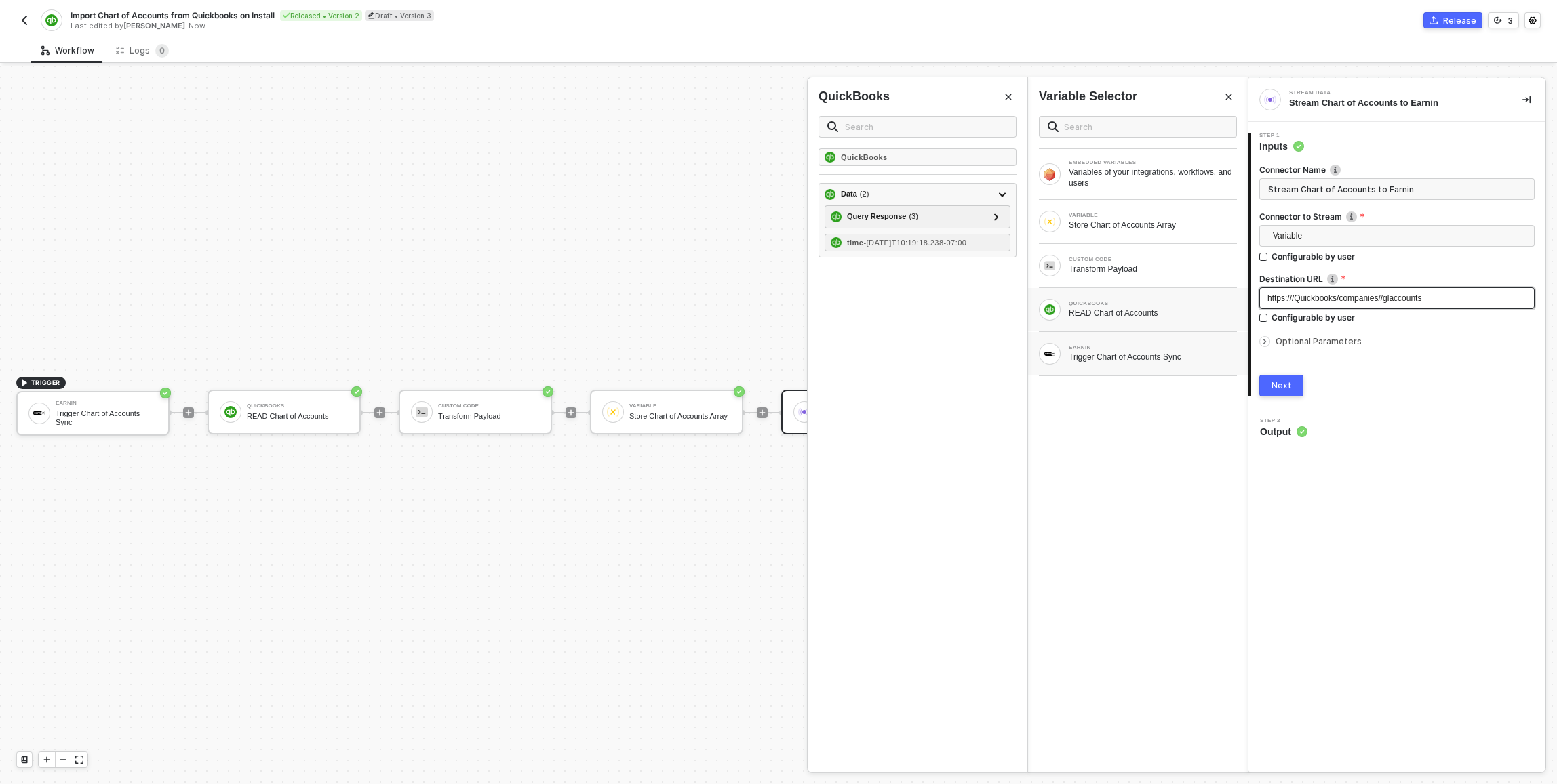
click at [775, 351] on div "Trigger Chart of Accounts Sync" at bounding box center [1152, 357] width 169 height 11
click at [775, 189] on div "CompanyId - 123abc" at bounding box center [917, 188] width 198 height 15
click at [775, 224] on div "Url - api.example.com" at bounding box center [917, 229] width 198 height 15
click at [775, 301] on span "Quickbooks/companies//glaccounts" at bounding box center [1400, 299] width 128 height 9
click at [775, 187] on strong "CompanyId" at bounding box center [863, 188] width 44 height 8
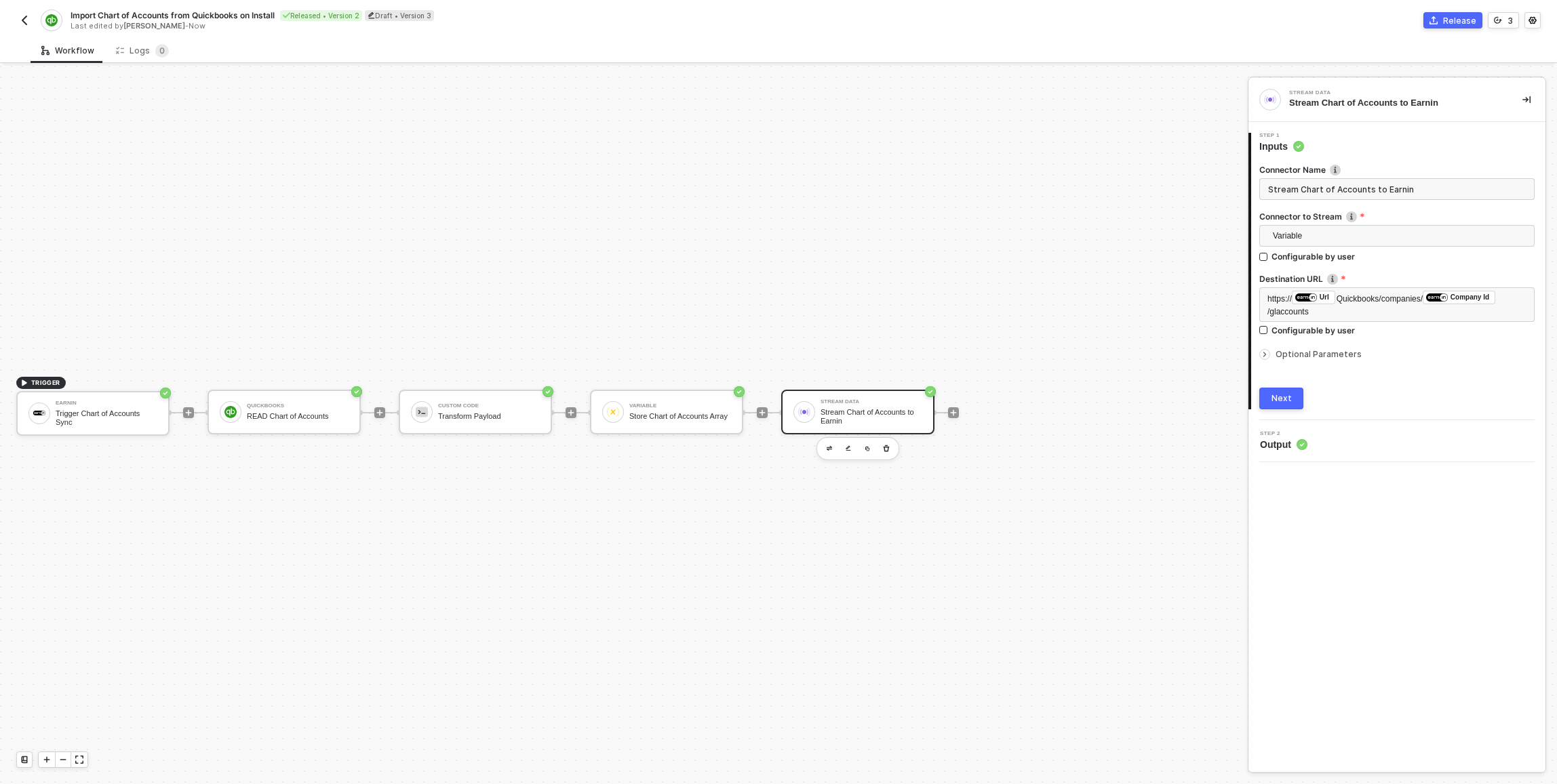
click at [775, 394] on div "Next" at bounding box center [1282, 399] width 20 height 11
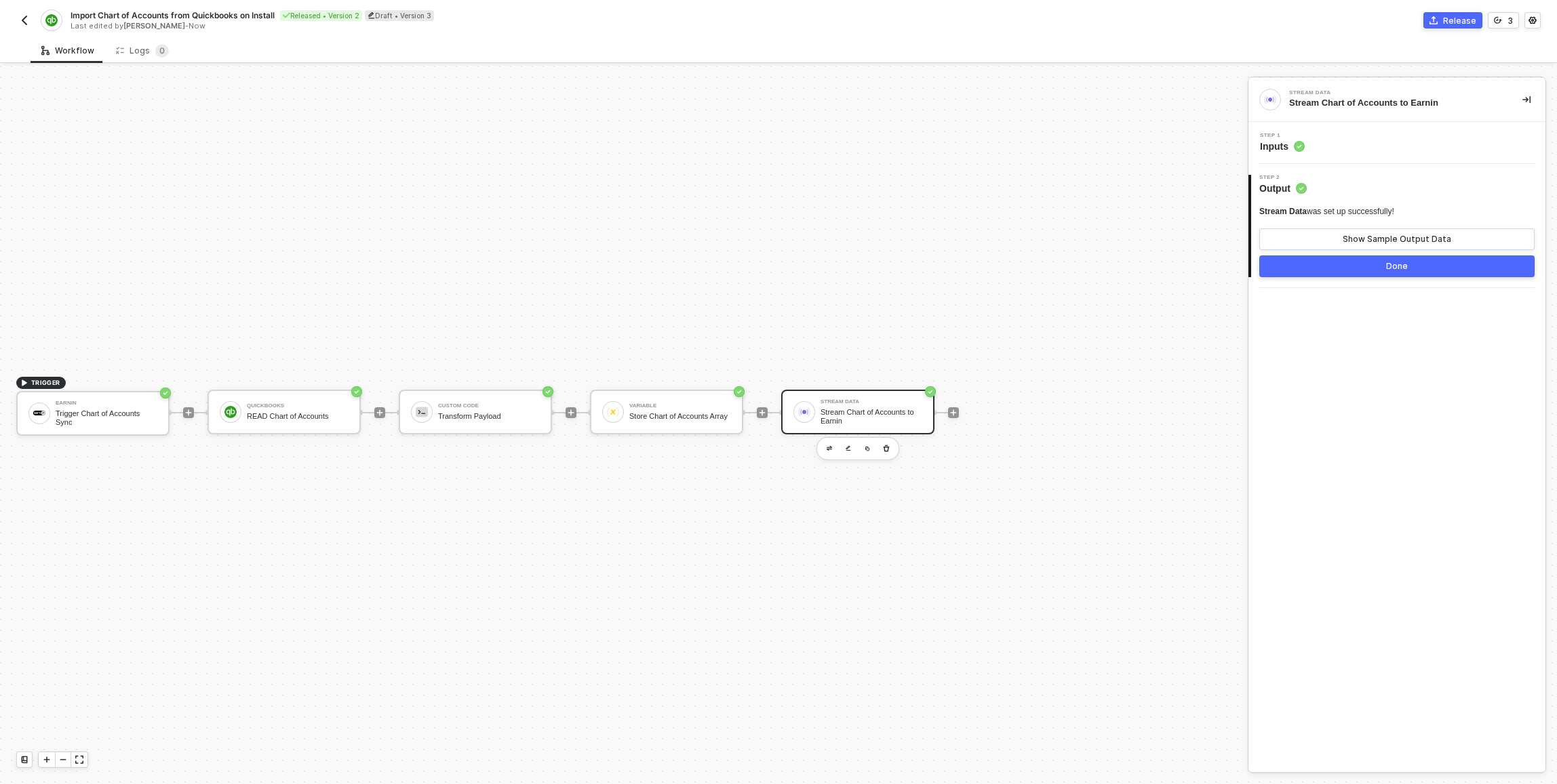
click at [775, 275] on button "Done" at bounding box center [1398, 267] width 275 height 22
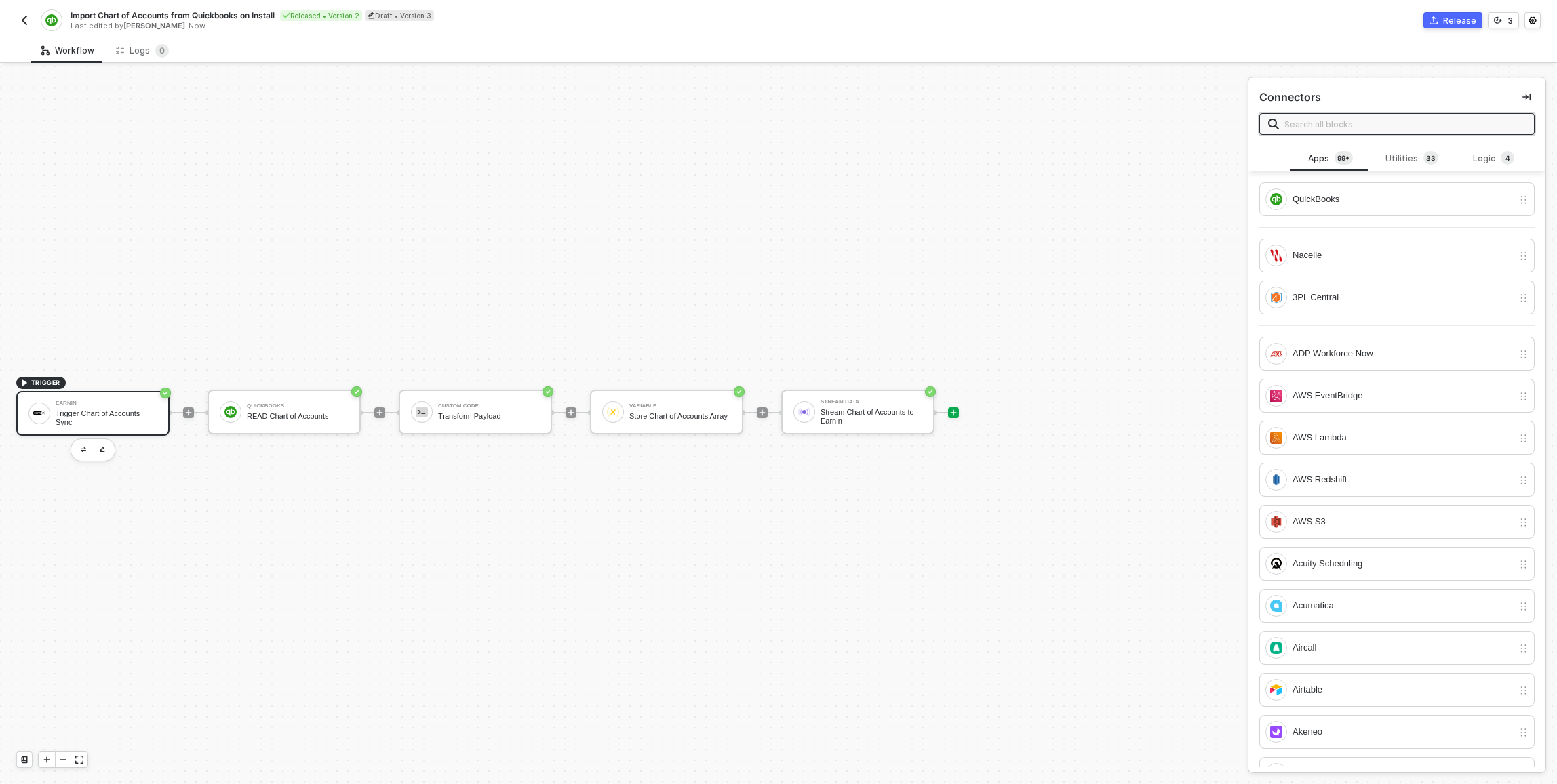
click at [116, 415] on div "Trigger Chart of Accounts Sync" at bounding box center [107, 418] width 102 height 17
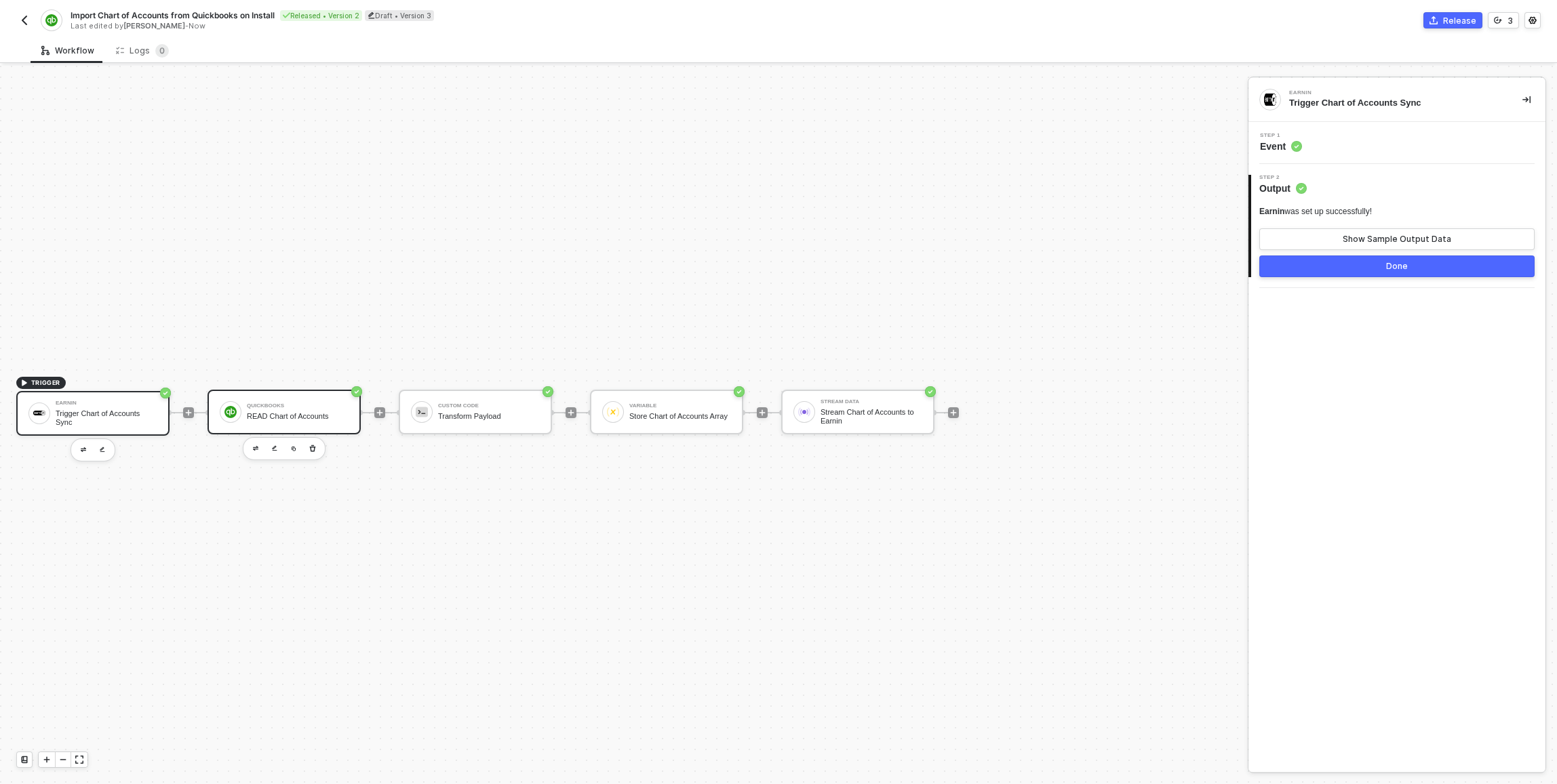
click at [253, 410] on div "QuickBooks READ Chart of Accounts" at bounding box center [298, 412] width 102 height 25
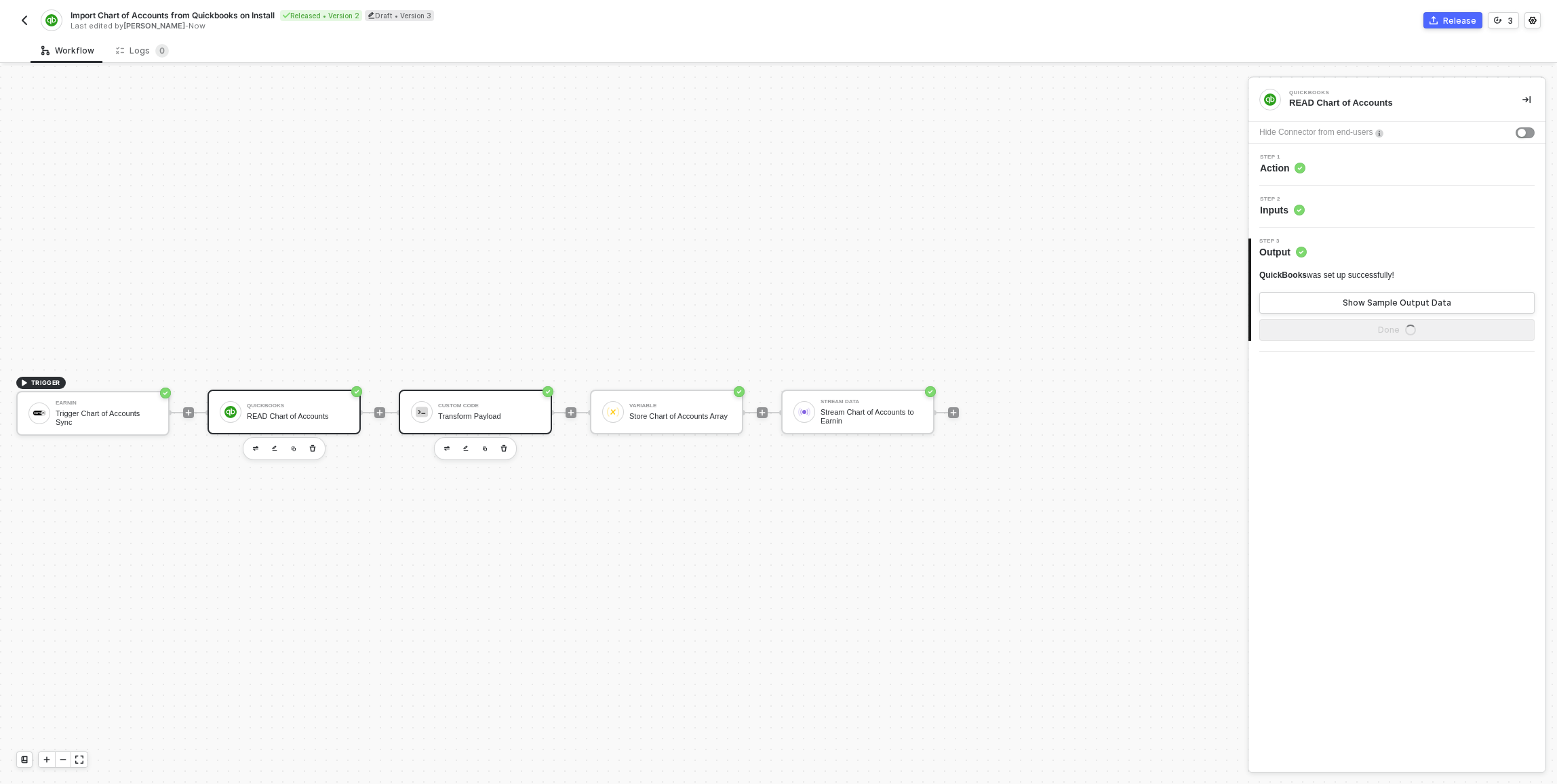
click at [489, 404] on div "Custom Code" at bounding box center [489, 406] width 102 height 5
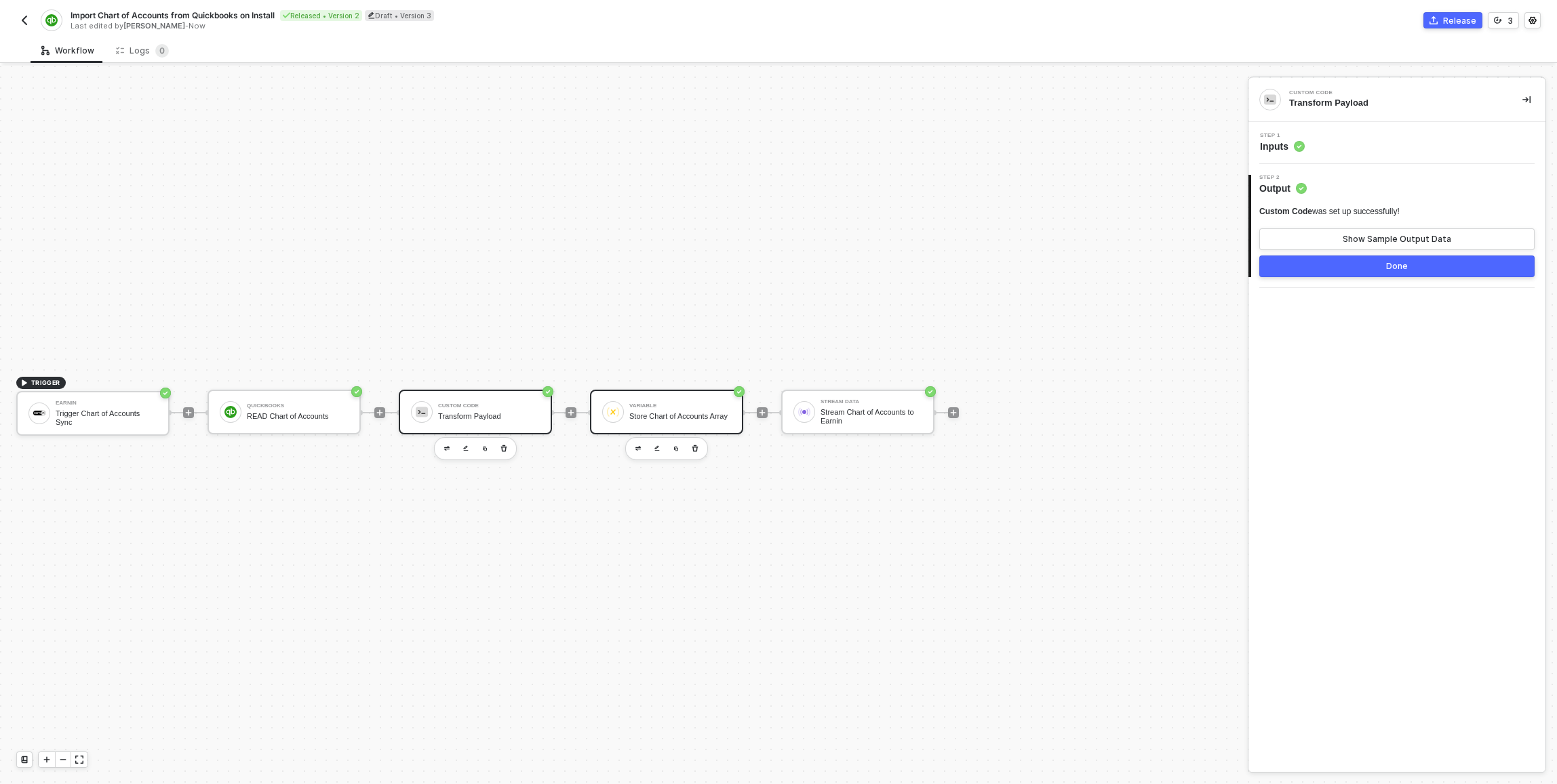
click at [647, 412] on div "Store Chart of Accounts Array" at bounding box center [681, 417] width 102 height 9
click at [515, 404] on div "Custom Code" at bounding box center [489, 406] width 102 height 5
click at [775, 227] on div "Custom Code was set up successfully! Show Sample Output Data" at bounding box center [1398, 228] width 275 height 44
click at [775, 238] on div "Show Sample Output Data" at bounding box center [1397, 239] width 108 height 11
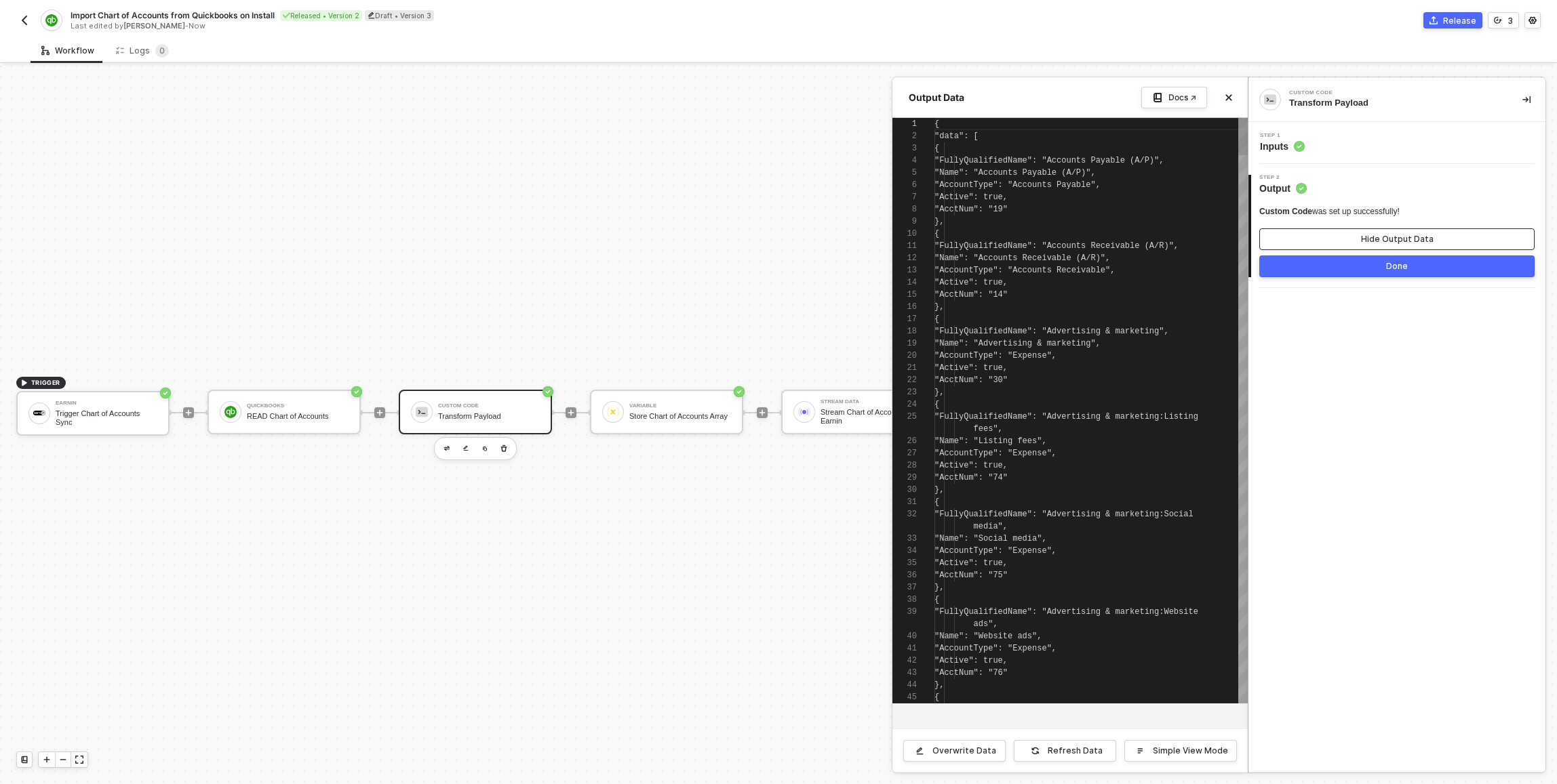
scroll to position [122, 0]
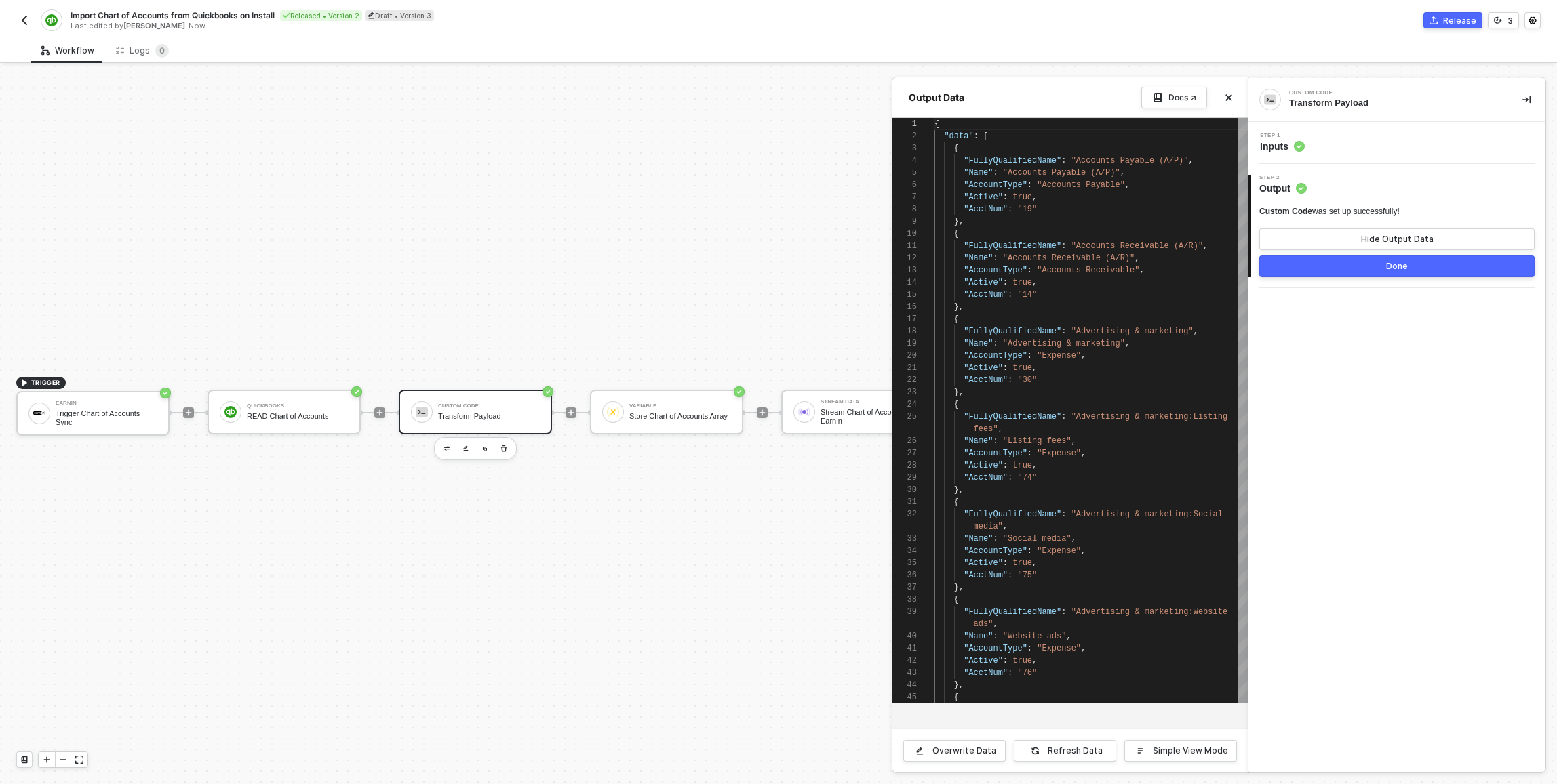
click at [775, 272] on button "Done" at bounding box center [1398, 267] width 275 height 22
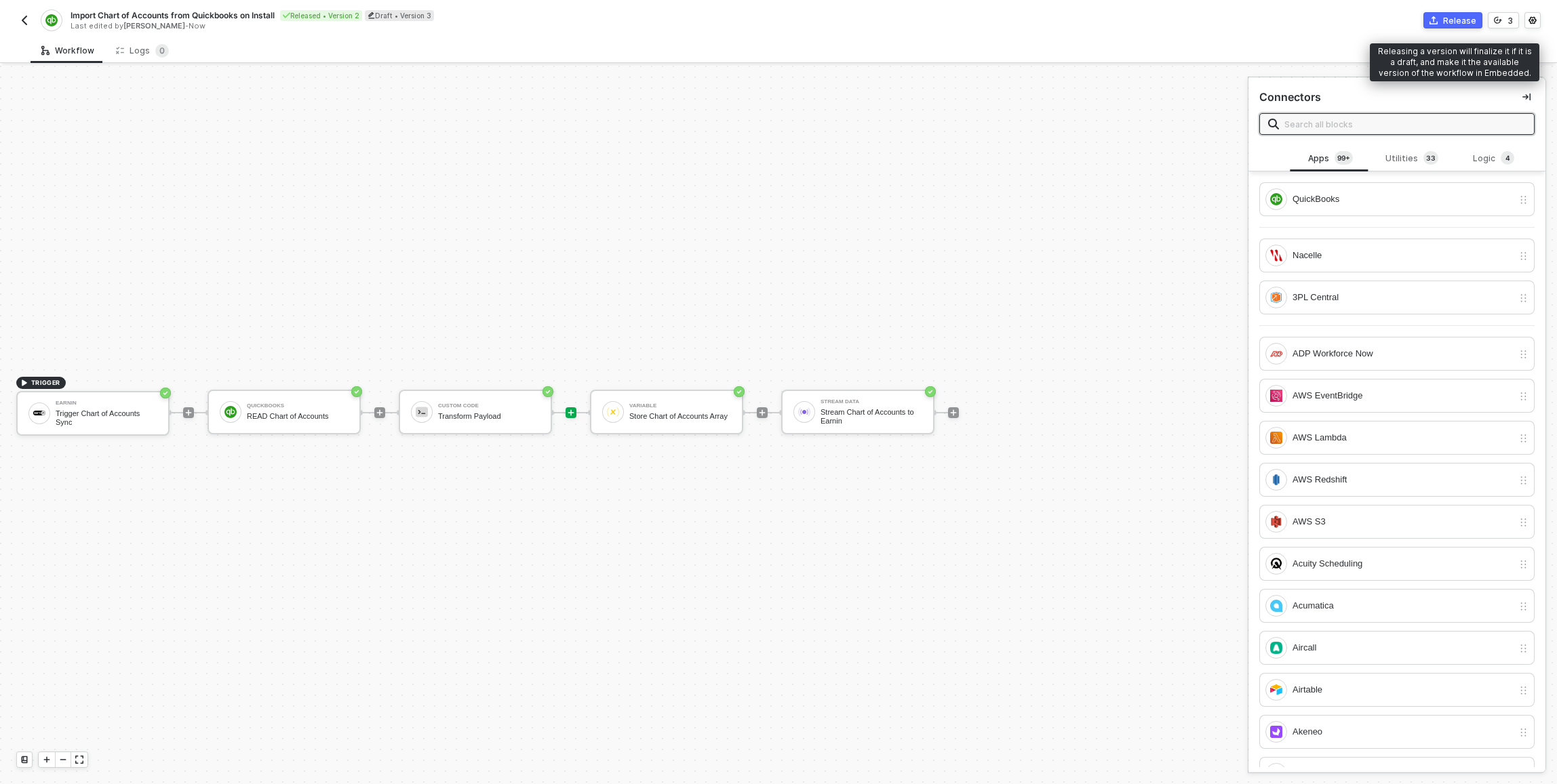
click at [775, 24] on div "Release" at bounding box center [1460, 20] width 33 height 12
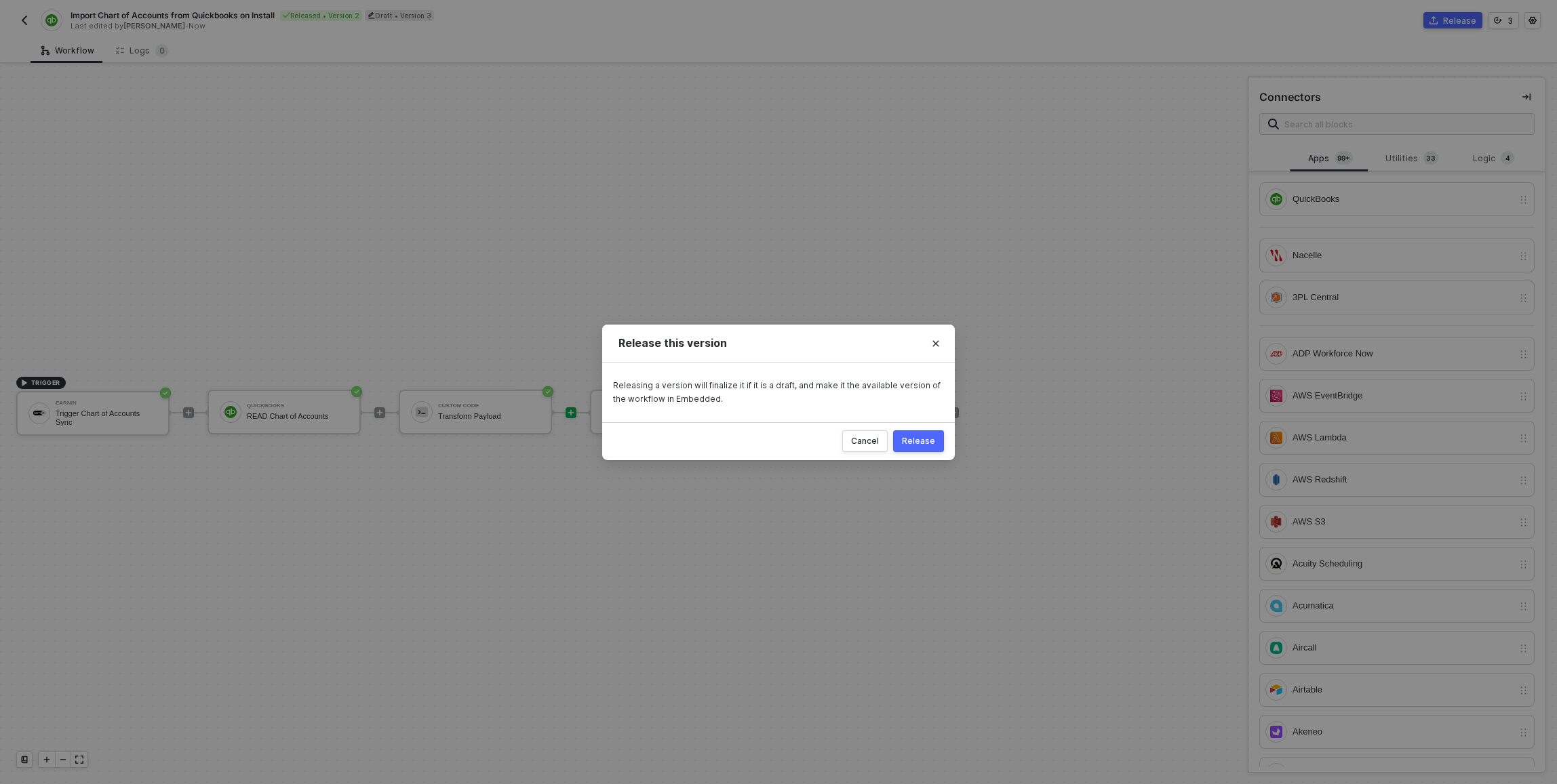
click at [775, 436] on div "Release" at bounding box center [918, 442] width 33 height 11
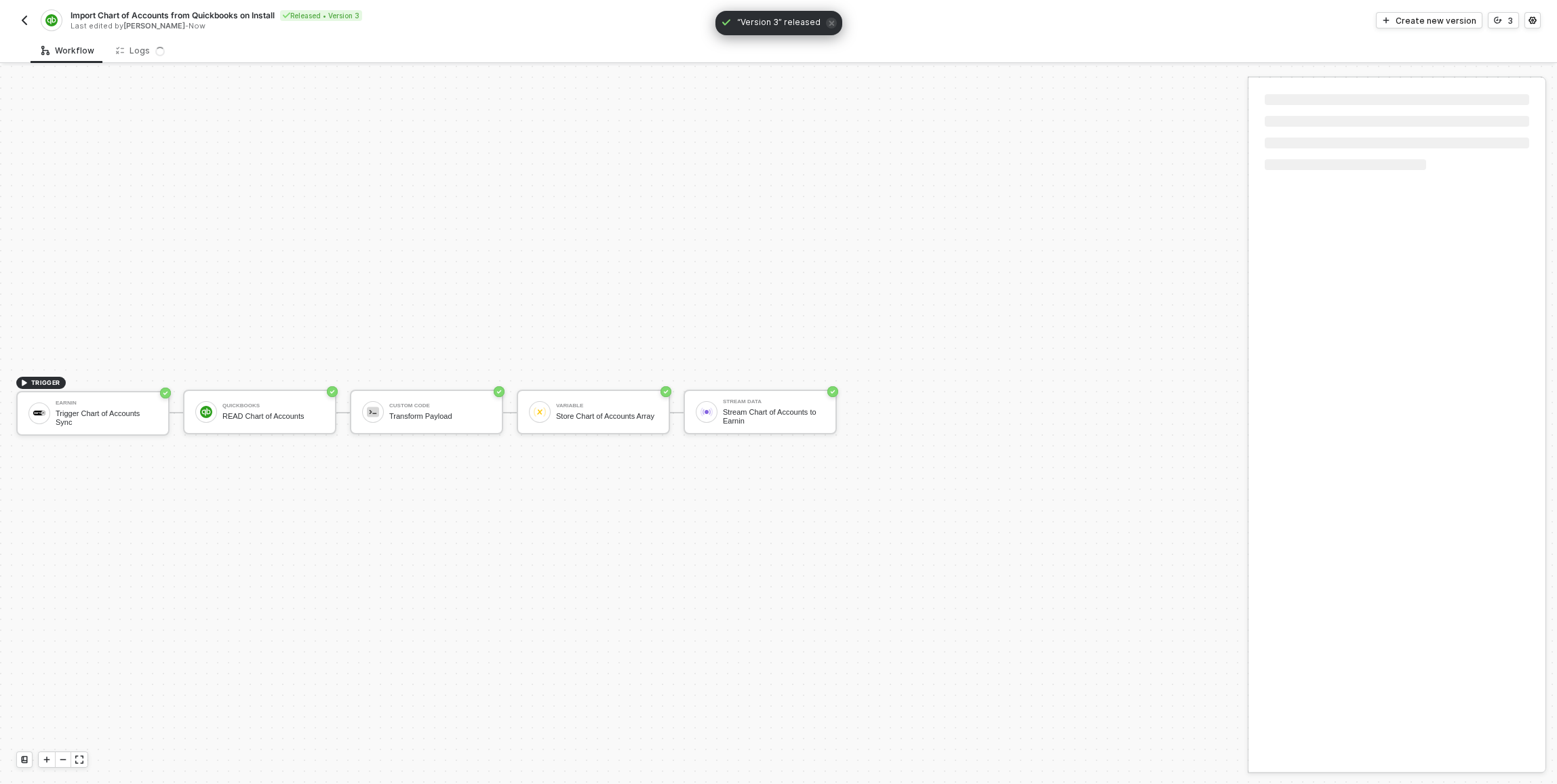
click at [16, 23] on button "button" at bounding box center [25, 20] width 16 height 16
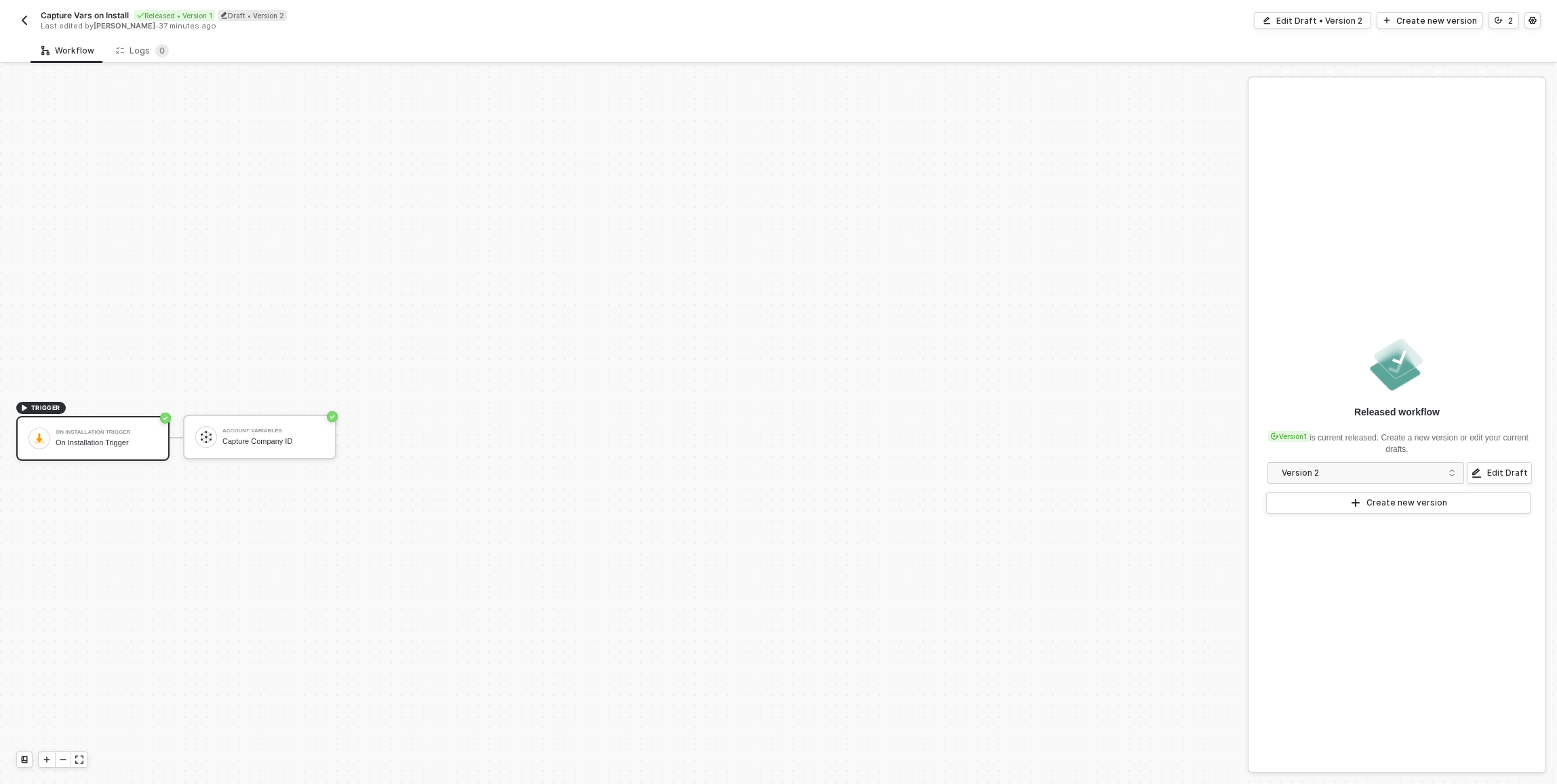
scroll to position [25, 0]
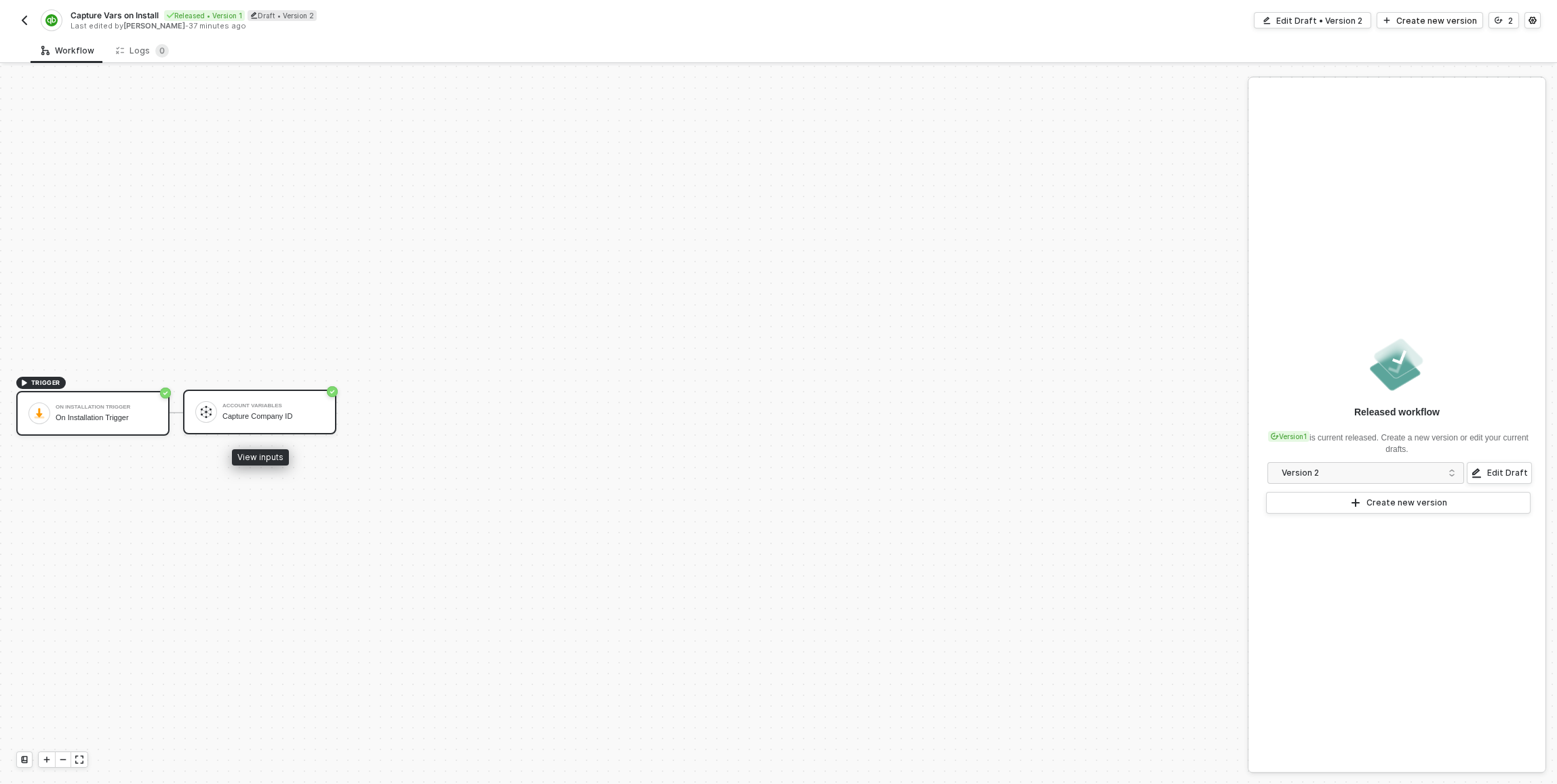
click at [275, 398] on div "Account Variables Capture Company ID" at bounding box center [260, 412] width 153 height 45
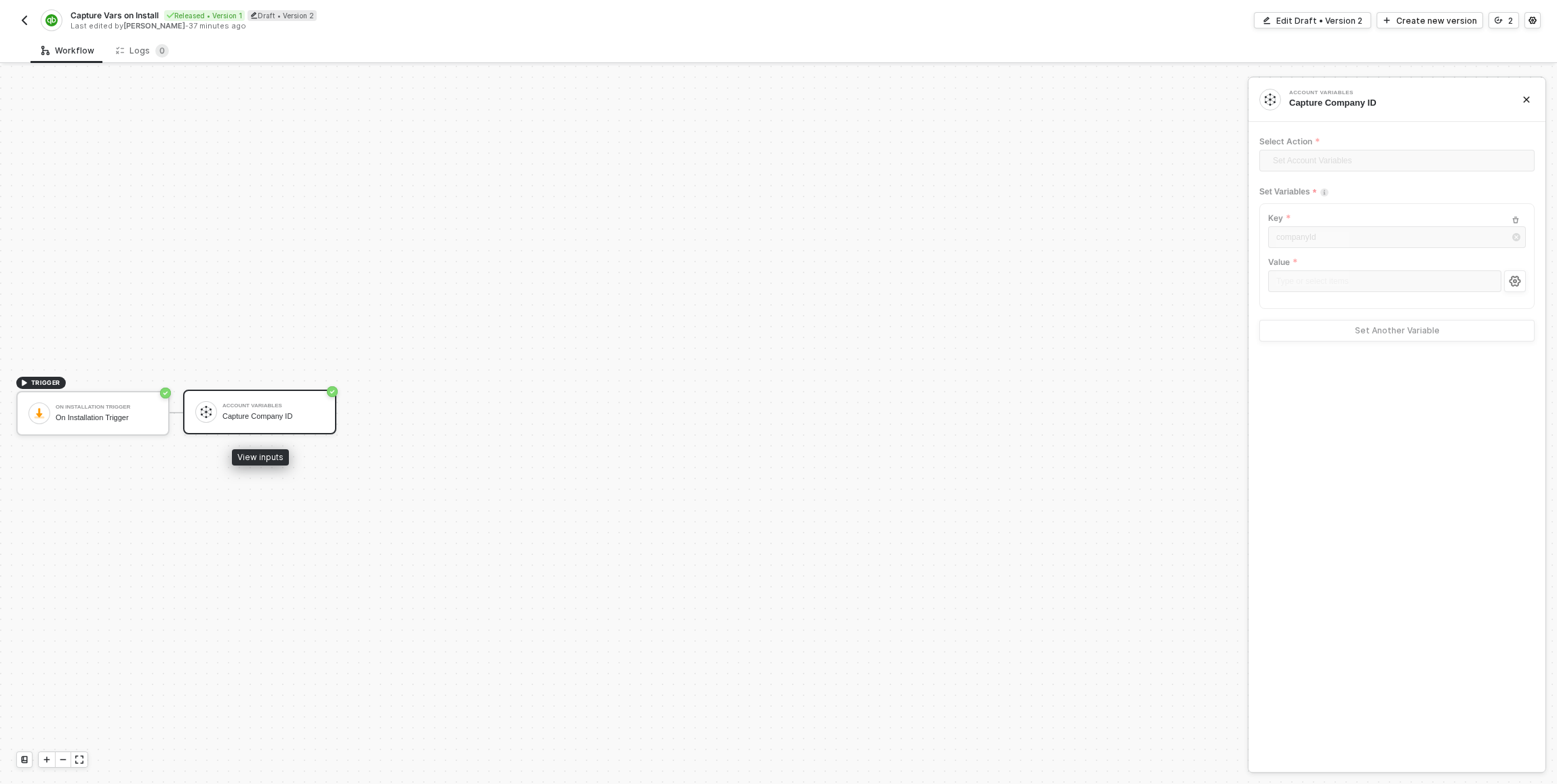
click at [219, 418] on div "Account Variables Capture Company ID" at bounding box center [271, 412] width 108 height 25
click at [1303, 21] on div "Edit Draft • Version 2" at bounding box center [1319, 20] width 87 height 12
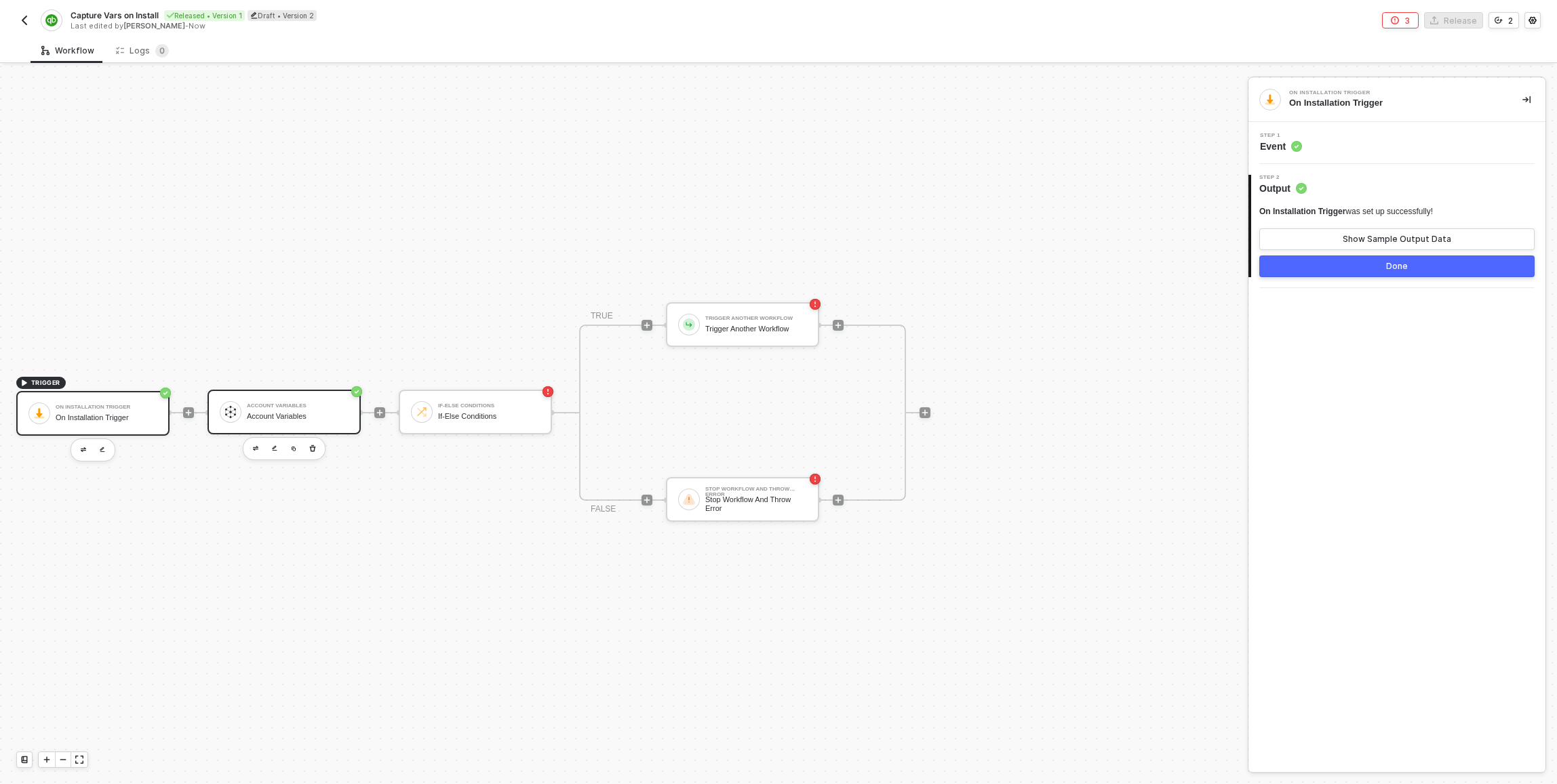
click at [302, 417] on div "Account Variables" at bounding box center [298, 417] width 102 height 9
click at [1363, 143] on div "Step 1 Inputs" at bounding box center [1398, 143] width 293 height 20
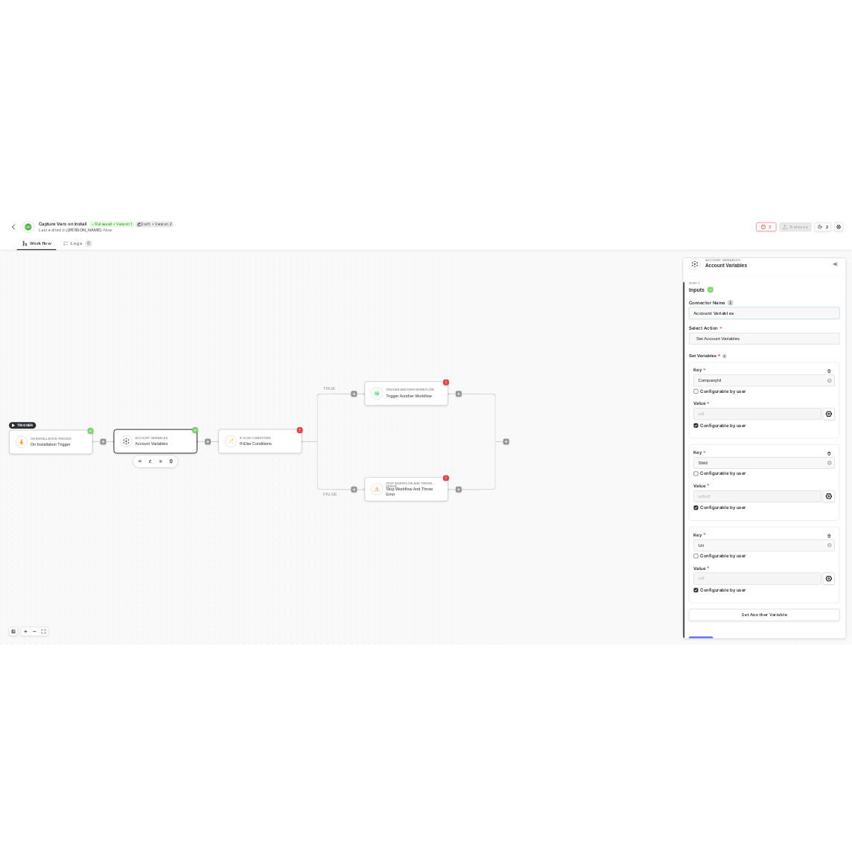
scroll to position [13, 0]
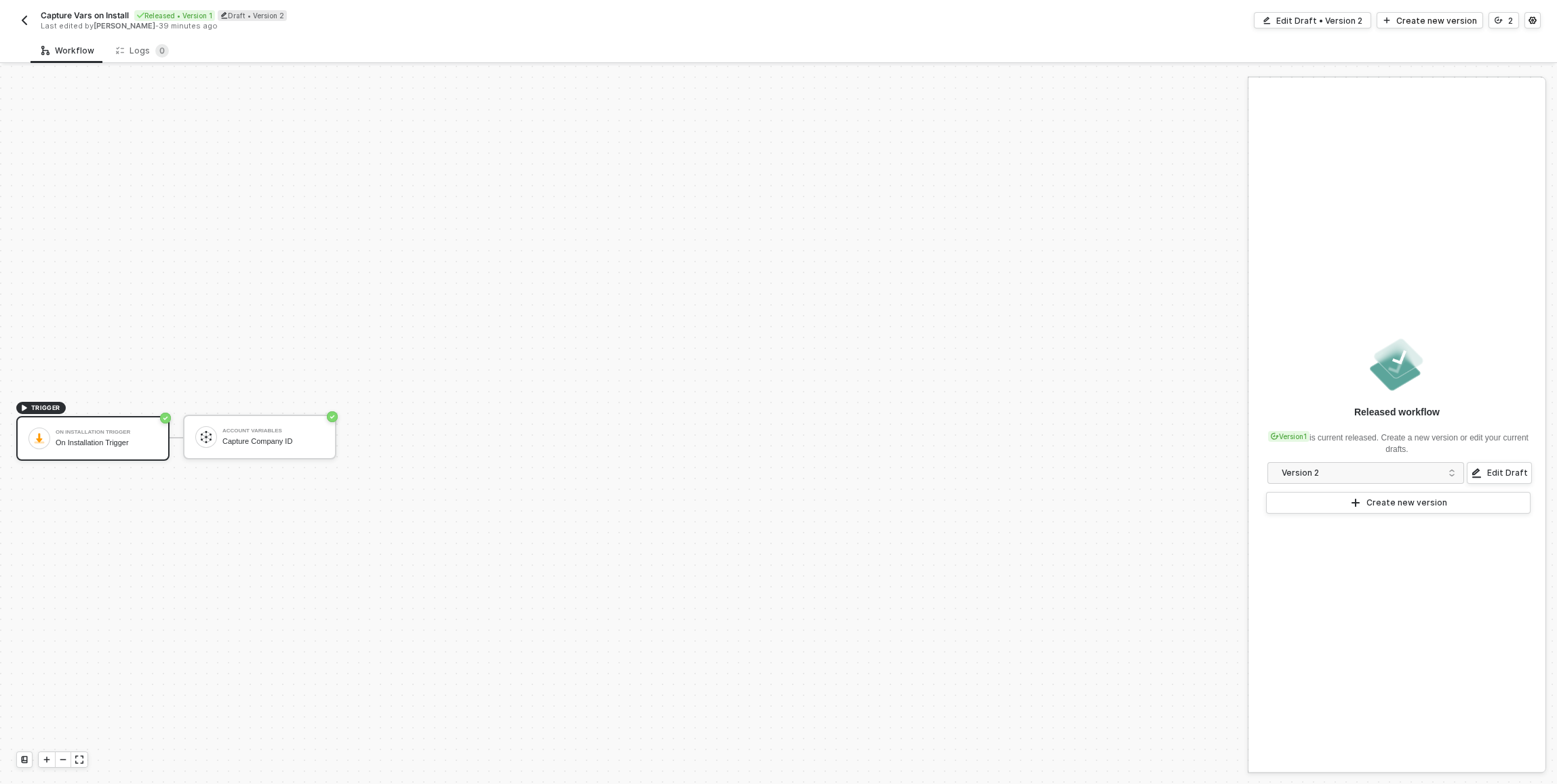
scroll to position [25, 0]
click at [87, 411] on div "On Installation Trigger On Installation Trigger" at bounding box center [107, 413] width 102 height 25
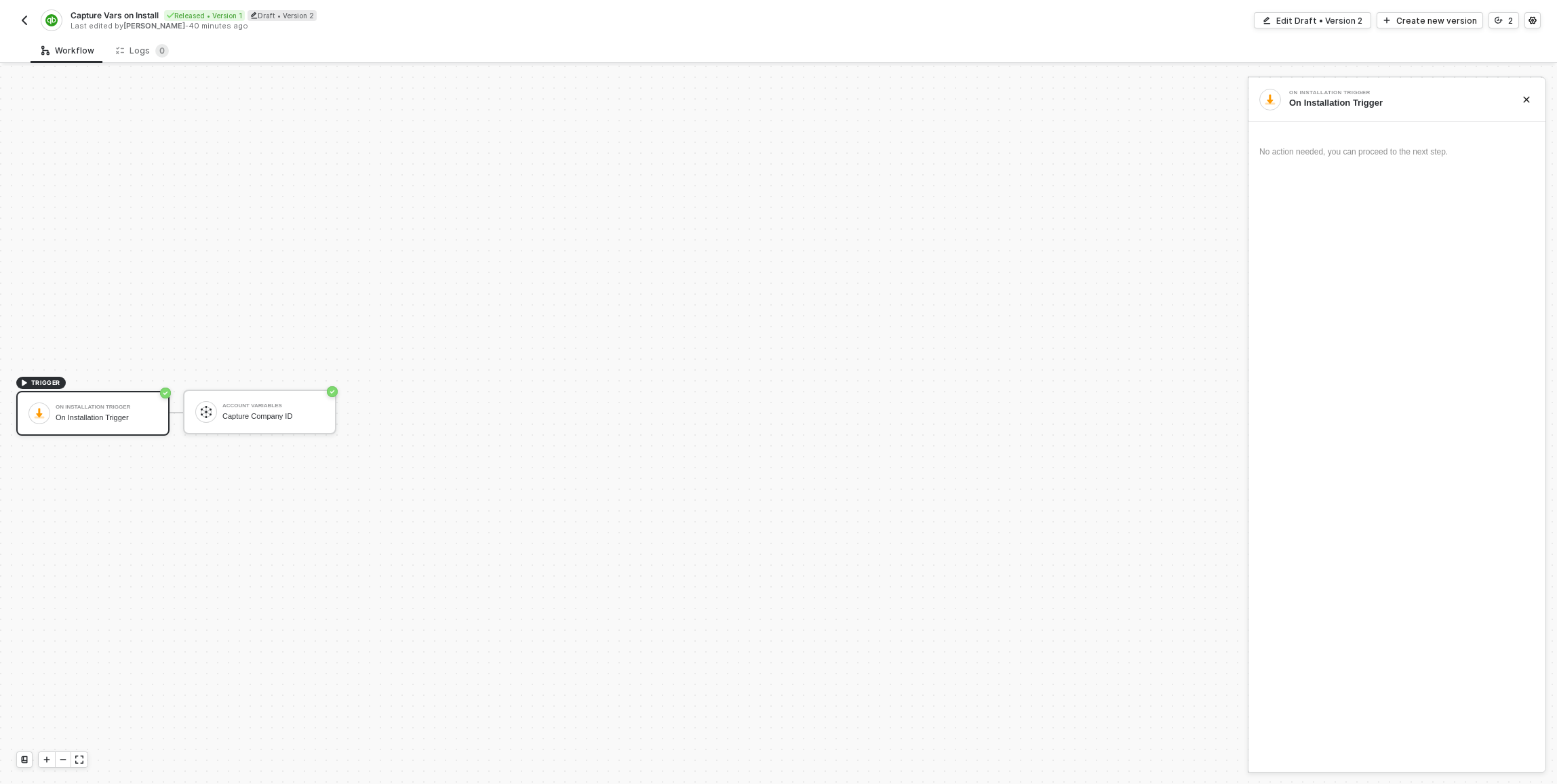
click at [1337, 11] on div "Capture Vars on Install Released • Version 1 Draft • Version 2 Last edited by P…" at bounding box center [779, 19] width 1525 height 38
click at [1337, 21] on div "Edit Draft • Version 2" at bounding box center [1319, 20] width 87 height 12
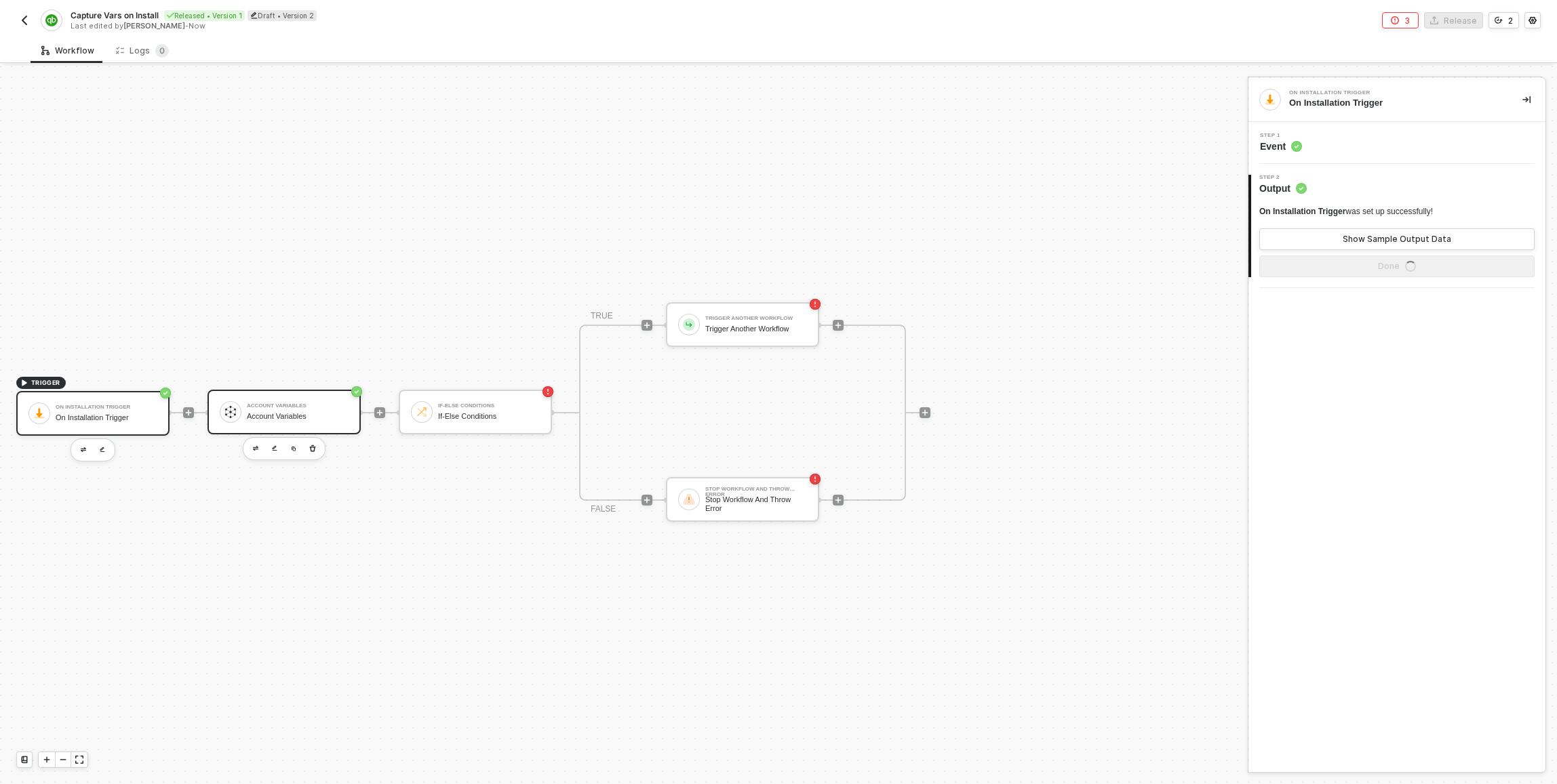
click at [302, 408] on div "Account Variables" at bounding box center [298, 406] width 102 height 5
click at [449, 428] on div "If-Else Conditions If-Else Conditions" at bounding box center [476, 412] width 153 height 45
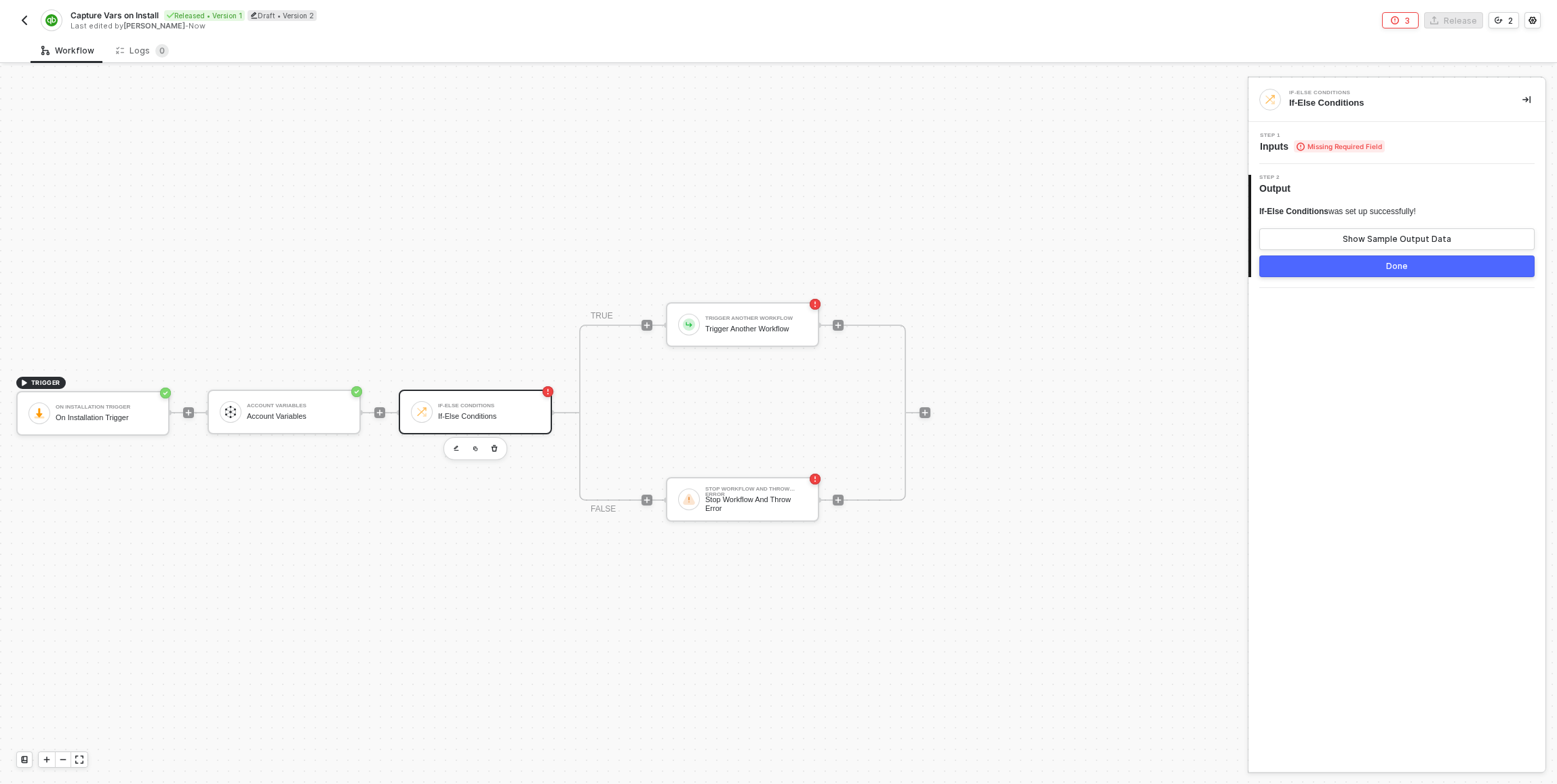
click at [1358, 138] on div "Step 1 Inputs Missing Required Field" at bounding box center [1322, 143] width 125 height 20
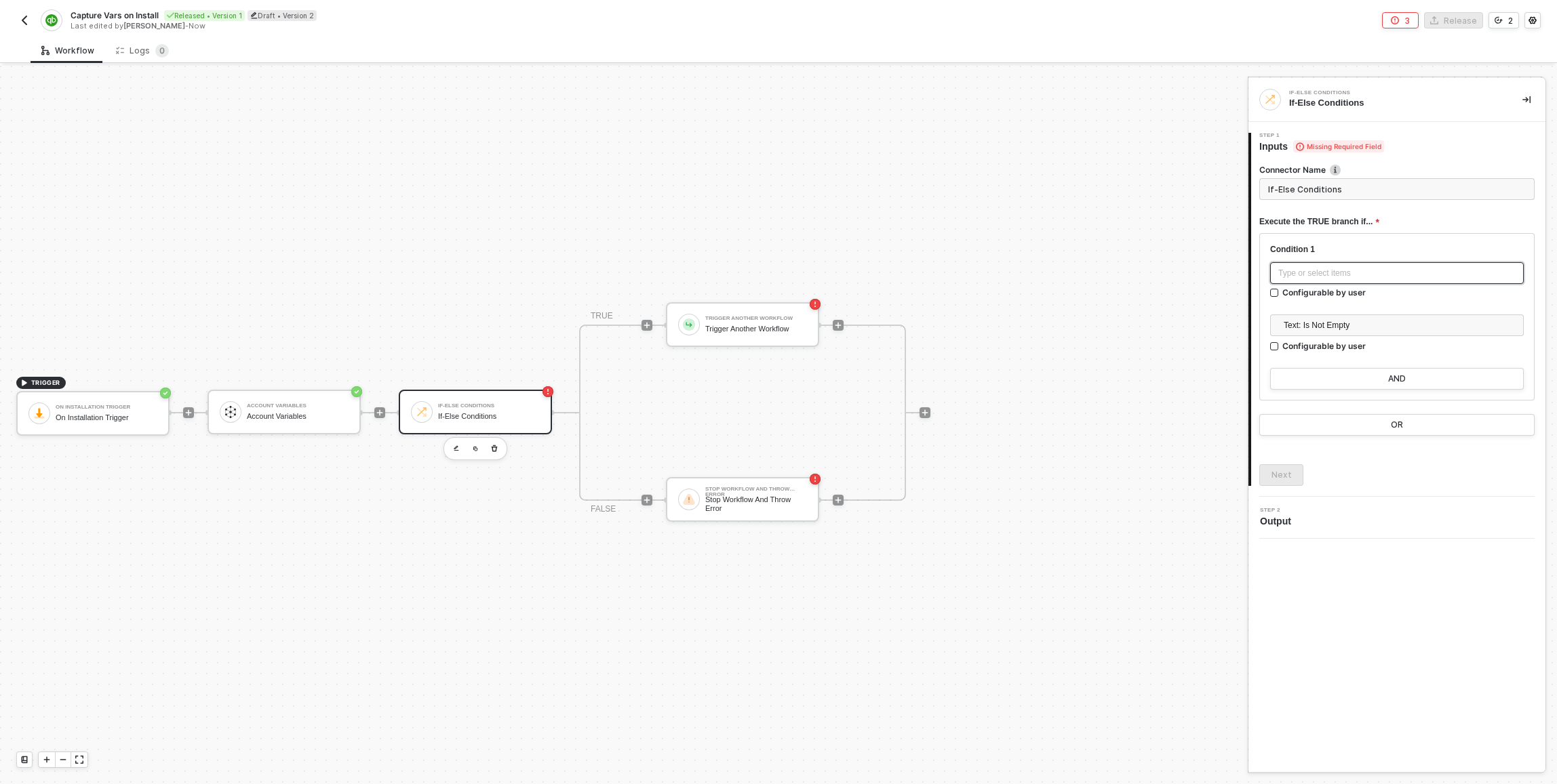
click at [1337, 269] on div "Type or select items ﻿" at bounding box center [1397, 273] width 238 height 13
click at [1507, 224] on div "Execute the TRUE branch if..." at bounding box center [1398, 222] width 275 height 23
click at [1356, 285] on div "Type or select items ﻿" at bounding box center [1398, 274] width 253 height 25
click at [1353, 282] on div "Type or select items ﻿" at bounding box center [1398, 273] width 253 height 22
click at [1188, 215] on div "ACCOUNT VARIABLES" at bounding box center [1152, 216] width 169 height 5
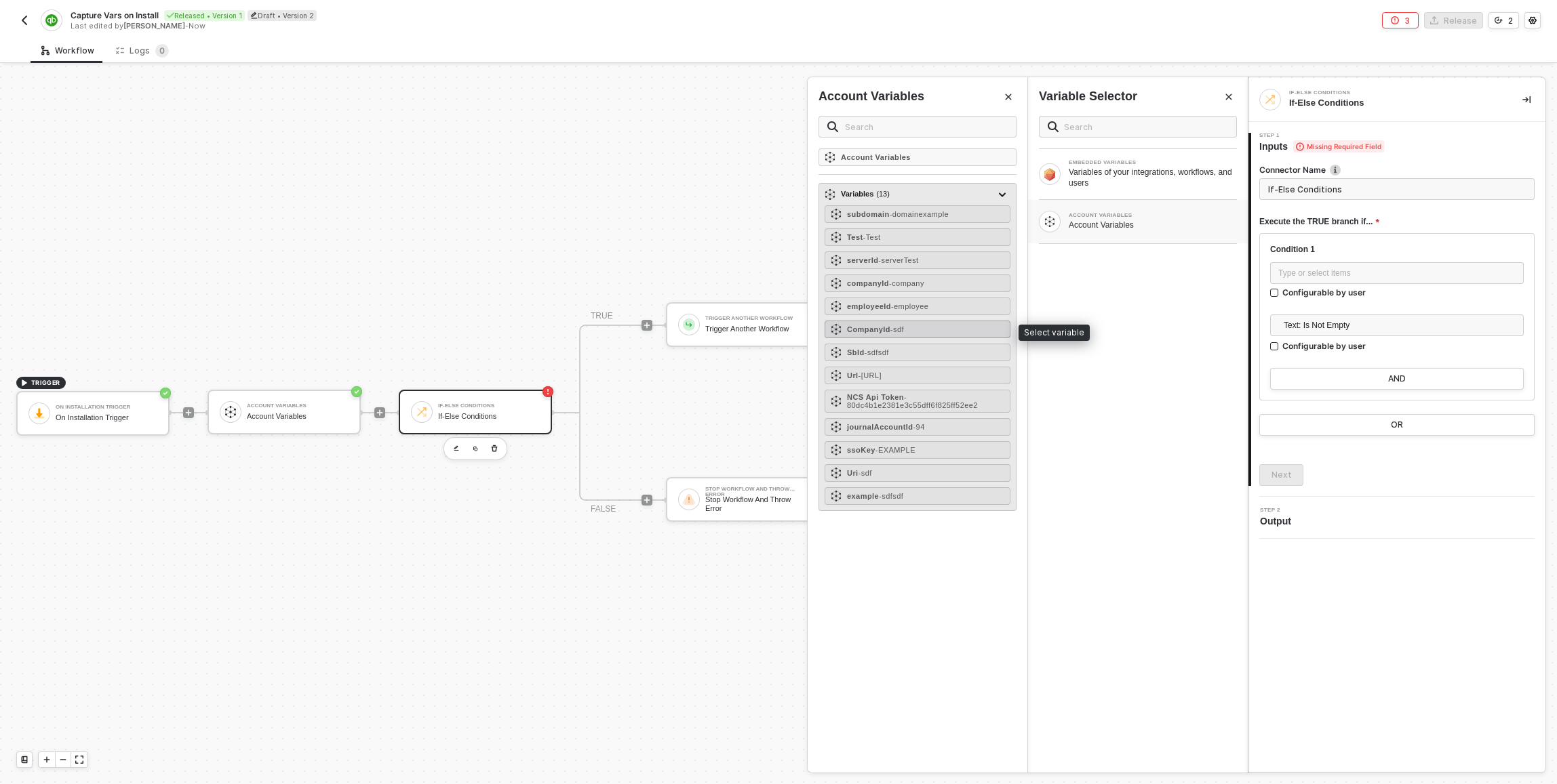
click at [937, 328] on div "CompanyId - sdf" at bounding box center [917, 329] width 186 height 17
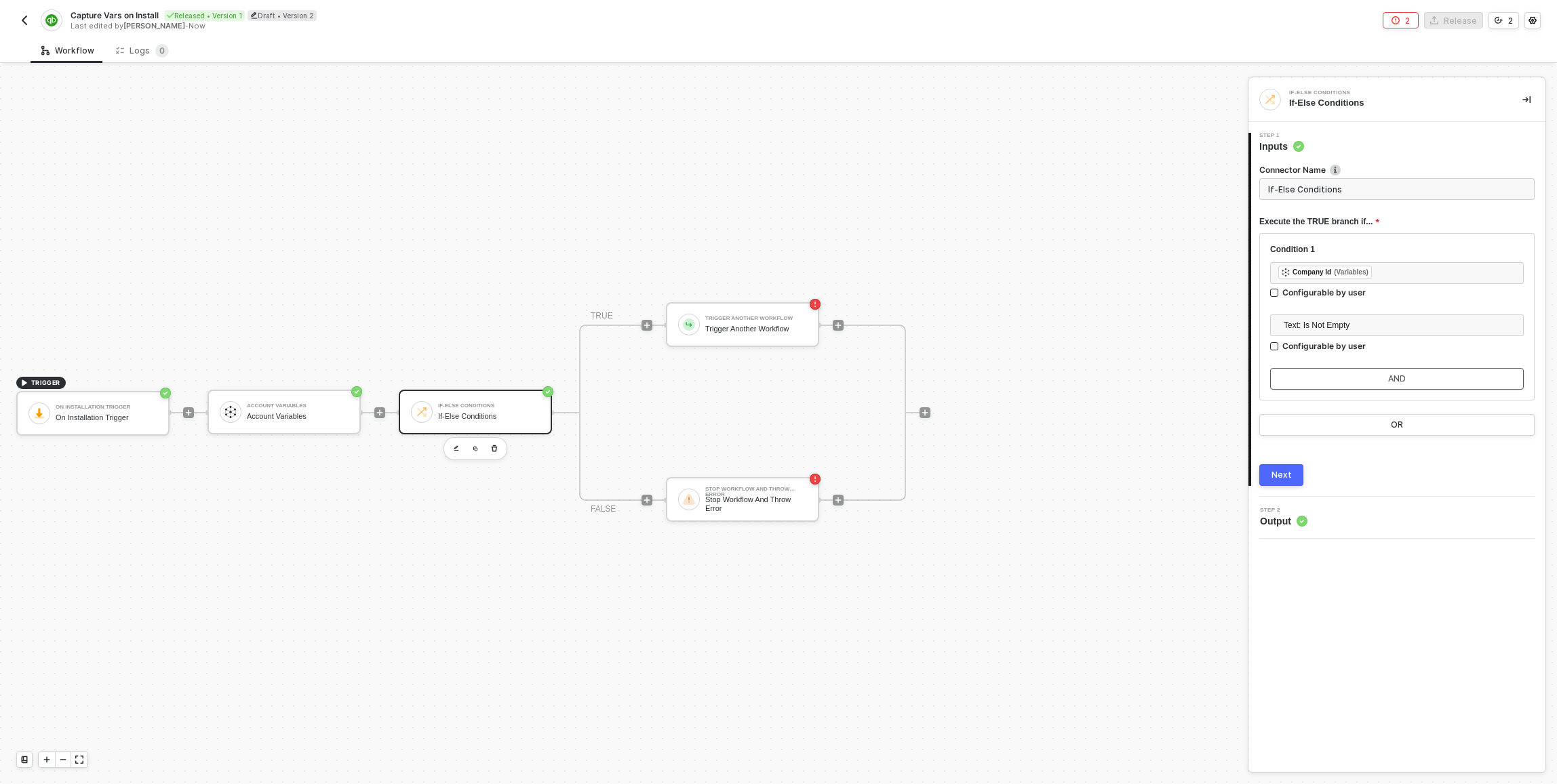
click at [1405, 380] on div "AND" at bounding box center [1397, 379] width 17 height 11
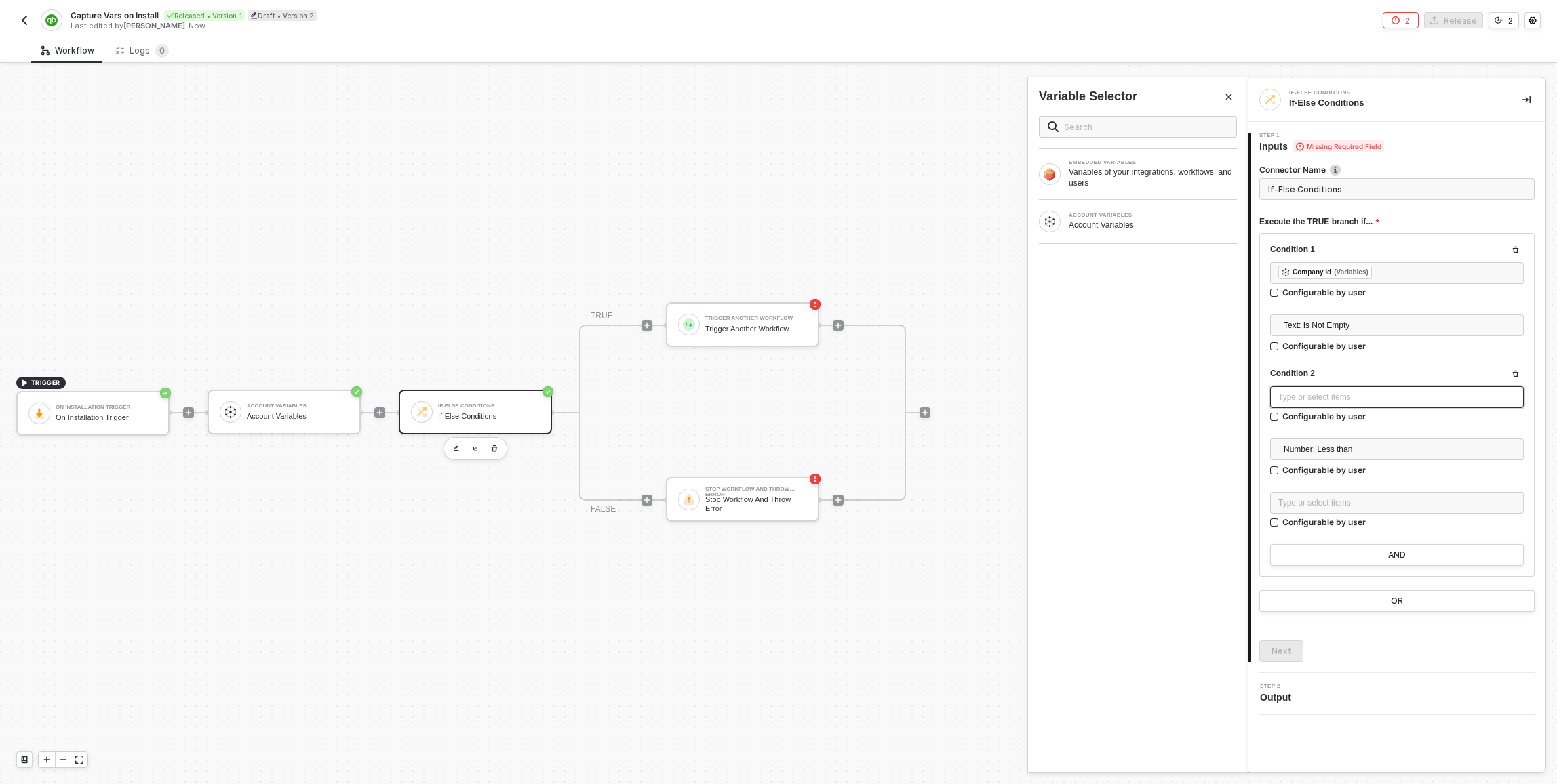
click at [1372, 402] on div "Type or select items ﻿" at bounding box center [1397, 398] width 238 height 13
click at [1091, 203] on div "ACCOUNT VARIABLES Account Variables" at bounding box center [1138, 222] width 220 height 44
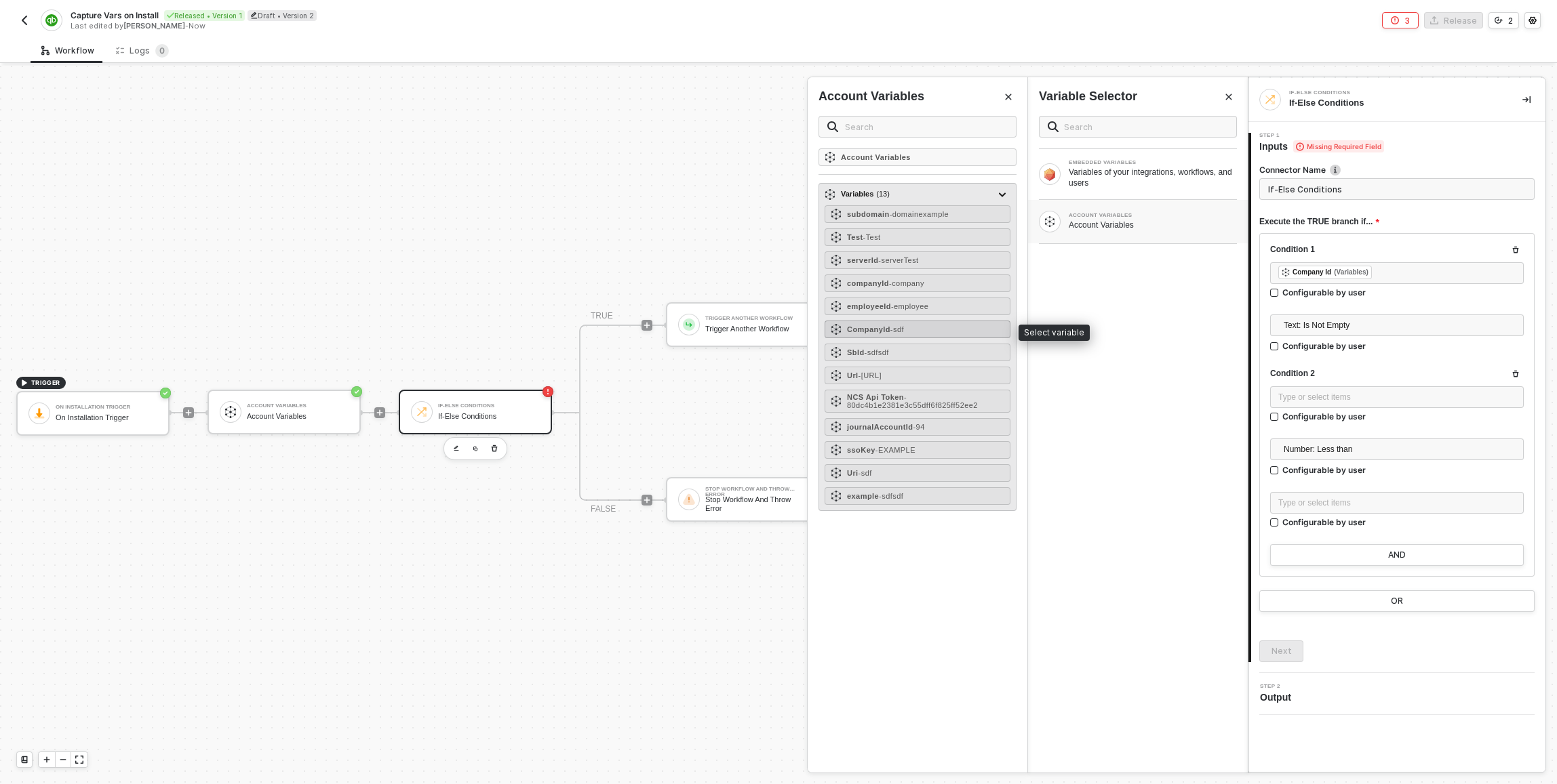
click at [883, 329] on strong "CompanyId" at bounding box center [869, 329] width 44 height 8
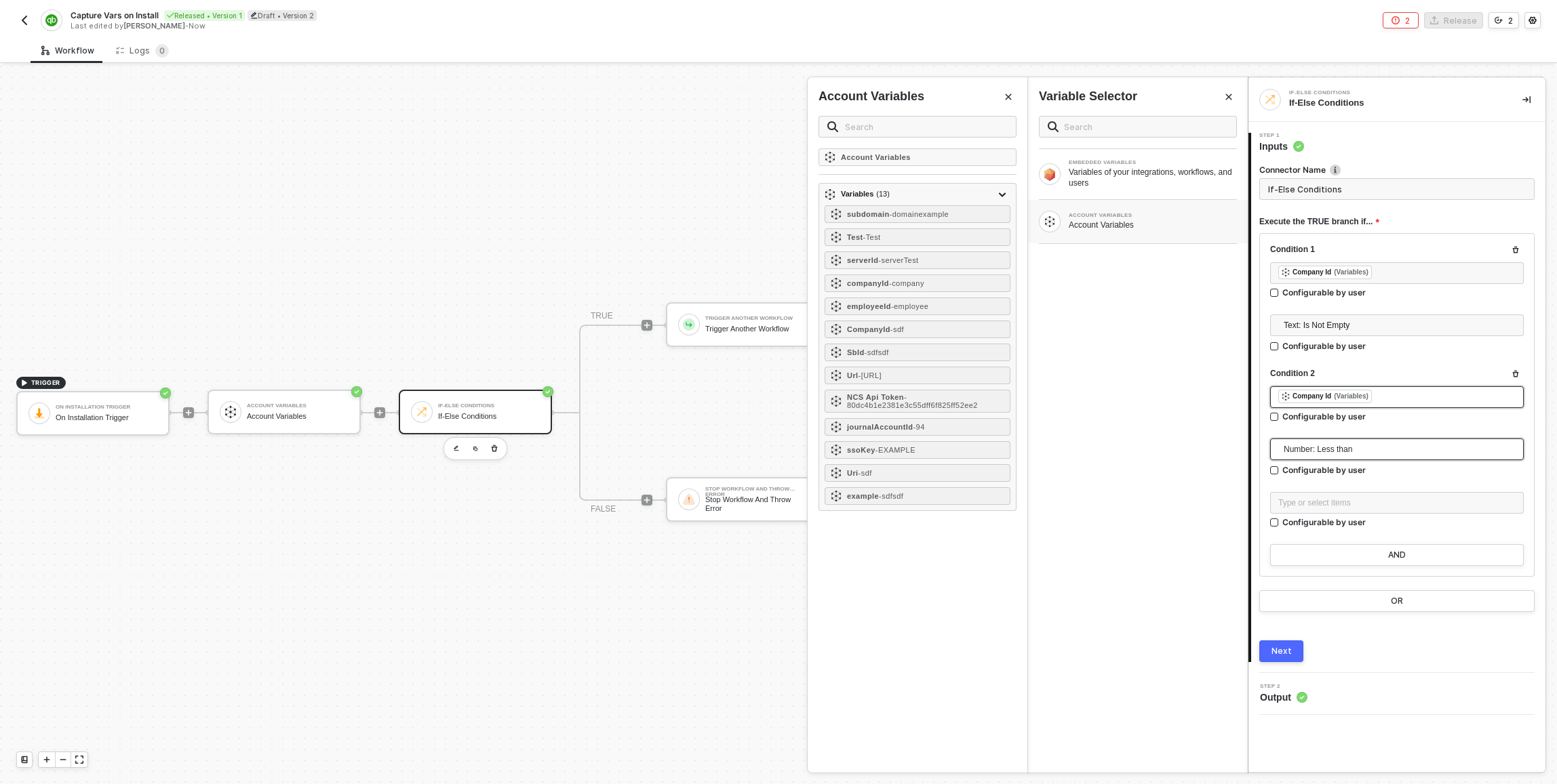
click at [1312, 453] on span "Number: Less than" at bounding box center [1399, 449] width 232 height 20
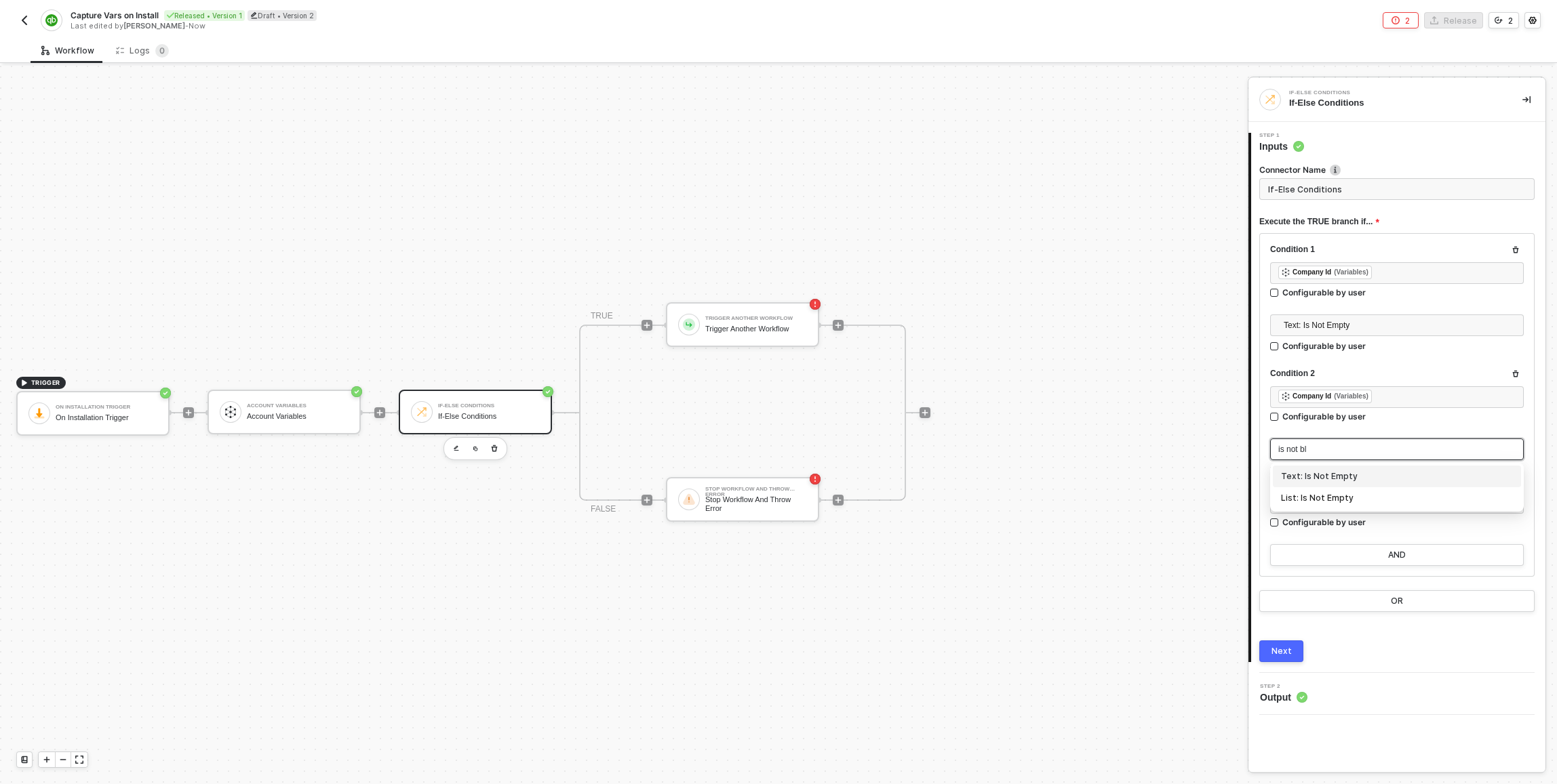
type input "is not bla"
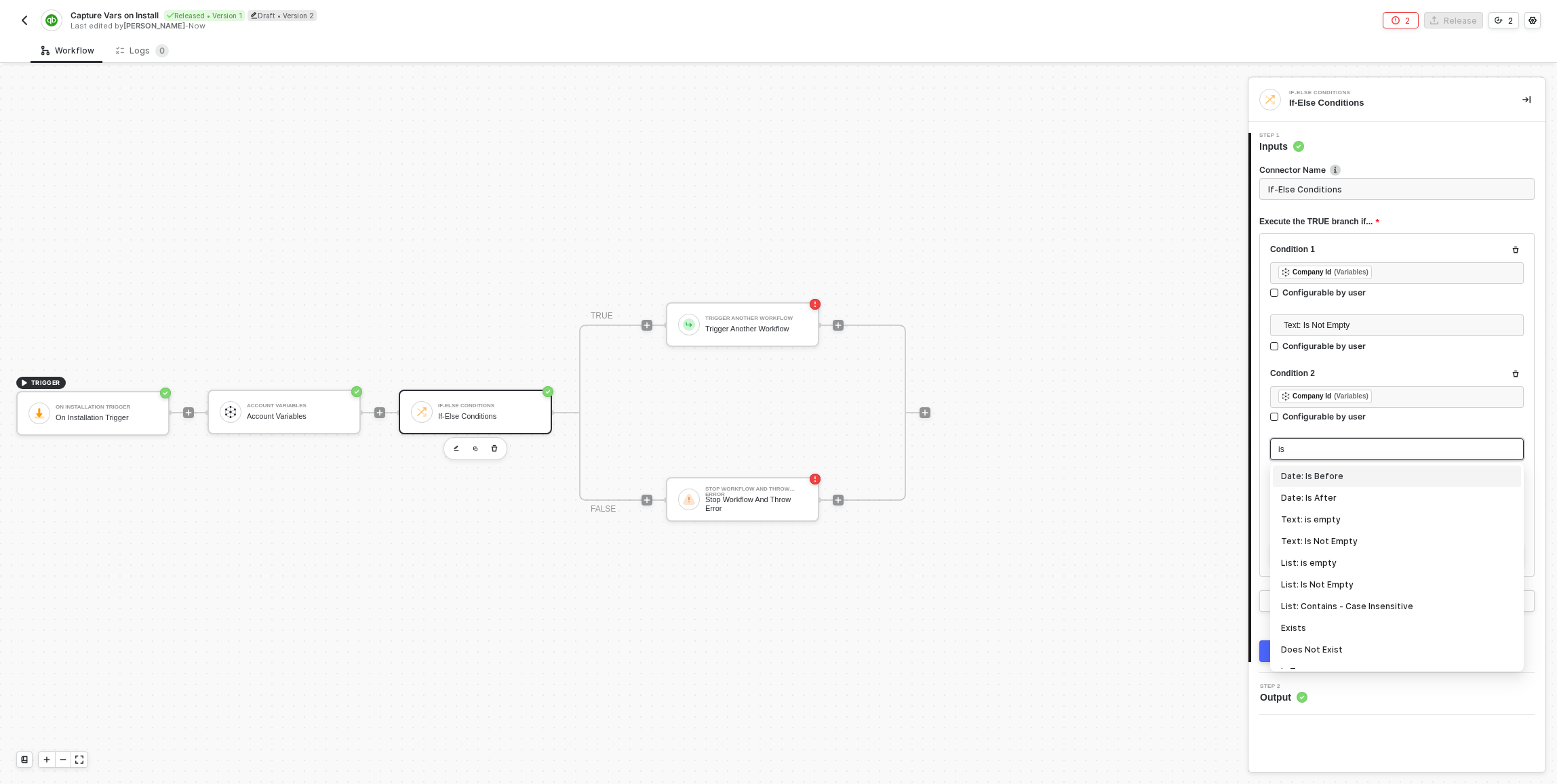
type input "i"
type input "exis"
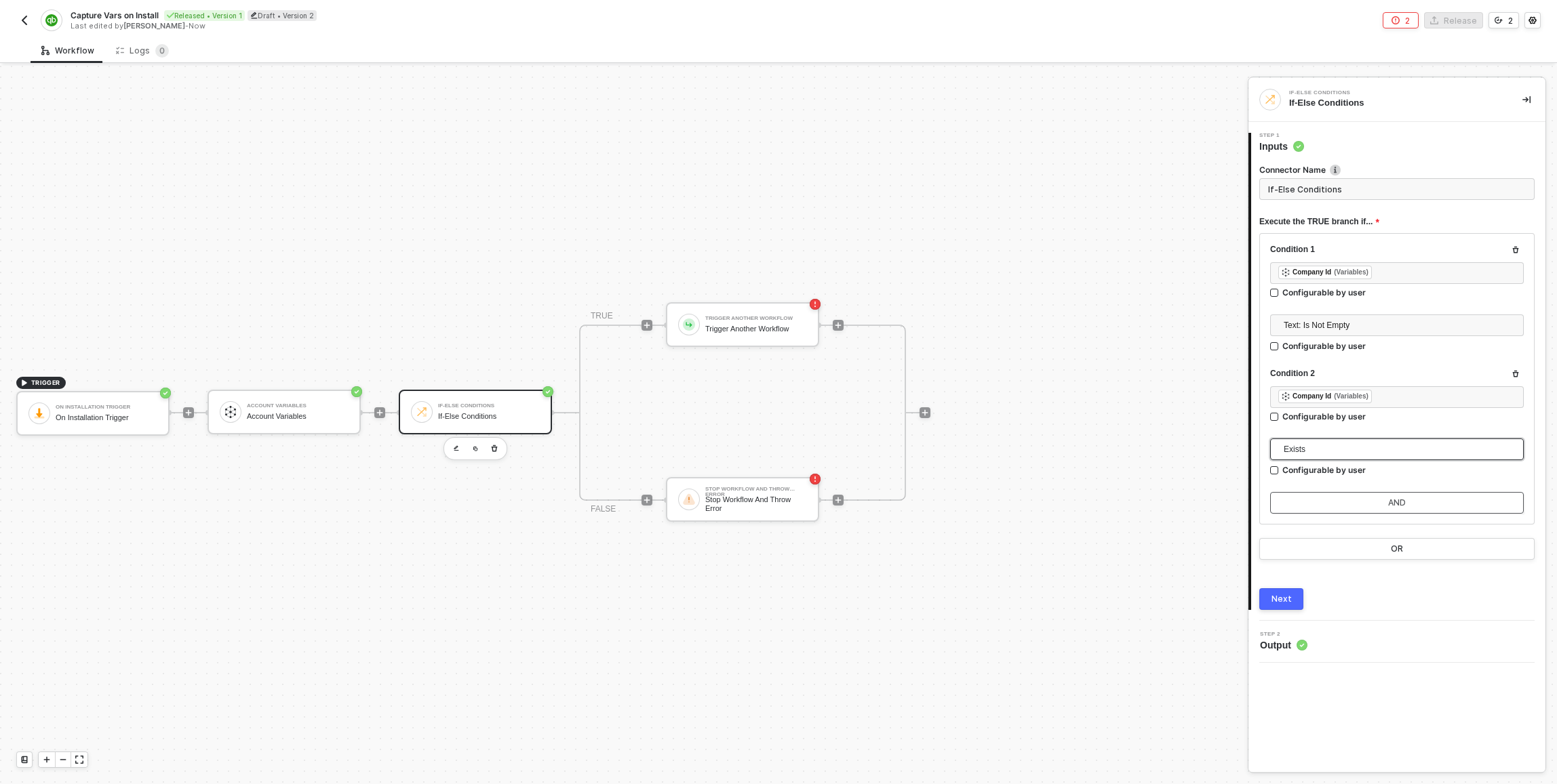
click at [1336, 505] on button "AND" at bounding box center [1398, 504] width 253 height 22
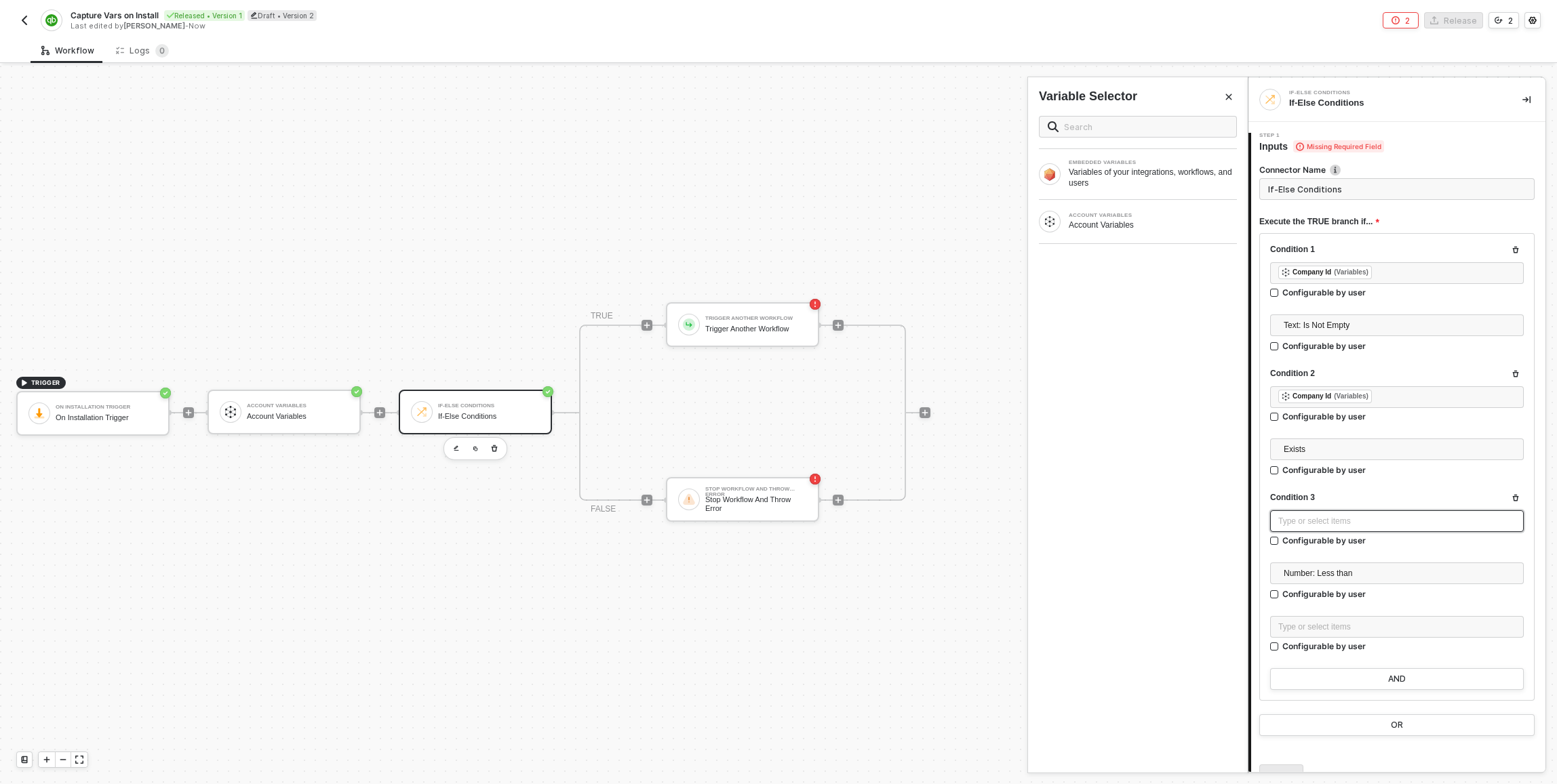
click at [1328, 527] on div "Type or select items ﻿" at bounding box center [1397, 522] width 238 height 13
click at [1127, 236] on div "ACCOUNT VARIABLES Account Variables" at bounding box center [1138, 222] width 220 height 44
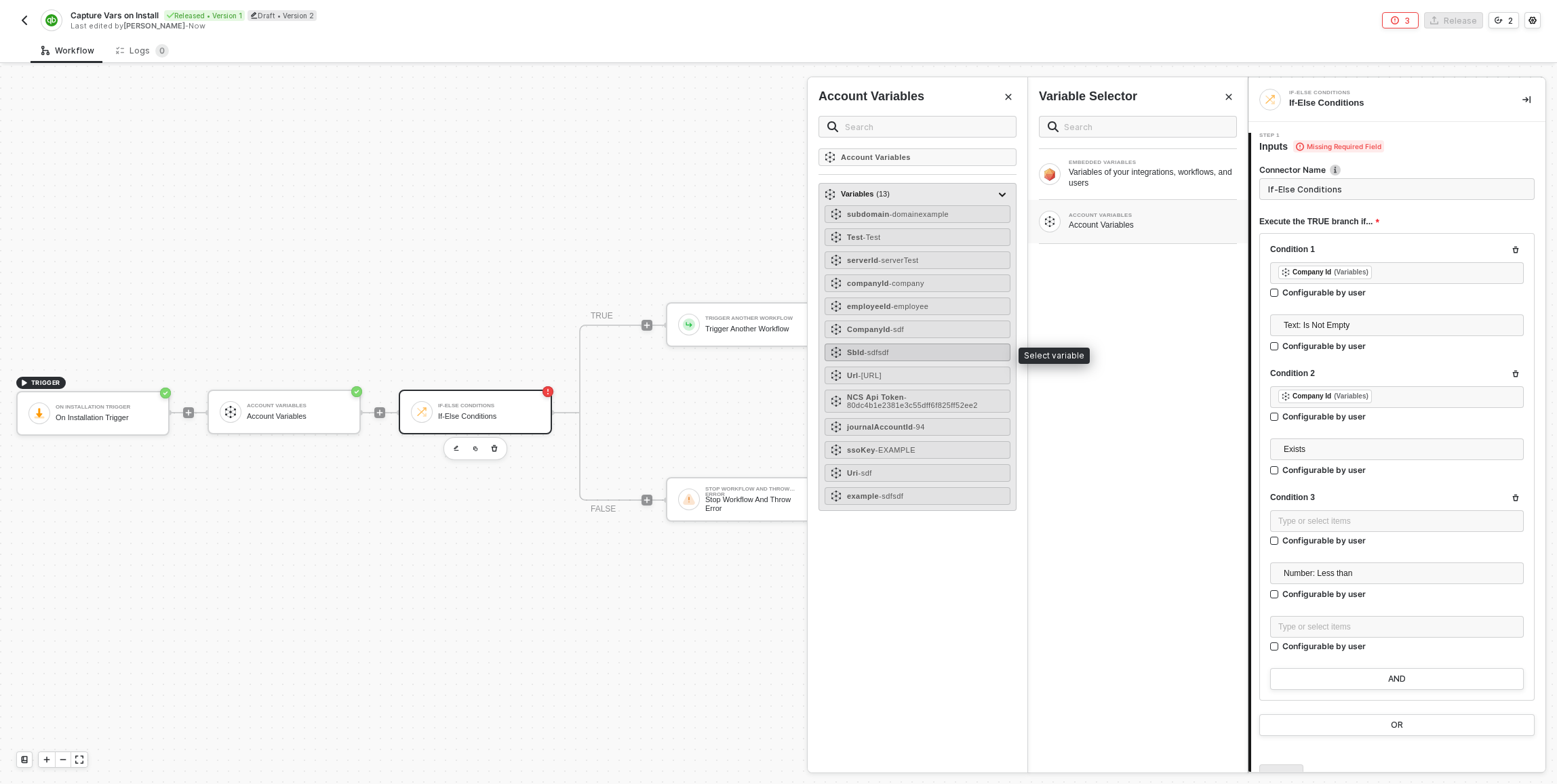
click at [883, 354] on span "- sdfsdf" at bounding box center [876, 352] width 25 height 8
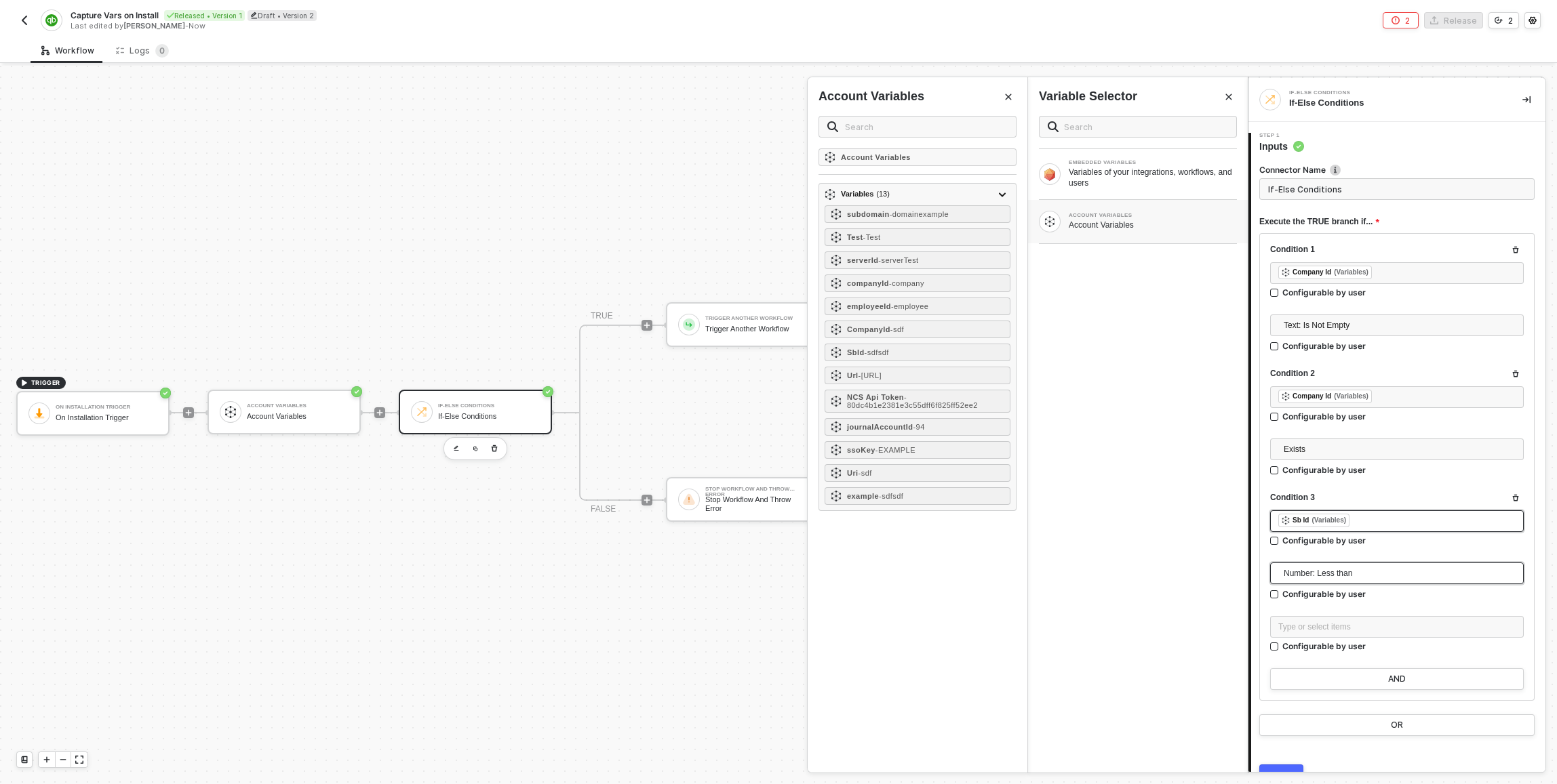
click at [1296, 573] on span "Number: Less than" at bounding box center [1399, 574] width 232 height 20
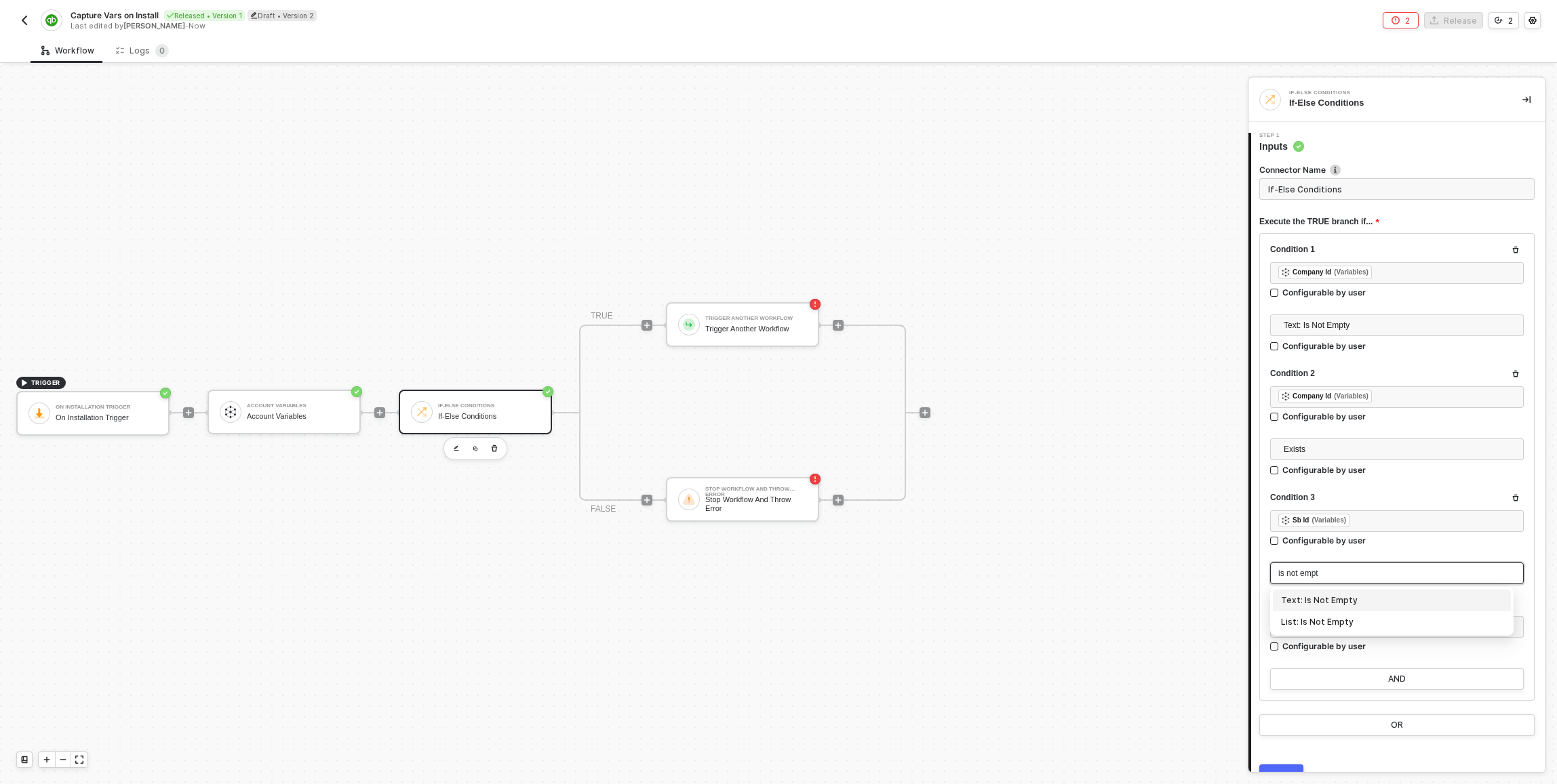
type input "is not empty"
click at [1309, 624] on button "AND" at bounding box center [1398, 627] width 253 height 22
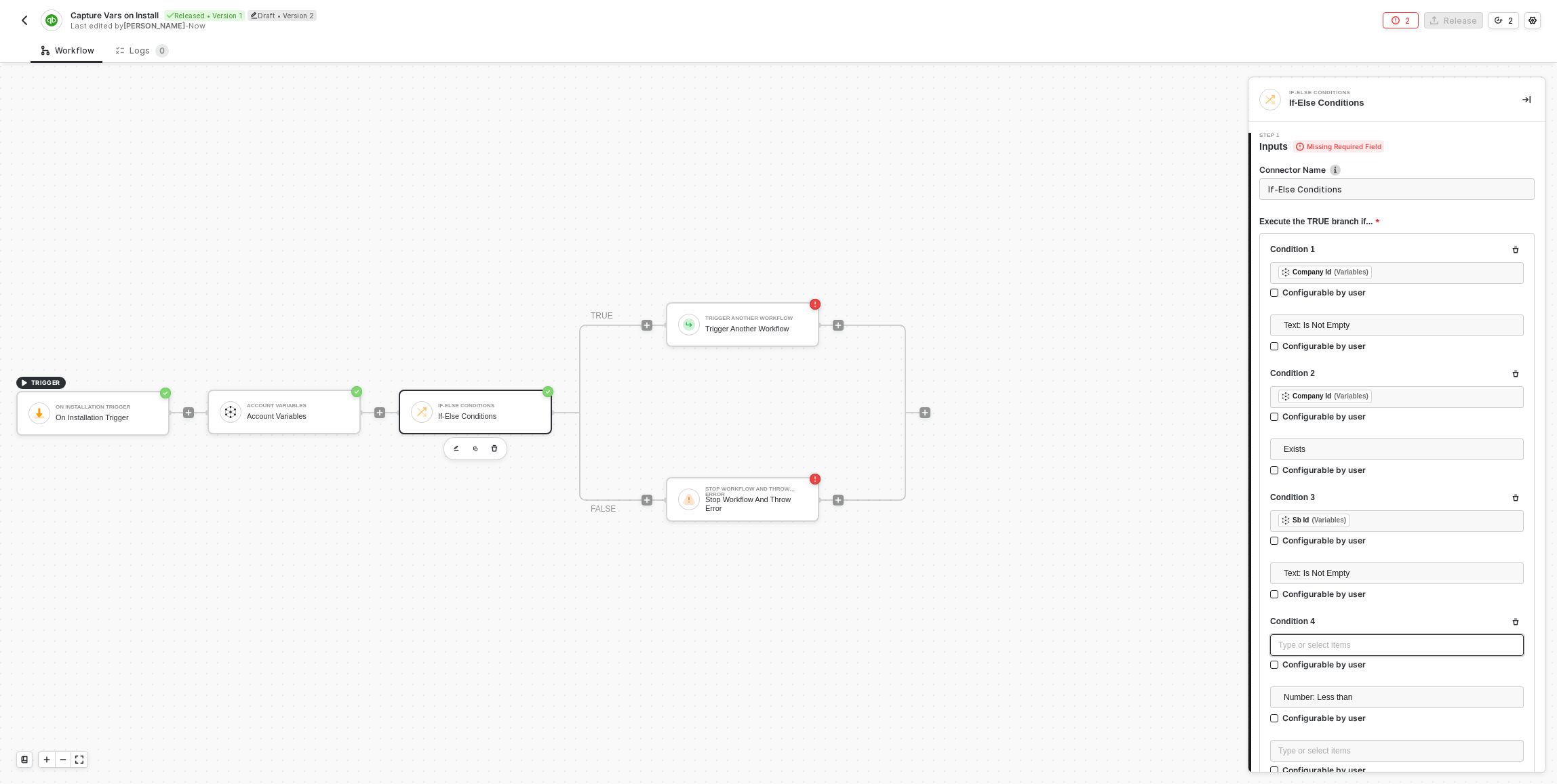
click at [1307, 641] on div "Type or select items ﻿" at bounding box center [1397, 646] width 238 height 13
click at [1132, 217] on div "ACCOUNT VARIABLES" at bounding box center [1152, 216] width 169 height 5
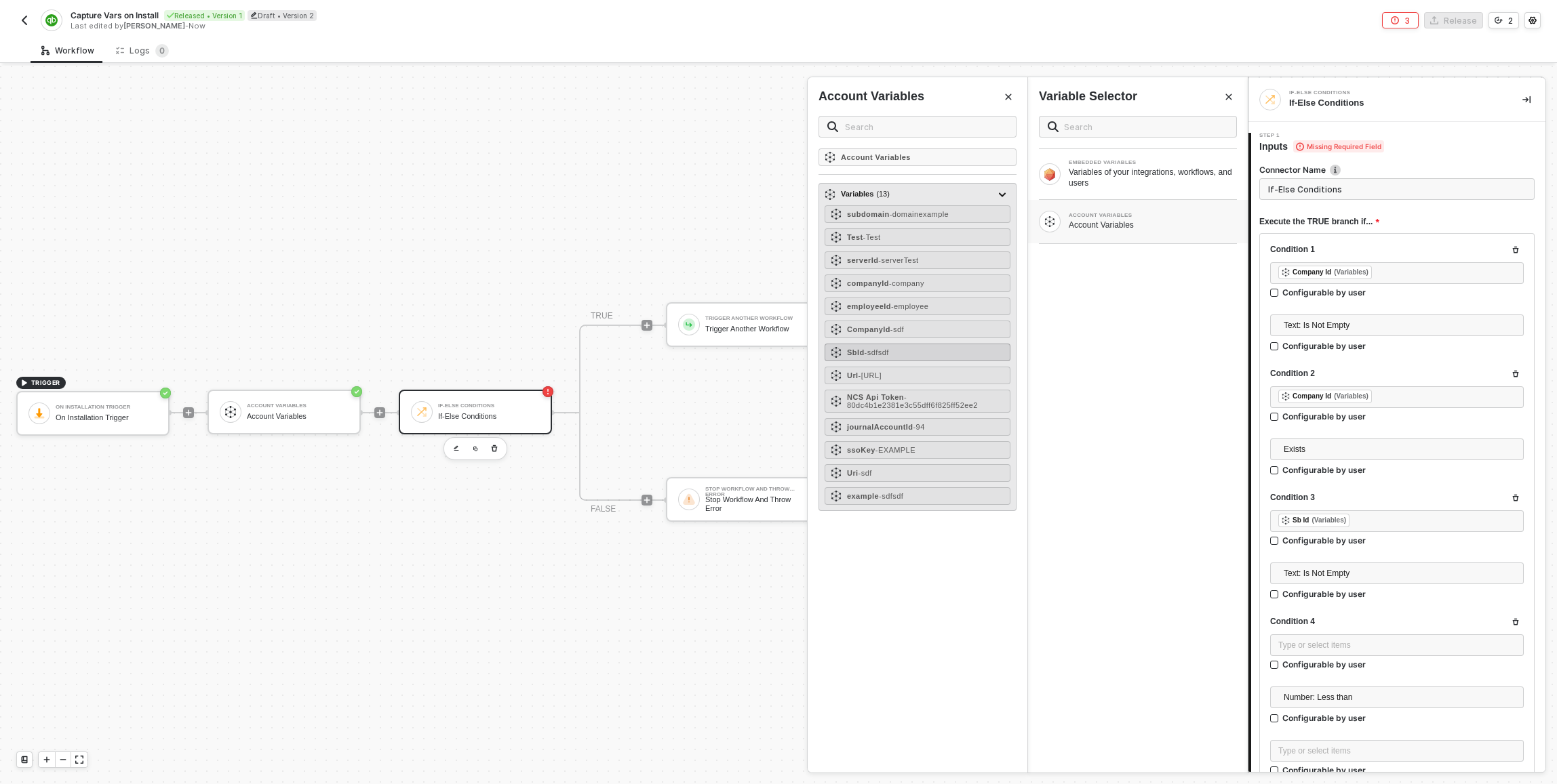
click at [917, 355] on div "SbId - sdfsdf" at bounding box center [917, 351] width 186 height 17
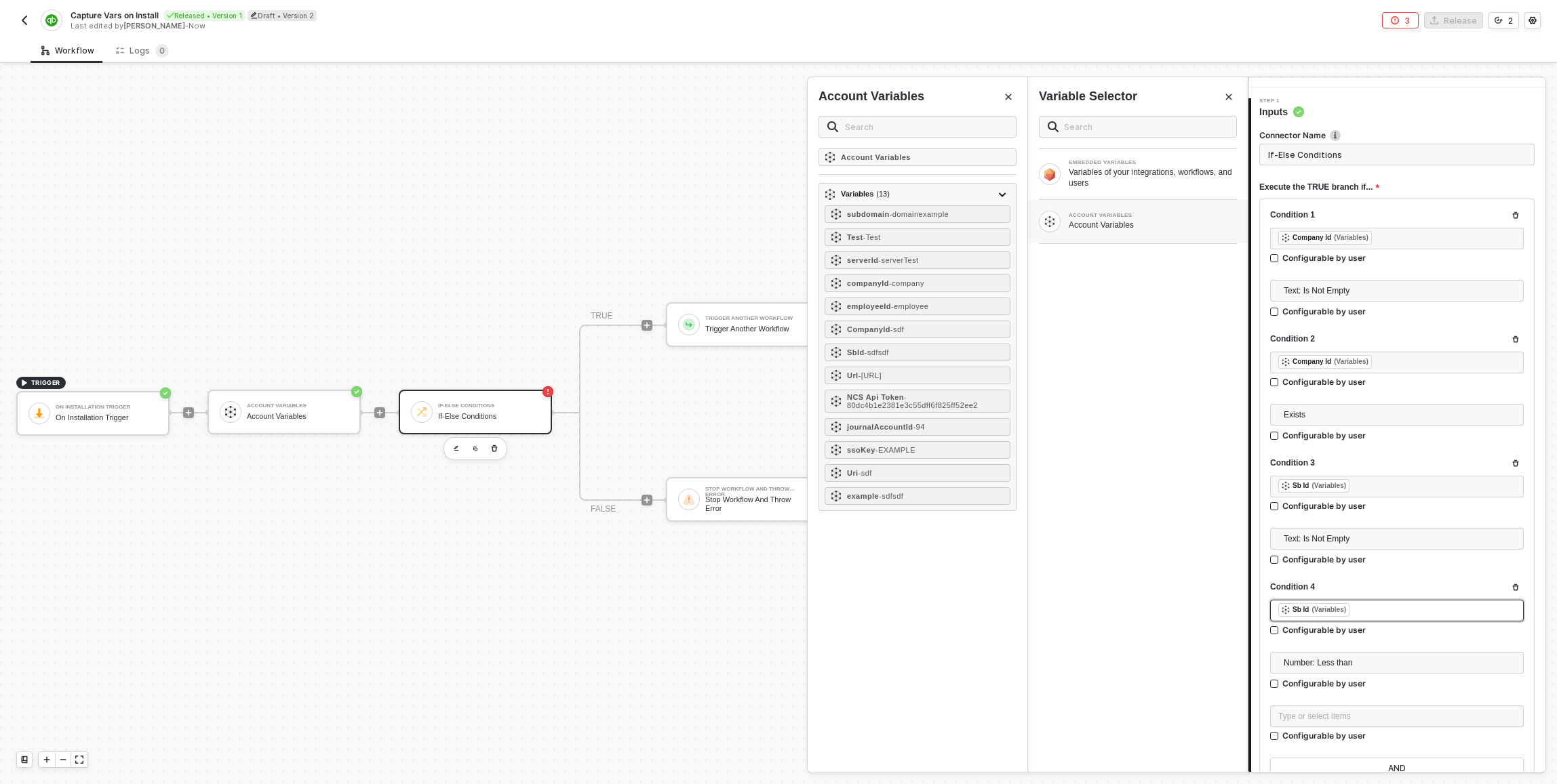
scroll to position [109, 0]
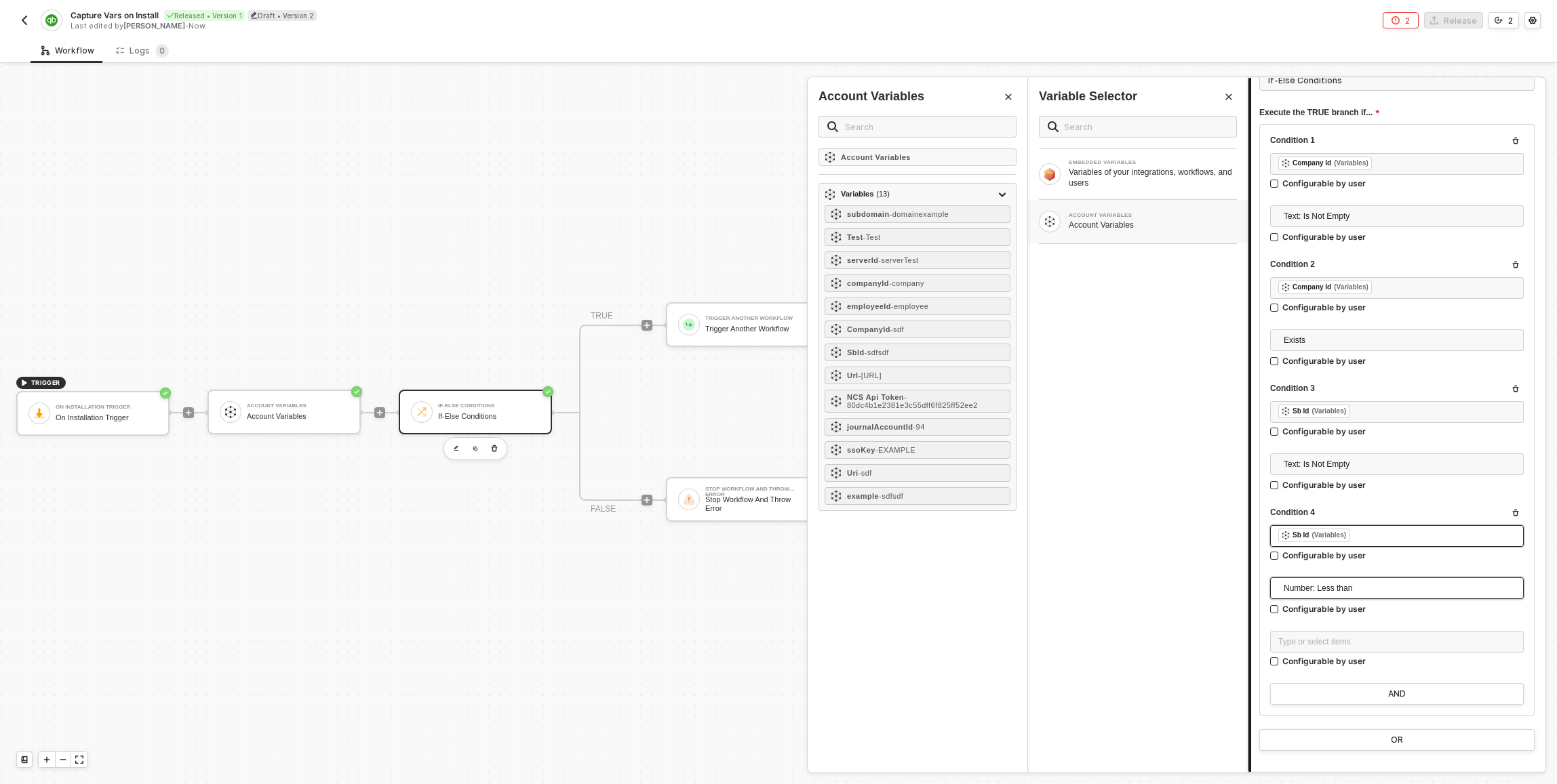
click at [1334, 587] on span "Number: Less than" at bounding box center [1399, 588] width 232 height 20
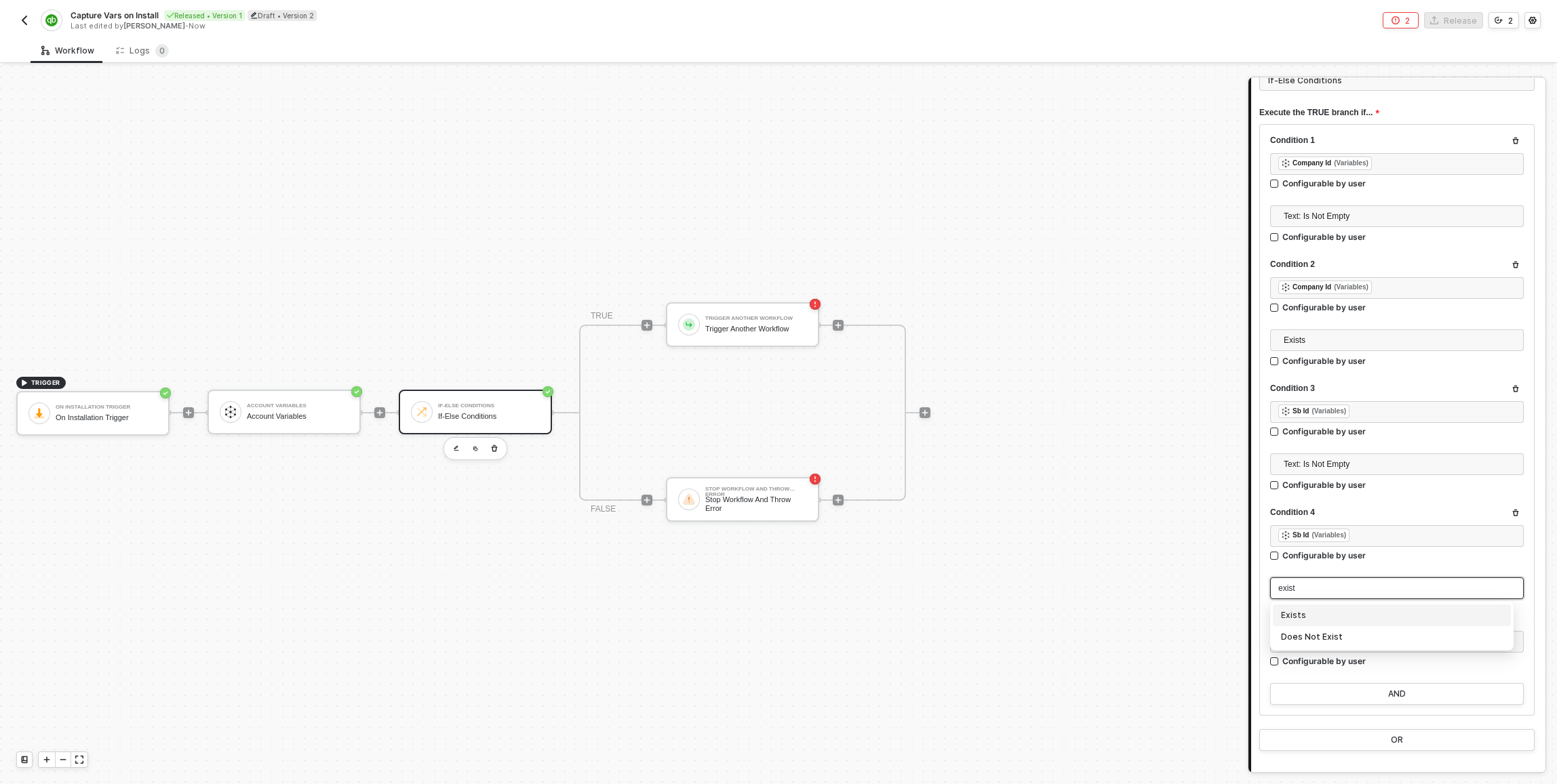
type input "exists"
click at [1339, 608] on div "Exists" at bounding box center [1391, 616] width 221 height 15
click at [1358, 636] on button "AND" at bounding box center [1398, 642] width 253 height 22
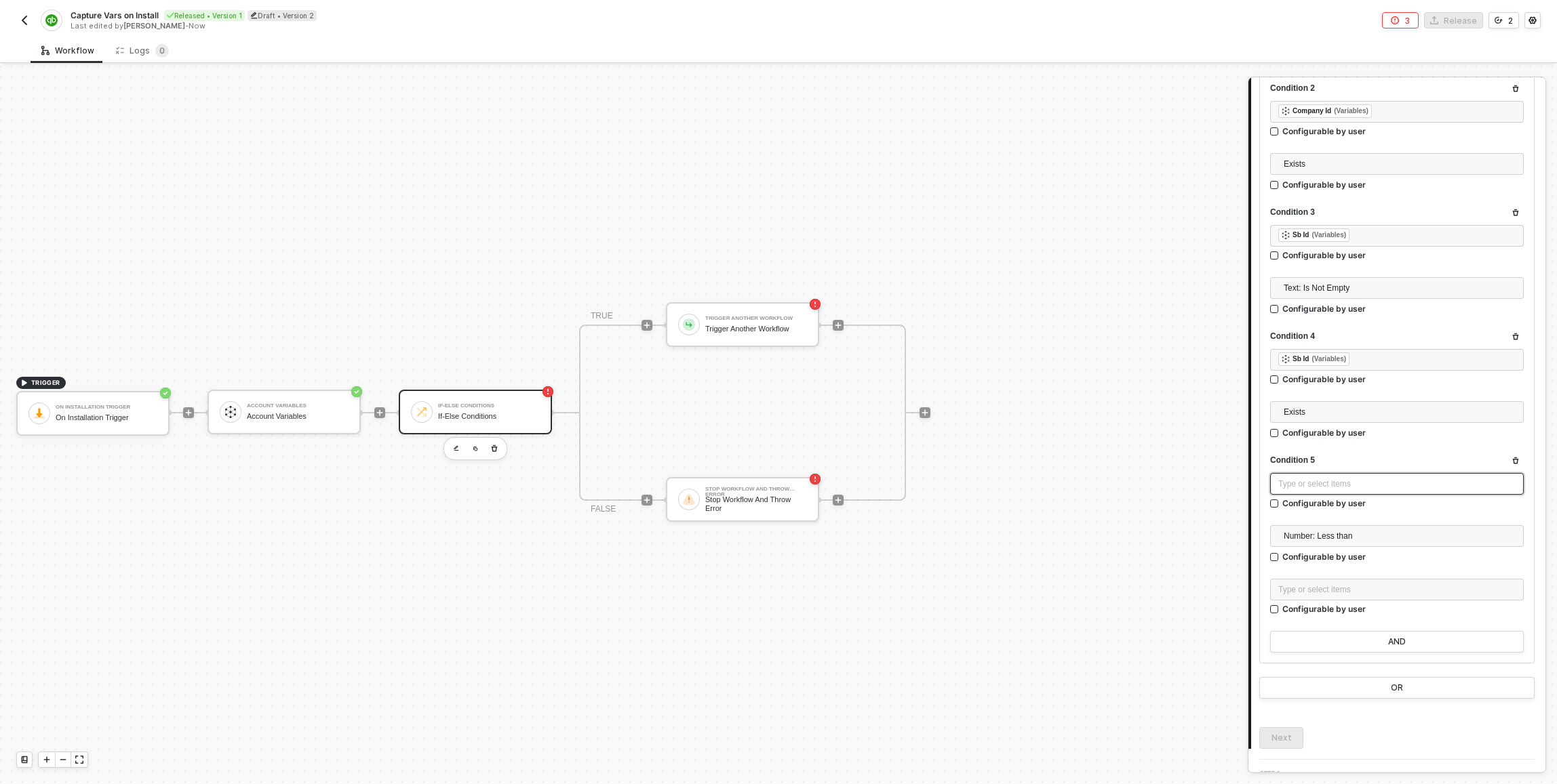
click at [1340, 485] on div "Type or select items ﻿" at bounding box center [1397, 484] width 238 height 13
drag, startPoint x: 1172, startPoint y: 163, endPoint x: 1163, endPoint y: 117, distance: 46.9
click at [1163, 117] on div "EMBEDDED VARIABLES Variables of your integrations, workflows, and users ACCOUNT…" at bounding box center [1138, 174] width 220 height 139
click at [1162, 208] on div "ACCOUNT VARIABLES Account Variables" at bounding box center [1138, 222] width 220 height 44
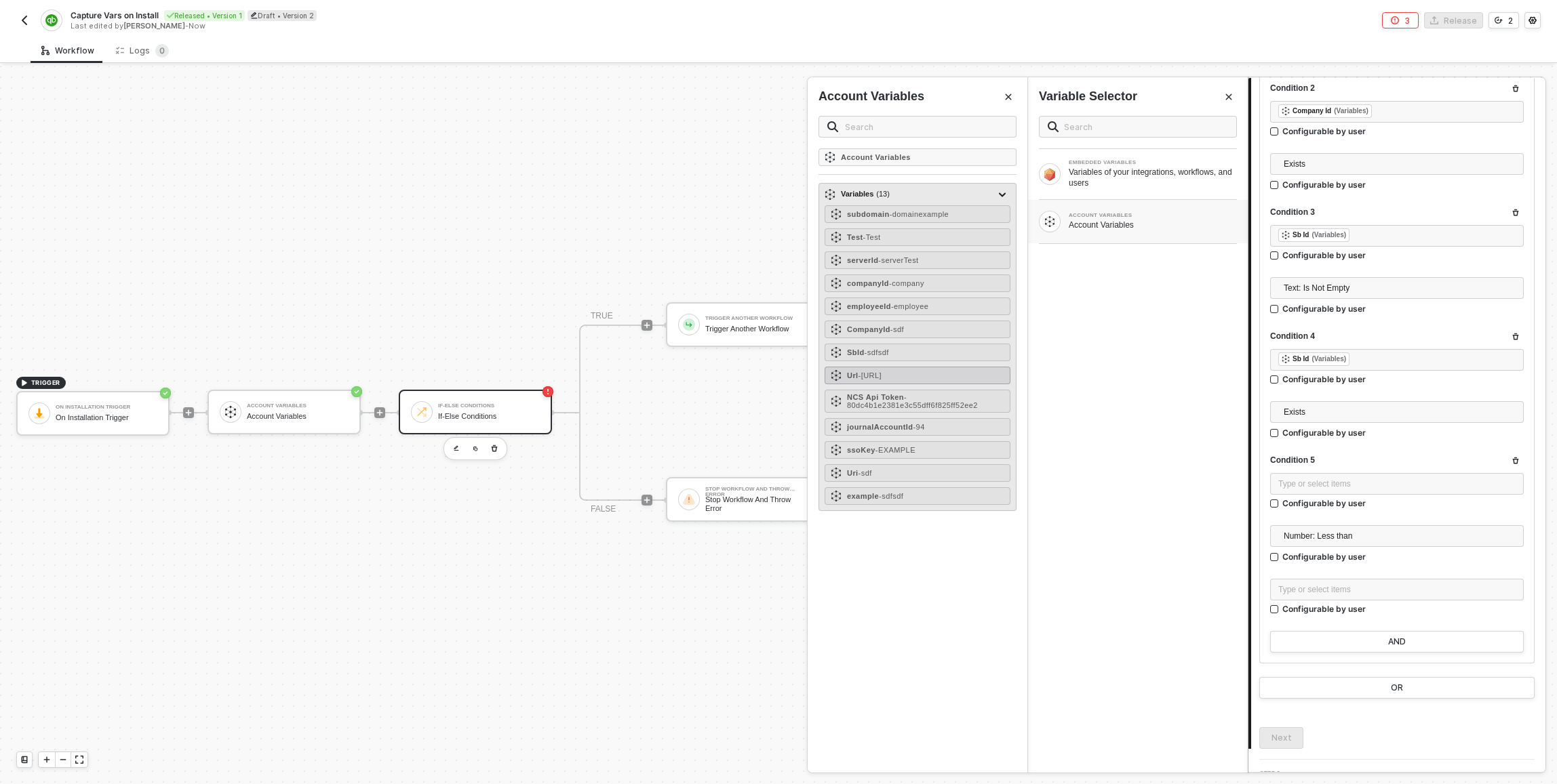
click at [908, 371] on div "Url - http://localhost" at bounding box center [917, 375] width 186 height 17
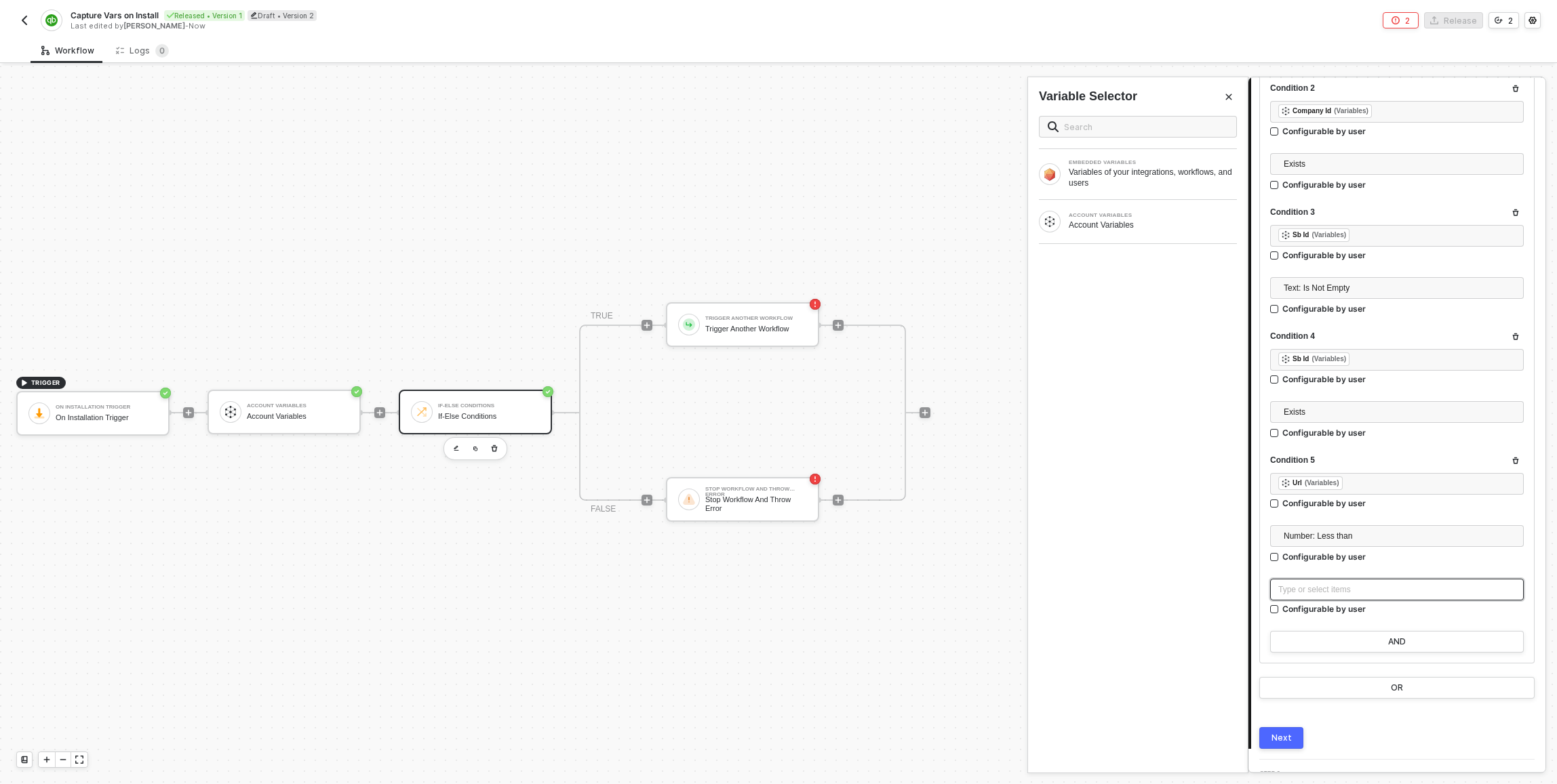
click at [1405, 597] on div "Type or select items ﻿" at bounding box center [1398, 590] width 253 height 22
click at [1366, 543] on span "Number: Less than" at bounding box center [1399, 536] width 232 height 20
type input "is not em"
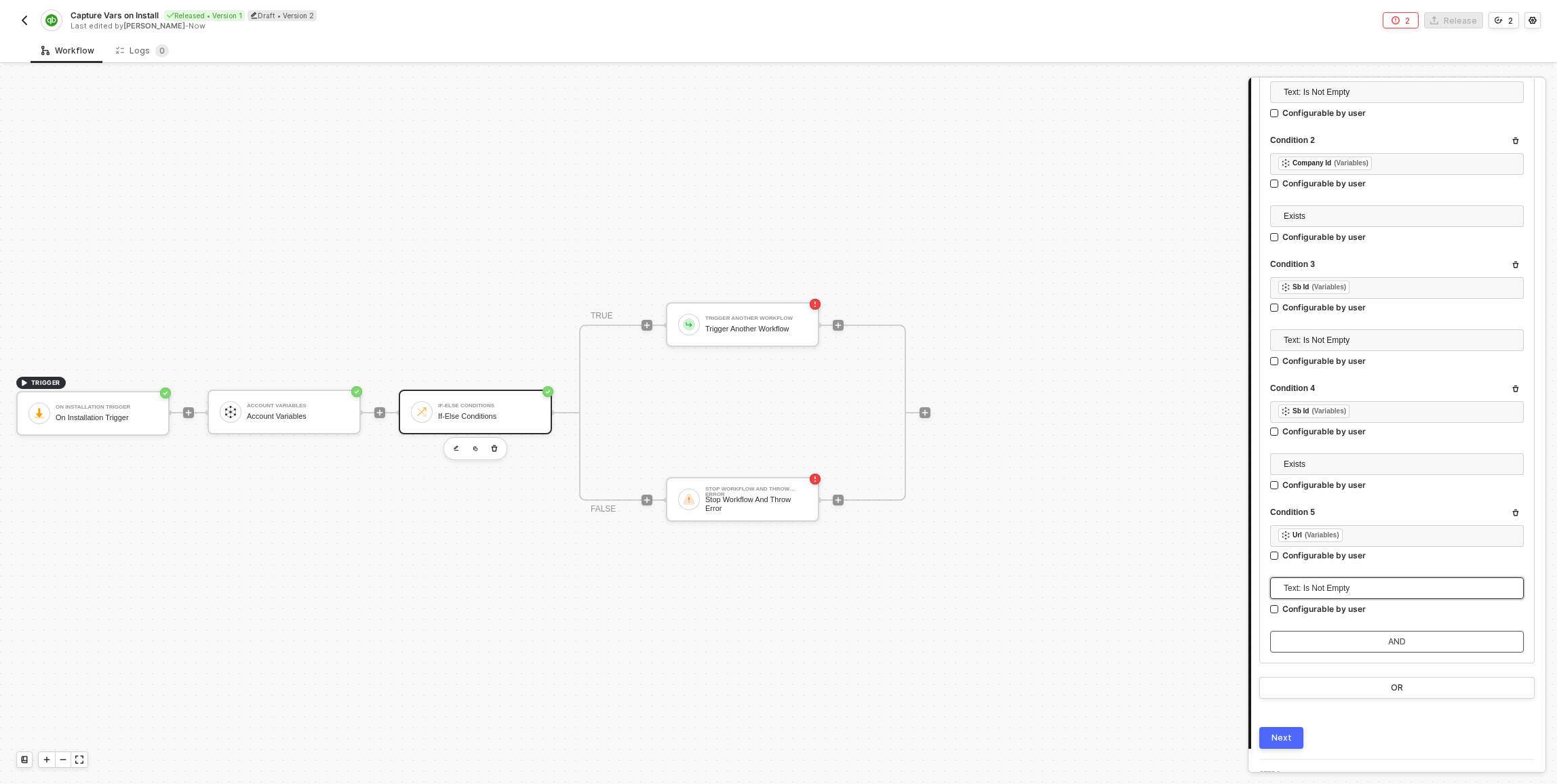
click at [1374, 636] on button "AND" at bounding box center [1398, 642] width 253 height 22
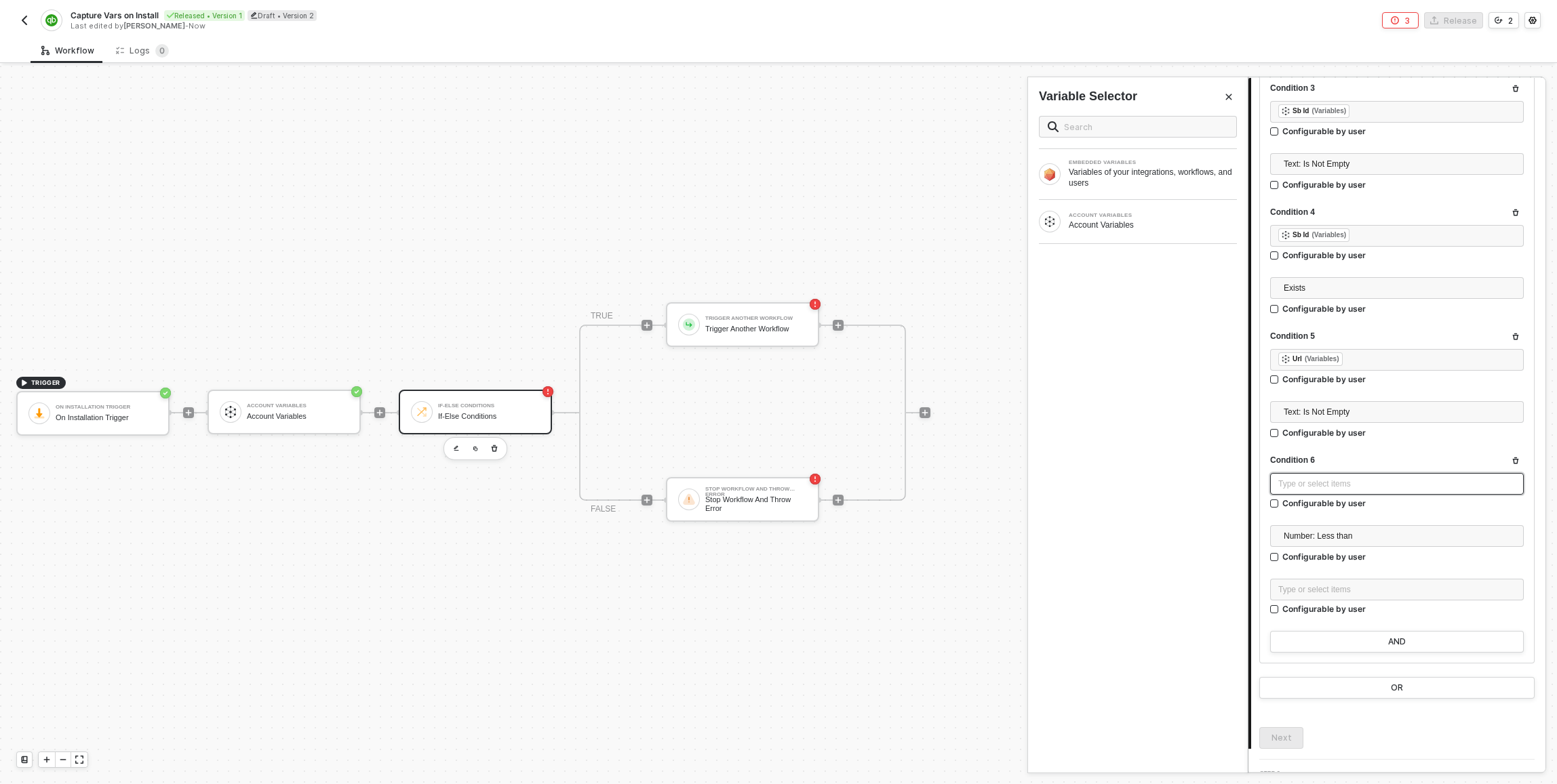
click at [1342, 490] on div "Type or select items ﻿" at bounding box center [1398, 484] width 253 height 22
click at [1171, 216] on div "ACCOUNT VARIABLES" at bounding box center [1152, 216] width 169 height 5
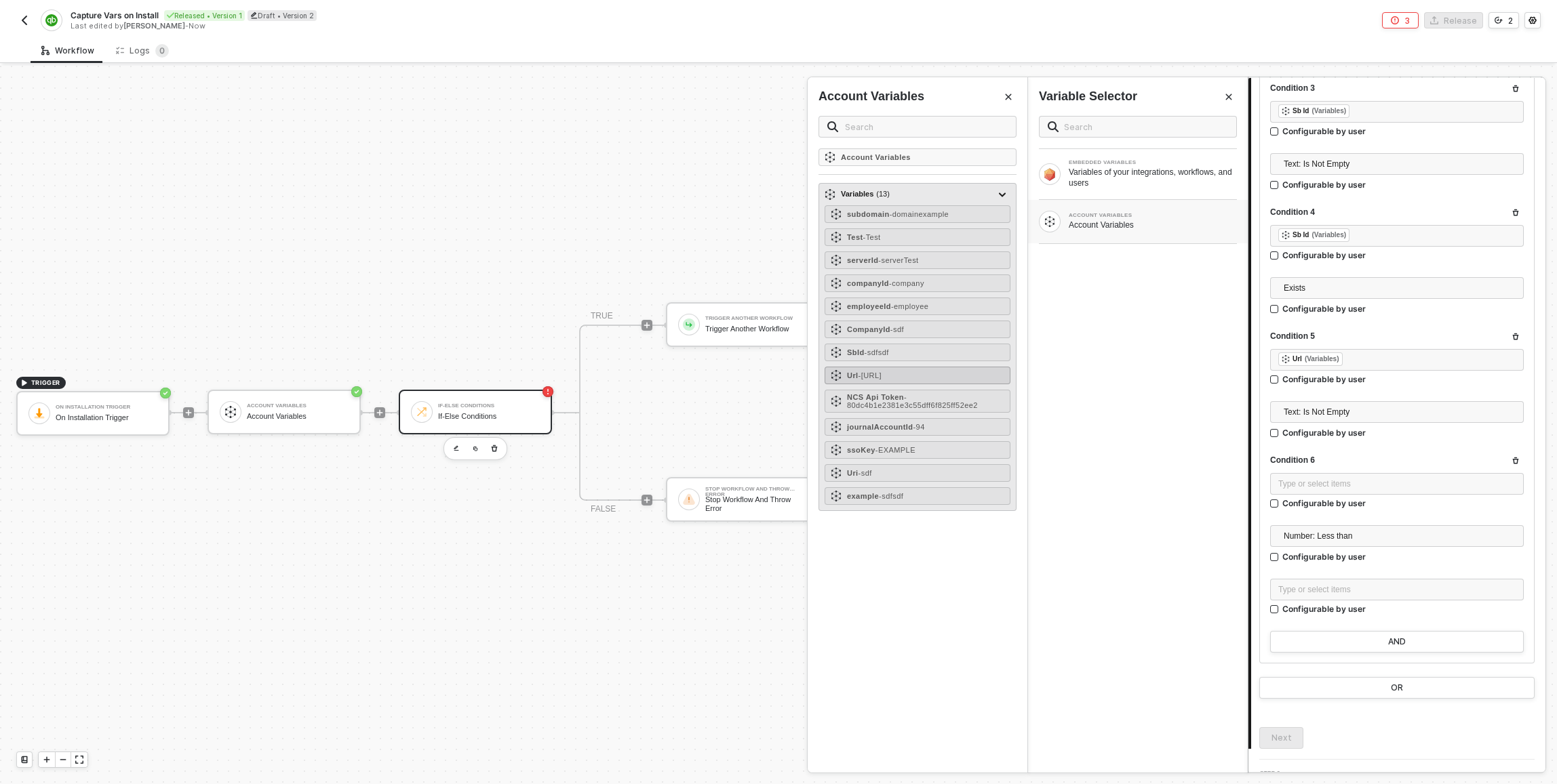
click at [930, 372] on div "Url - http://localhost" at bounding box center [917, 375] width 186 height 17
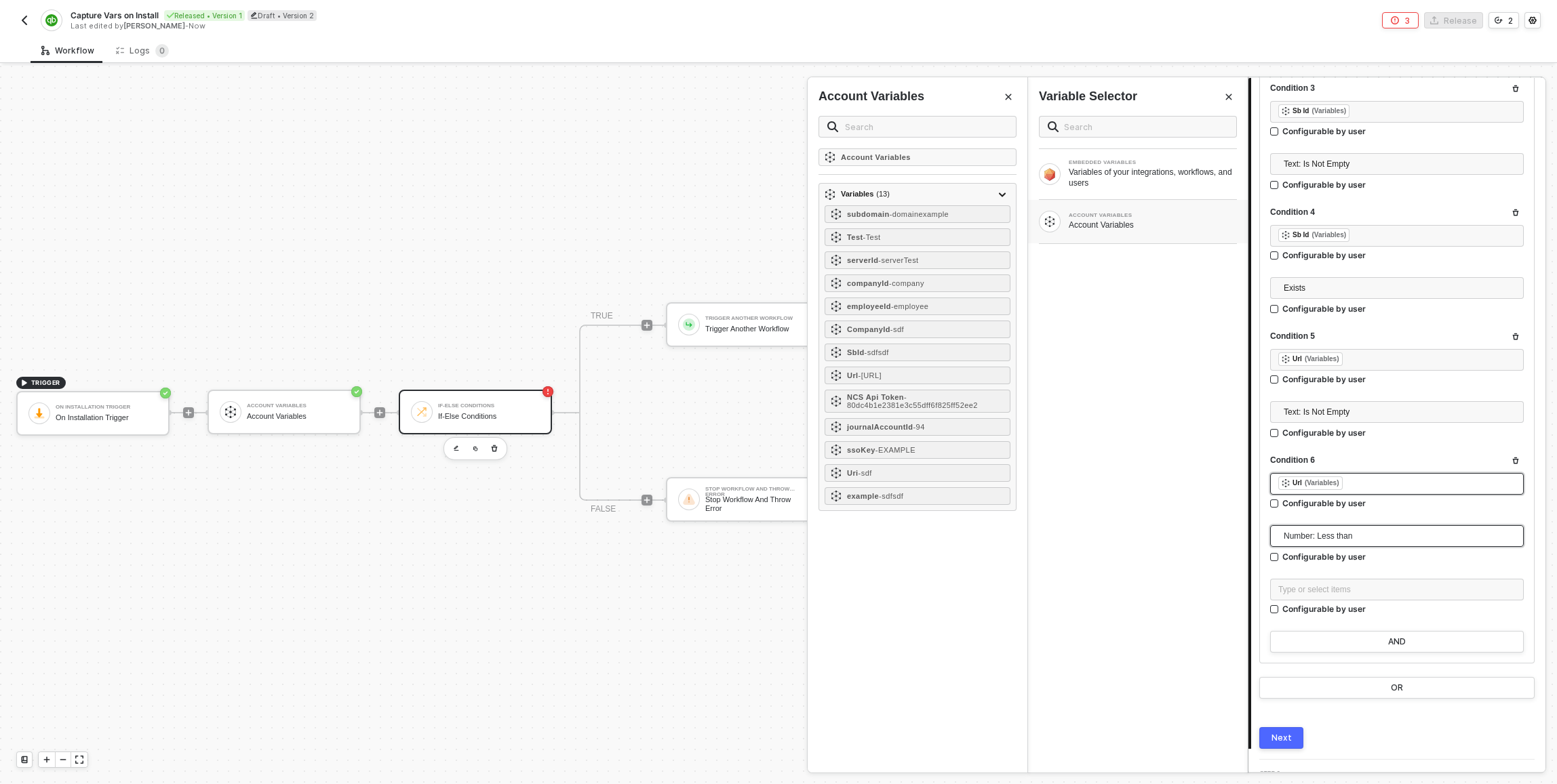
click at [1311, 529] on span "Number: Less than" at bounding box center [1399, 536] width 232 height 20
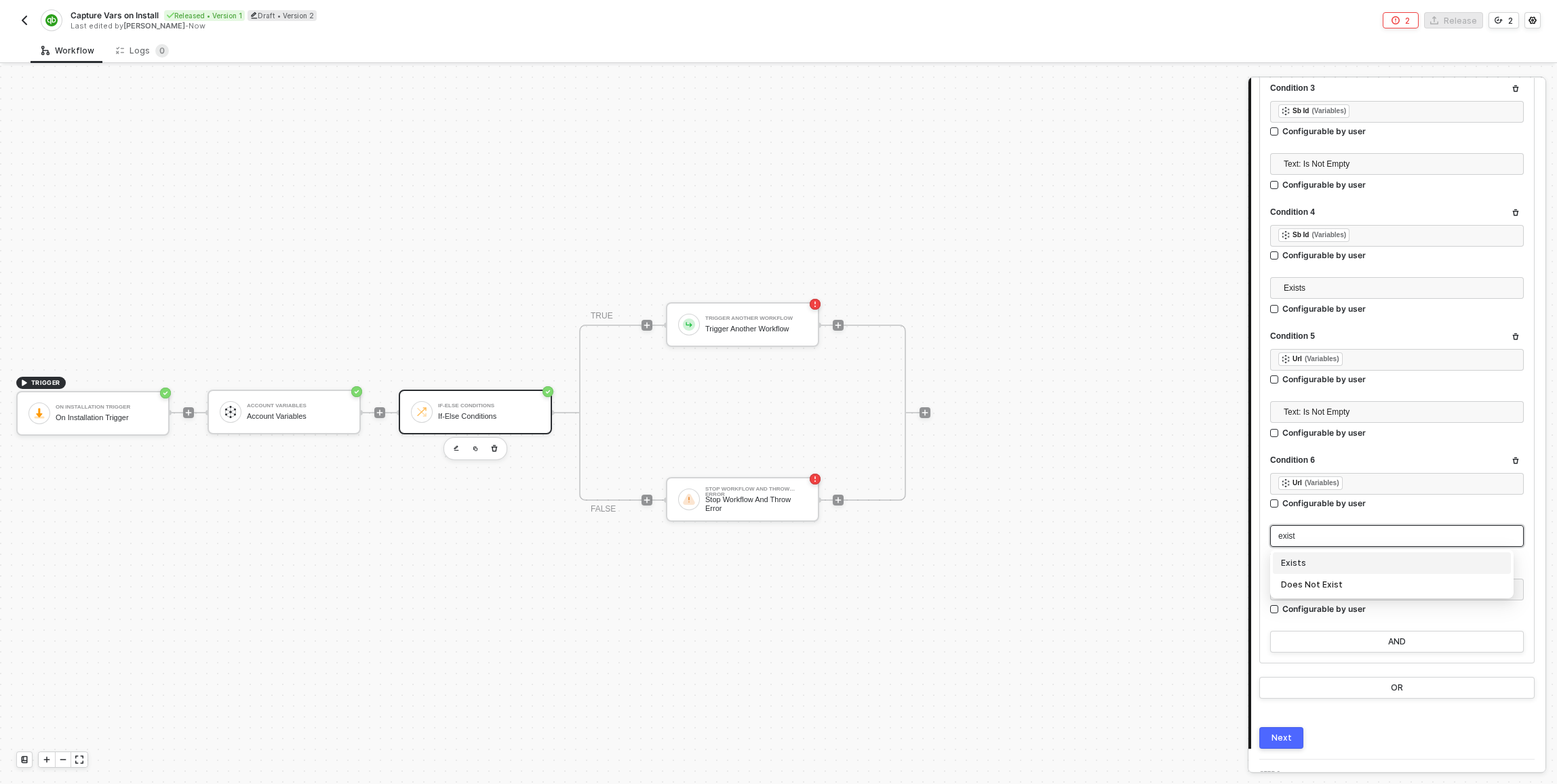
type input "exists"
click at [1321, 566] on div "Exists" at bounding box center [1391, 564] width 221 height 15
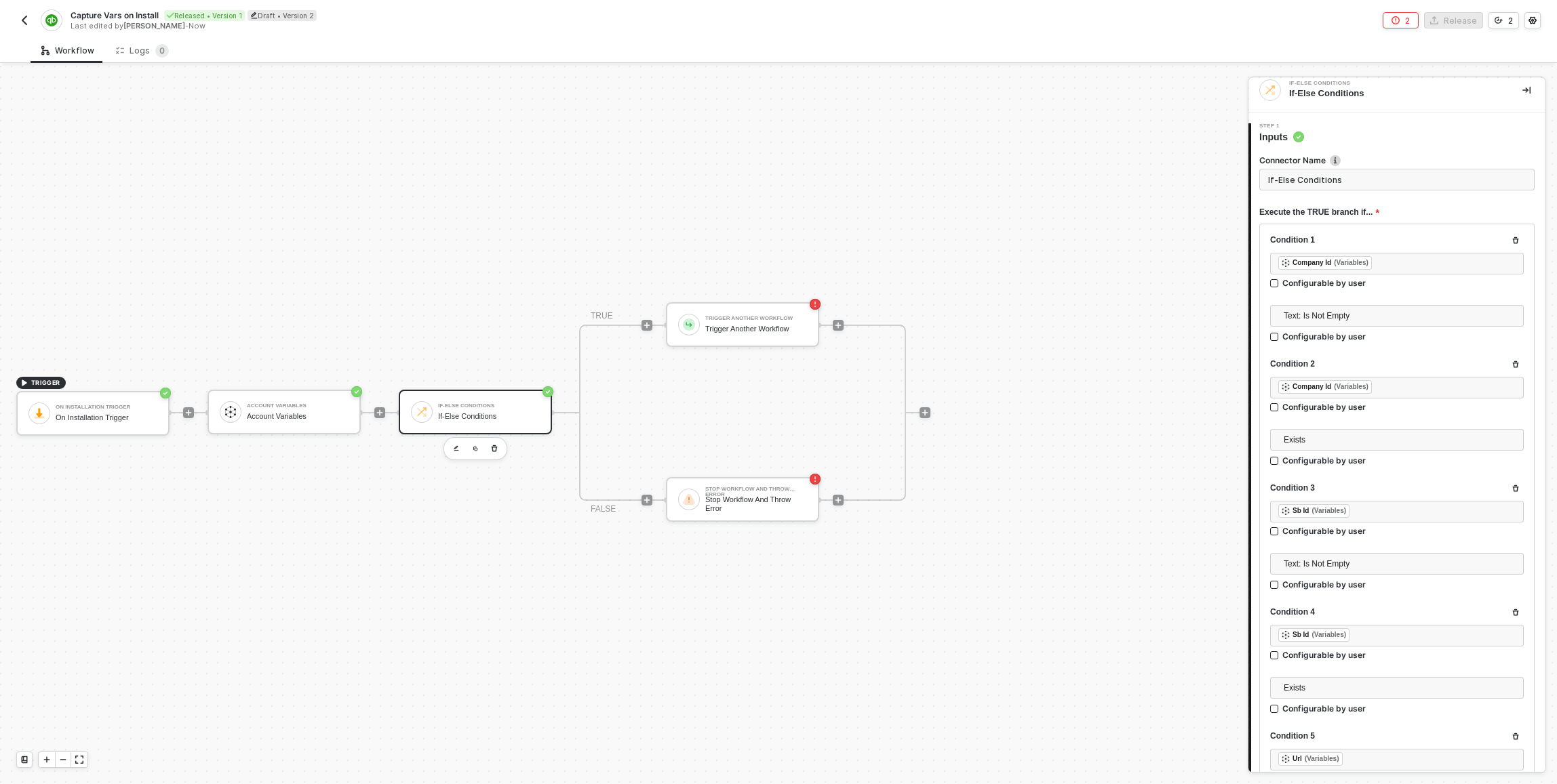
scroll to position [0, 0]
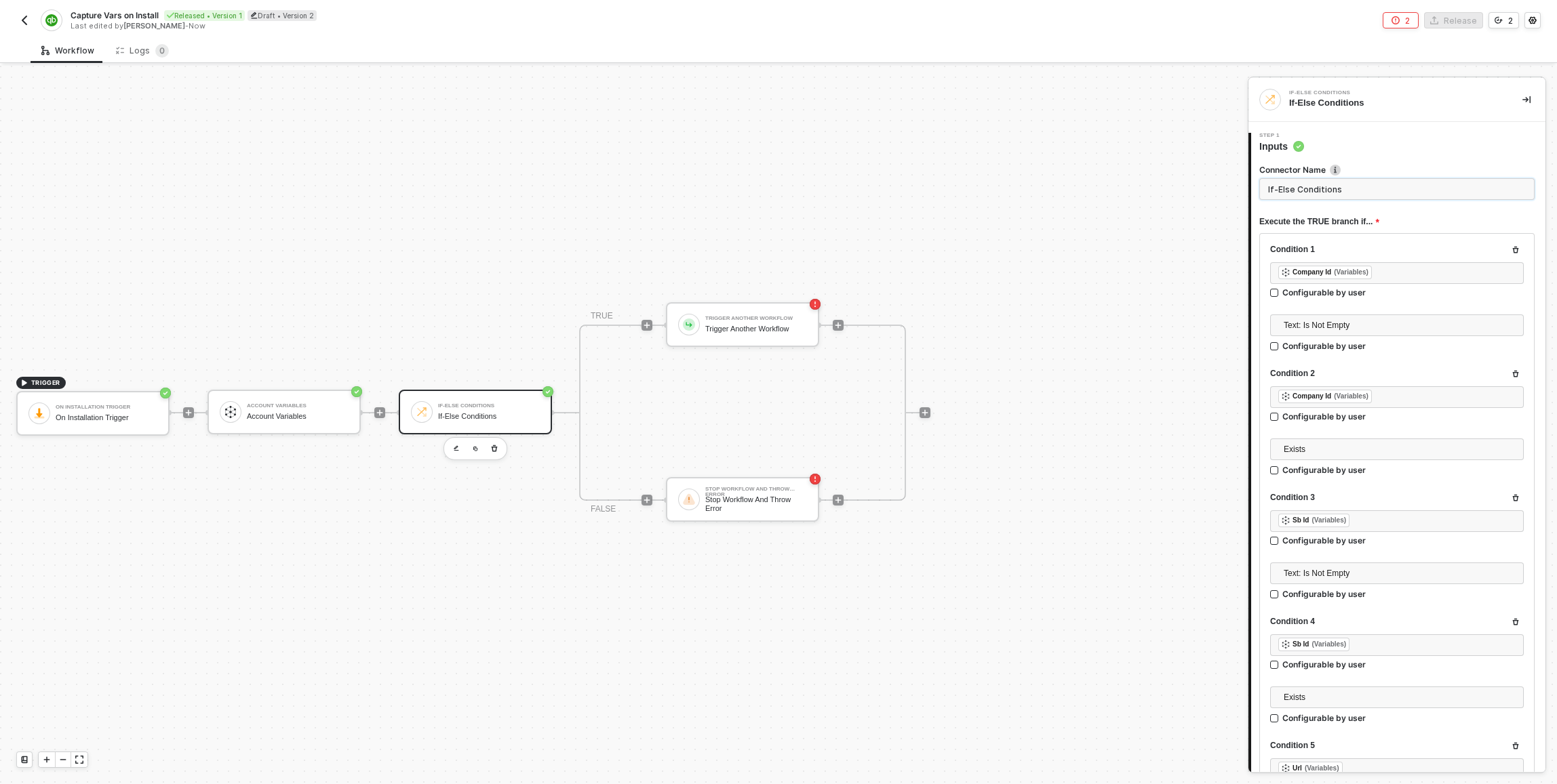
click at [1376, 178] on input "If-Else Conditions" at bounding box center [1398, 189] width 275 height 22
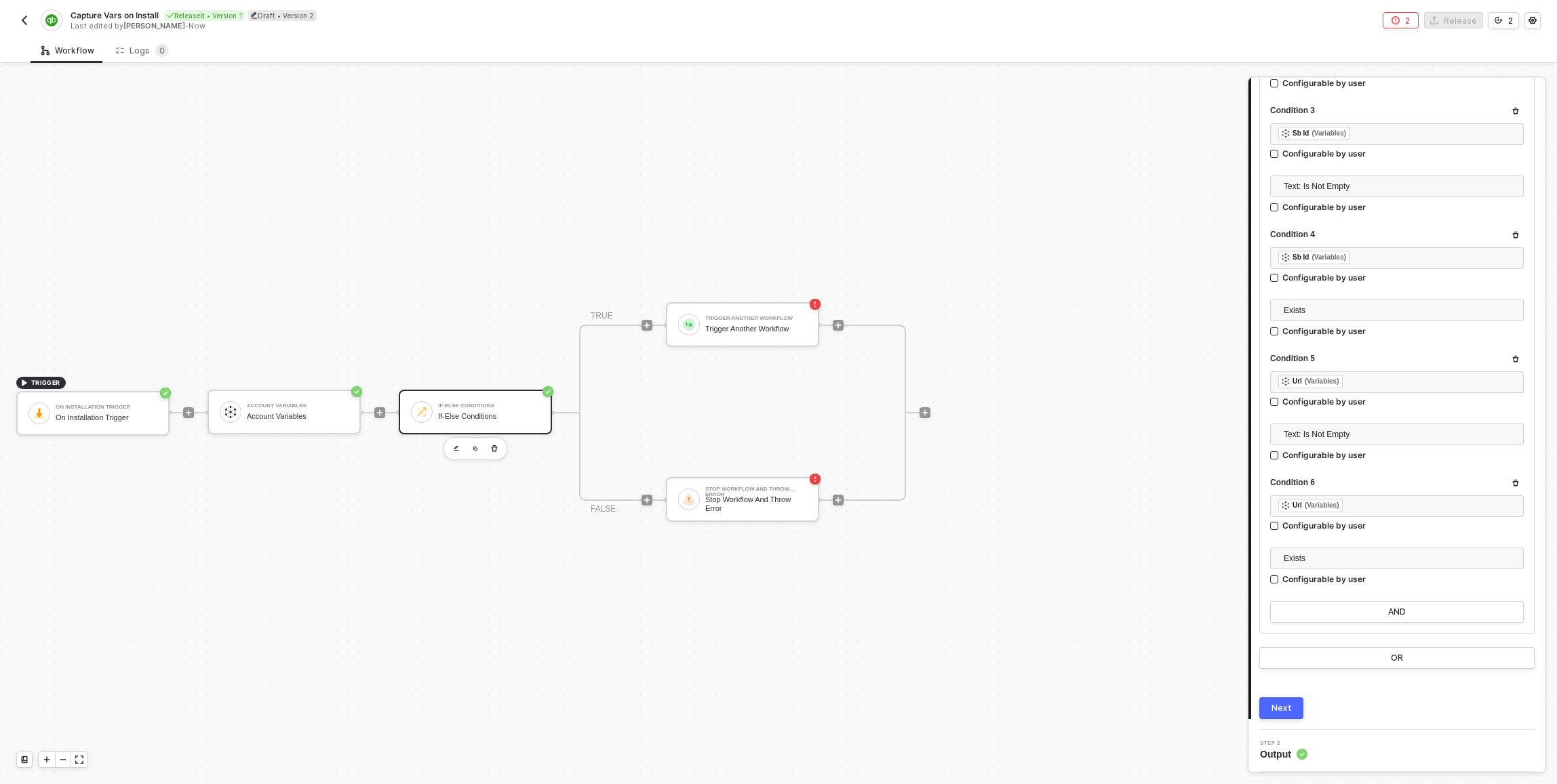
type input "If Account Variables Properly Set"
click at [1272, 714] on button "Next" at bounding box center [1282, 708] width 44 height 22
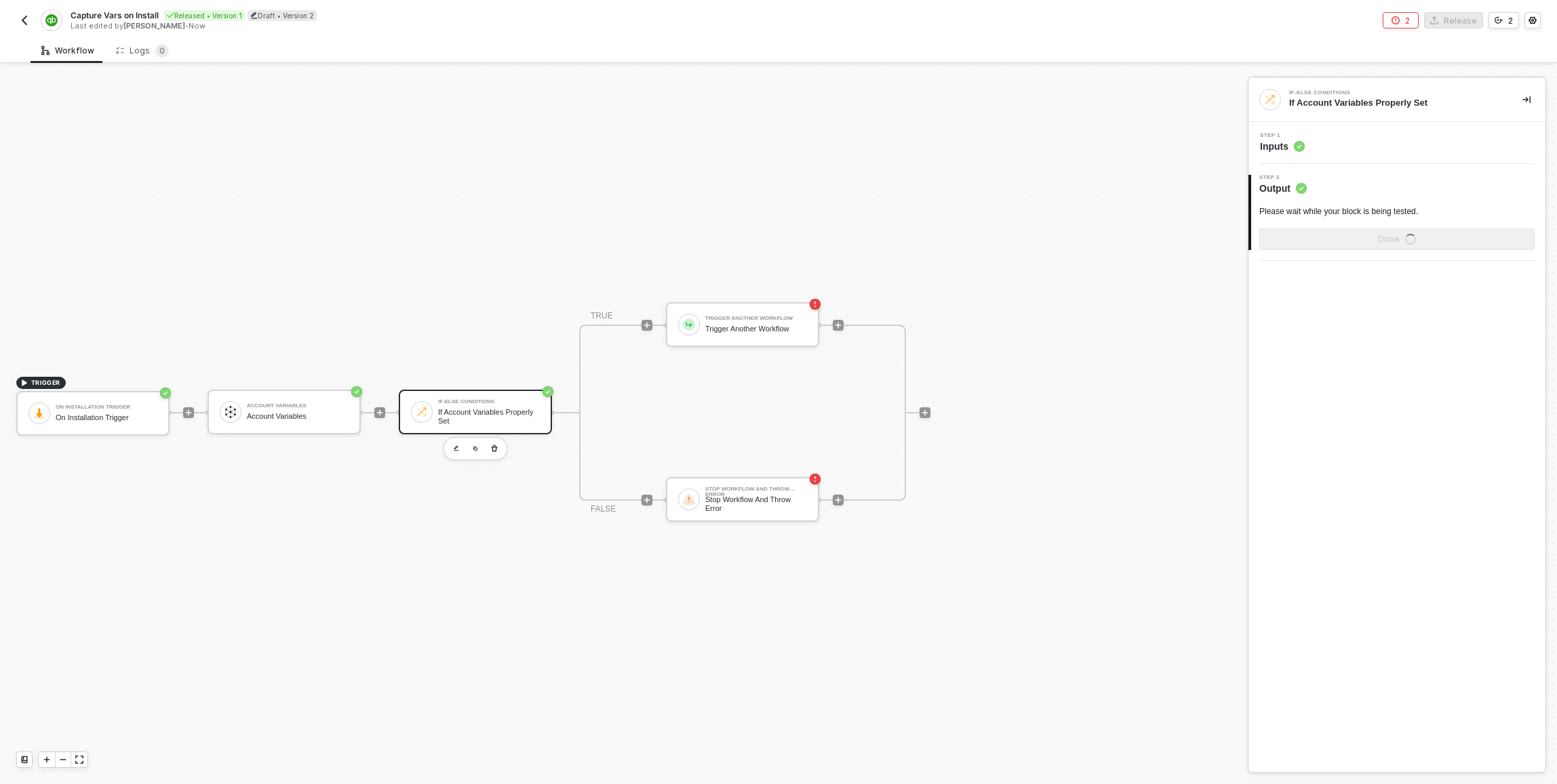
scroll to position [0, 0]
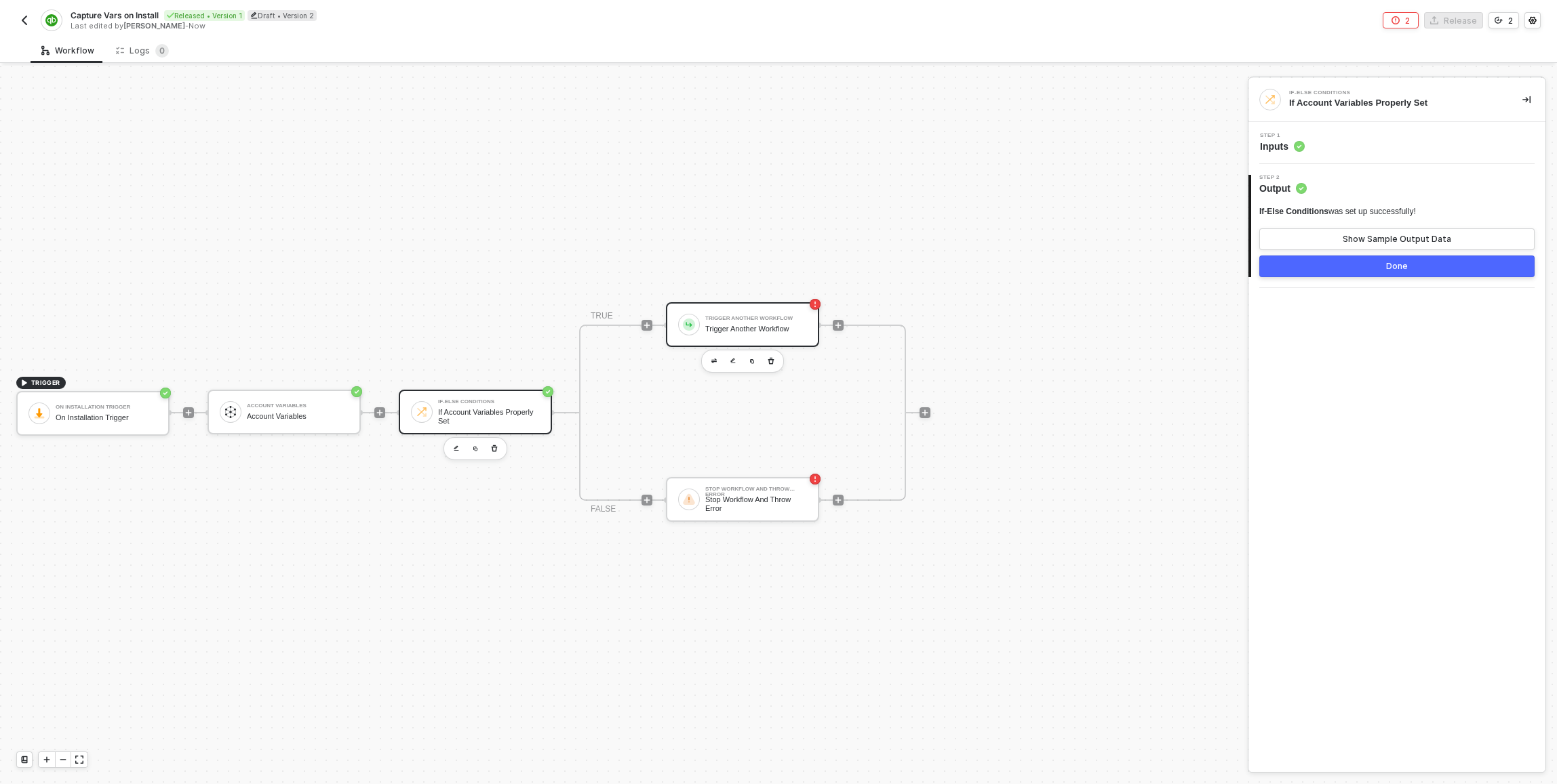
click at [717, 313] on div "Trigger Another Workflow Trigger Another Workflow" at bounding box center [756, 324] width 102 height 25
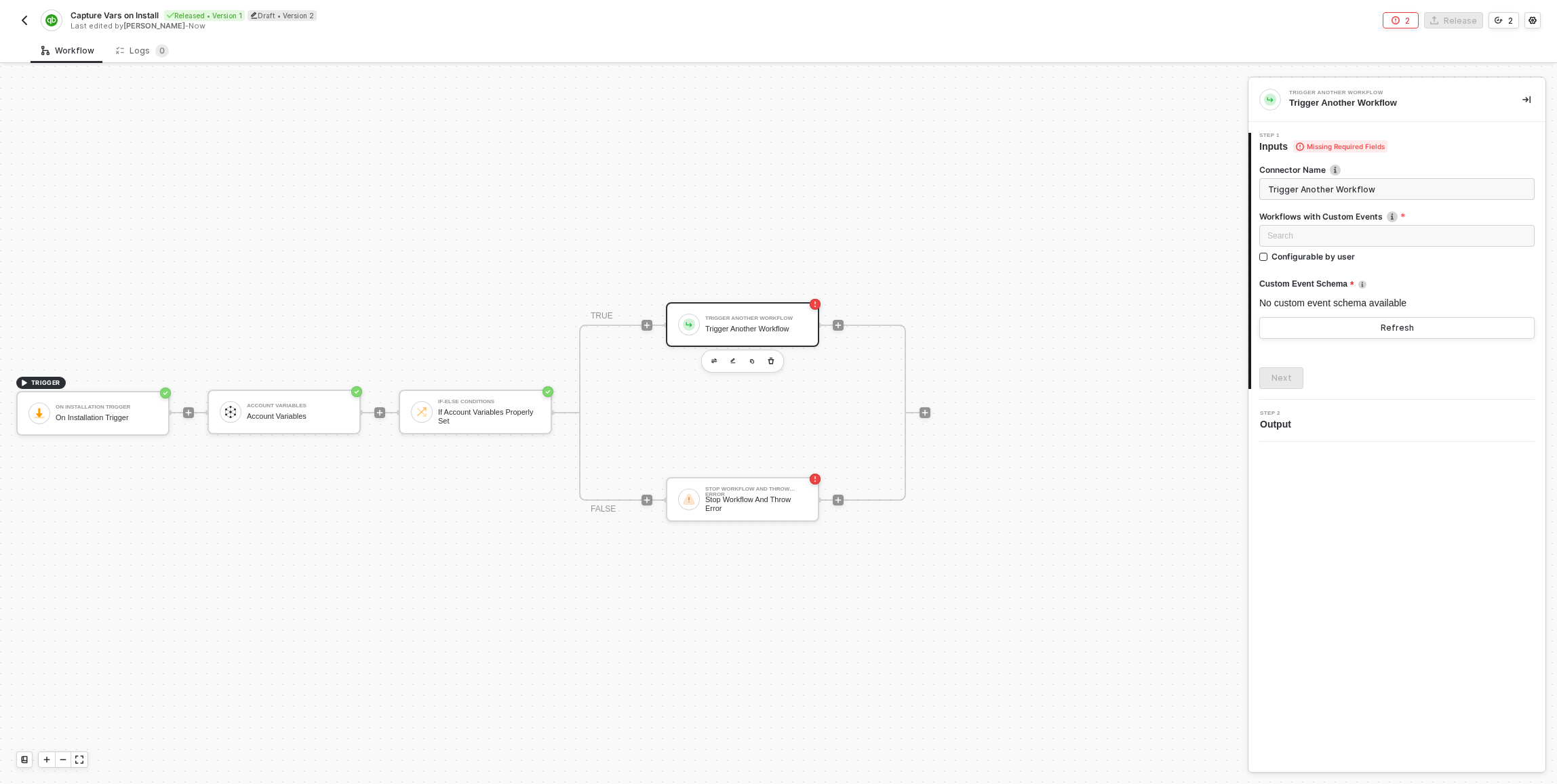
click at [686, 325] on img at bounding box center [689, 324] width 12 height 12
click at [1316, 232] on div "Loading..." at bounding box center [1398, 236] width 275 height 22
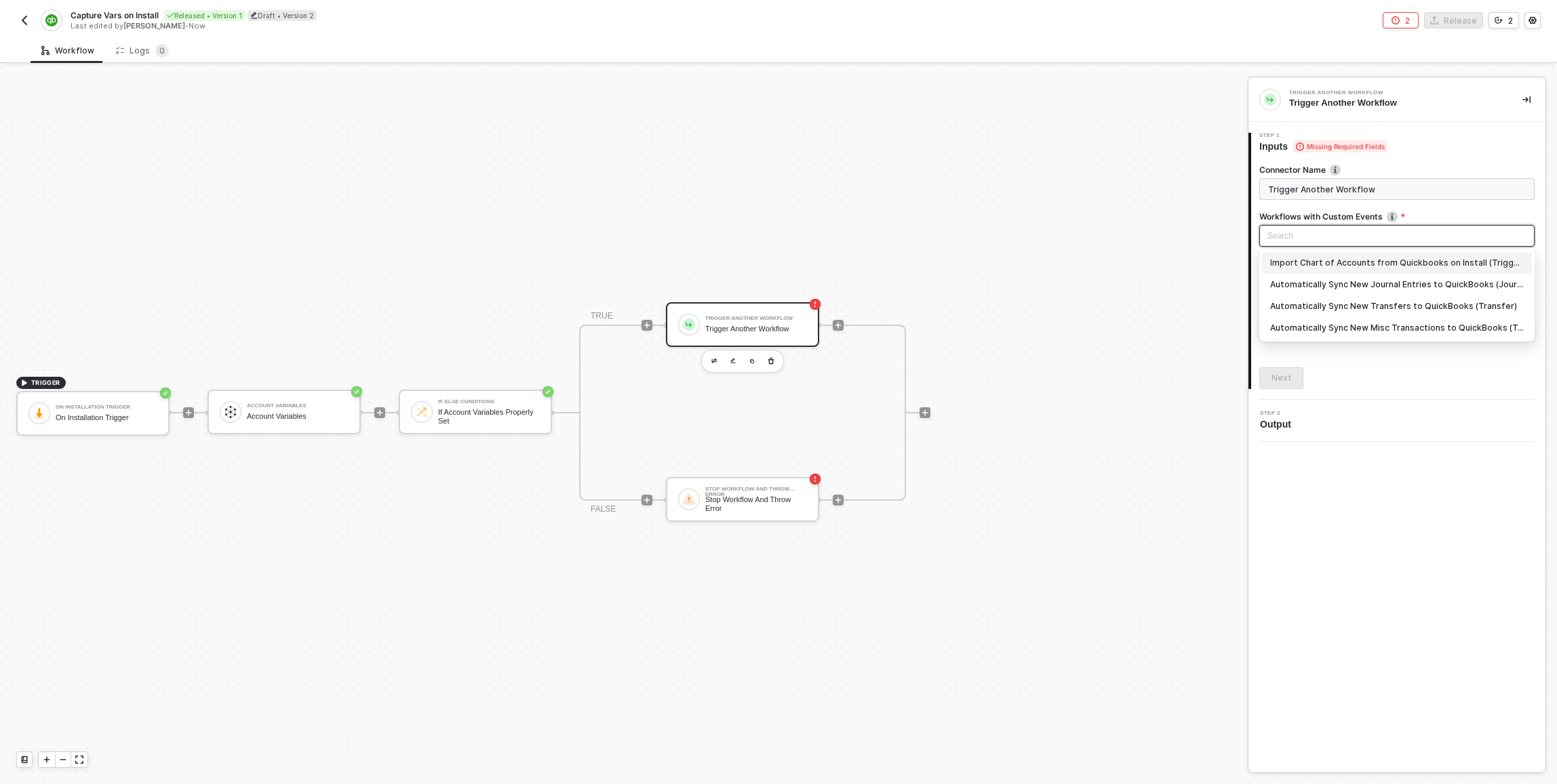
click at [1337, 265] on div "Import Chart of Accounts from Quickbooks on Install (Trigger Historic Sync)" at bounding box center [1398, 263] width 253 height 15
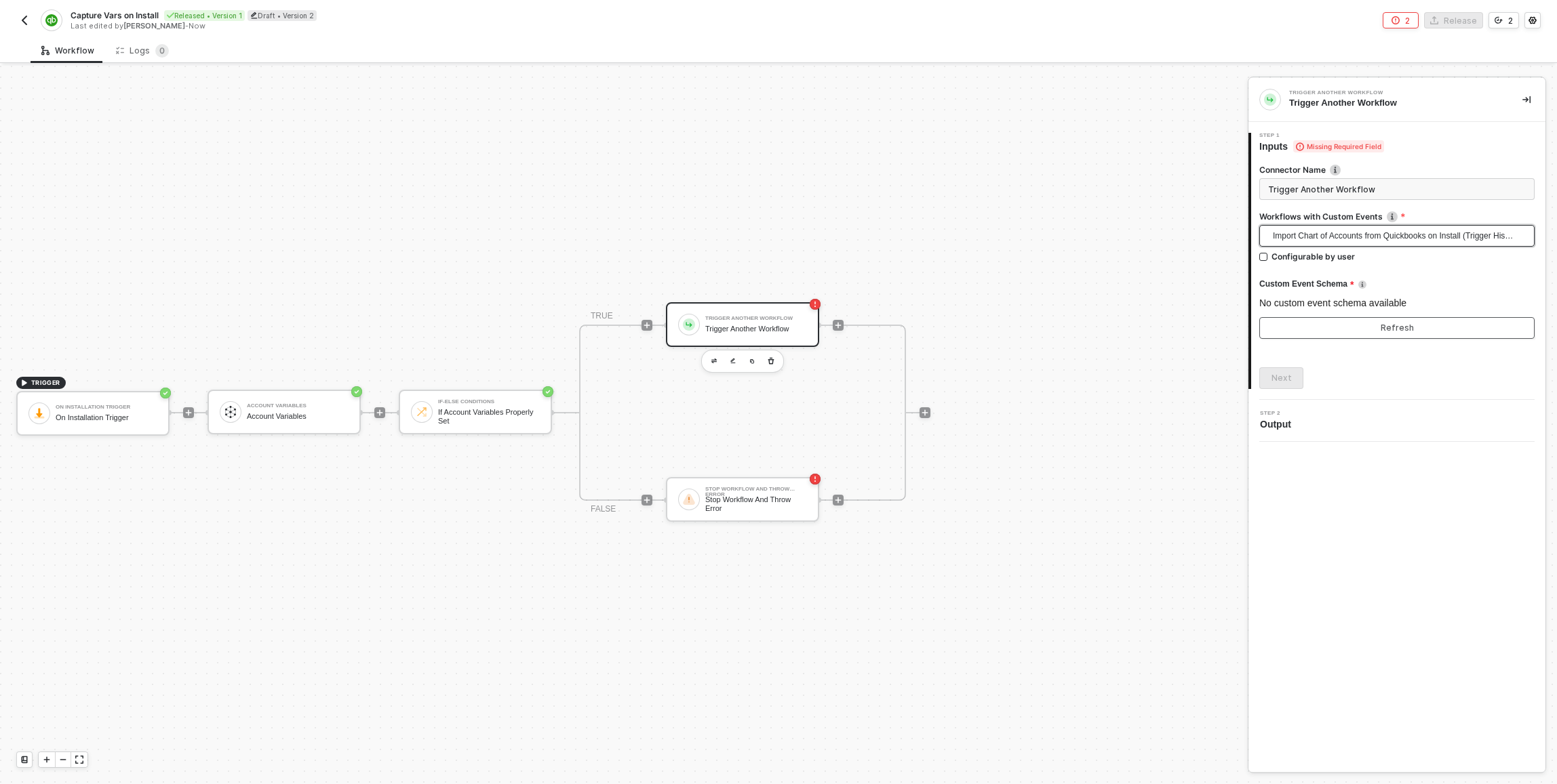
click at [1342, 325] on button "Refresh" at bounding box center [1398, 328] width 275 height 22
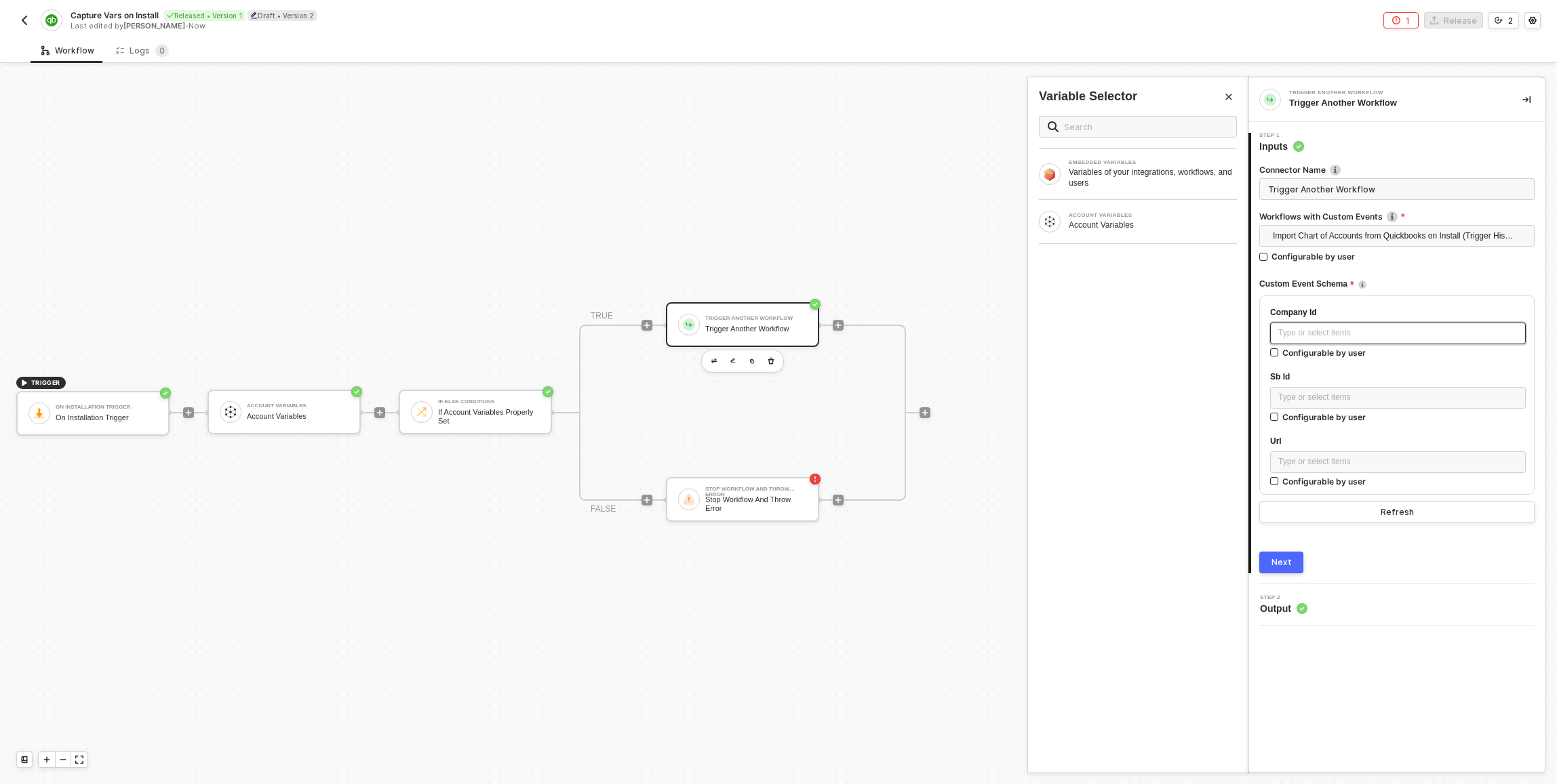
click at [1357, 339] on div "Type or select items ﻿" at bounding box center [1398, 333] width 240 height 13
click at [1125, 221] on div "Account Variables" at bounding box center [1152, 225] width 169 height 11
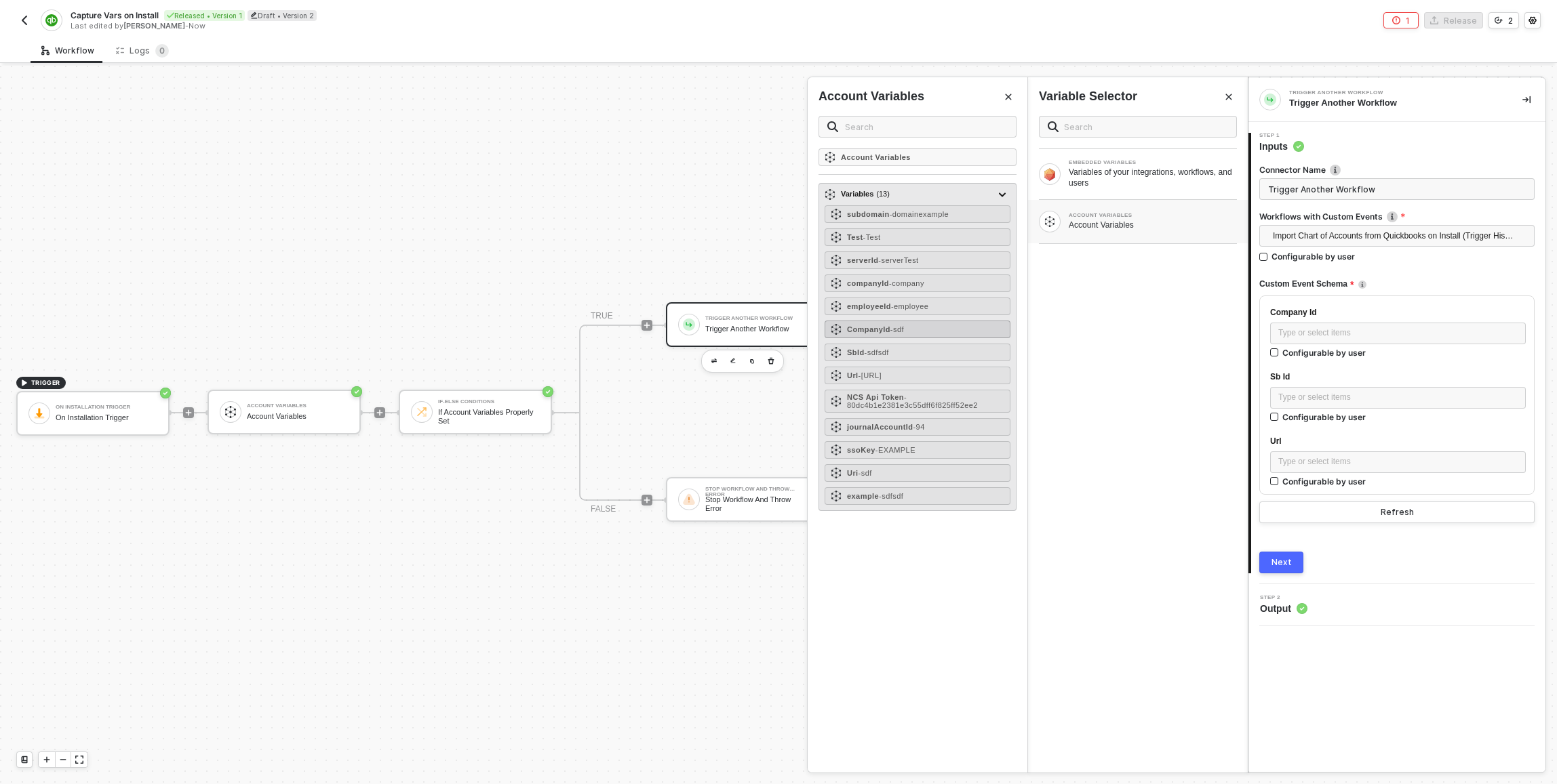
click at [927, 329] on div "CompanyId - sdf" at bounding box center [917, 329] width 186 height 17
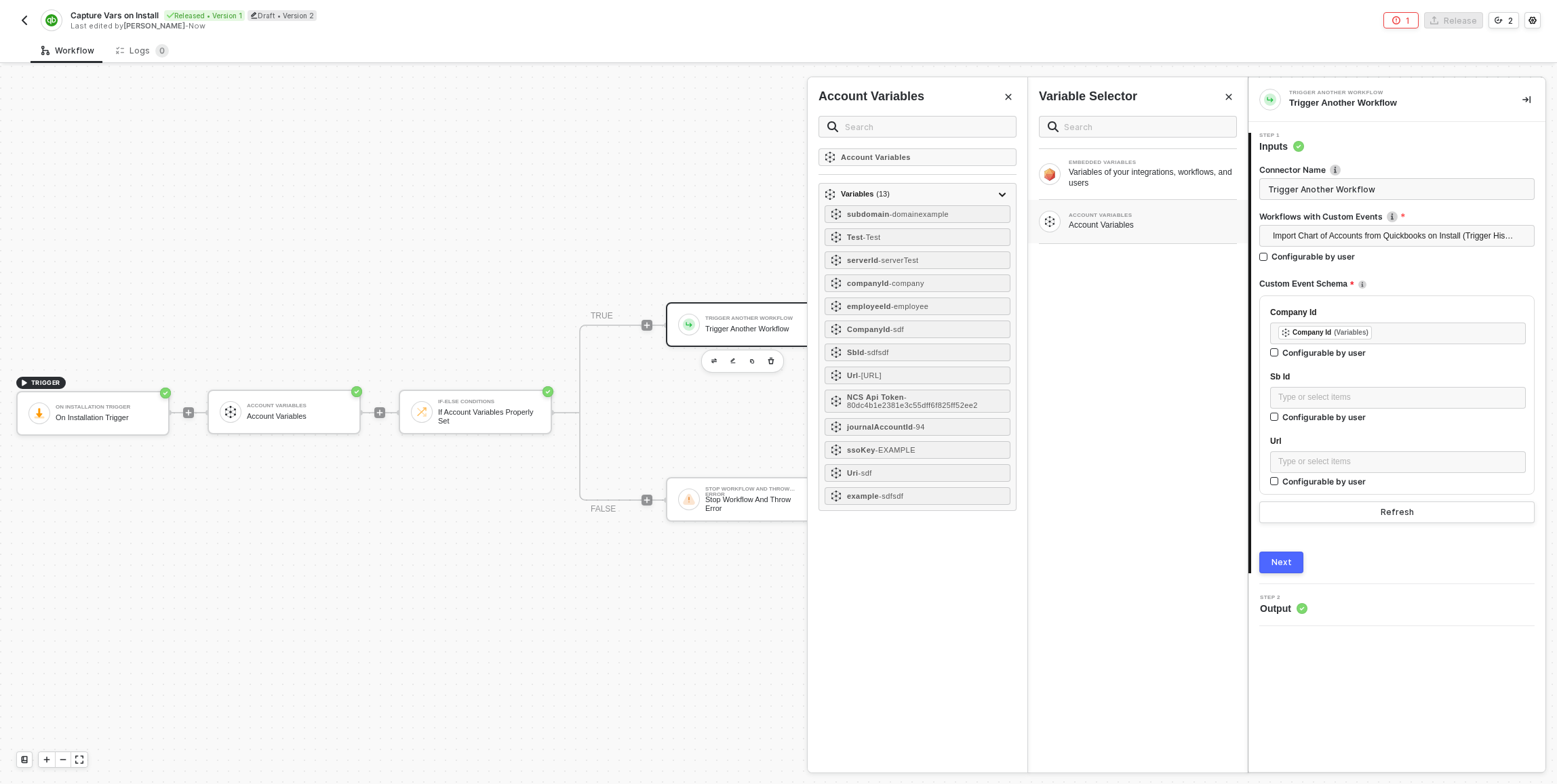
drag, startPoint x: 1089, startPoint y: 411, endPoint x: 1092, endPoint y: 418, distance: 7.6
click at [1090, 412] on div "EMBEDDED VARIABLES Variables of your integrations, workflows, and users ACCOUNT…" at bounding box center [1138, 438] width 220 height 667
click at [1413, 393] on div "Type or select items ﻿" at bounding box center [1398, 398] width 240 height 13
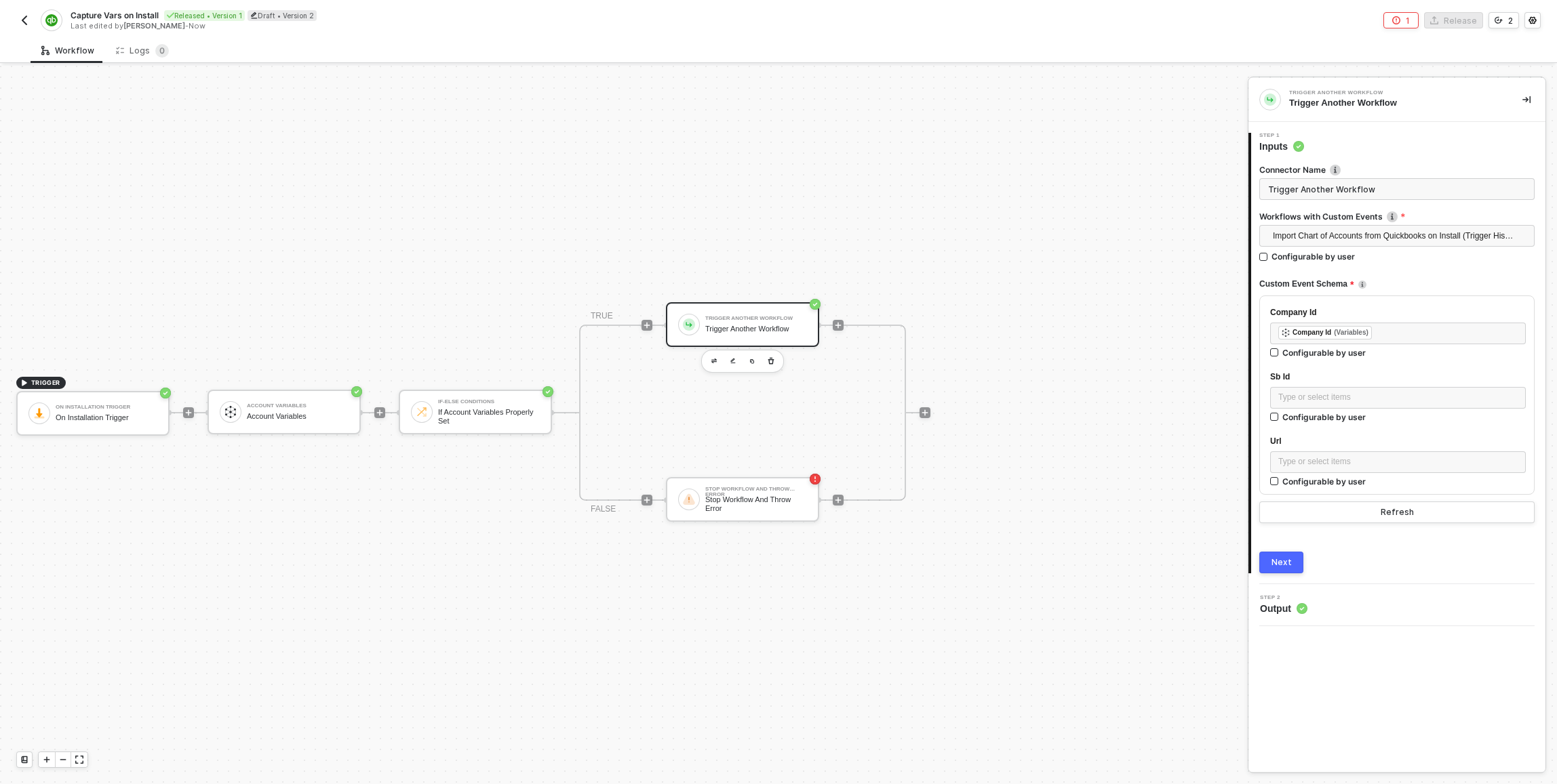
click at [696, 336] on div "Trigger Another Workflow Trigger Another Workflow" at bounding box center [743, 324] width 153 height 45
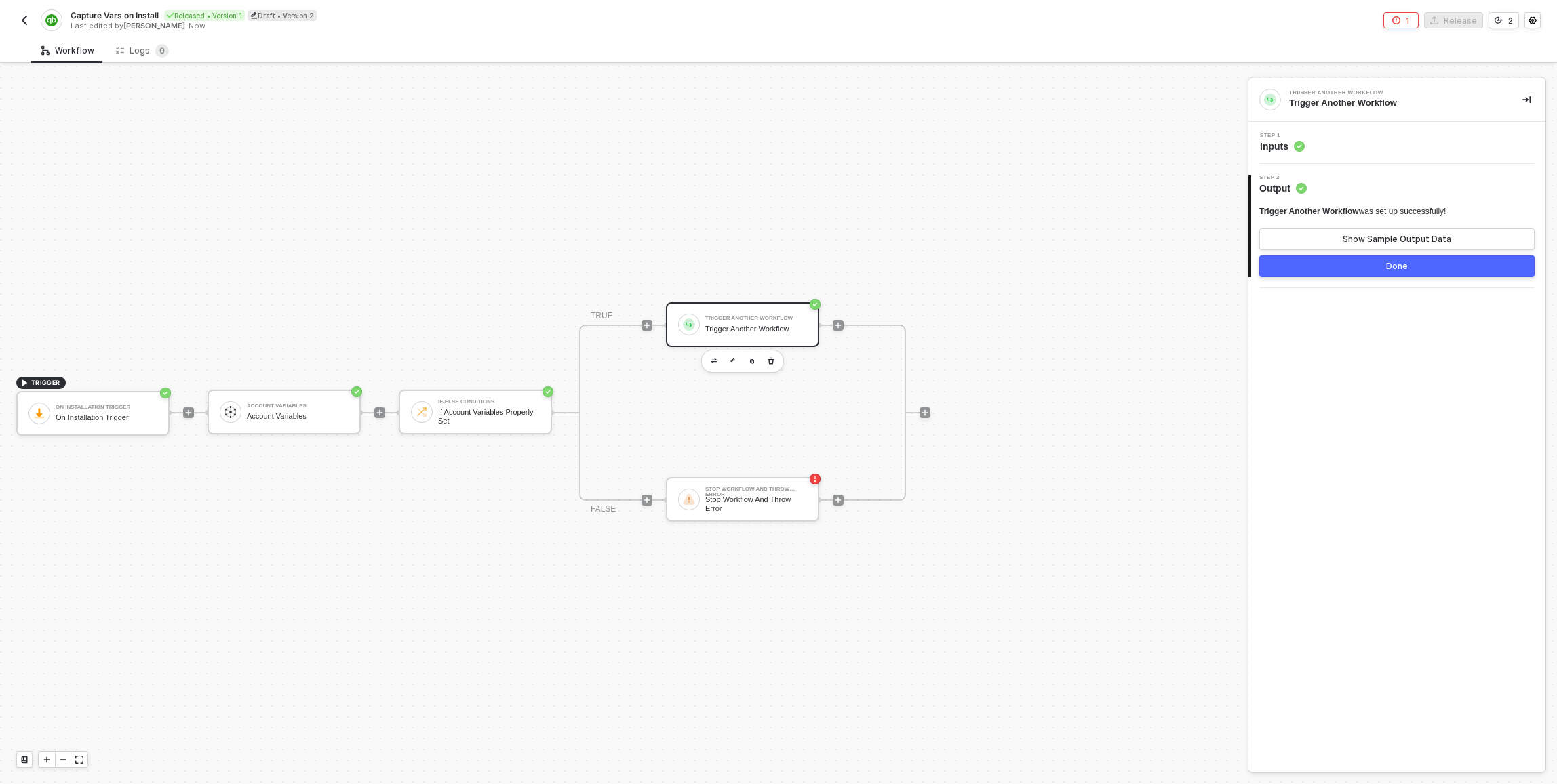
drag, startPoint x: 1322, startPoint y: 145, endPoint x: 1318, endPoint y: 150, distance: 6.4
click at [1322, 145] on div "Step 1 Inputs" at bounding box center [1398, 143] width 293 height 20
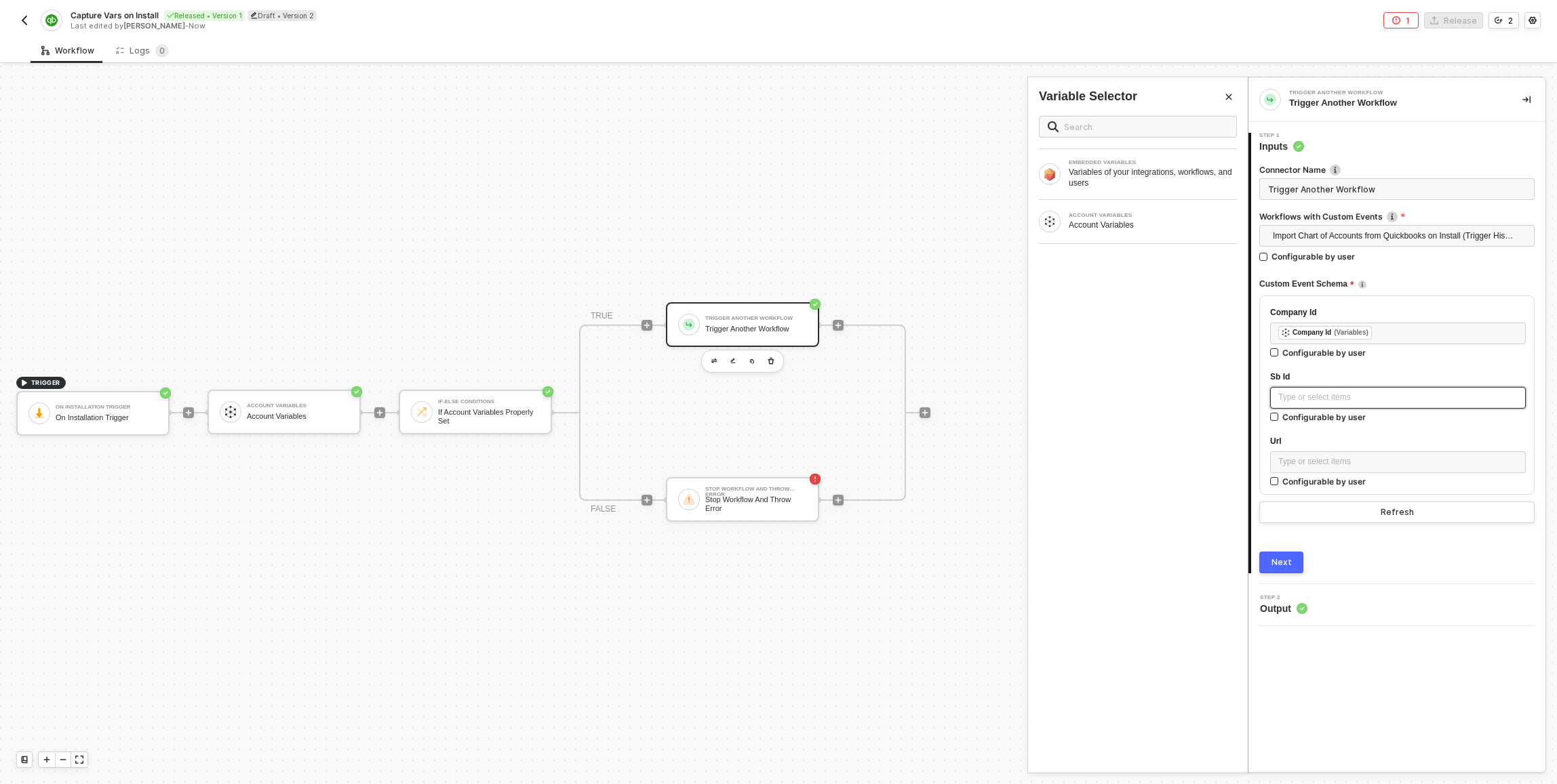
click at [1310, 402] on div "Type or select items ﻿" at bounding box center [1398, 398] width 240 height 13
click at [1378, 392] on div "Type or select items ﻿" at bounding box center [1398, 398] width 240 height 13
click at [1382, 397] on div "Type or select items ﻿" at bounding box center [1398, 398] width 240 height 13
click at [1177, 232] on div "ACCOUNT VARIABLES Account Variables" at bounding box center [1138, 222] width 220 height 44
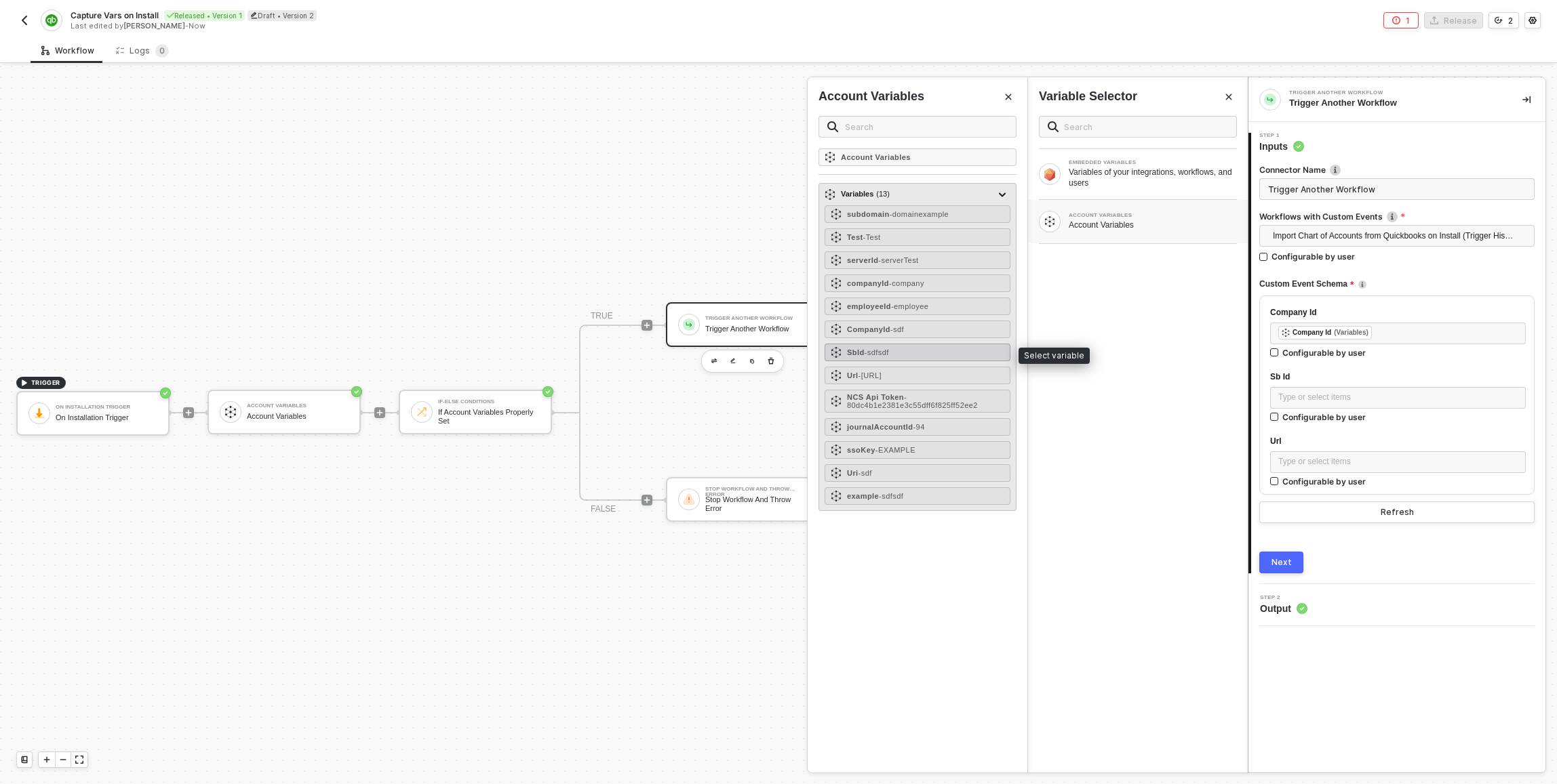
click at [904, 347] on div "SbId - sdfsdf" at bounding box center [917, 351] width 186 height 17
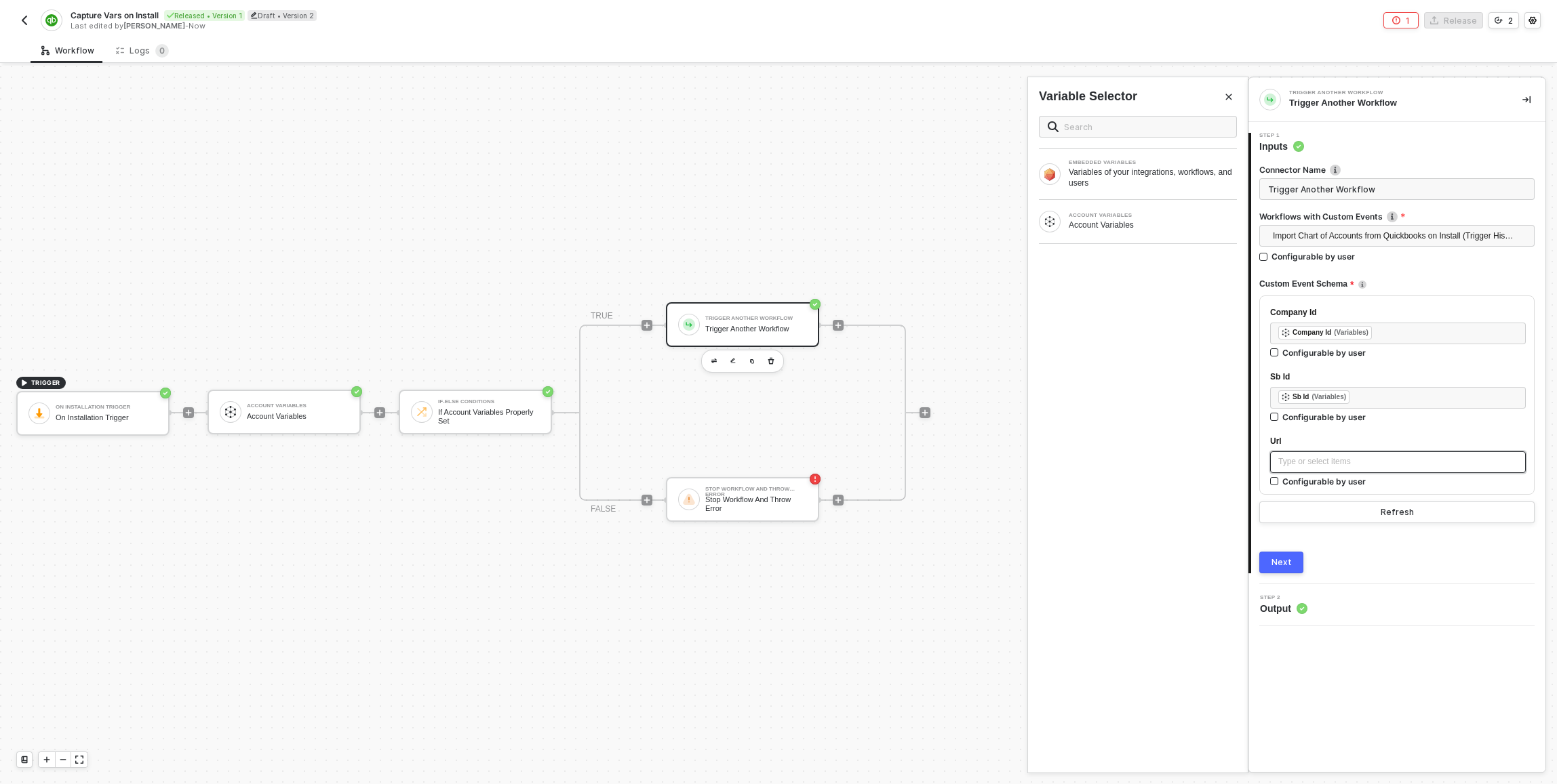
click at [1347, 460] on div "Type or select items ﻿" at bounding box center [1398, 462] width 240 height 13
click at [1343, 463] on div "Type or select items ﻿" at bounding box center [1398, 462] width 240 height 13
click at [1162, 216] on div "ACCOUNT VARIABLES" at bounding box center [1152, 216] width 169 height 5
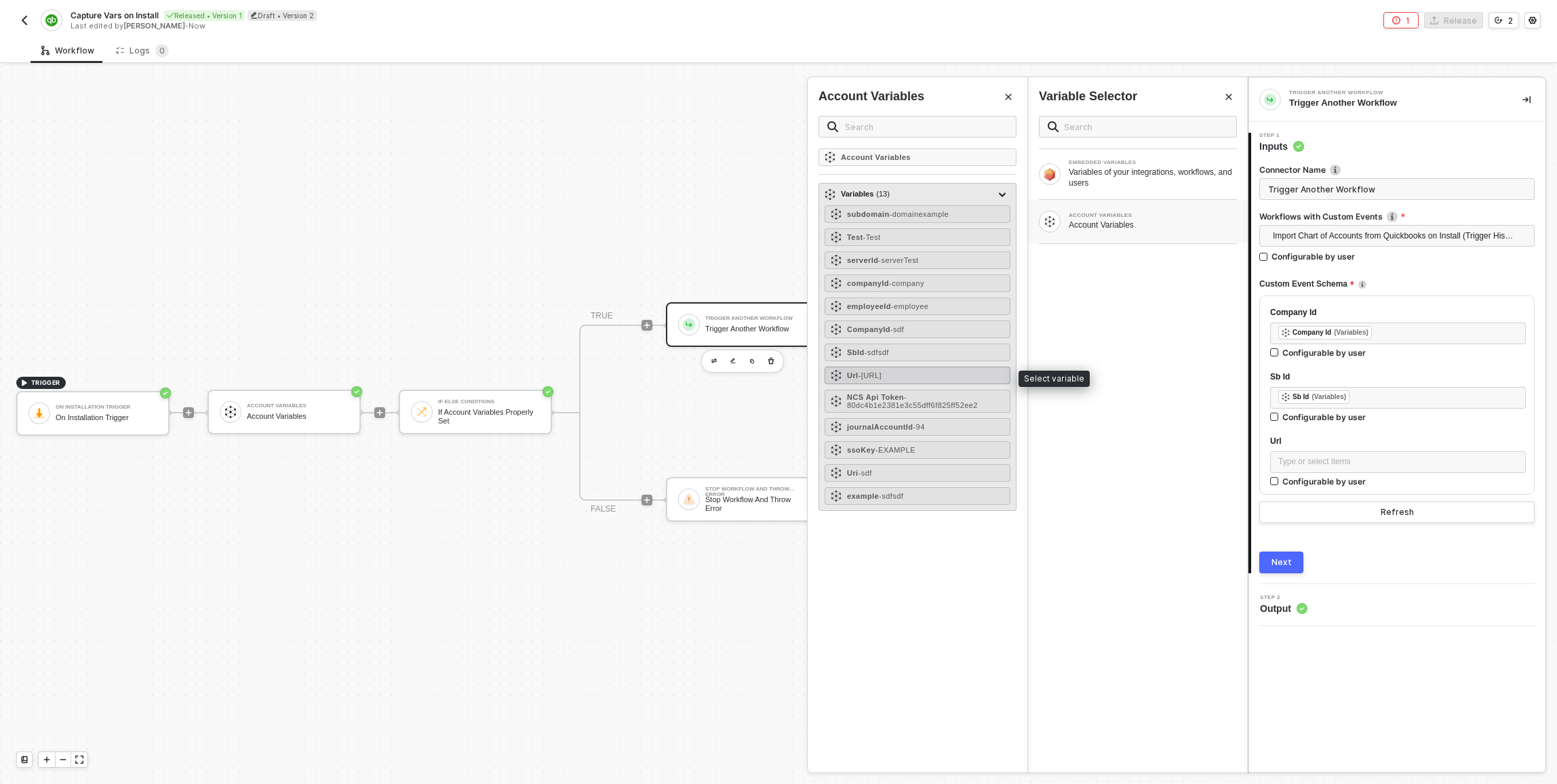
click at [884, 381] on div "Url - http://localhost" at bounding box center [917, 375] width 186 height 17
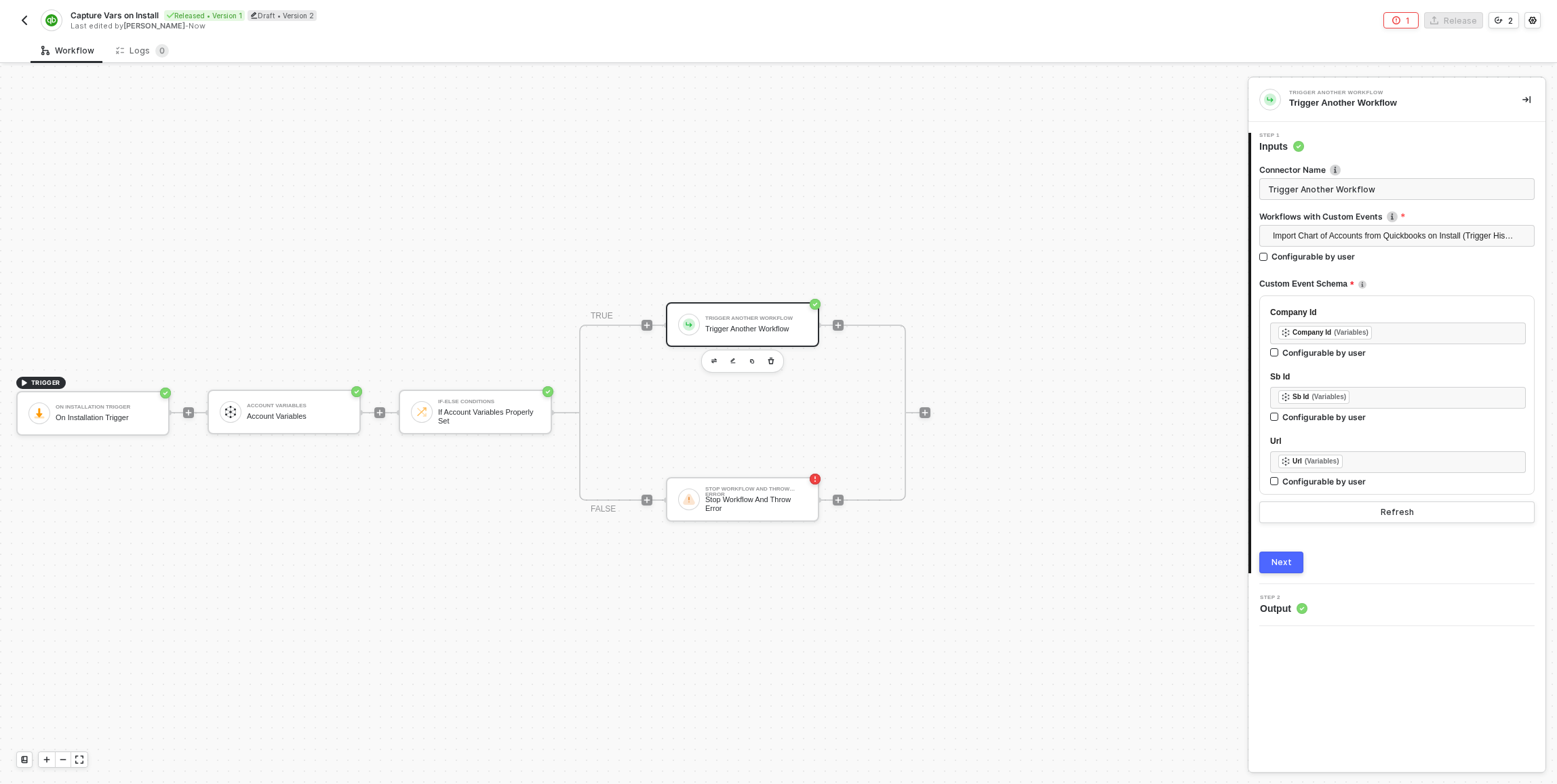
click at [1276, 558] on div "Next" at bounding box center [1282, 563] width 20 height 11
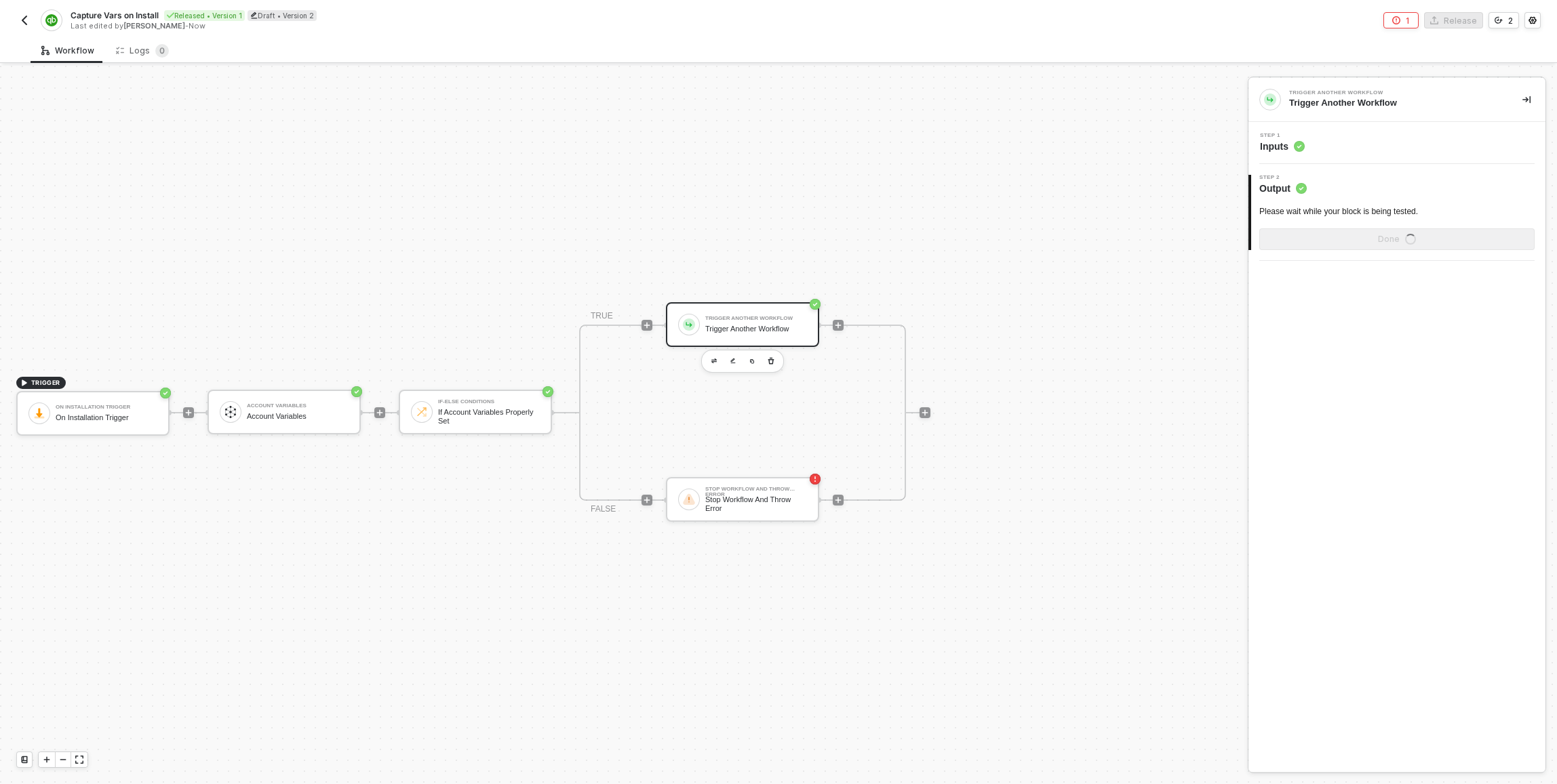
click at [1323, 144] on div "Step 1 Inputs" at bounding box center [1398, 143] width 293 height 20
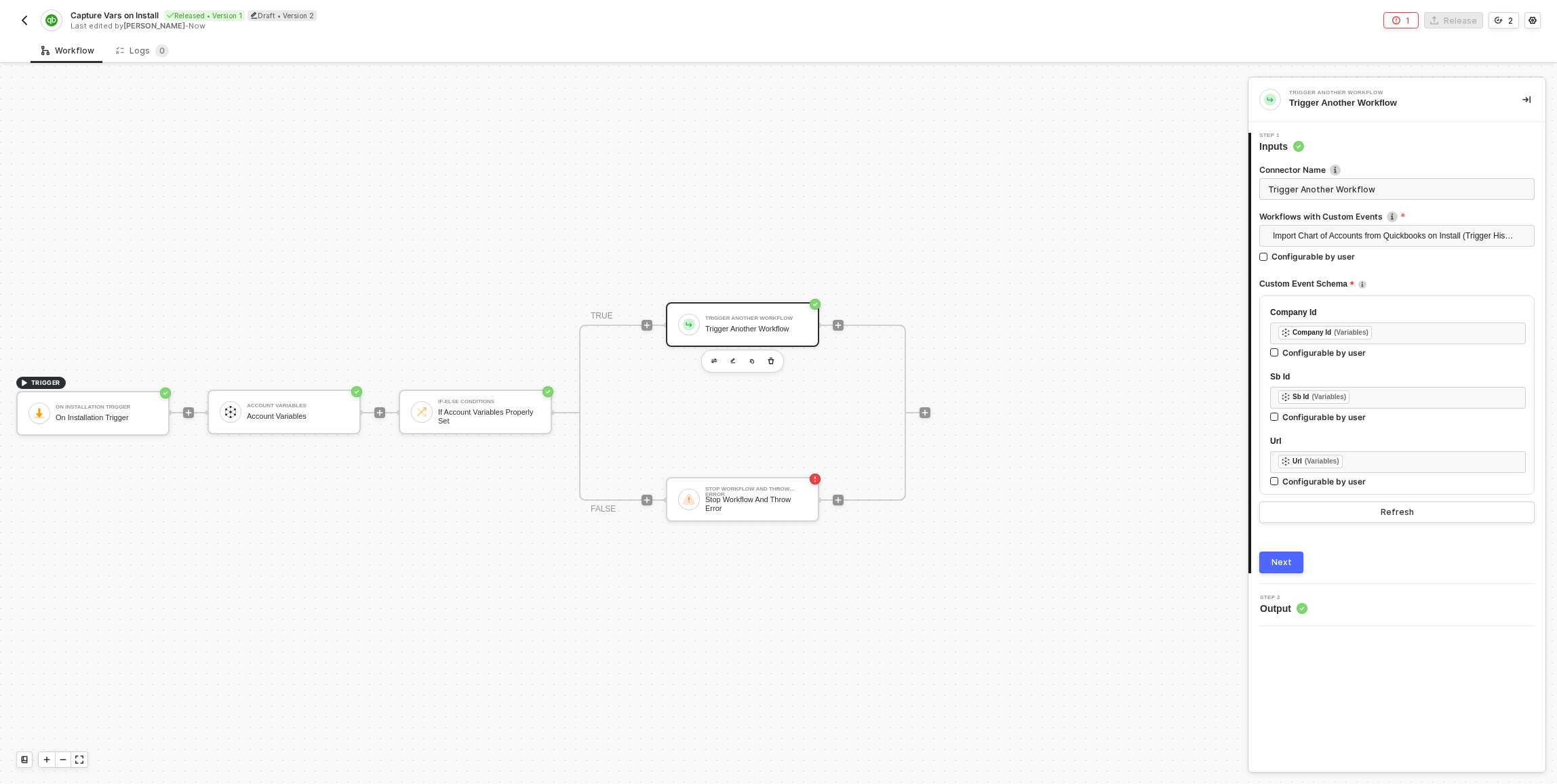
click at [1315, 195] on input "Trigger Another Workflow" at bounding box center [1398, 189] width 275 height 22
type input "Trigger Chart of Accounts Import"
click at [1276, 572] on button "Next" at bounding box center [1282, 563] width 44 height 22
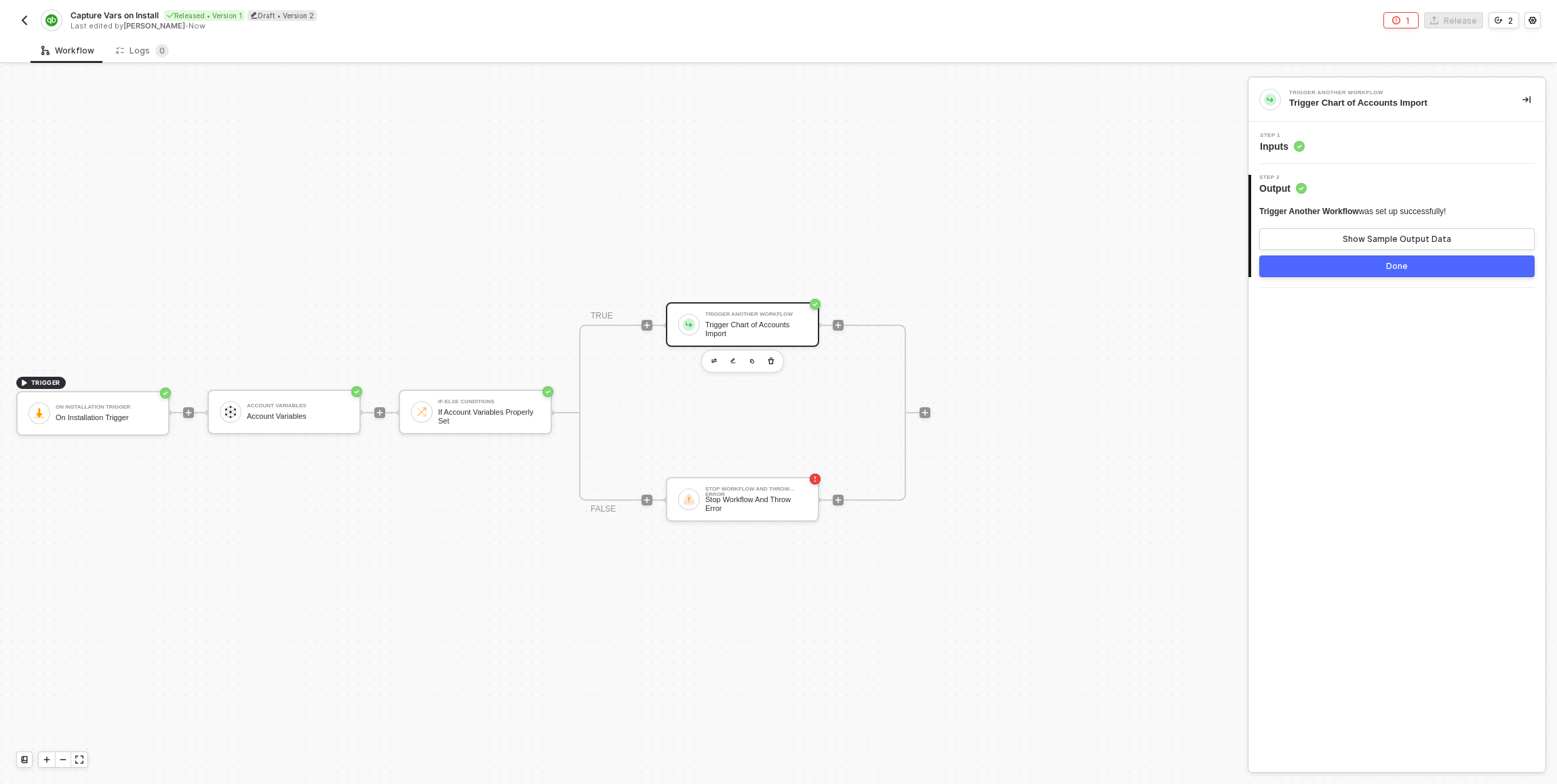
click at [1376, 275] on button "Done" at bounding box center [1398, 267] width 275 height 22
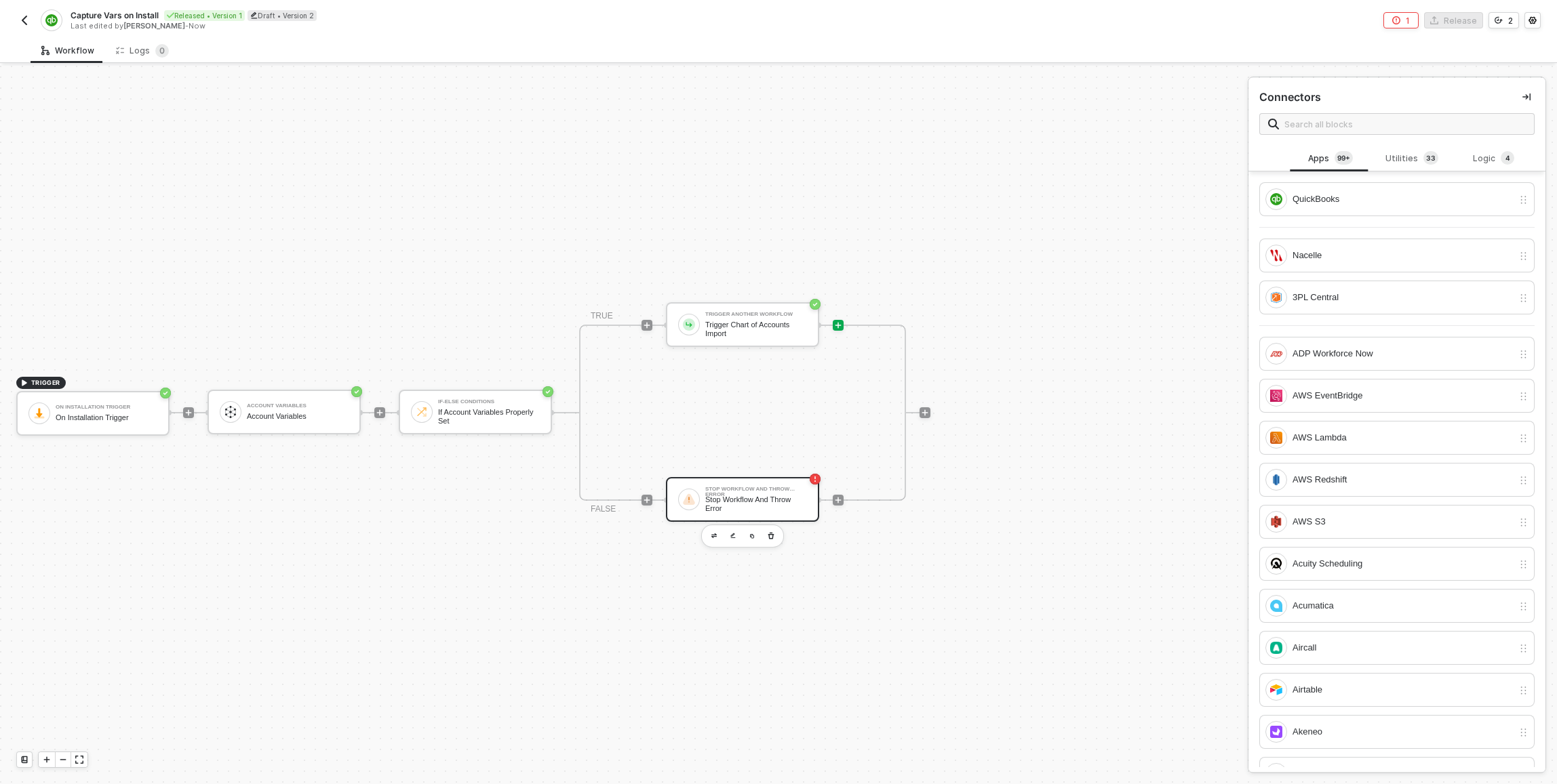
click at [754, 511] on div "Stop Workflow And Throw Error" at bounding box center [756, 504] width 102 height 17
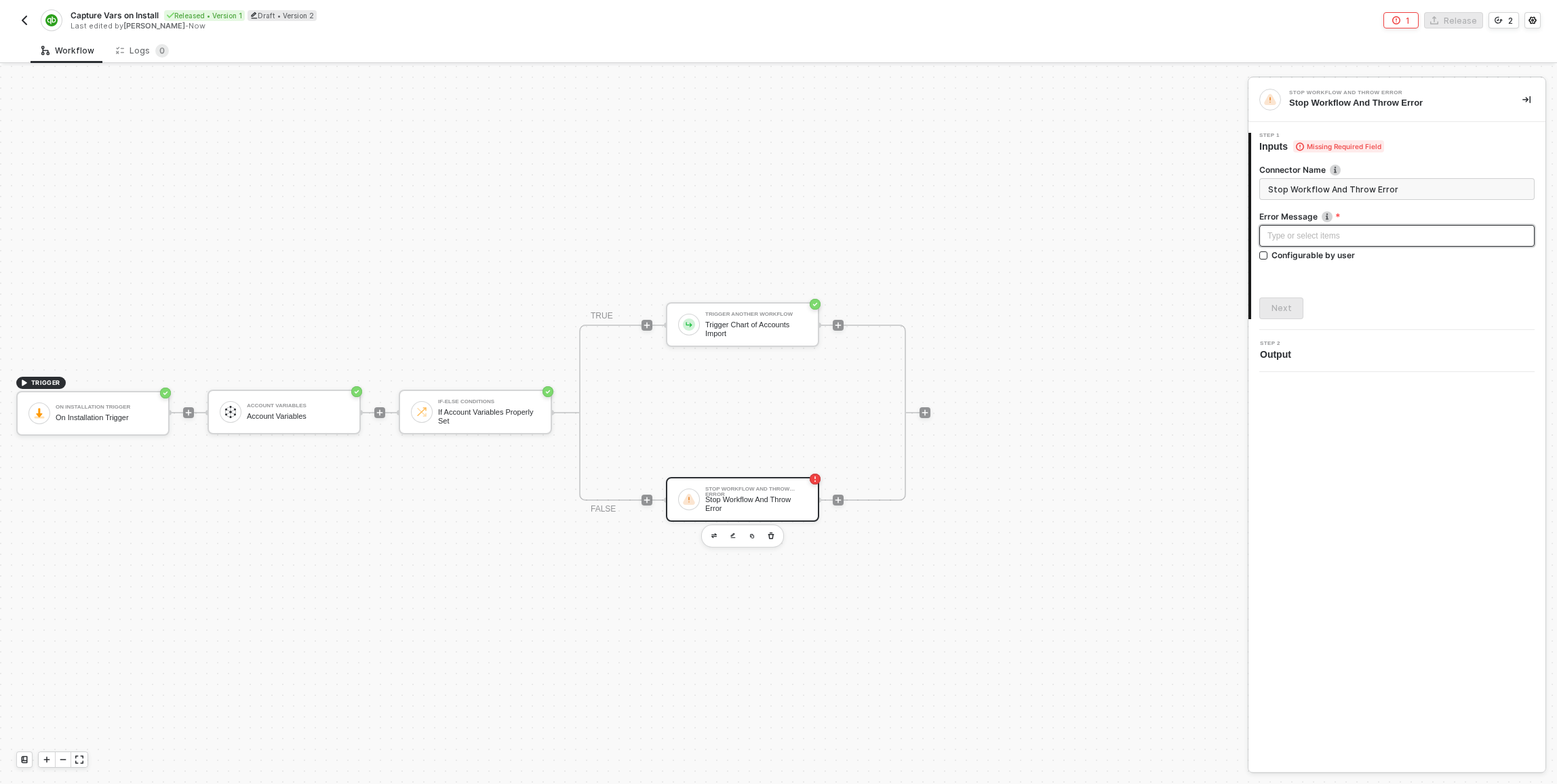
click at [1316, 235] on div "Type or select items ﻿" at bounding box center [1398, 236] width 259 height 13
click at [1422, 189] on input "Stop Workflow And Throw Error" at bounding box center [1398, 189] width 275 height 22
click at [1334, 241] on div "Type or select items ﻿" at bounding box center [1398, 236] width 259 height 13
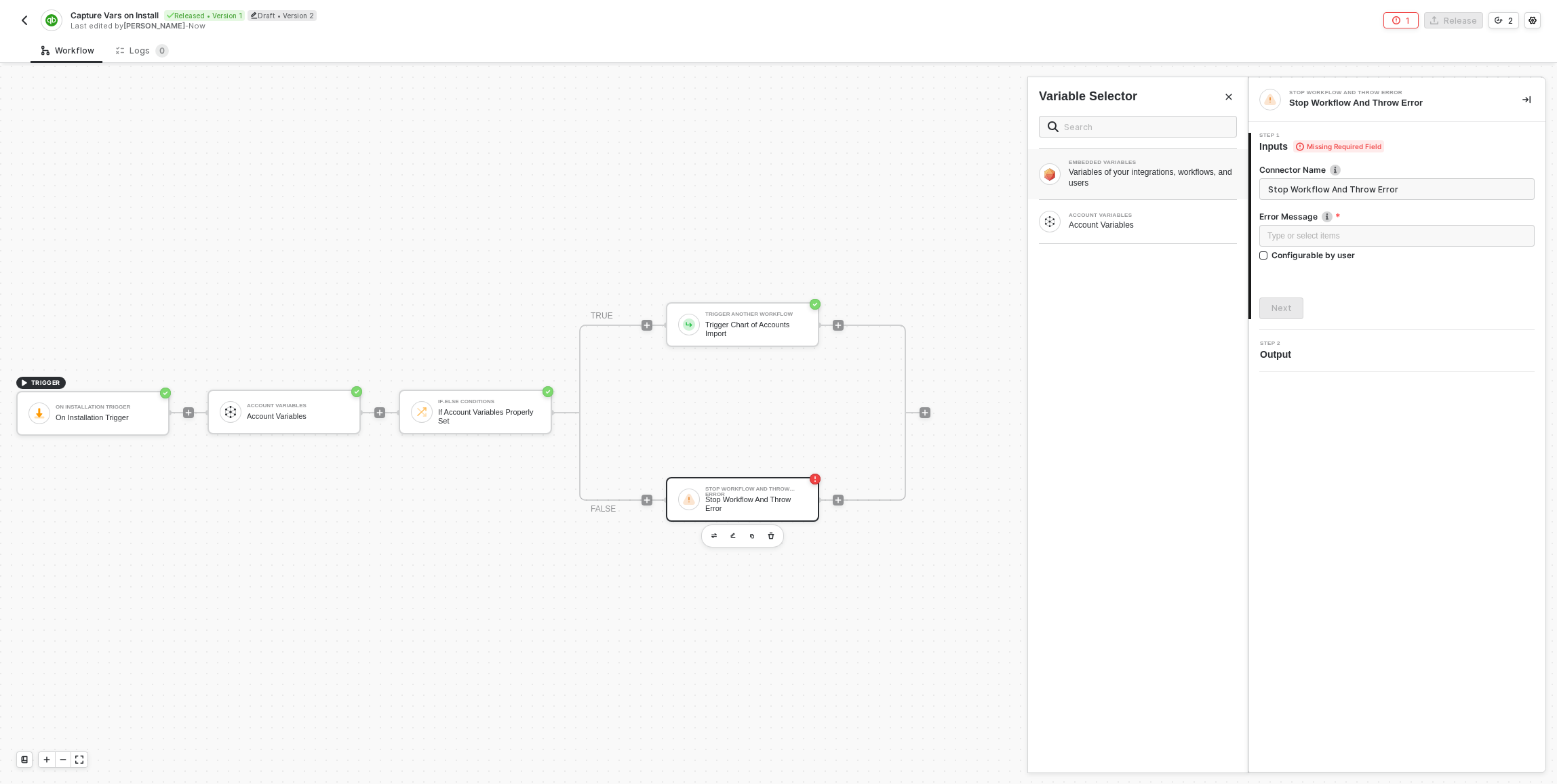
click at [1206, 172] on div "Variables of your integrations, workflows, and users" at bounding box center [1152, 178] width 169 height 22
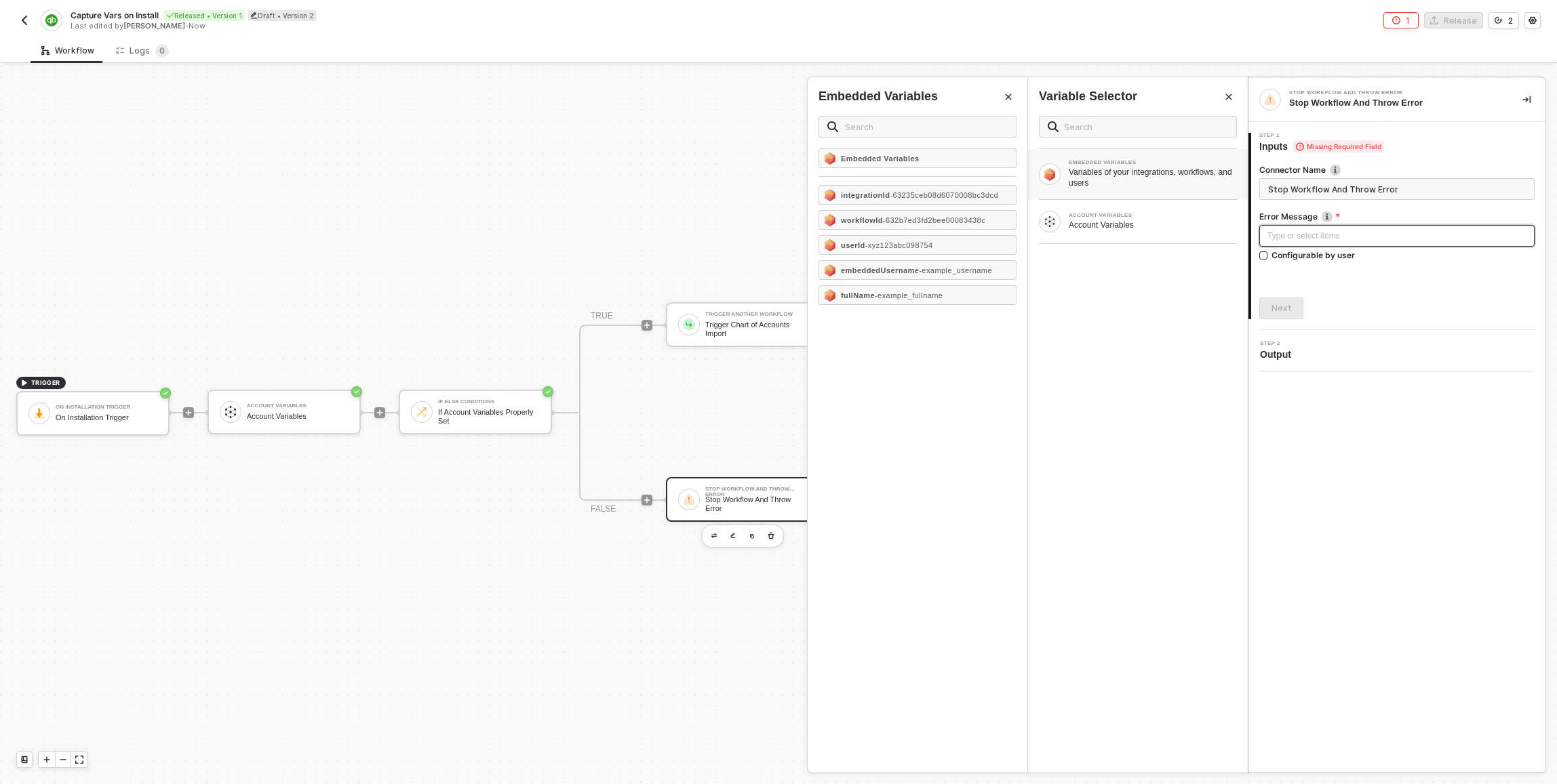
click at [1356, 246] on div "Type or select items ﻿" at bounding box center [1398, 236] width 275 height 22
click at [970, 219] on span "- 632b7ed3fd2bee00083438c" at bounding box center [934, 220] width 102 height 8
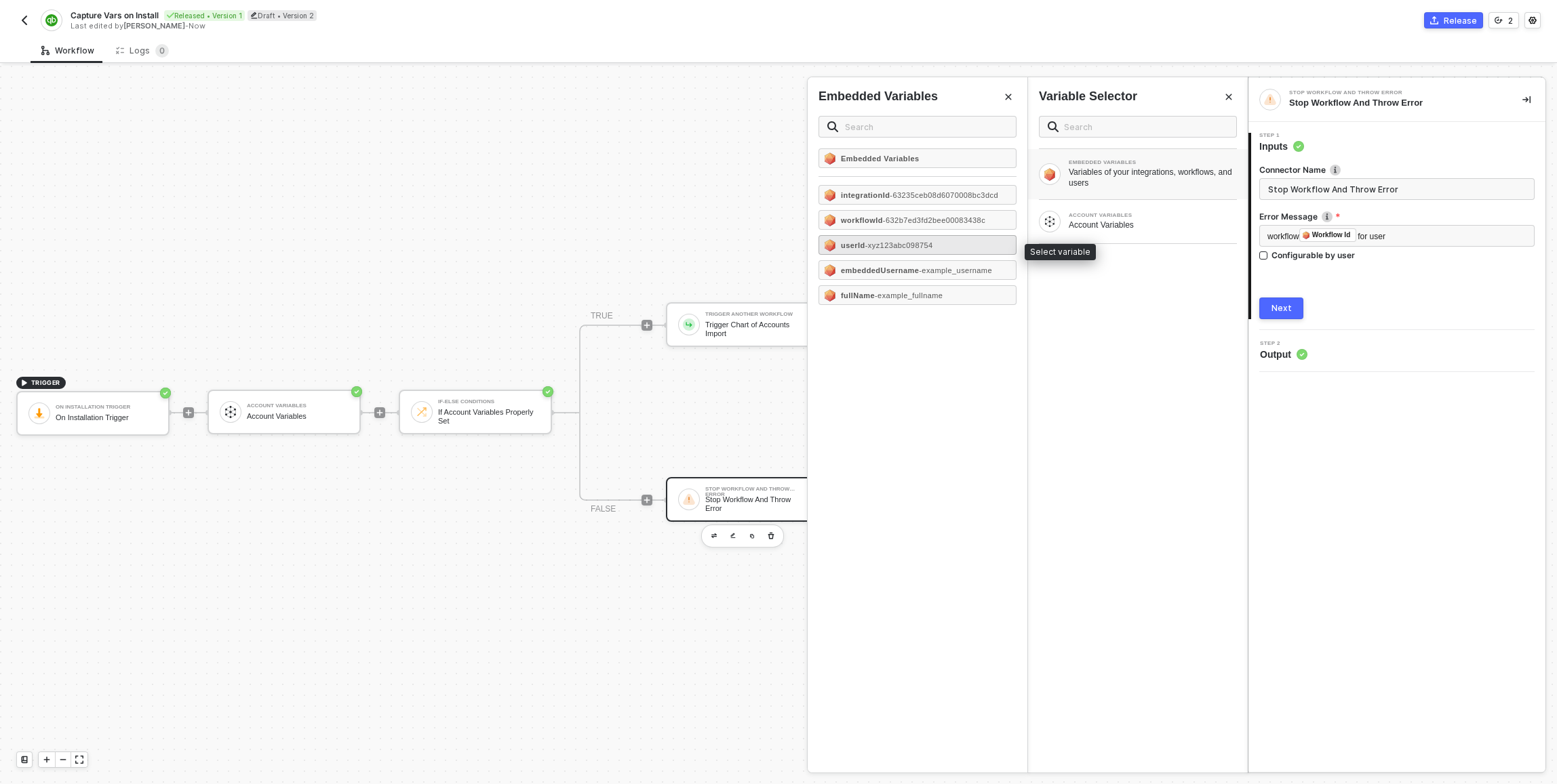
click at [883, 249] on span "- xyz123abc098754" at bounding box center [899, 245] width 67 height 8
click at [1114, 219] on div "Account Variables" at bounding box center [1152, 225] width 169 height 11
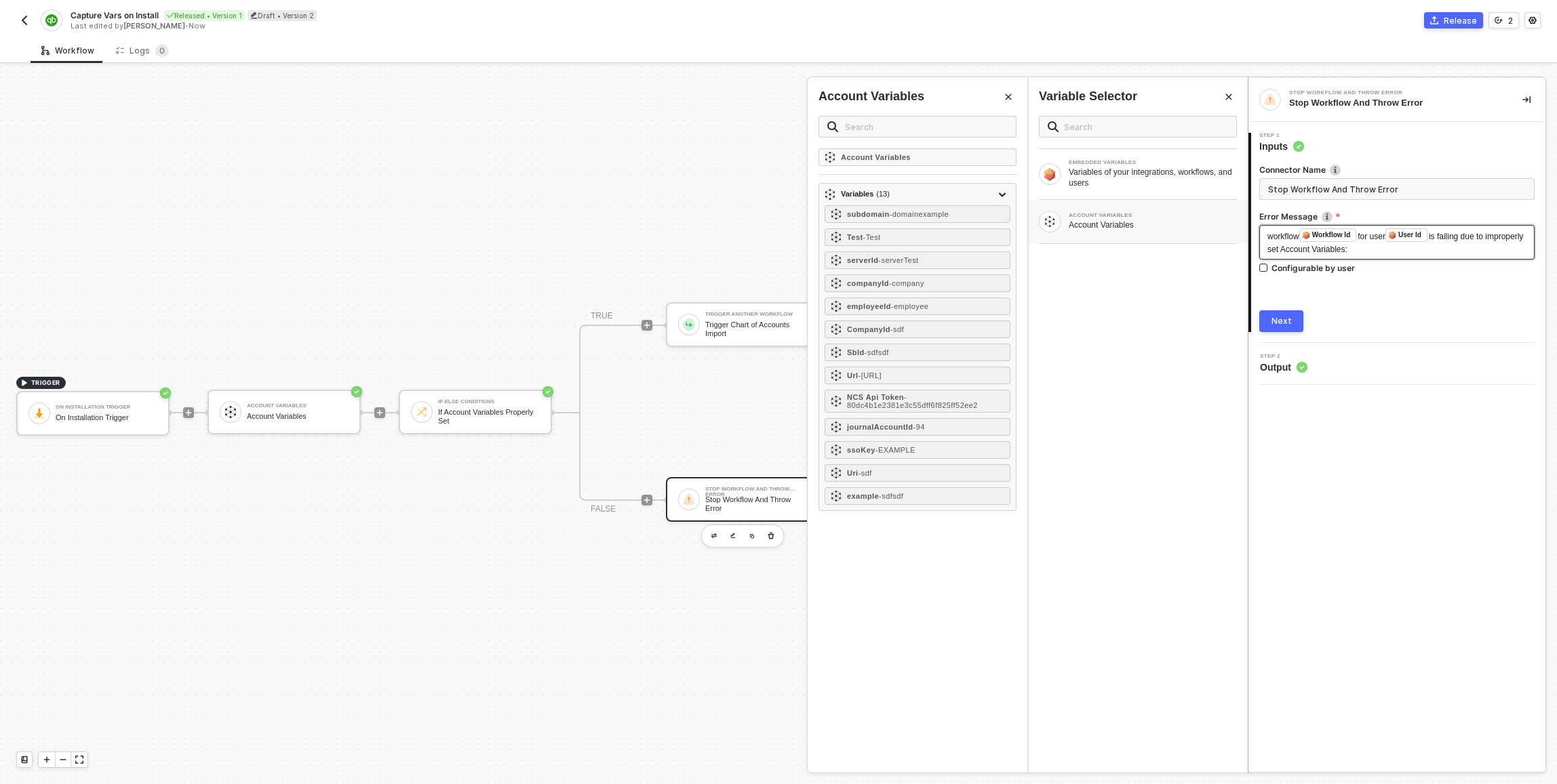
click at [1434, 246] on div "workflow ﻿ Workflow Id for user ﻿ User Id is failing due to improperly set Acco…" at bounding box center [1398, 242] width 259 height 28
click at [1431, 249] on div "workflow ﻿ Workflow Id for user ﻿ User Id is failing due to improperly set Acco…" at bounding box center [1398, 242] width 259 height 28
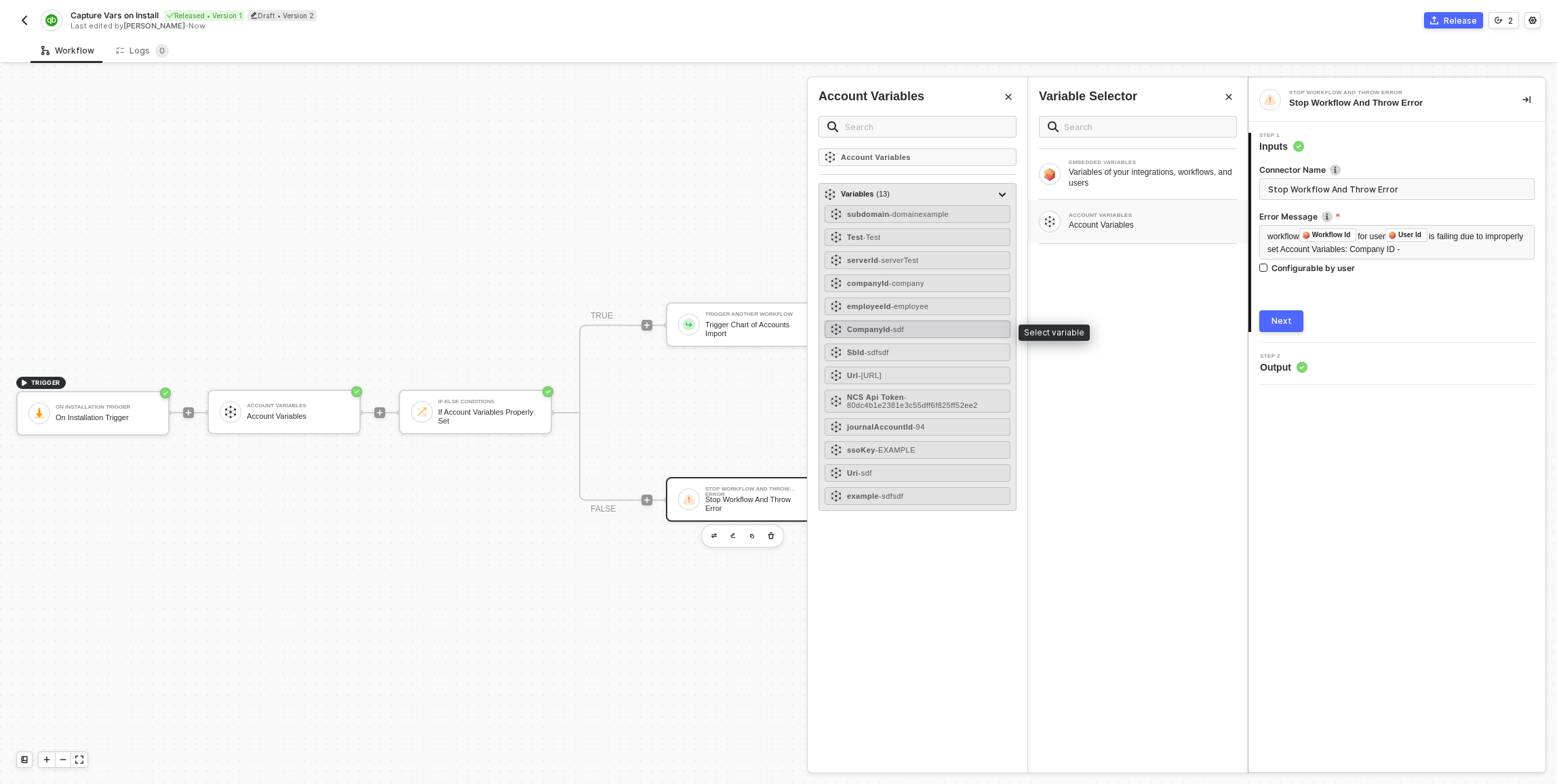
click at [895, 331] on span "- sdf" at bounding box center [897, 329] width 14 height 8
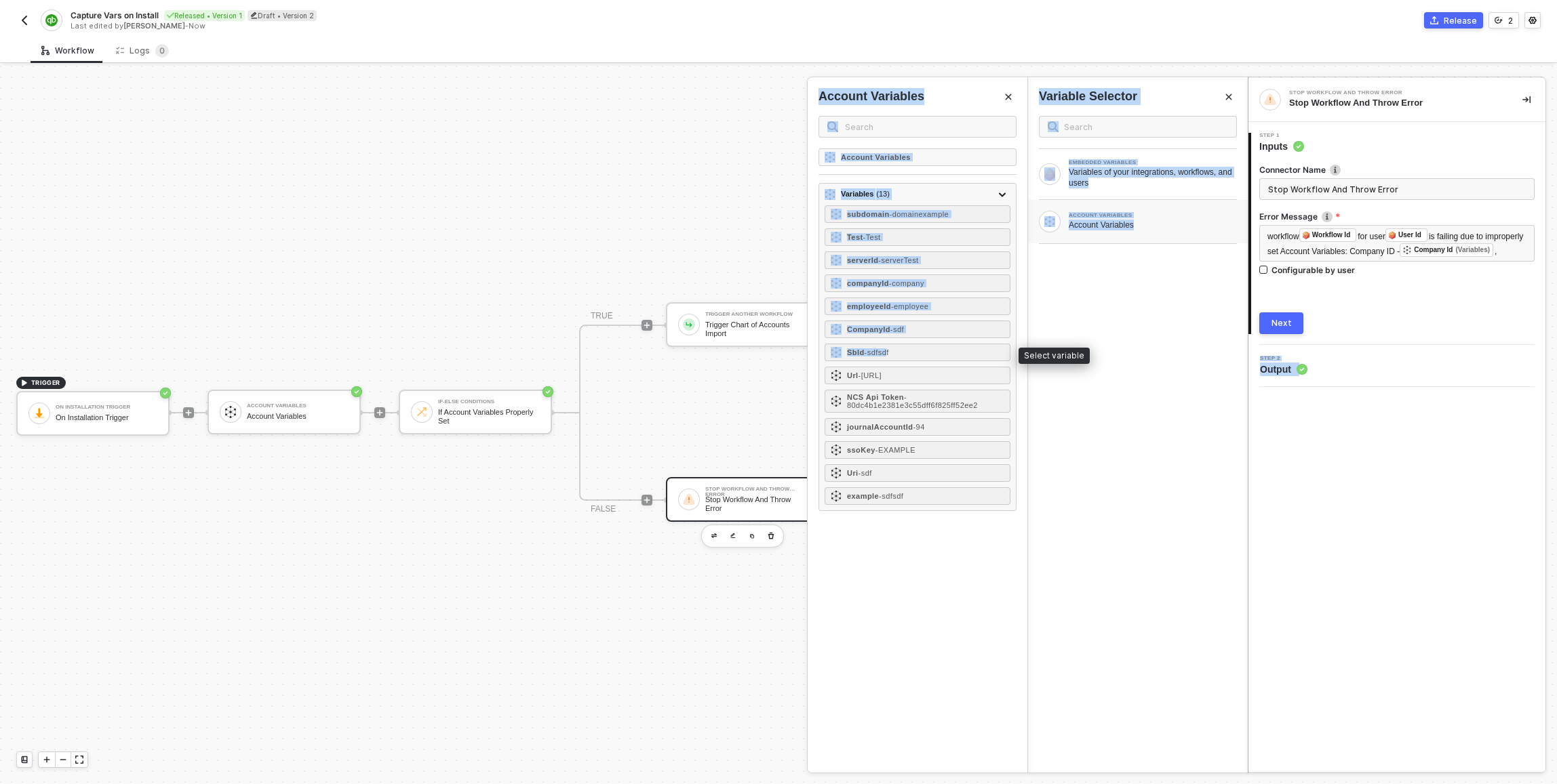
drag, startPoint x: 894, startPoint y: 354, endPoint x: 1395, endPoint y: 331, distance: 501.5
click at [1395, 331] on div "Stop Workflow And Throw Error Stop Workflow And Throw Error 1 Step 1 Inputs Con…" at bounding box center [1403, 424] width 310 height 718
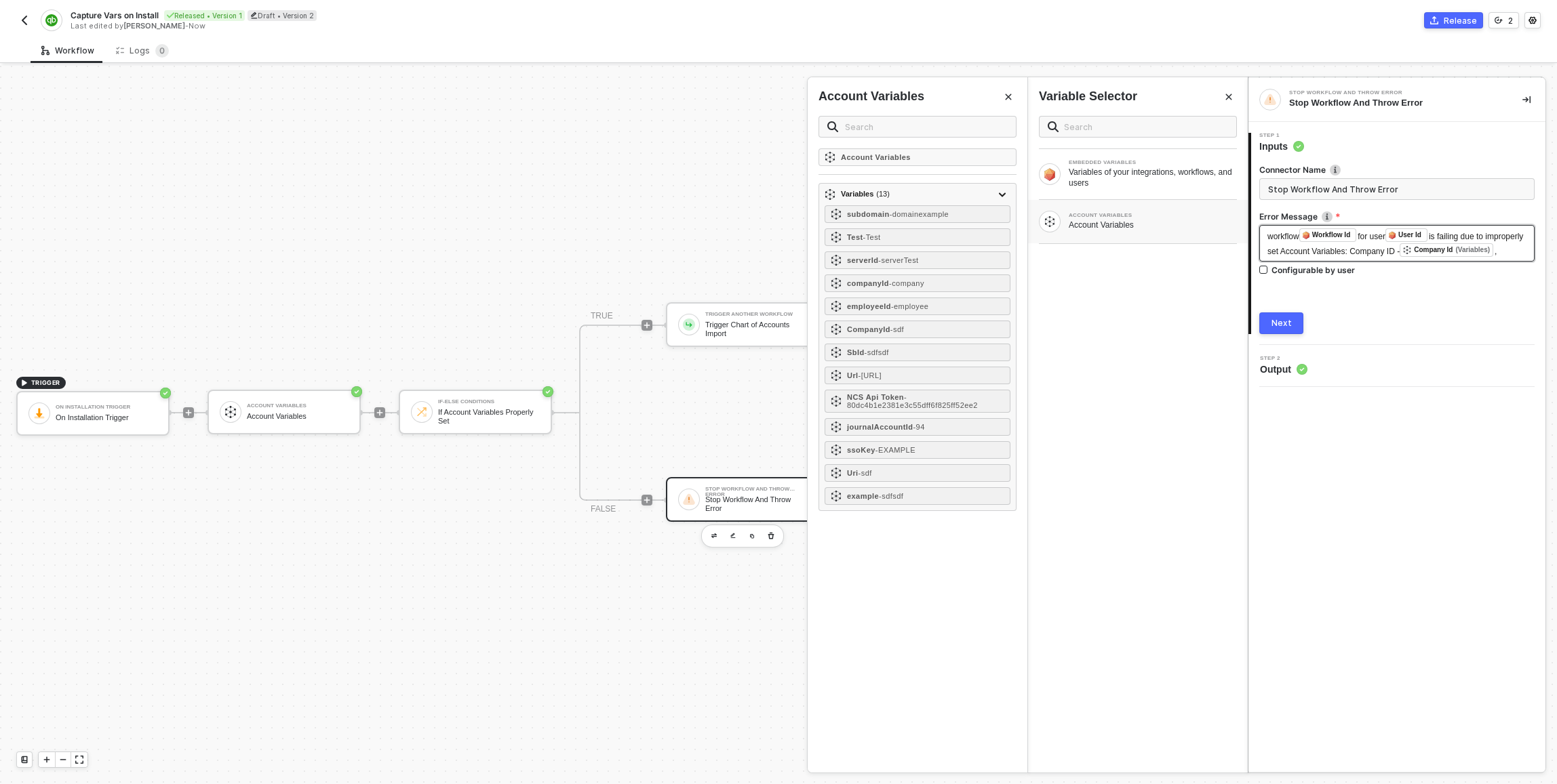
click at [1388, 259] on div "workflow ﻿ Workflow Id for user ﻿ User Id is failing due to improperly set Acco…" at bounding box center [1398, 243] width 259 height 30
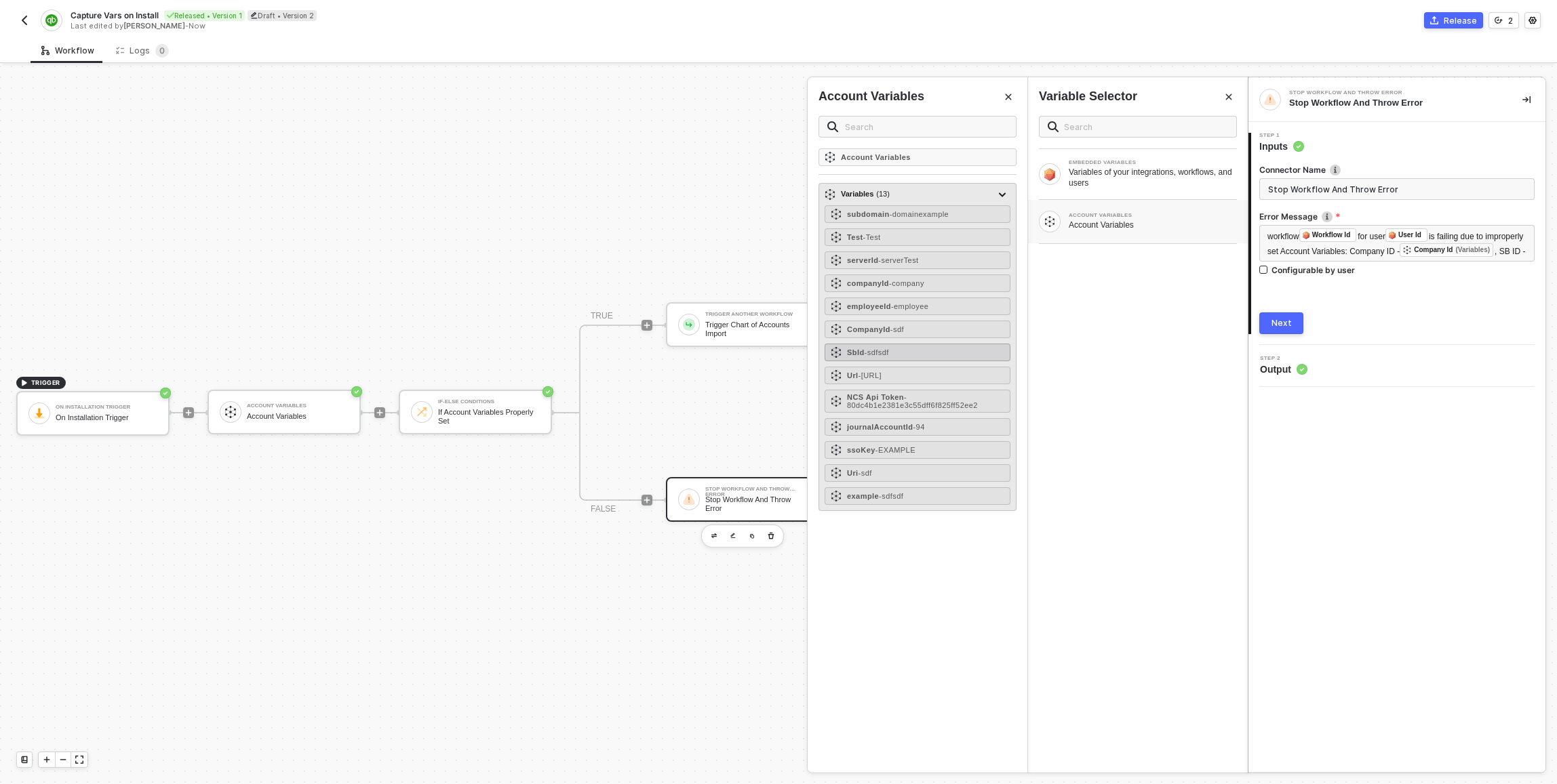
click at [868, 354] on span "- sdfsdf" at bounding box center [876, 352] width 25 height 8
click at [882, 375] on span "- http://localhost" at bounding box center [870, 375] width 23 height 8
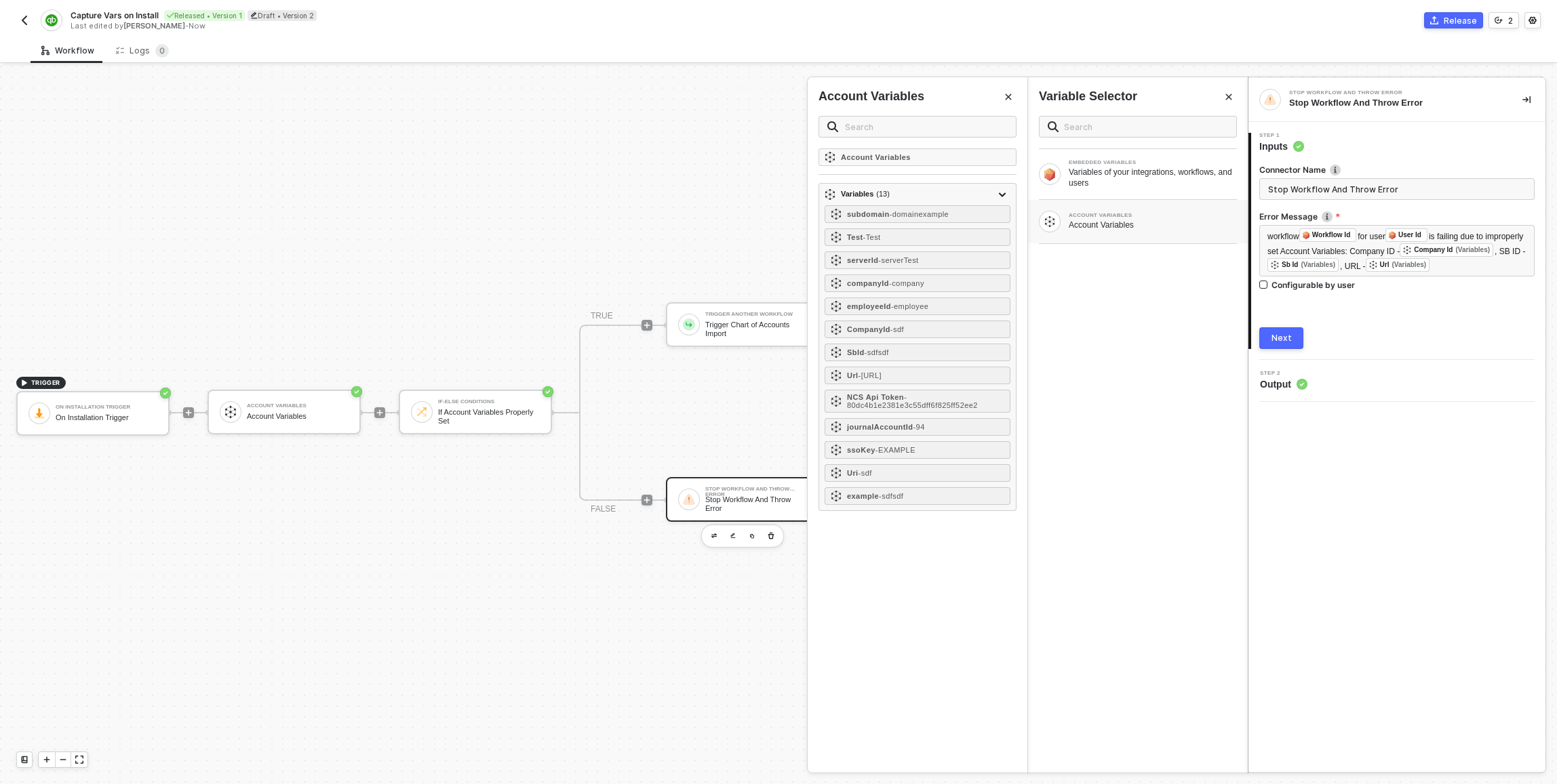
click at [1284, 343] on div "Next" at bounding box center [1282, 339] width 20 height 11
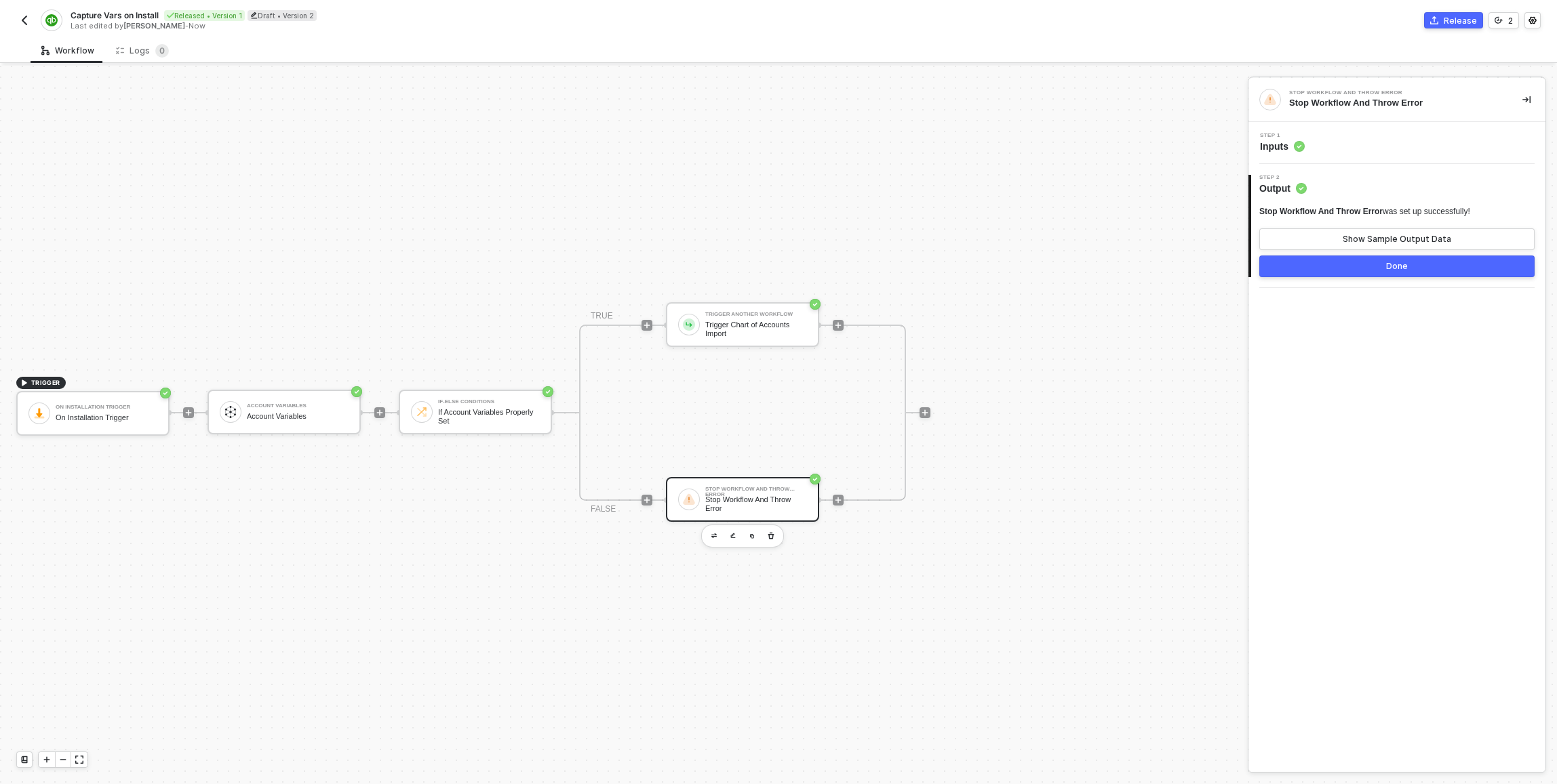
click at [1379, 270] on button "Done" at bounding box center [1398, 267] width 275 height 22
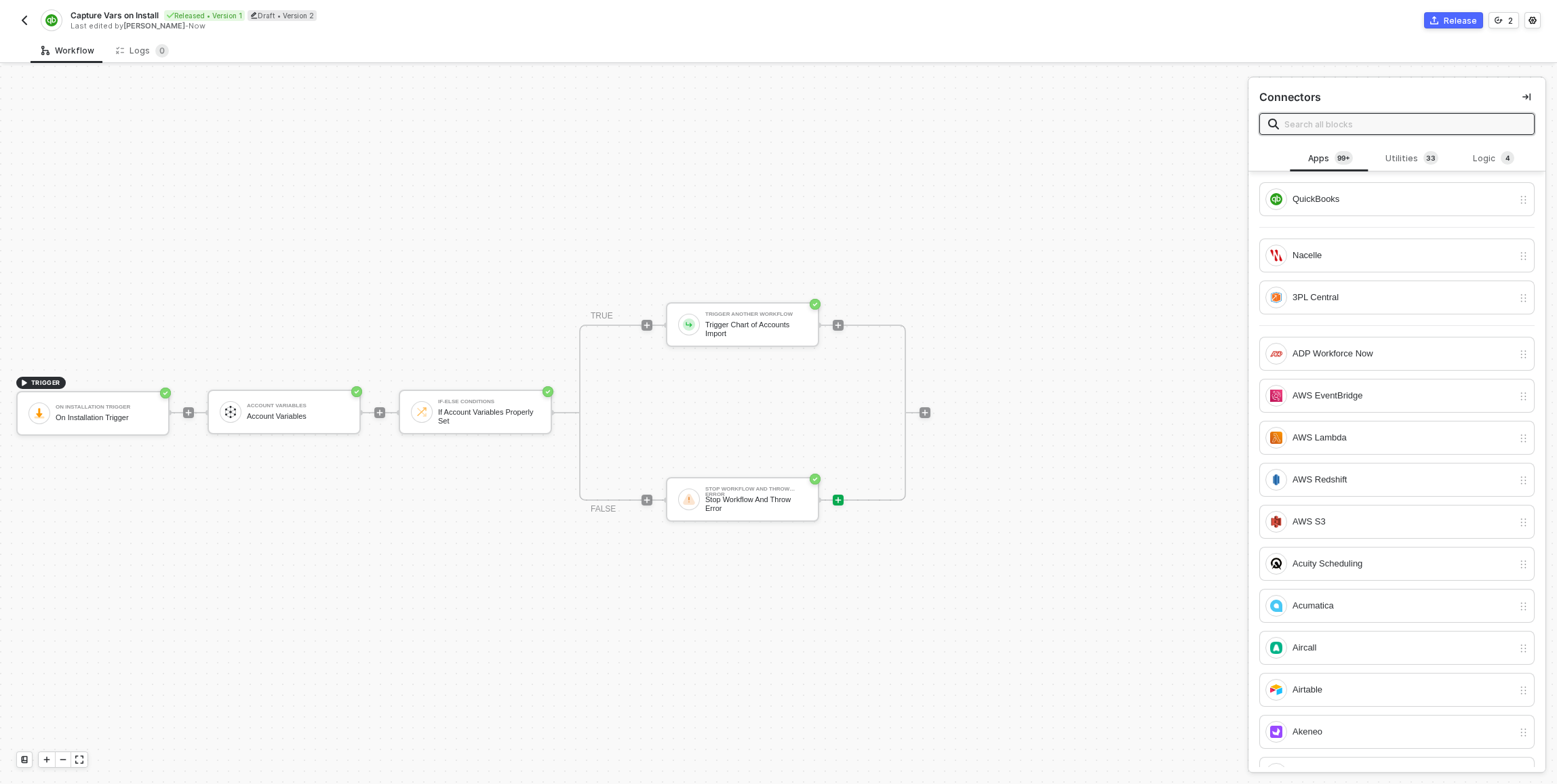
click at [1217, 340] on div "TRIGGER On Installation Trigger On Installation Trigger Account Variables Accou…" at bounding box center [620, 412] width 1241 height 744
click at [1471, 18] on div "Release" at bounding box center [1460, 20] width 33 height 12
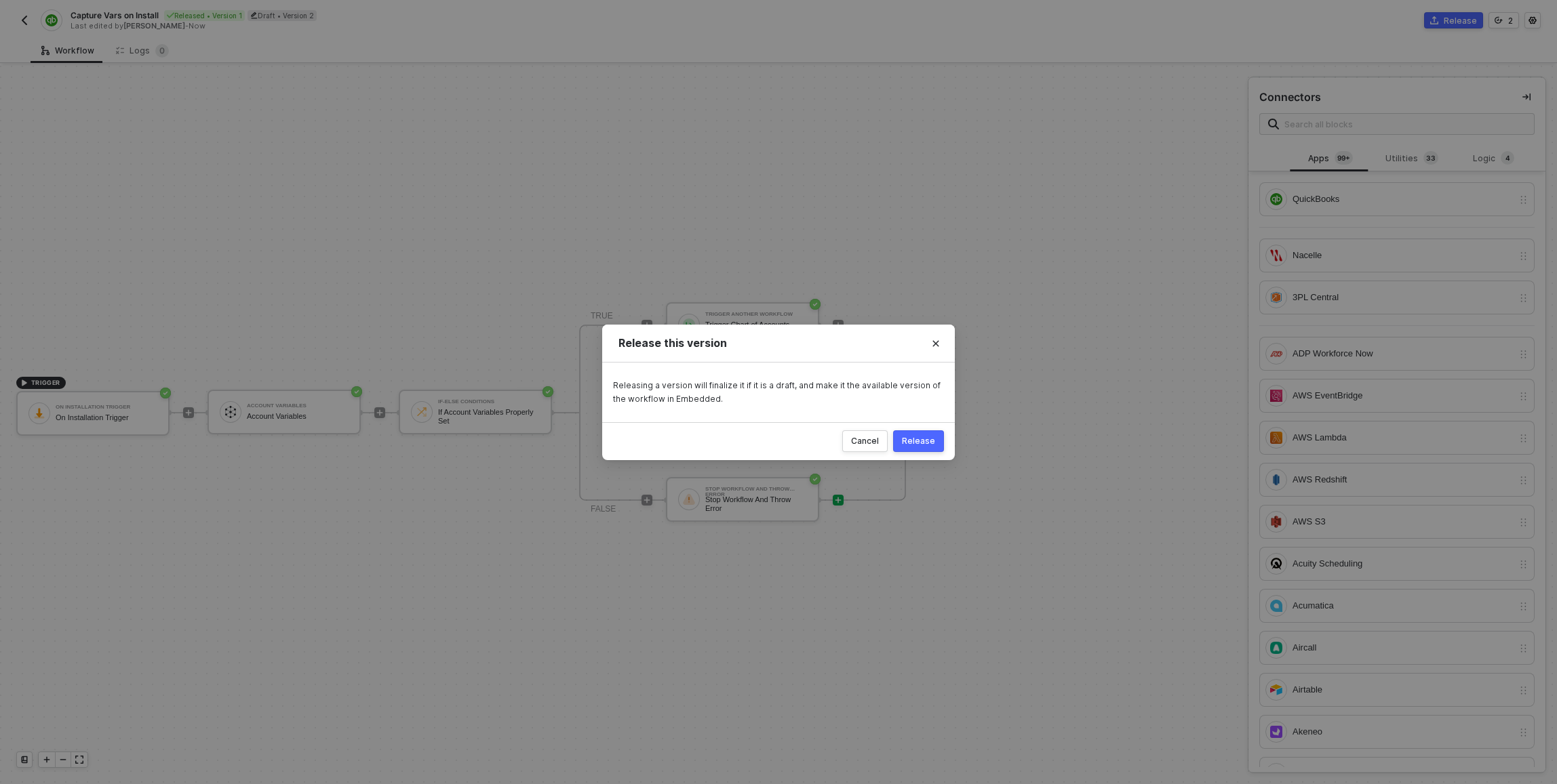
click at [917, 447] on button "Release" at bounding box center [919, 442] width 51 height 22
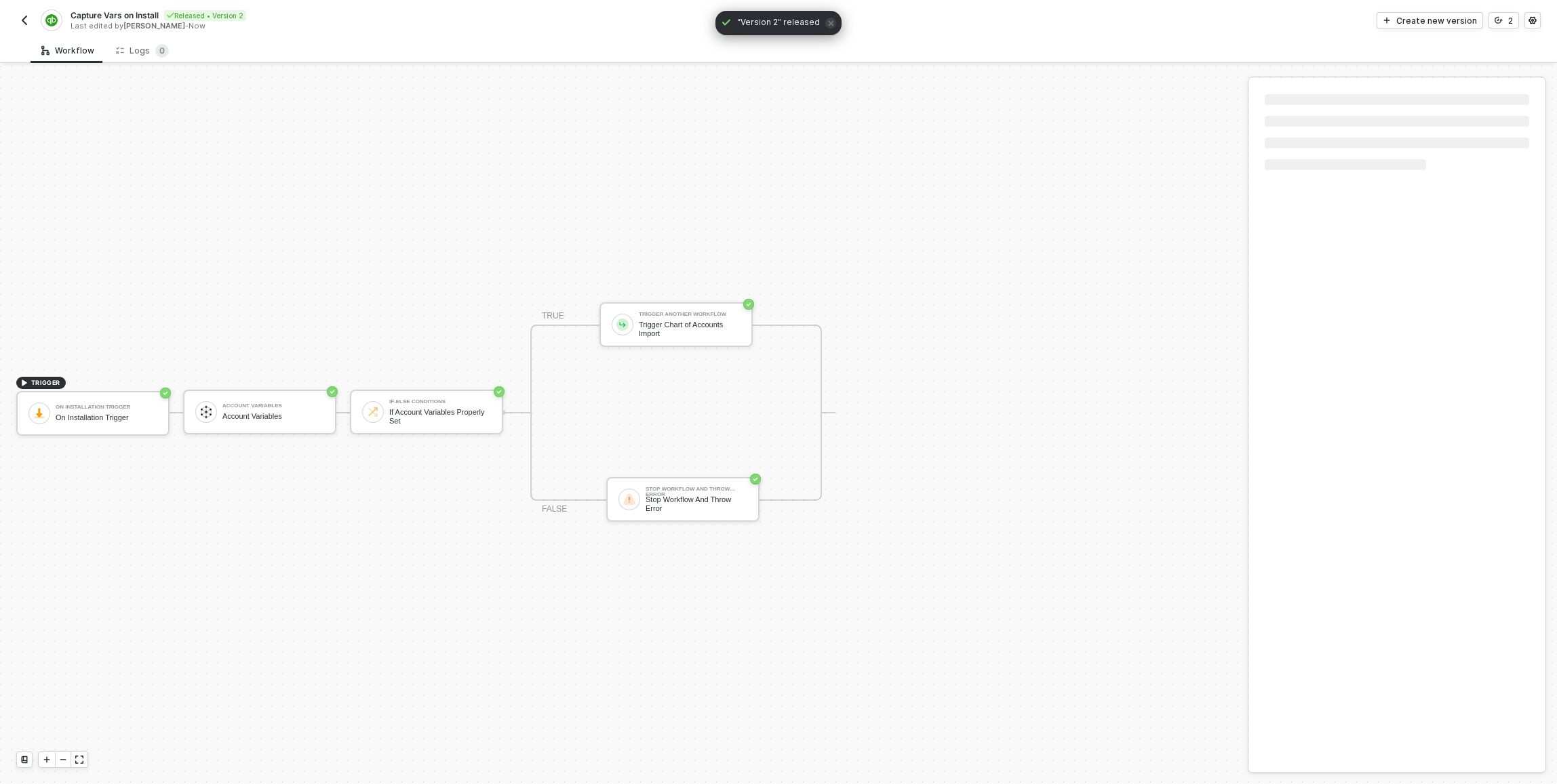
click at [20, 15] on img "button" at bounding box center [25, 20] width 11 height 11
